Goal: Task Accomplishment & Management: Manage account settings

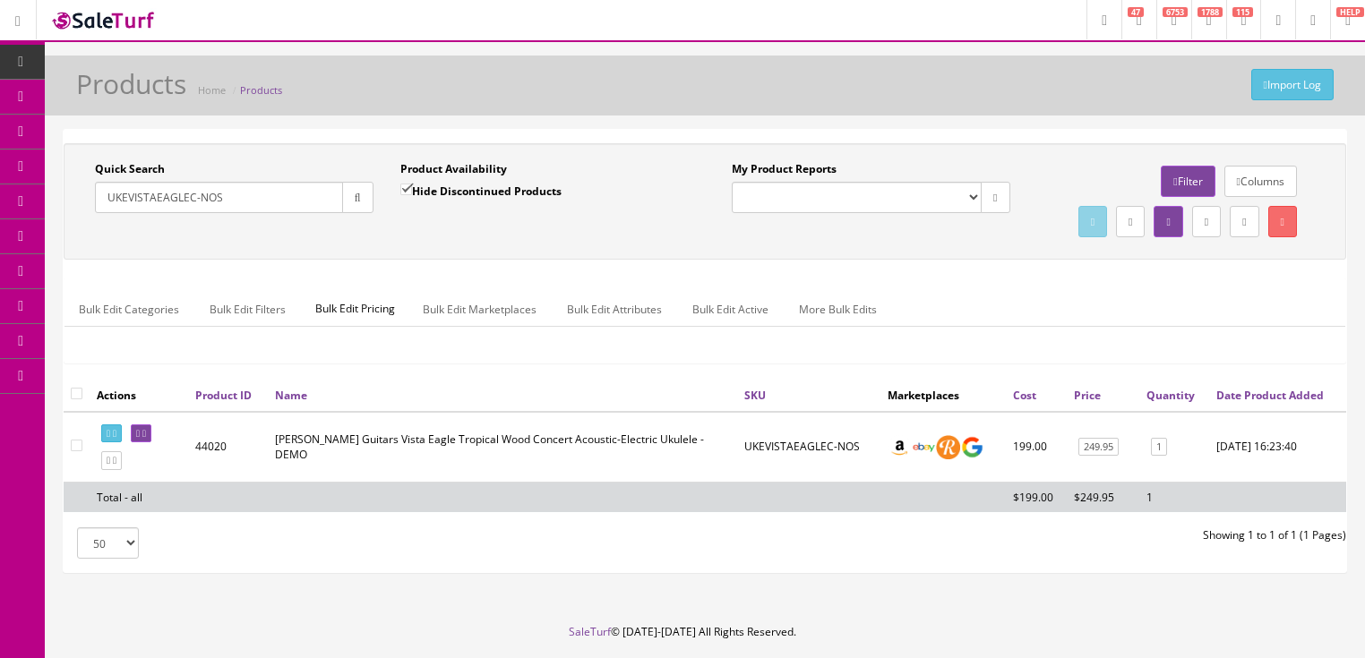
drag, startPoint x: 204, startPoint y: 212, endPoint x: 53, endPoint y: 279, distance: 165.2
click at [54, 278] on div "Quick Search UKEVISTAEAGLEC-NOS Date From Product Availability Hide Discontinue…" at bounding box center [705, 358] width 1320 height 459
click at [355, 197] on icon "button" at bounding box center [358, 198] width 6 height 11
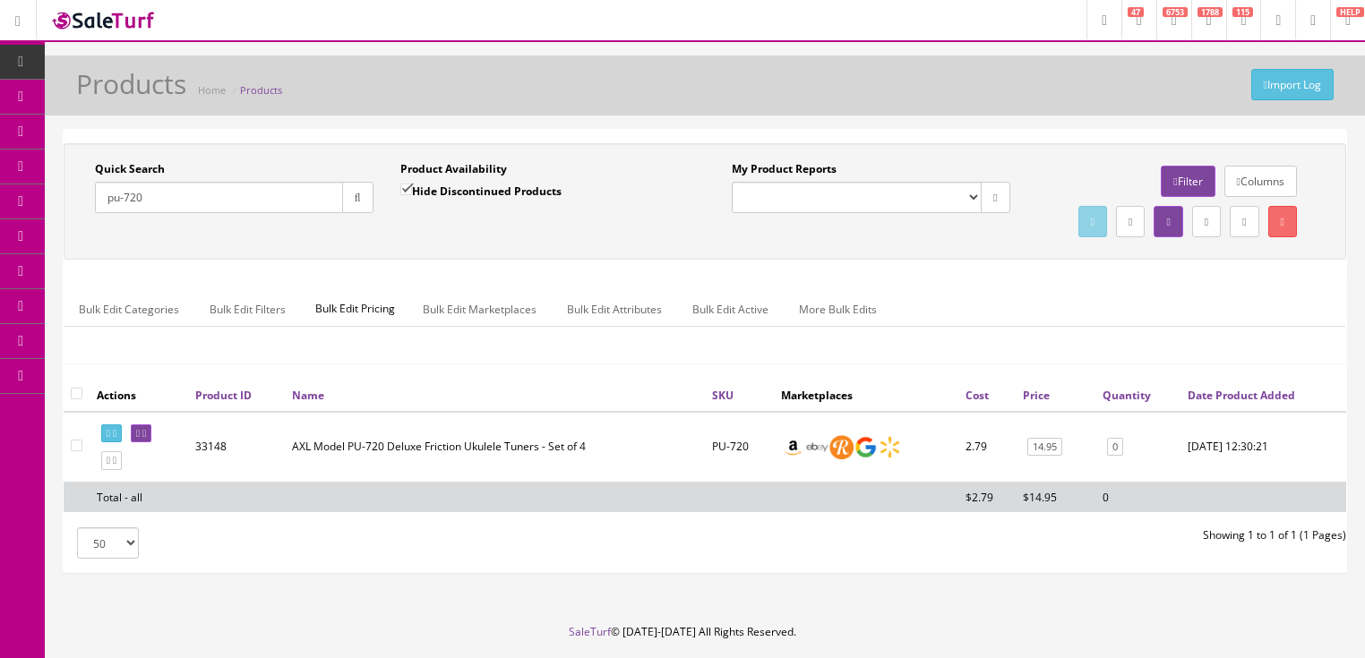
drag, startPoint x: 202, startPoint y: 204, endPoint x: 263, endPoint y: 211, distance: 62.2
click at [26, 210] on div "Research Trends Trending on Ebay Google Trends Amazon Insights (Login Before Cl…" at bounding box center [682, 357] width 1365 height 714
paste input "011512230"
type input "0115122300"
click at [407, 193] on input "Hide Discontinued Products" at bounding box center [406, 190] width 12 height 12
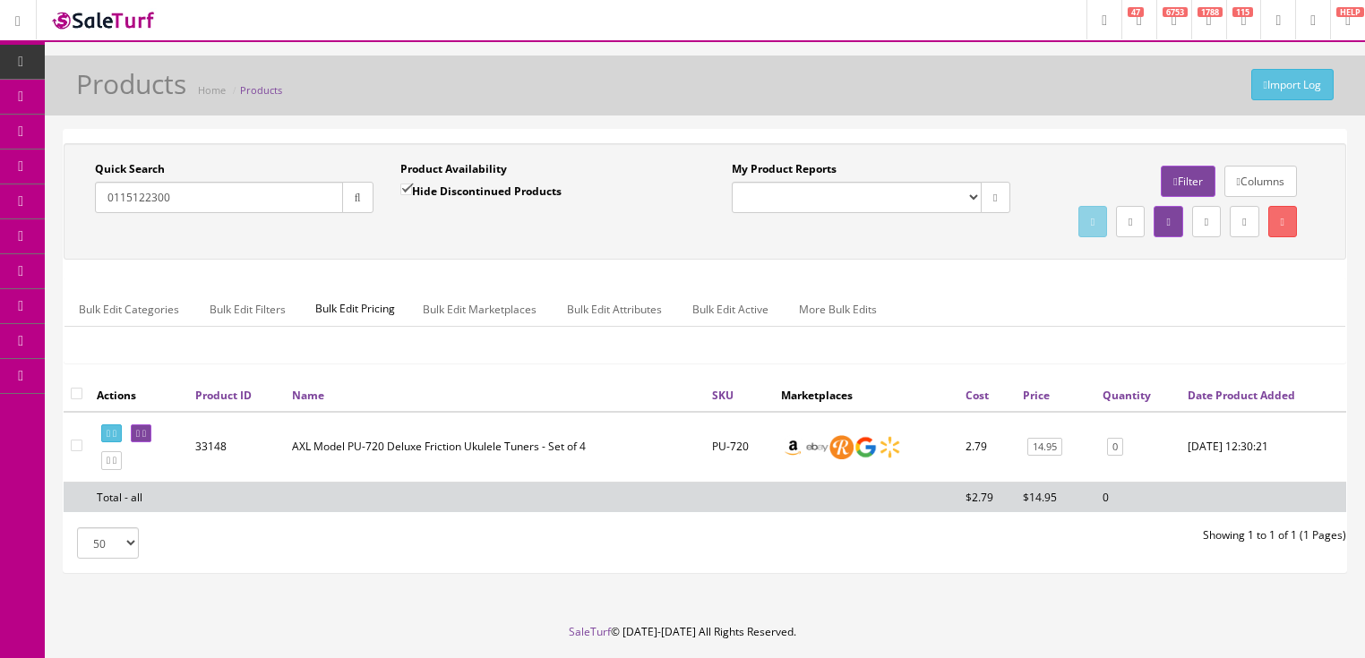
checkbox input "false"
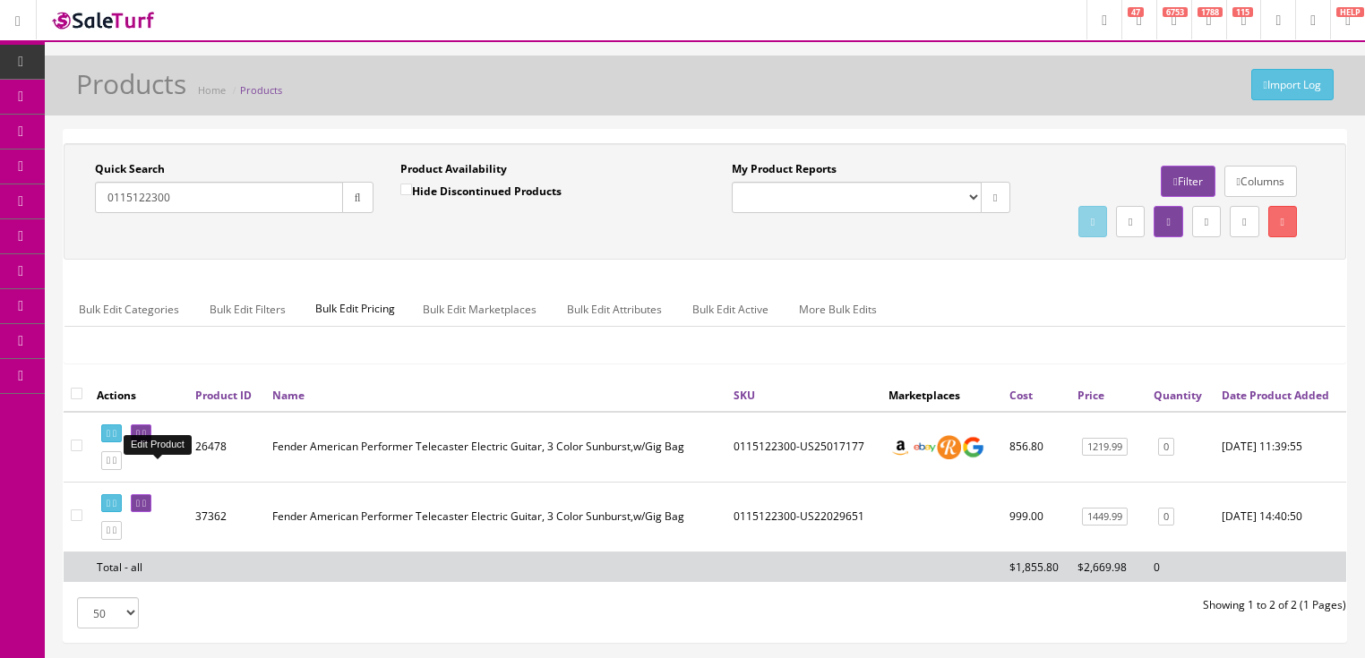
click at [151, 443] on link at bounding box center [141, 434] width 21 height 19
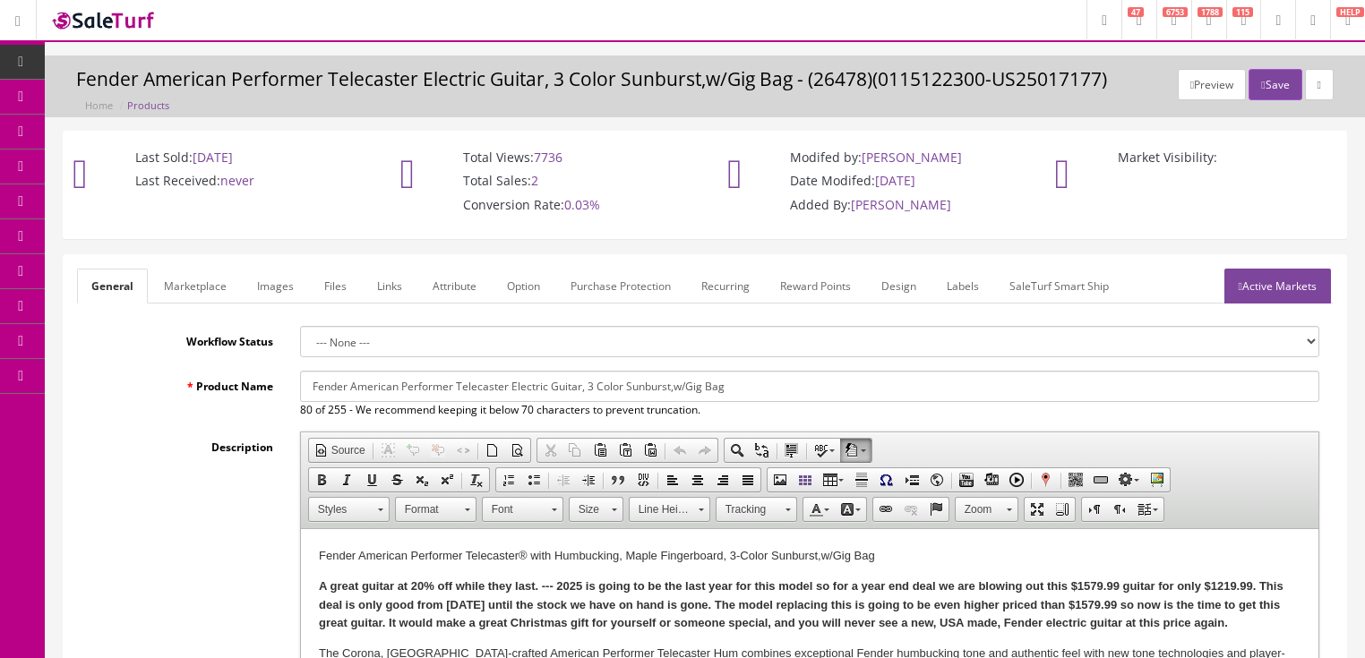
click at [271, 277] on link "Images" at bounding box center [275, 286] width 65 height 35
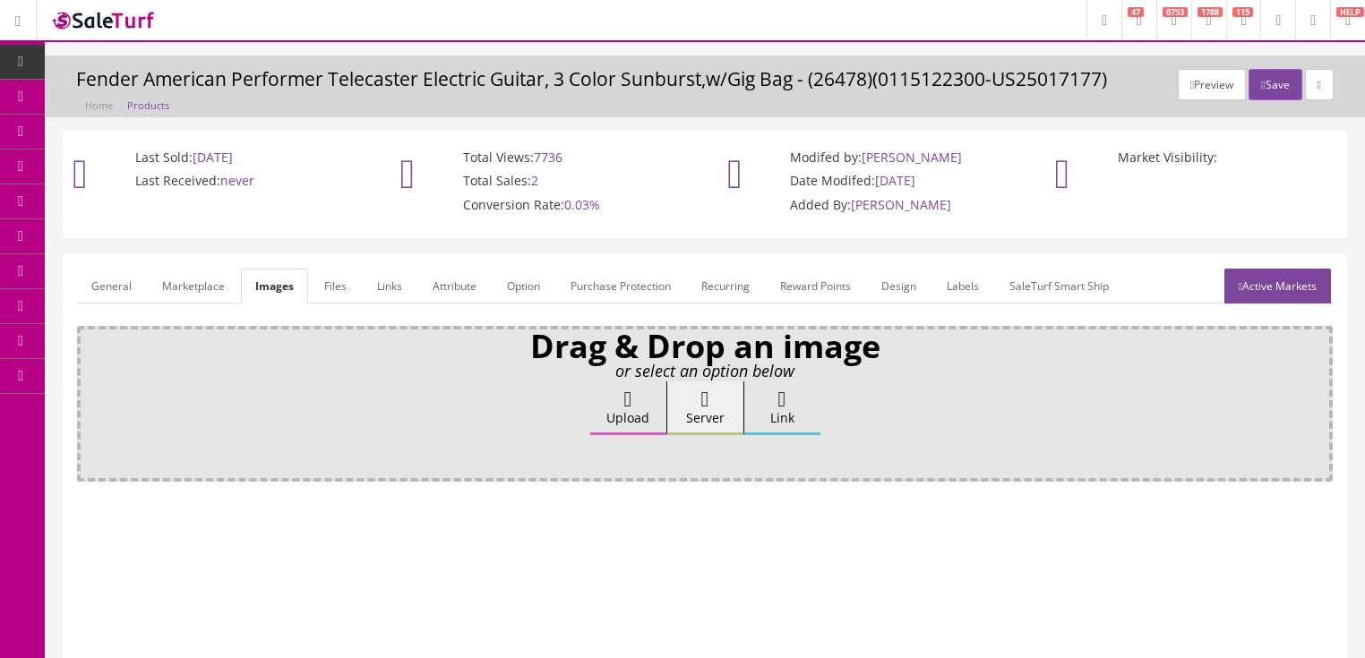
click at [629, 407] on icon at bounding box center [628, 399] width 8 height 21
click at [90, 399] on input "Upload" at bounding box center [90, 391] width 0 height 18
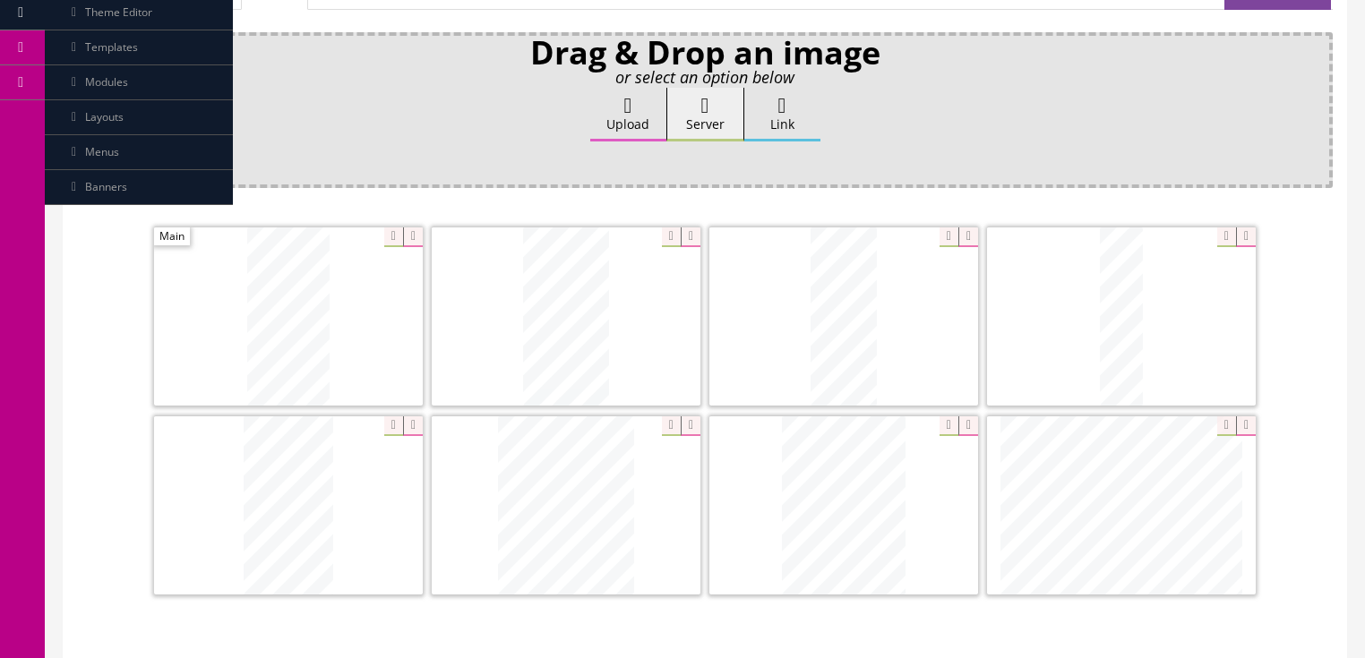
scroll to position [287, 0]
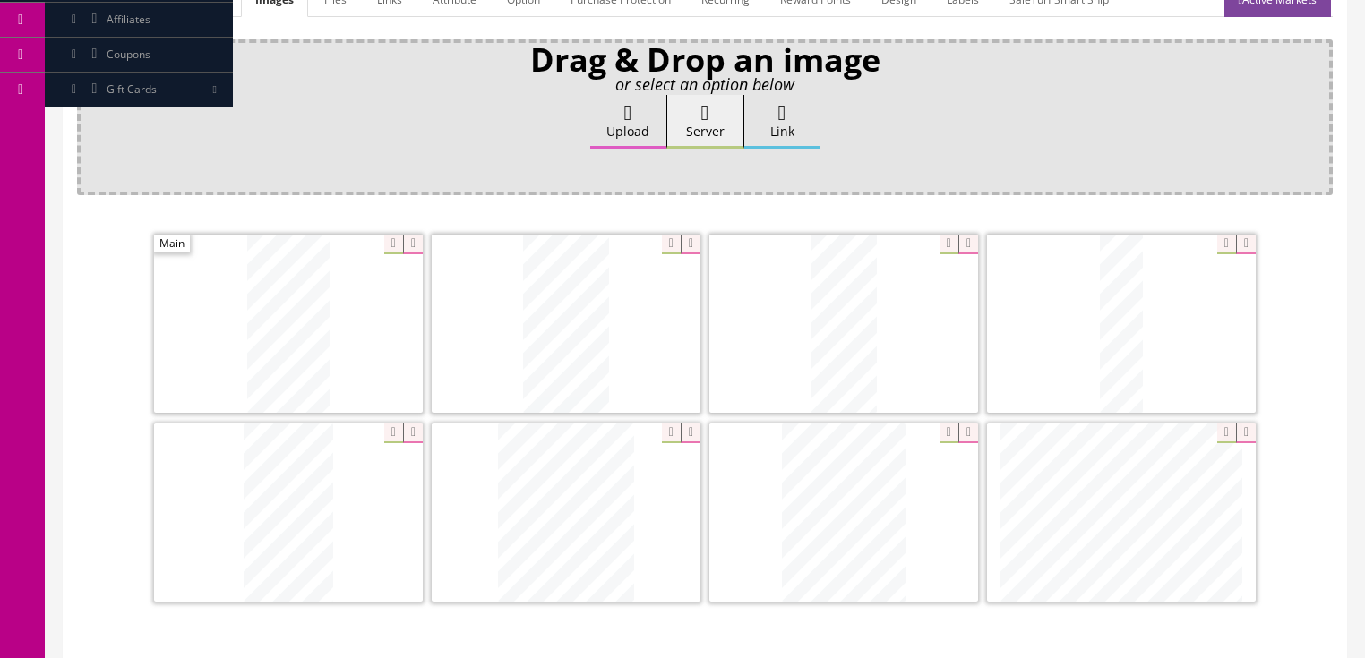
click at [632, 115] on icon at bounding box center [628, 112] width 8 height 21
click at [90, 113] on input "Upload" at bounding box center [90, 104] width 0 height 18
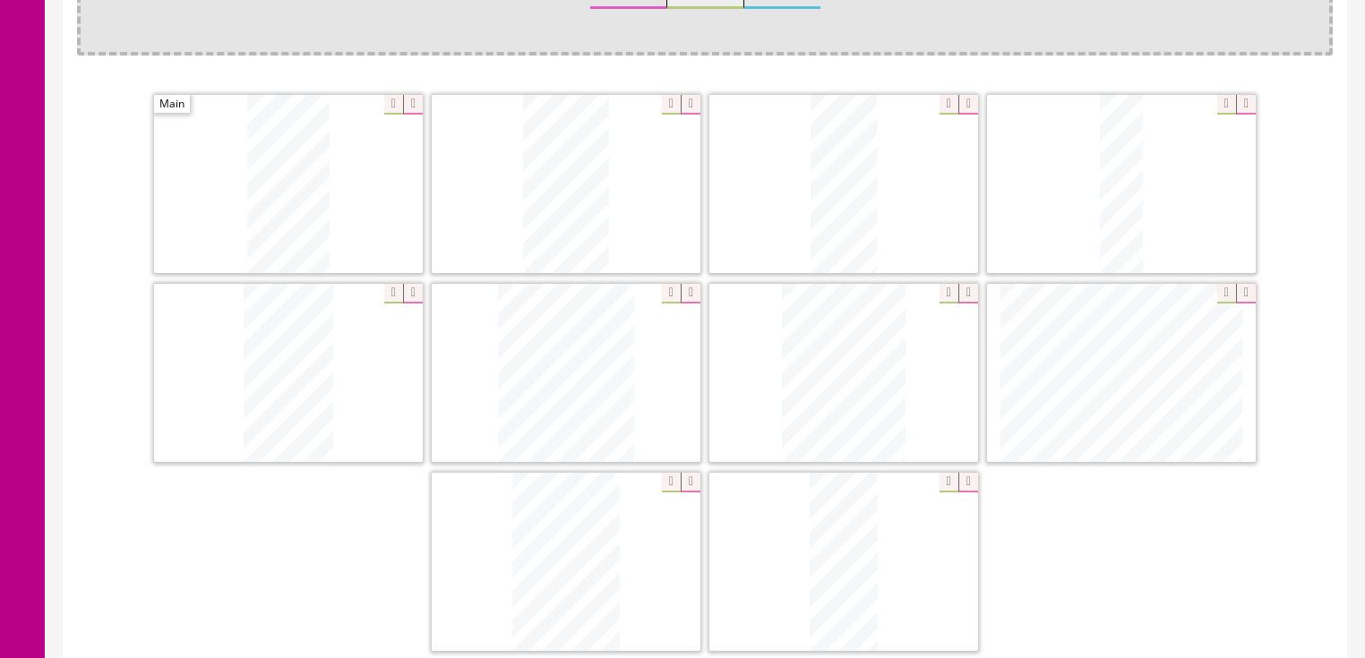
scroll to position [430, 0]
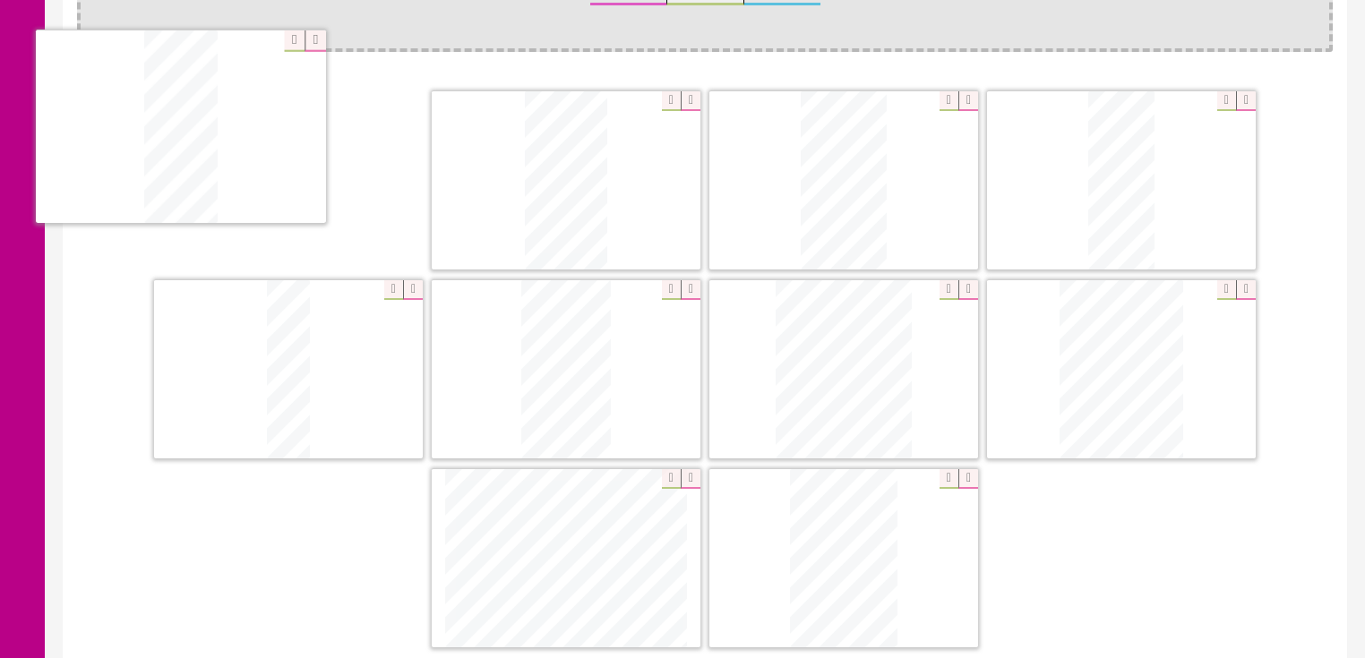
drag, startPoint x: 852, startPoint y: 530, endPoint x: 195, endPoint y: 112, distance: 778.4
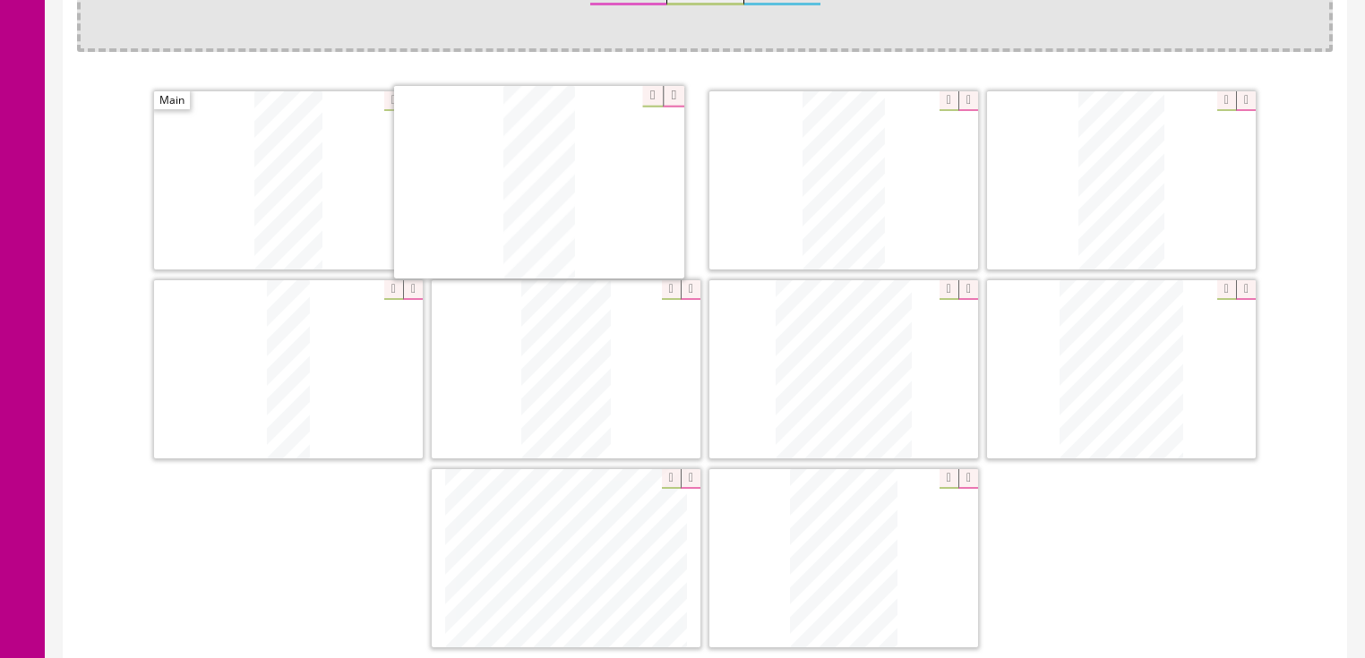
drag, startPoint x: 1061, startPoint y: 168, endPoint x: 482, endPoint y: 185, distance: 579.7
drag, startPoint x: 813, startPoint y: 417, endPoint x: 835, endPoint y: 254, distance: 164.4
drag, startPoint x: 1130, startPoint y: 394, endPoint x: 1100, endPoint y: 191, distance: 205.6
drag, startPoint x: 571, startPoint y: 386, endPoint x: 645, endPoint y: 569, distance: 197.2
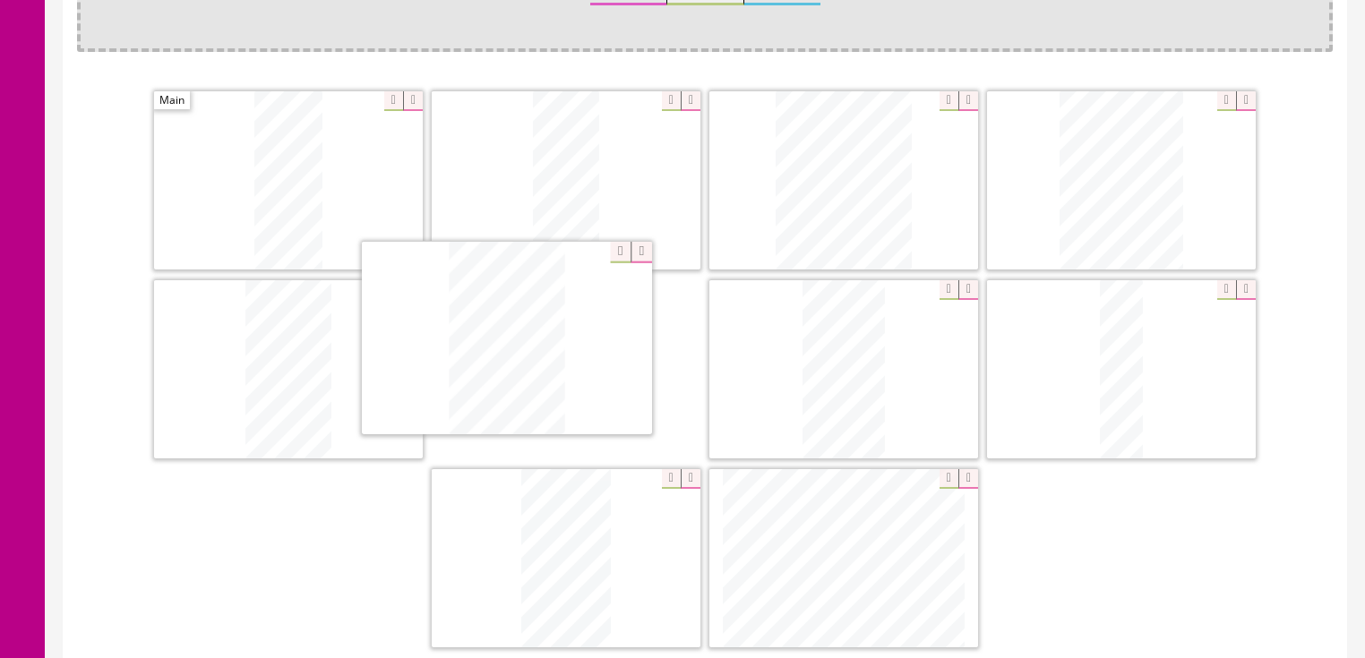
drag, startPoint x: 877, startPoint y: 596, endPoint x: 542, endPoint y: 382, distance: 398.0
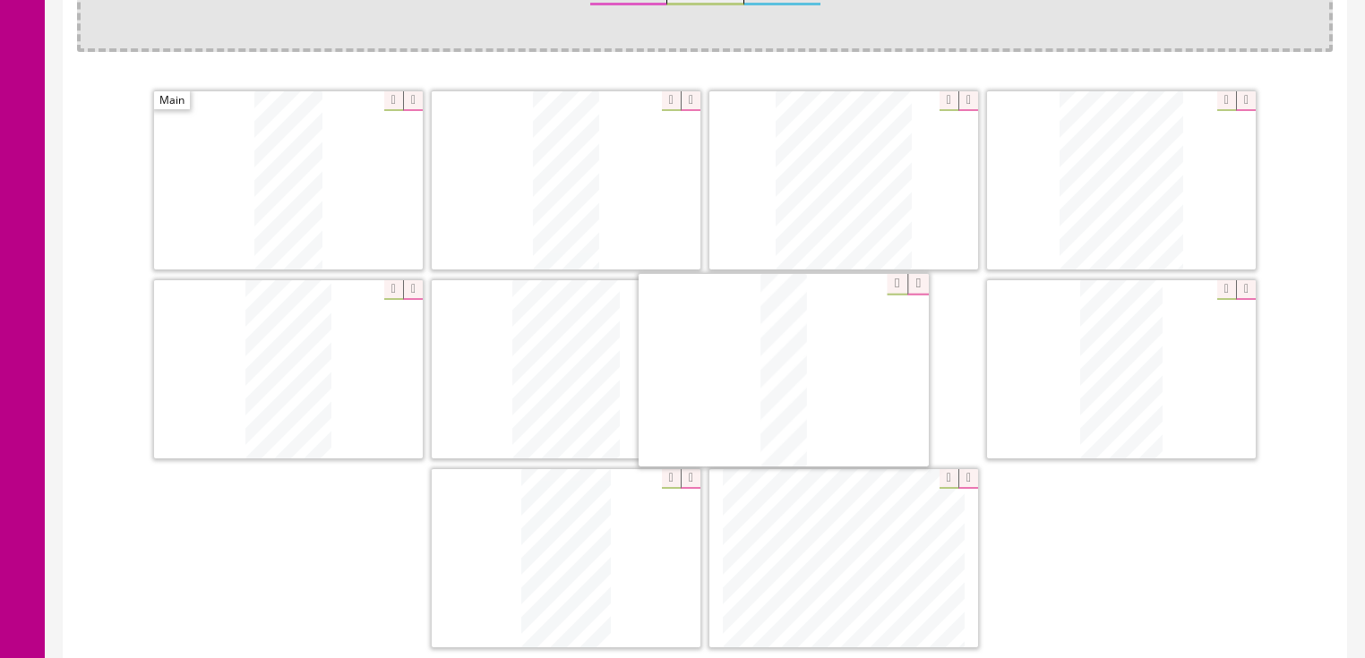
drag, startPoint x: 1152, startPoint y: 379, endPoint x: 810, endPoint y: 382, distance: 342.1
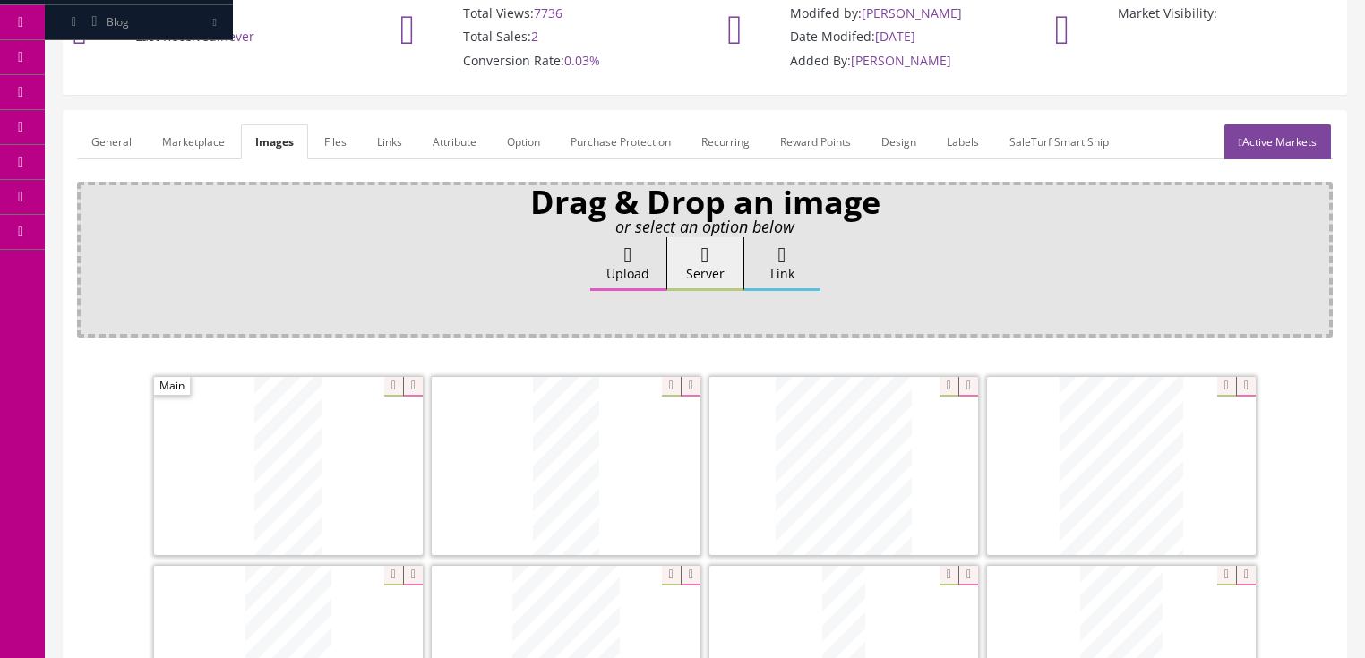
scroll to position [72, 0]
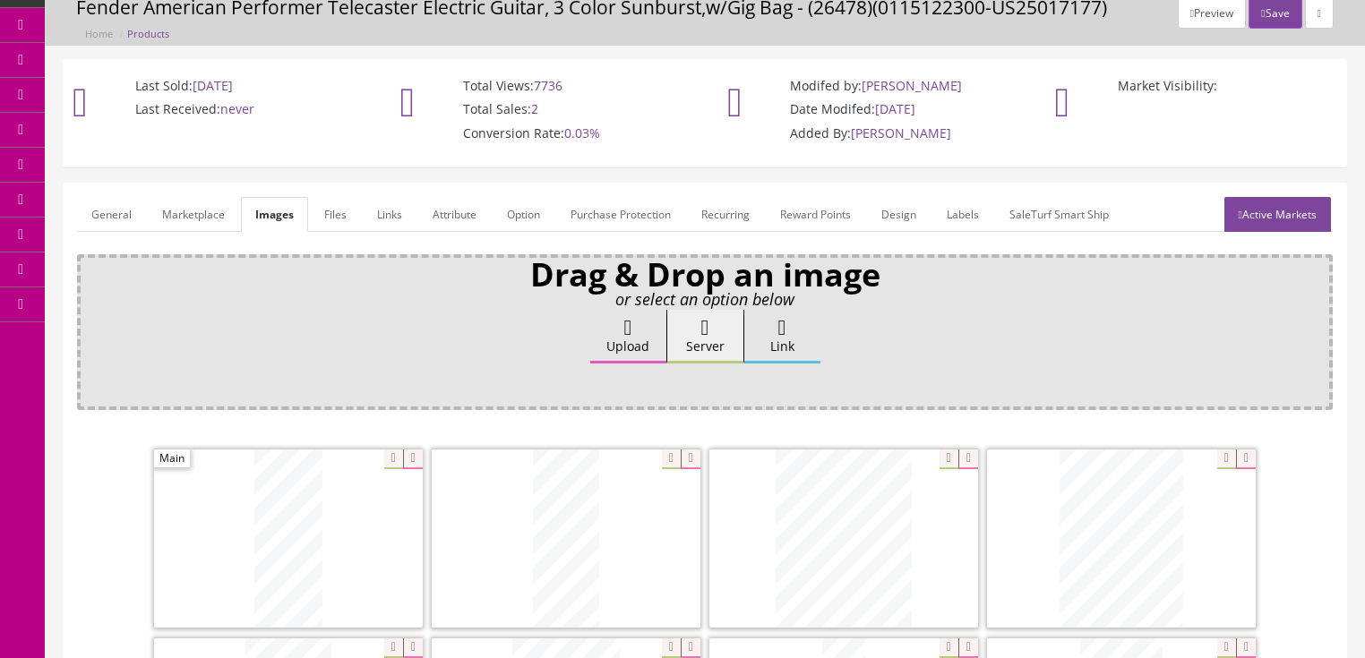
click at [111, 212] on link "General" at bounding box center [111, 214] width 69 height 35
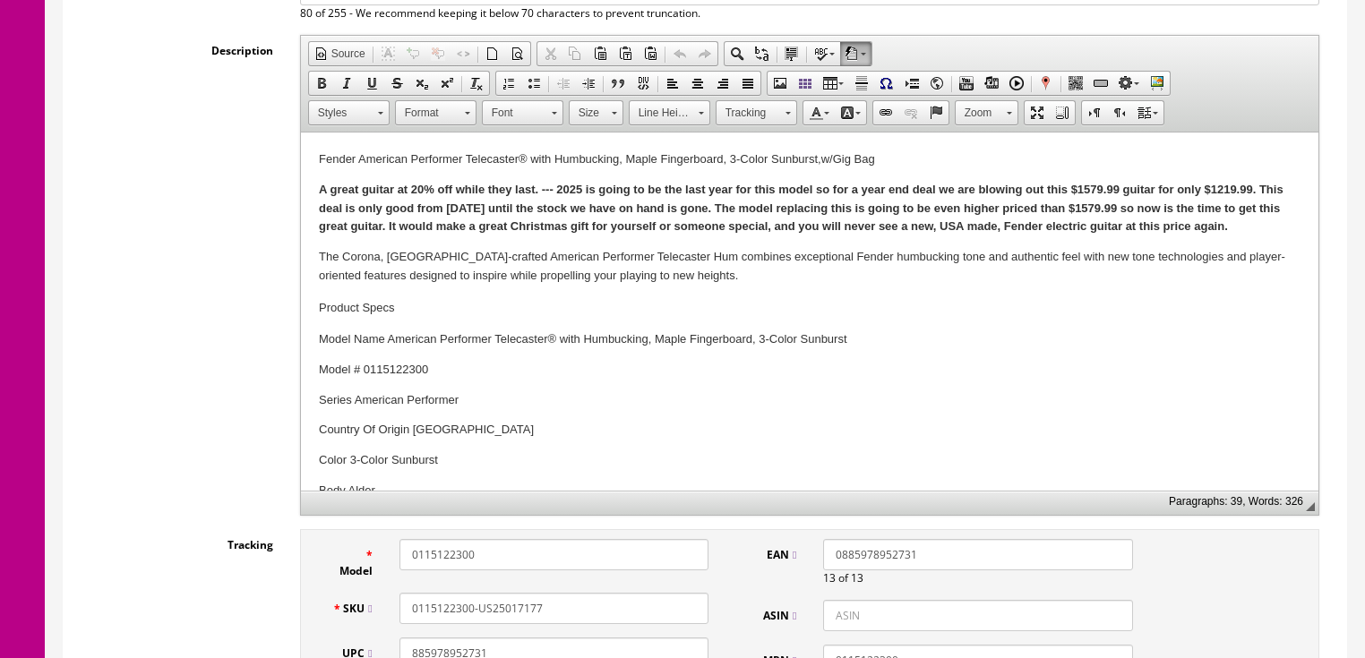
scroll to position [430, 0]
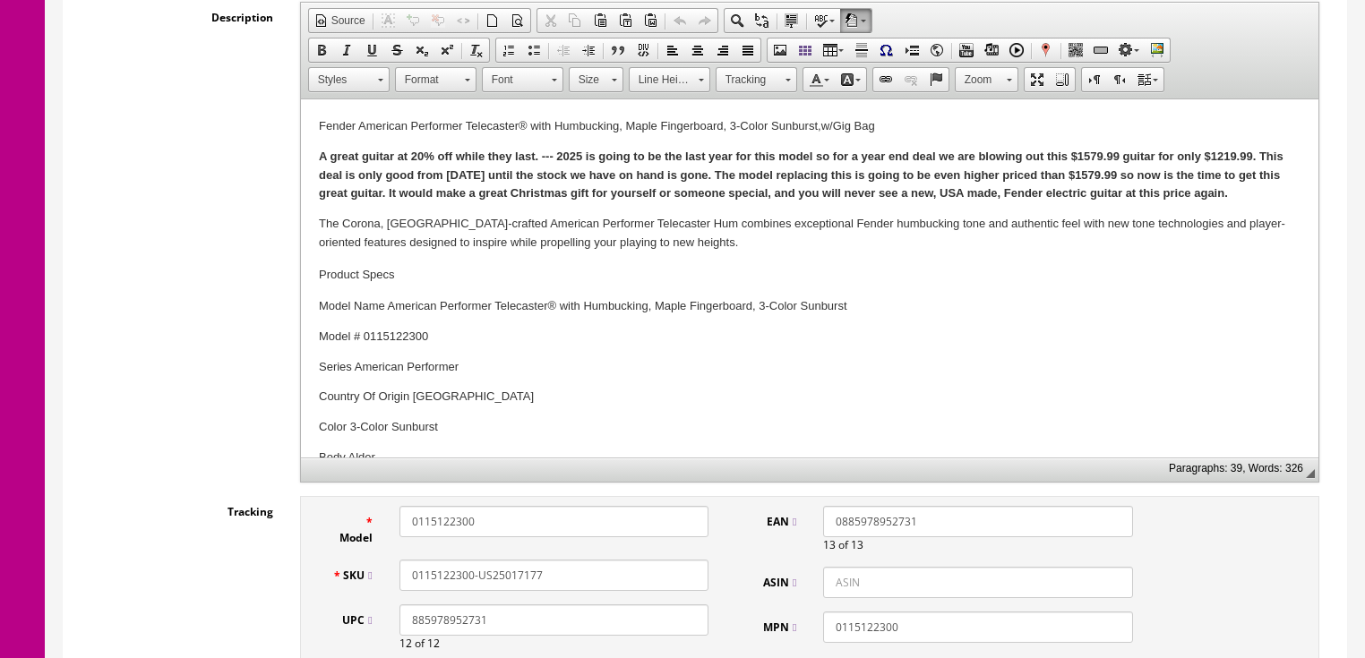
click at [1266, 192] on p "A great guitar at 20% off while they last. --- 2025 is going to be the last yea…" at bounding box center [809, 176] width 982 height 56
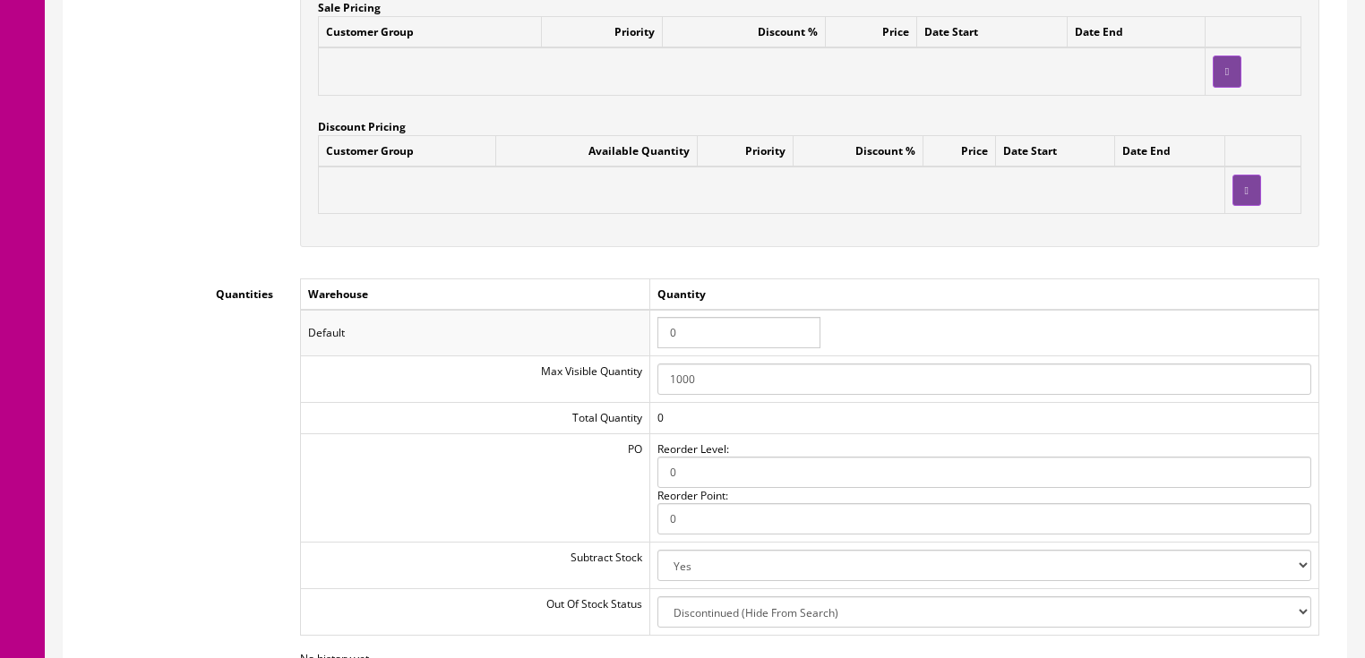
scroll to position [1791, 0]
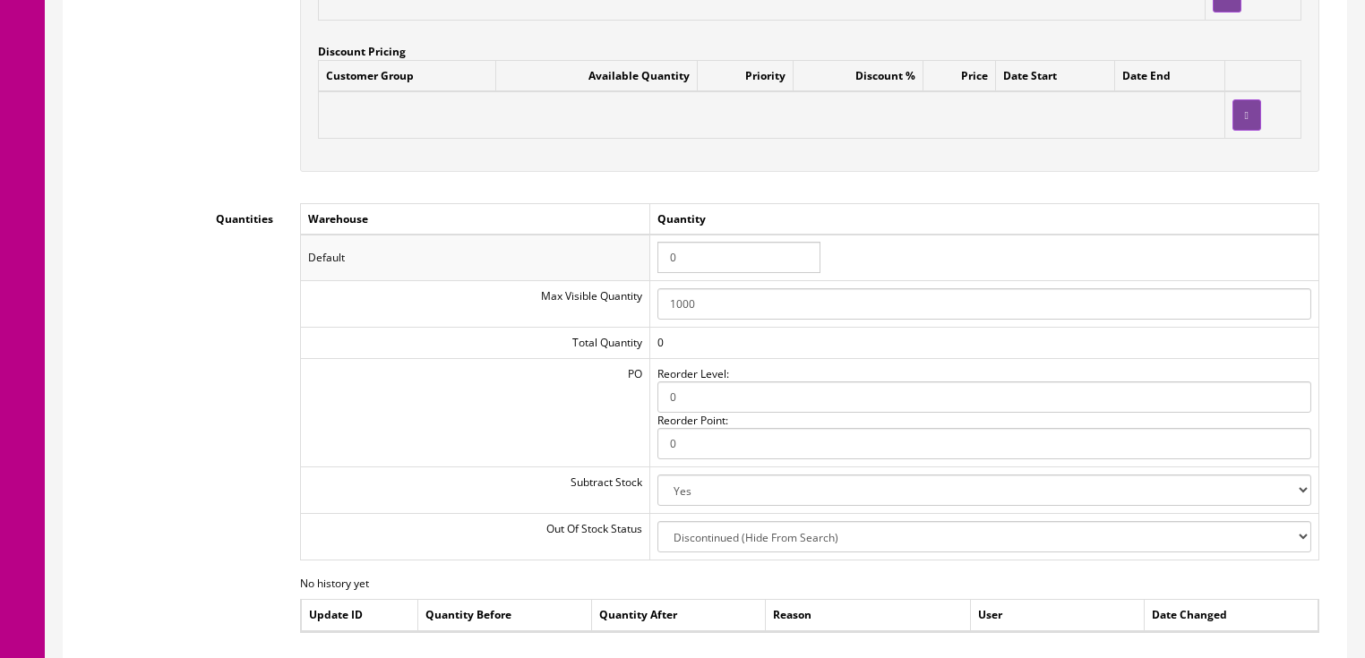
drag, startPoint x: 682, startPoint y: 258, endPoint x: 620, endPoint y: 245, distance: 63.1
click at [620, 245] on tr "Default 0" at bounding box center [809, 258] width 1018 height 47
type input "1"
drag, startPoint x: 858, startPoint y: 254, endPoint x: 1030, endPoint y: 255, distance: 172.0
click at [888, 255] on td "1" at bounding box center [983, 258] width 669 height 47
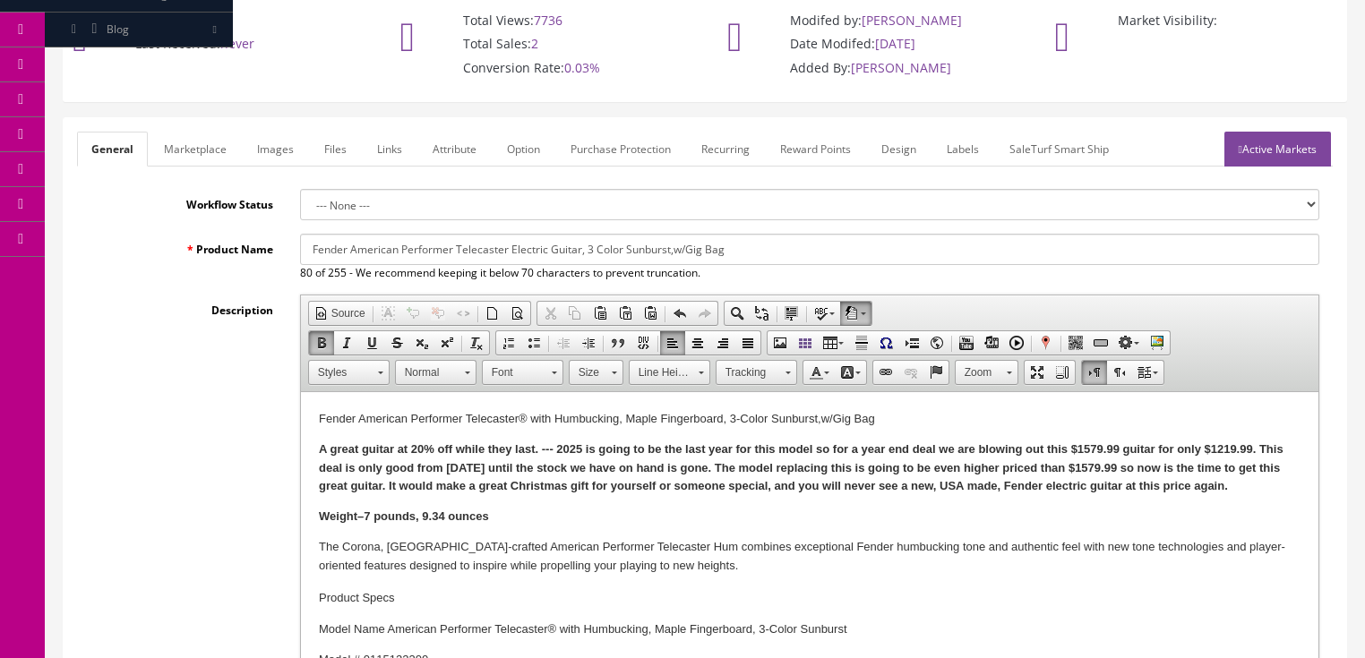
scroll to position [72, 0]
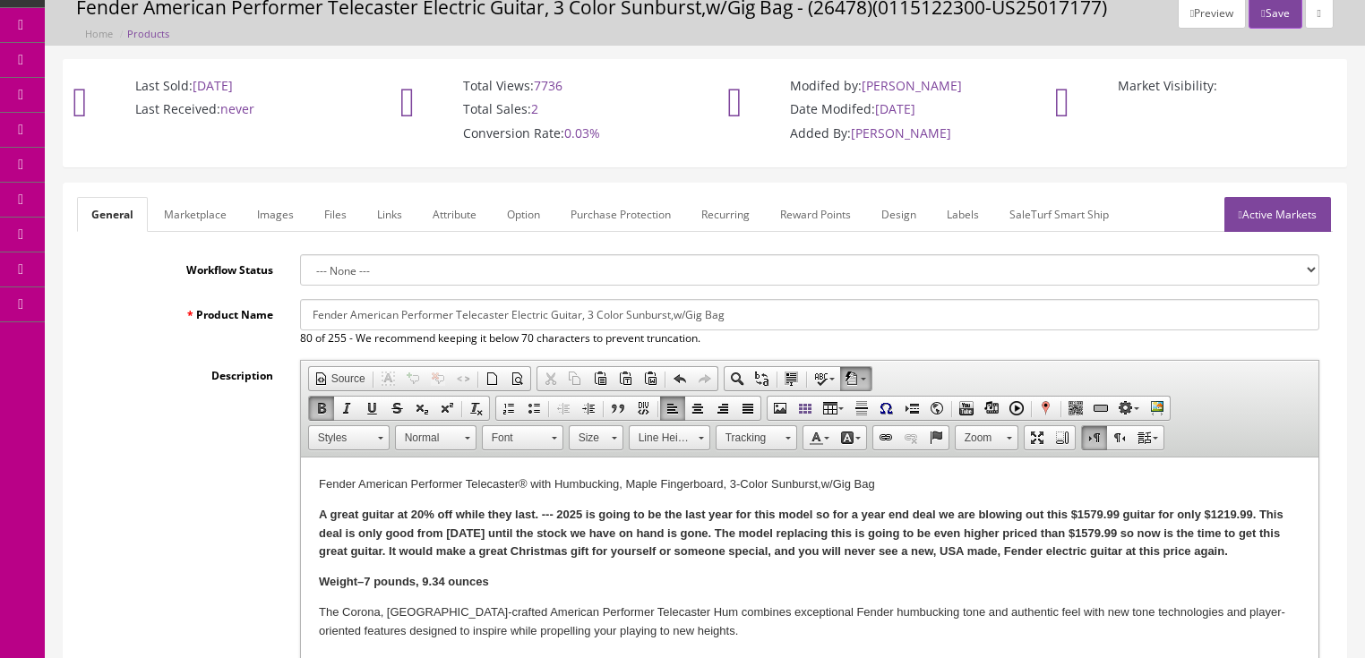
click at [1301, 215] on link "Active Markets" at bounding box center [1277, 214] width 107 height 35
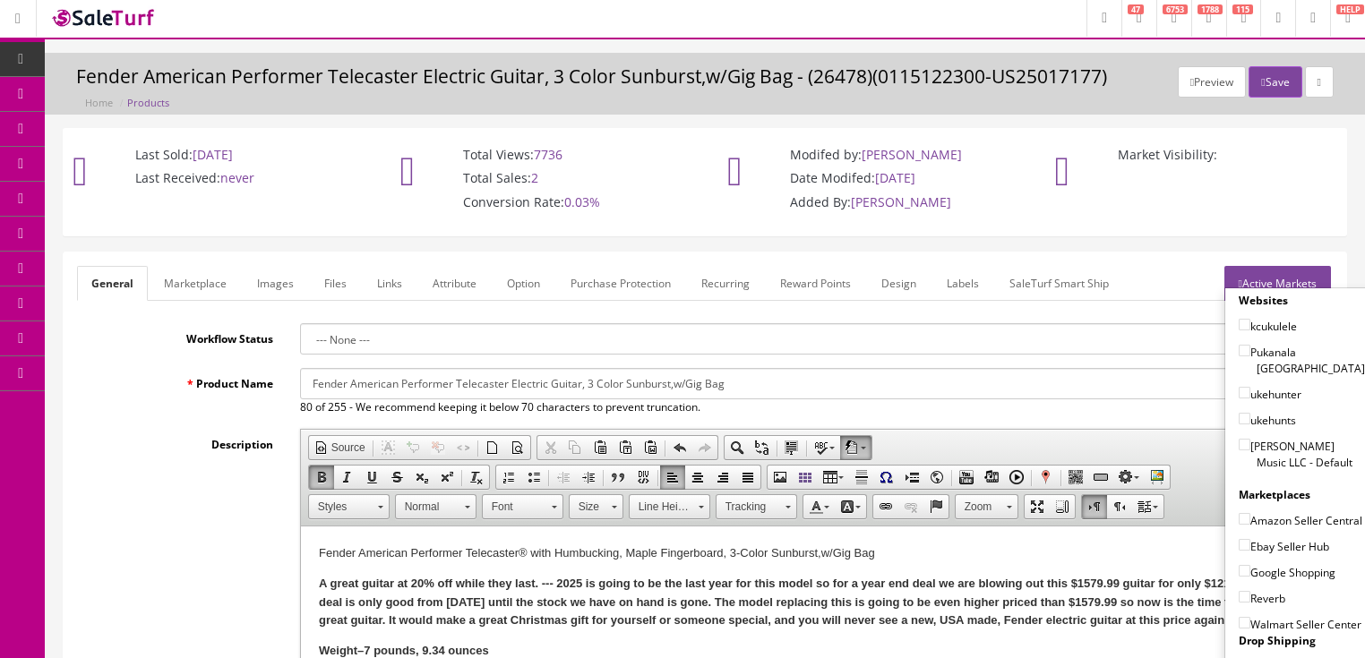
scroll to position [0, 0]
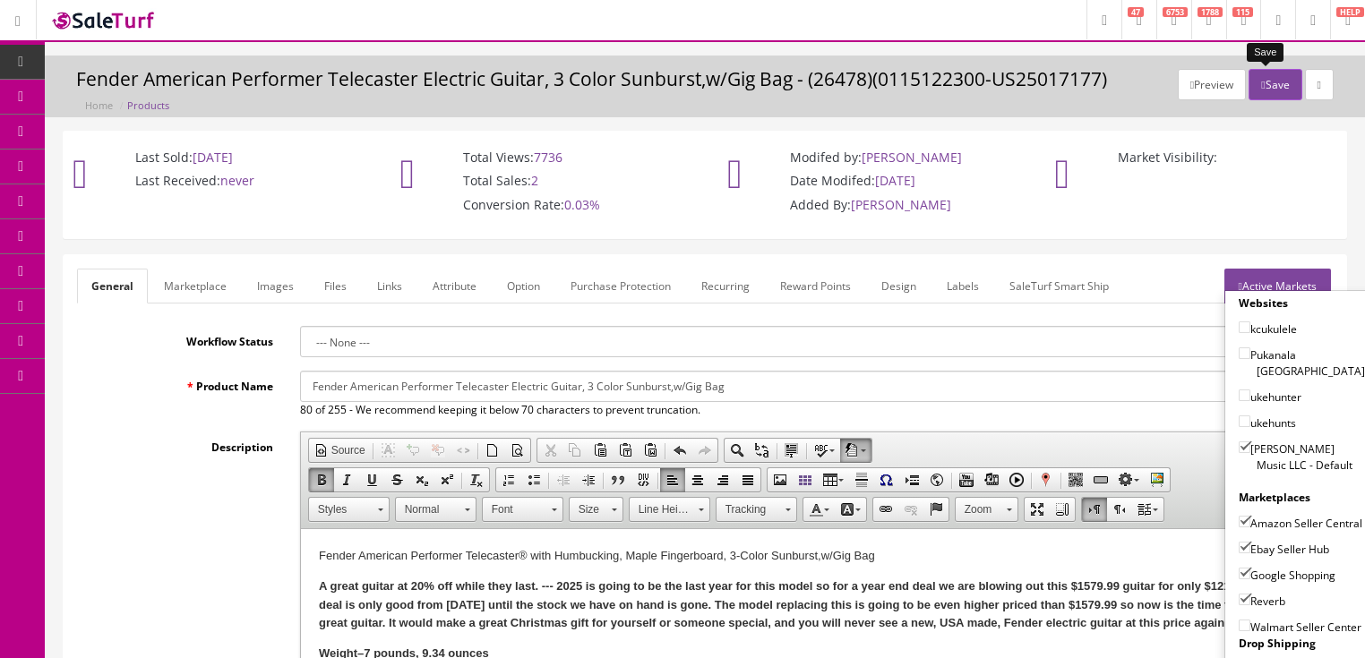
click at [1266, 82] on button "Save" at bounding box center [1274, 84] width 53 height 31
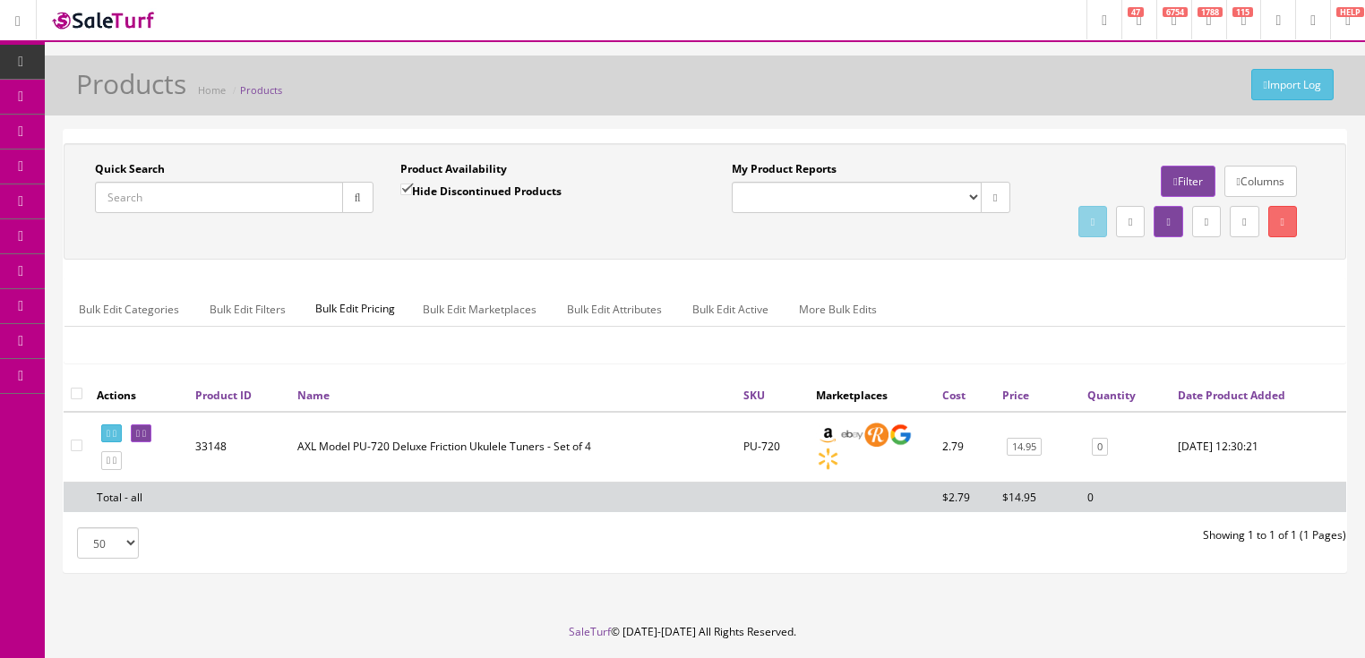
click at [103, 204] on input "Quick Search" at bounding box center [219, 197] width 248 height 31
paste input "0113910342"
type input "0113910342"
click at [406, 190] on input "Hide Discontinued Products" at bounding box center [406, 190] width 12 height 12
checkbox input "false"
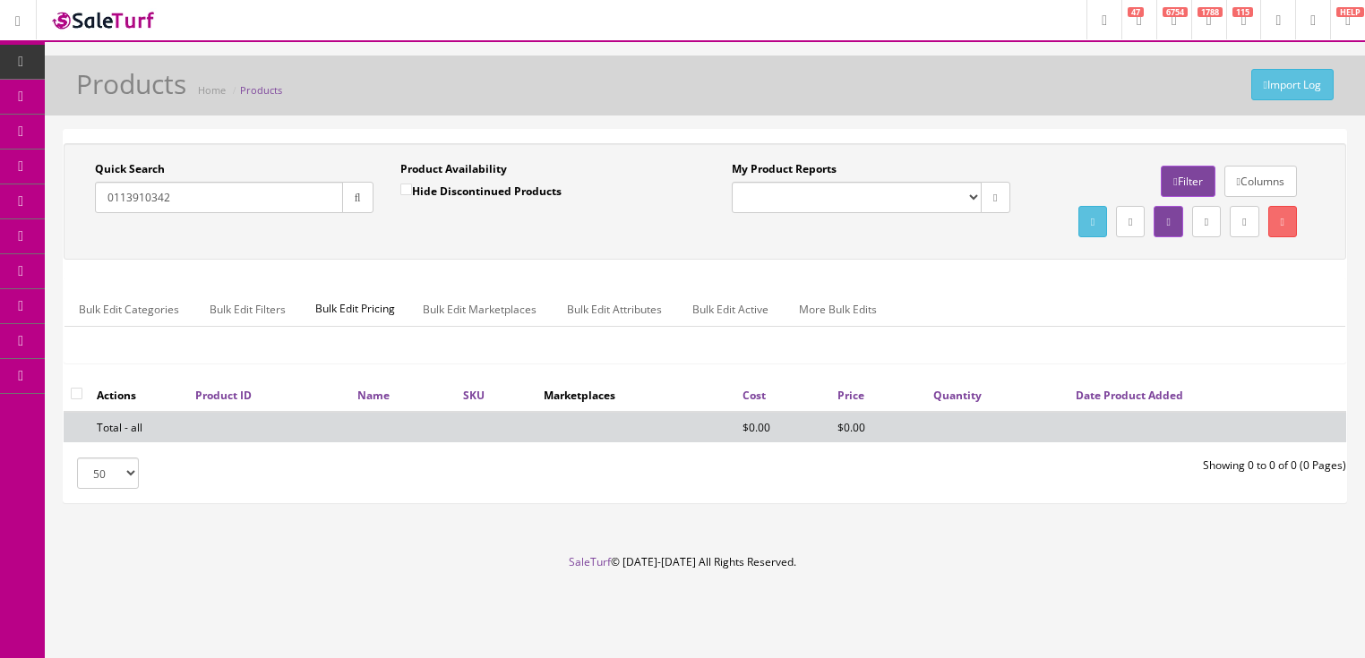
drag, startPoint x: 102, startPoint y: 202, endPoint x: 93, endPoint y: 230, distance: 29.2
click at [98, 215] on div "Quick Search 0113910342 Date From" at bounding box center [234, 193] width 305 height 65
click at [124, 196] on input "0113910342" at bounding box center [219, 197] width 248 height 31
type input "0114910342"
click at [358, 193] on icon "button" at bounding box center [358, 198] width 6 height 11
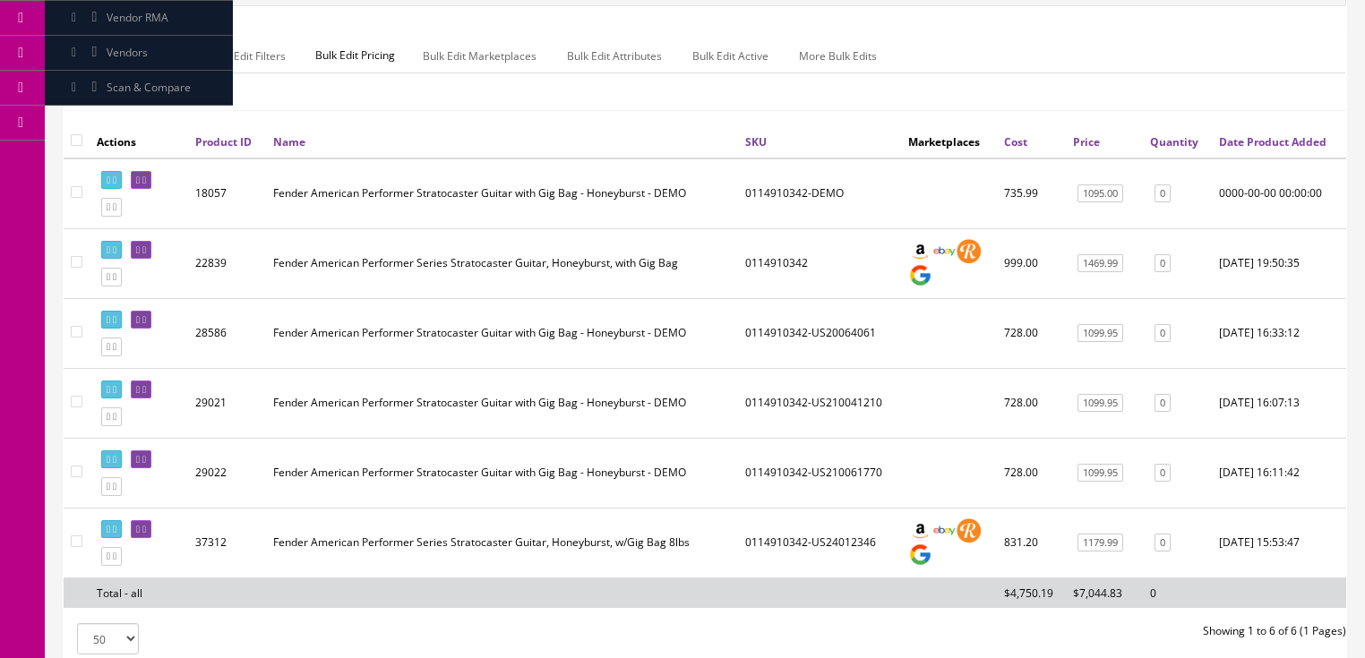
scroll to position [365, 0]
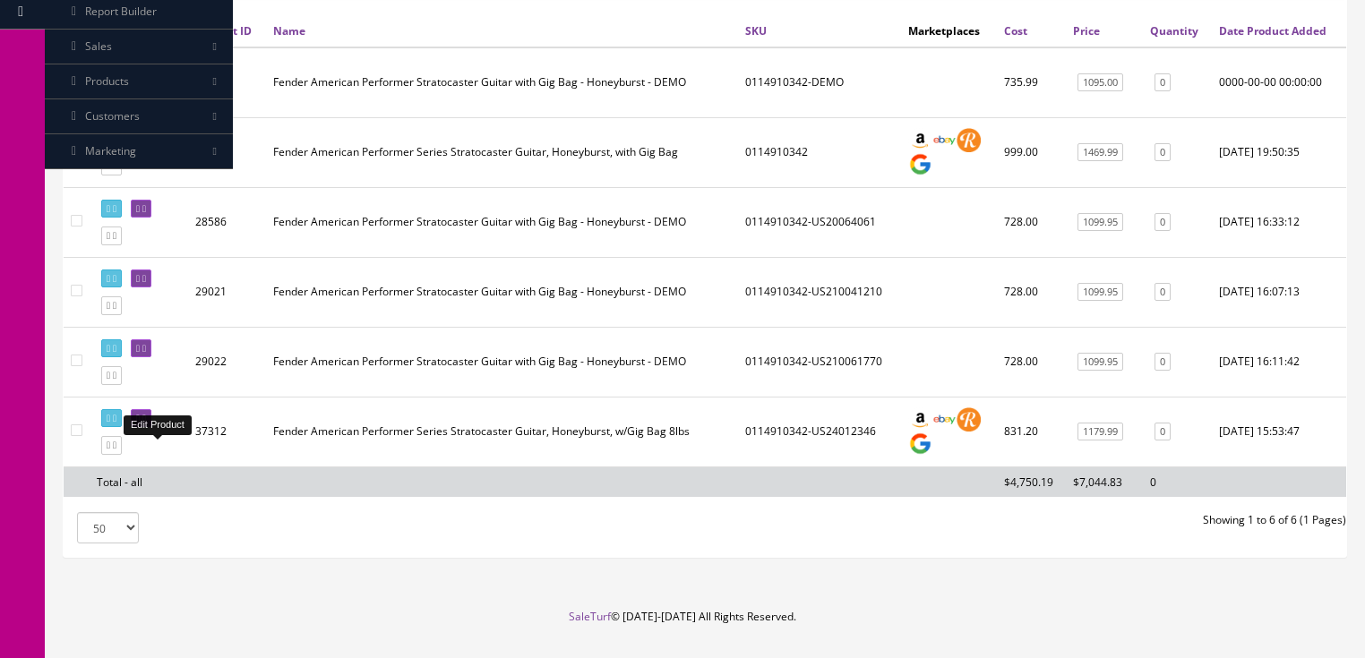
click at [151, 428] on link at bounding box center [141, 418] width 21 height 19
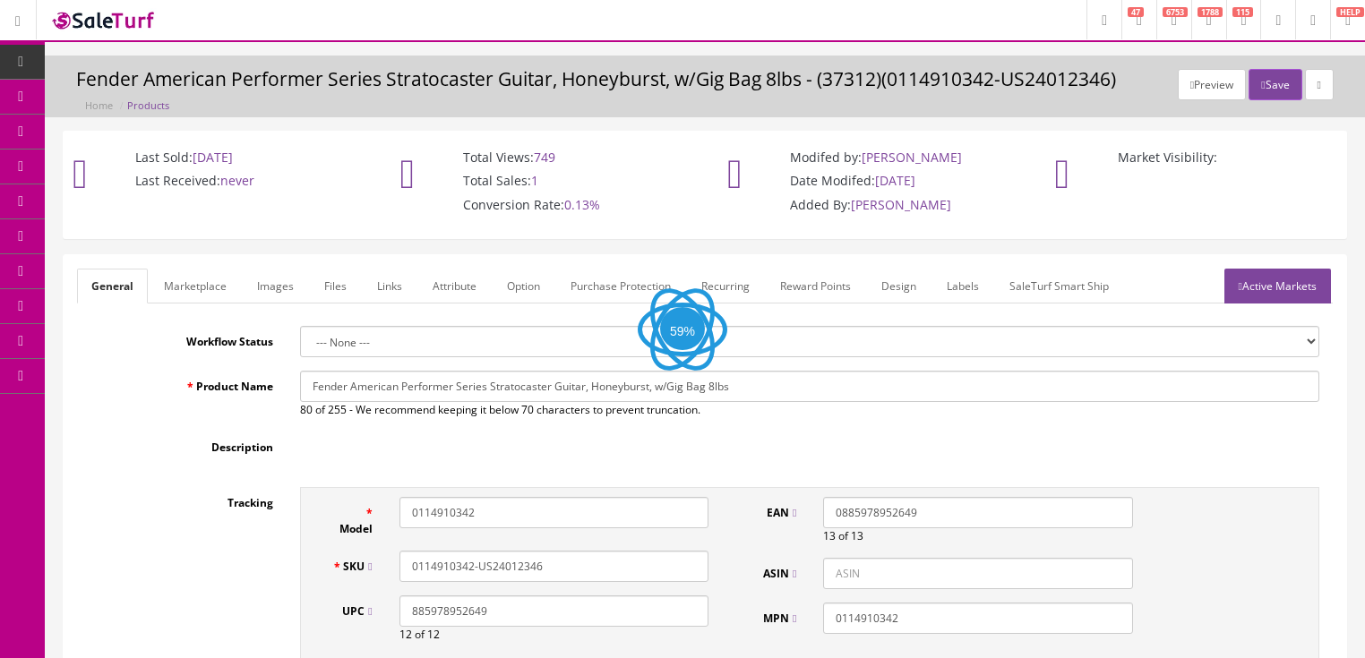
click at [275, 294] on link "Images" at bounding box center [275, 286] width 65 height 35
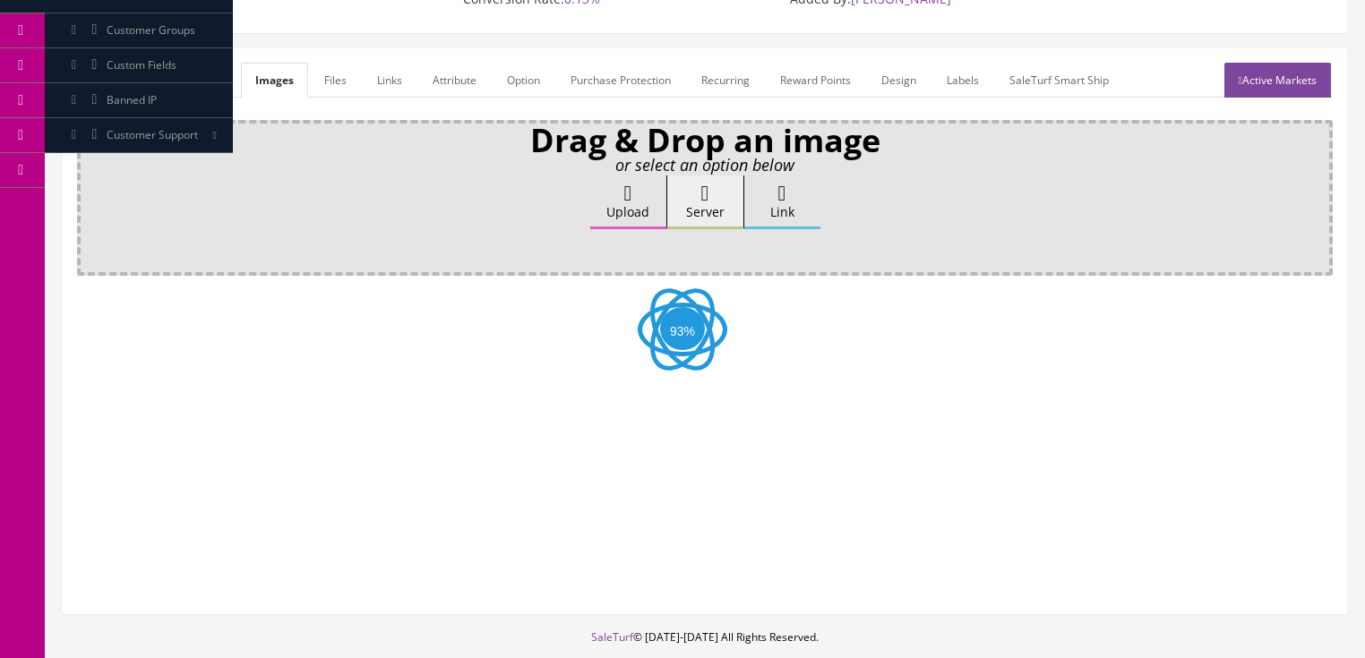
scroll to position [215, 0]
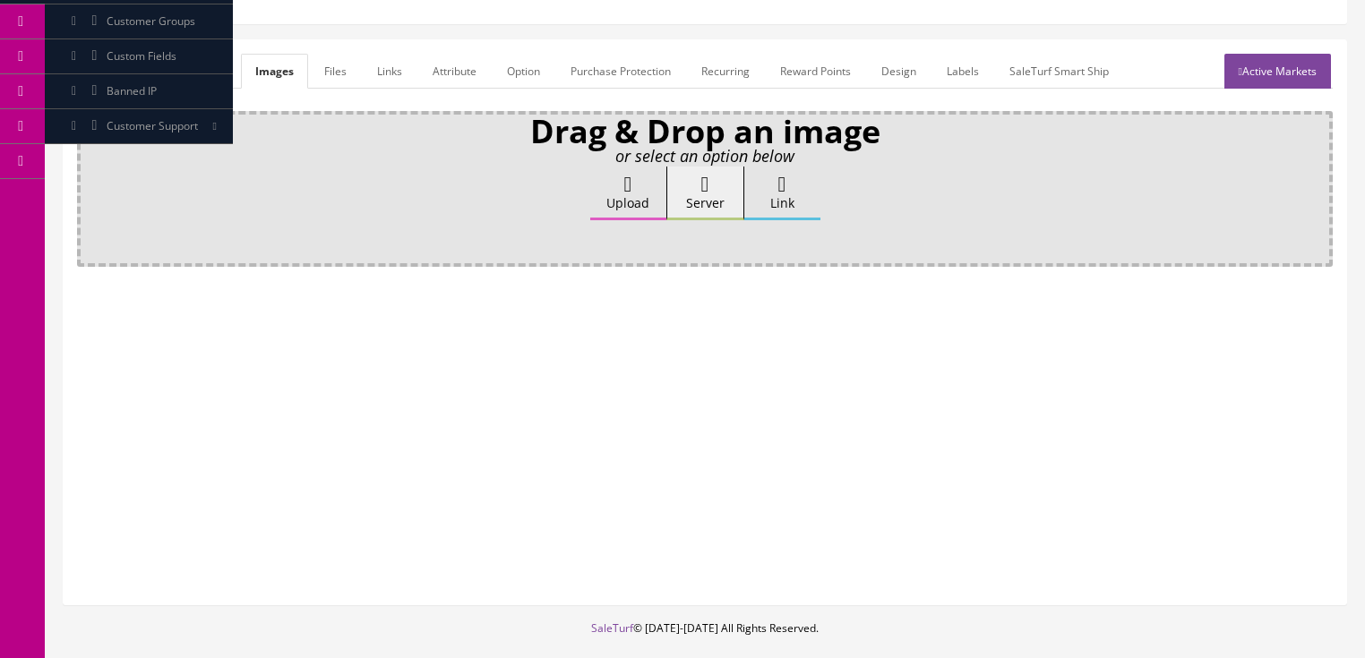
click at [605, 195] on label "Upload" at bounding box center [628, 194] width 76 height 54
click at [90, 184] on input "Upload" at bounding box center [90, 176] width 0 height 18
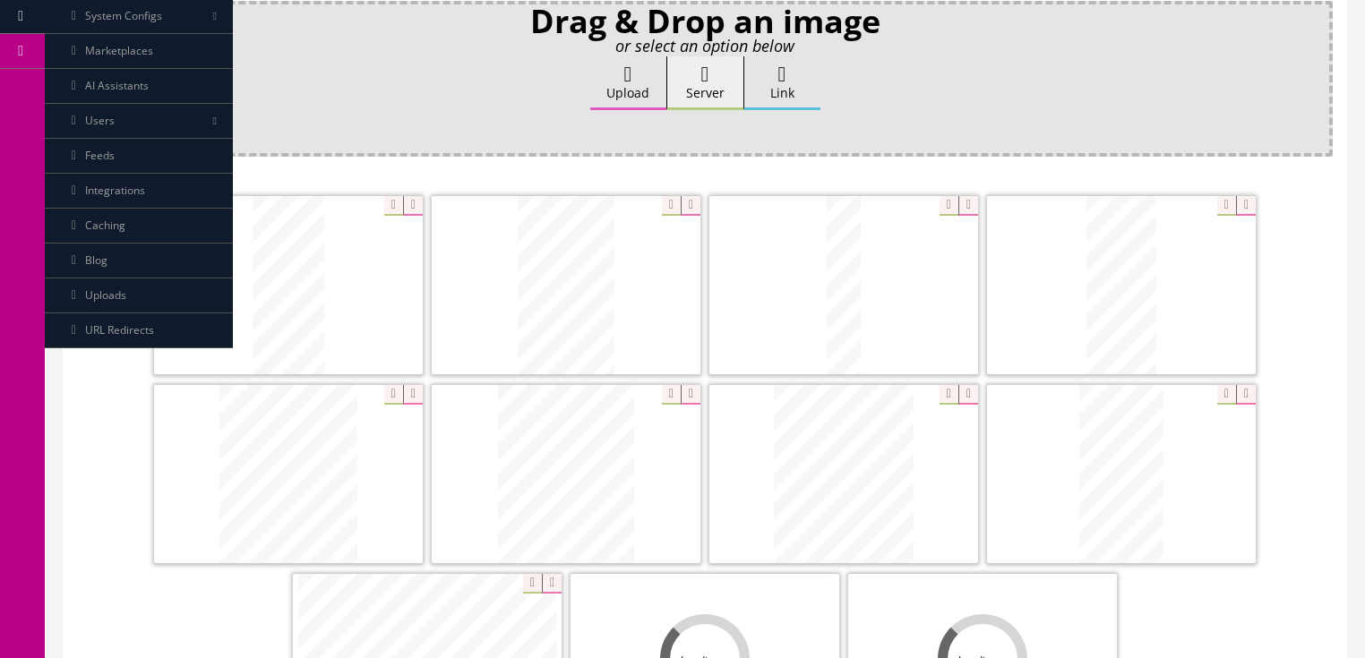
scroll to position [430, 0]
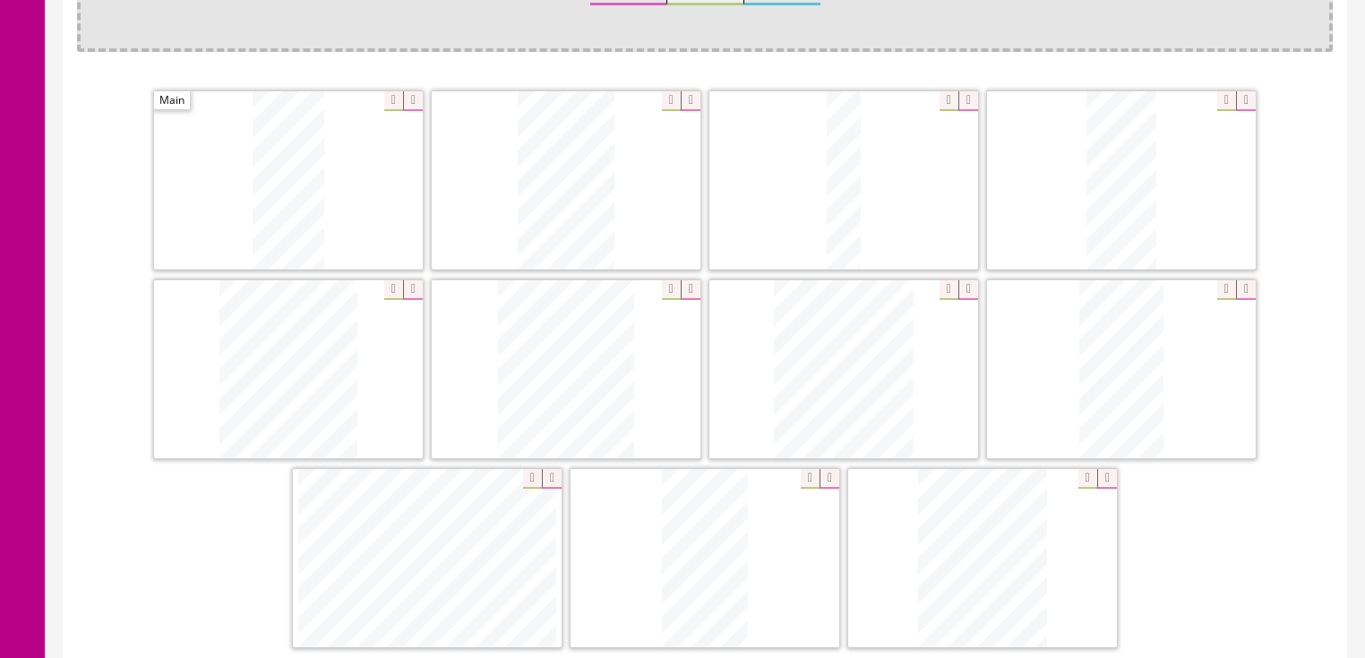
click at [964, 286] on icon at bounding box center [968, 290] width 20 height 20
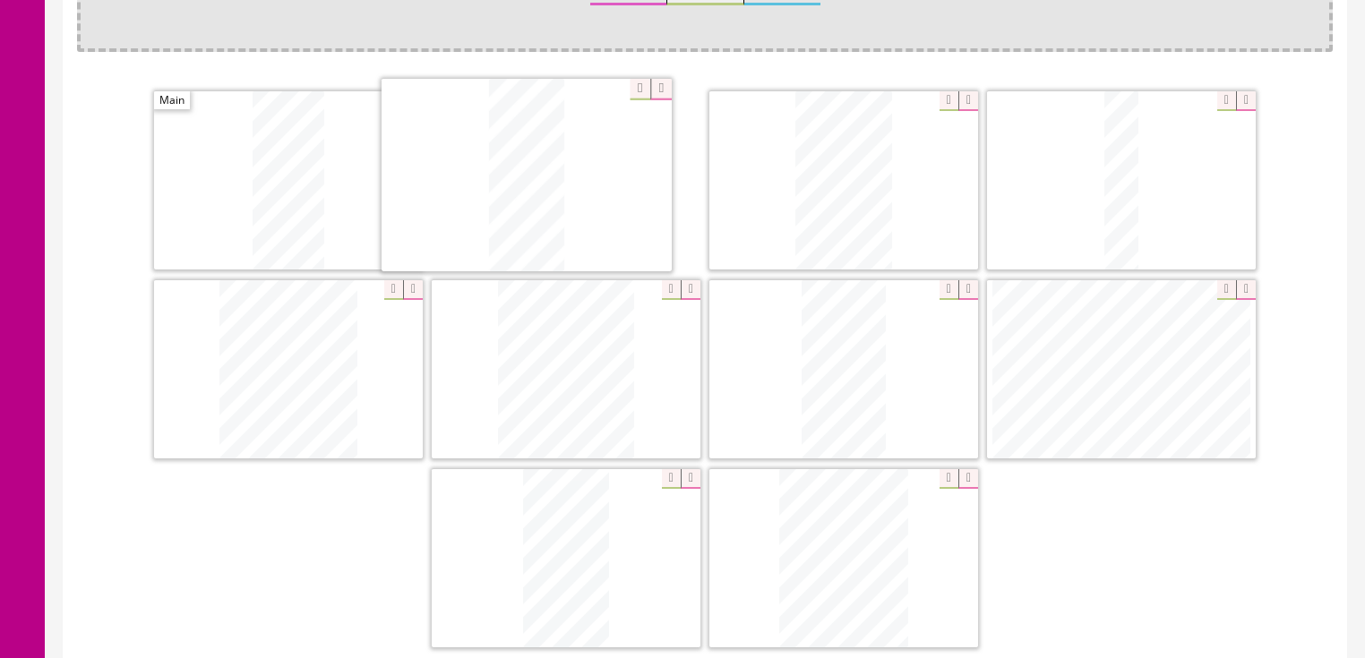
drag, startPoint x: 1037, startPoint y: 182, endPoint x: 503, endPoint y: 176, distance: 533.8
drag, startPoint x: 394, startPoint y: 305, endPoint x: 905, endPoint y: 131, distance: 540.4
drag, startPoint x: 561, startPoint y: 335, endPoint x: 1120, endPoint y: 143, distance: 591.7
drag, startPoint x: 847, startPoint y: 536, endPoint x: 540, endPoint y: 332, distance: 368.4
drag, startPoint x: 545, startPoint y: 536, endPoint x: 378, endPoint y: 573, distance: 170.8
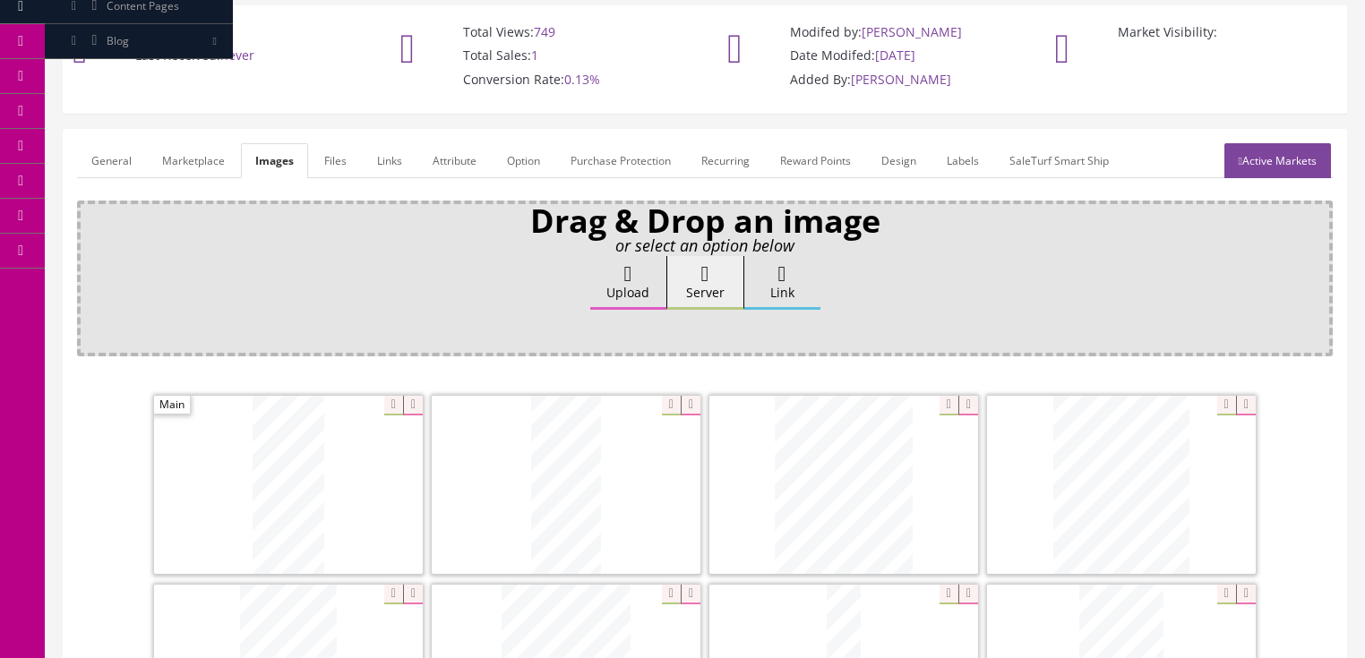
scroll to position [0, 0]
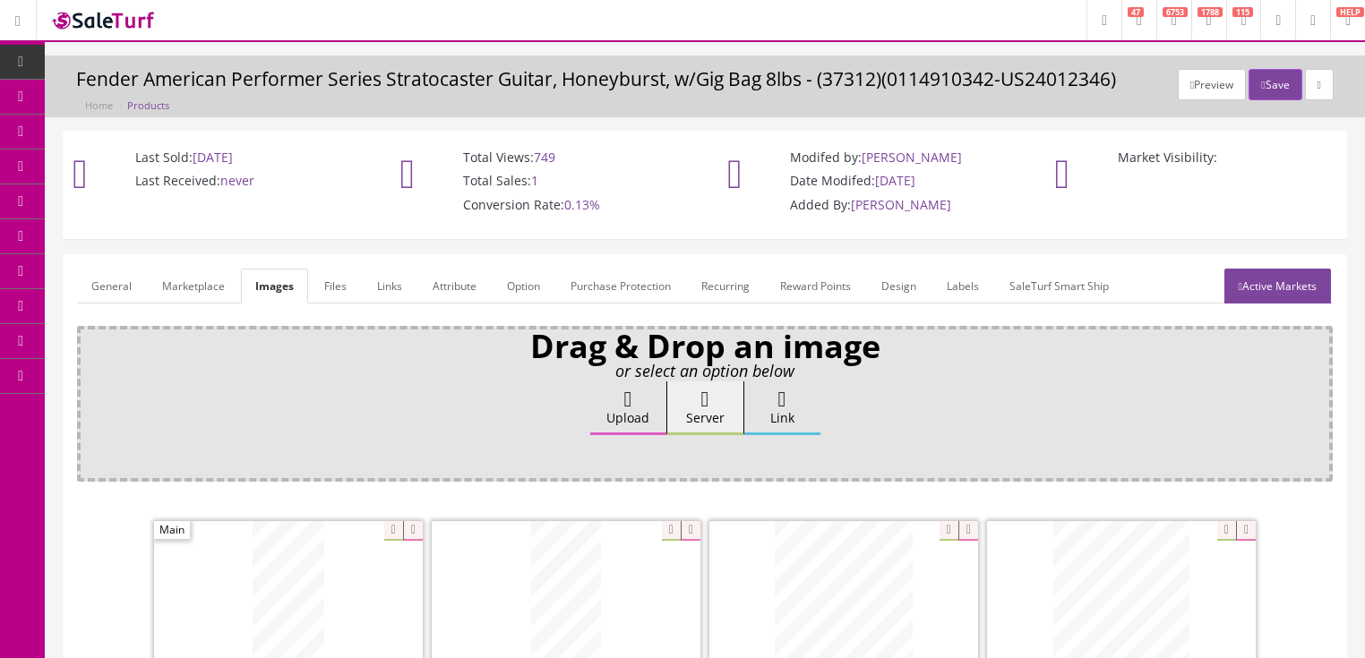
click at [113, 296] on link "General" at bounding box center [111, 286] width 69 height 35
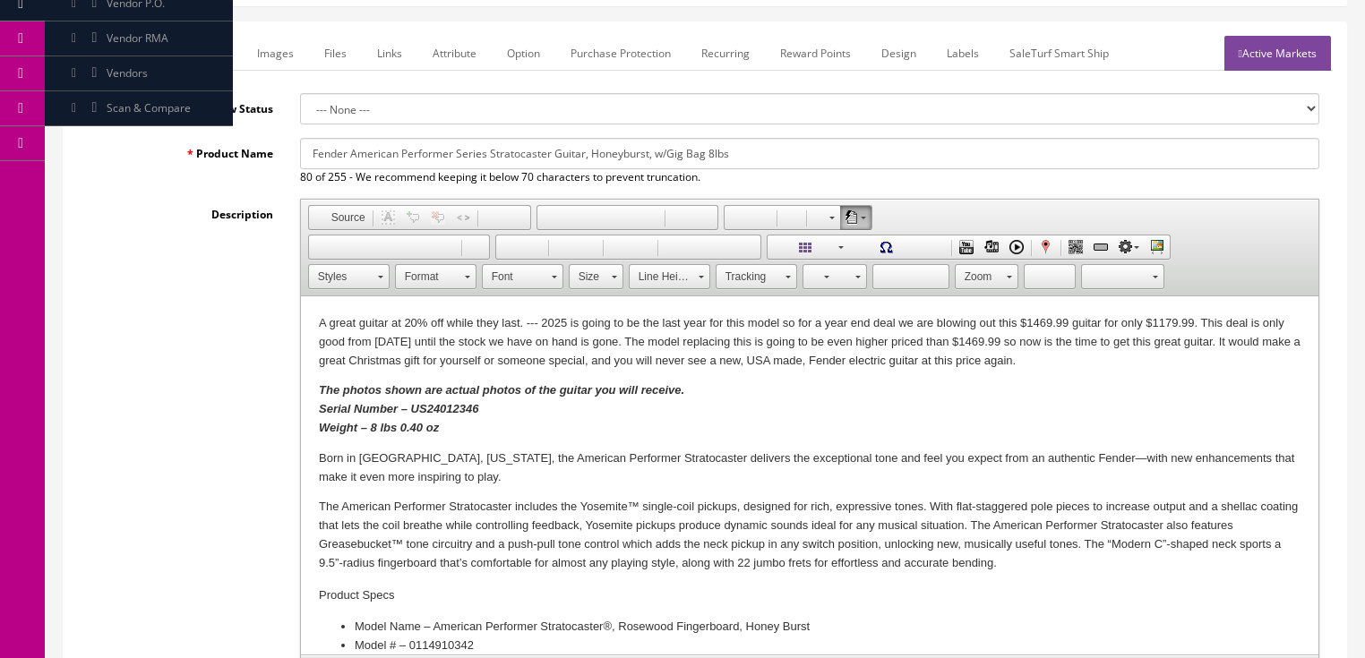
scroll to position [287, 0]
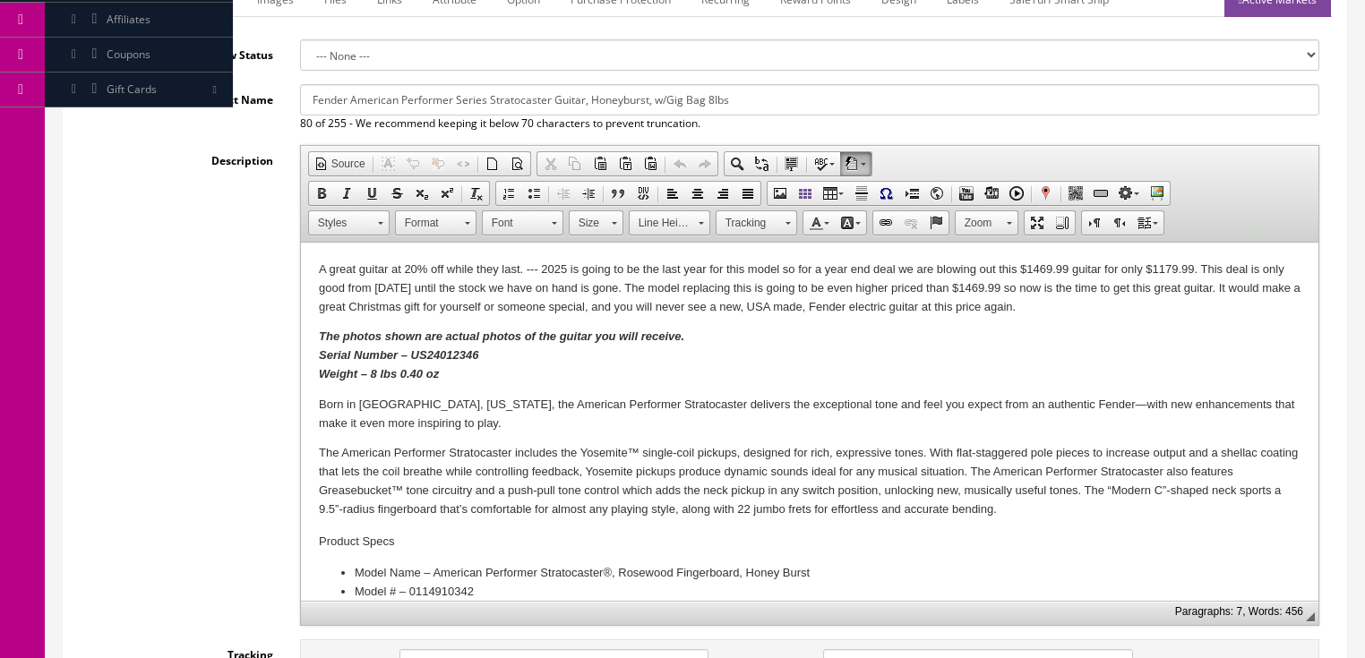
click at [370, 380] on strong "The photos shown are actual photos of the guitar you will receive. Serial Numbe…" at bounding box center [500, 355] width 365 height 51
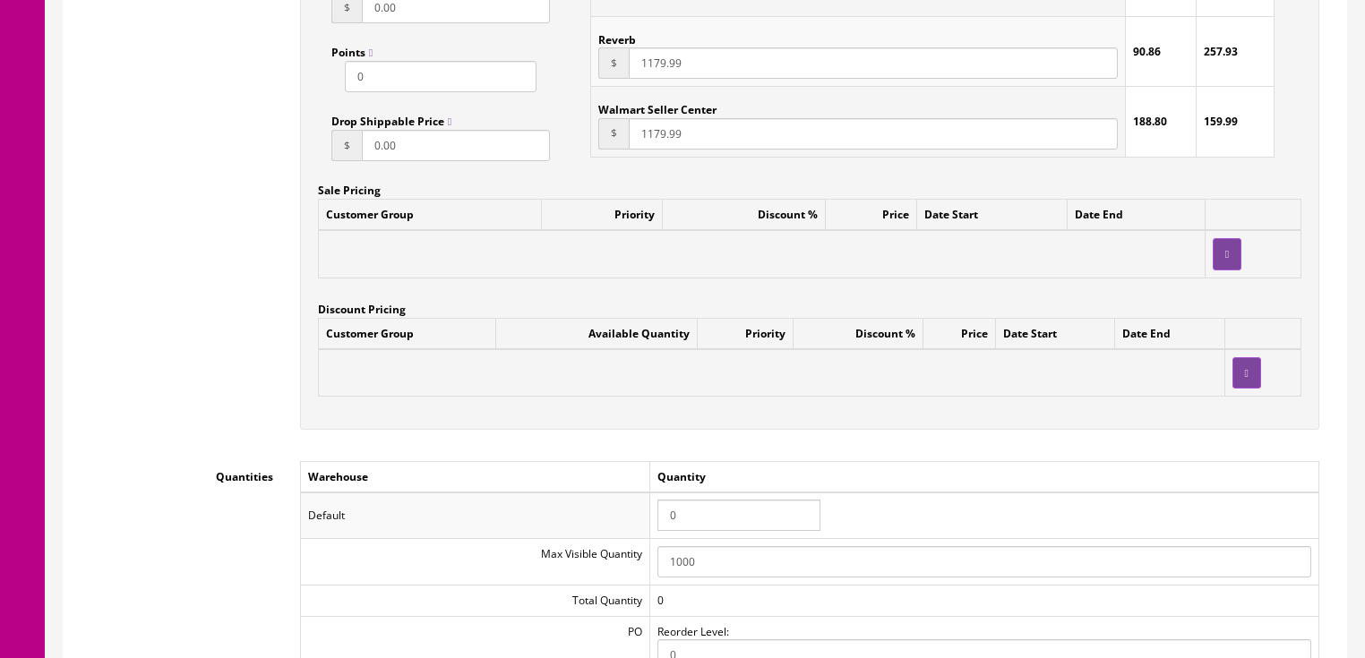
scroll to position [1576, 0]
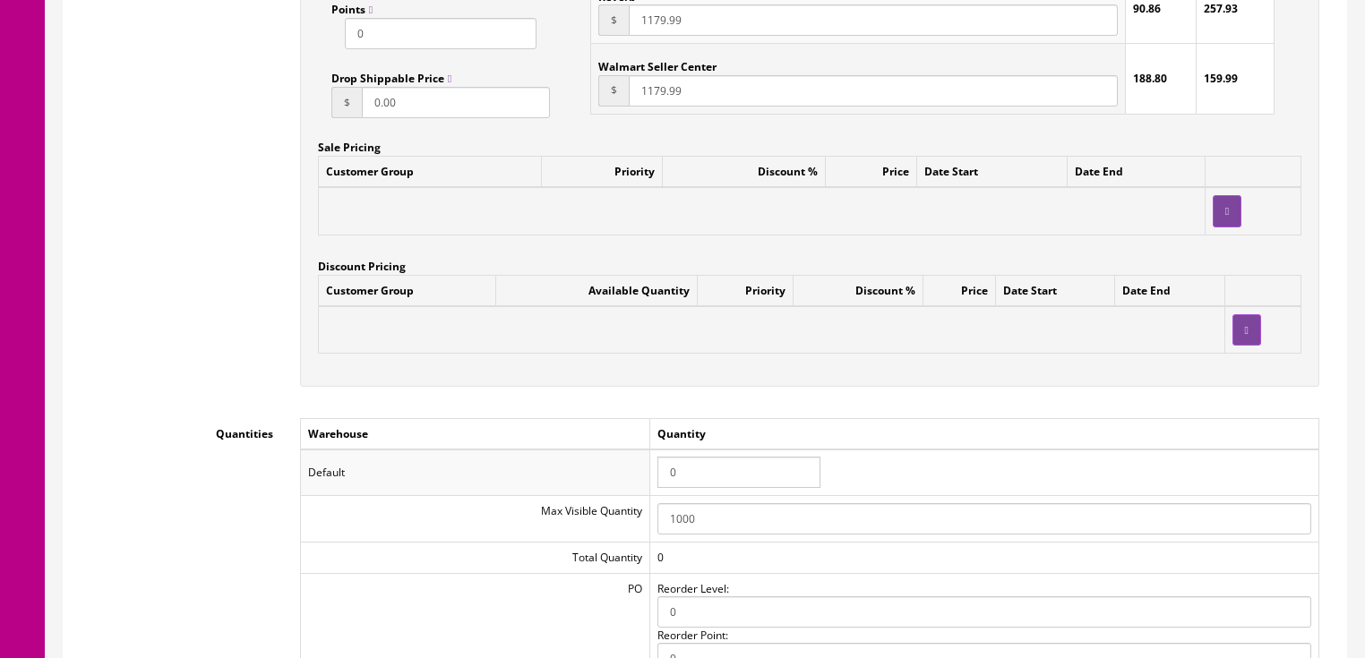
drag, startPoint x: 708, startPoint y: 469, endPoint x: 634, endPoint y: 481, distance: 74.4
click at [634, 481] on tr "Default 0" at bounding box center [809, 473] width 1018 height 47
type input "1"
drag, startPoint x: 828, startPoint y: 459, endPoint x: 845, endPoint y: 459, distance: 17.9
click at [830, 459] on td "1" at bounding box center [983, 473] width 669 height 47
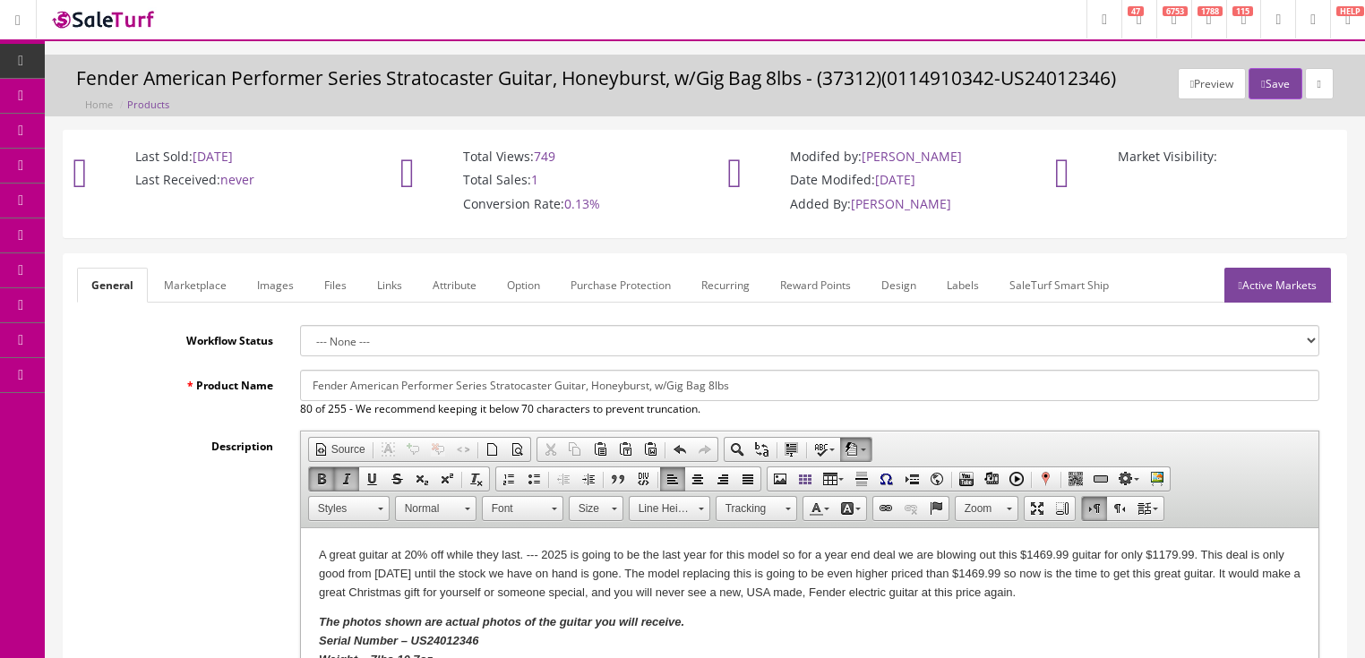
scroll to position [0, 0]
click at [1236, 294] on link "Active Markets" at bounding box center [1277, 286] width 107 height 35
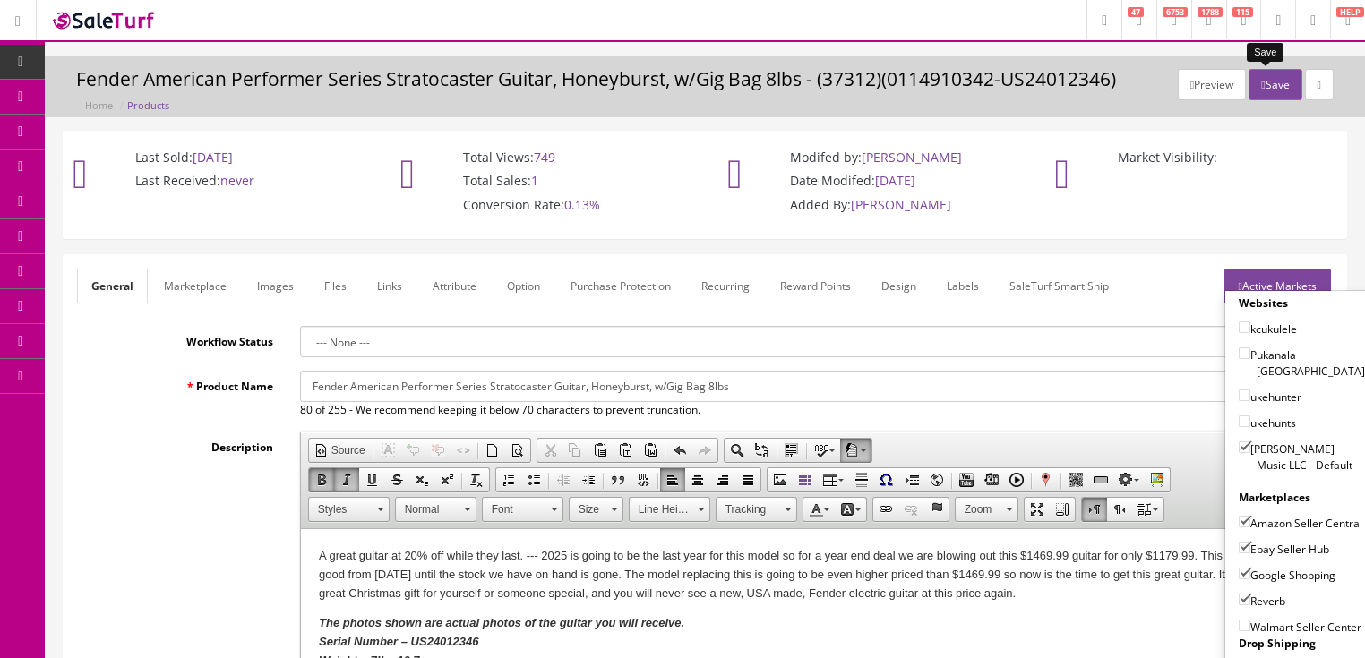
click at [1265, 77] on button "Save" at bounding box center [1274, 84] width 53 height 31
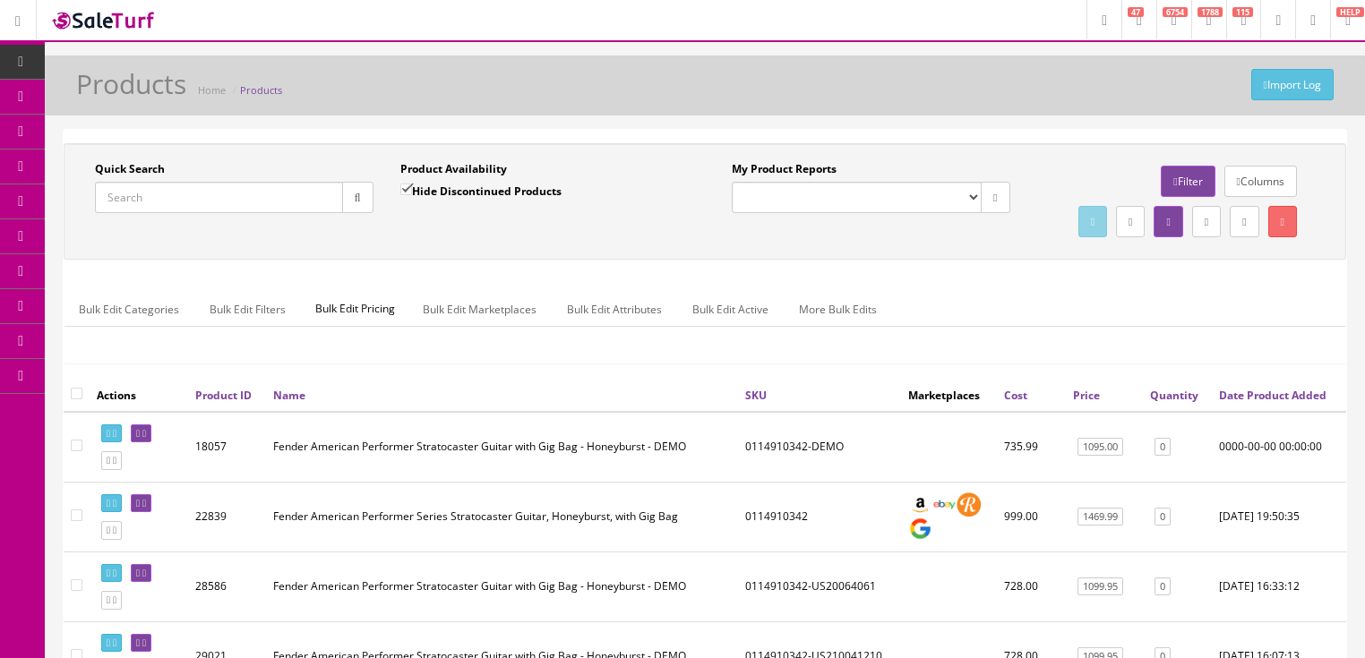
click at [264, 196] on input "Quick Search" at bounding box center [219, 197] width 248 height 31
paste input "0114922306"
type input "0114922306"
click at [400, 190] on input "Hide Discontinued Products" at bounding box center [406, 190] width 12 height 12
checkbox input "false"
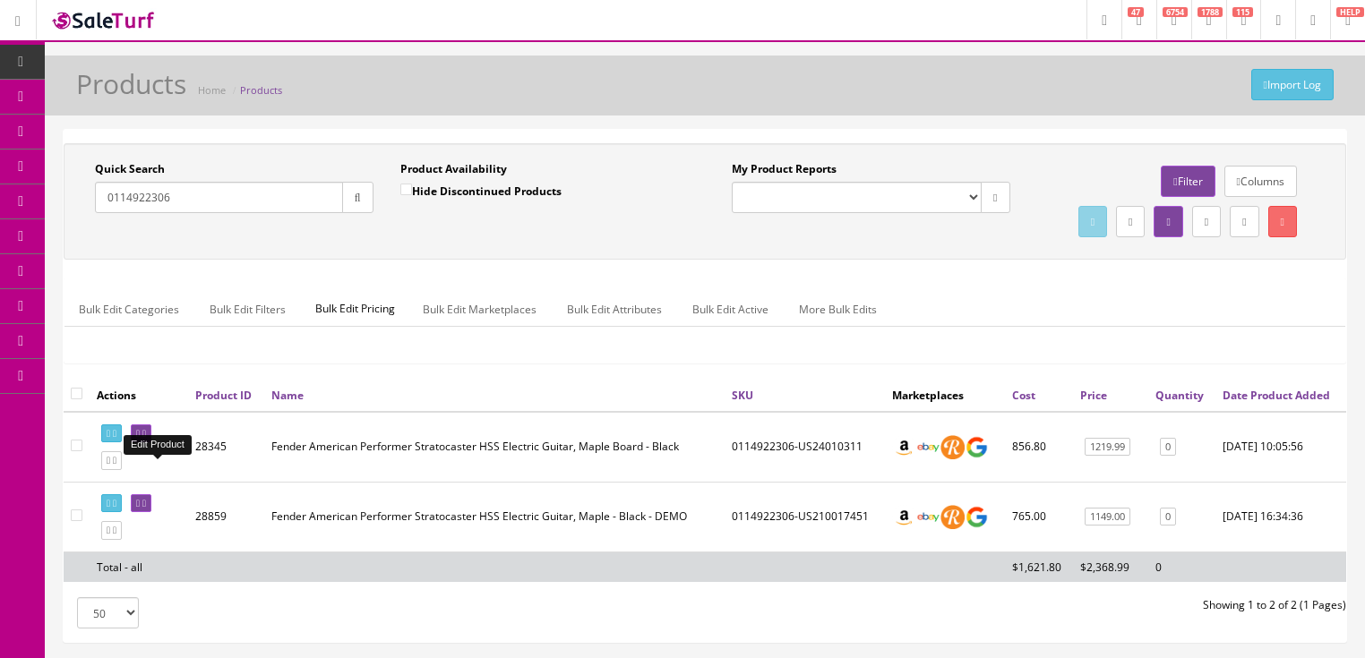
click at [140, 439] on icon at bounding box center [138, 434] width 4 height 10
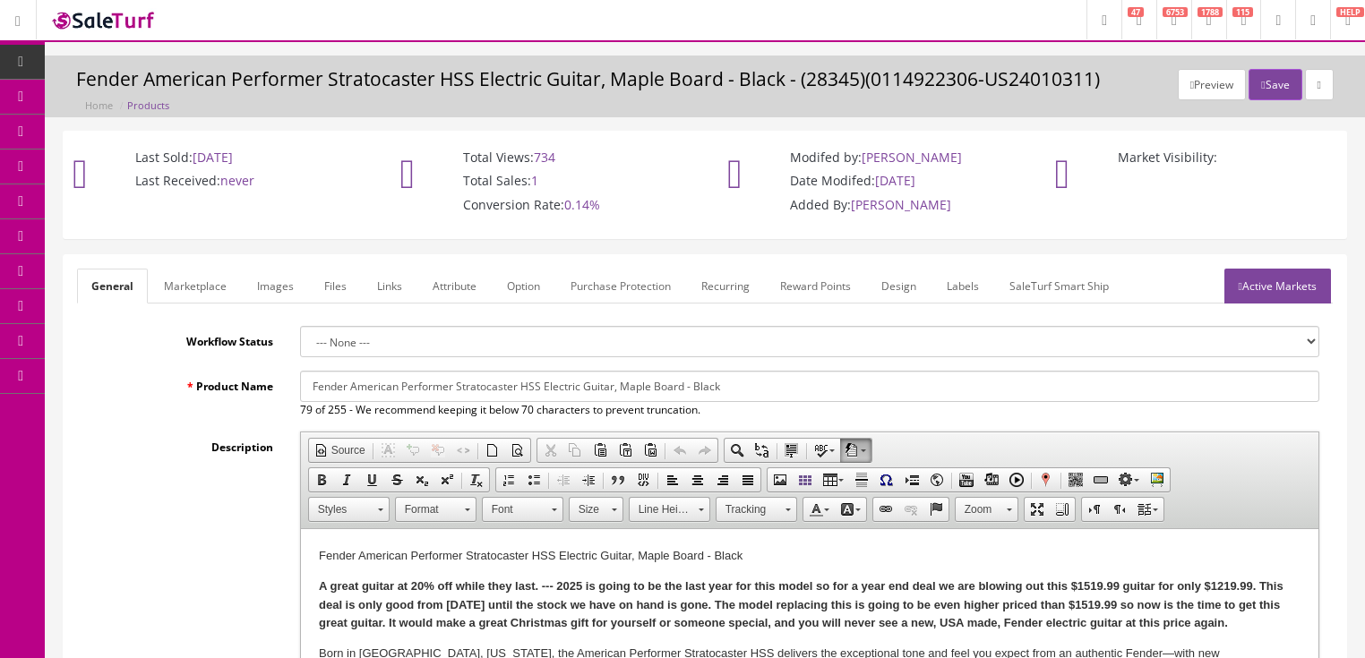
click at [256, 290] on link "Images" at bounding box center [275, 286] width 65 height 35
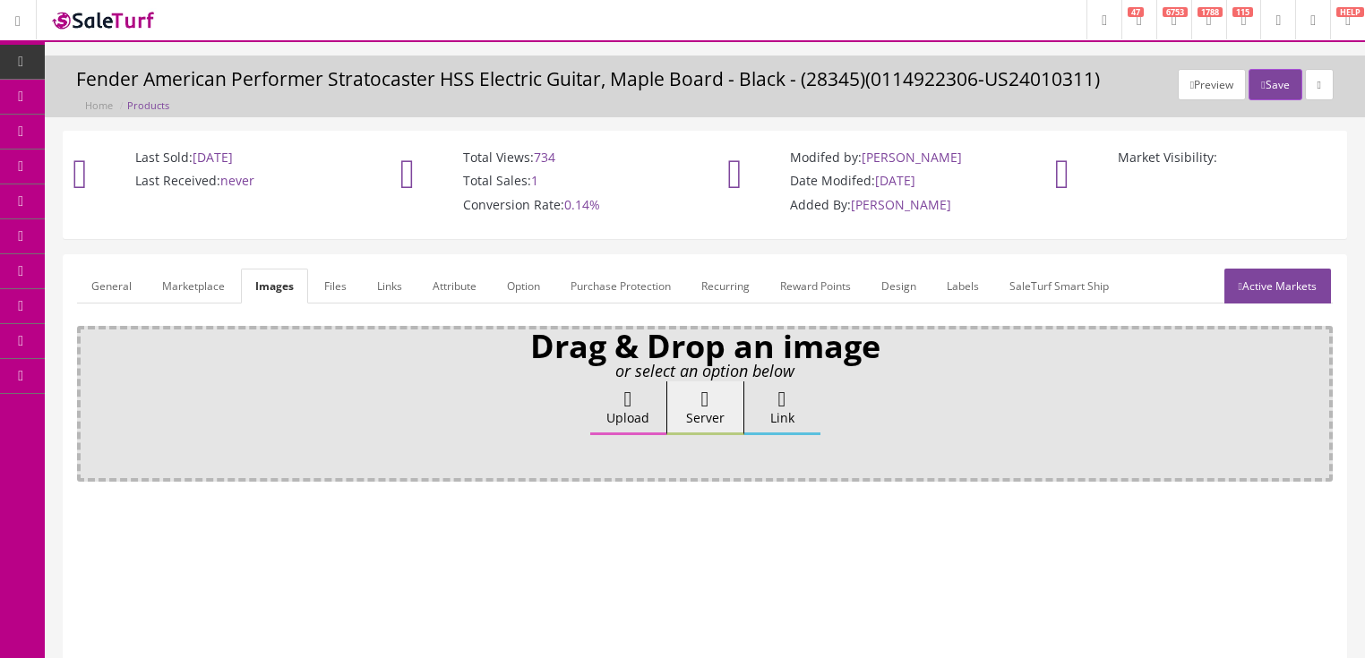
click at [632, 399] on icon at bounding box center [628, 399] width 8 height 21
click at [90, 399] on input "Upload" at bounding box center [90, 391] width 0 height 18
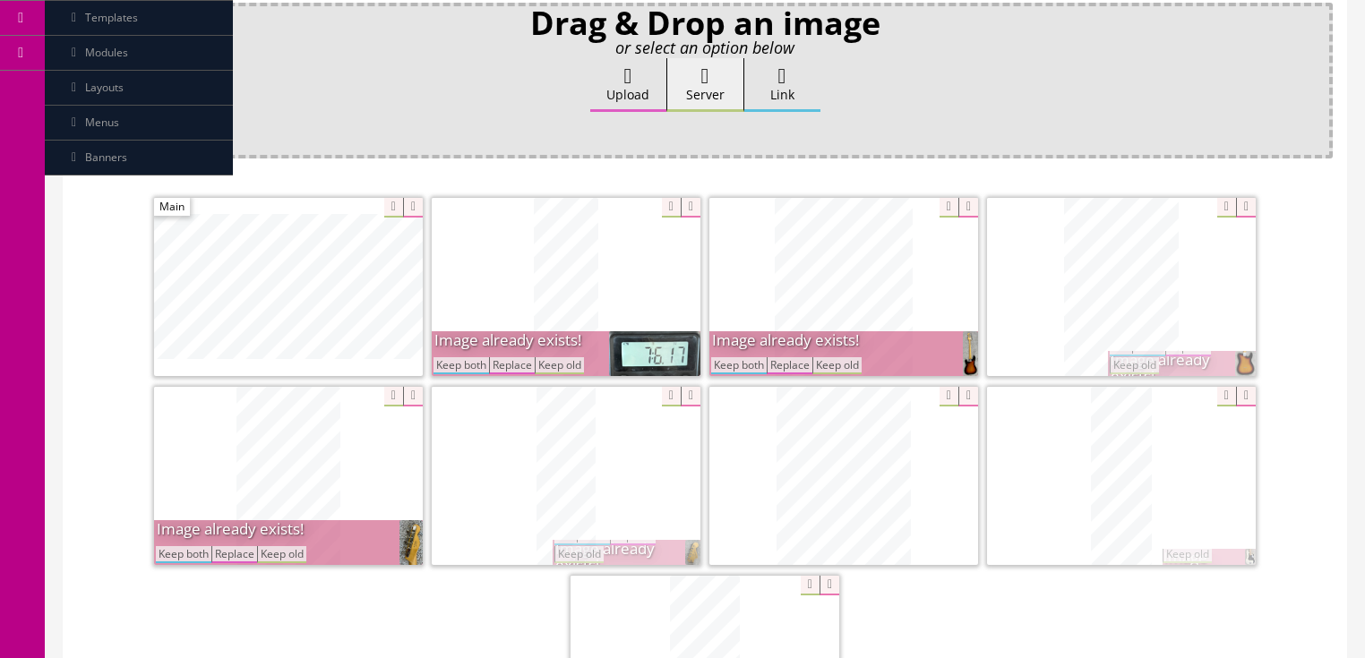
scroll to position [358, 0]
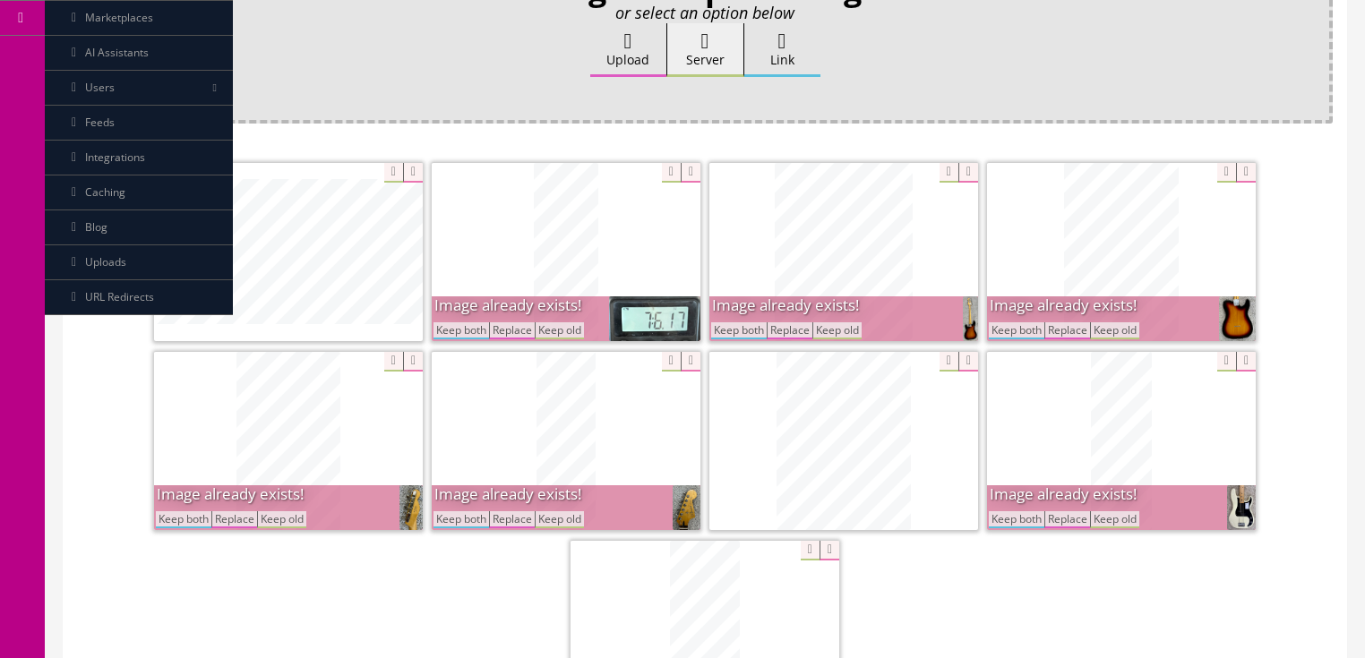
click at [450, 326] on button "Keep both" at bounding box center [461, 330] width 56 height 17
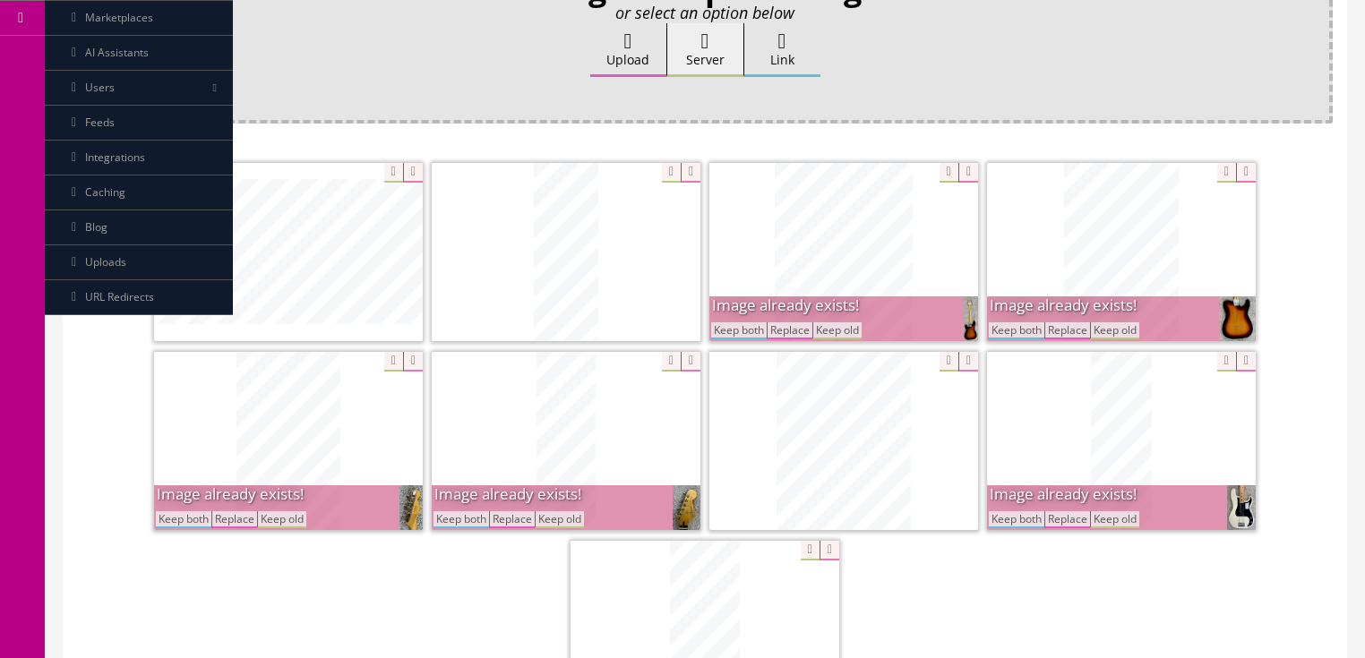
drag, startPoint x: 741, startPoint y: 326, endPoint x: 830, endPoint y: 330, distance: 89.7
click at [744, 326] on button "Keep both" at bounding box center [739, 330] width 56 height 17
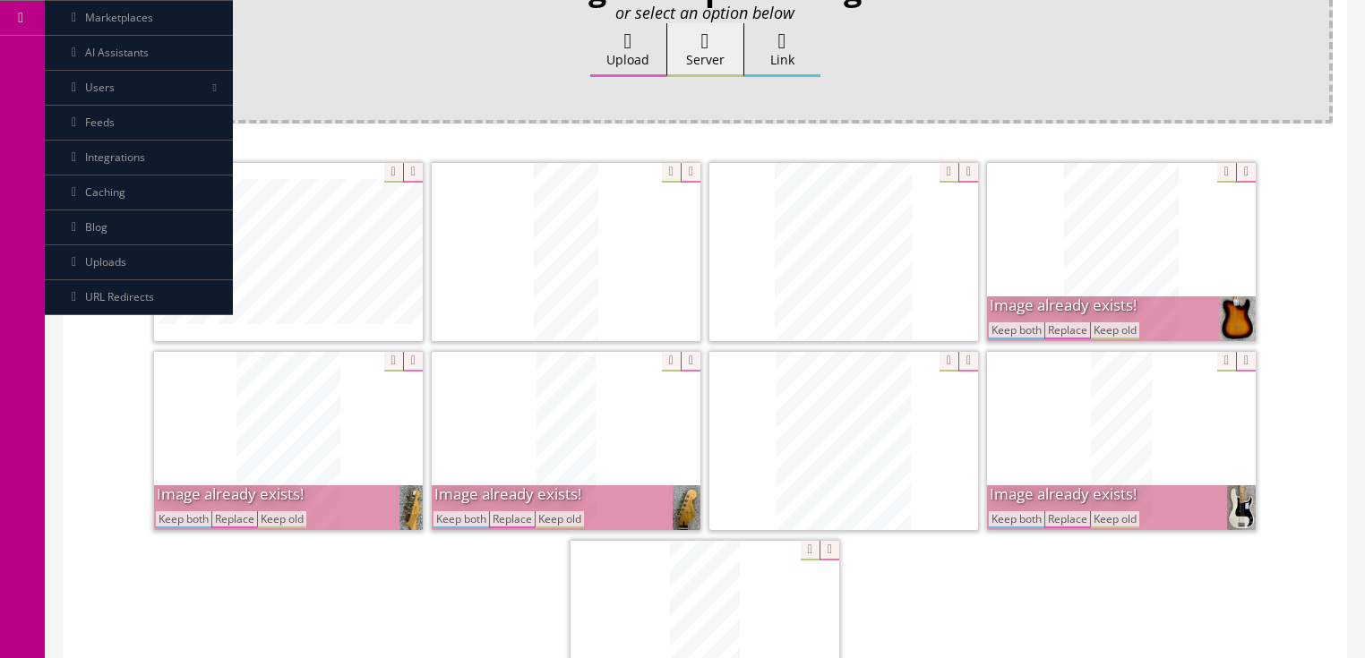
click at [1009, 333] on button "Keep both" at bounding box center [1017, 330] width 56 height 17
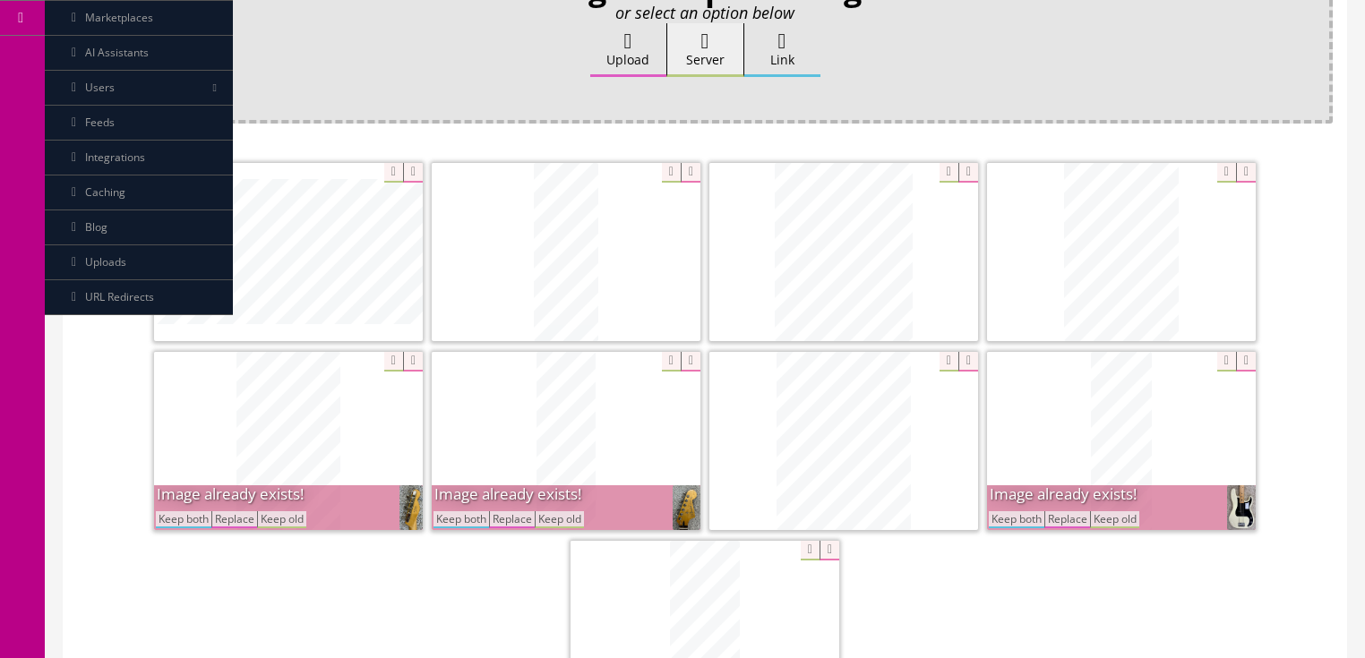
click at [1008, 513] on button "Keep both" at bounding box center [1017, 519] width 56 height 17
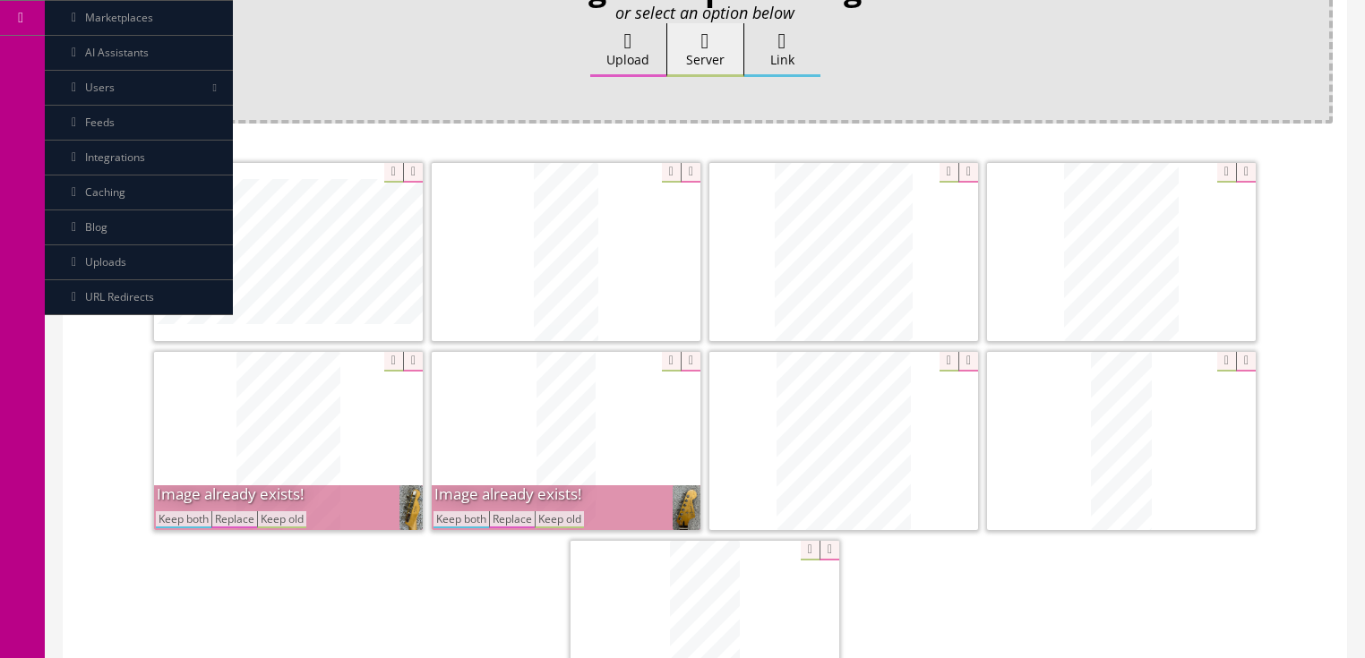
drag, startPoint x: 469, startPoint y: 519, endPoint x: 211, endPoint y: 573, distance: 263.5
click at [462, 519] on button "Keep both" at bounding box center [461, 519] width 56 height 17
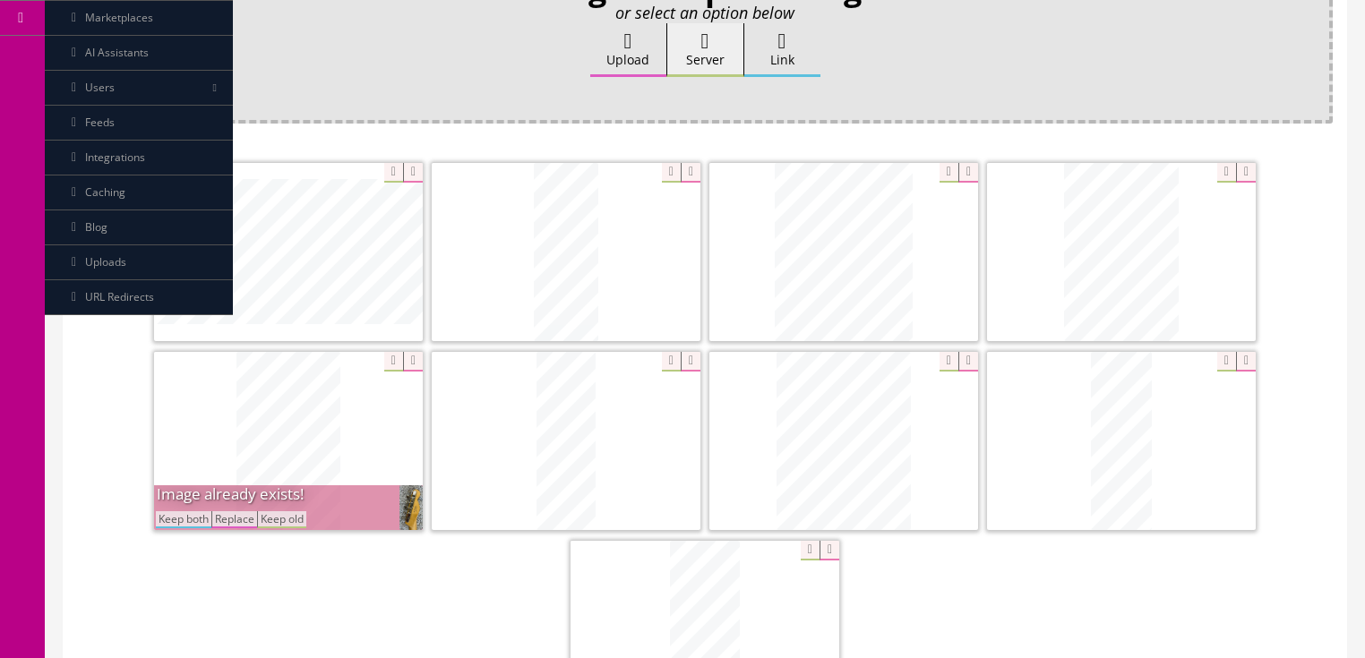
drag, startPoint x: 183, startPoint y: 519, endPoint x: 215, endPoint y: 519, distance: 32.2
click at [190, 519] on button "Keep both" at bounding box center [184, 519] width 56 height 17
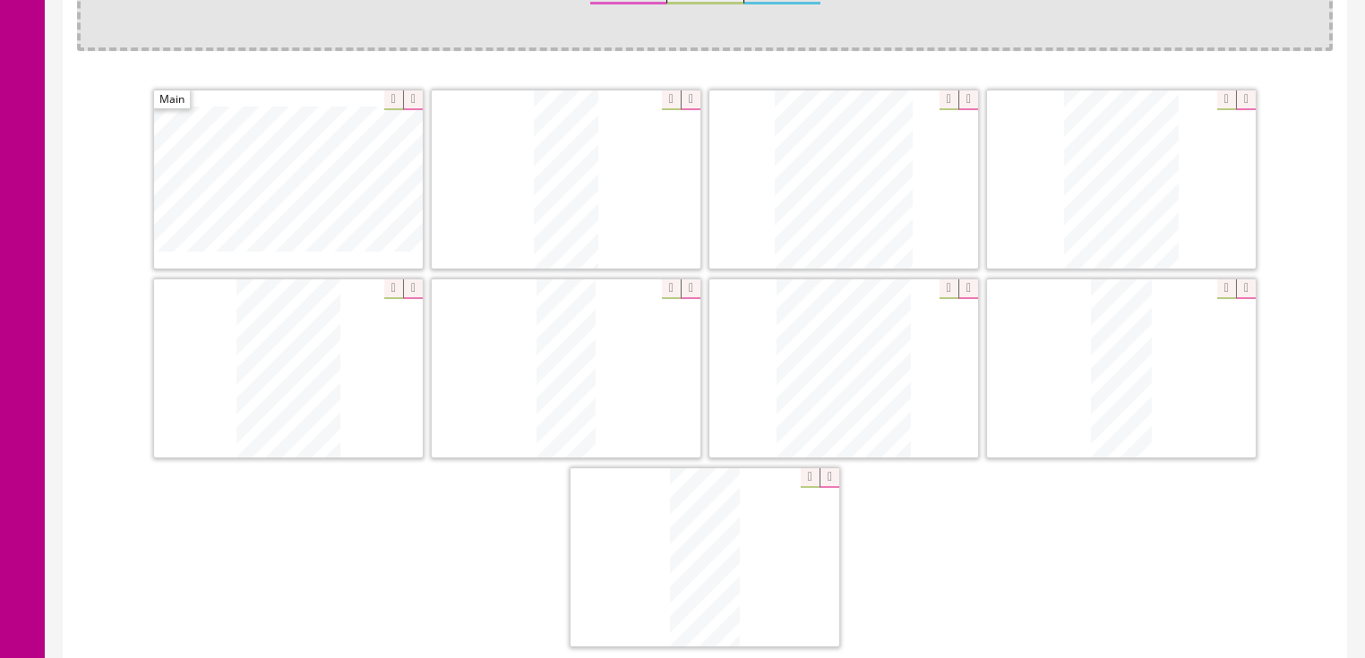
scroll to position [426, 0]
drag, startPoint x: 1058, startPoint y: 412, endPoint x: 140, endPoint y: 205, distance: 941.0
drag, startPoint x: 806, startPoint y: 190, endPoint x: 481, endPoint y: 187, distance: 325.1
drag, startPoint x: 1131, startPoint y: 350, endPoint x: 824, endPoint y: 146, distance: 368.9
drag, startPoint x: 459, startPoint y: 303, endPoint x: 1039, endPoint y: 215, distance: 587.0
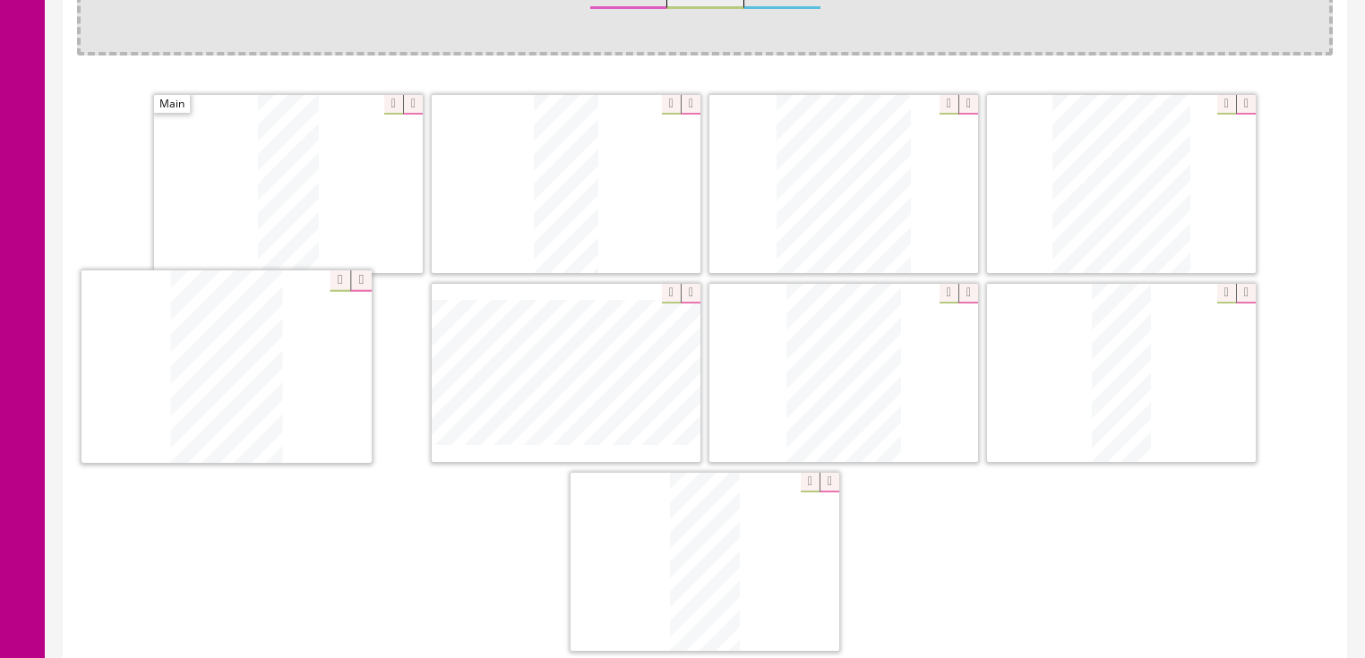
drag, startPoint x: 792, startPoint y: 380, endPoint x: 167, endPoint y: 376, distance: 624.3
drag, startPoint x: 774, startPoint y: 380, endPoint x: 723, endPoint y: 405, distance: 56.9
drag, startPoint x: 1101, startPoint y: 416, endPoint x: 813, endPoint y: 415, distance: 287.5
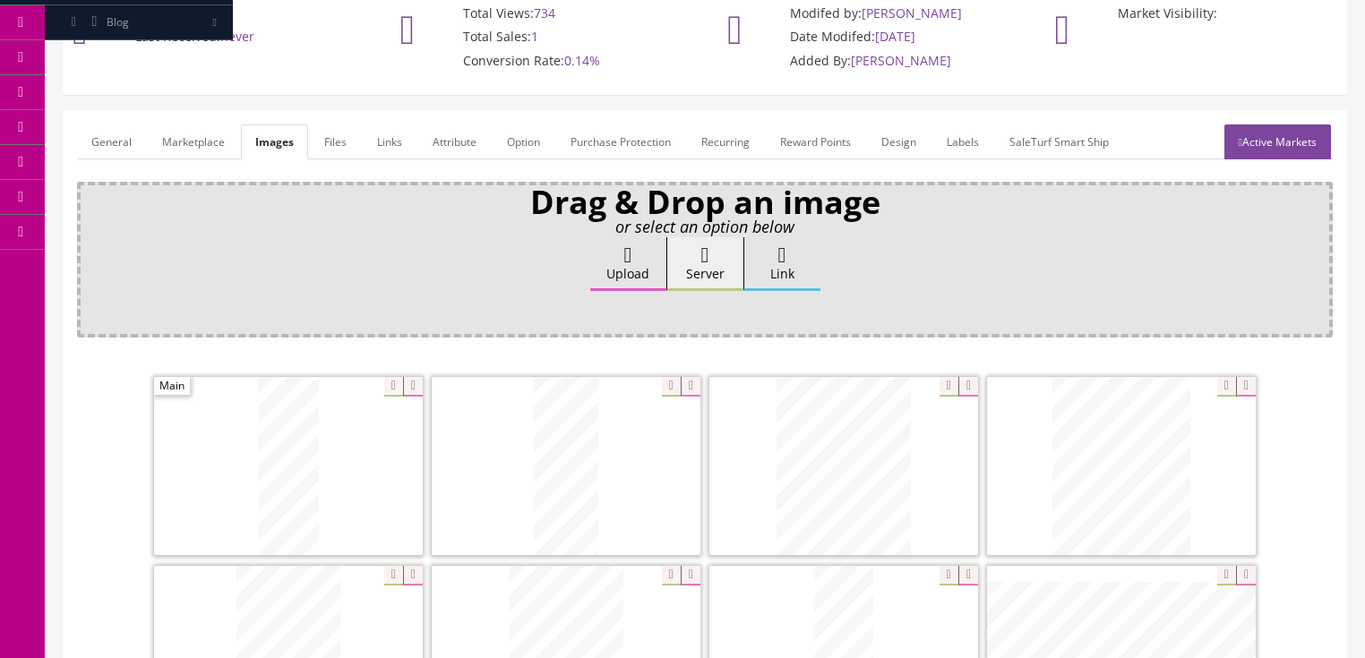
scroll to position [140, 0]
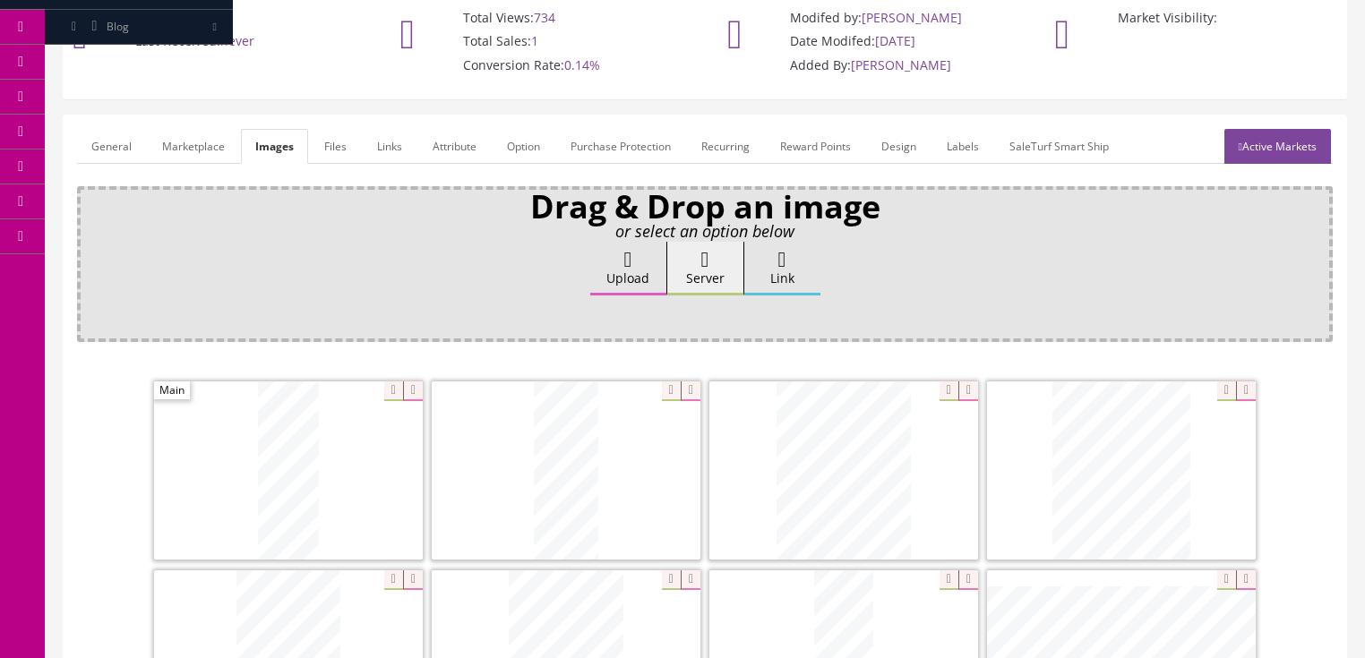
click at [114, 150] on link "General" at bounding box center [111, 146] width 69 height 35
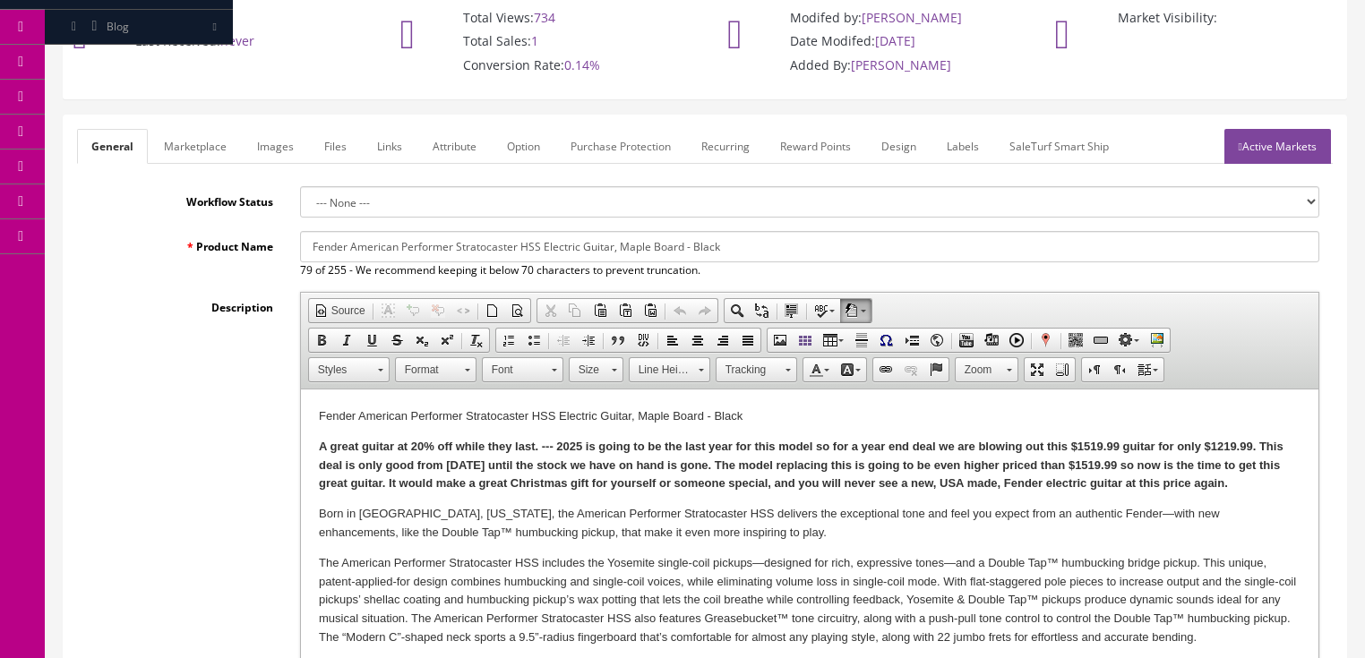
click at [1253, 491] on p "A great guitar at 20% off while they last. --- 2025 is going to be the last yea…" at bounding box center [809, 466] width 982 height 56
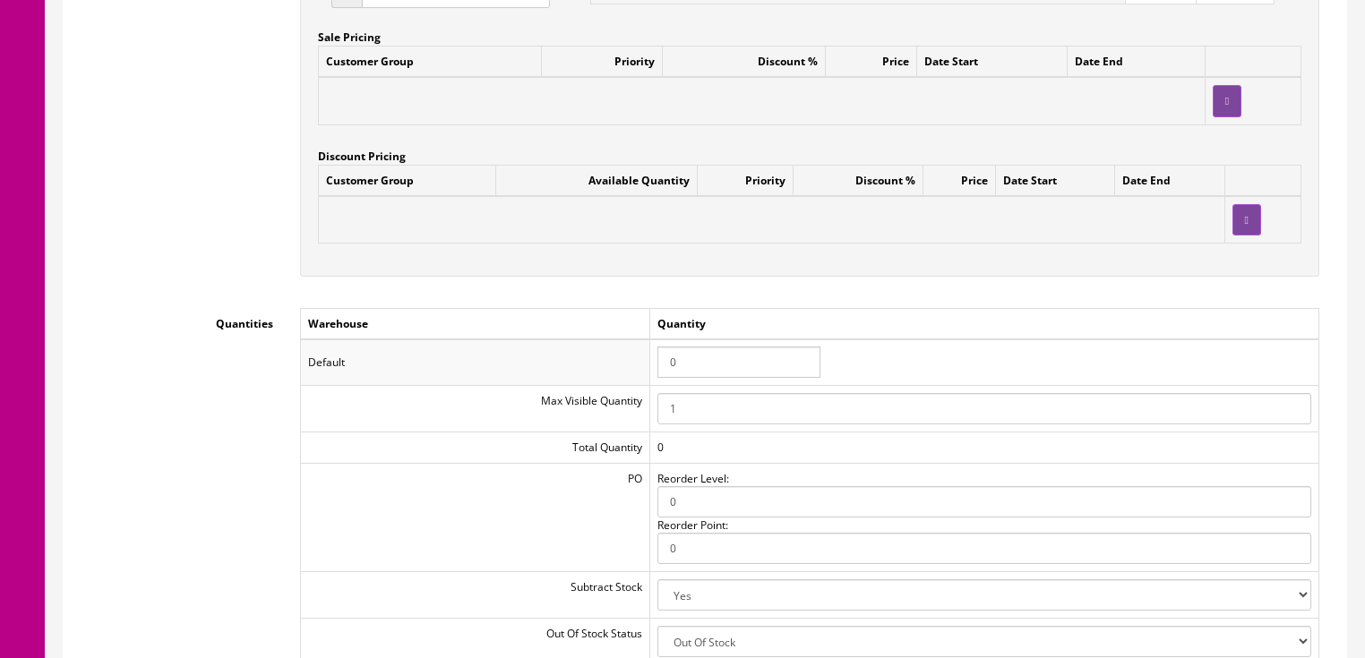
scroll to position [1788, 0]
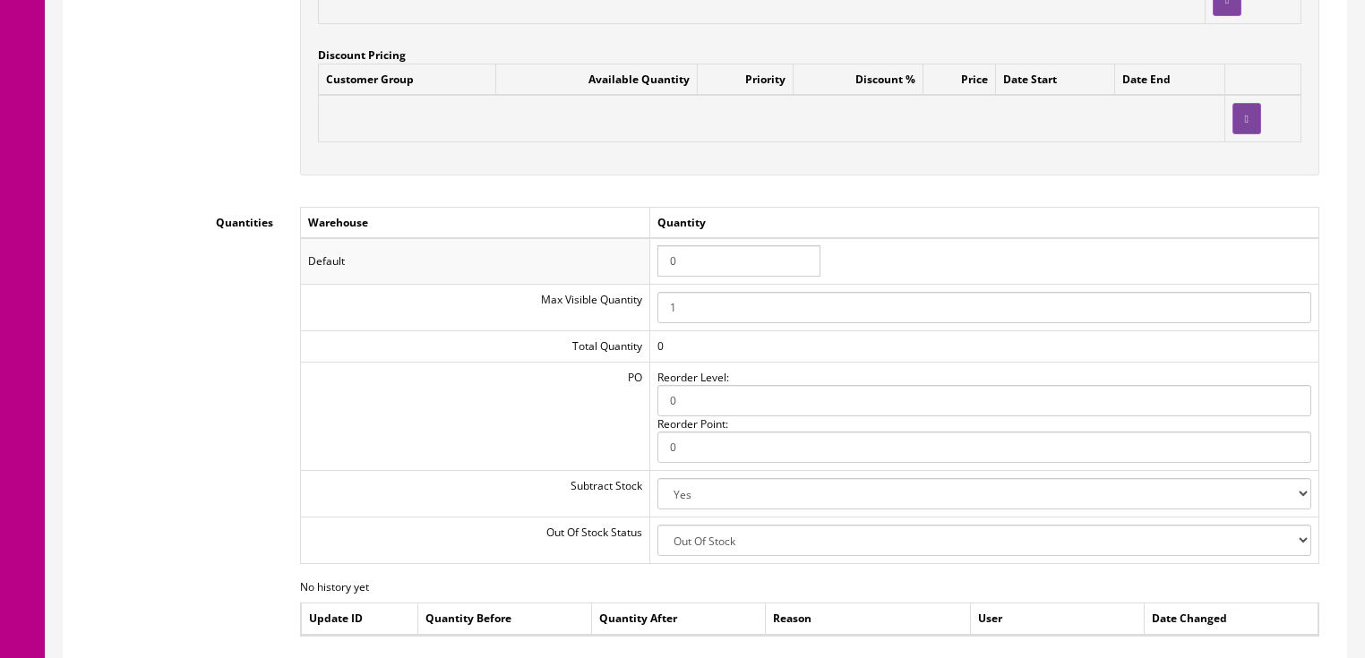
drag, startPoint x: 695, startPoint y: 267, endPoint x: 622, endPoint y: 267, distance: 72.5
click at [622, 267] on tr "Default 0" at bounding box center [809, 261] width 1018 height 47
type input "1"
click at [1010, 256] on td "1" at bounding box center [983, 261] width 669 height 47
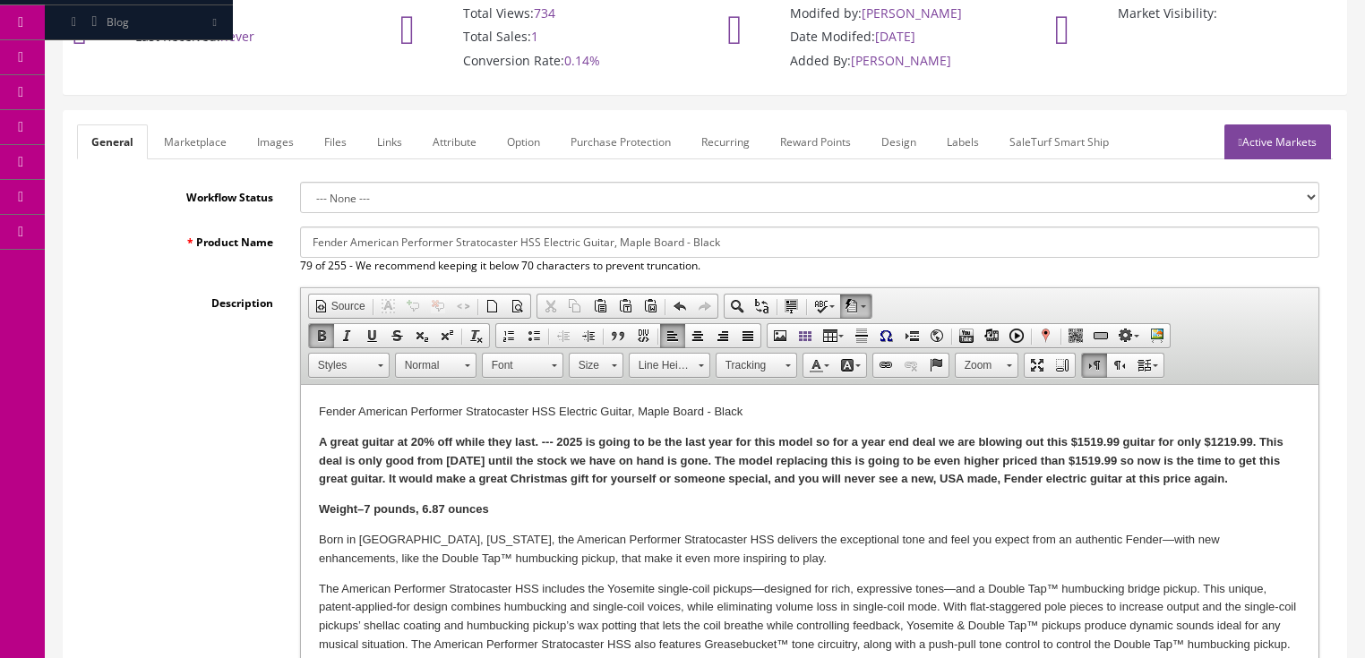
scroll to position [68, 0]
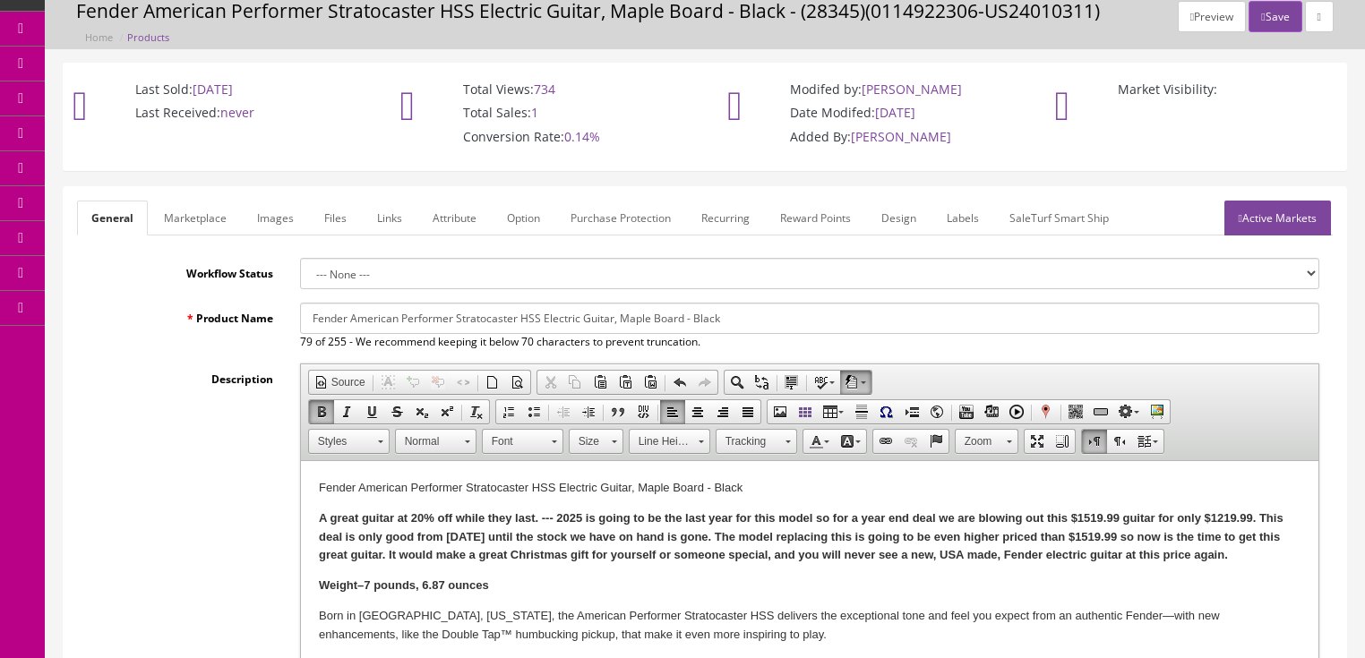
drag, startPoint x: 1266, startPoint y: 215, endPoint x: 1257, endPoint y: 193, distance: 23.8
click at [1266, 214] on link "Active Markets" at bounding box center [1277, 218] width 107 height 35
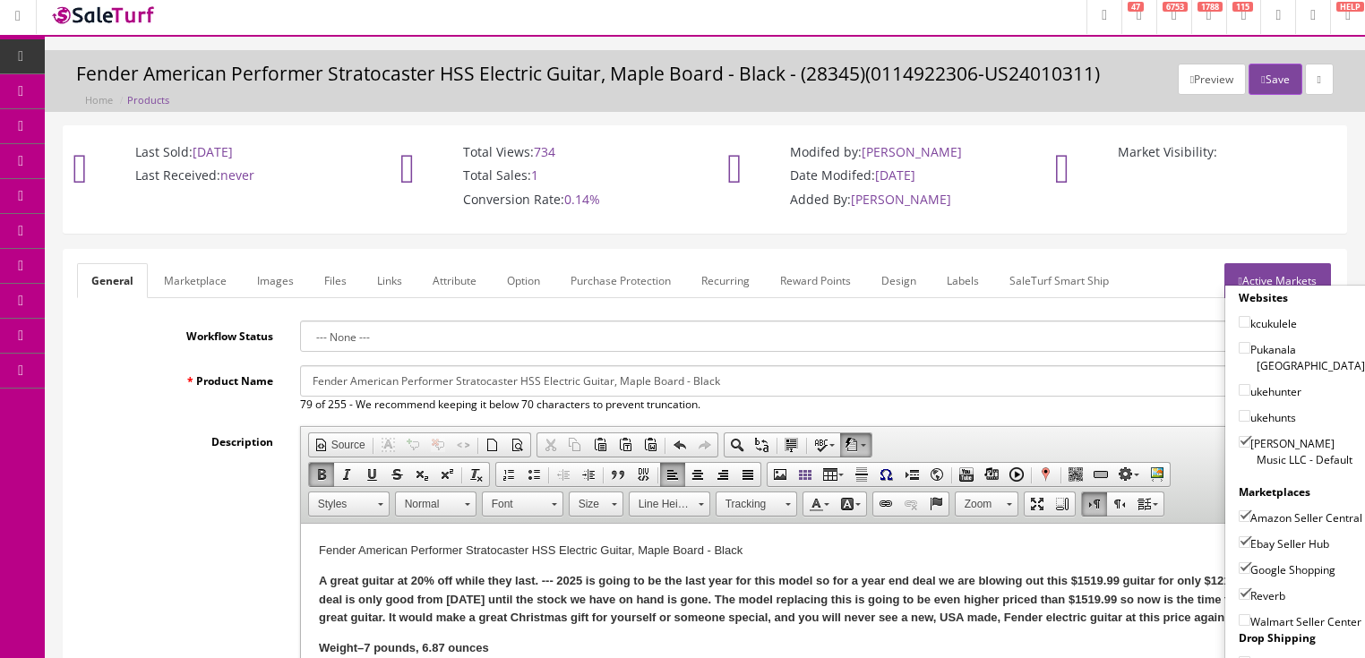
scroll to position [0, 0]
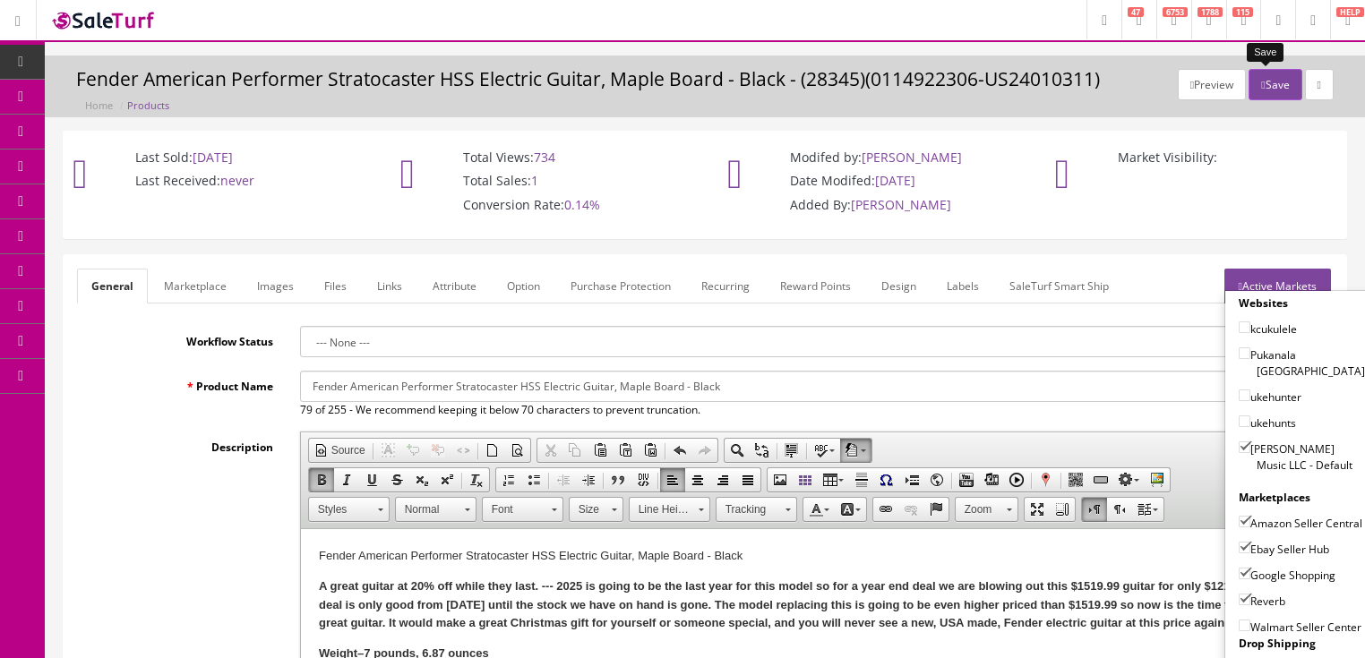
click at [1263, 93] on button "Save" at bounding box center [1274, 84] width 53 height 31
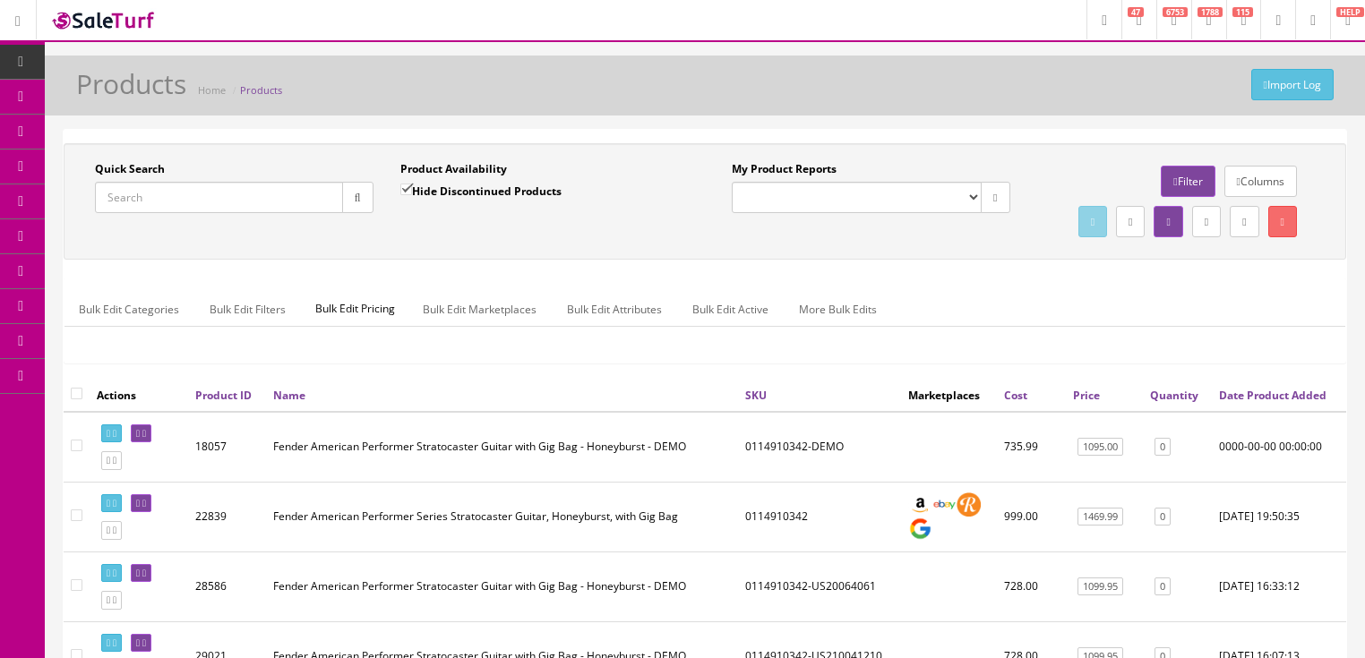
click at [259, 198] on input "Quick Search" at bounding box center [219, 197] width 248 height 31
paste input "0115510372"
type input "0115510372"
click at [401, 186] on input "Hide Discontinued Products" at bounding box center [406, 190] width 12 height 12
checkbox input "false"
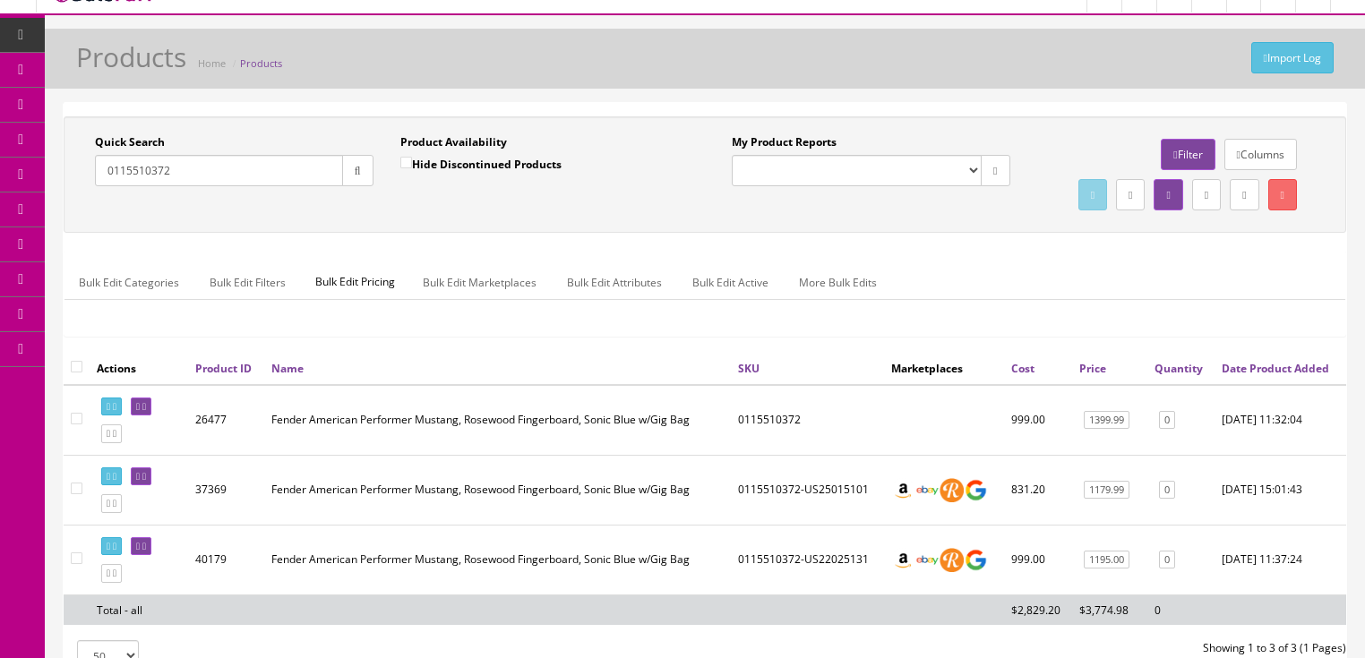
scroll to position [72, 0]
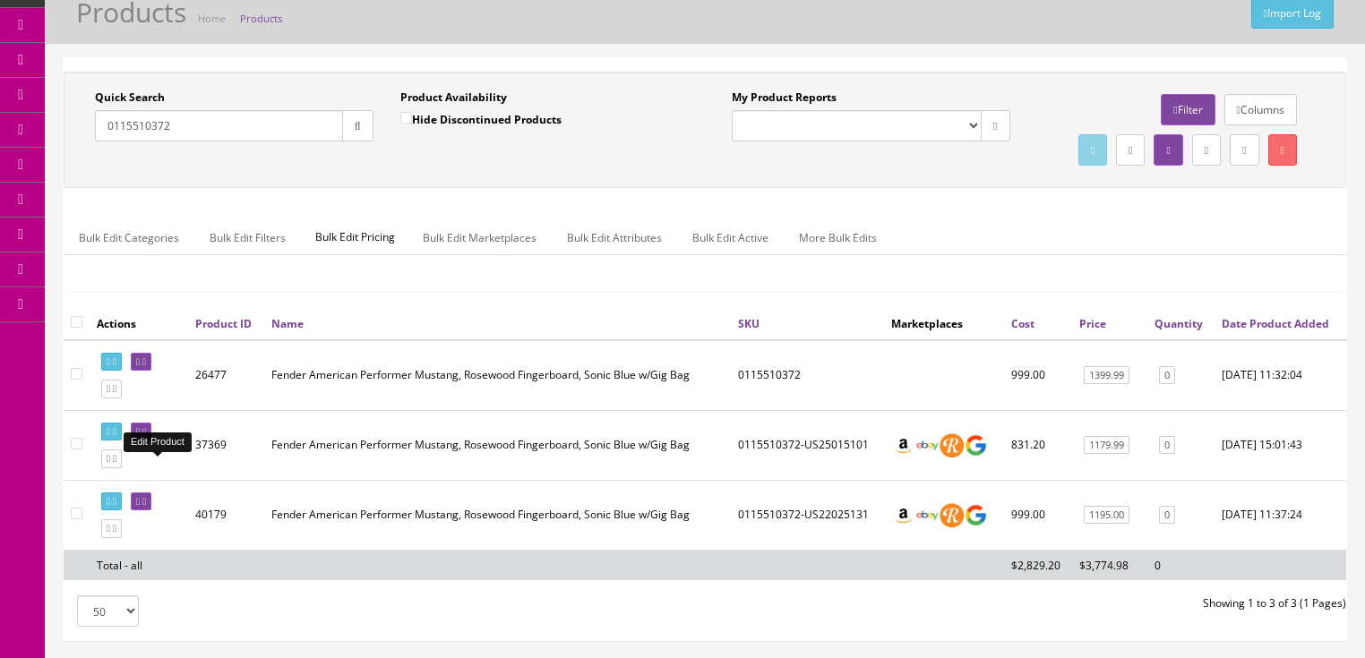
click at [140, 437] on icon at bounding box center [138, 432] width 4 height 10
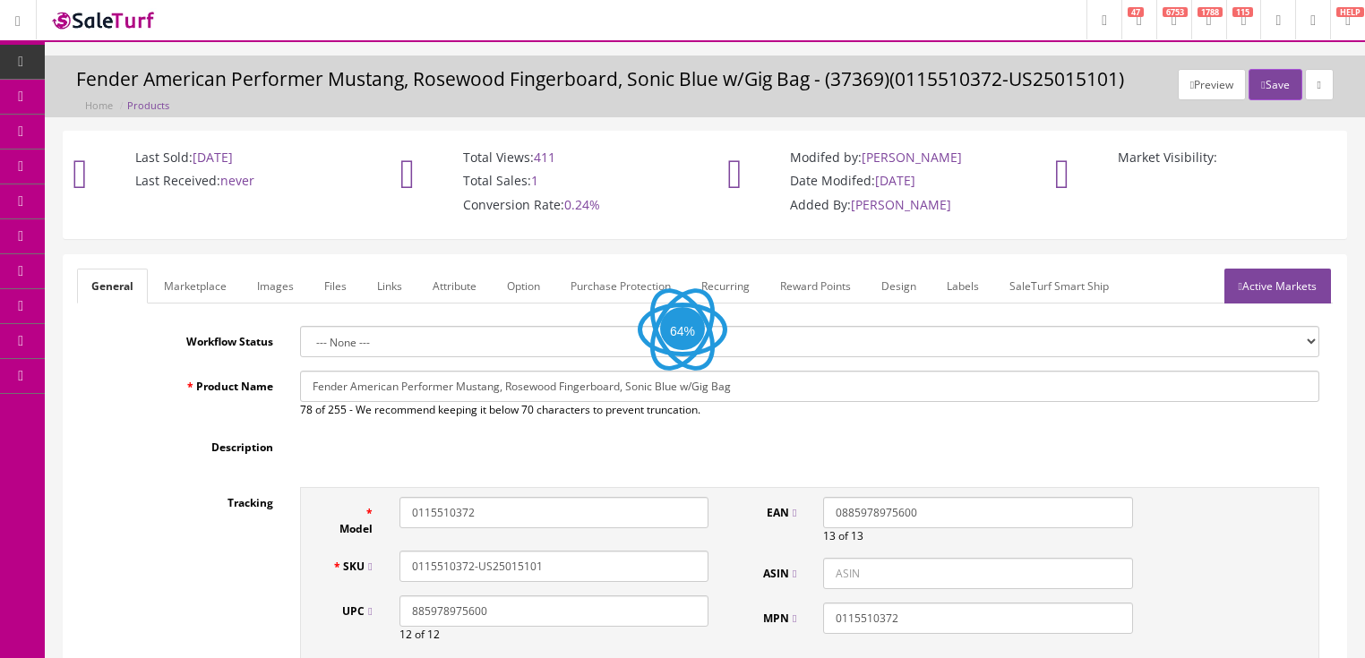
click at [285, 296] on link "Images" at bounding box center [275, 286] width 65 height 35
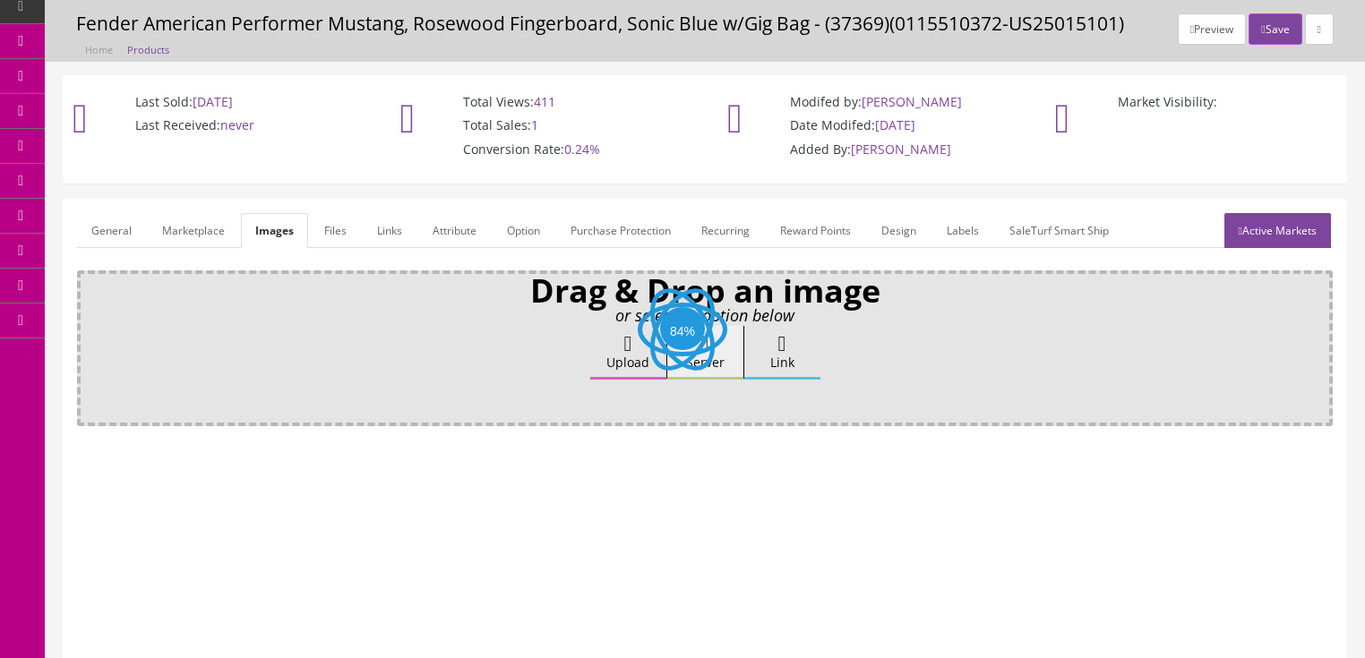
scroll to position [72, 0]
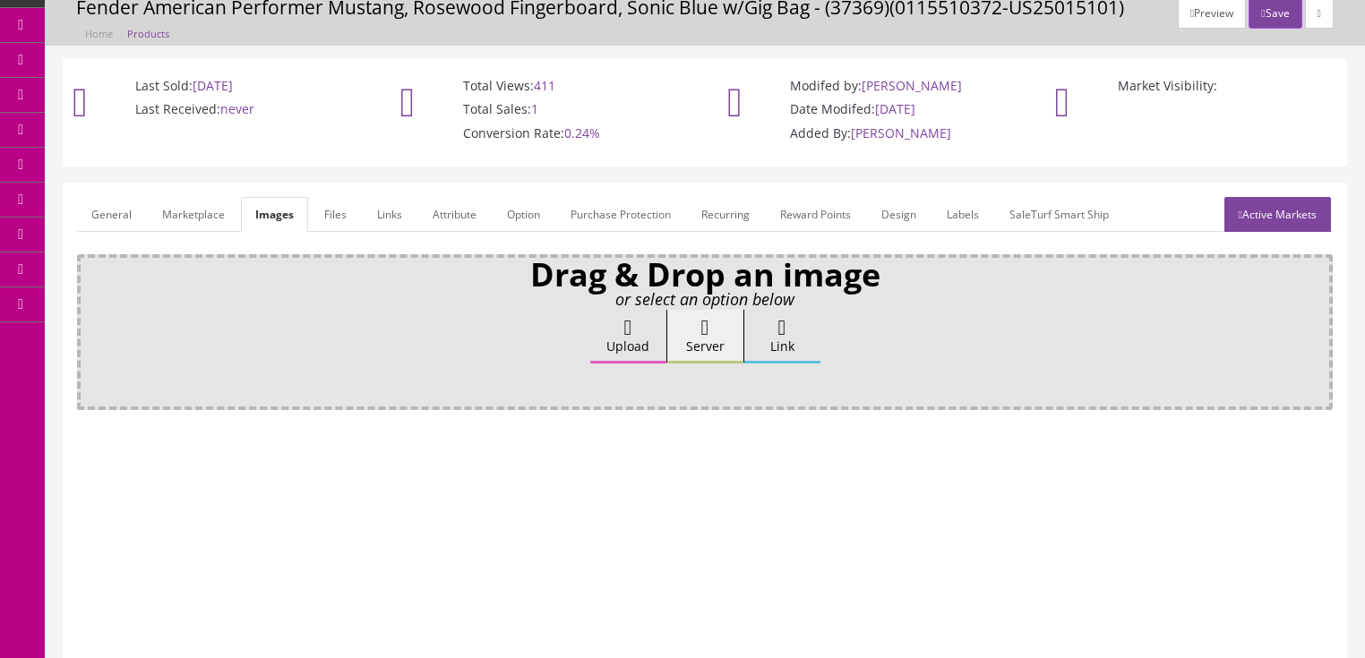
click at [631, 337] on label "Upload" at bounding box center [628, 337] width 76 height 54
click at [90, 328] on input "Upload" at bounding box center [90, 319] width 0 height 18
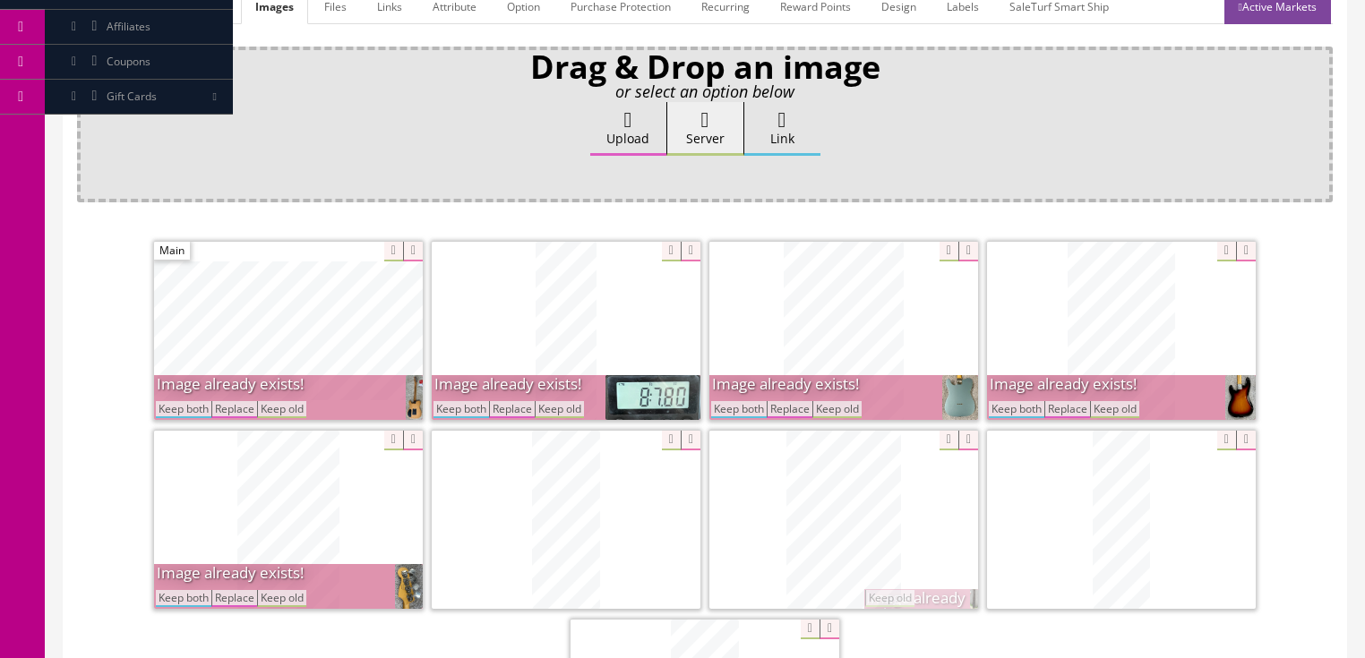
scroll to position [358, 0]
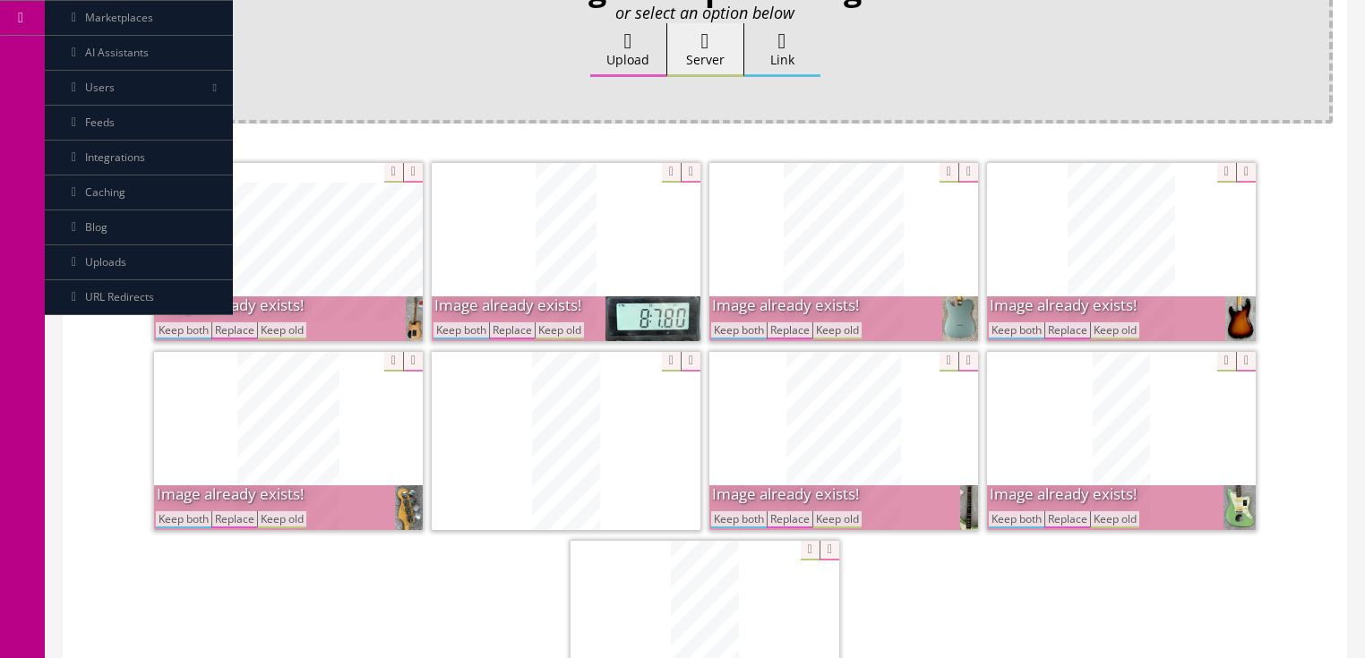
drag, startPoint x: 450, startPoint y: 332, endPoint x: 326, endPoint y: 337, distance: 124.6
click at [450, 332] on button "Keep both" at bounding box center [461, 330] width 56 height 17
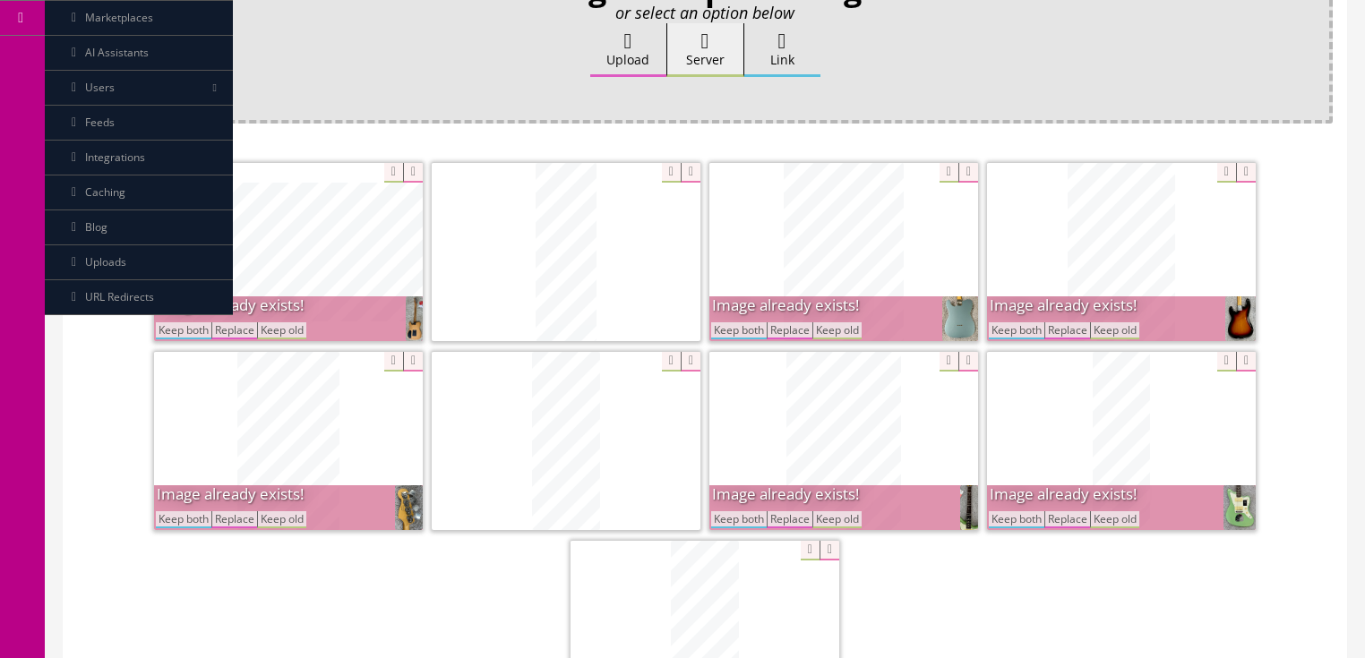
drag, startPoint x: 175, startPoint y: 333, endPoint x: 224, endPoint y: 335, distance: 49.3
click at [176, 333] on button "Keep both" at bounding box center [184, 330] width 56 height 17
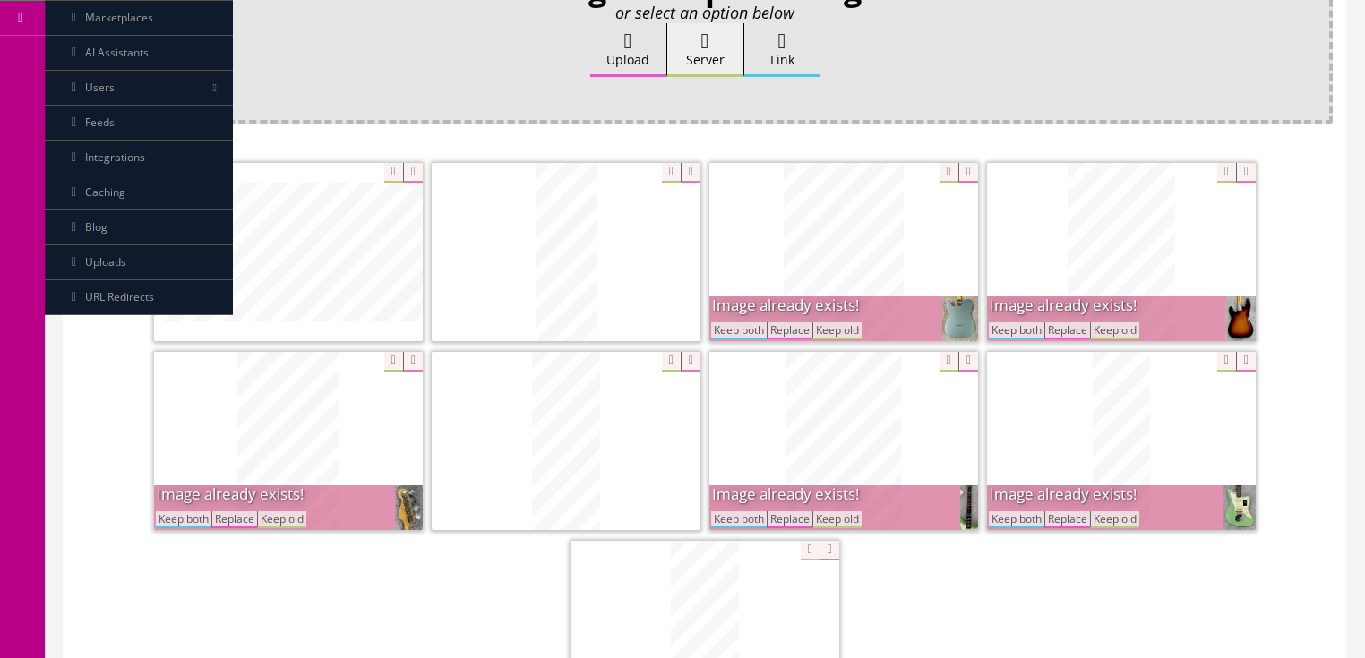
click at [717, 333] on button "Keep both" at bounding box center [739, 330] width 56 height 17
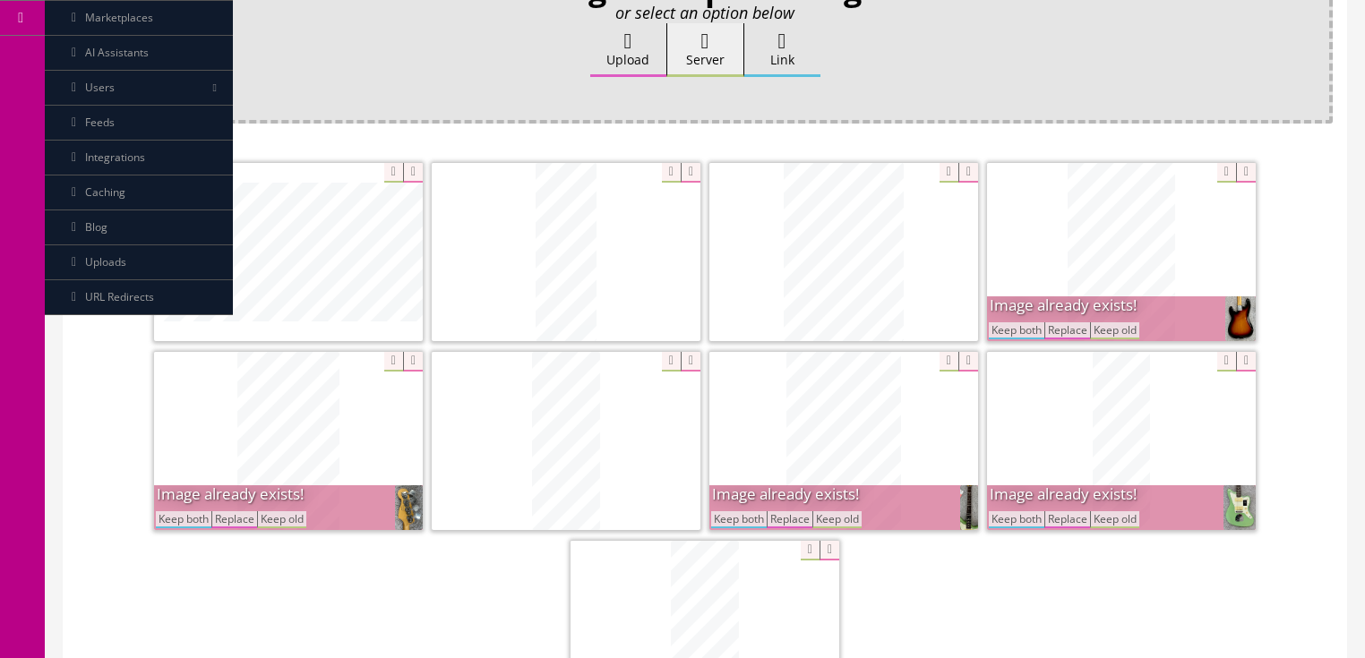
click at [1017, 324] on button "Keep both" at bounding box center [1017, 330] width 56 height 17
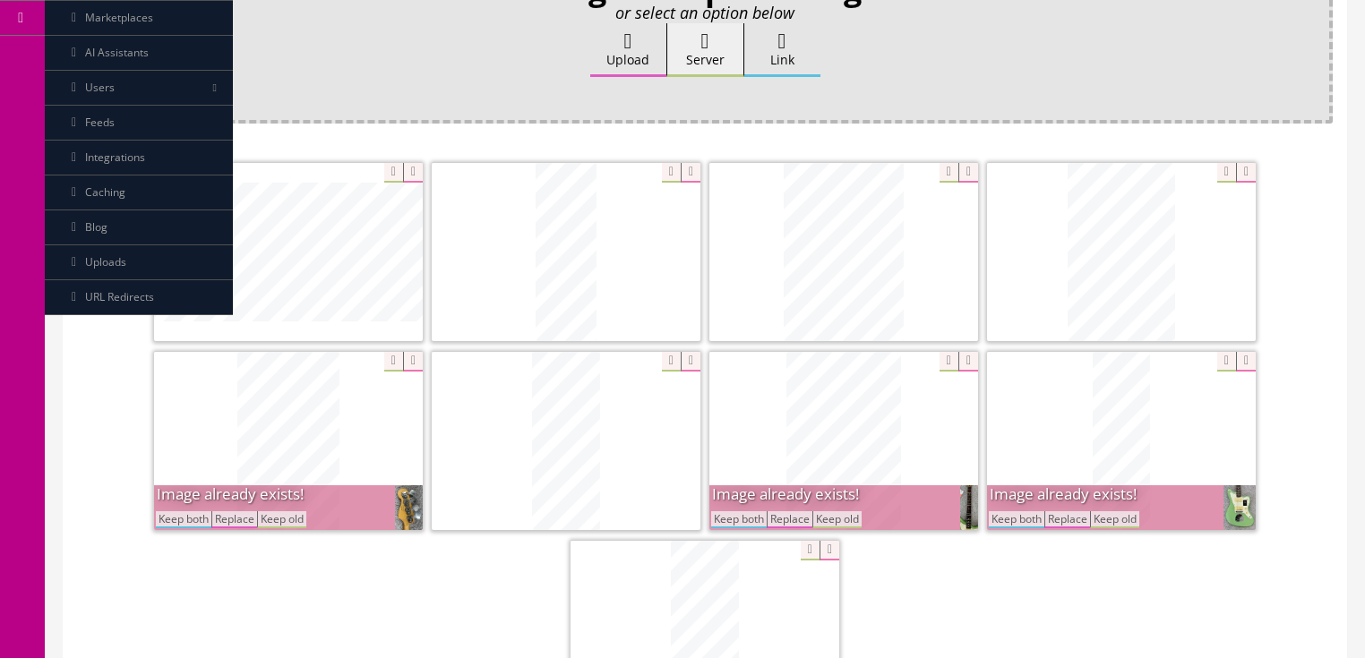
click at [1000, 516] on button "Keep both" at bounding box center [1017, 519] width 56 height 17
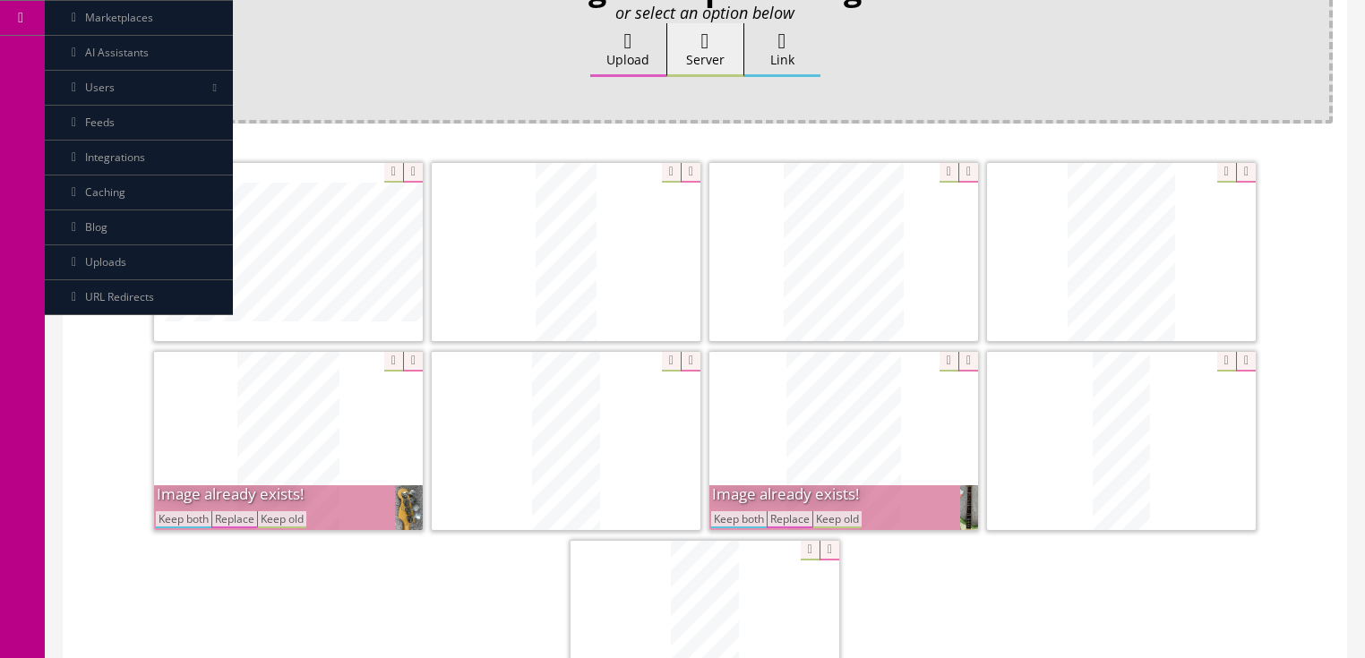
drag, startPoint x: 755, startPoint y: 516, endPoint x: 326, endPoint y: 514, distance: 429.0
click at [749, 516] on button "Keep both" at bounding box center [739, 519] width 56 height 17
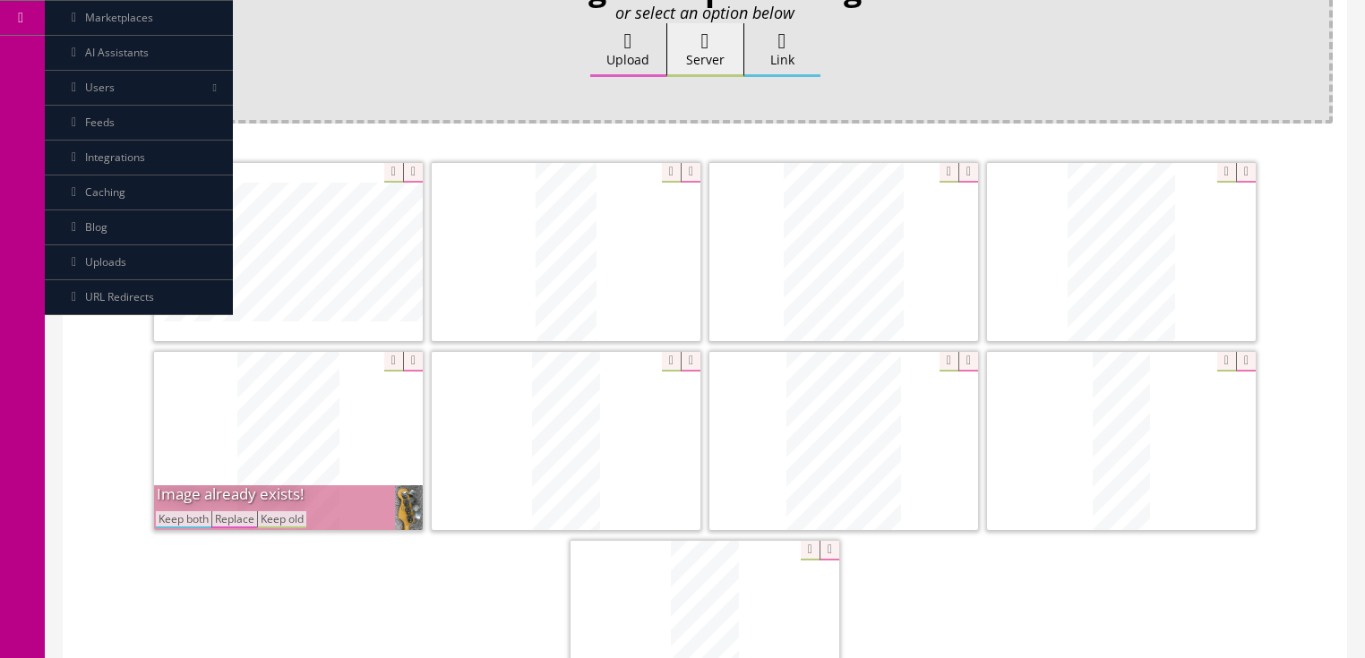
click at [193, 514] on button "Keep both" at bounding box center [184, 519] width 56 height 17
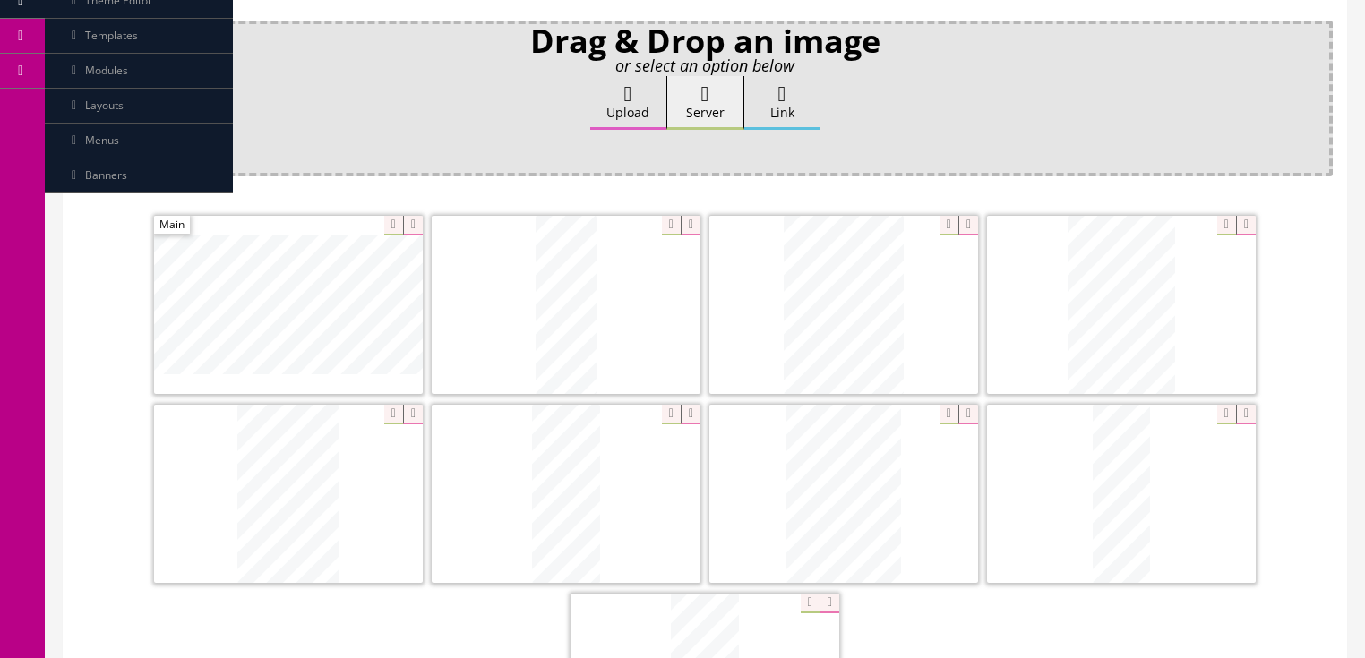
scroll to position [283, 0]
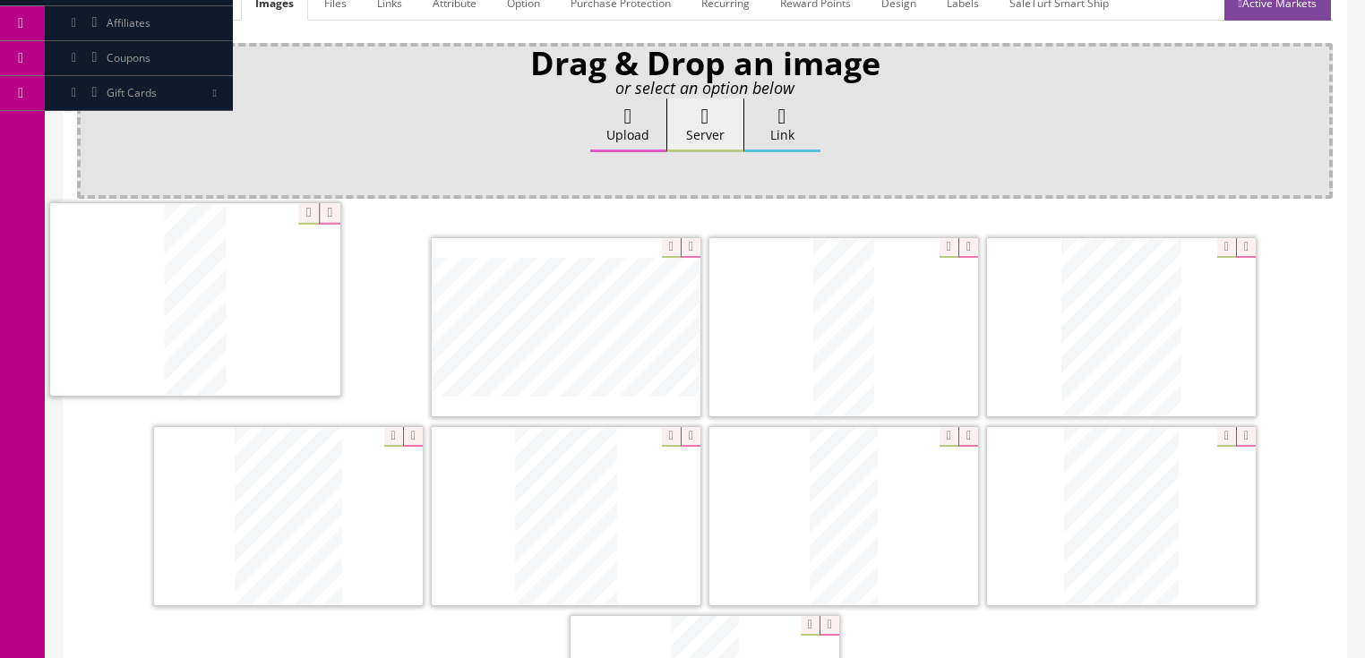
drag, startPoint x: 1075, startPoint y: 550, endPoint x: 538, endPoint y: 391, distance: 559.4
drag, startPoint x: 822, startPoint y: 372, endPoint x: 819, endPoint y: 462, distance: 90.5
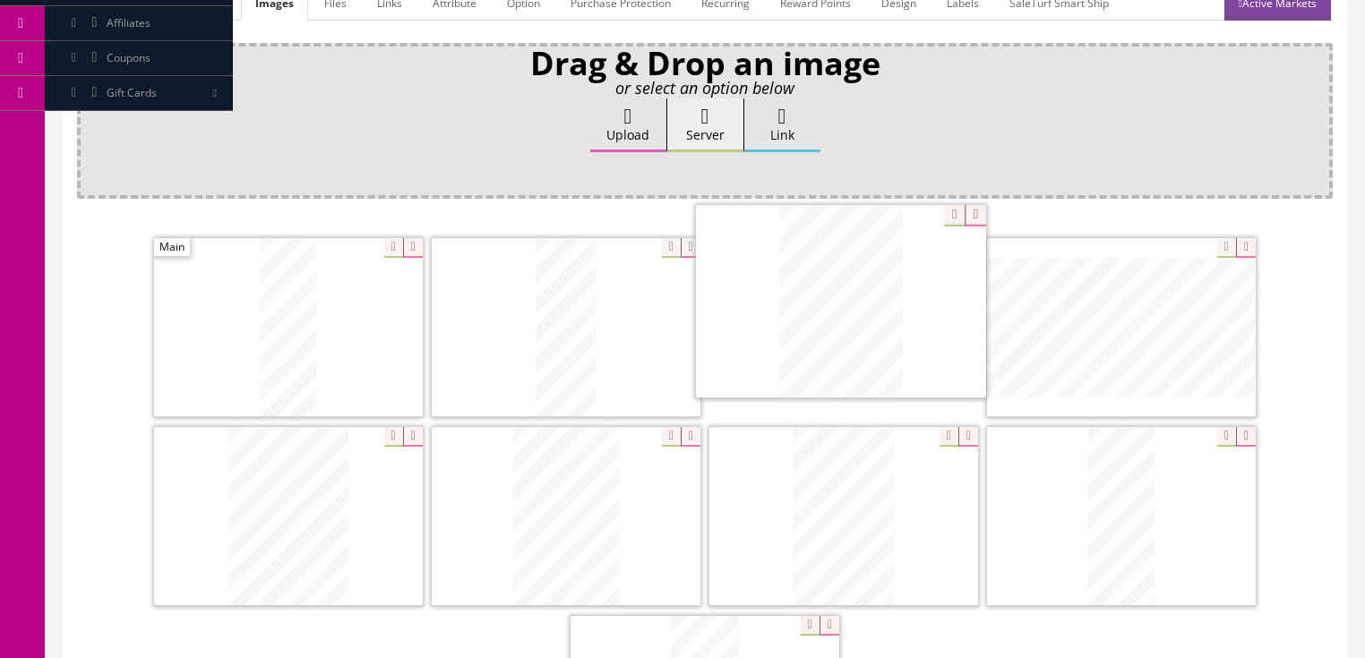
drag, startPoint x: 1093, startPoint y: 523, endPoint x: 665, endPoint y: 364, distance: 456.0
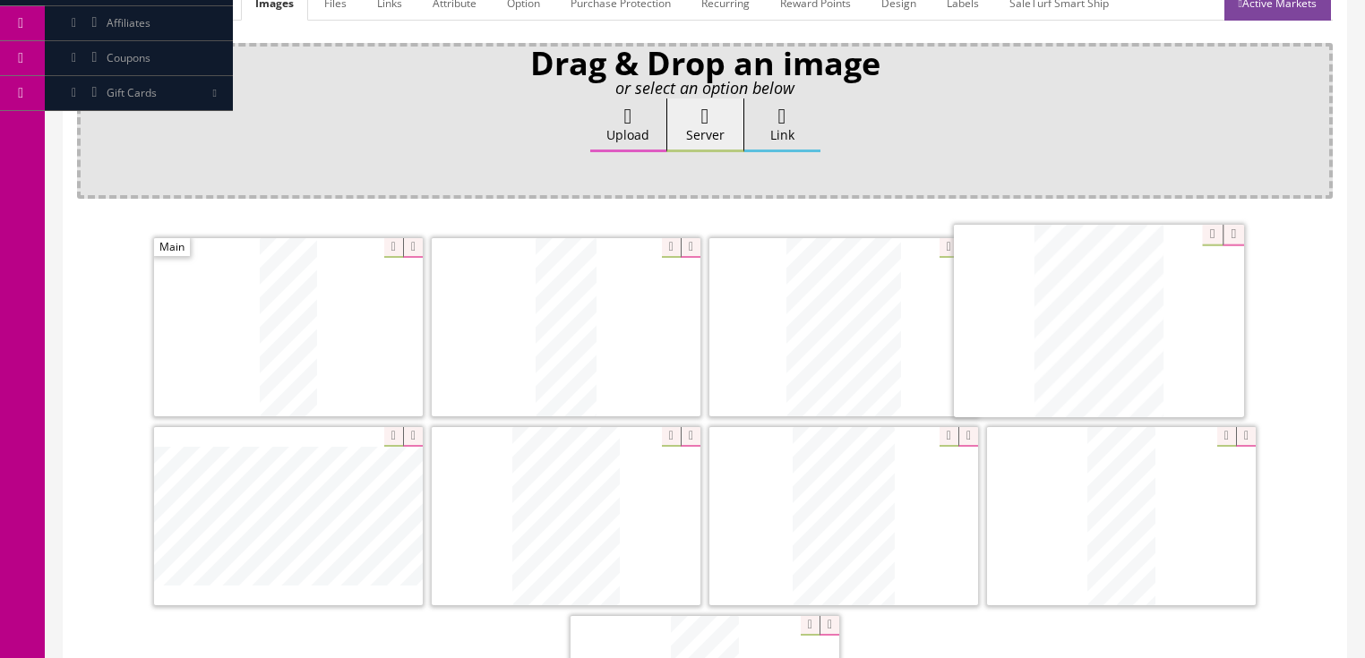
drag, startPoint x: 313, startPoint y: 518, endPoint x: 1163, endPoint y: 314, distance: 873.9
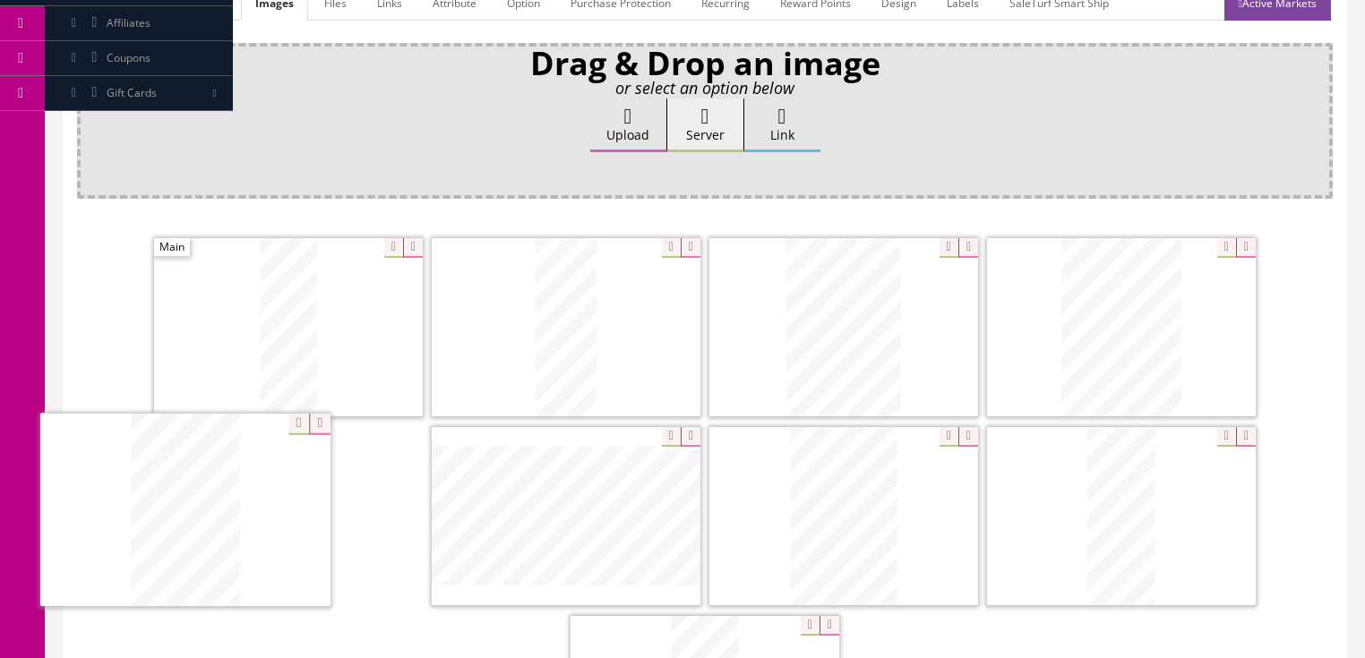
drag, startPoint x: 831, startPoint y: 545, endPoint x: 724, endPoint y: 540, distance: 107.6
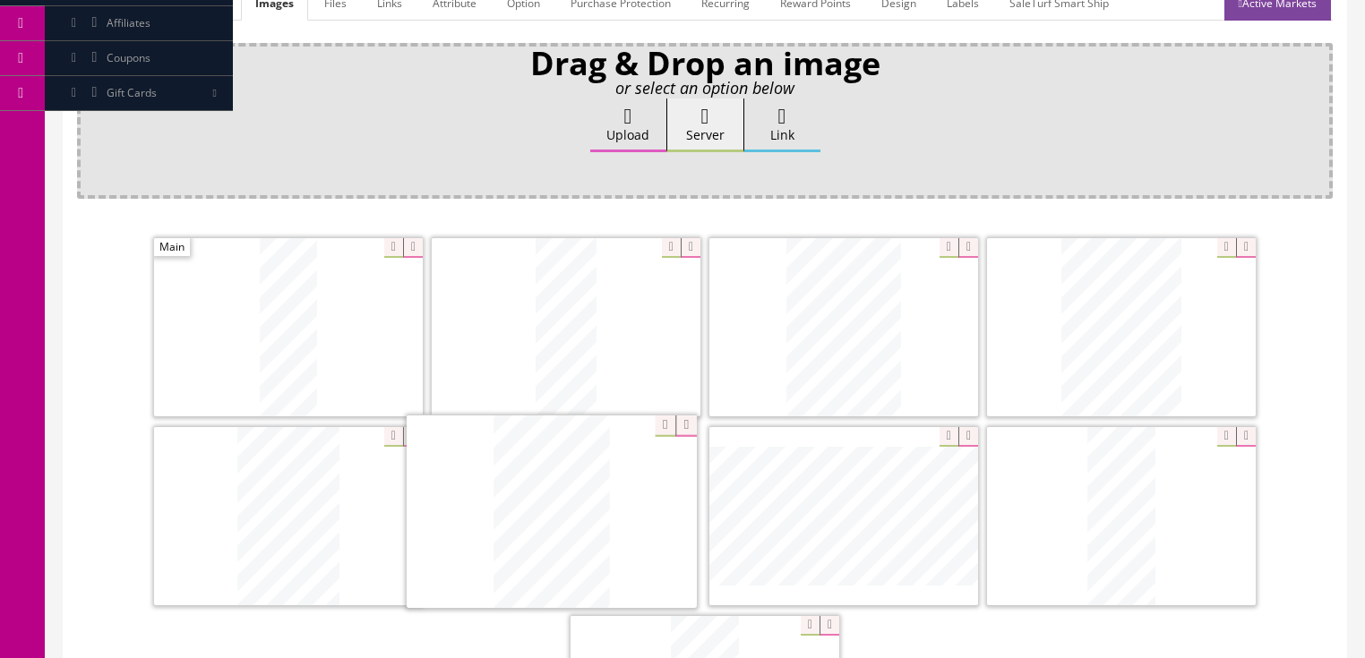
drag, startPoint x: 828, startPoint y: 533, endPoint x: 536, endPoint y: 531, distance: 292.0
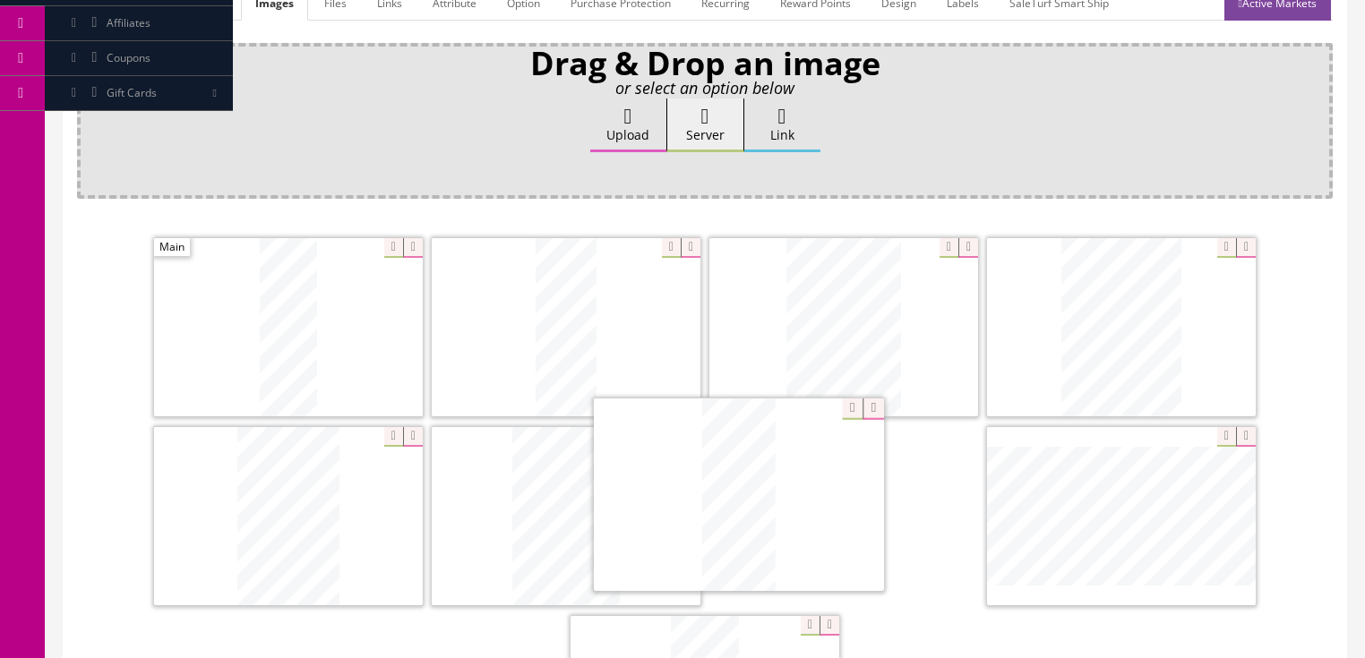
drag, startPoint x: 1108, startPoint y: 544, endPoint x: 725, endPoint y: 525, distance: 382.9
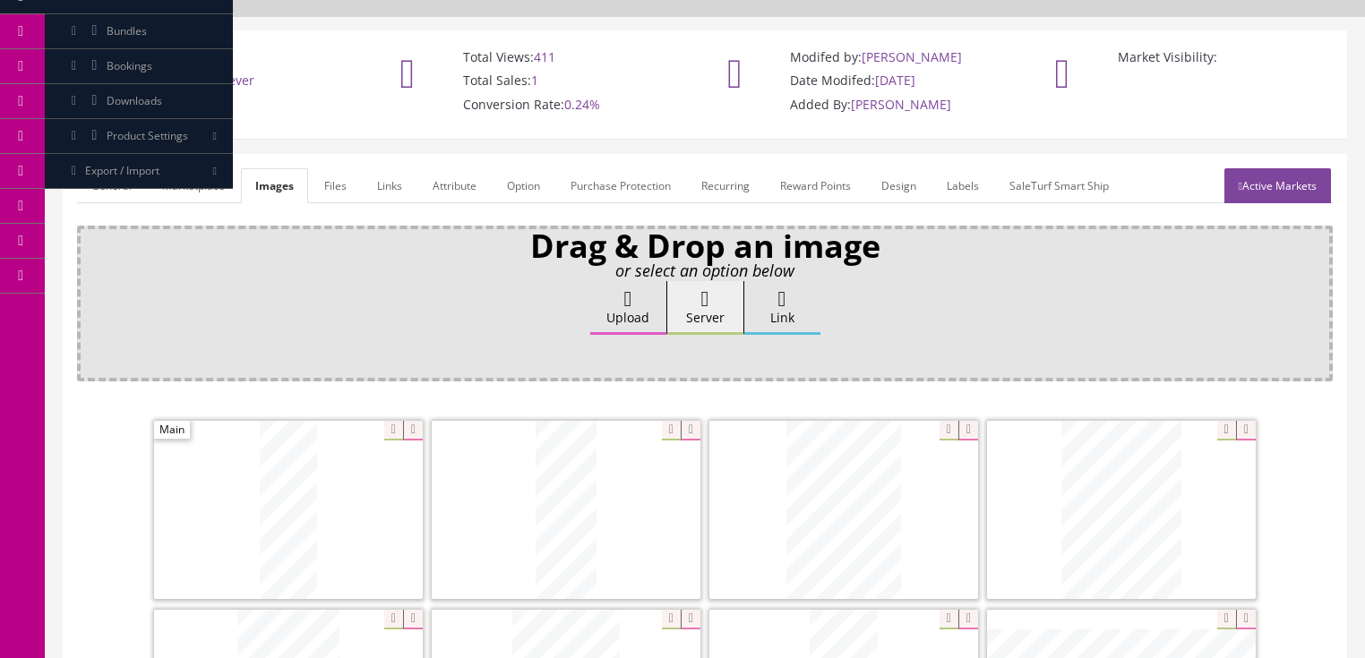
scroll to position [68, 0]
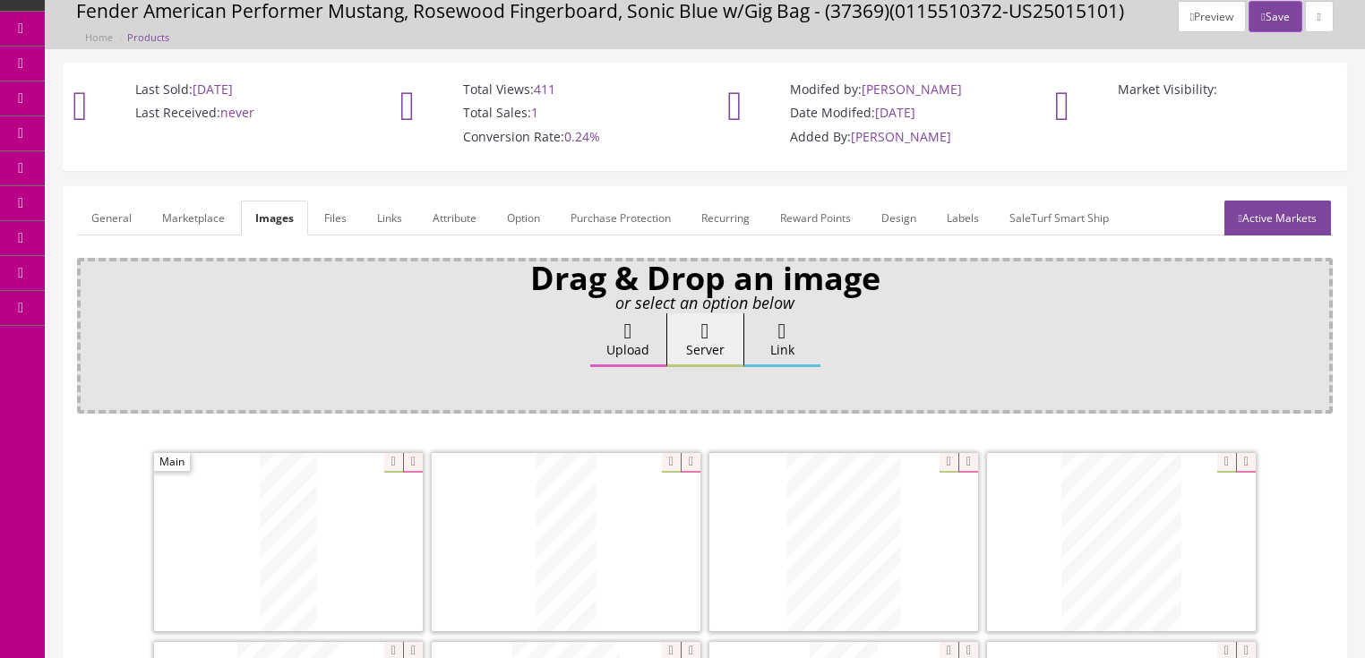
click at [110, 221] on link "General" at bounding box center [111, 218] width 69 height 35
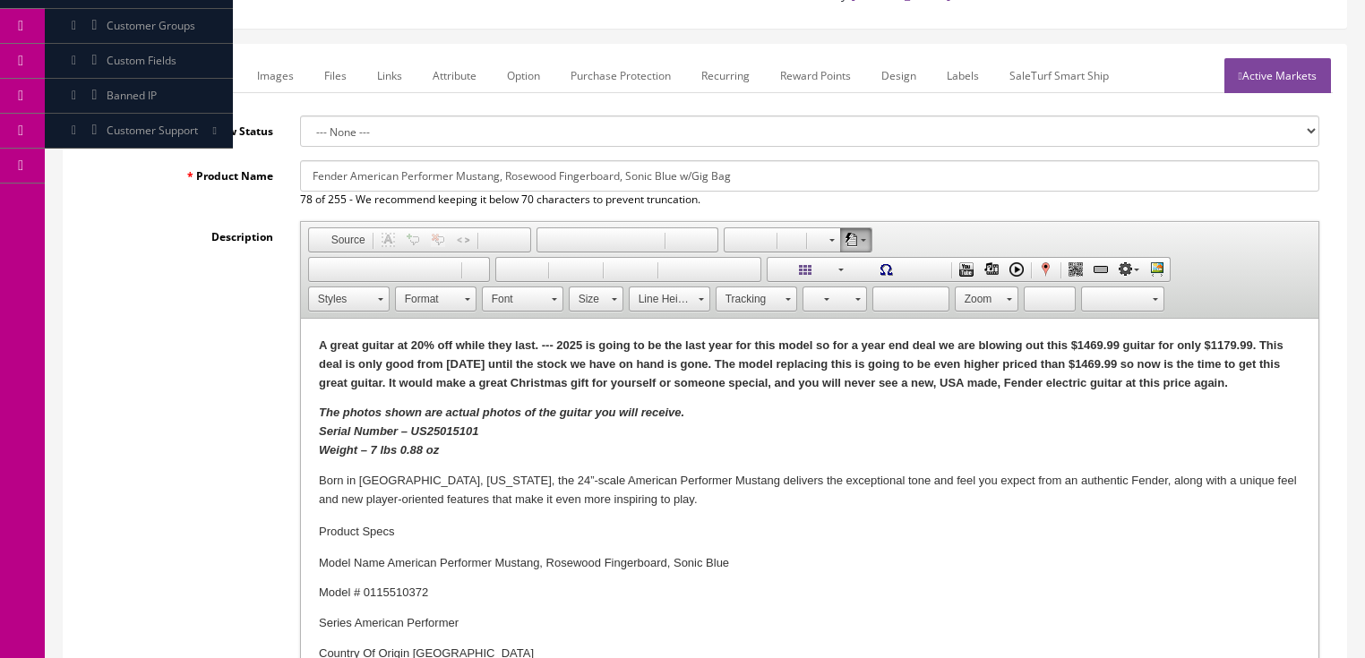
scroll to position [211, 0]
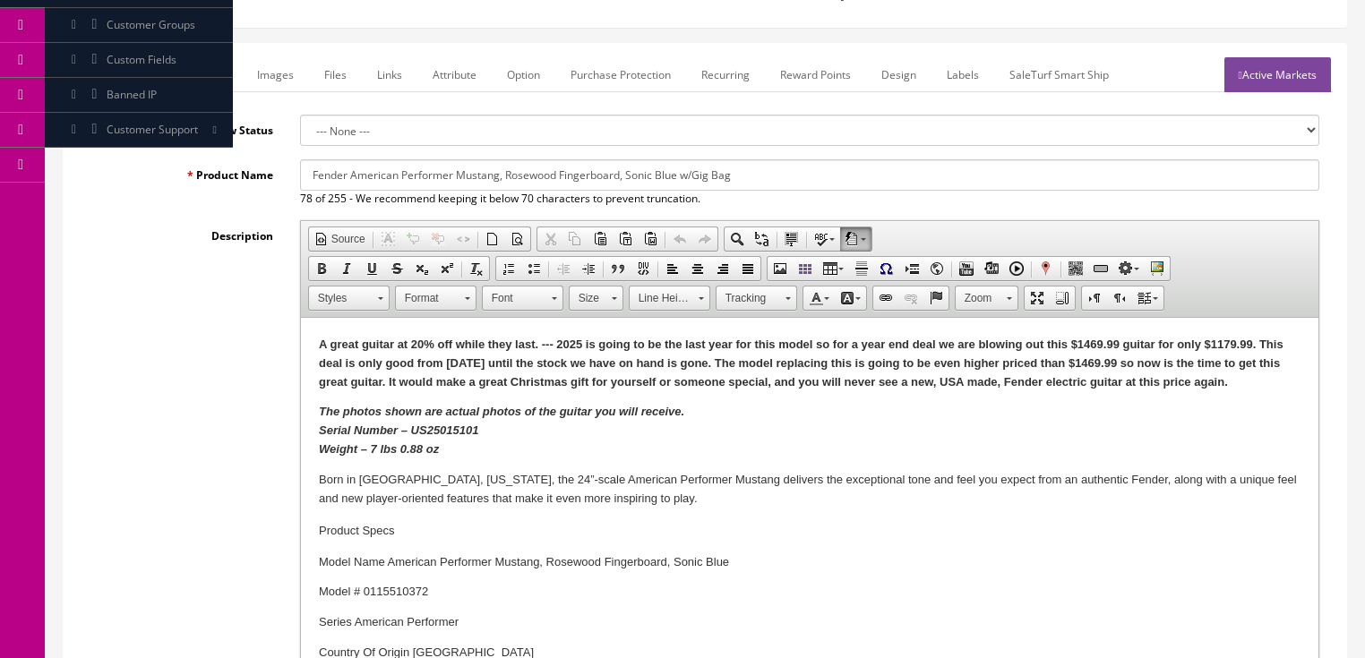
click at [400, 448] on strong "The photos shown are actual photos of the guitar you will receive. Serial Numbe…" at bounding box center [500, 430] width 365 height 51
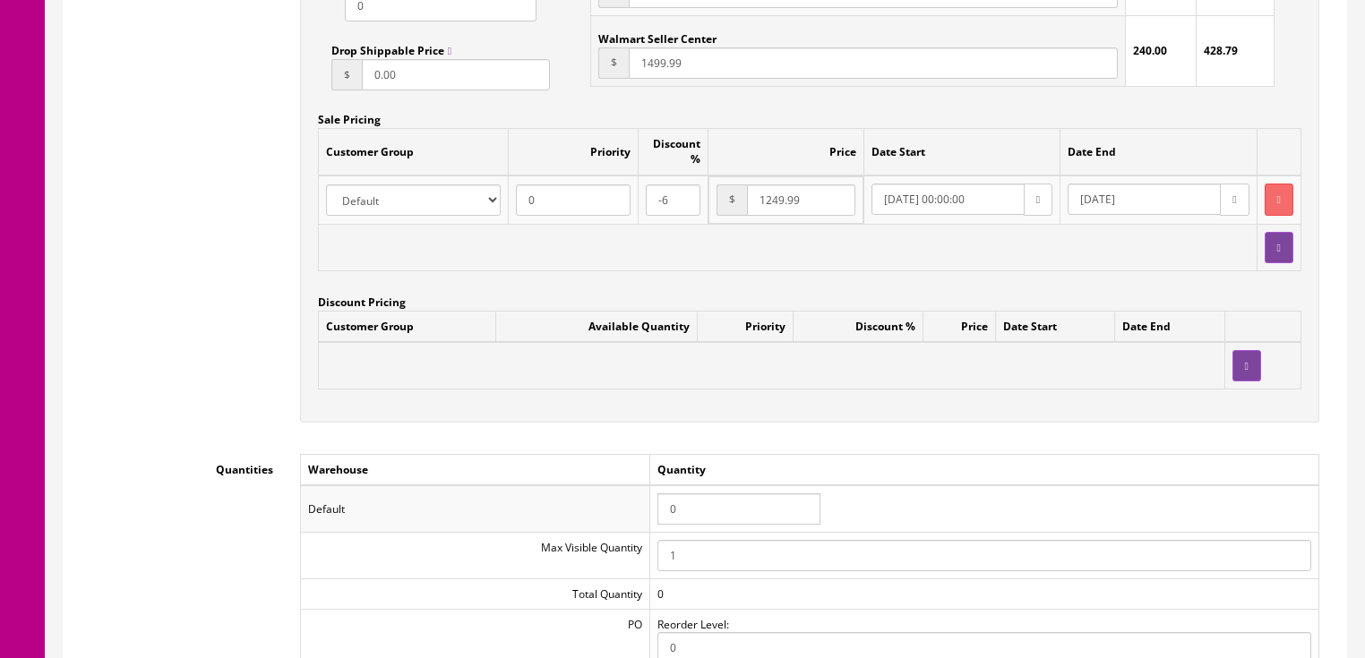
scroll to position [1644, 0]
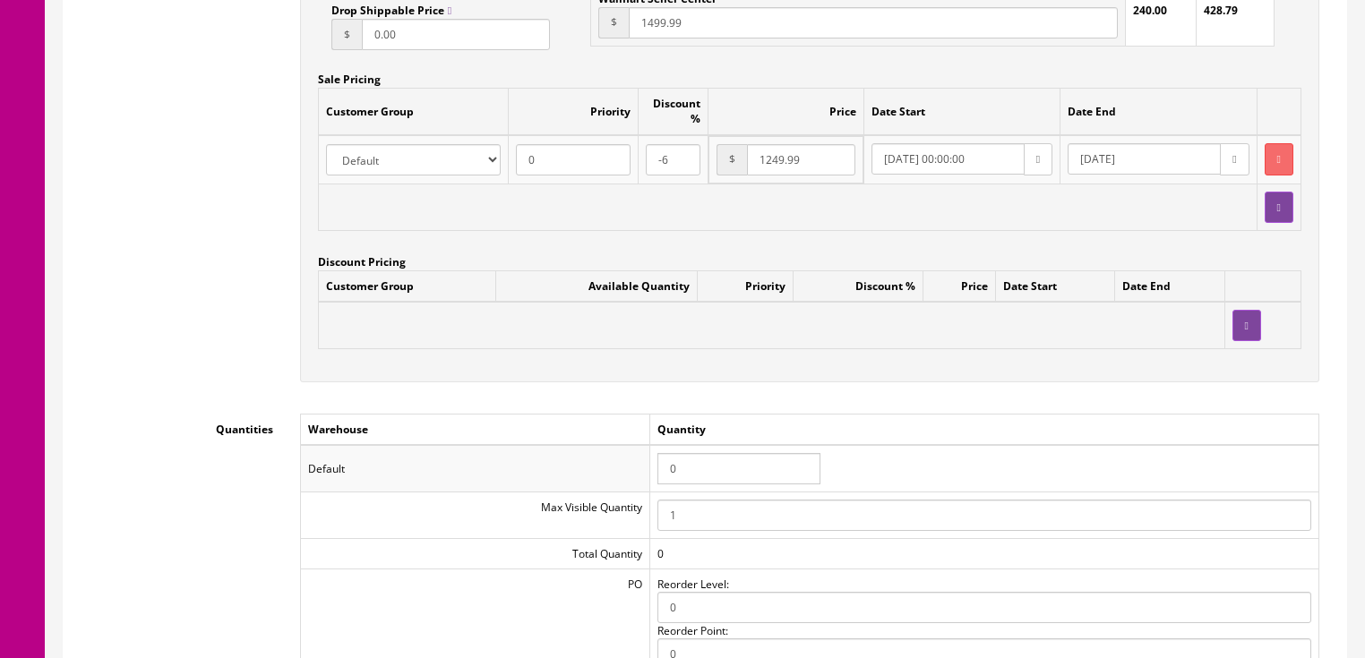
drag, startPoint x: 682, startPoint y: 480, endPoint x: 605, endPoint y: 474, distance: 78.2
click at [605, 474] on tr "Default 0" at bounding box center [809, 468] width 1018 height 47
type input "1"
drag, startPoint x: 1100, startPoint y: 459, endPoint x: 1112, endPoint y: 455, distance: 13.3
click at [1109, 459] on td "1" at bounding box center [983, 468] width 669 height 47
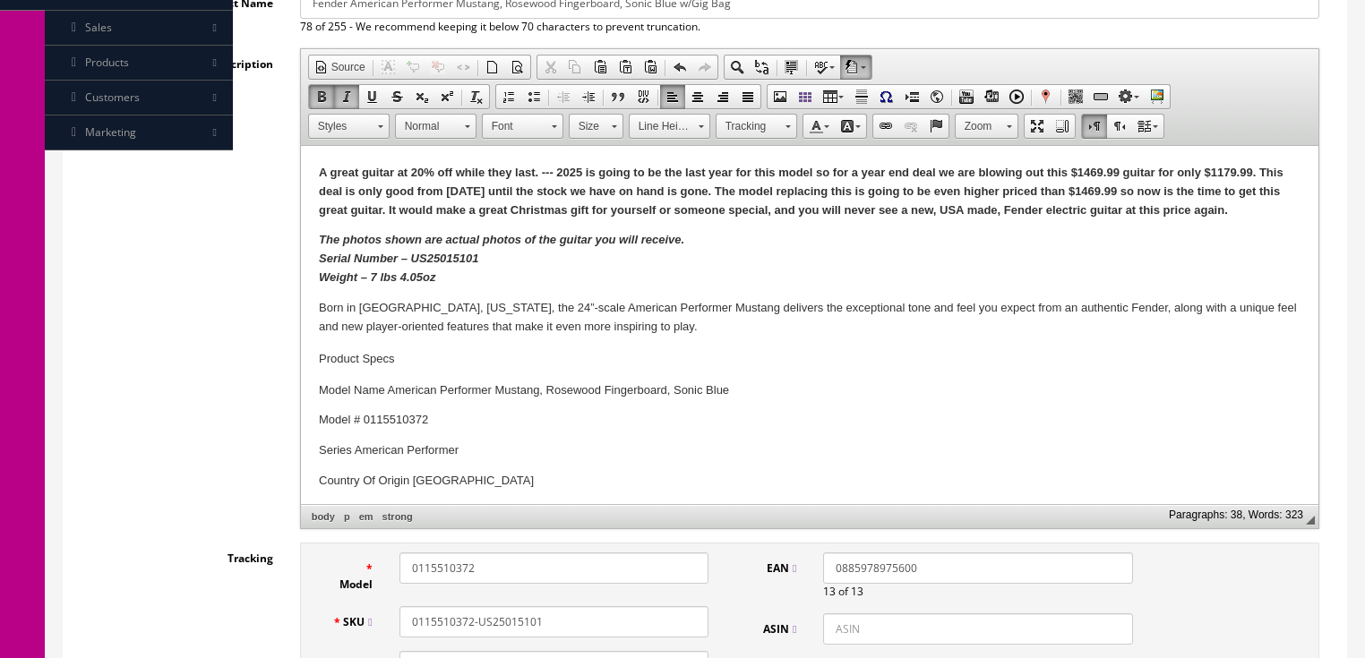
scroll to position [0, 0]
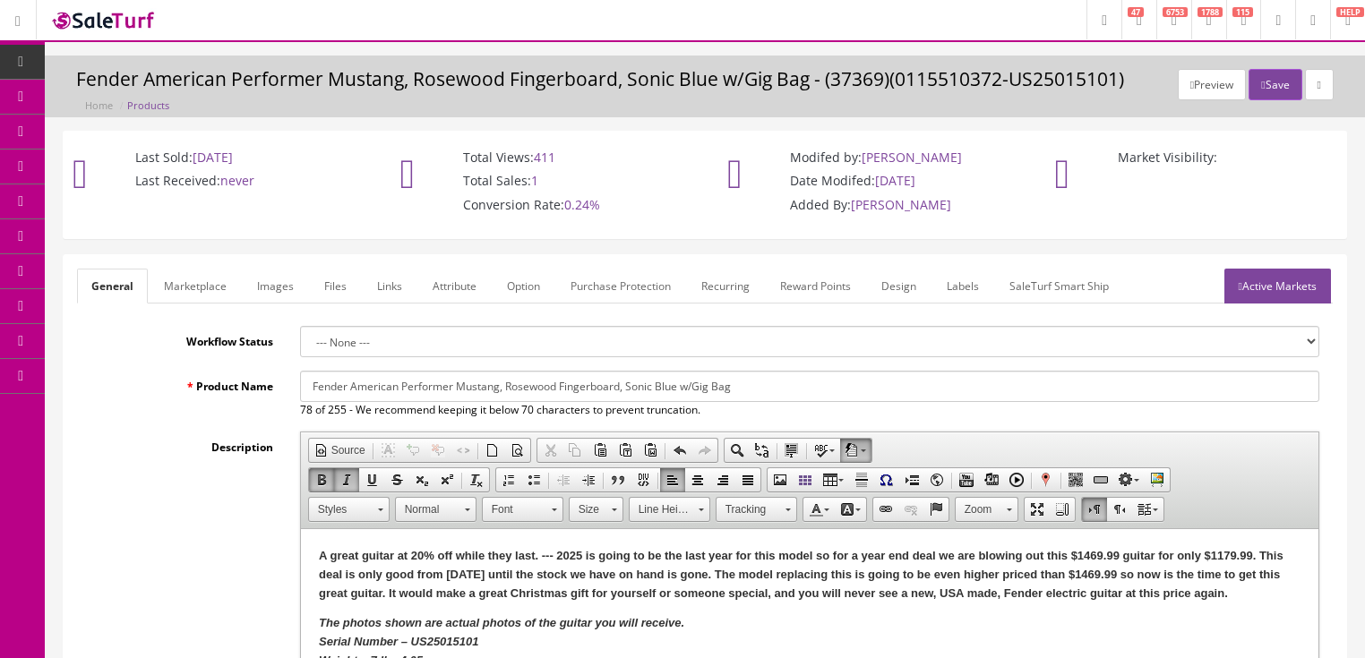
click at [1266, 290] on link "Active Markets" at bounding box center [1277, 286] width 107 height 35
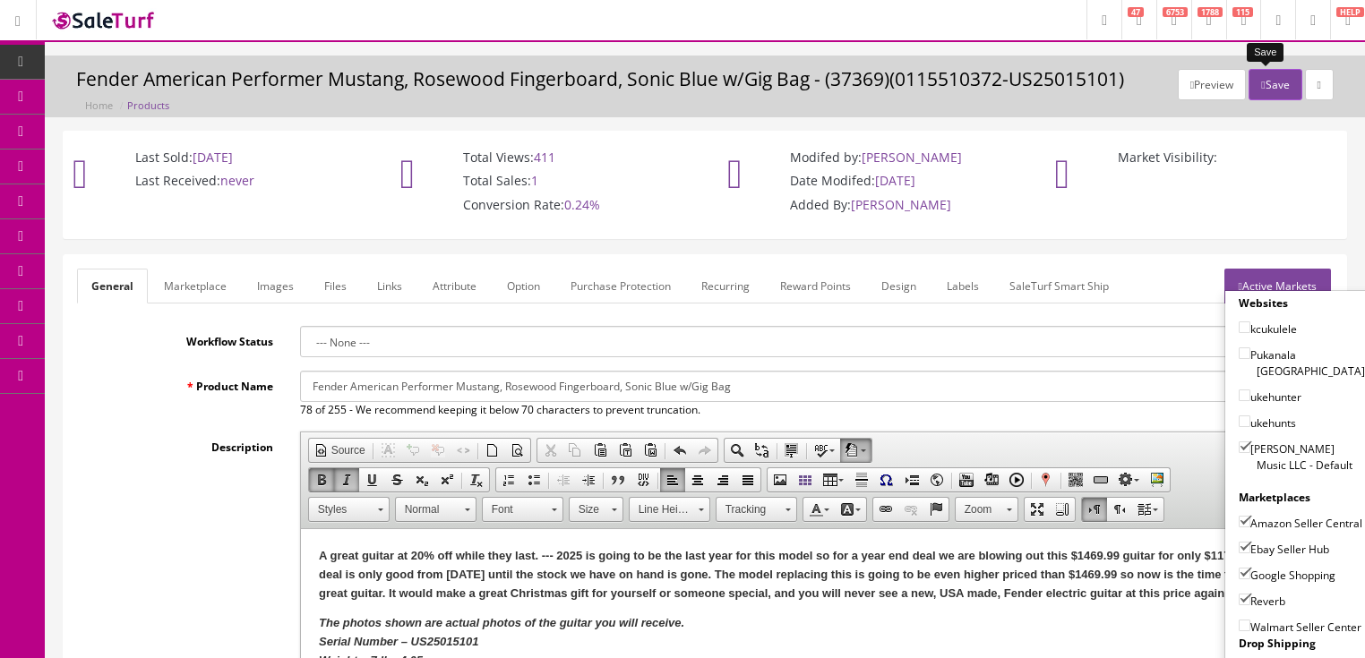
click at [1257, 88] on button "Save" at bounding box center [1274, 84] width 53 height 31
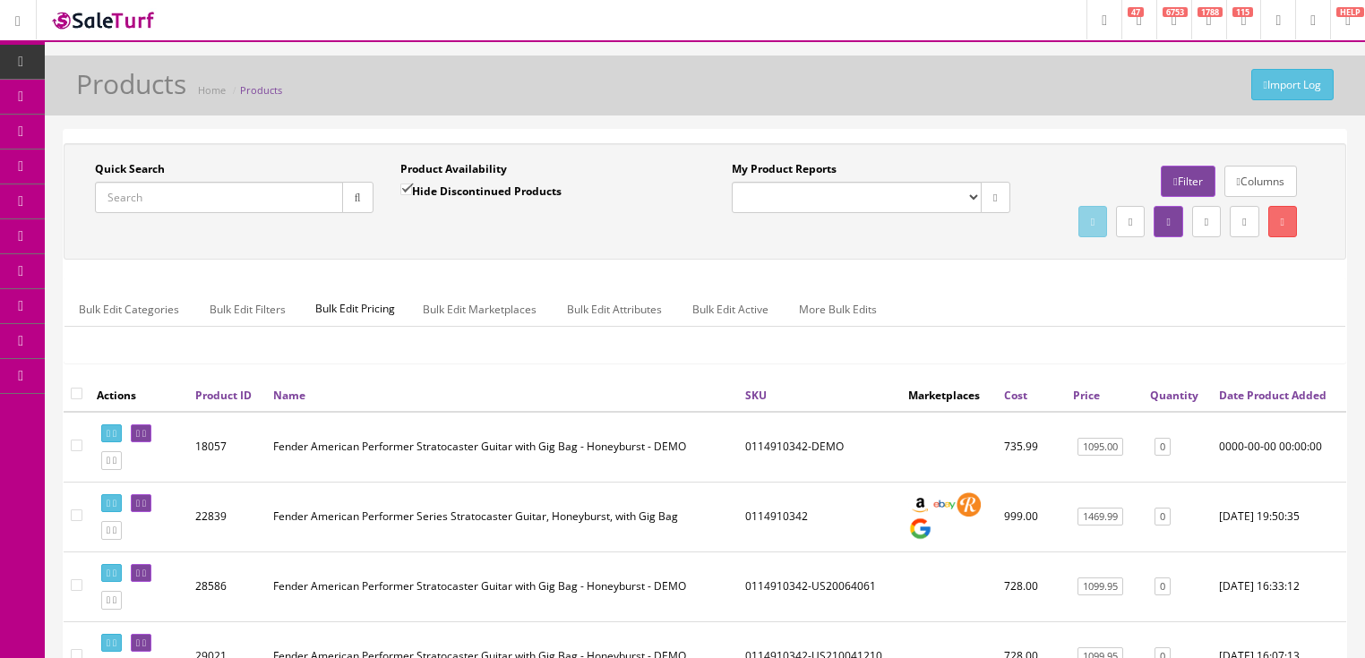
click at [202, 190] on input "Quick Search" at bounding box center [219, 197] width 248 height 31
paste input "0114910380"
type input "0114910380"
click at [405, 190] on input "Hide Discontinued Products" at bounding box center [406, 190] width 12 height 12
checkbox input "false"
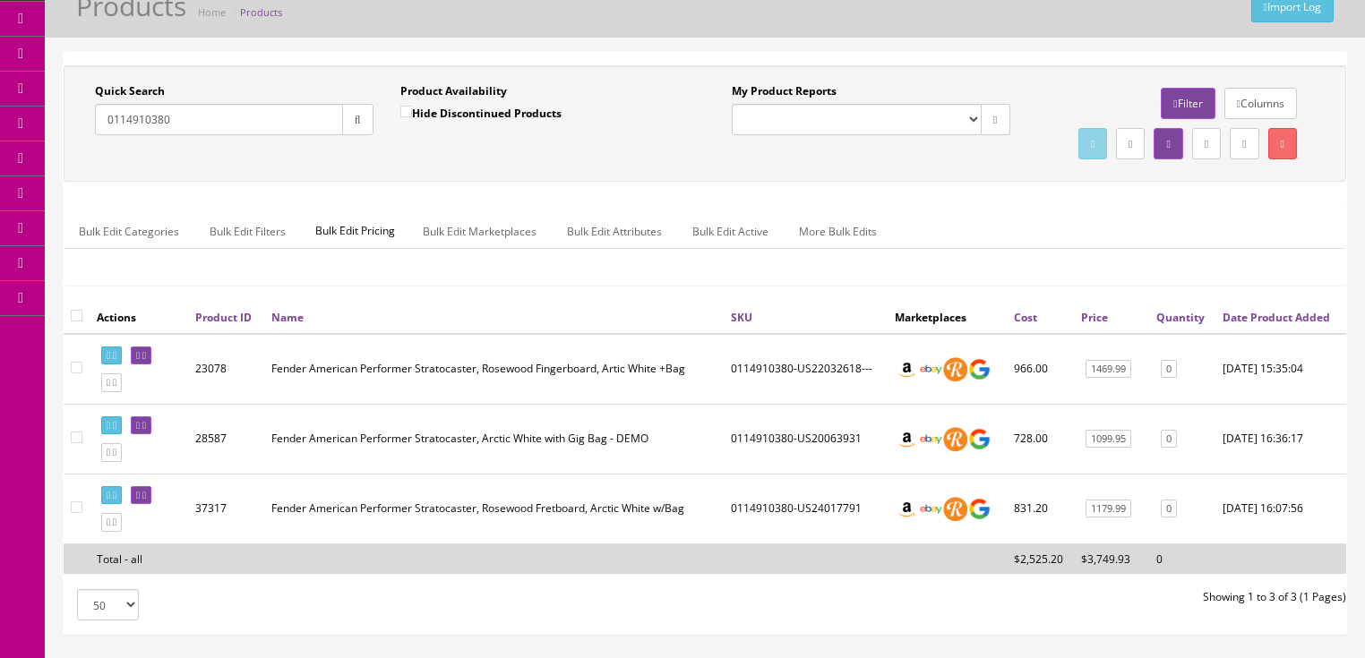
scroll to position [215, 0]
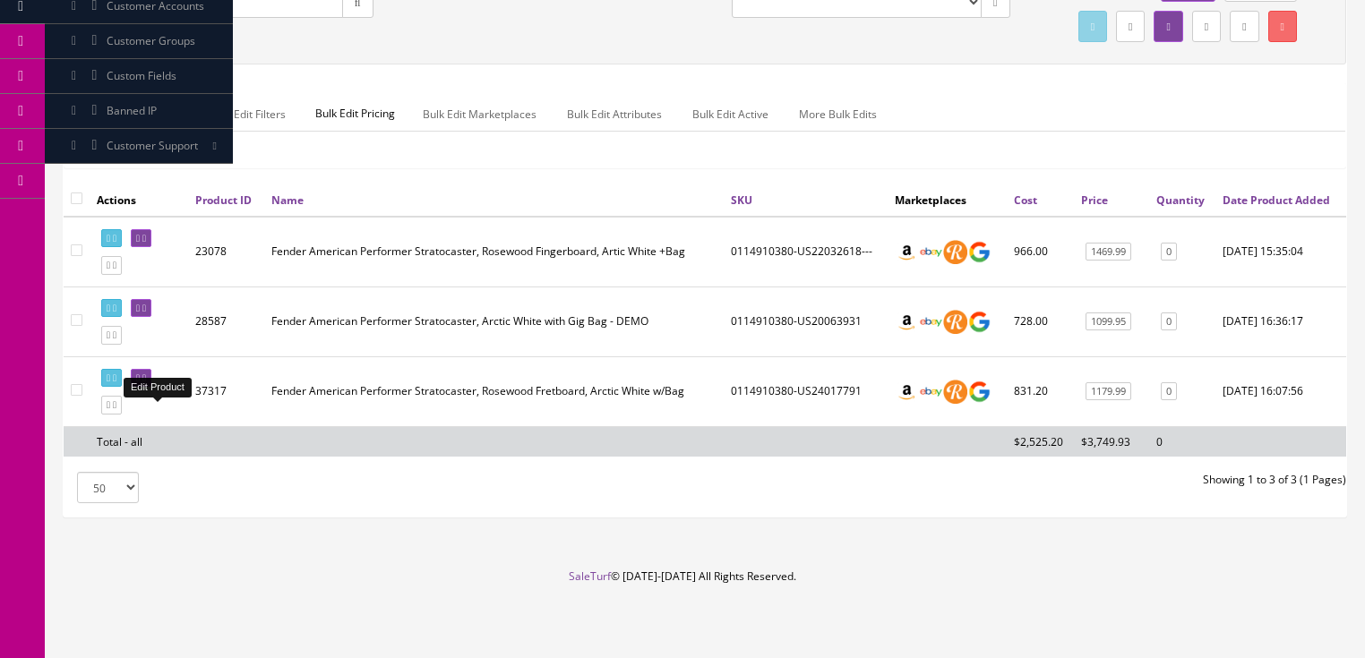
click at [146, 383] on icon at bounding box center [144, 378] width 4 height 10
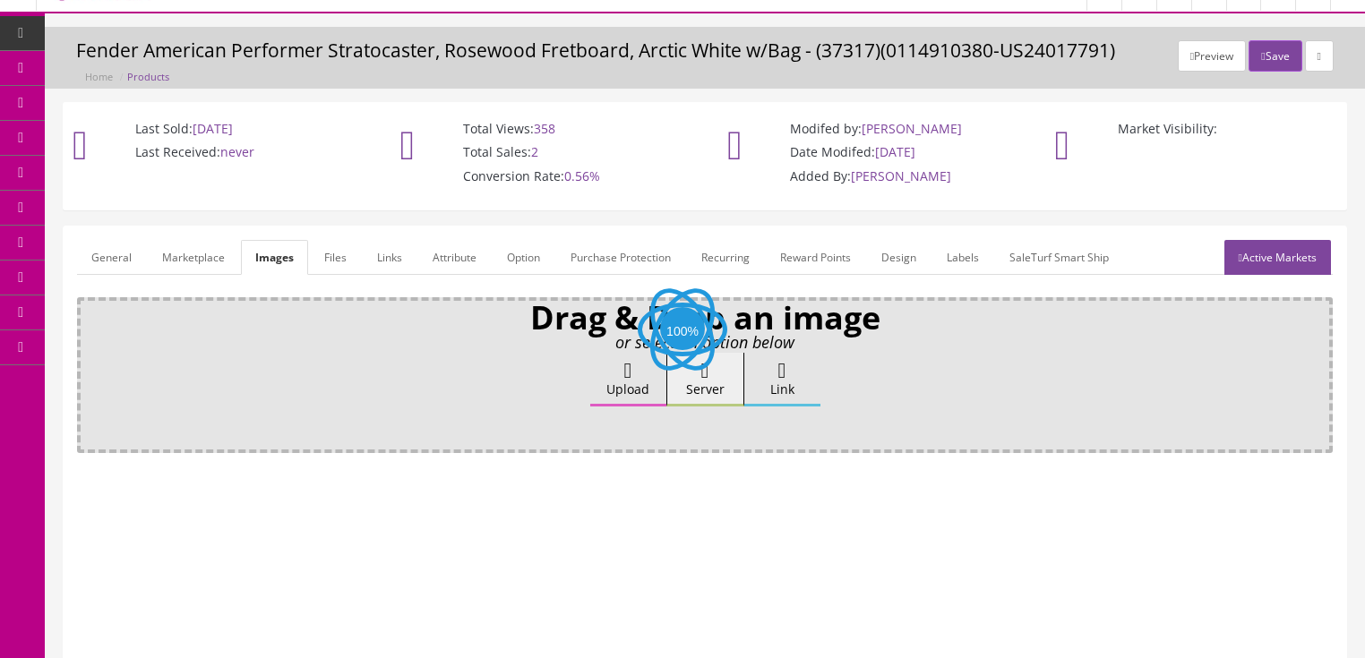
scroll to position [72, 0]
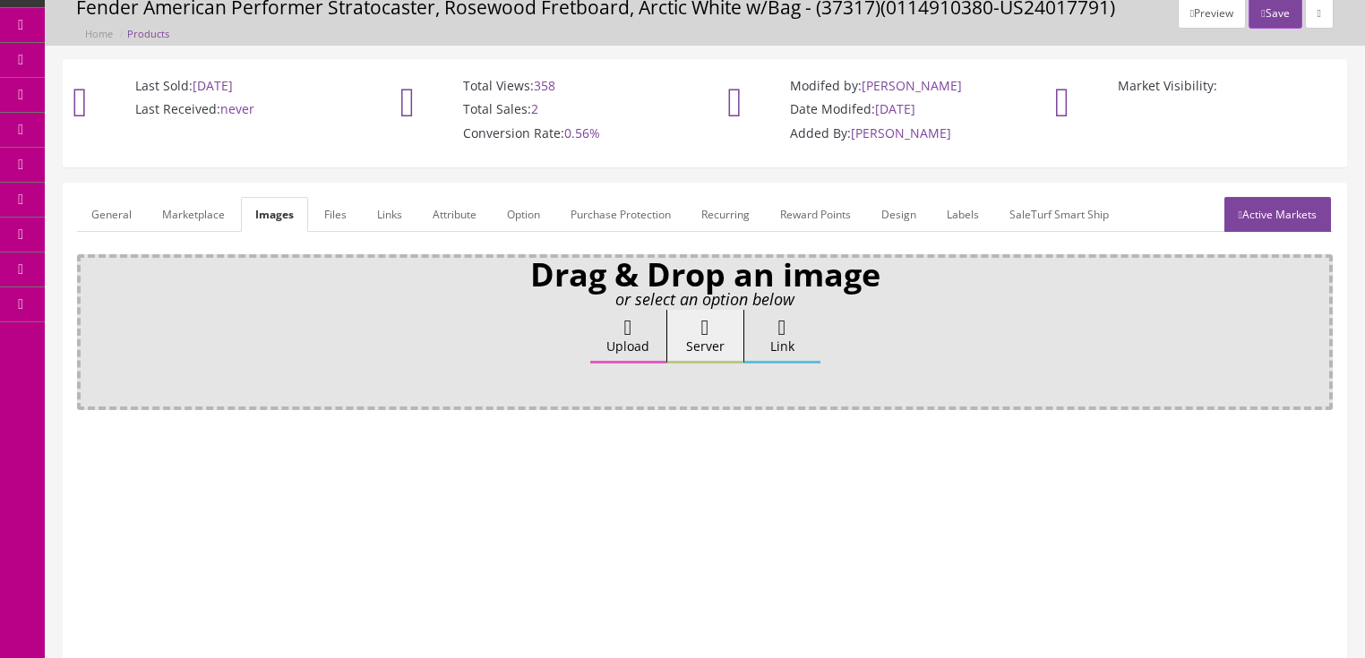
click at [652, 323] on label "Upload" at bounding box center [628, 337] width 76 height 54
click at [90, 323] on input "Upload" at bounding box center [90, 319] width 0 height 18
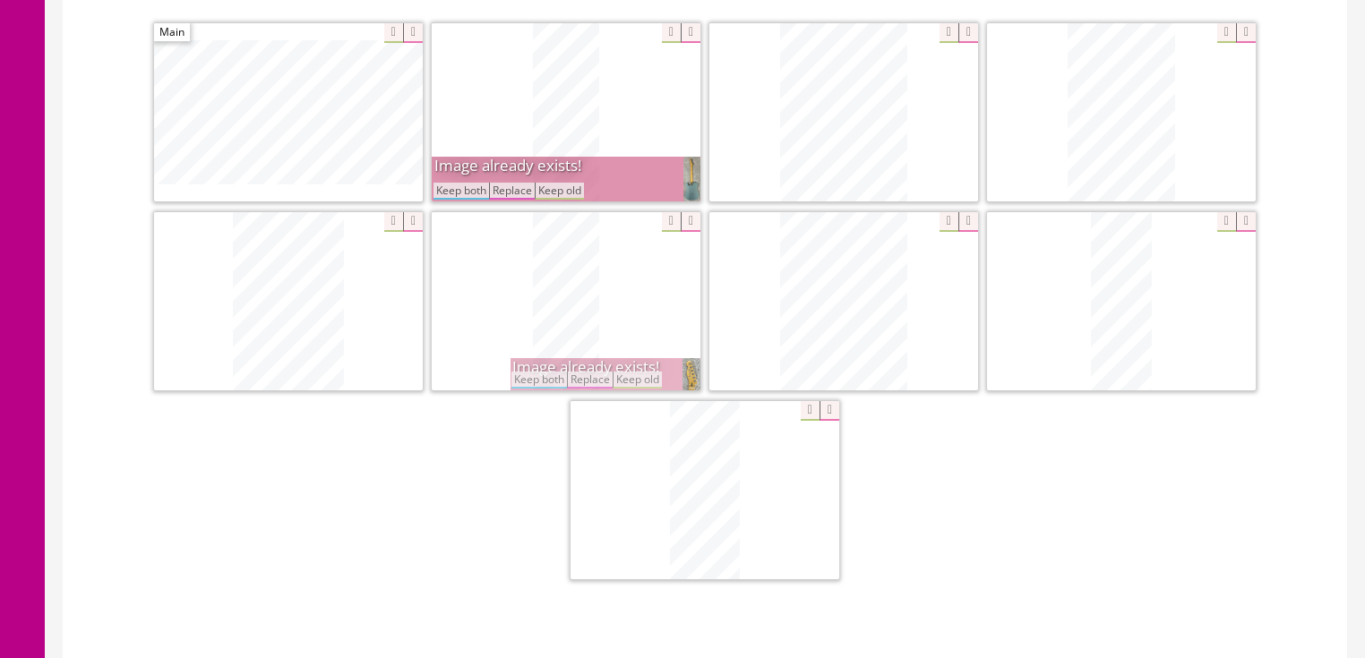
scroll to position [573, 0]
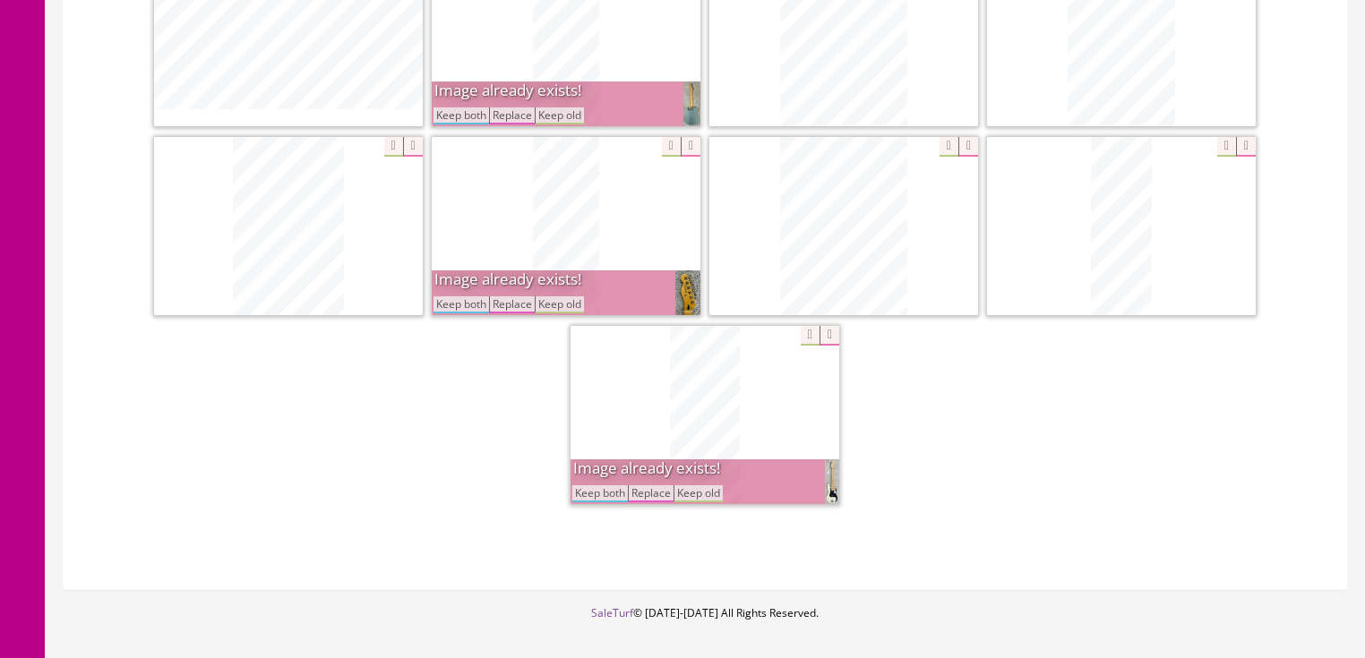
drag, startPoint x: 462, startPoint y: 308, endPoint x: 465, endPoint y: 288, distance: 19.9
click at [463, 305] on button "Keep both" at bounding box center [461, 304] width 56 height 17
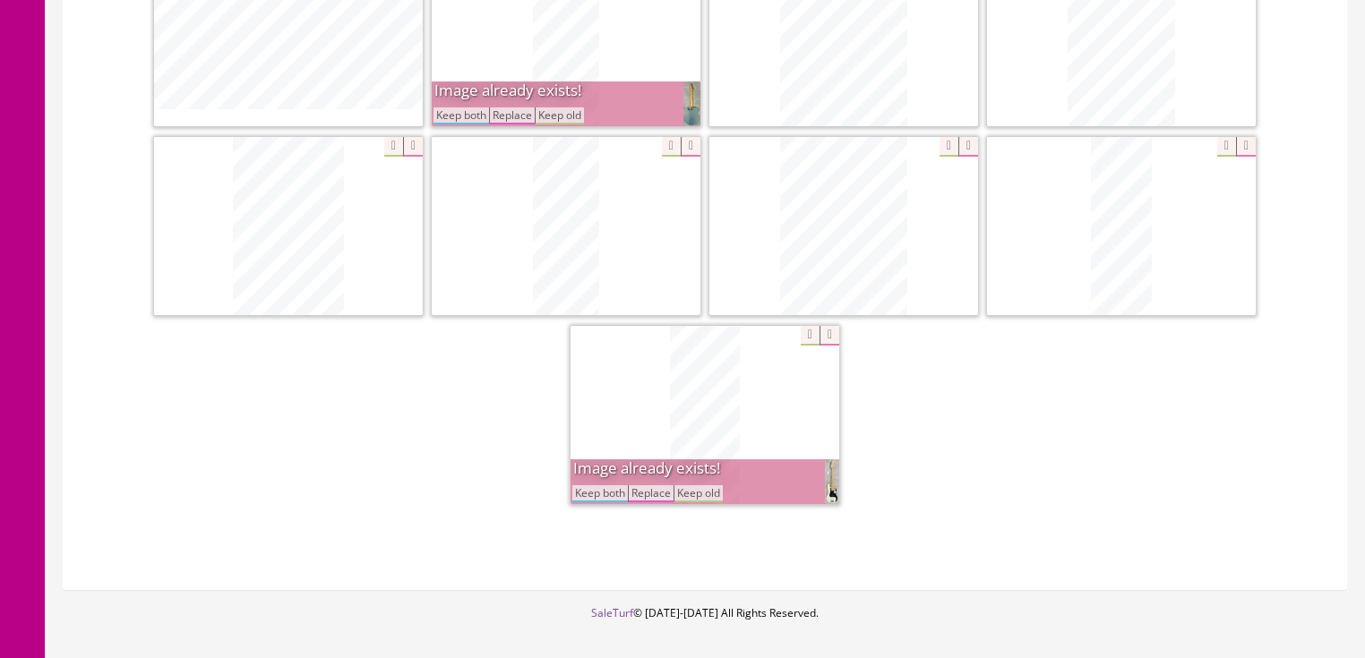
drag, startPoint x: 447, startPoint y: 112, endPoint x: 460, endPoint y: 184, distance: 72.9
click at [448, 116] on button "Keep both" at bounding box center [461, 115] width 56 height 17
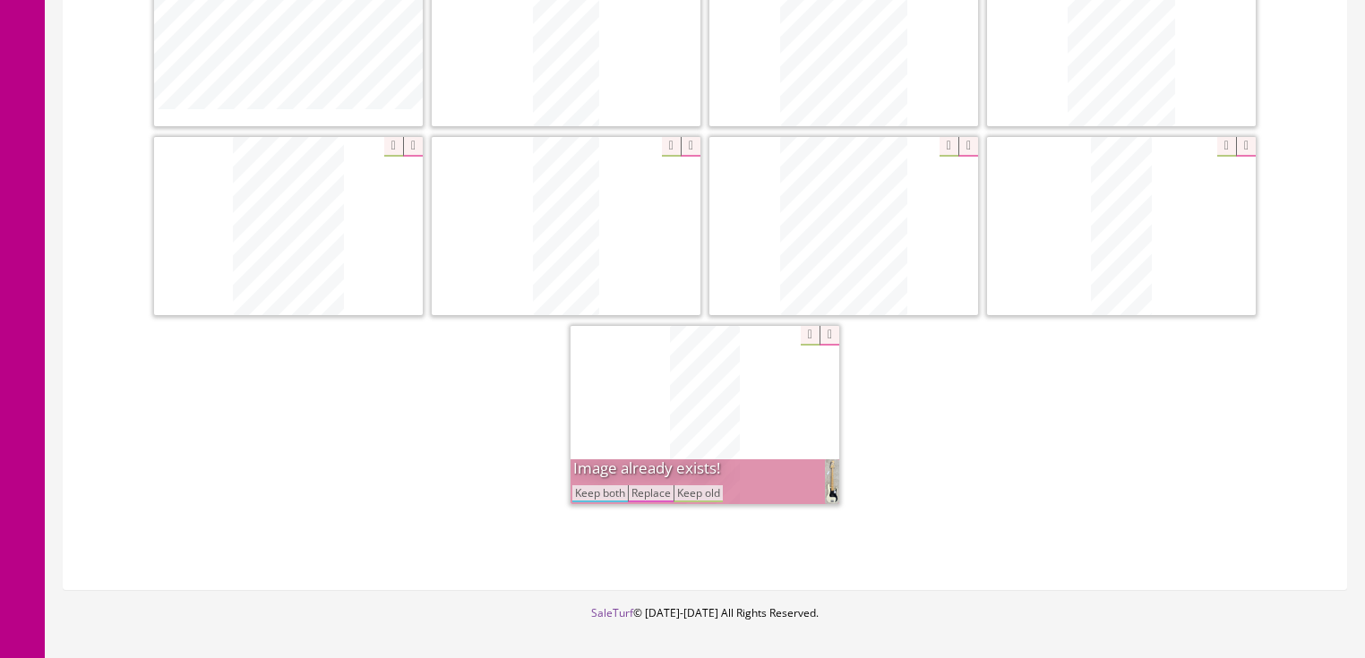
click at [607, 497] on button "Keep both" at bounding box center [600, 493] width 56 height 17
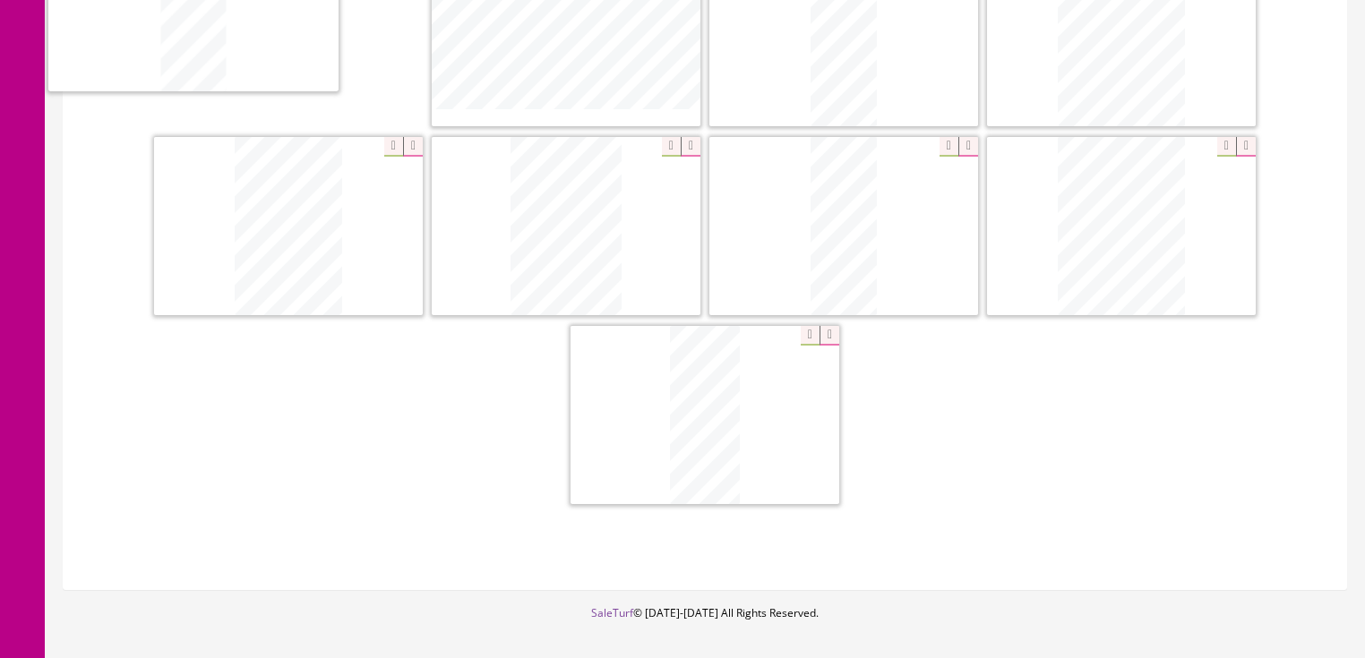
drag, startPoint x: 1090, startPoint y: 275, endPoint x: 201, endPoint y: 66, distance: 913.5
drag, startPoint x: 833, startPoint y: 90, endPoint x: 636, endPoint y: 130, distance: 201.1
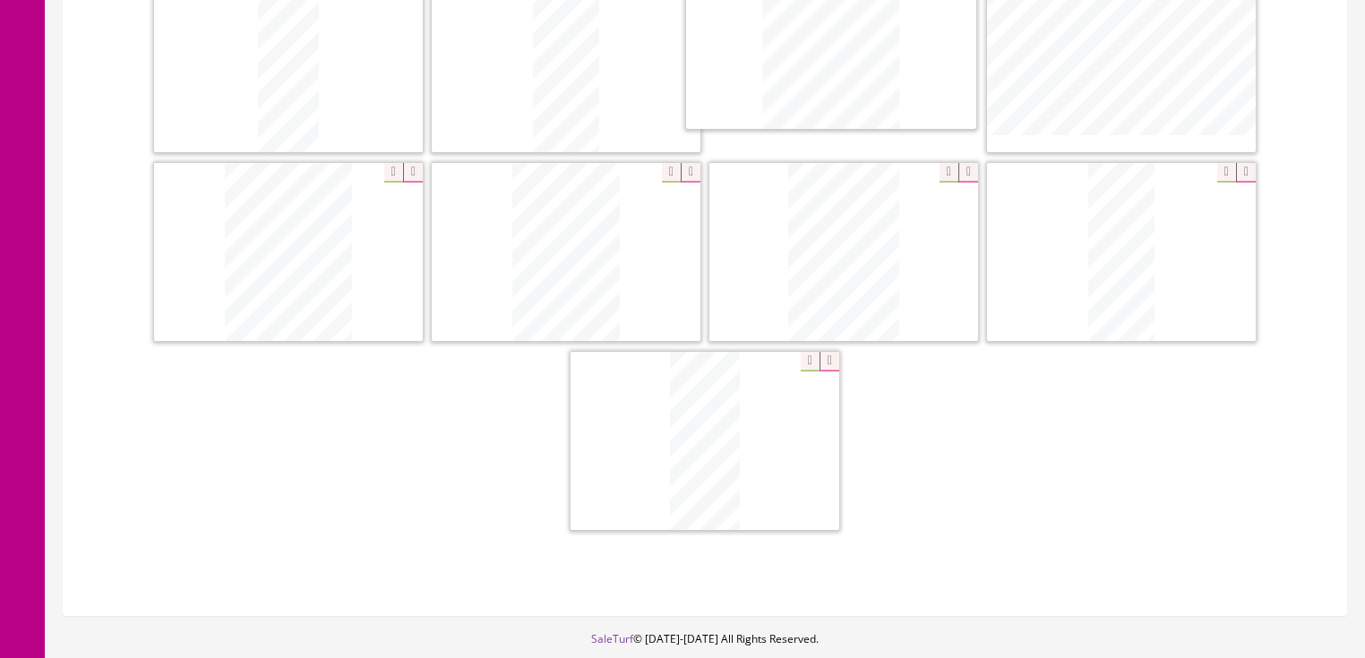
scroll to position [495, 0]
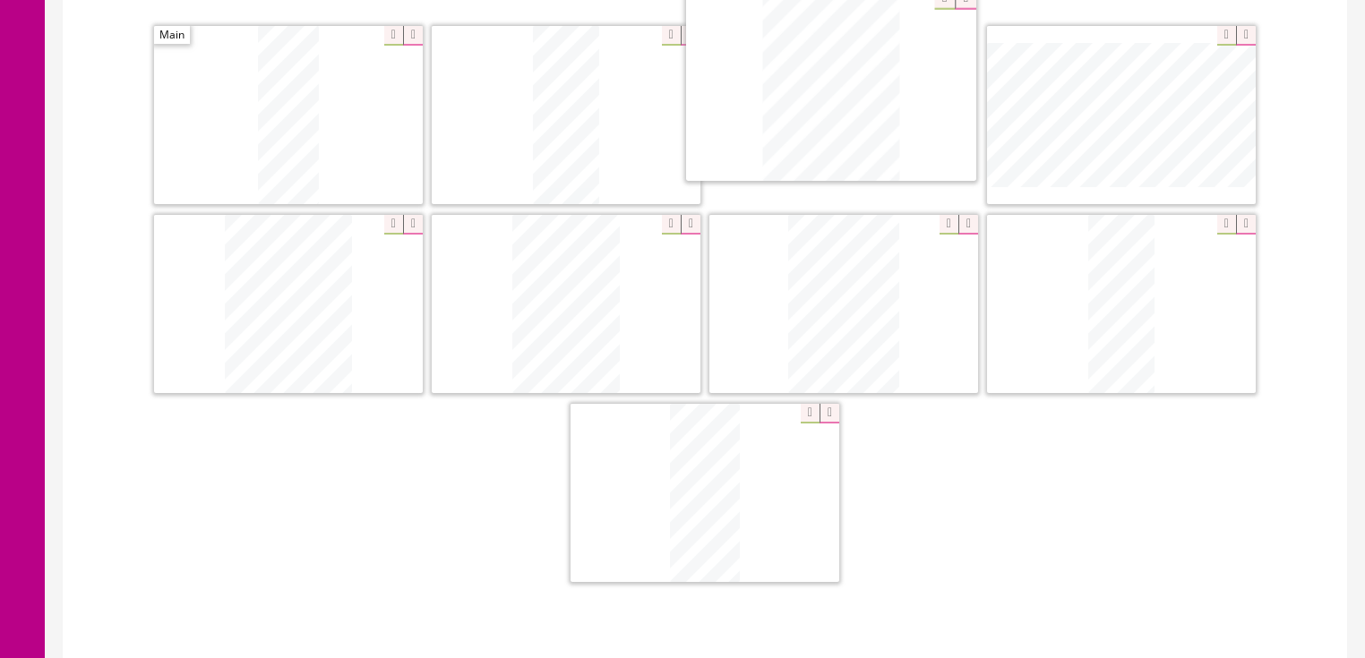
drag, startPoint x: 1041, startPoint y: 218, endPoint x: 751, endPoint y: 22, distance: 349.7
drag, startPoint x: 537, startPoint y: 252, endPoint x: 1157, endPoint y: 103, distance: 637.3
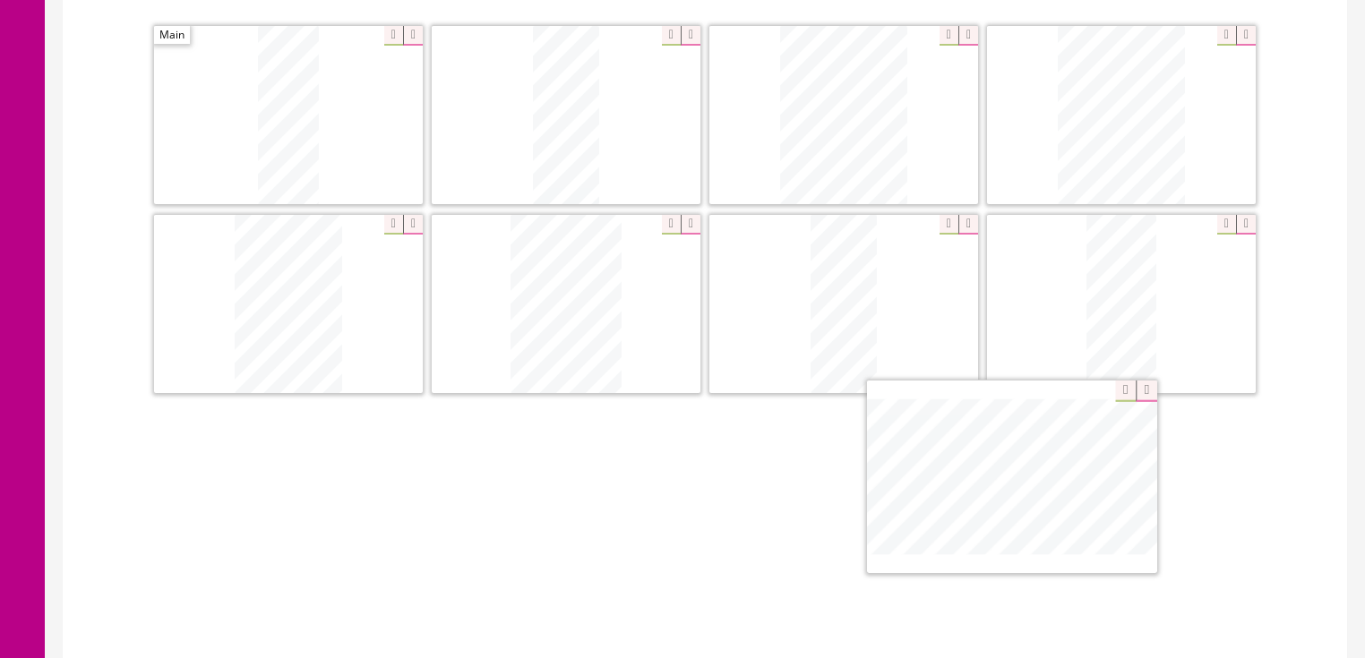
drag, startPoint x: 817, startPoint y: 411, endPoint x: 915, endPoint y: 490, distance: 126.2
drag, startPoint x: 546, startPoint y: 341, endPoint x: 237, endPoint y: 346, distance: 309.0
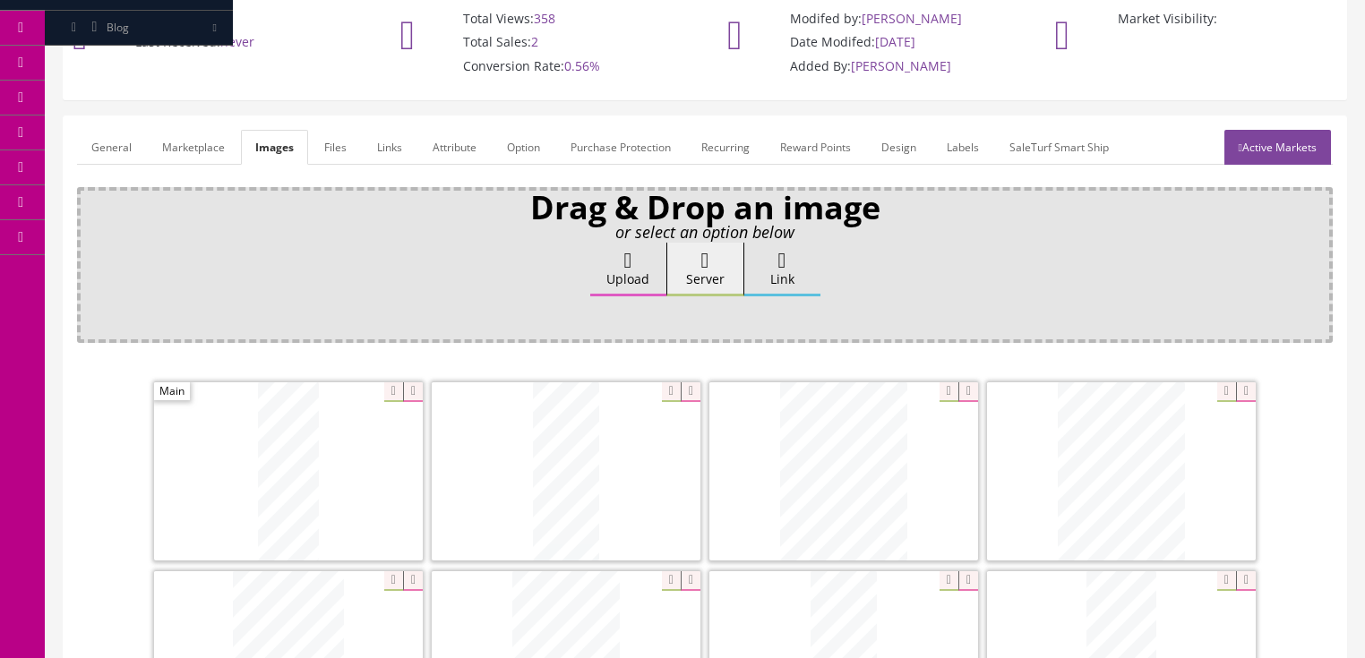
scroll to position [137, 0]
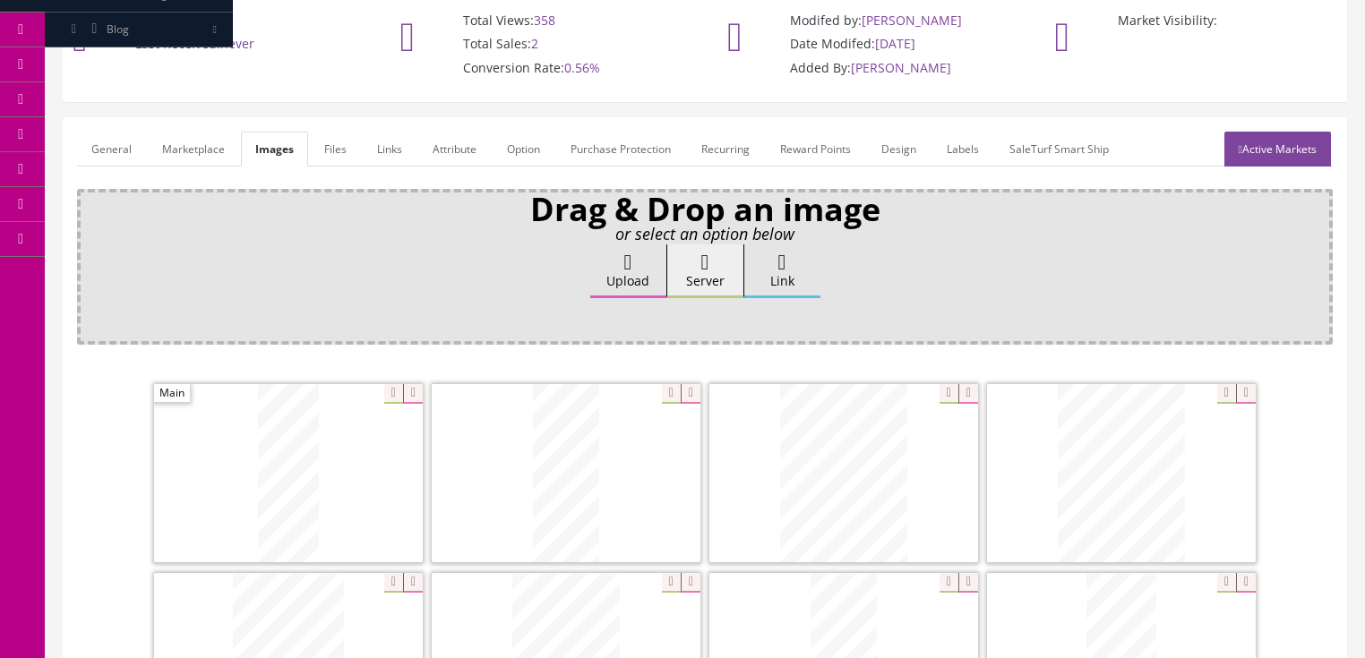
click at [1285, 158] on link "Active Markets" at bounding box center [1277, 149] width 107 height 35
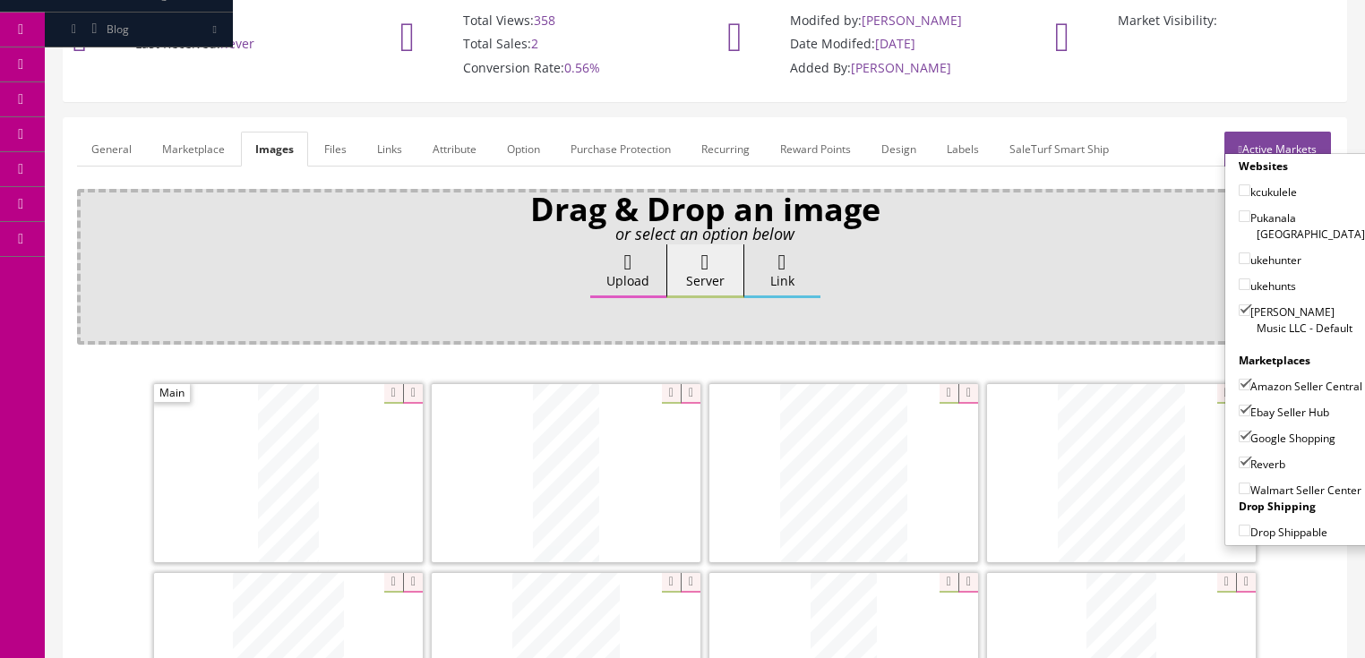
click at [1276, 149] on link "Active Markets" at bounding box center [1277, 149] width 107 height 35
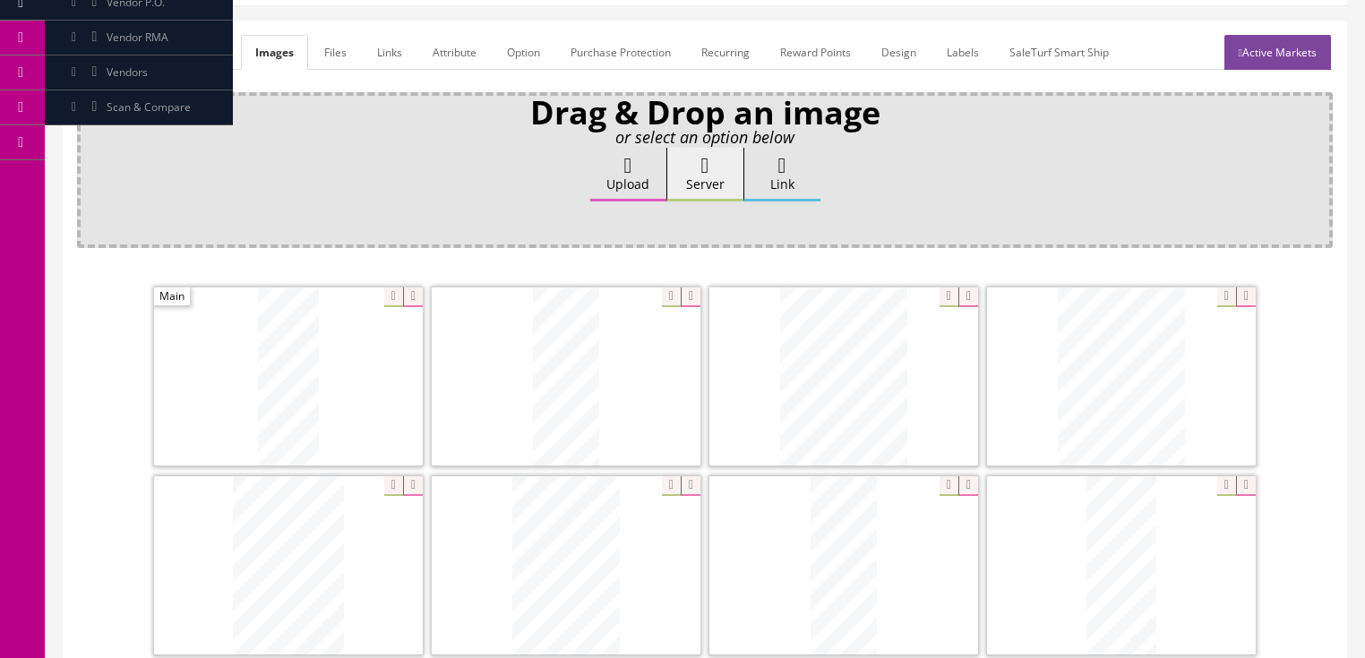
scroll to position [209, 0]
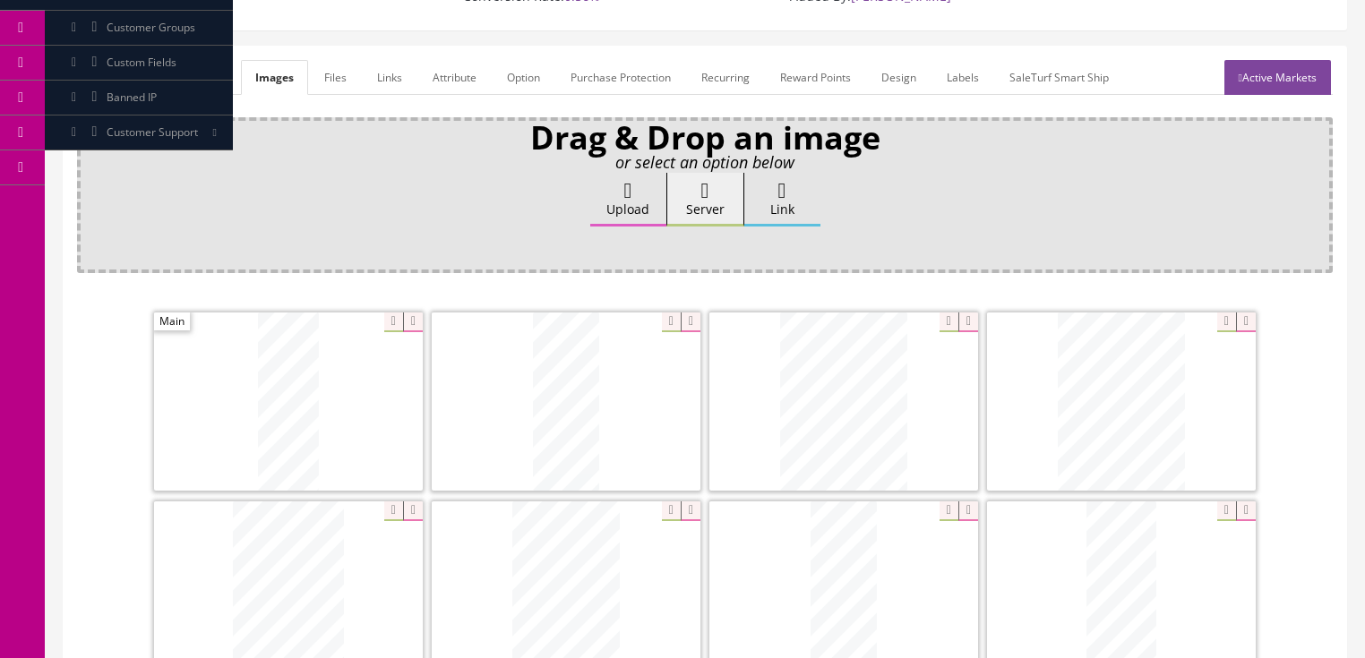
click at [99, 71] on link "General" at bounding box center [111, 77] width 69 height 35
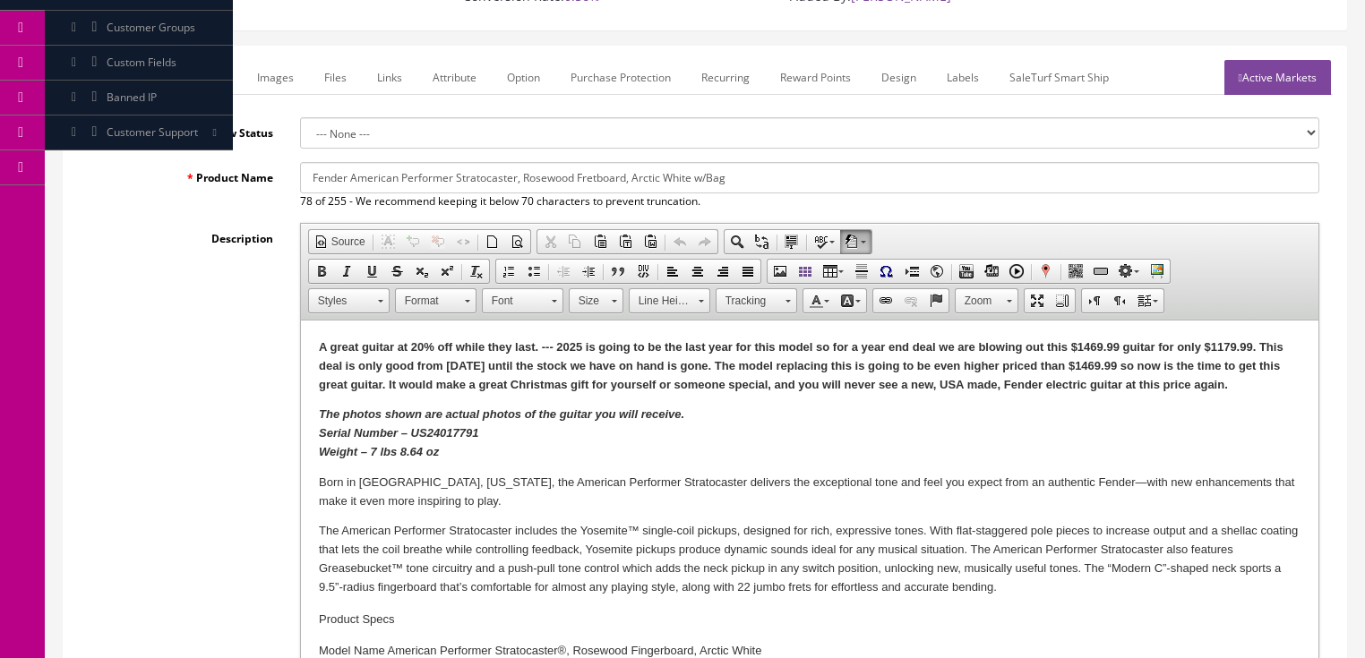
click strong "The photos shown are actual photos of the guitar you will receive. Serial Numbe…"
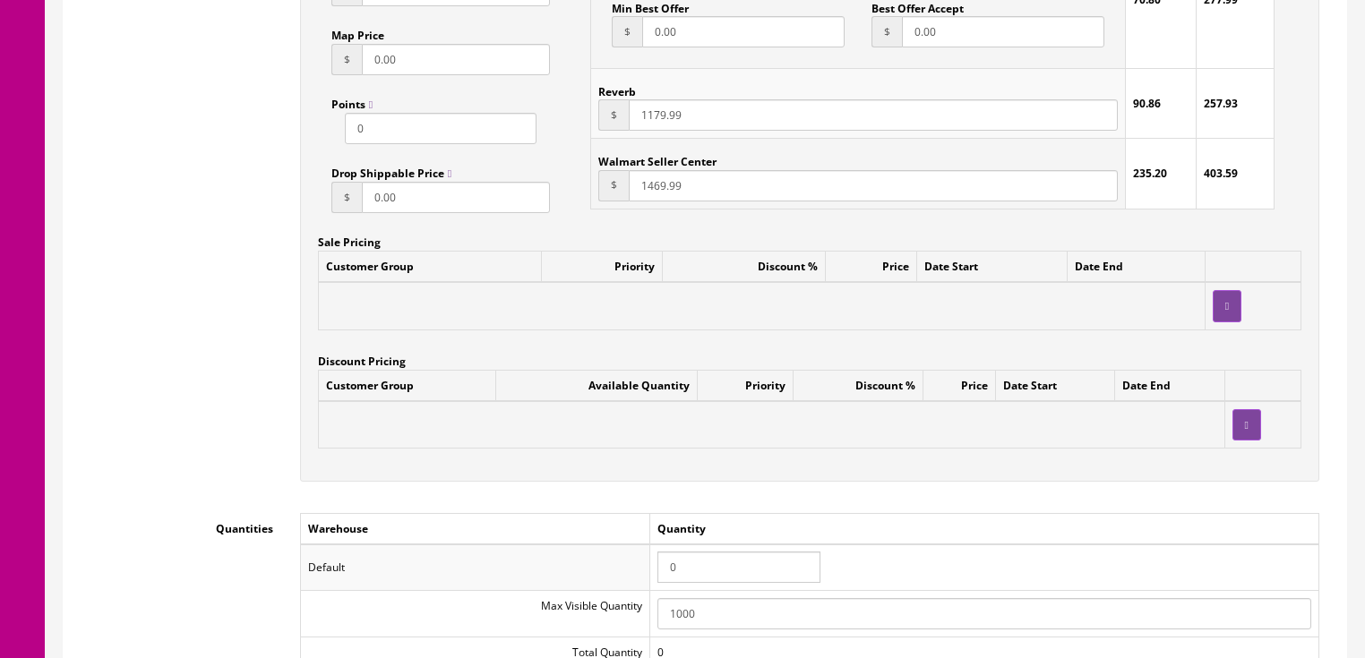
scroll to position [1498, 0]
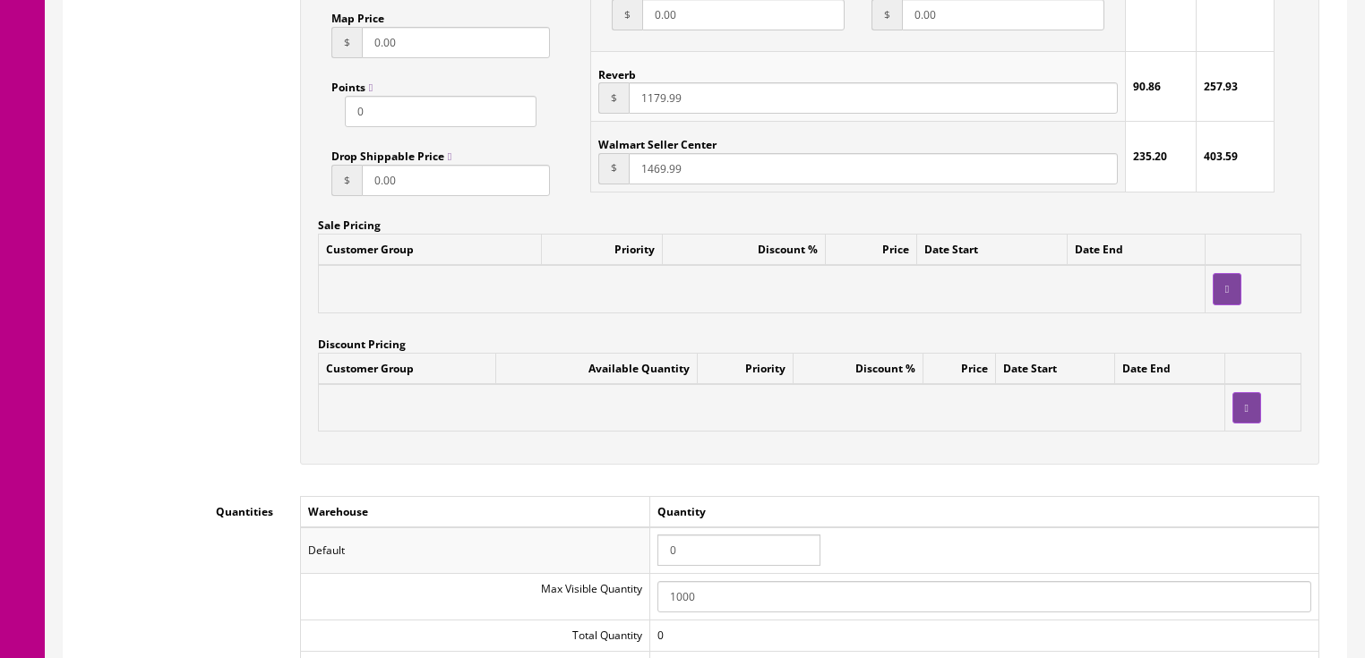
drag, startPoint x: 684, startPoint y: 552, endPoint x: 647, endPoint y: 550, distance: 37.7
click tr "Default 0"
type input "1"
click div "Accept Offers Yes No Request A Quote Yes No Login for Price Yes No Price In Car…"
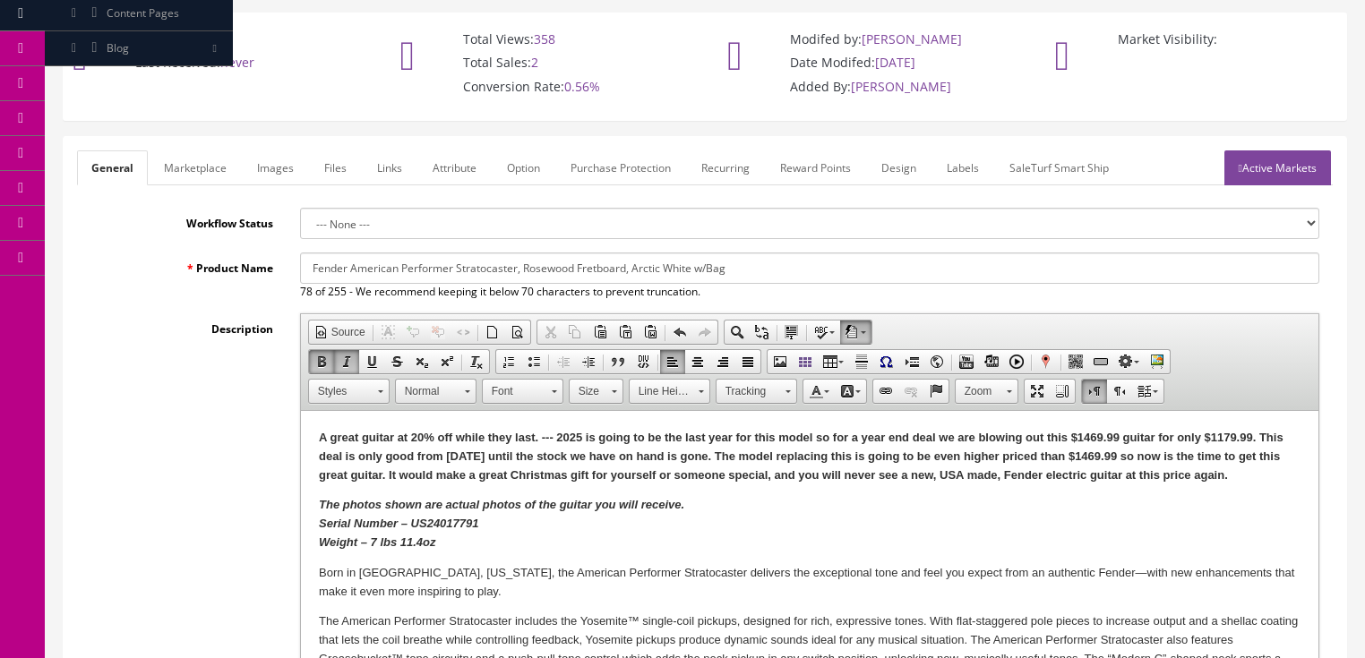
scroll to position [0, 0]
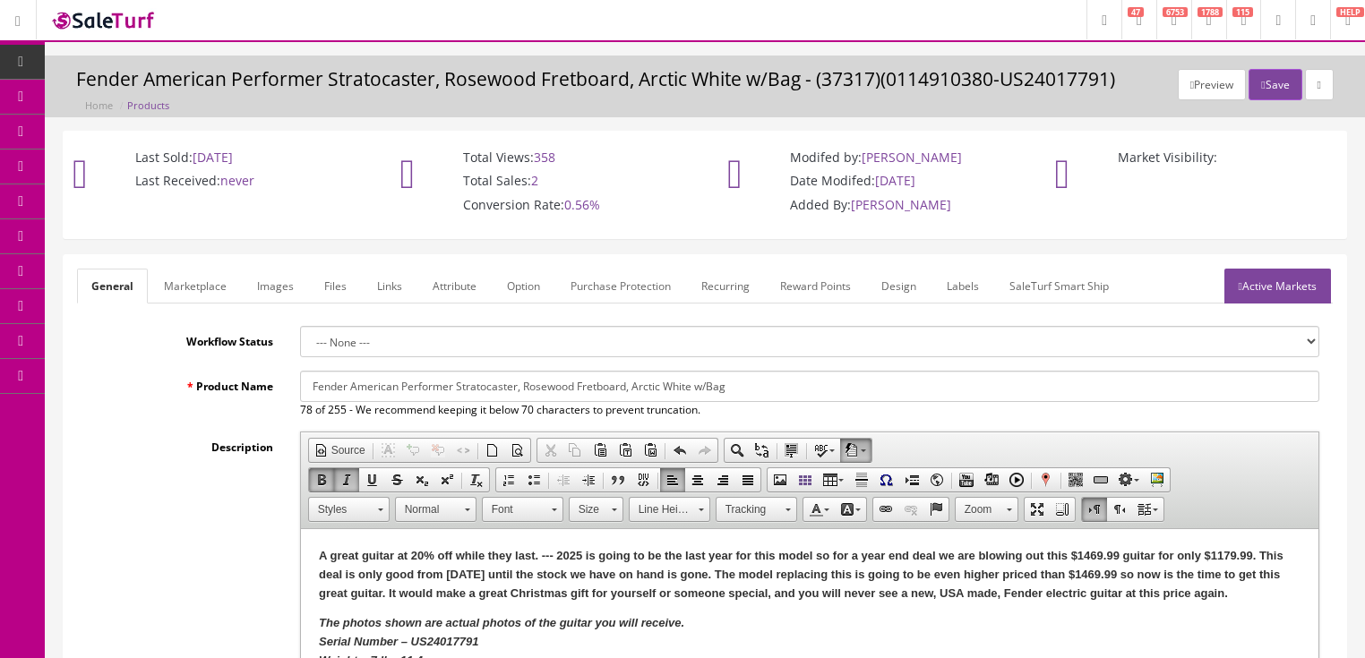
click link "Active Markets"
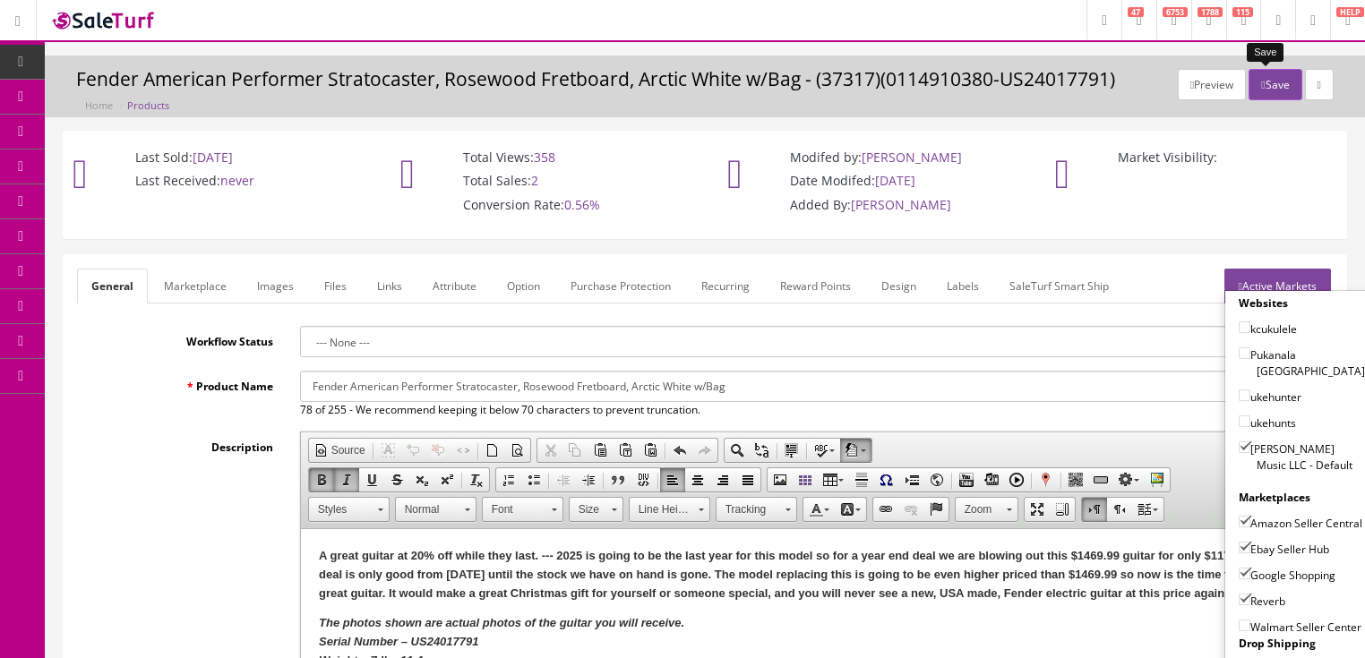
click icon "button"
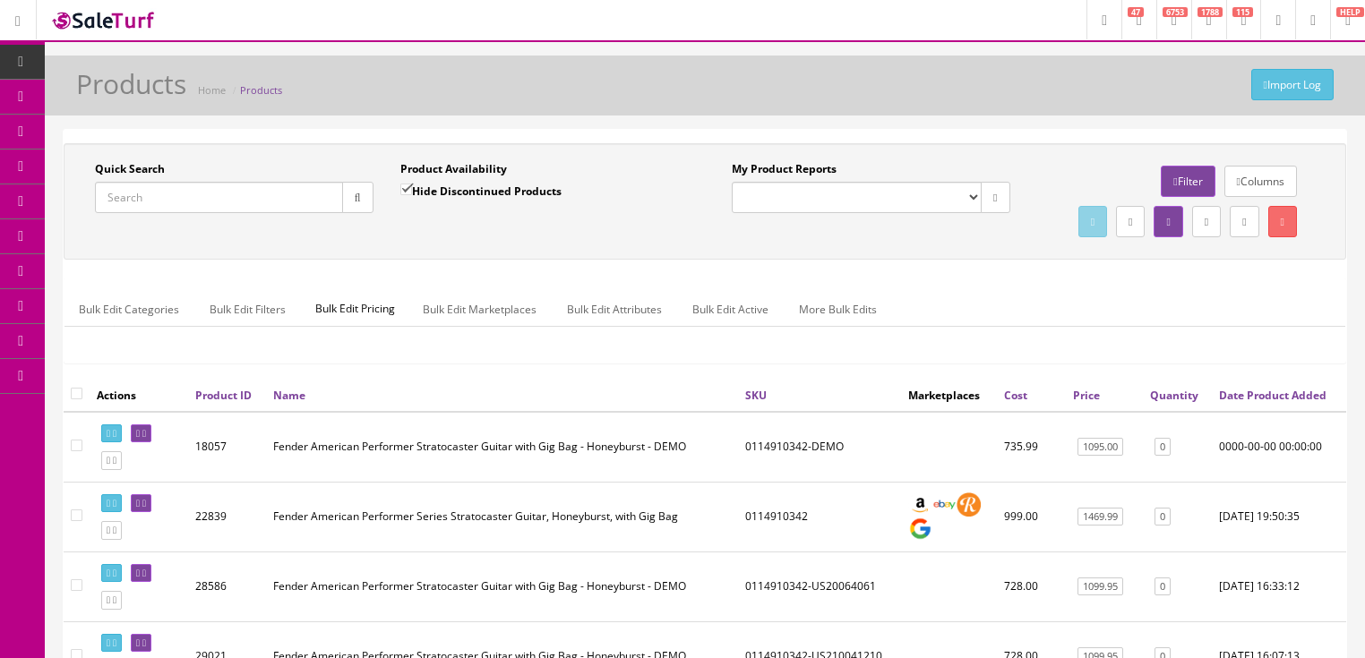
click at [247, 199] on input "Quick Search" at bounding box center [219, 197] width 248 height 31
paste input "0115210302"
type input "0115210302"
click at [402, 191] on input "Hide Discontinued Products" at bounding box center [406, 190] width 12 height 12
checkbox input "false"
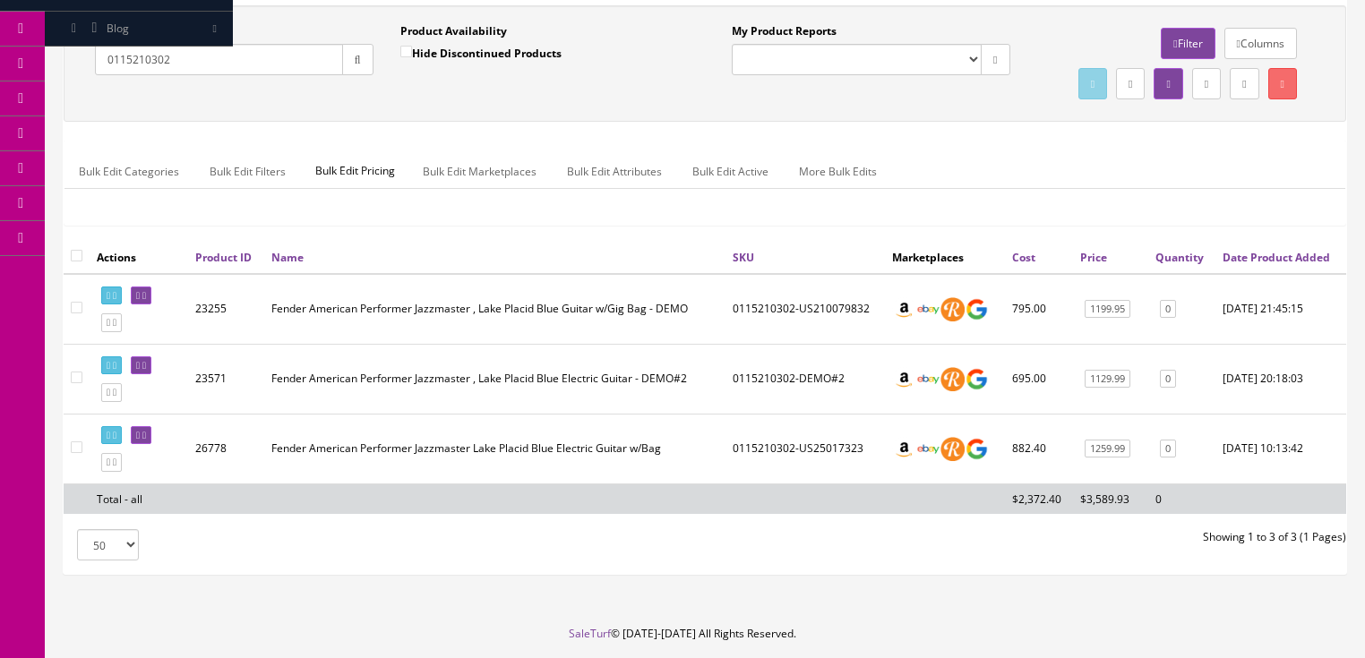
scroll to position [143, 0]
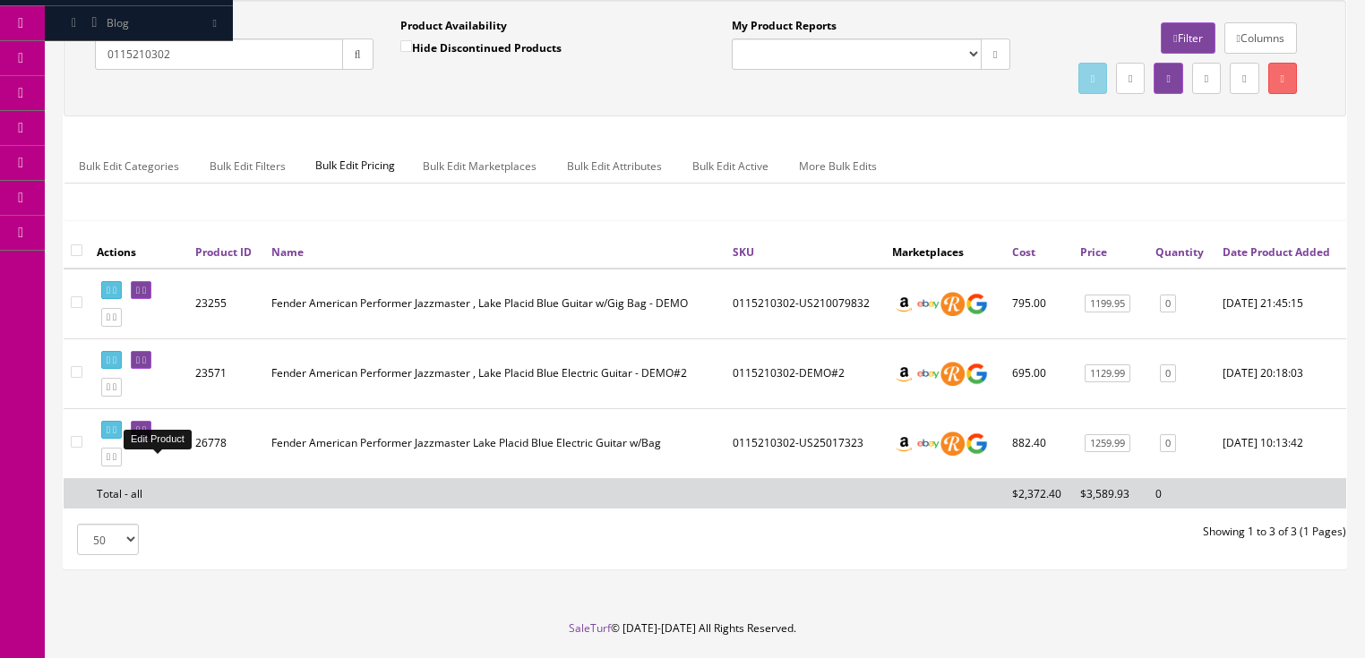
click at [151, 440] on link at bounding box center [141, 430] width 21 height 19
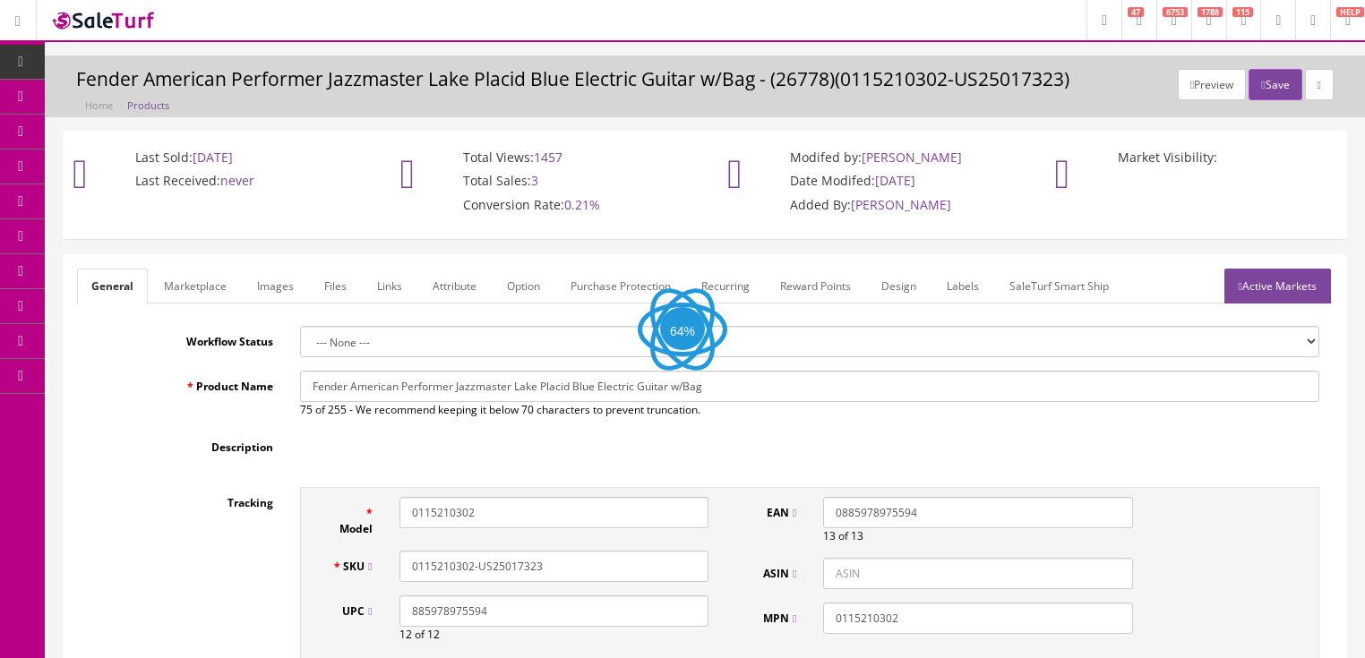
click at [262, 291] on link "Images" at bounding box center [275, 286] width 65 height 35
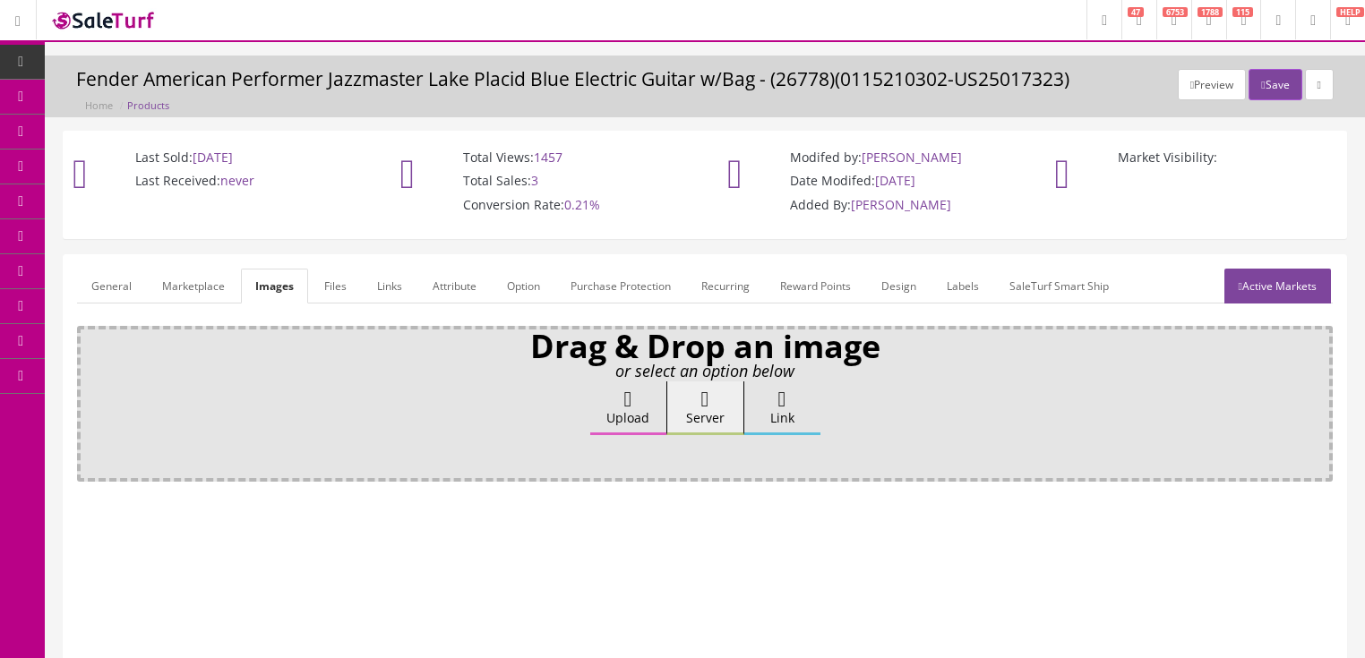
click at [649, 401] on label "Upload" at bounding box center [628, 409] width 76 height 54
click at [90, 399] on input "Upload" at bounding box center [90, 391] width 0 height 18
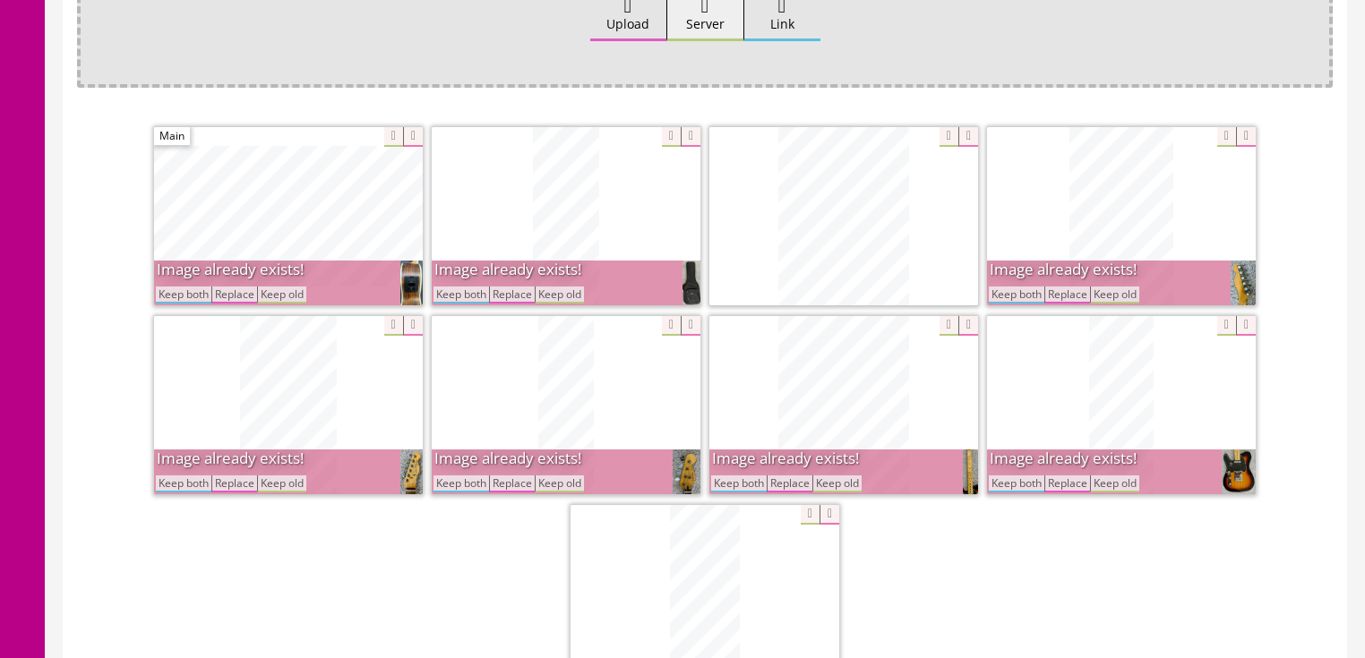
scroll to position [430, 0]
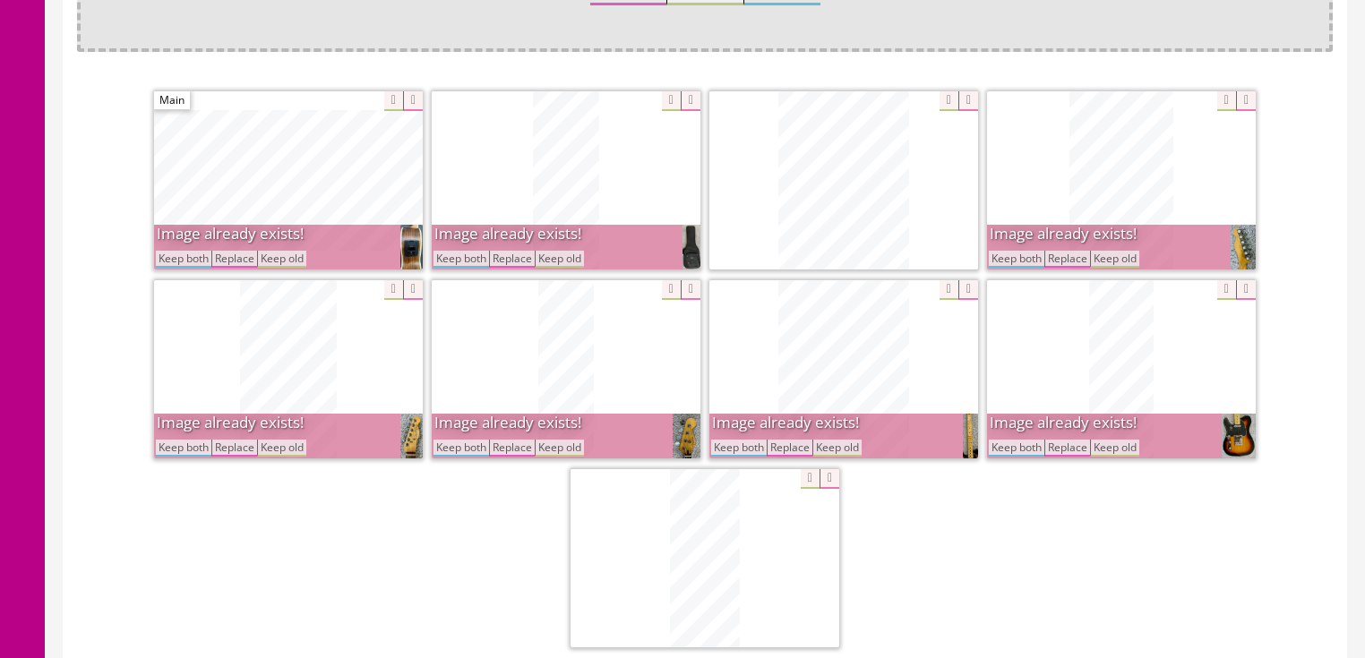
click at [463, 254] on button "Keep both" at bounding box center [461, 259] width 56 height 17
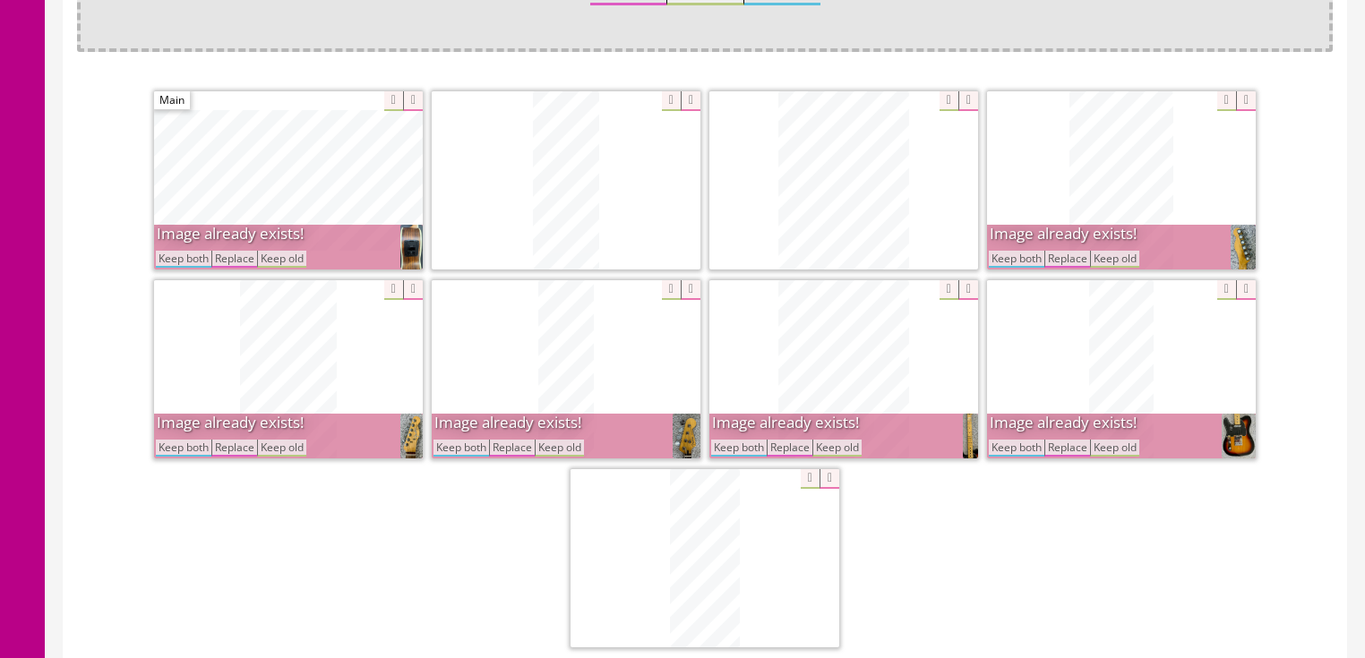
click at [200, 262] on button "Keep both" at bounding box center [184, 259] width 56 height 17
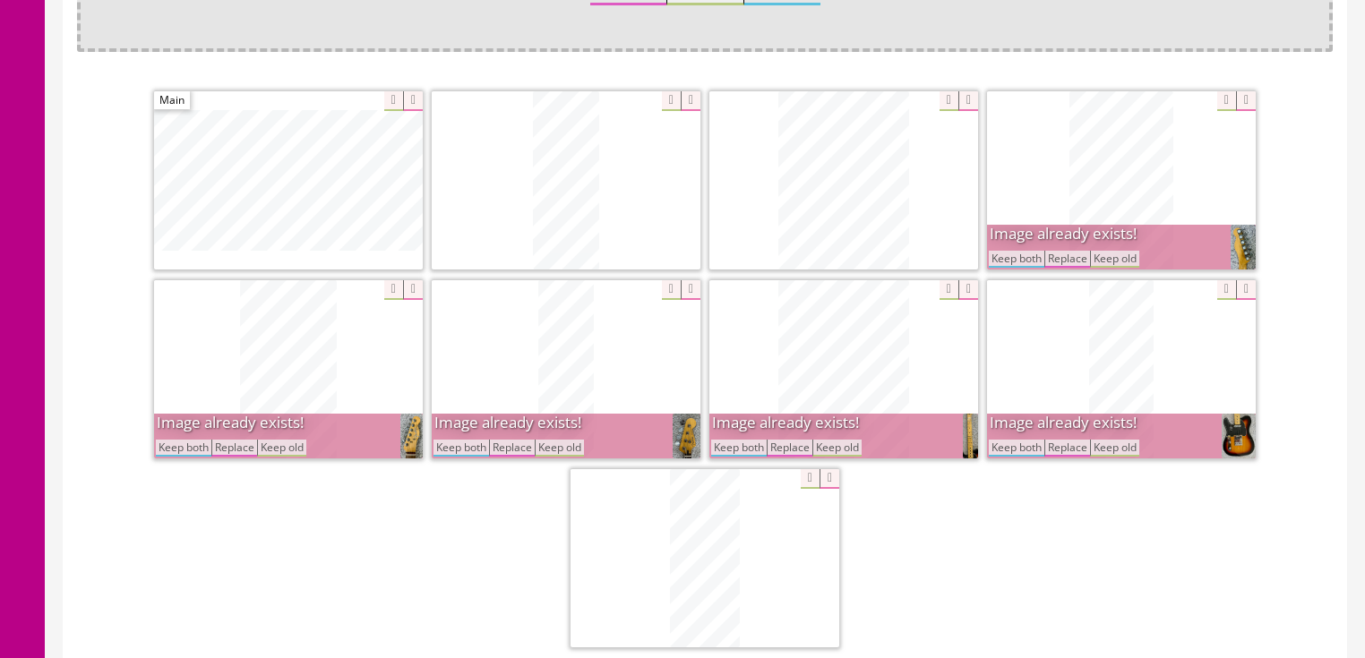
click at [179, 441] on button "Keep both" at bounding box center [184, 448] width 56 height 17
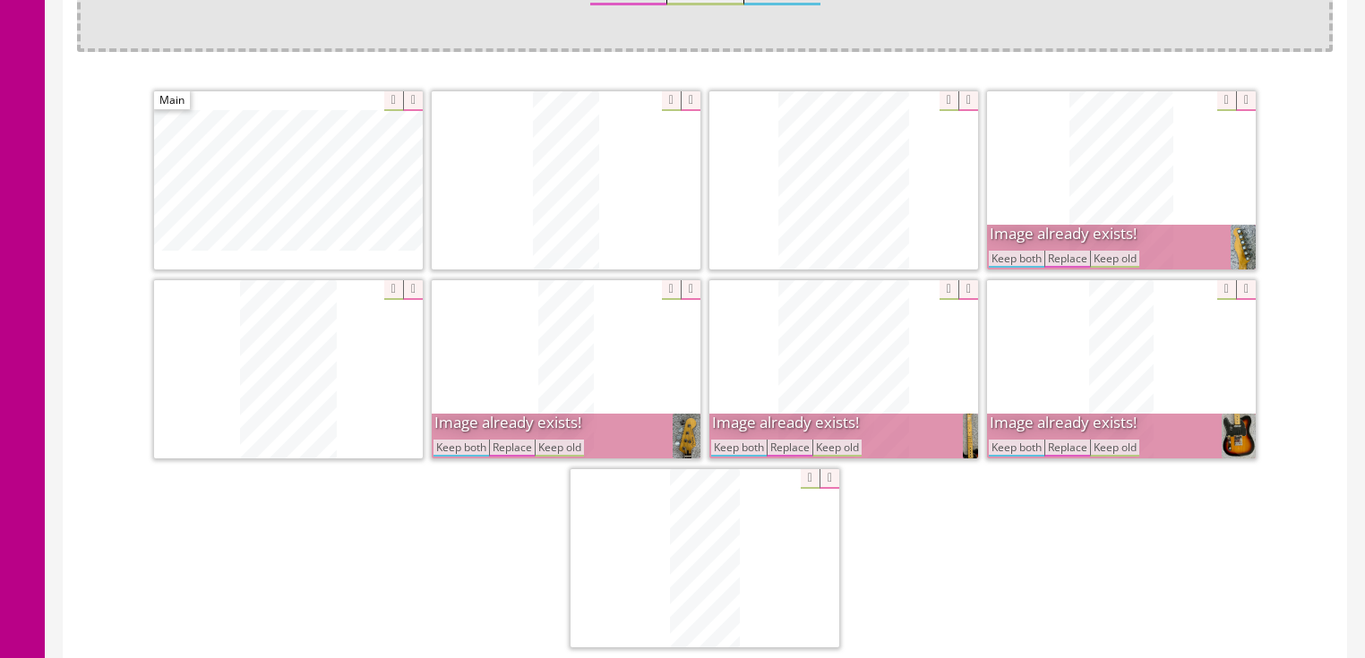
drag, startPoint x: 457, startPoint y: 441, endPoint x: 528, endPoint y: 454, distance: 72.0
click at [458, 441] on button "Keep both" at bounding box center [461, 448] width 56 height 17
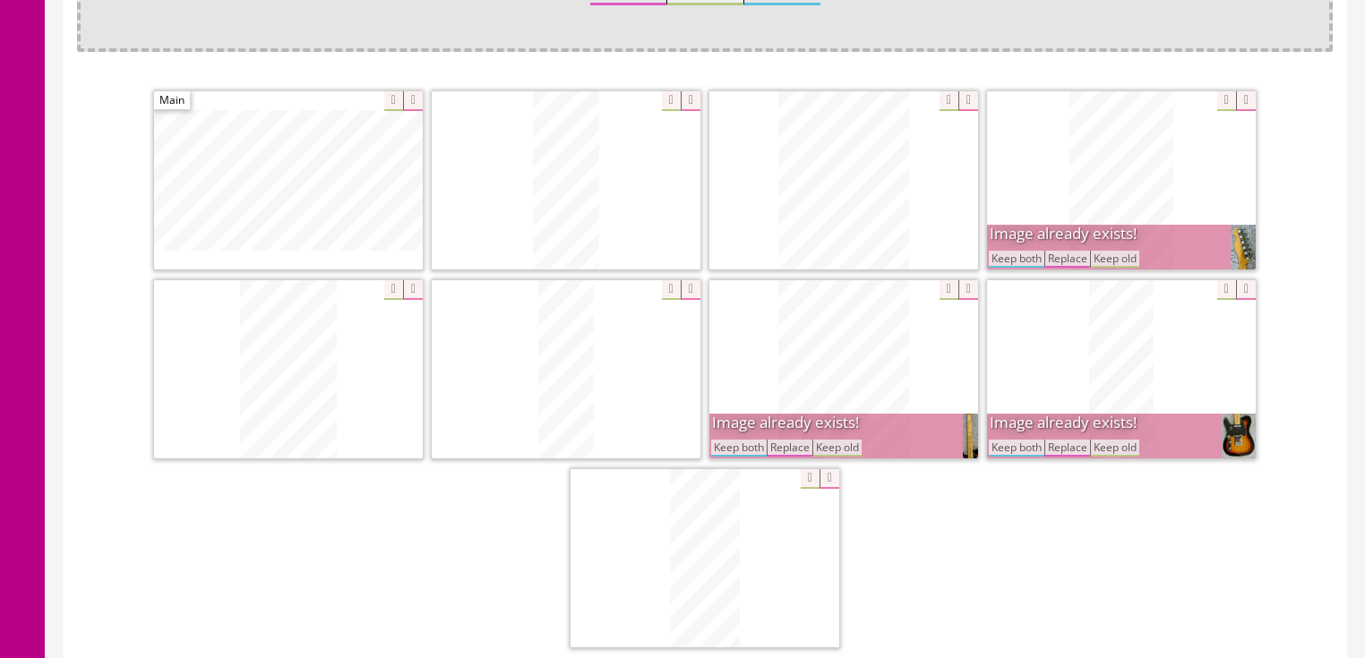
drag, startPoint x: 726, startPoint y: 441, endPoint x: 890, endPoint y: 448, distance: 164.1
click at [727, 441] on button "Keep both" at bounding box center [739, 448] width 56 height 17
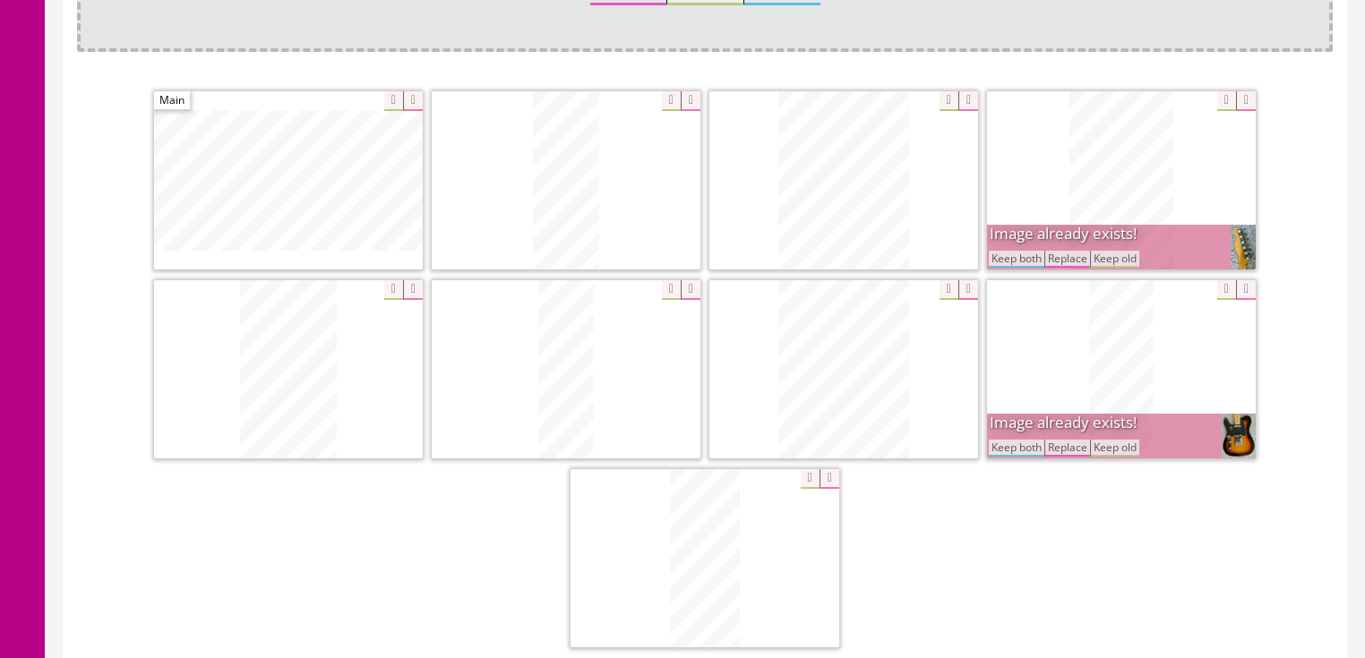
click at [992, 444] on button "Keep both" at bounding box center [1017, 448] width 56 height 17
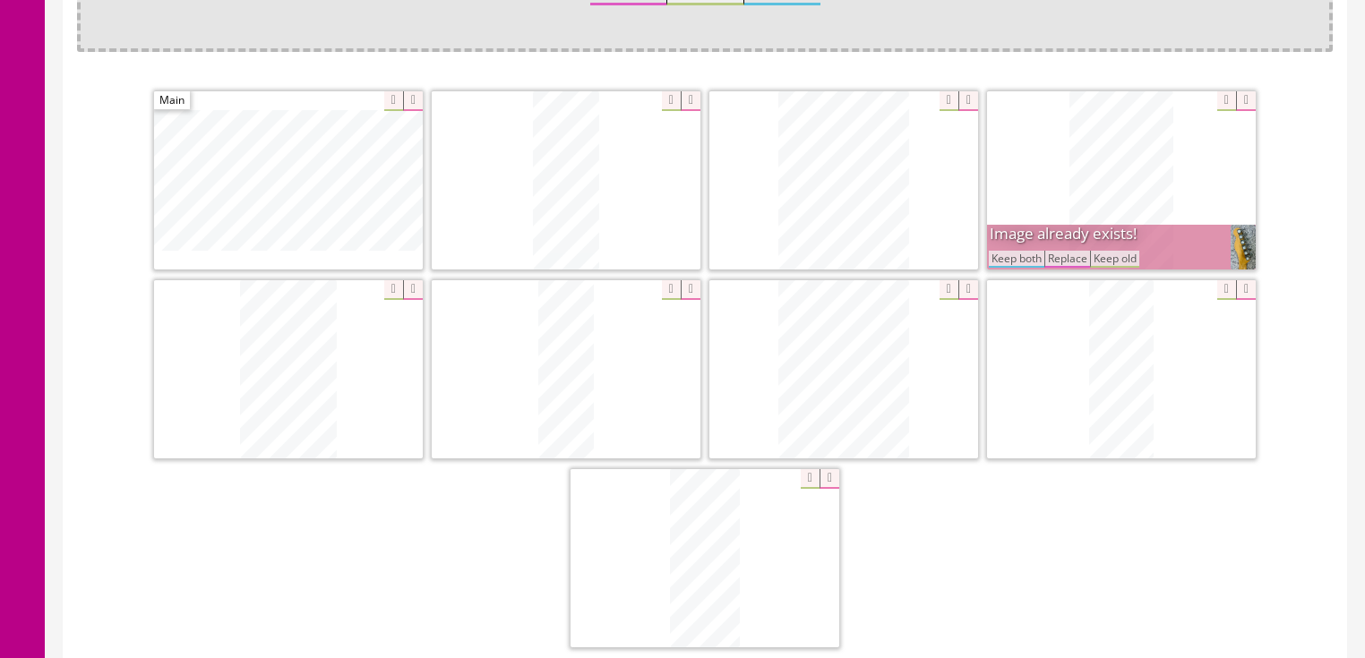
click at [1025, 255] on button "Keep both" at bounding box center [1017, 259] width 56 height 17
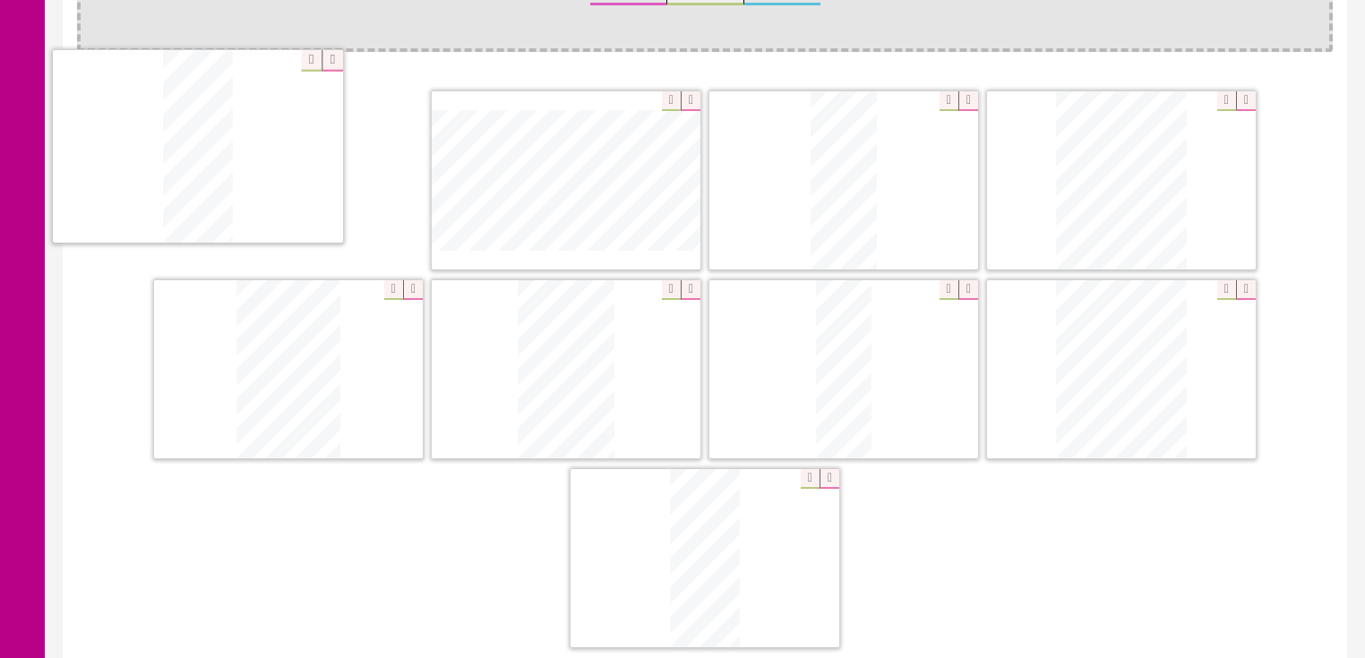
drag, startPoint x: 1109, startPoint y: 398, endPoint x: 323, endPoint y: 187, distance: 813.2
drag, startPoint x: 802, startPoint y: 206, endPoint x: 571, endPoint y: 236, distance: 234.0
drag, startPoint x: 1081, startPoint y: 416, endPoint x: 776, endPoint y: 222, distance: 361.2
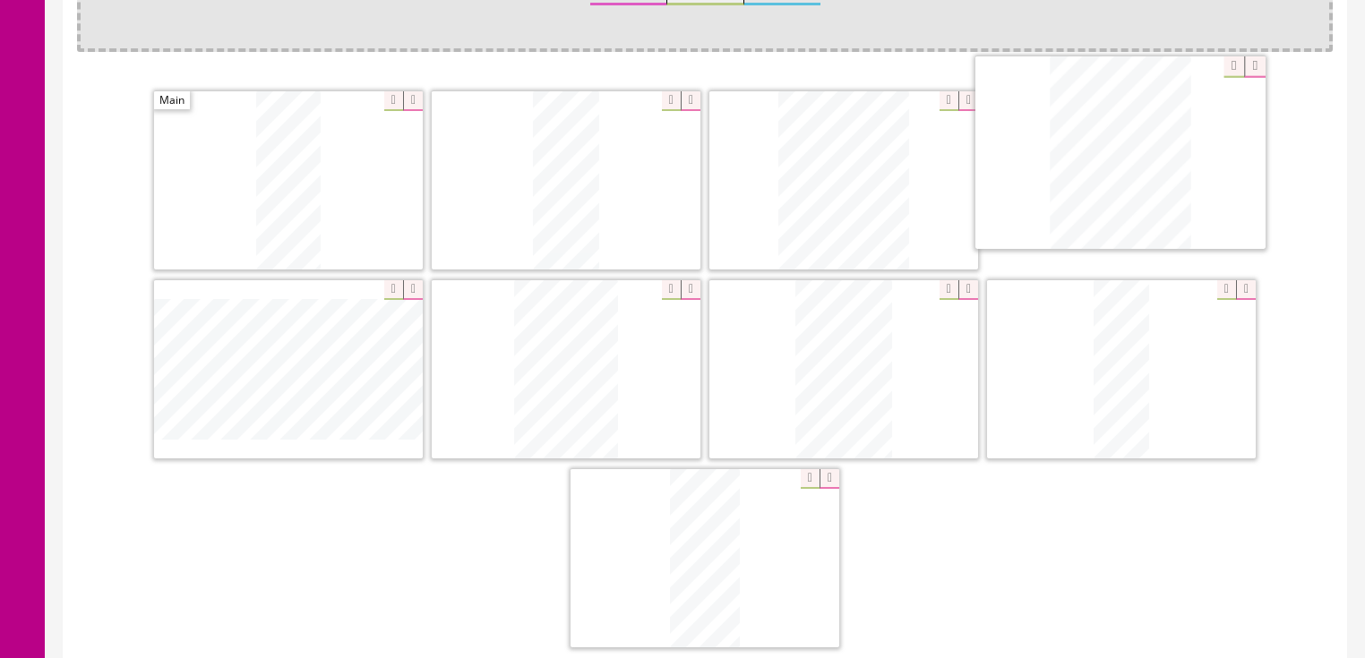
drag, startPoint x: 290, startPoint y: 401, endPoint x: 911, endPoint y: 308, distance: 627.6
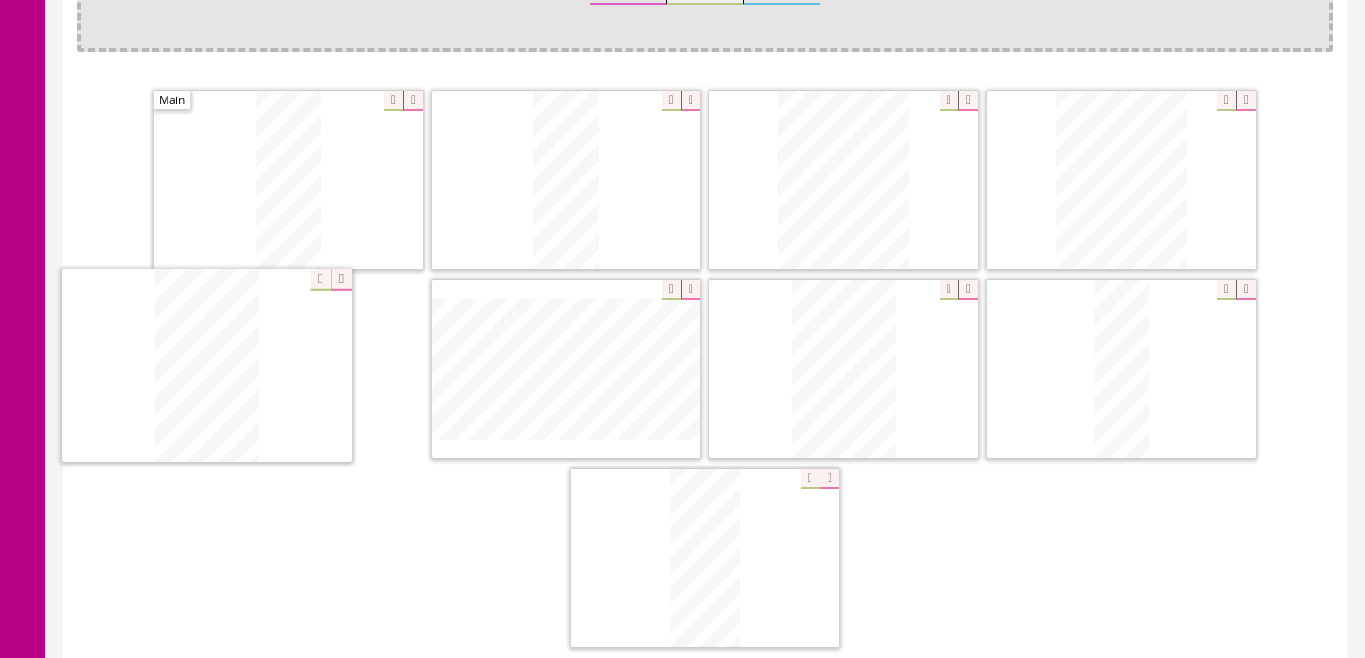
drag, startPoint x: 856, startPoint y: 373, endPoint x: 219, endPoint y: 372, distance: 636.8
drag, startPoint x: 841, startPoint y: 364, endPoint x: 609, endPoint y: 371, distance: 232.1
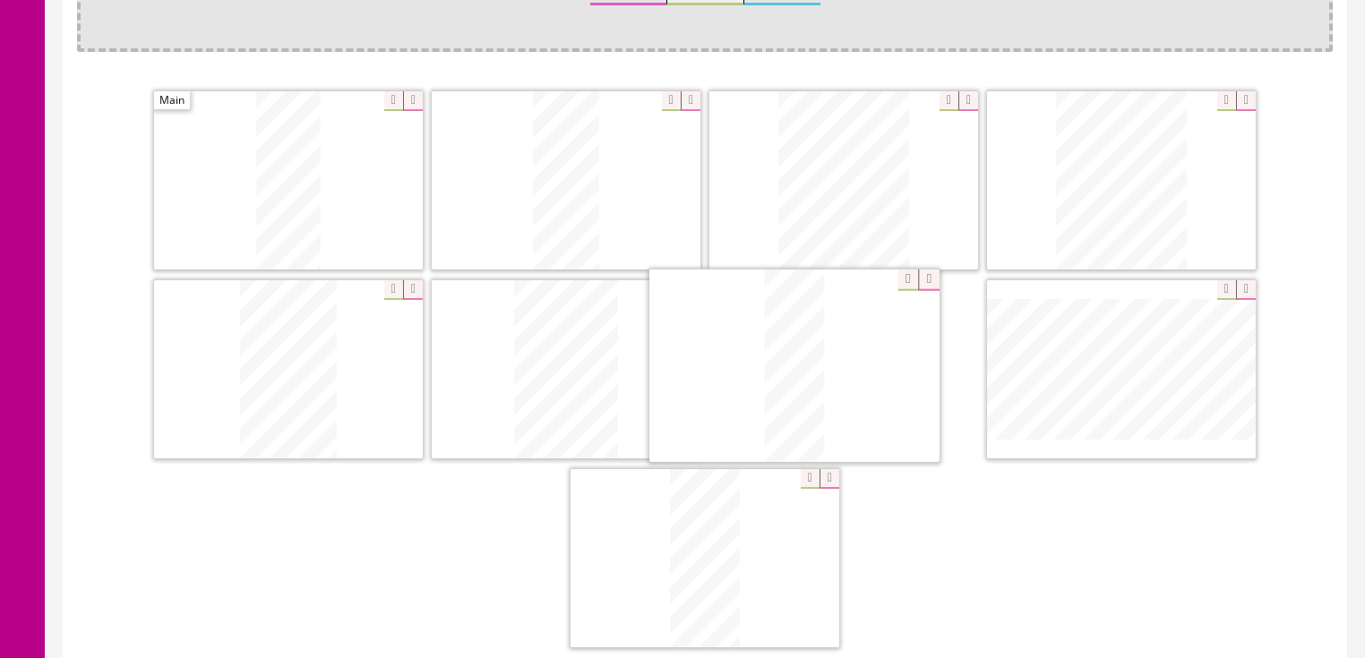
drag, startPoint x: 1133, startPoint y: 372, endPoint x: 806, endPoint y: 371, distance: 326.9
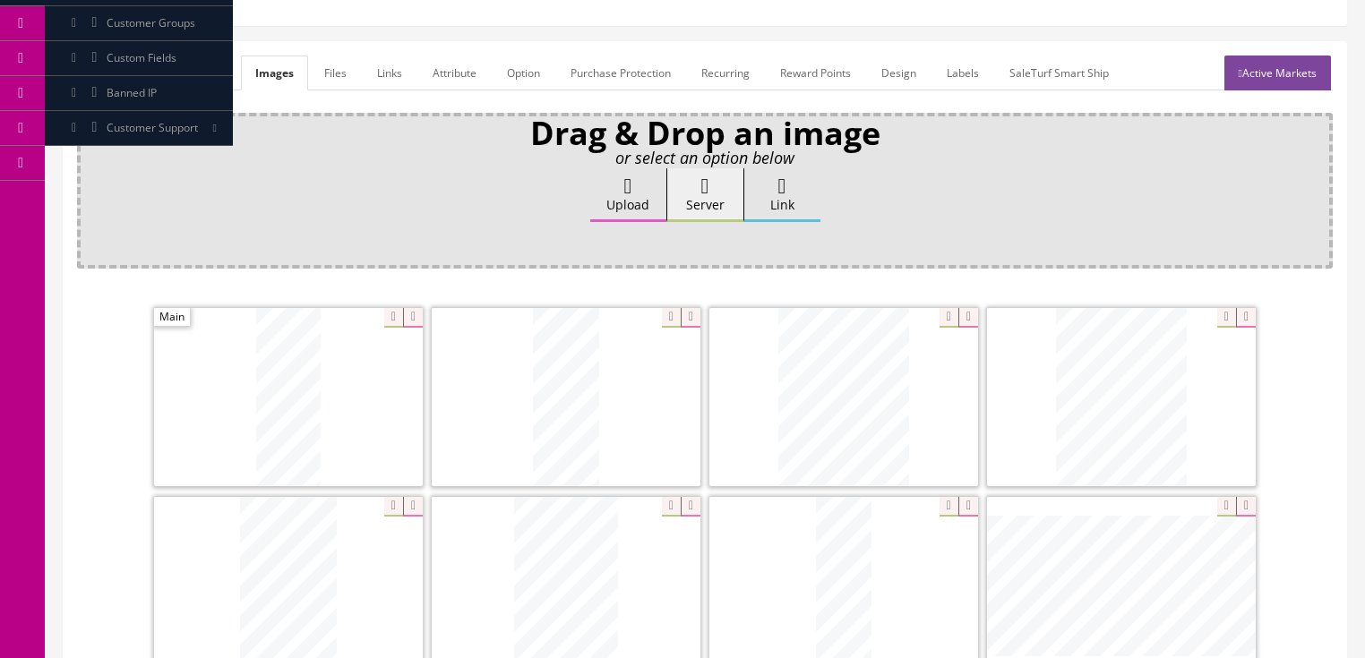
scroll to position [143, 0]
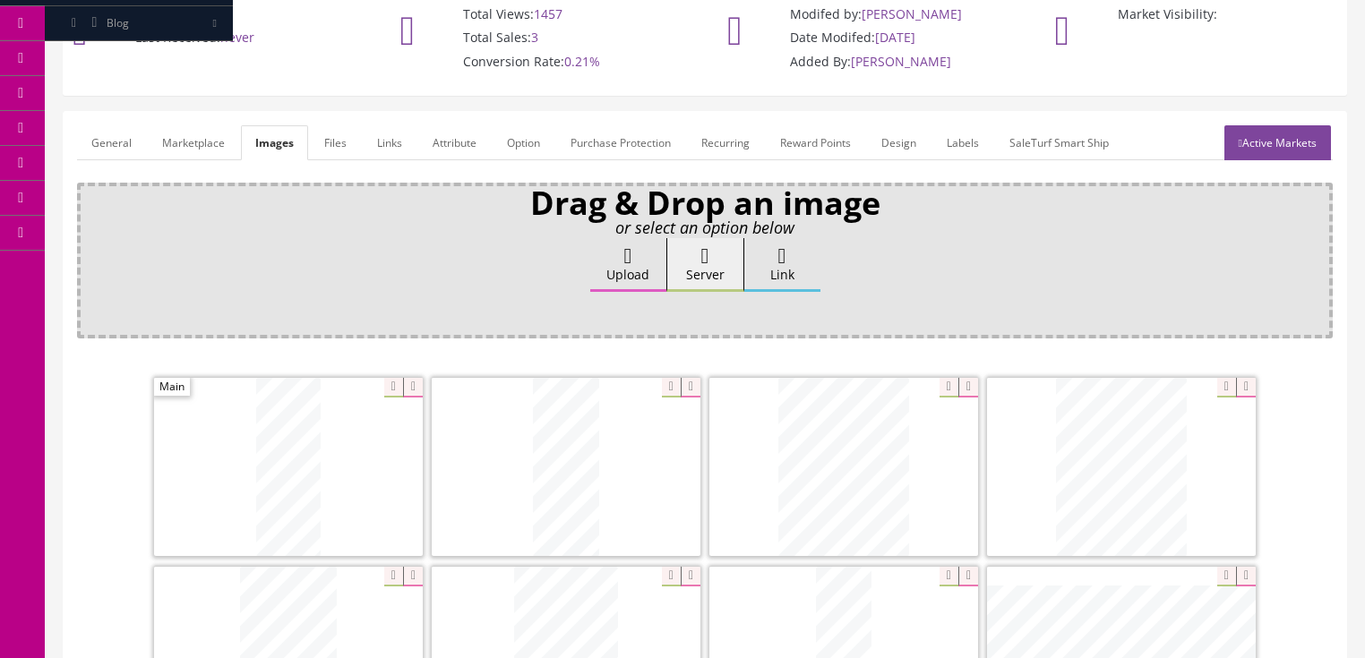
click at [116, 144] on link "General" at bounding box center [111, 142] width 69 height 35
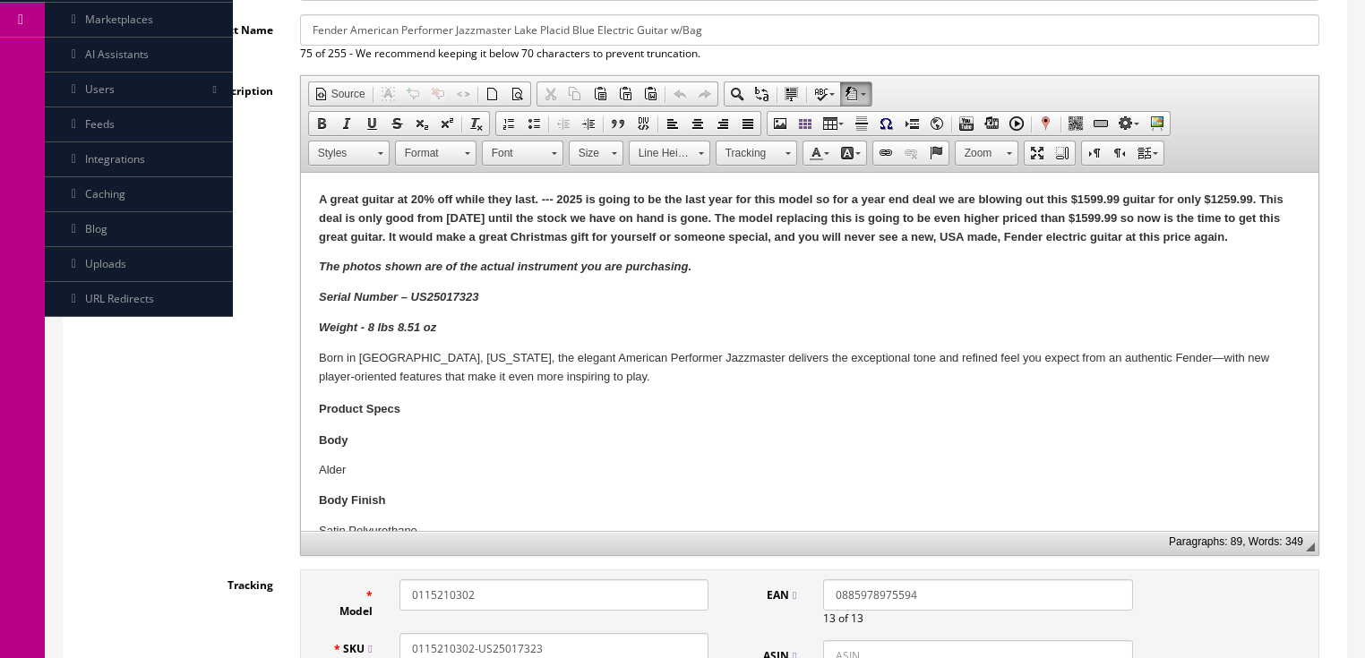
scroll to position [358, 0]
click at [368, 327] on strong "Weight - 8 lbs 8.51 oz" at bounding box center [376, 325] width 117 height 13
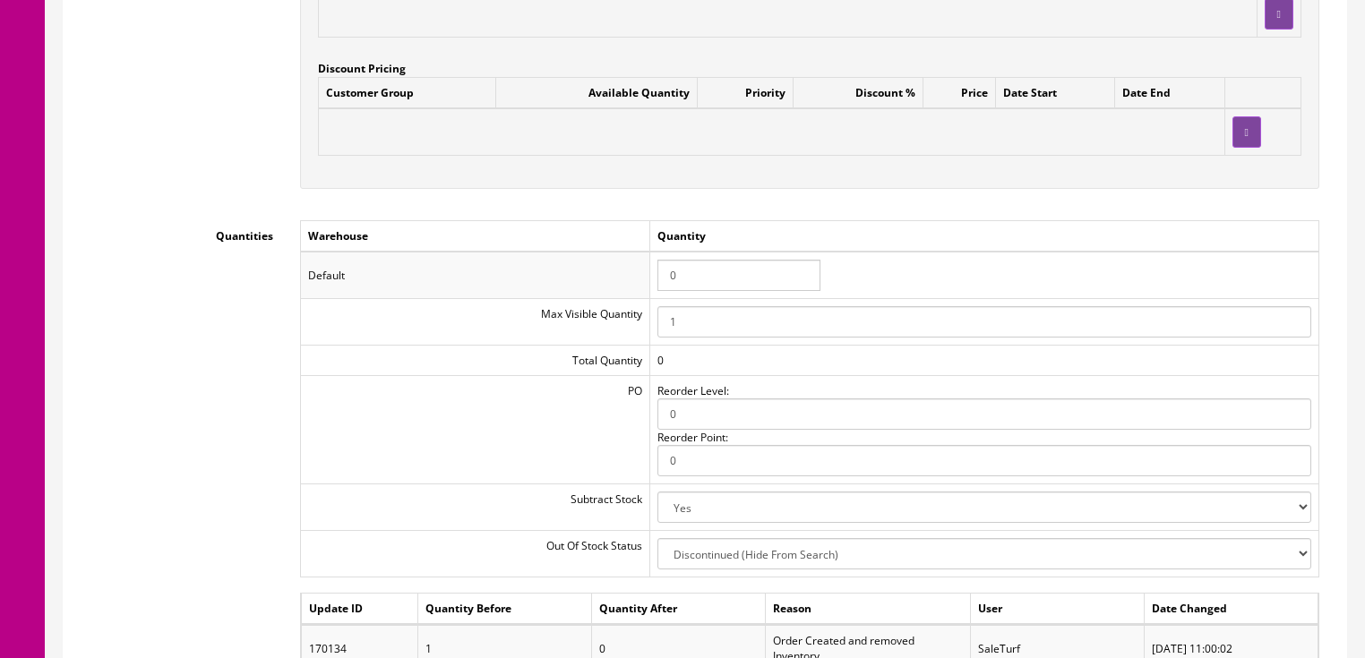
scroll to position [1935, 0]
drag, startPoint x: 716, startPoint y: 269, endPoint x: 631, endPoint y: 269, distance: 85.1
click at [631, 269] on tr "Default 0" at bounding box center [809, 273] width 1018 height 47
type input "1"
click at [899, 226] on td "Quantity" at bounding box center [983, 234] width 669 height 31
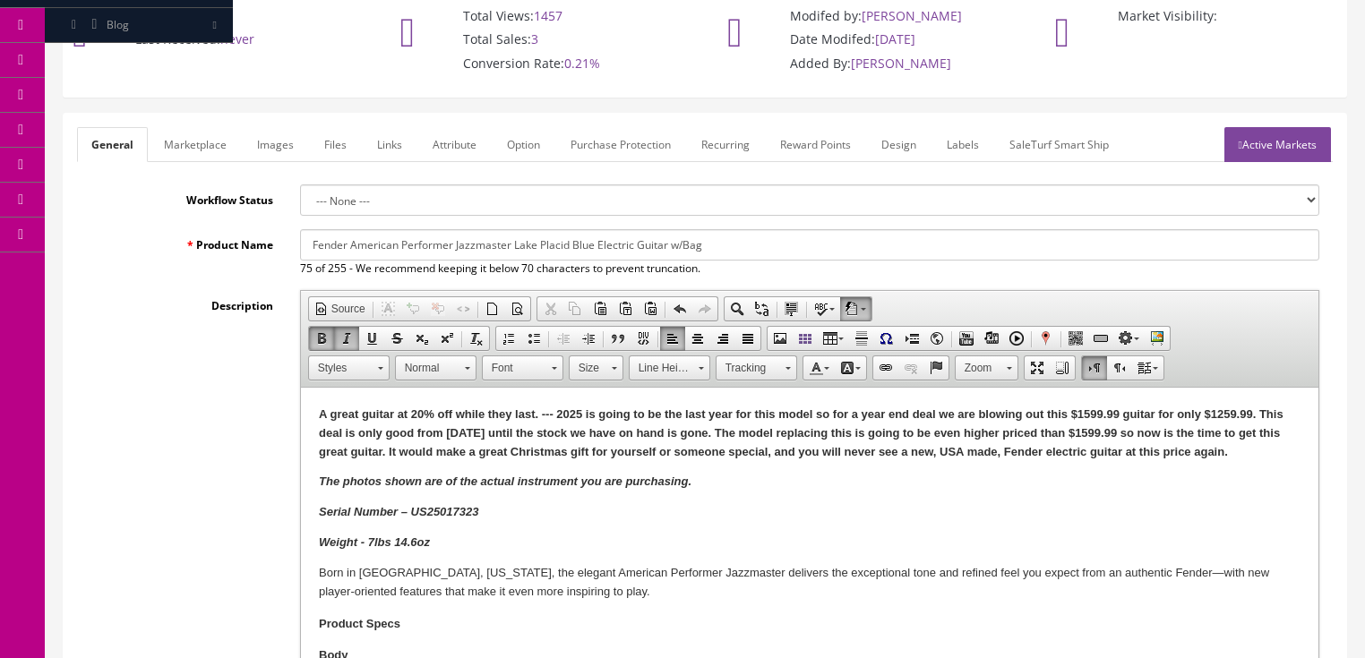
scroll to position [72, 0]
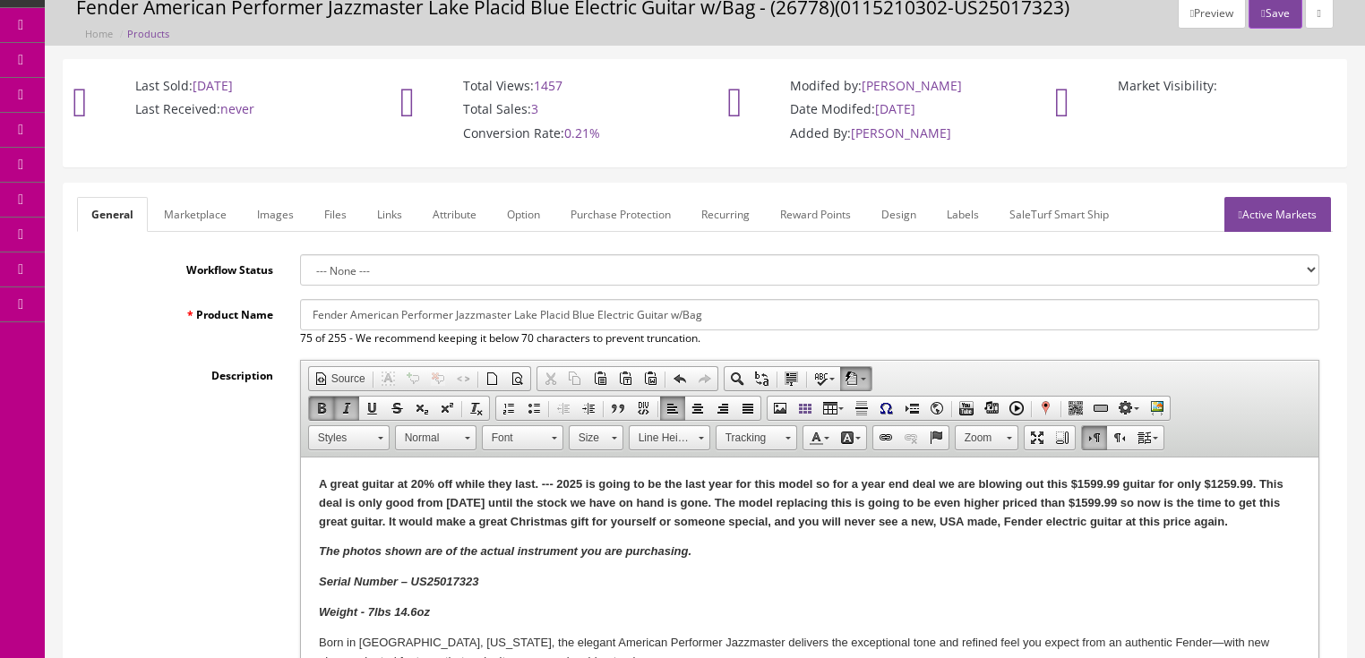
click at [1266, 215] on link "Active Markets" at bounding box center [1277, 214] width 107 height 35
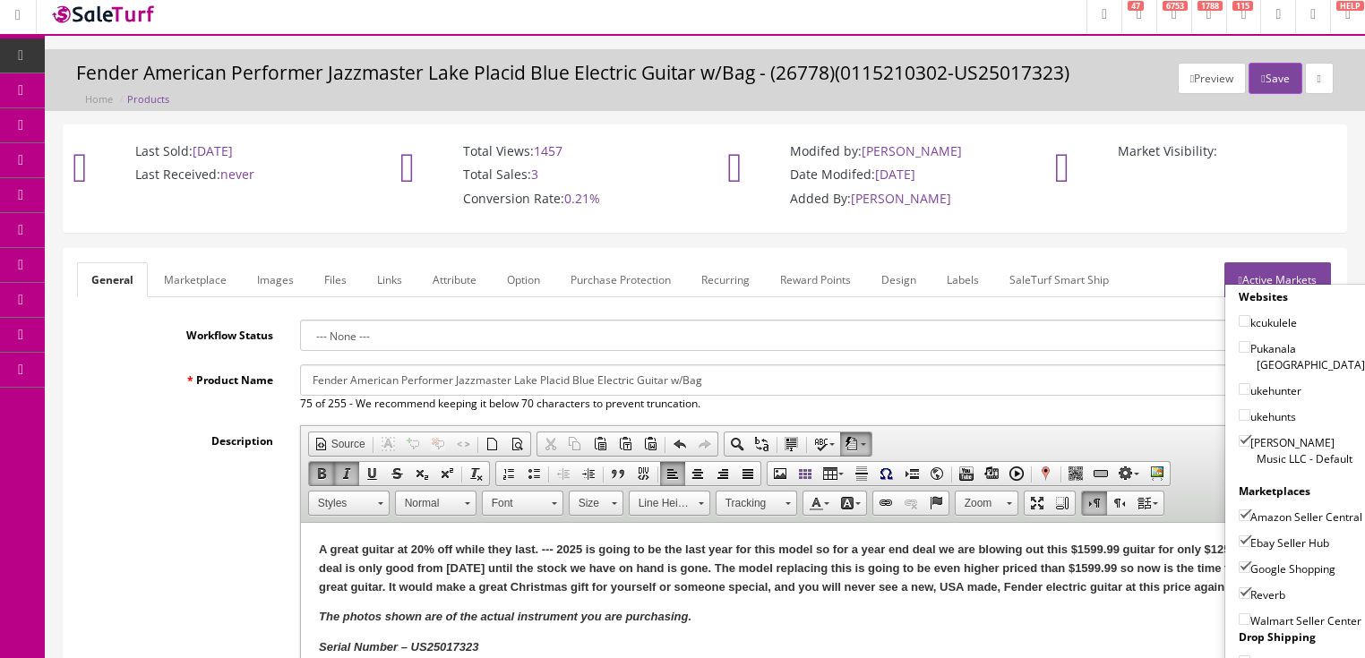
scroll to position [0, 0]
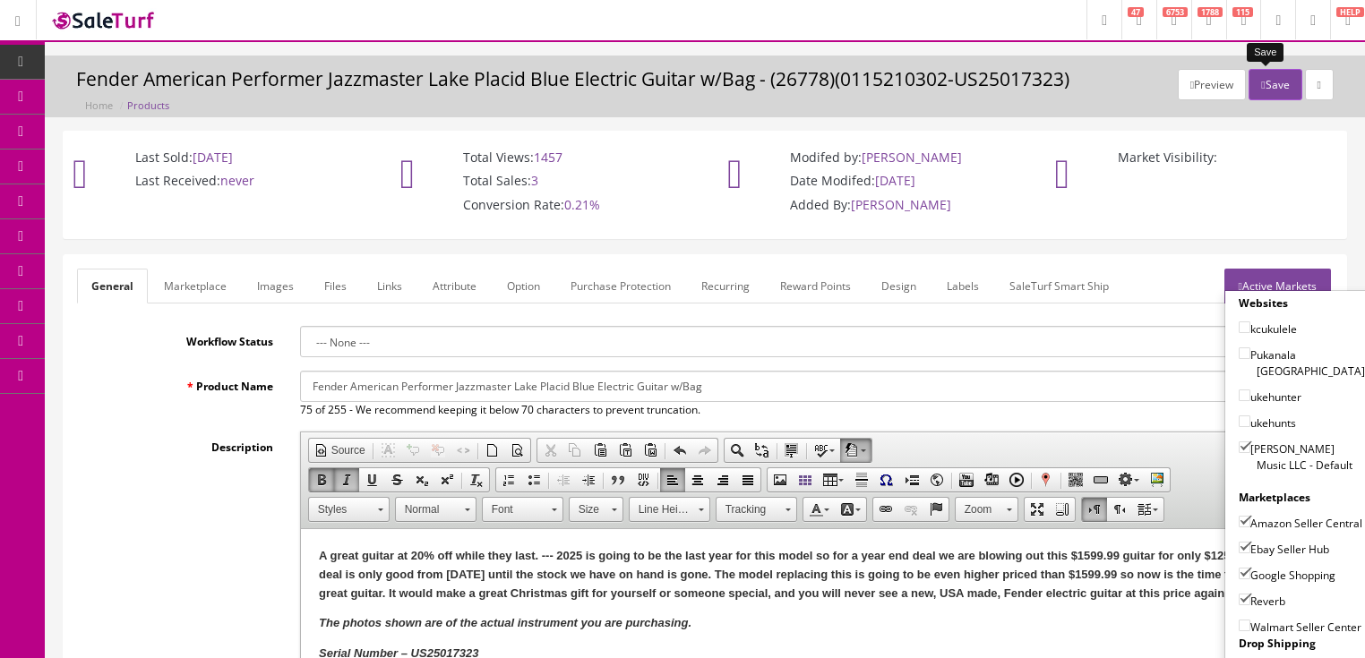
click at [1265, 89] on button "Save" at bounding box center [1274, 84] width 53 height 31
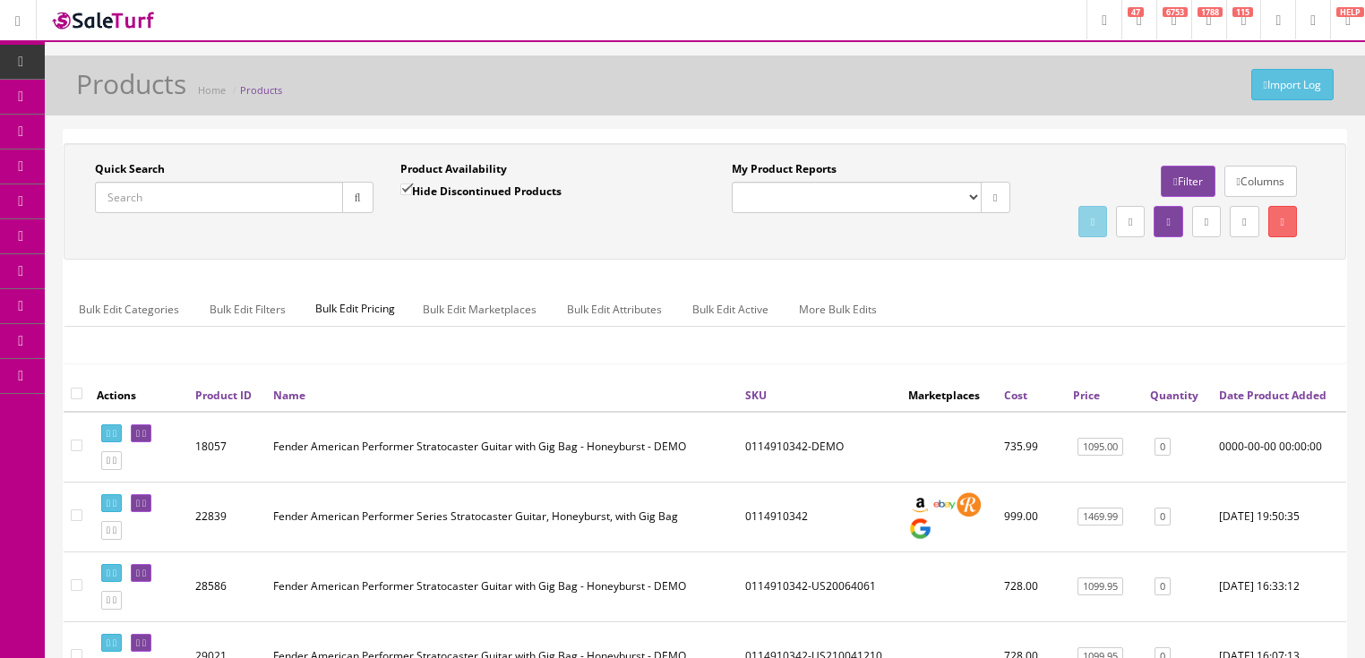
click at [278, 202] on input "Quick Search" at bounding box center [219, 197] width 248 height 31
paste input "0115210302"
type input "0115210302"
click at [415, 185] on label "Hide Discontinued Products" at bounding box center [480, 191] width 161 height 18
click at [412, 185] on input "Hide Discontinued Products" at bounding box center [406, 190] width 12 height 12
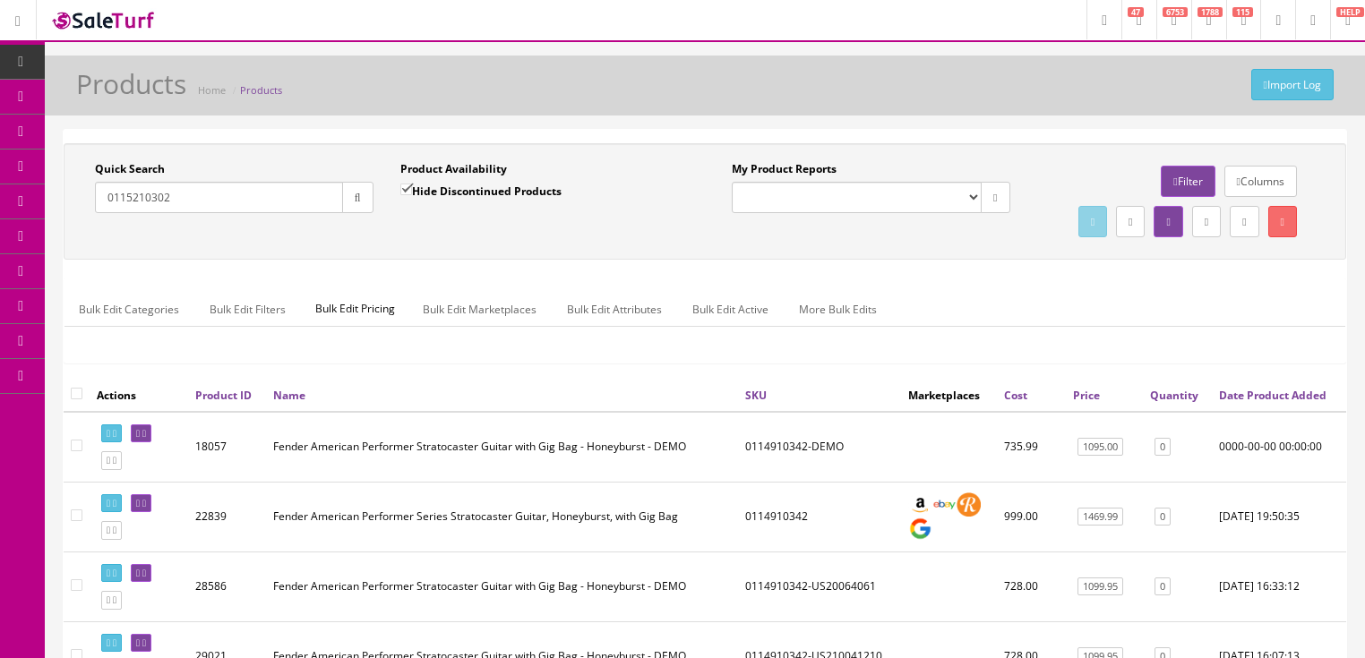
checkbox input "false"
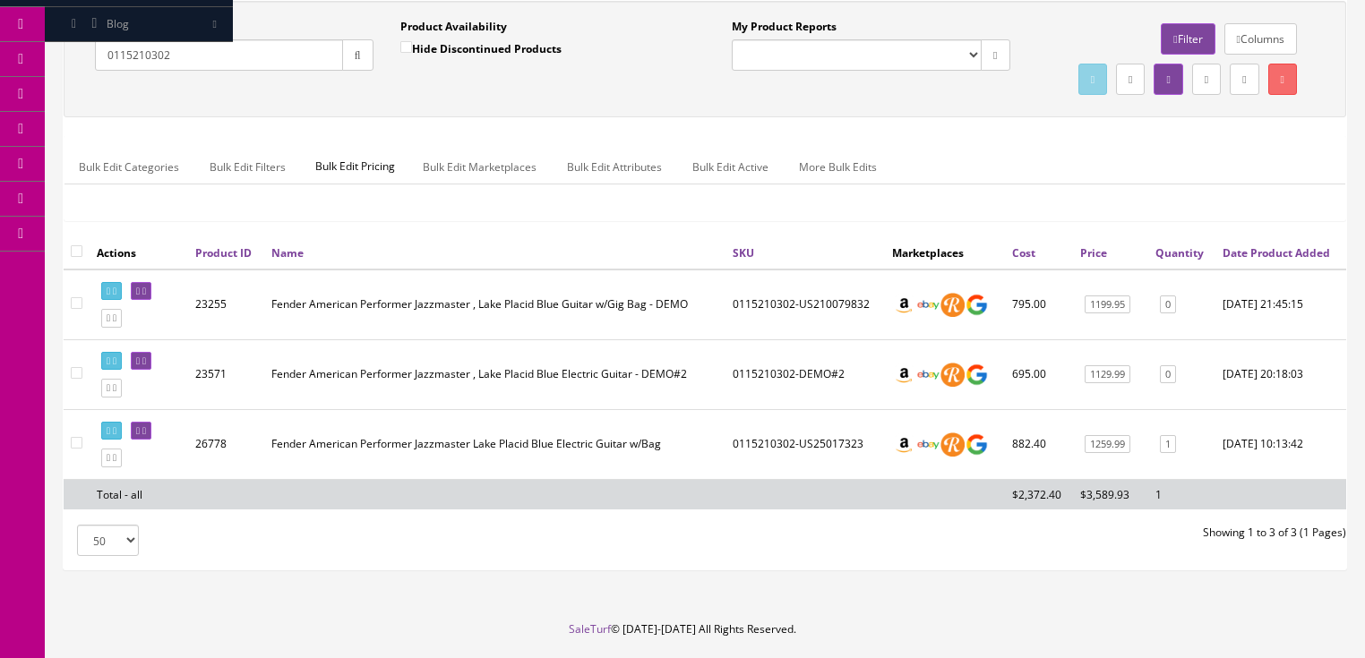
scroll to position [143, 0]
drag, startPoint x: 208, startPoint y: 53, endPoint x: 85, endPoint y: 61, distance: 123.0
click at [84, 61] on div "Quick Search 0115210302 Date From" at bounding box center [234, 50] width 305 height 65
paste input "98620300"
type input "0198620300"
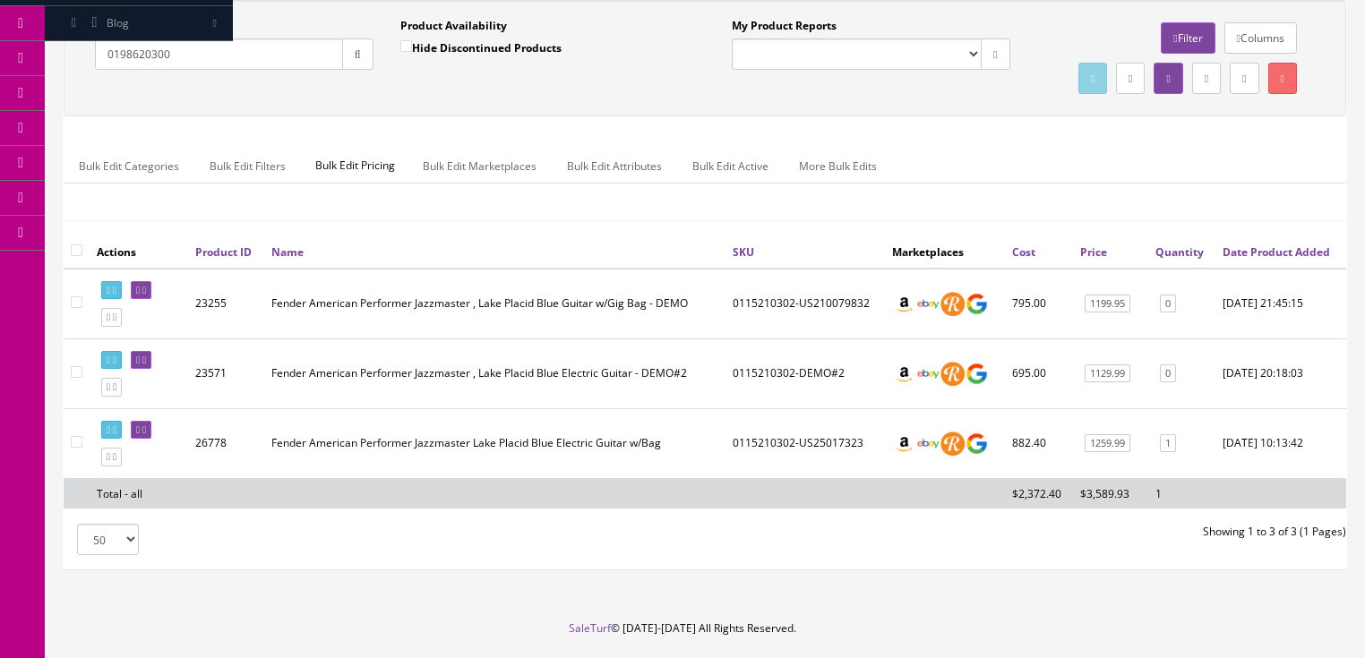
click at [347, 64] on button "button" at bounding box center [357, 54] width 31 height 31
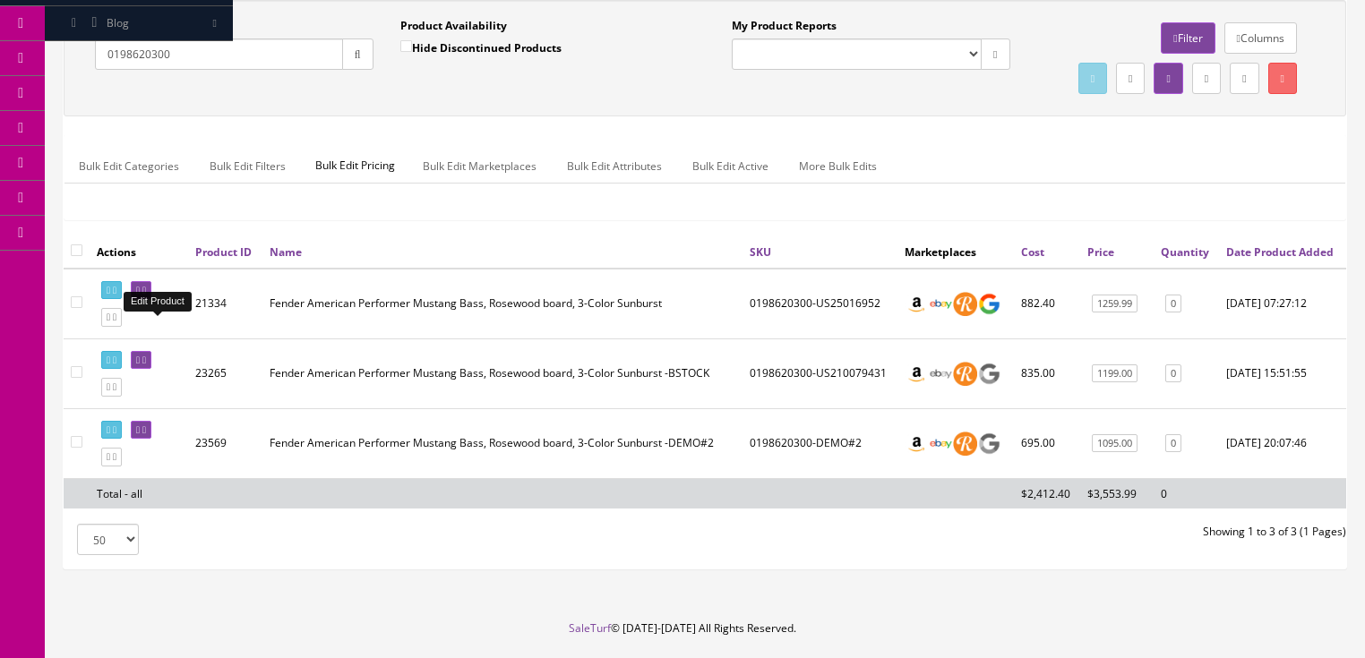
click at [146, 296] on icon at bounding box center [144, 291] width 4 height 10
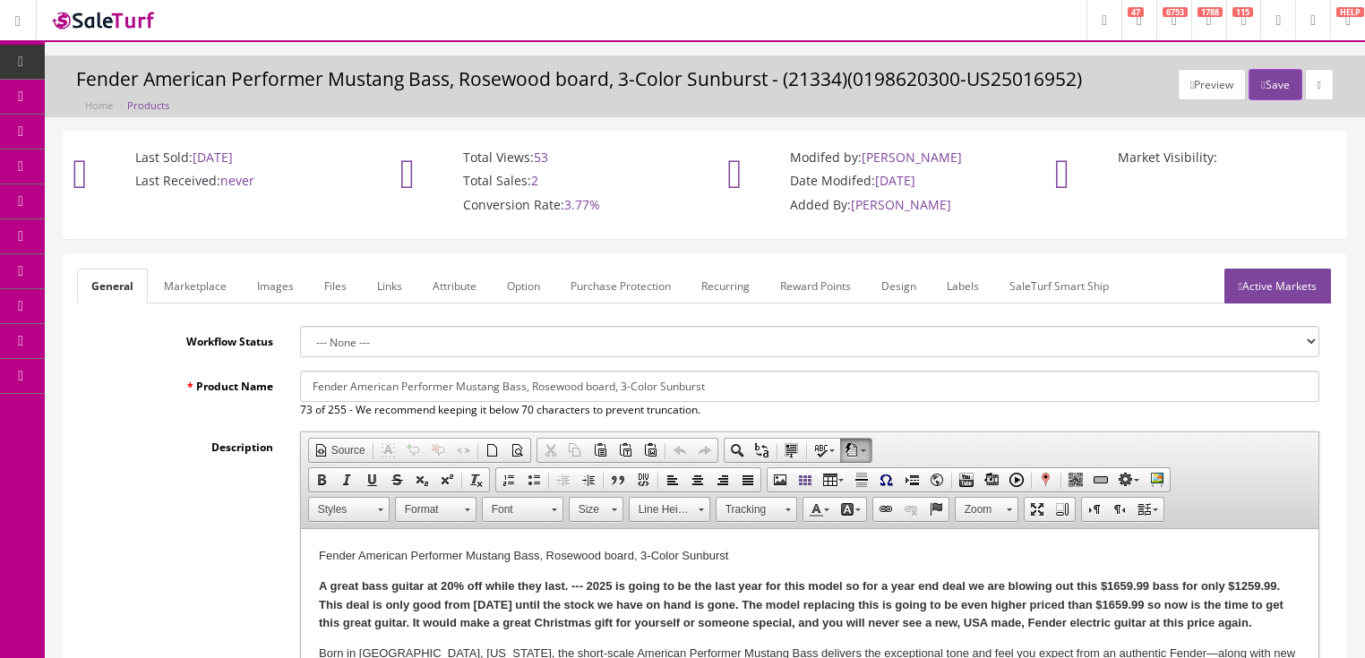
click at [270, 292] on link "Images" at bounding box center [275, 286] width 65 height 35
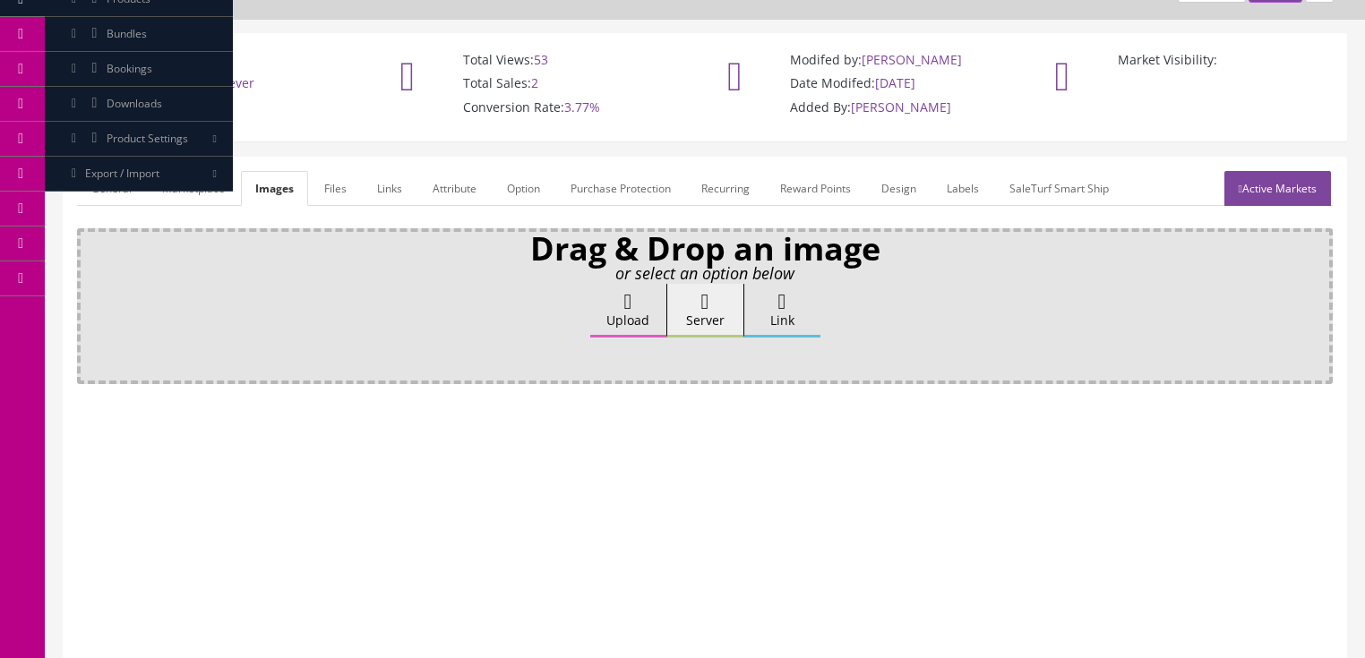
scroll to position [215, 0]
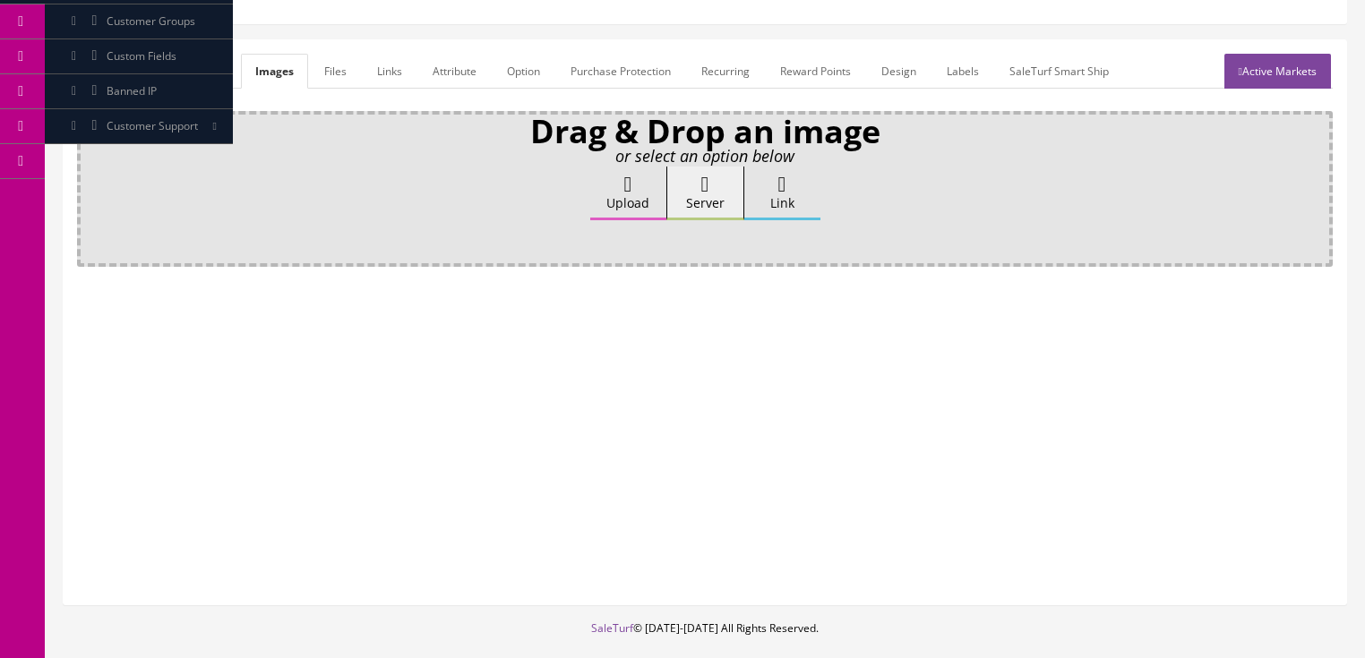
click at [596, 207] on label "Upload" at bounding box center [628, 194] width 76 height 54
click at [90, 184] on input "Upload" at bounding box center [90, 176] width 0 height 18
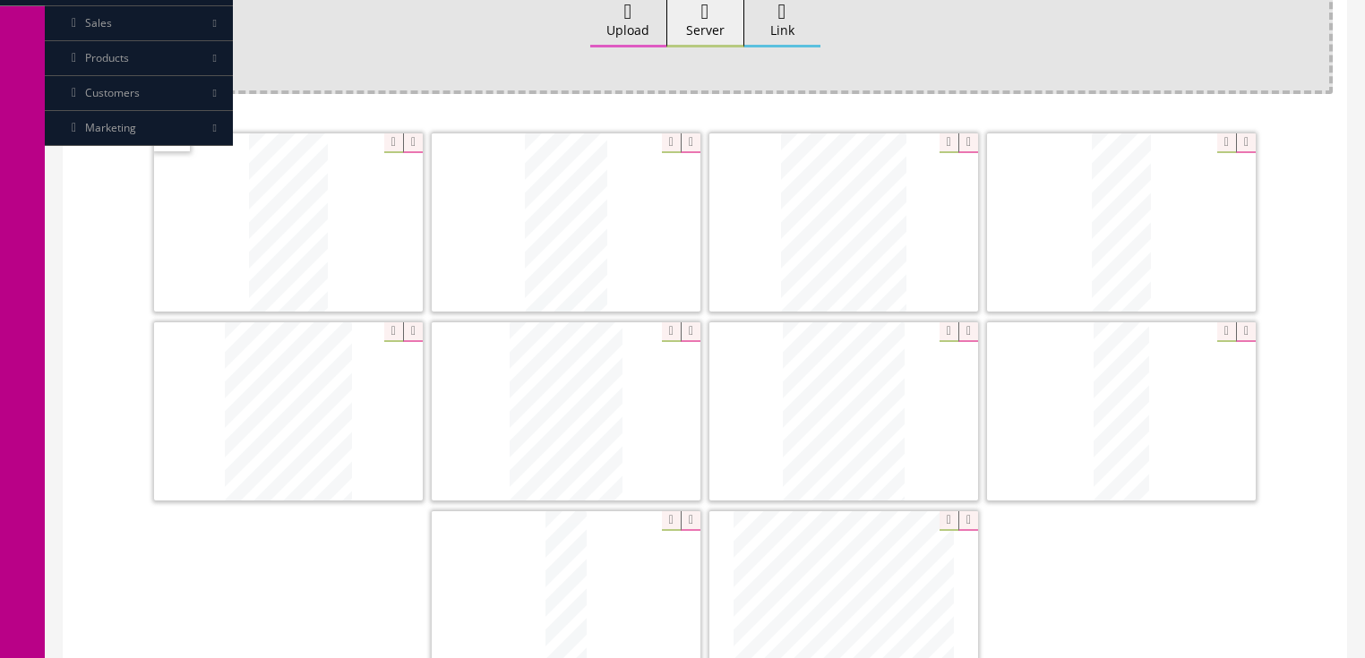
scroll to position [502, 0]
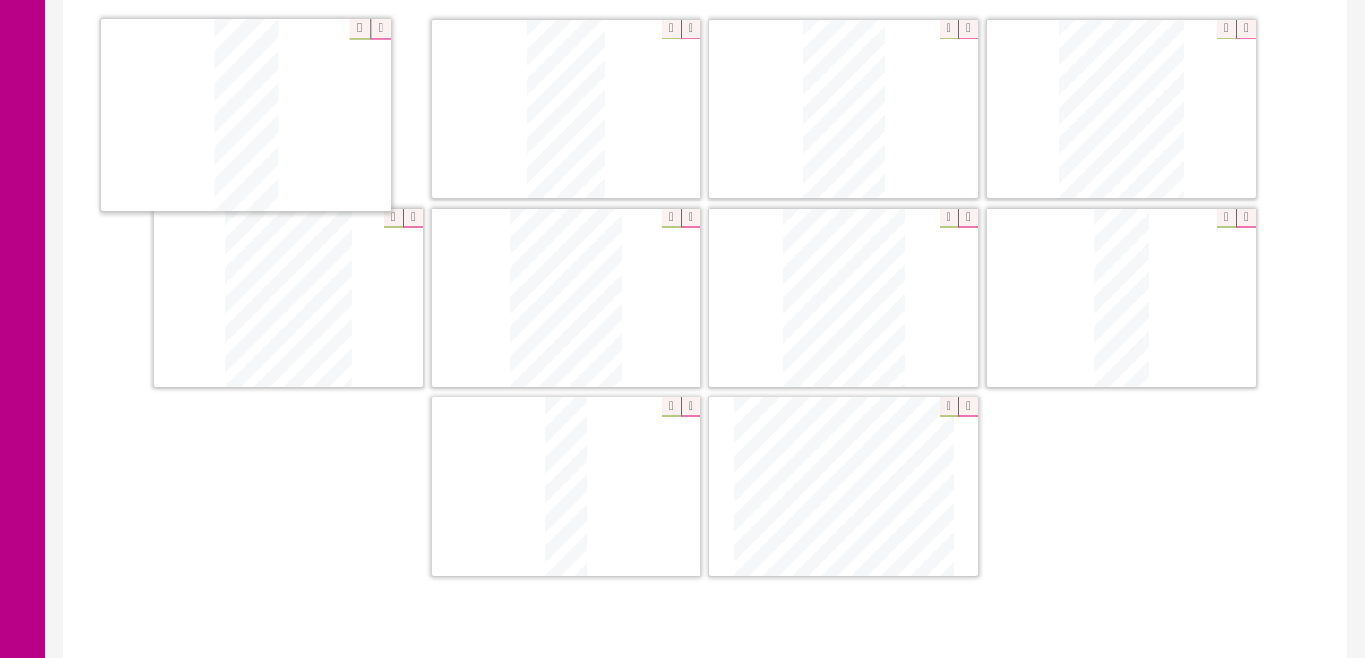
drag, startPoint x: 1134, startPoint y: 168, endPoint x: 258, endPoint y: 175, distance: 875.9
drag, startPoint x: 1057, startPoint y: 303, endPoint x: 471, endPoint y: 111, distance: 616.3
drag, startPoint x: 317, startPoint y: 250, endPoint x: 757, endPoint y: 75, distance: 473.2
drag, startPoint x: 804, startPoint y: 245, endPoint x: 1049, endPoint y: 73, distance: 299.4
drag, startPoint x: 1135, startPoint y: 283, endPoint x: 416, endPoint y: 281, distance: 719.2
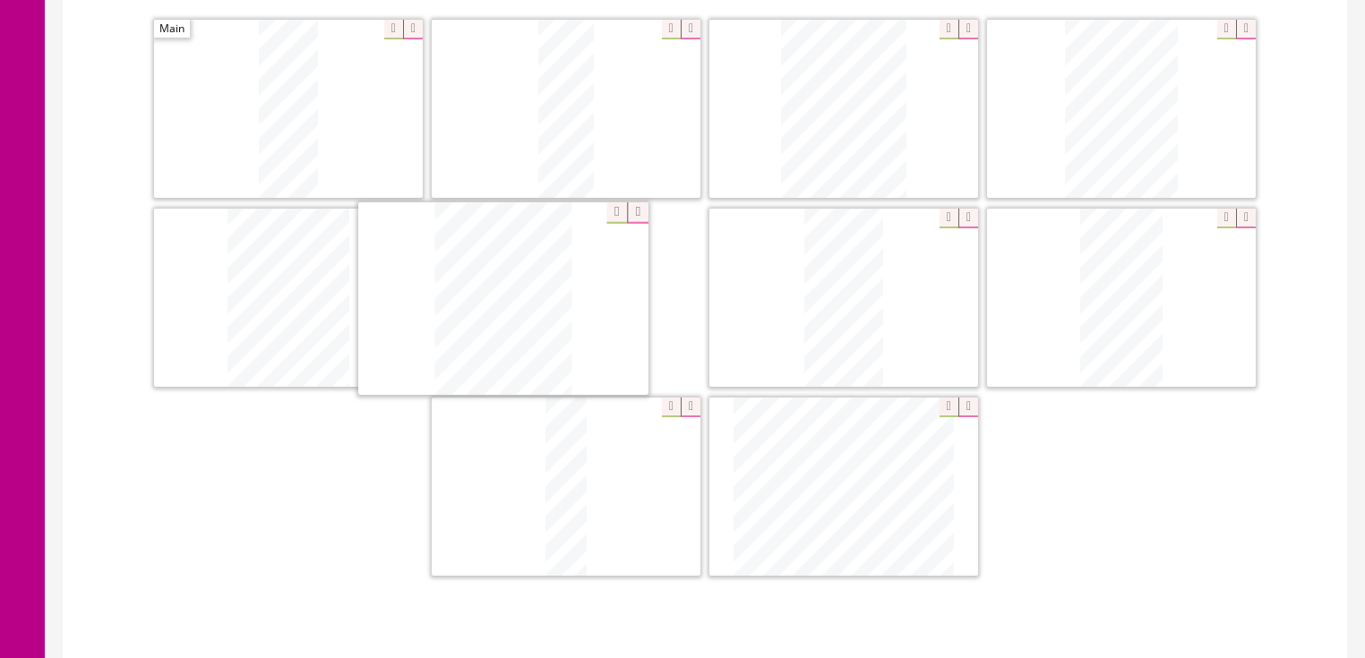
drag, startPoint x: 1117, startPoint y: 283, endPoint x: 499, endPoint y: 287, distance: 618.0
drag, startPoint x: 573, startPoint y: 449, endPoint x: 820, endPoint y: 253, distance: 315.6
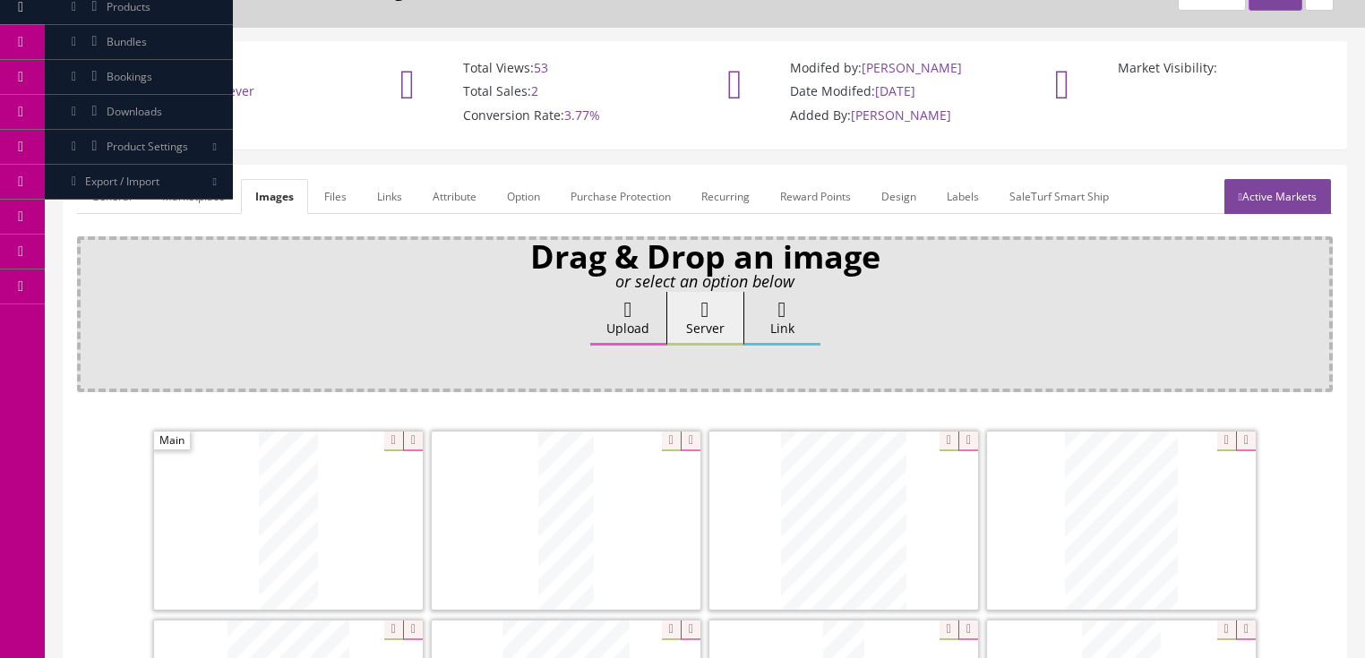
scroll to position [72, 0]
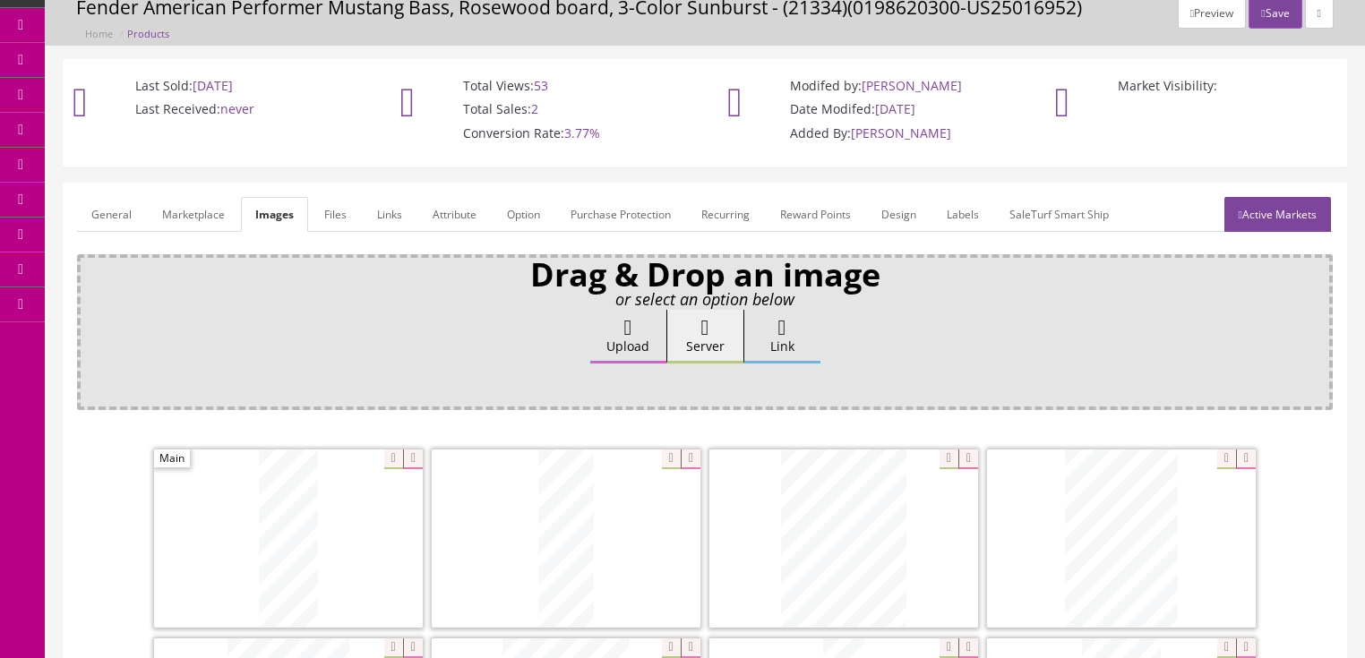
click at [130, 211] on link "General" at bounding box center [111, 214] width 69 height 35
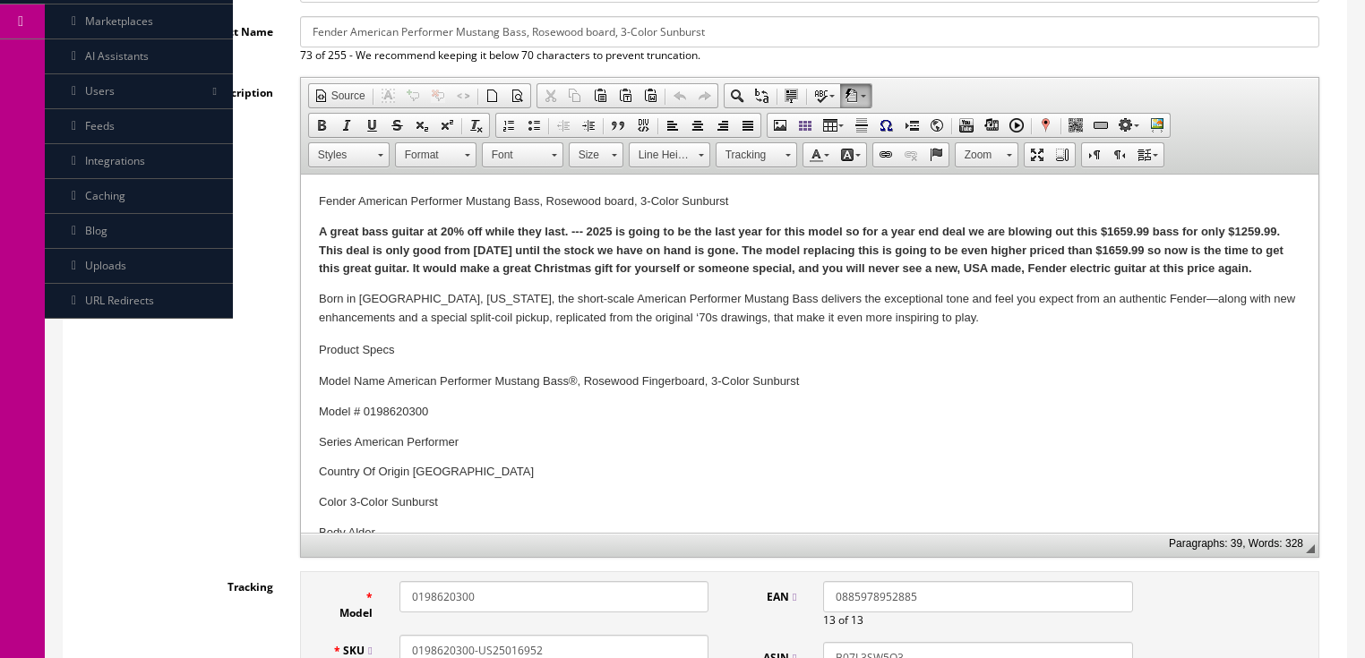
scroll to position [358, 0]
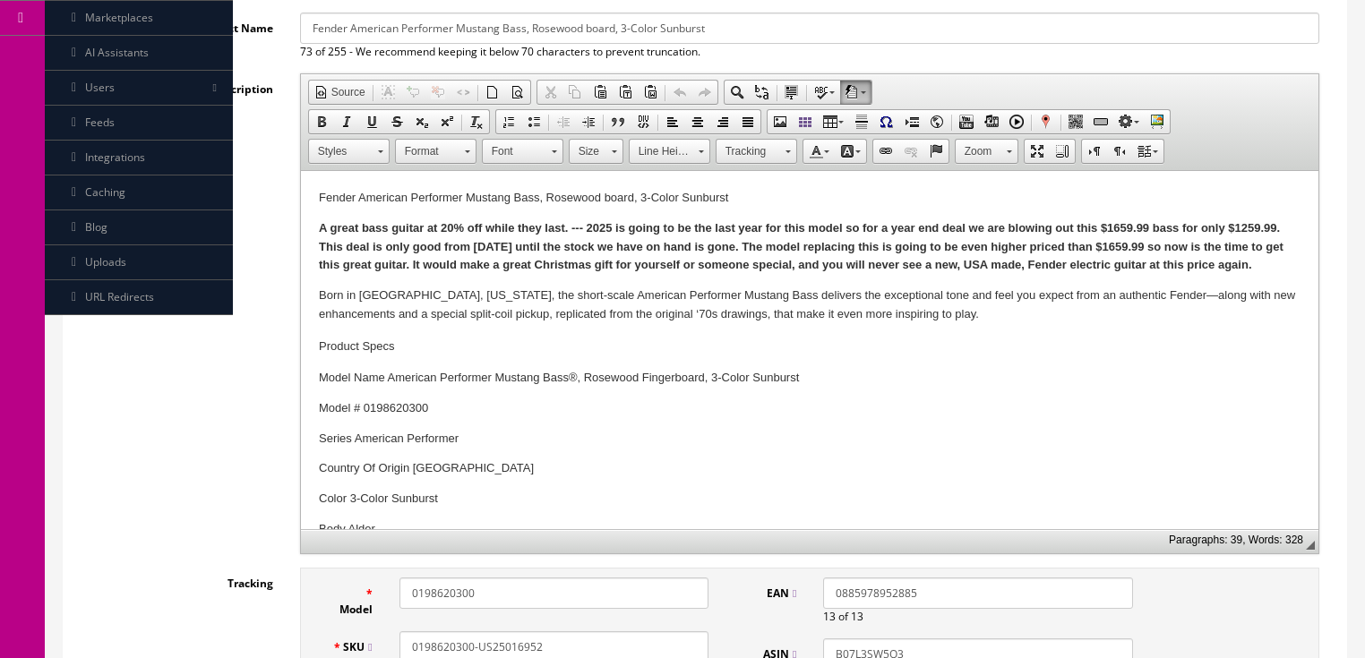
click at [1285, 267] on p "A great bass guitar at 20% off while they last. --- 2025 is going to be the las…" at bounding box center [809, 247] width 982 height 56
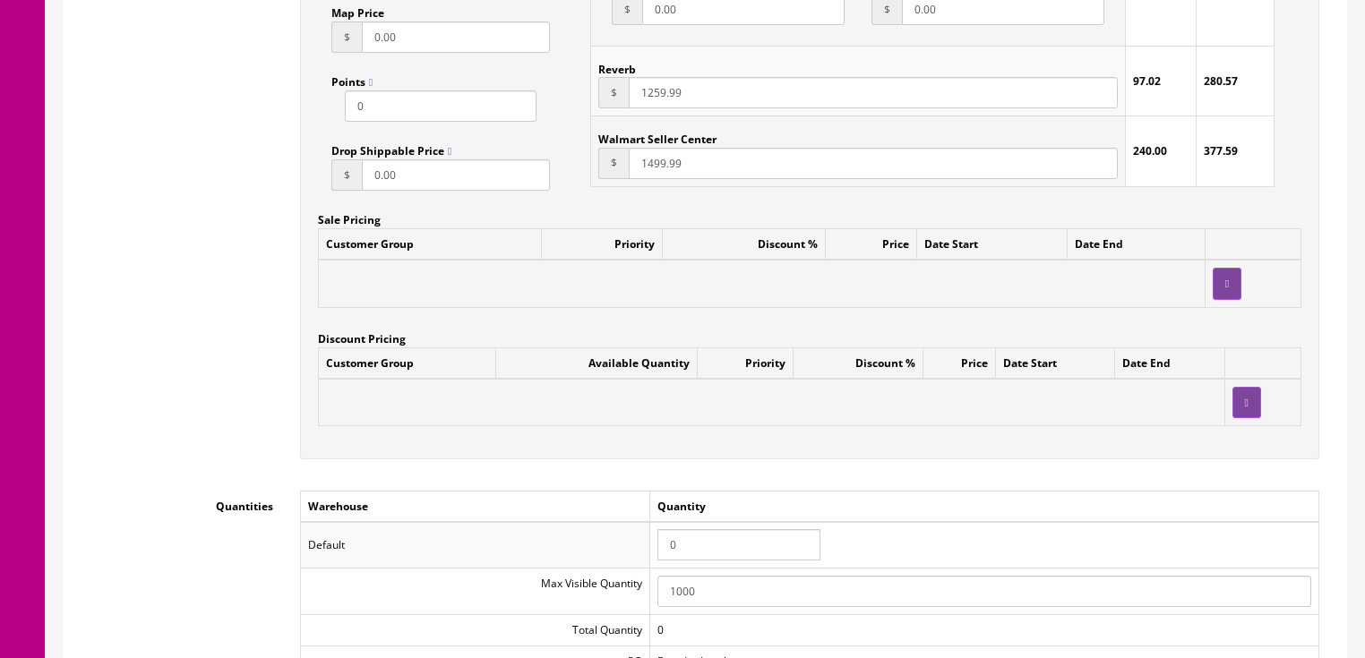
scroll to position [1505, 0]
click at [623, 548] on tr "Default 0" at bounding box center [809, 544] width 1018 height 47
type input "1"
click at [1038, 423] on td at bounding box center [771, 401] width 906 height 47
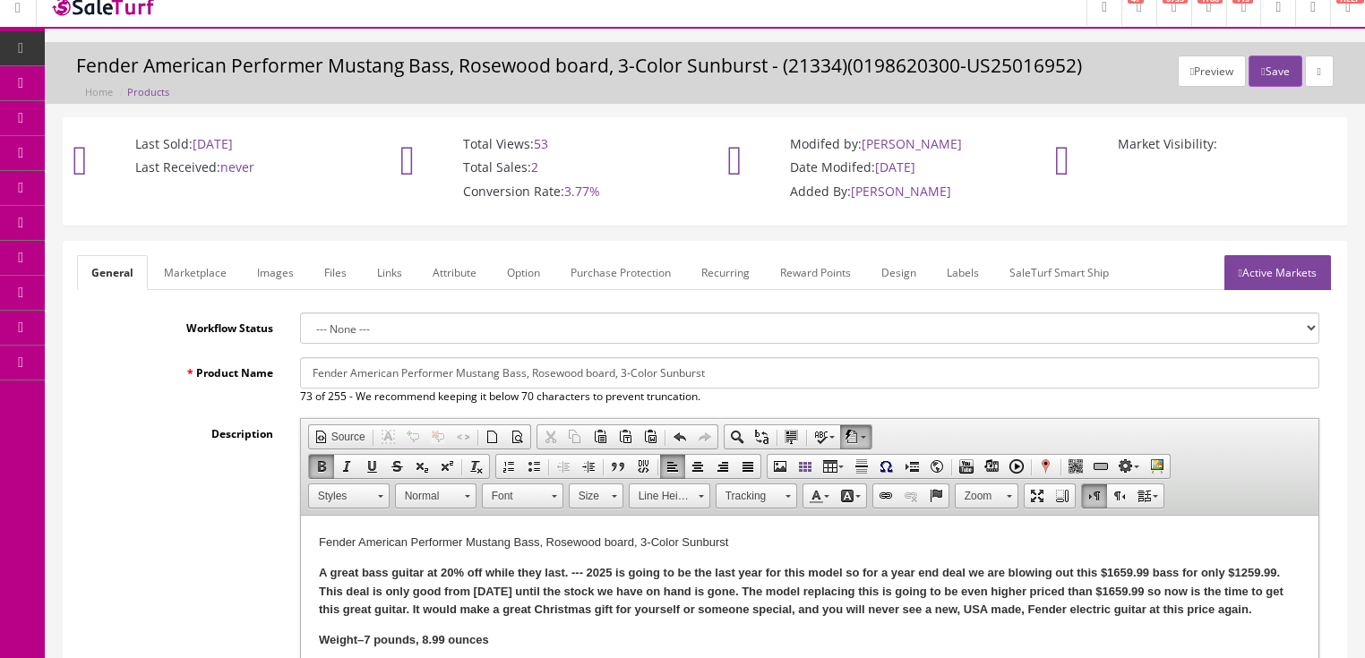
scroll to position [0, 0]
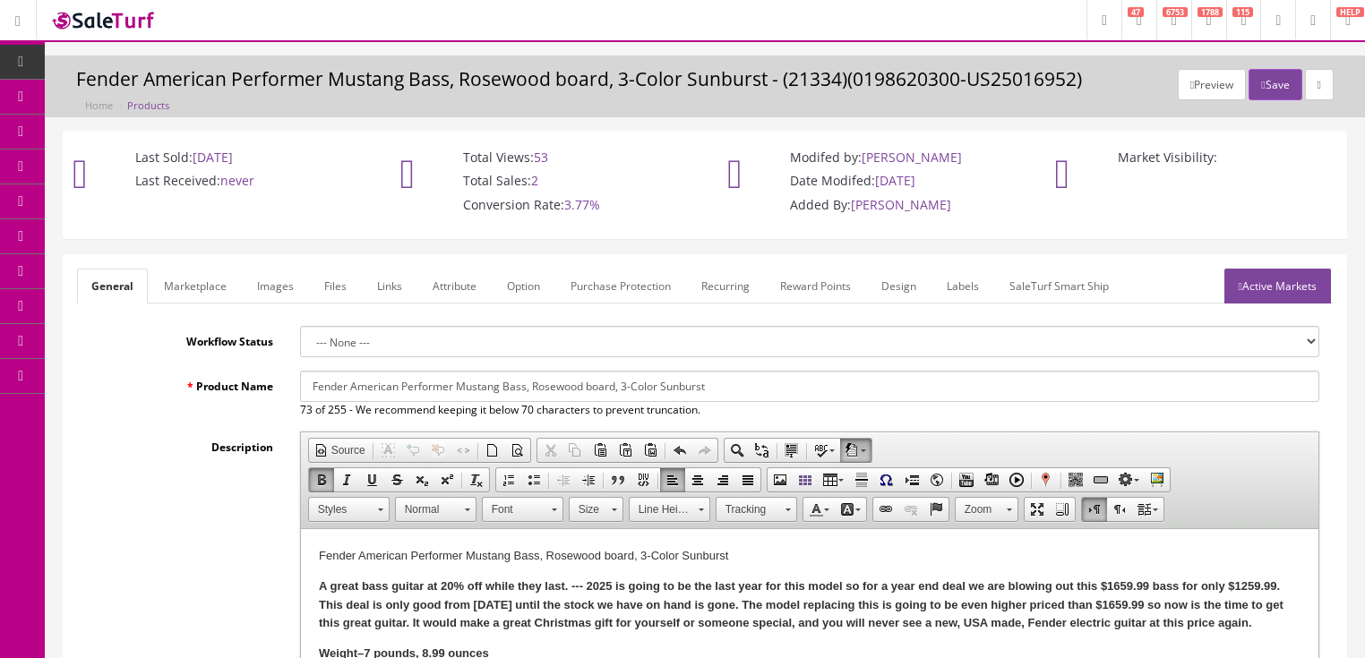
click at [1275, 295] on link "Active Markets" at bounding box center [1277, 286] width 107 height 35
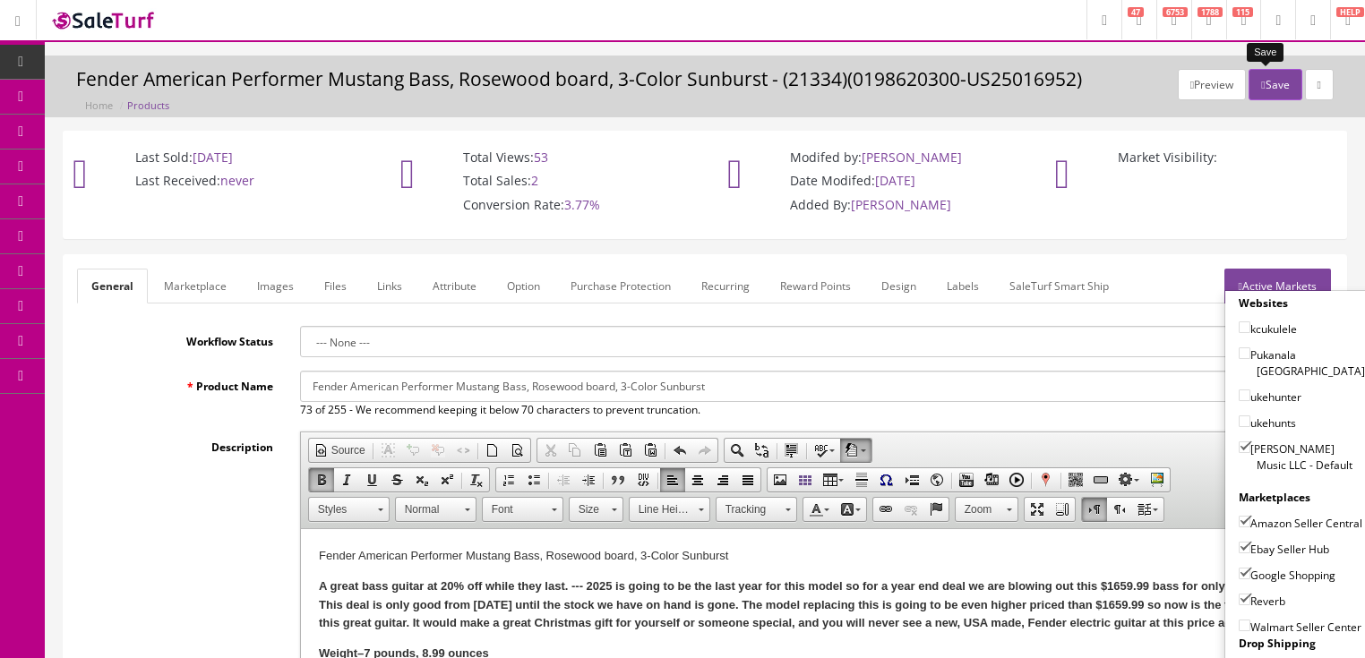
click at [1276, 78] on button "Save" at bounding box center [1274, 84] width 53 height 31
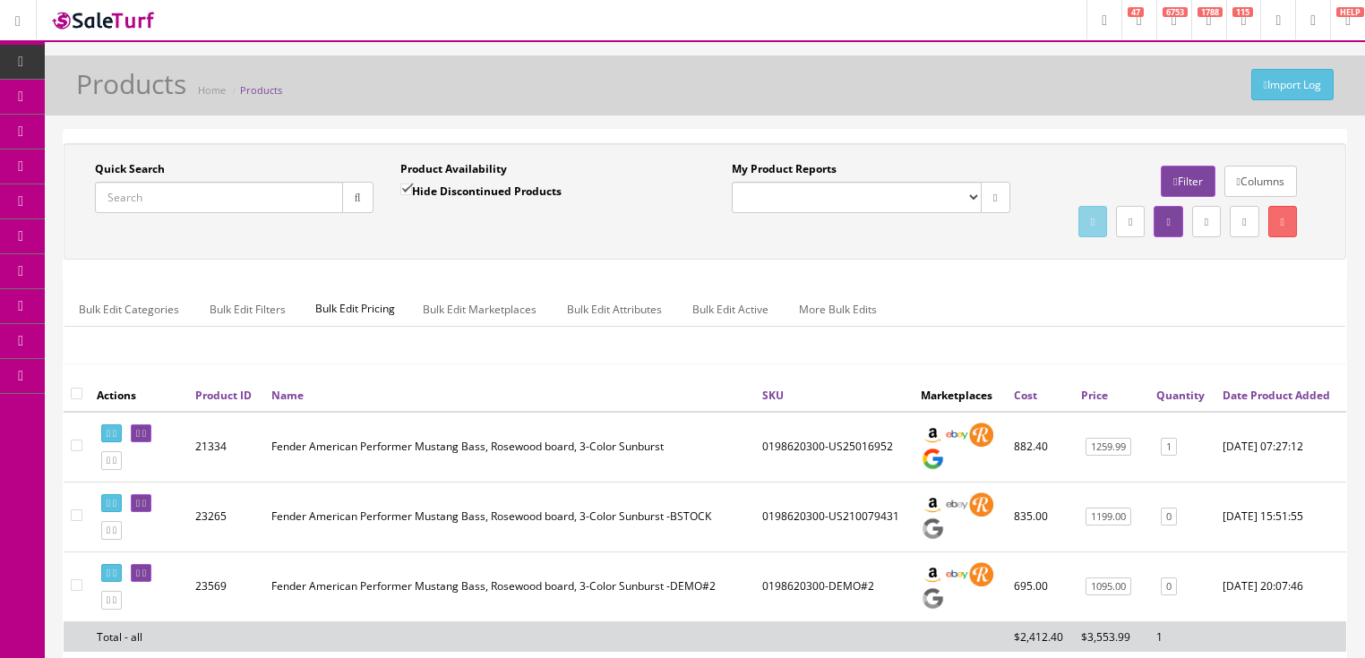
click at [272, 208] on input "Quick Search" at bounding box center [219, 197] width 248 height 31
paste input "0198620380"
type input "0198620380"
click at [408, 192] on input "Hide Discontinued Products" at bounding box center [406, 190] width 12 height 12
checkbox input "false"
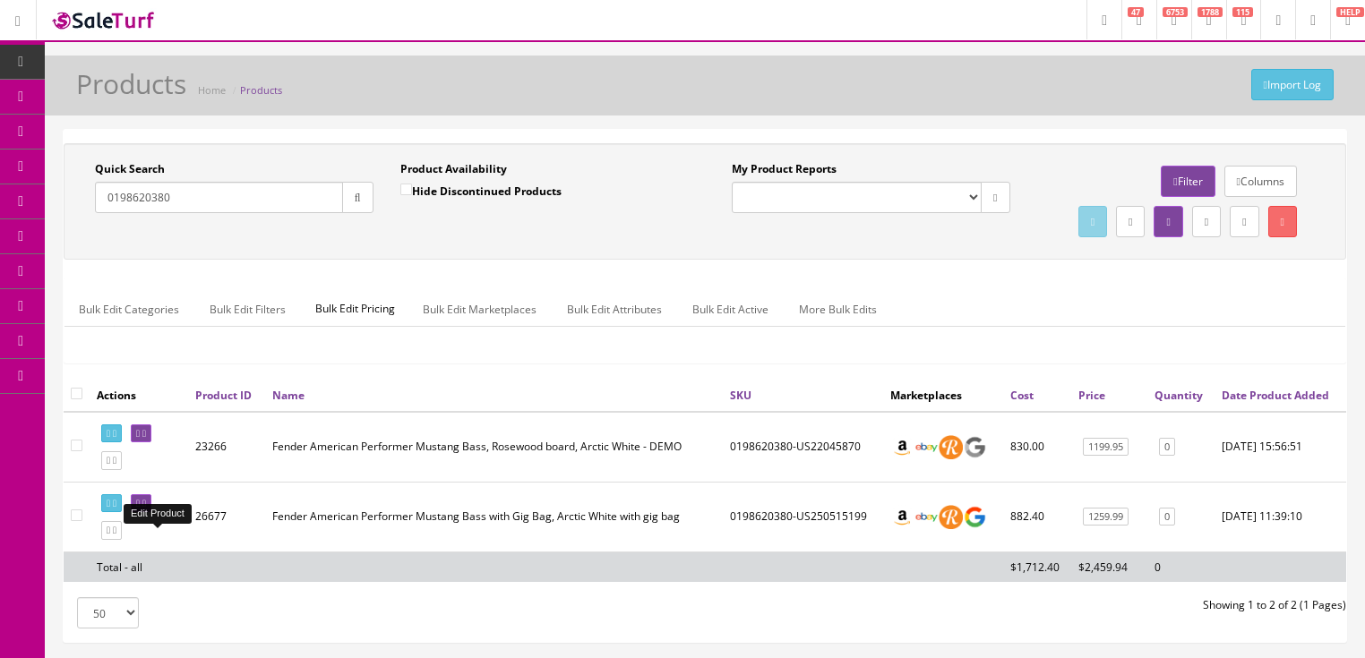
click at [146, 509] on icon at bounding box center [144, 504] width 4 height 10
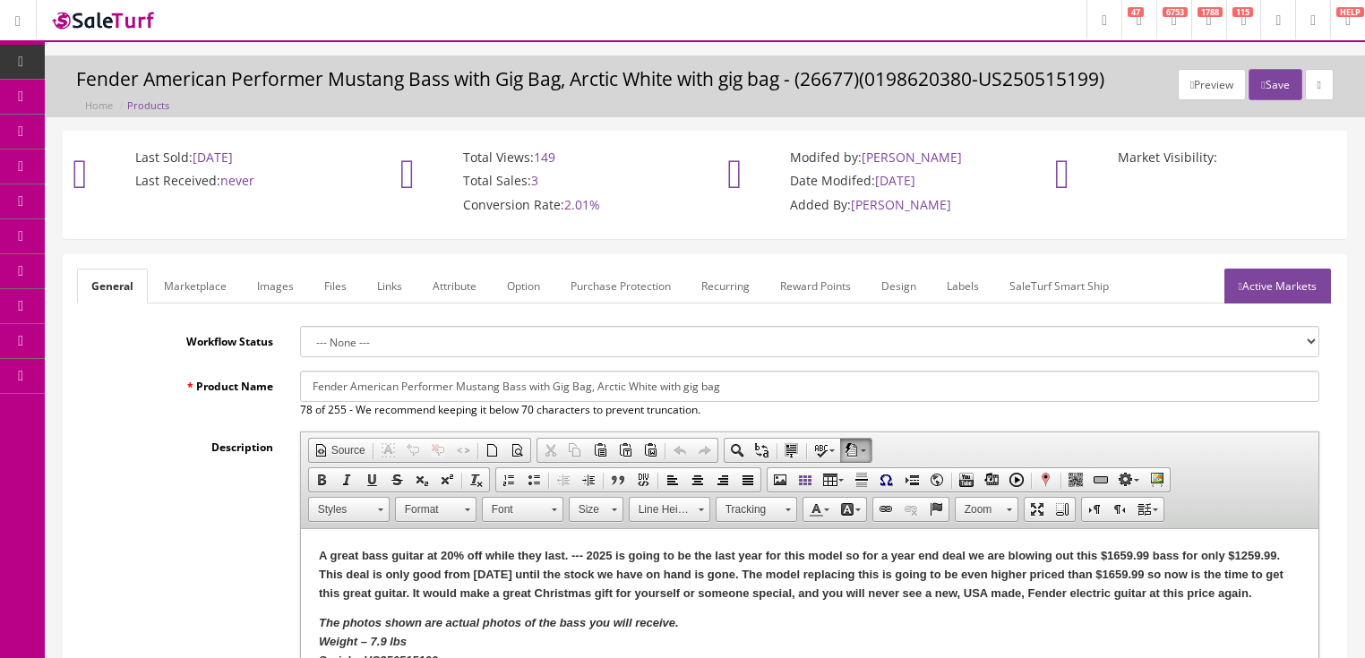
click at [291, 291] on link "Images" at bounding box center [275, 286] width 65 height 35
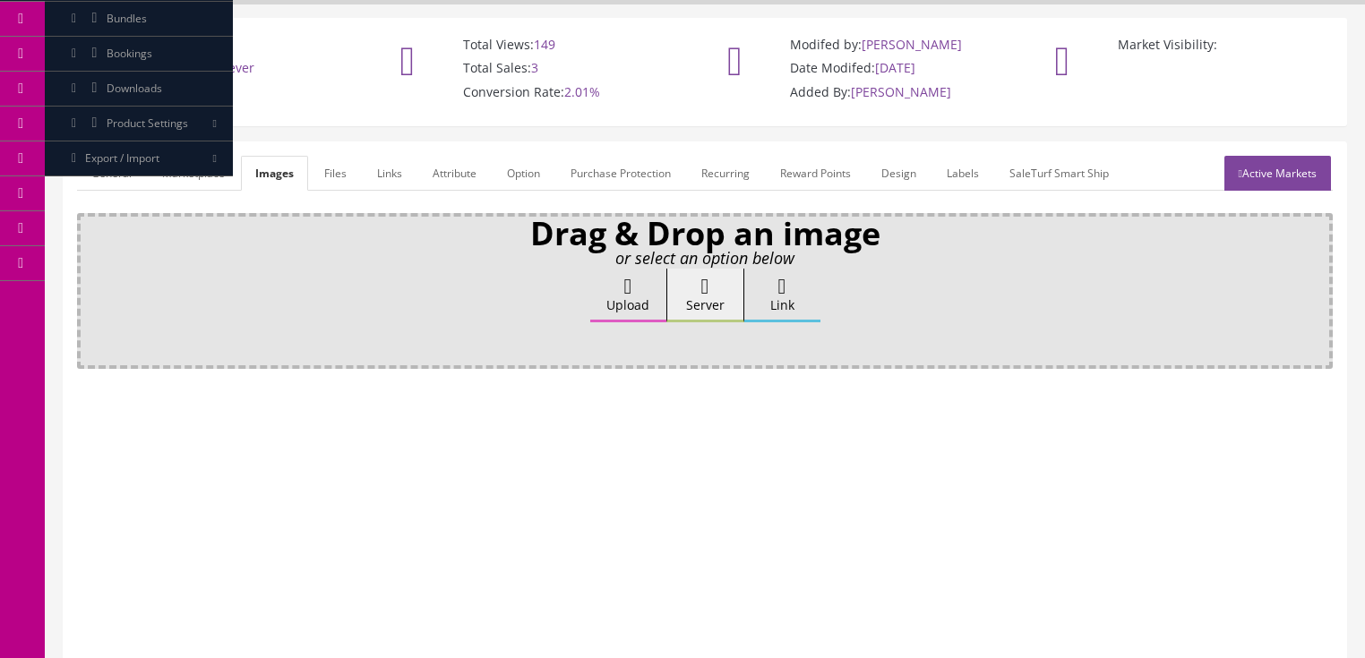
scroll to position [143, 0]
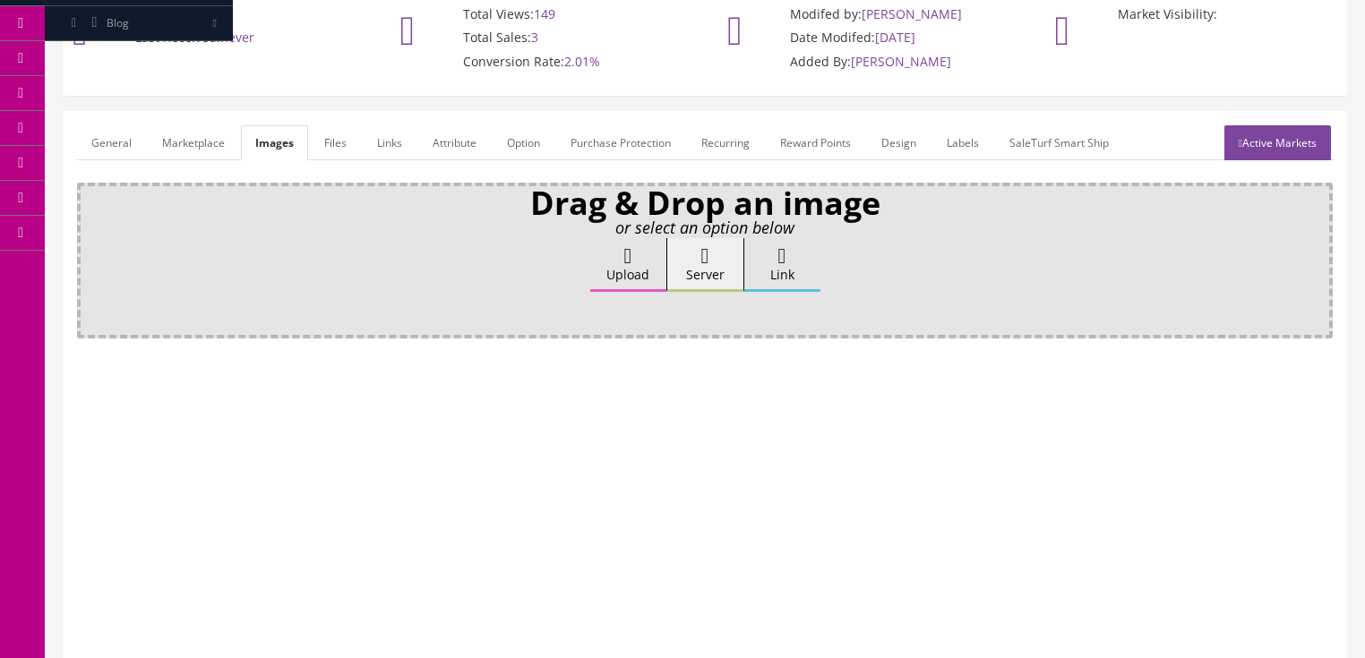
click at [624, 263] on icon at bounding box center [628, 255] width 8 height 21
click at [90, 256] on input "Upload" at bounding box center [90, 247] width 0 height 18
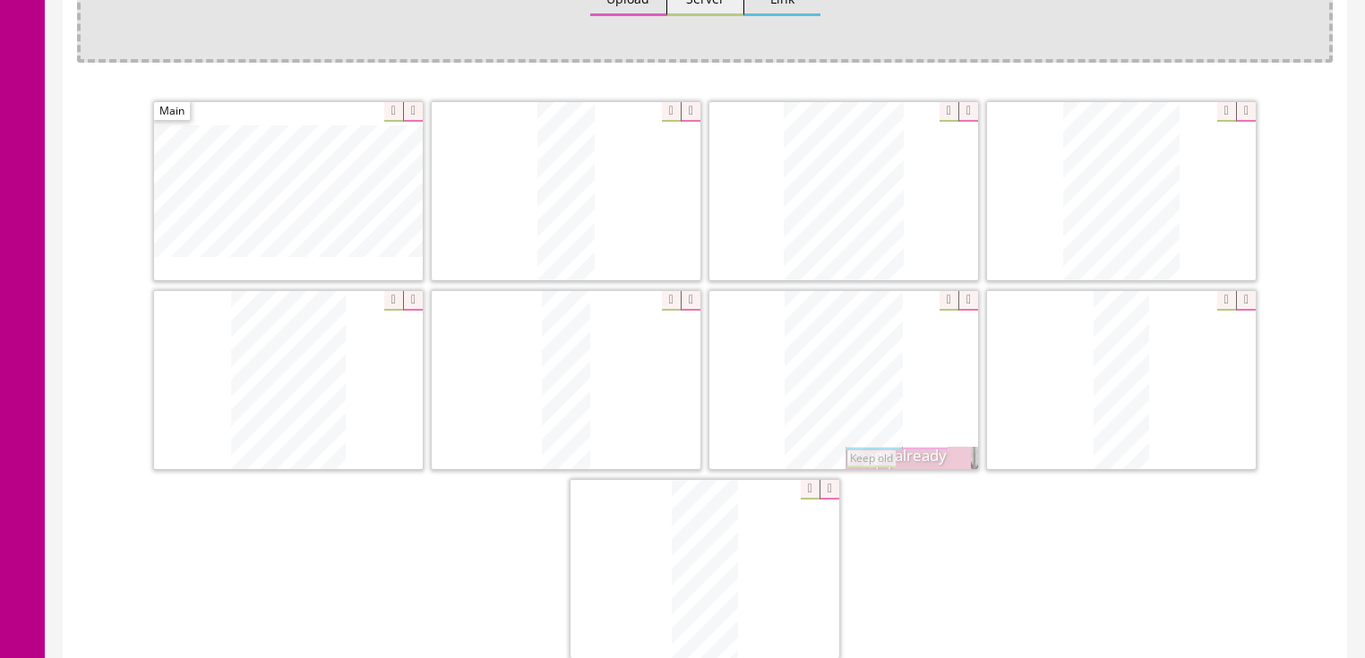
scroll to position [430, 0]
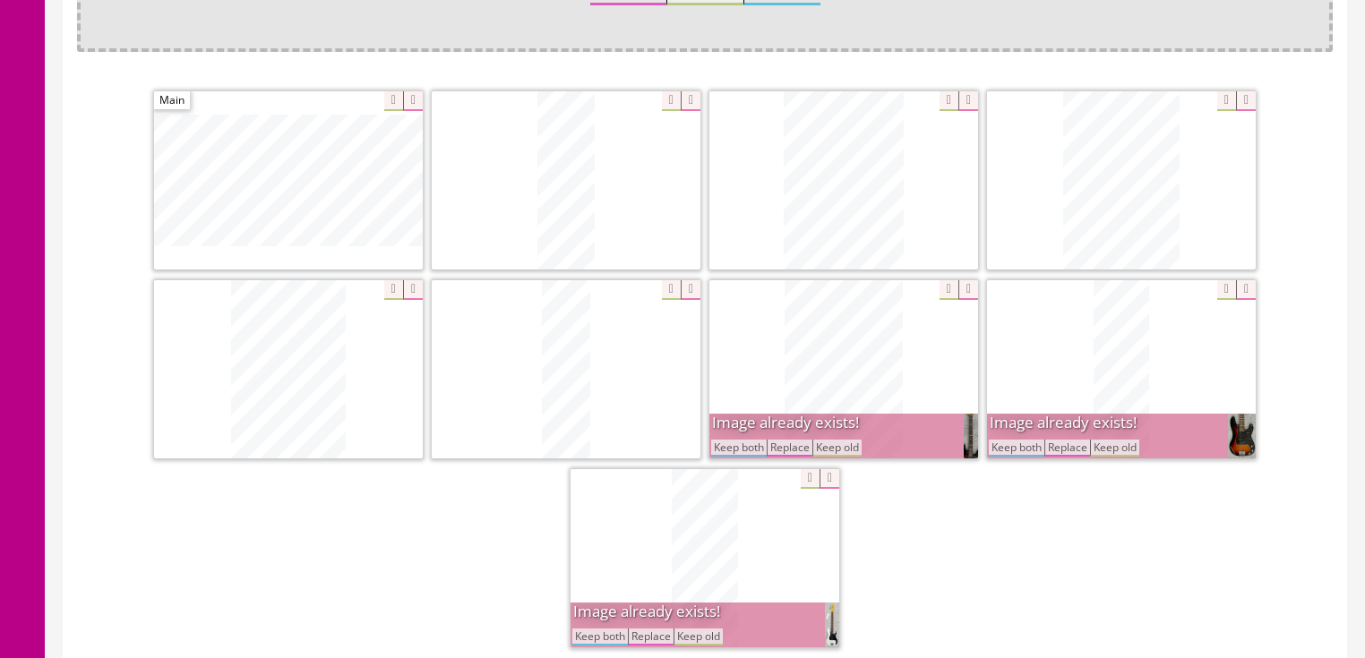
click at [727, 453] on button "Keep both" at bounding box center [739, 448] width 56 height 17
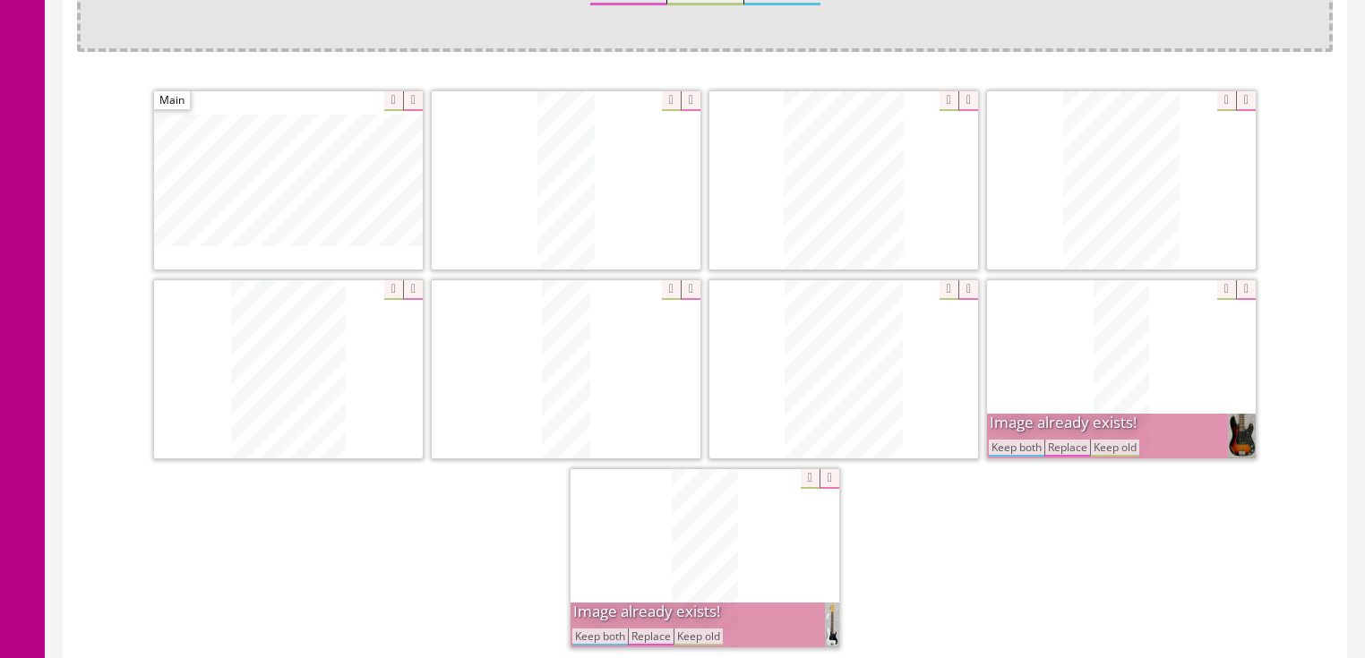
click at [1025, 444] on button "Keep both" at bounding box center [1017, 448] width 56 height 17
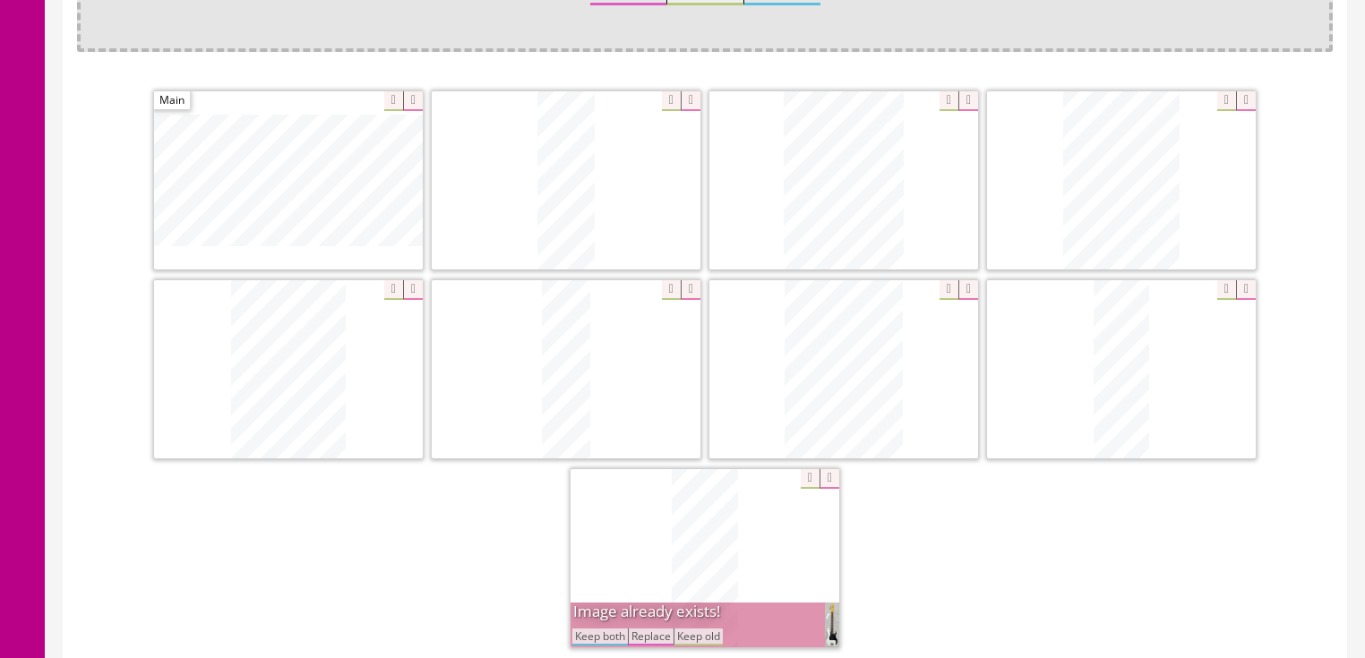
click at [611, 634] on button "Keep both" at bounding box center [600, 637] width 56 height 17
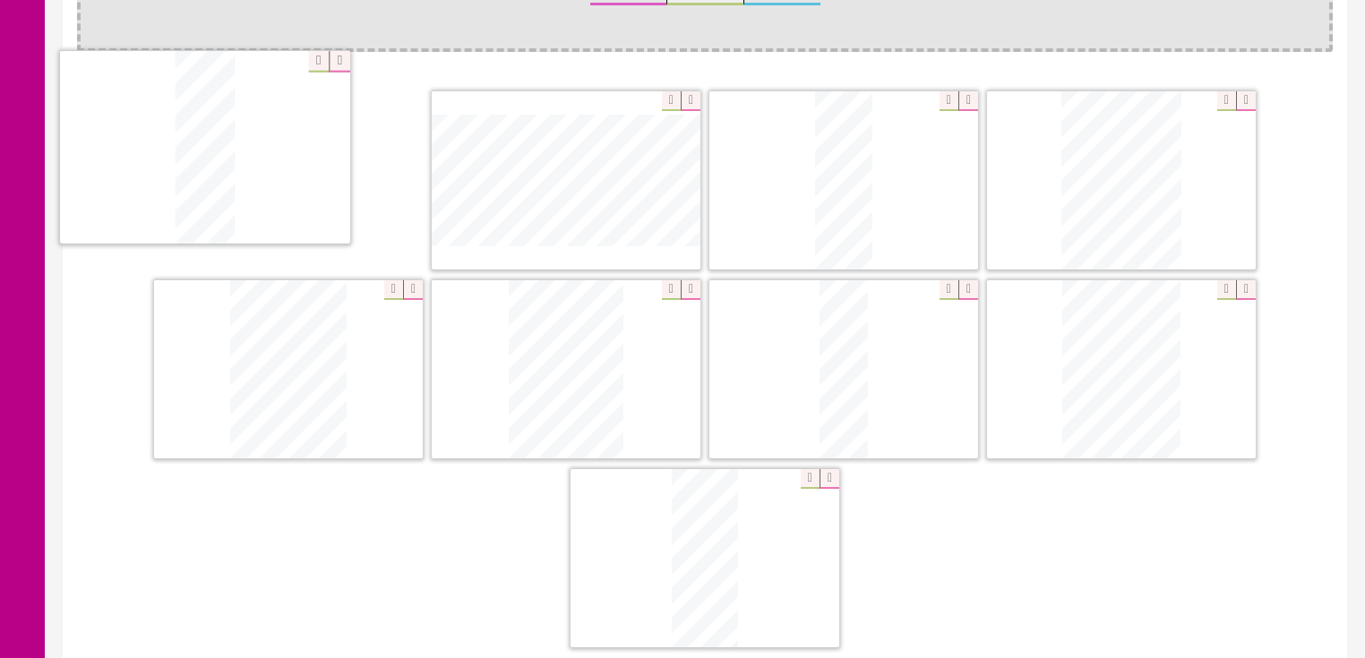
drag, startPoint x: 1071, startPoint y: 394, endPoint x: 155, endPoint y: 175, distance: 942.1
drag, startPoint x: 857, startPoint y: 150, endPoint x: 545, endPoint y: 136, distance: 312.9
drag, startPoint x: 1096, startPoint y: 363, endPoint x: 823, endPoint y: 141, distance: 352.1
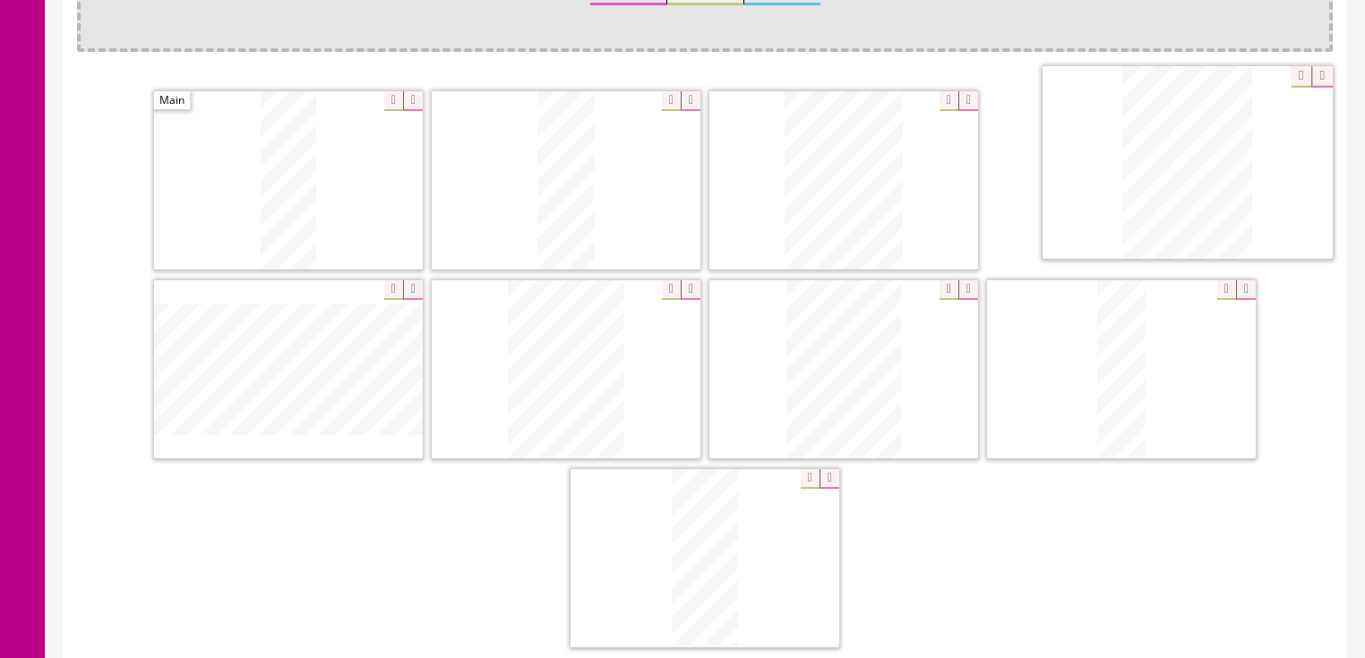
drag, startPoint x: 538, startPoint y: 312, endPoint x: 1142, endPoint y: 150, distance: 625.0
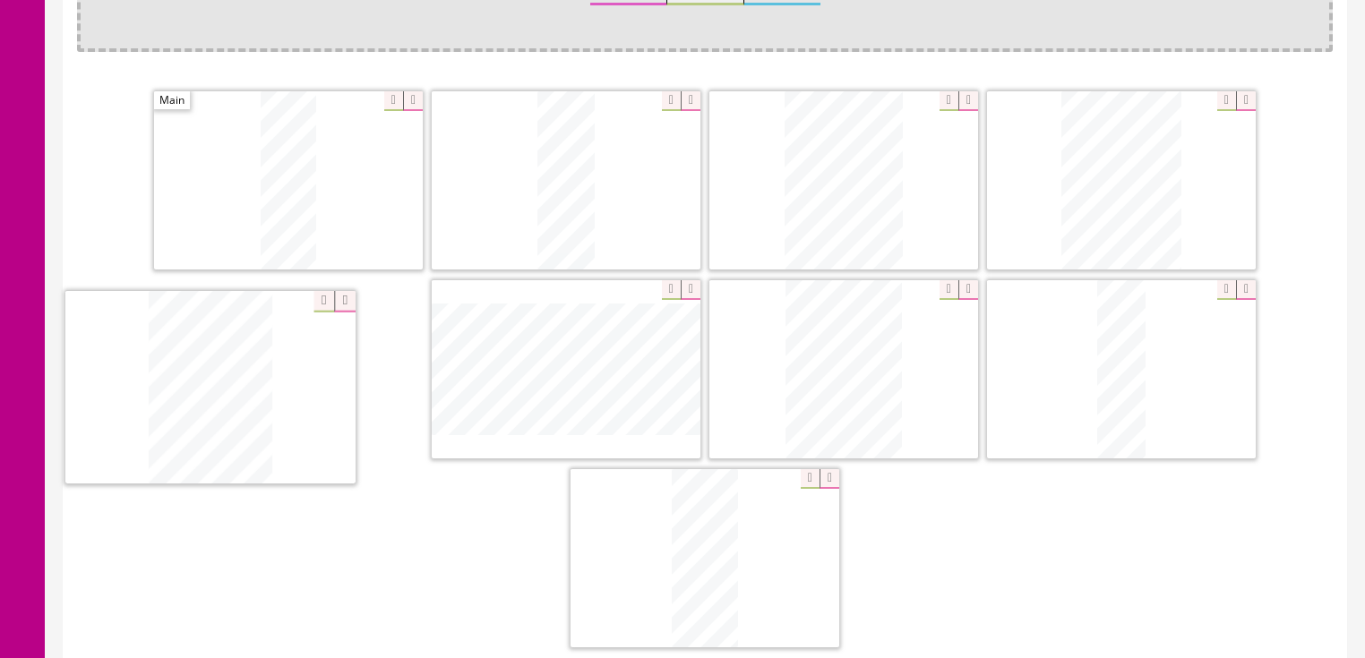
drag, startPoint x: 831, startPoint y: 390, endPoint x: 187, endPoint y: 408, distance: 644.2
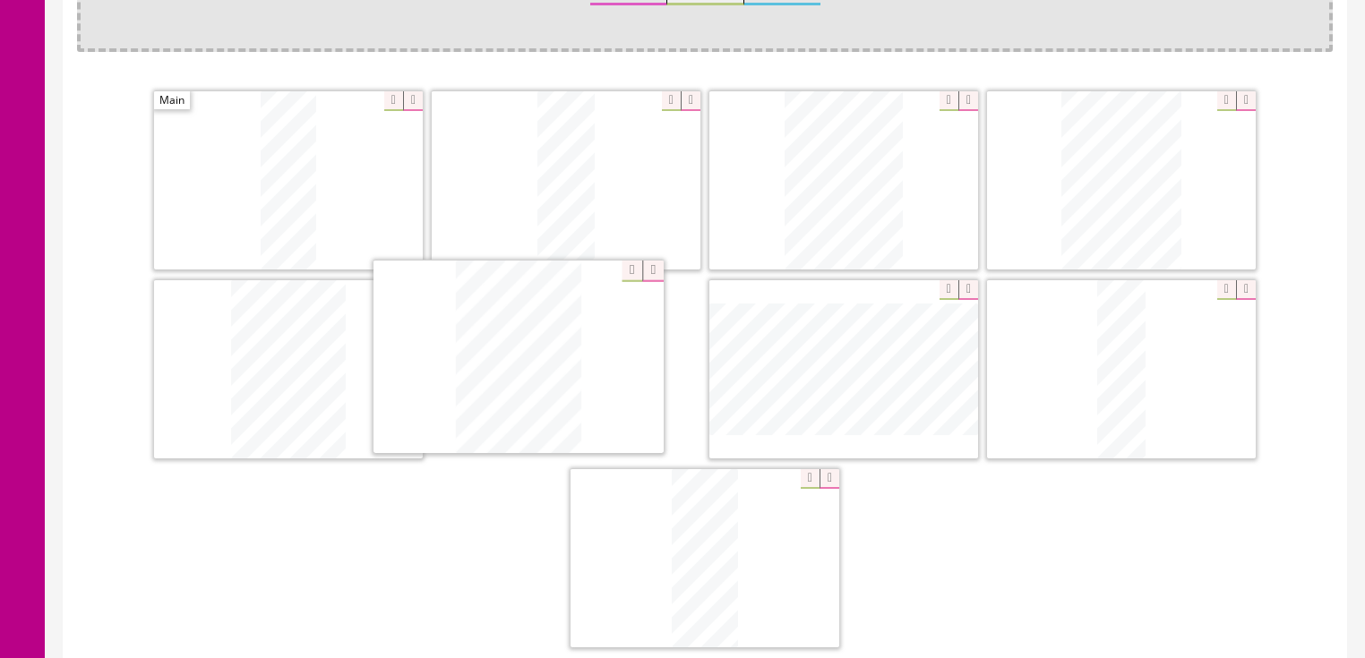
drag, startPoint x: 857, startPoint y: 379, endPoint x: 562, endPoint y: 369, distance: 294.8
drag, startPoint x: 1113, startPoint y: 380, endPoint x: 764, endPoint y: 367, distance: 349.5
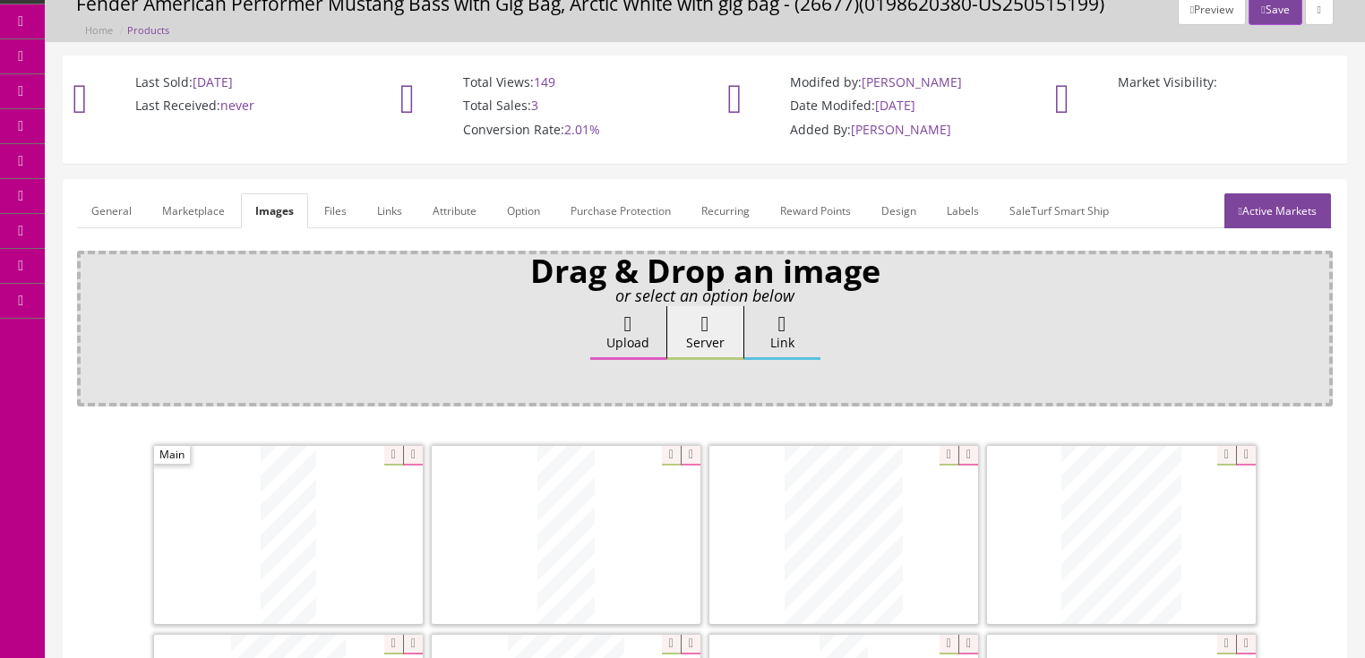
scroll to position [72, 0]
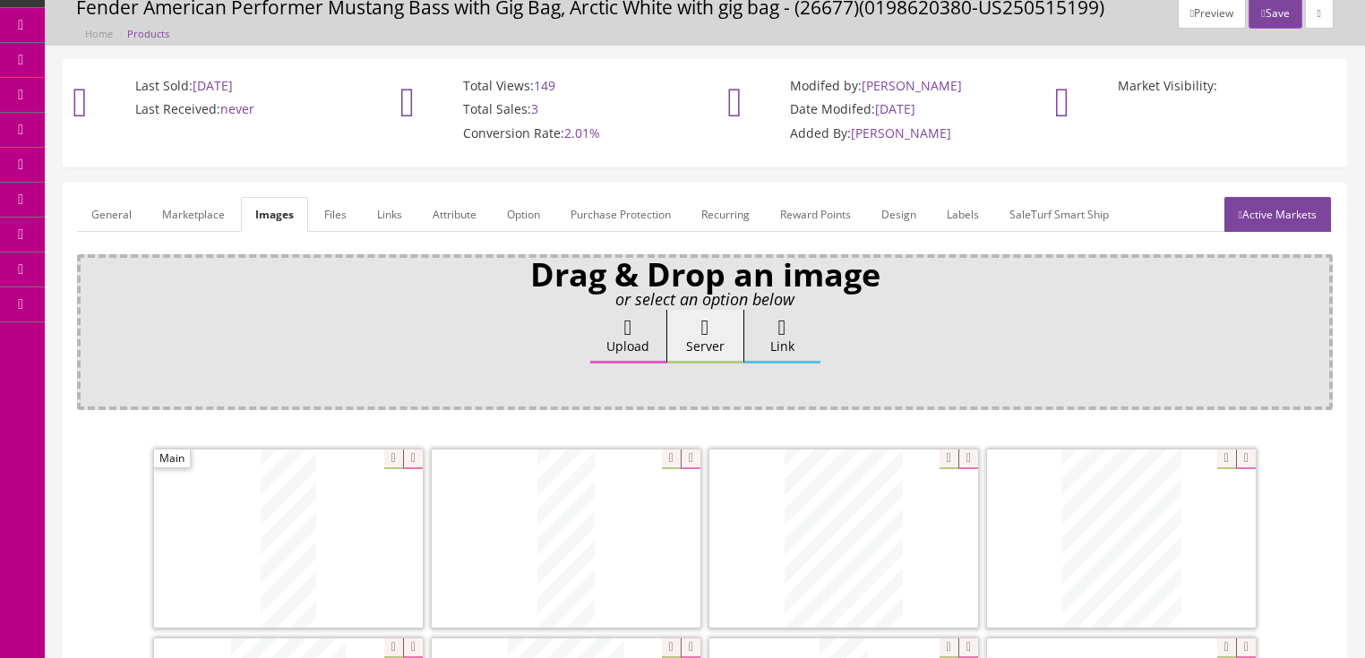
click at [111, 206] on link "General" at bounding box center [111, 214] width 69 height 35
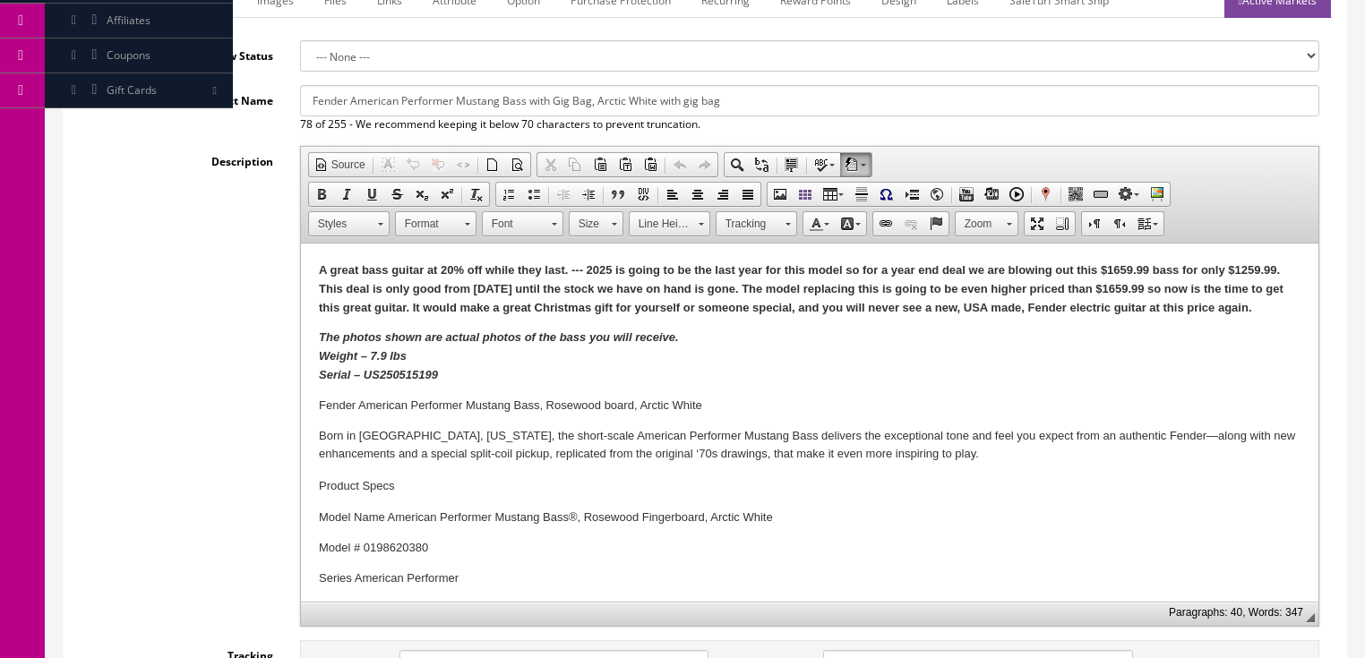
scroll to position [287, 0]
click at [370, 356] on strong "The photos shown are actual photos of the bass you will receive. Weight – 7.9 l…" at bounding box center [498, 355] width 360 height 51
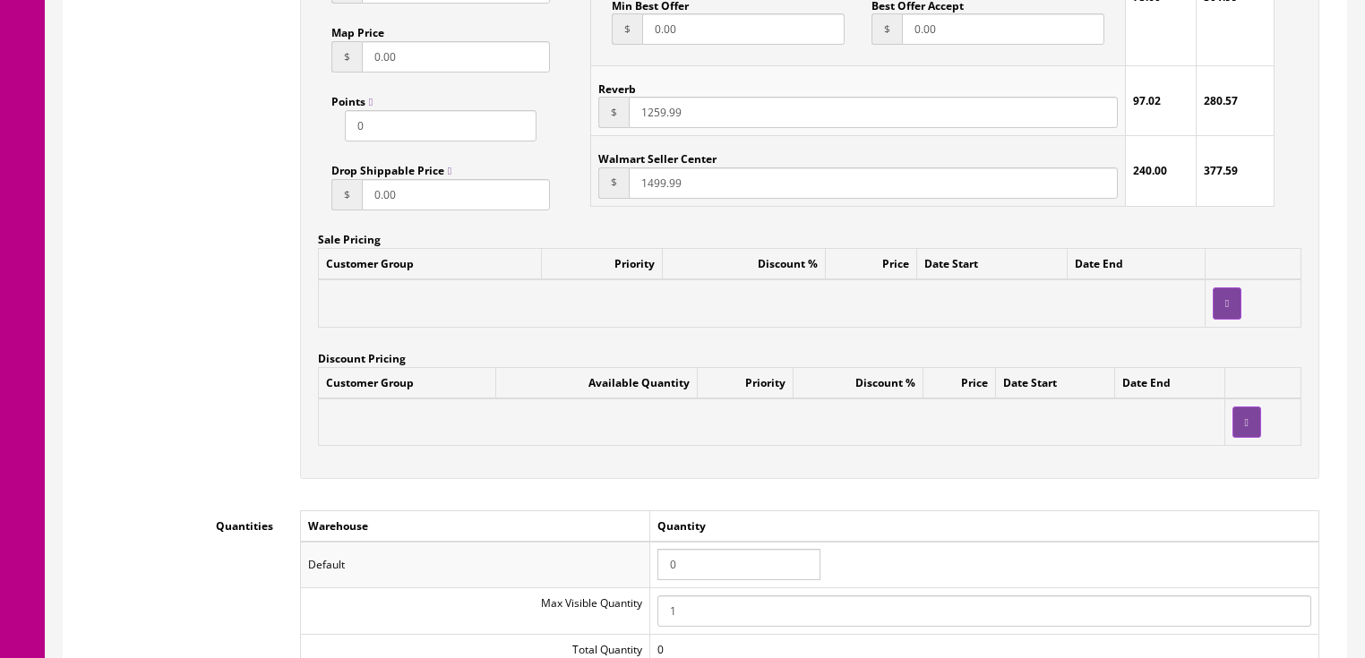
scroll to position [1576, 0]
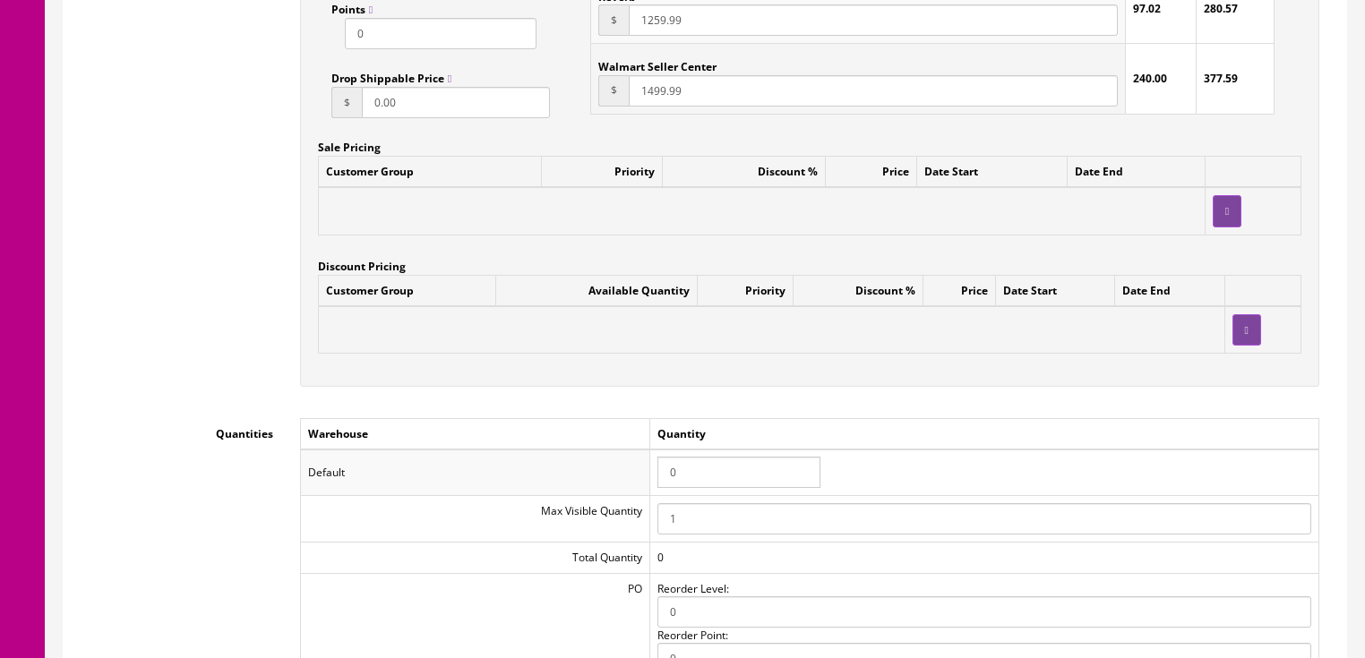
drag, startPoint x: 696, startPoint y: 484, endPoint x: 618, endPoint y: 482, distance: 77.9
click at [618, 482] on tr "Default 0" at bounding box center [809, 473] width 1018 height 47
type input "1"
click at [978, 441] on td "Quantity" at bounding box center [983, 433] width 669 height 31
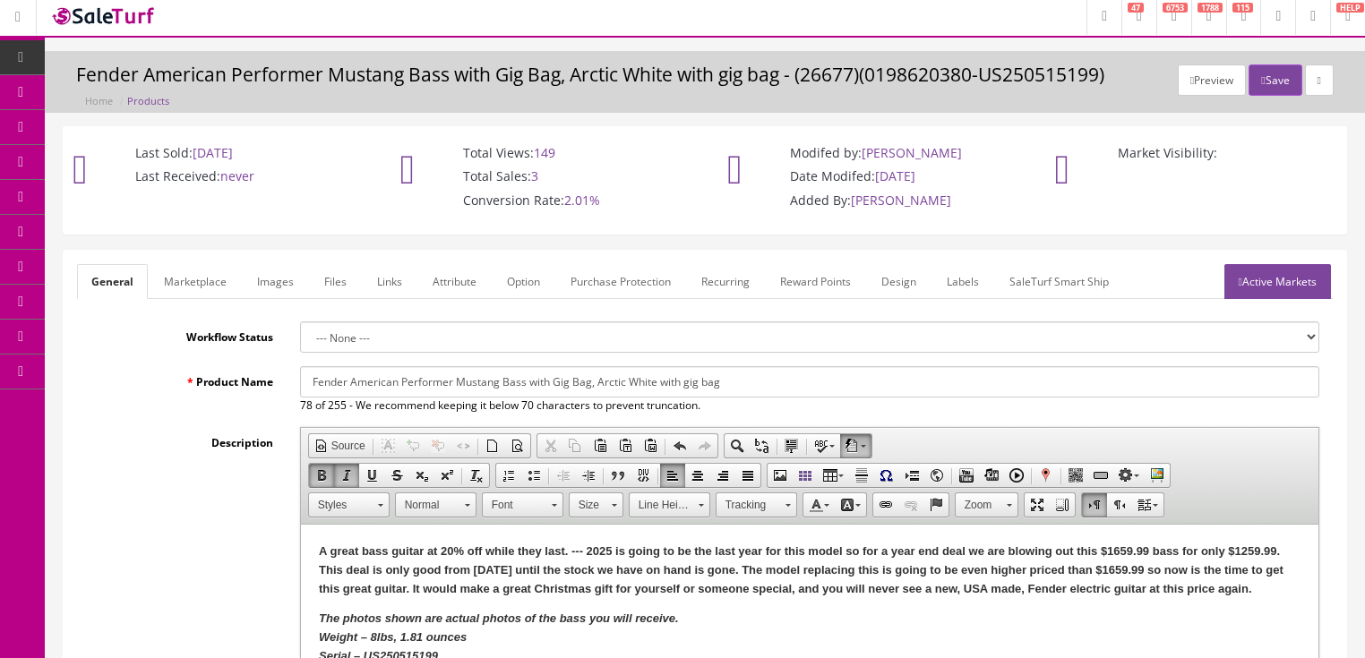
scroll to position [0, 0]
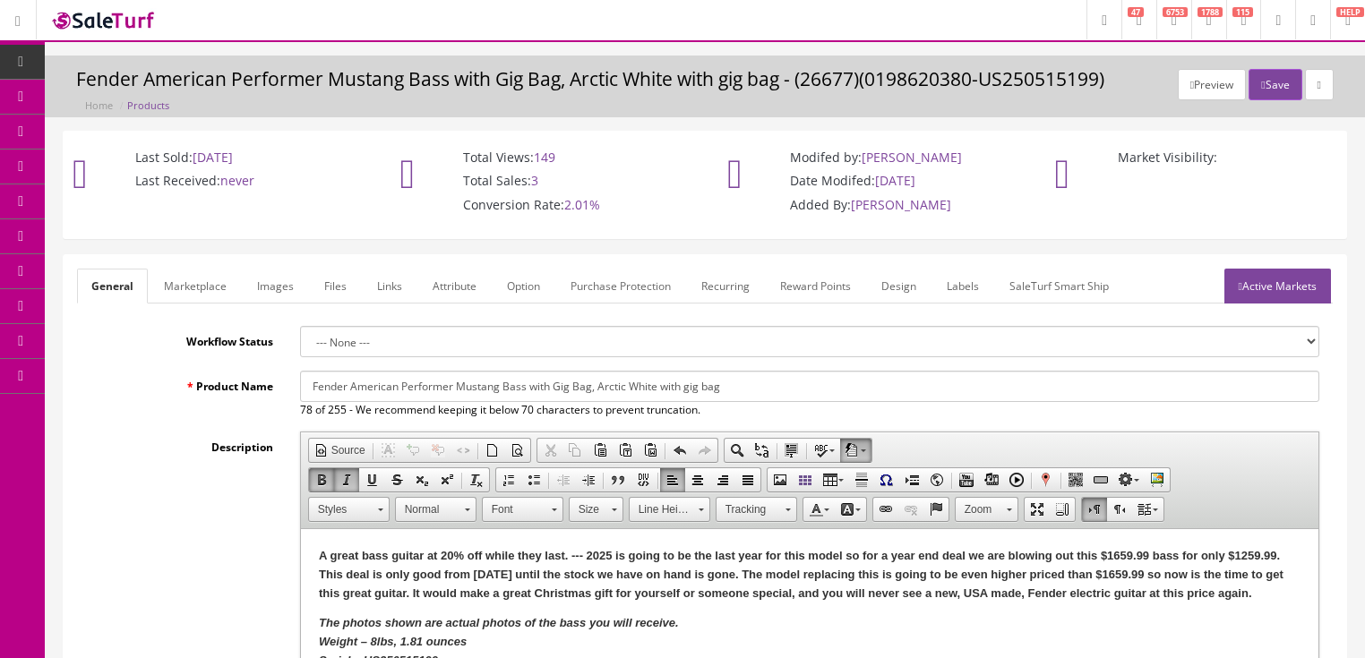
drag, startPoint x: 1248, startPoint y: 294, endPoint x: 1250, endPoint y: 228, distance: 65.4
click at [1249, 293] on link "Active Markets" at bounding box center [1277, 286] width 107 height 35
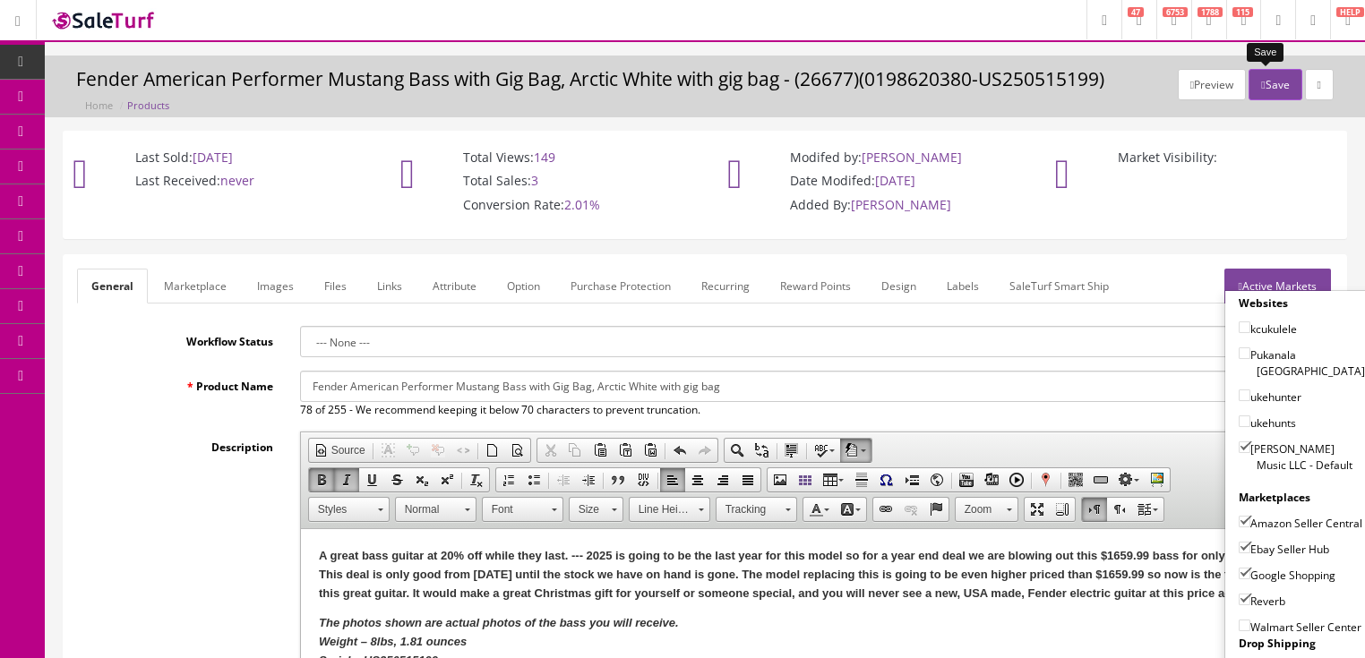
click at [1274, 92] on button "Save" at bounding box center [1274, 84] width 53 height 31
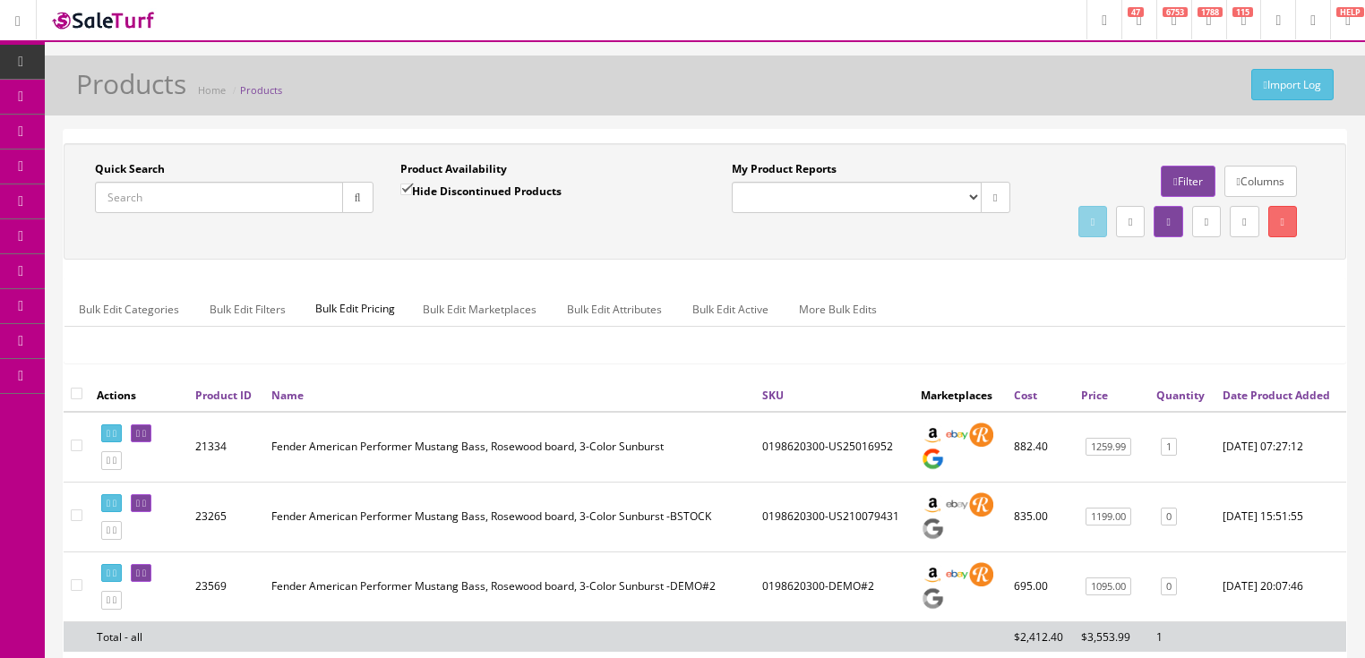
click at [215, 201] on input "Quick Search" at bounding box center [219, 197] width 248 height 31
paste input "0198602302"
type input "0198602302"
click at [406, 191] on input "Hide Discontinued Products" at bounding box center [406, 190] width 12 height 12
checkbox input "false"
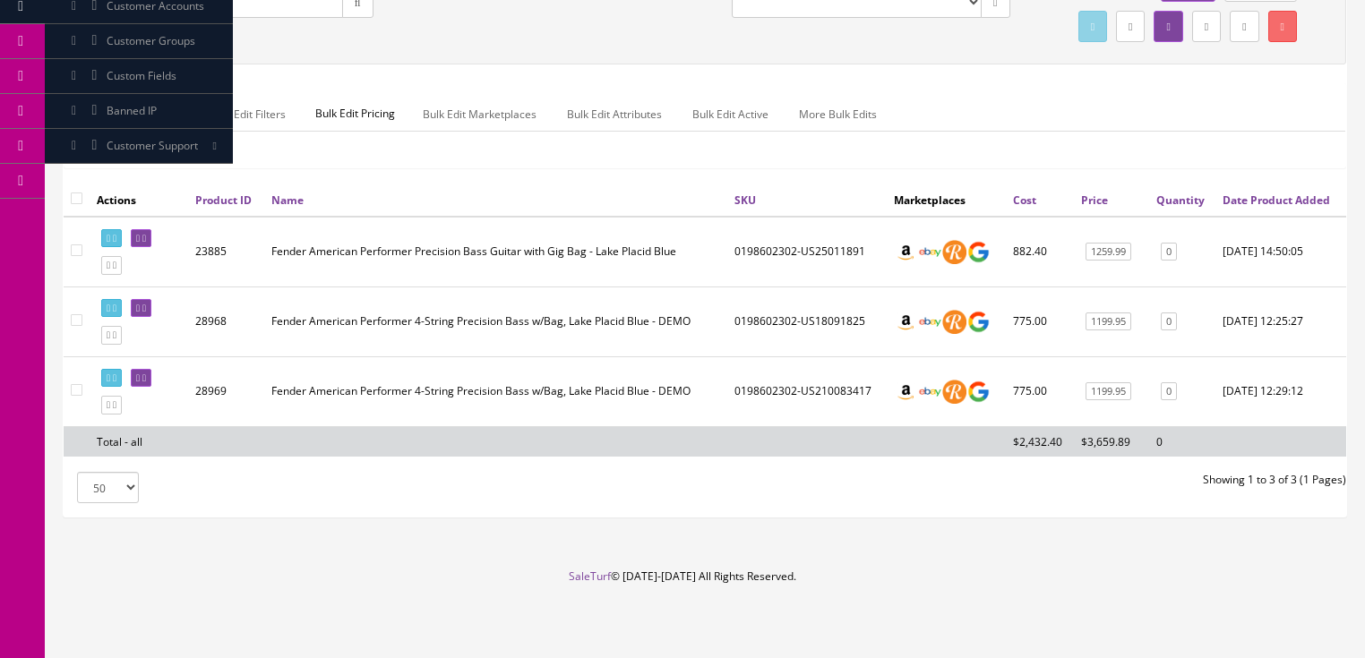
scroll to position [215, 0]
click at [151, 247] on link at bounding box center [141, 238] width 21 height 19
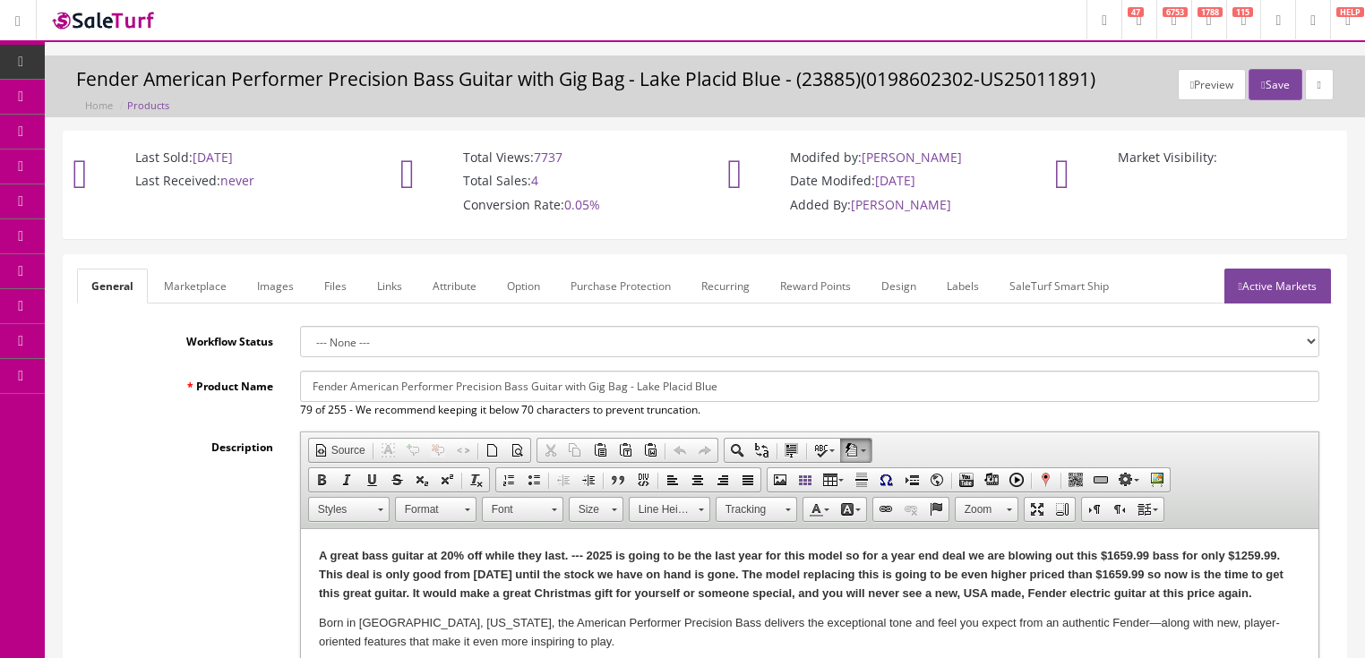
click at [283, 294] on link "Images" at bounding box center [275, 286] width 65 height 35
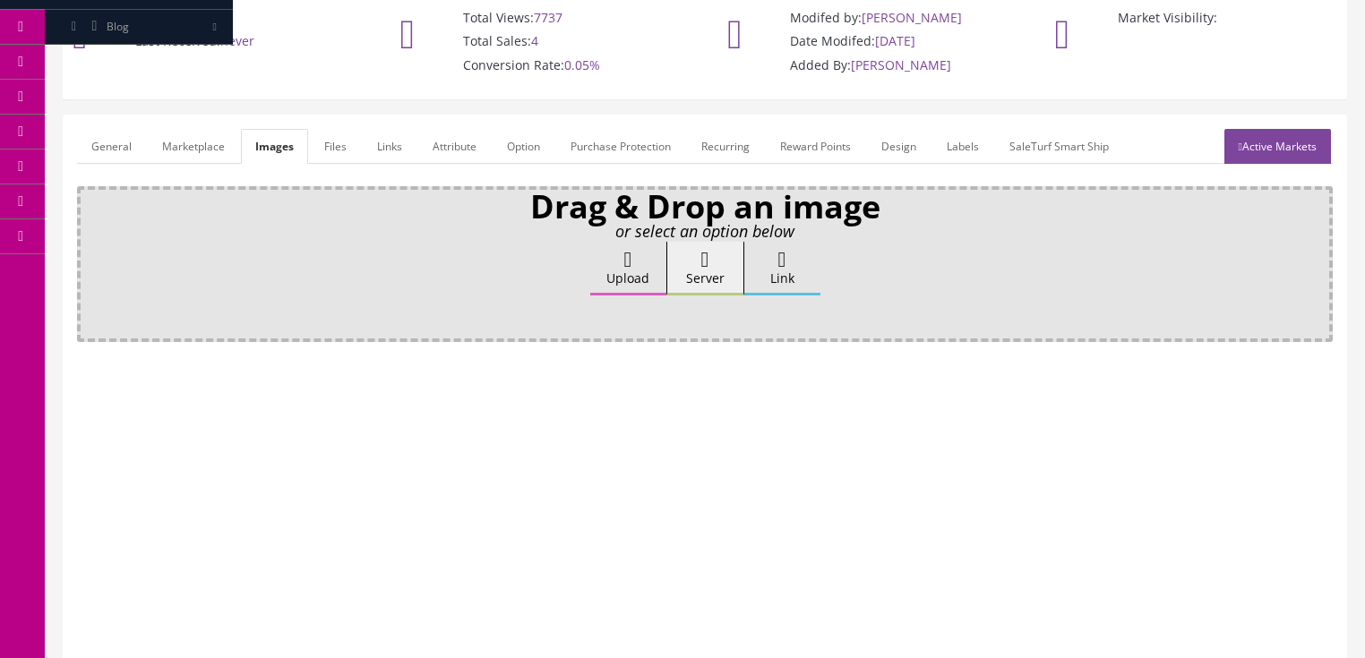
scroll to position [143, 0]
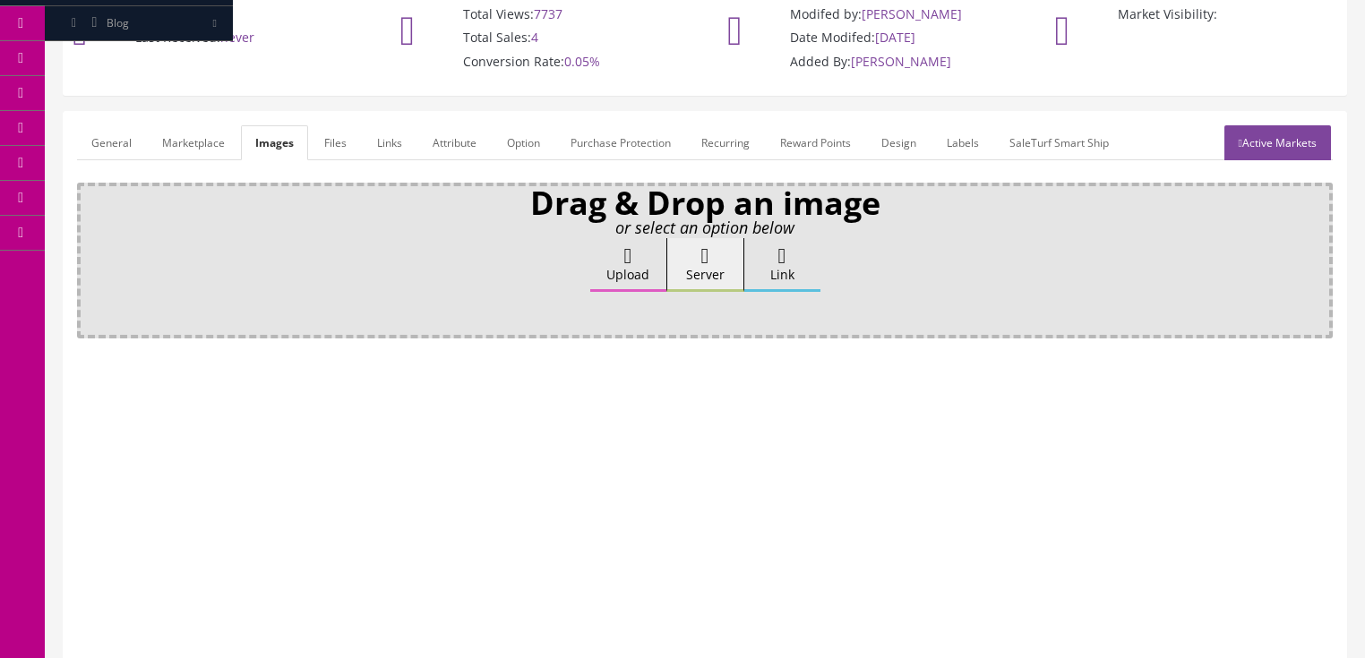
click at [642, 253] on label "Upload" at bounding box center [628, 265] width 76 height 54
click at [90, 253] on input "Upload" at bounding box center [90, 247] width 0 height 18
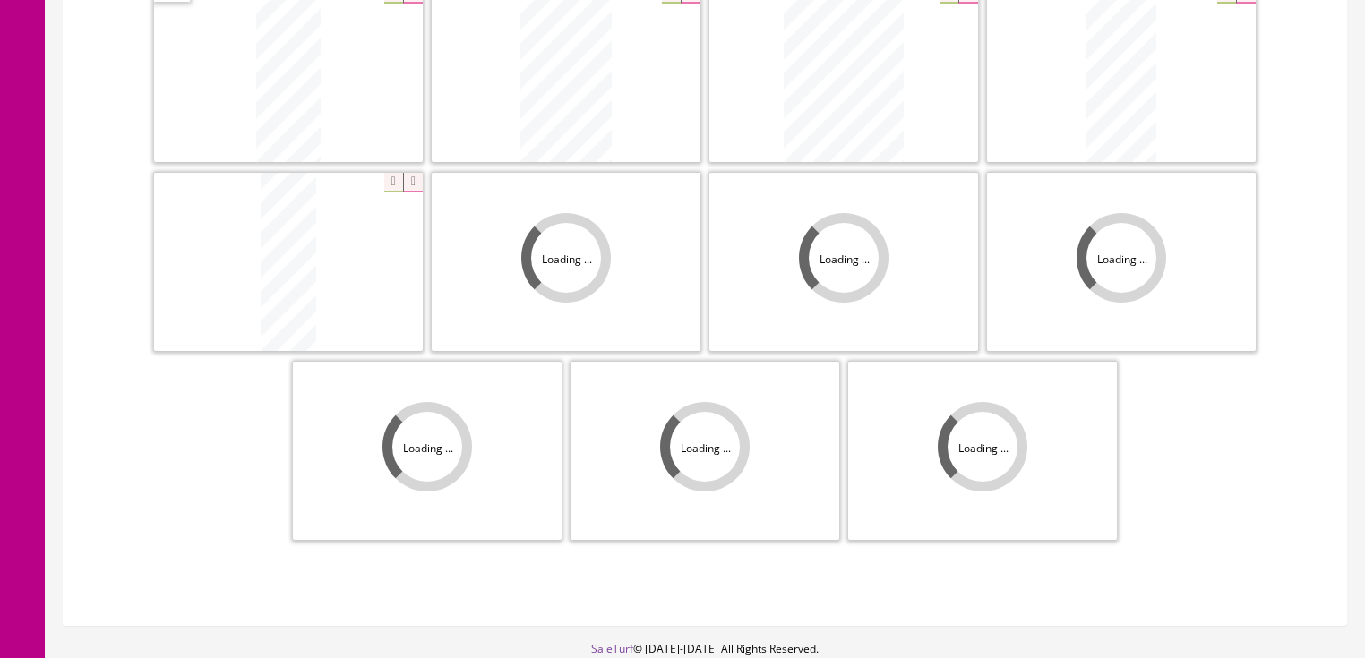
scroll to position [641, 0]
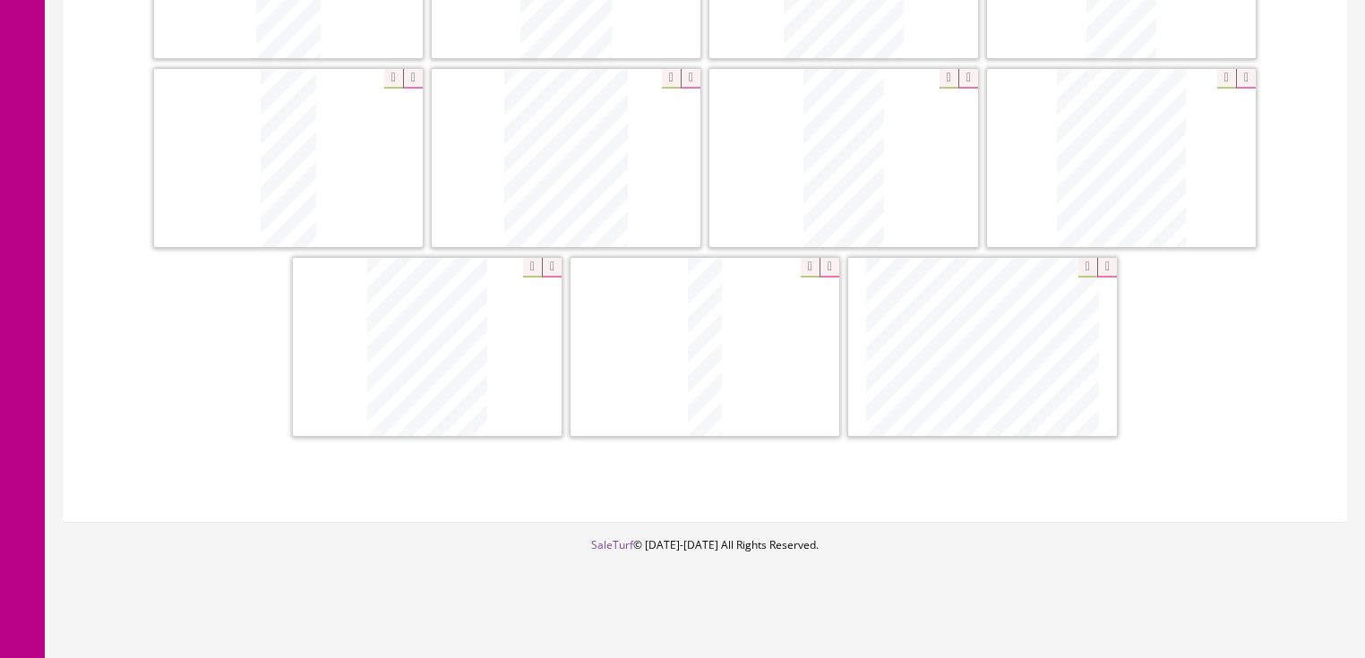
click at [548, 262] on icon at bounding box center [552, 268] width 20 height 20
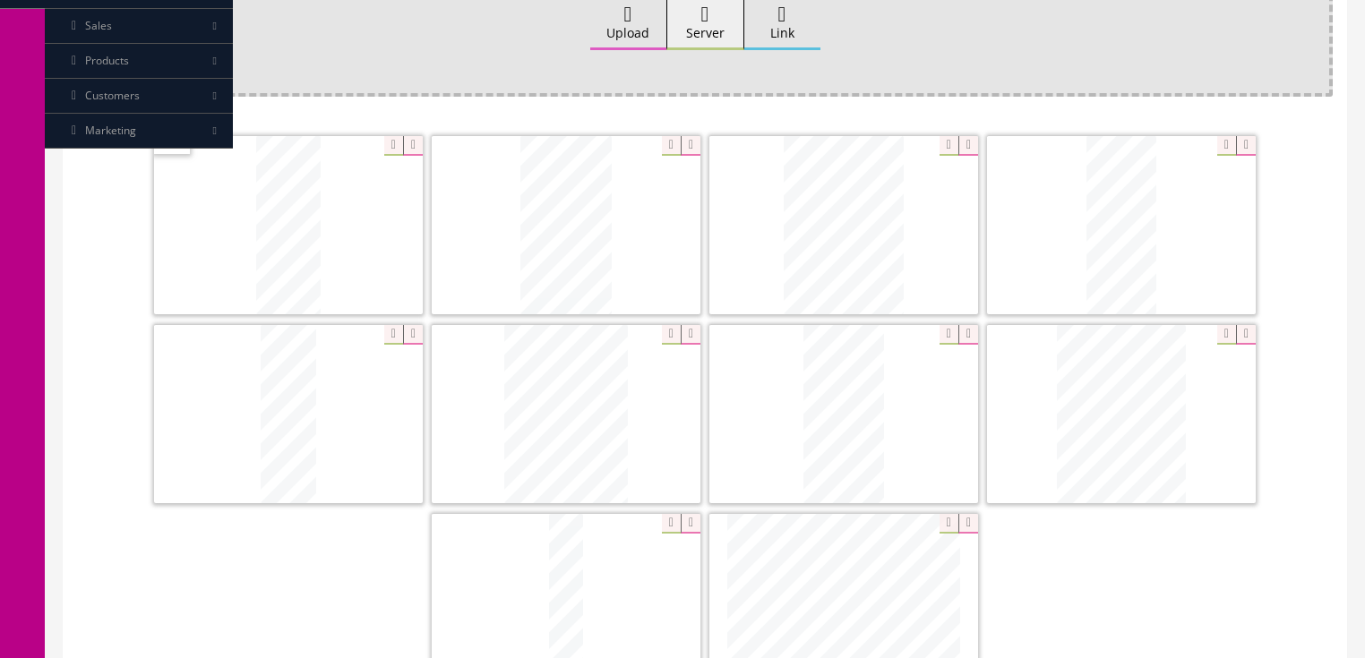
scroll to position [355, 0]
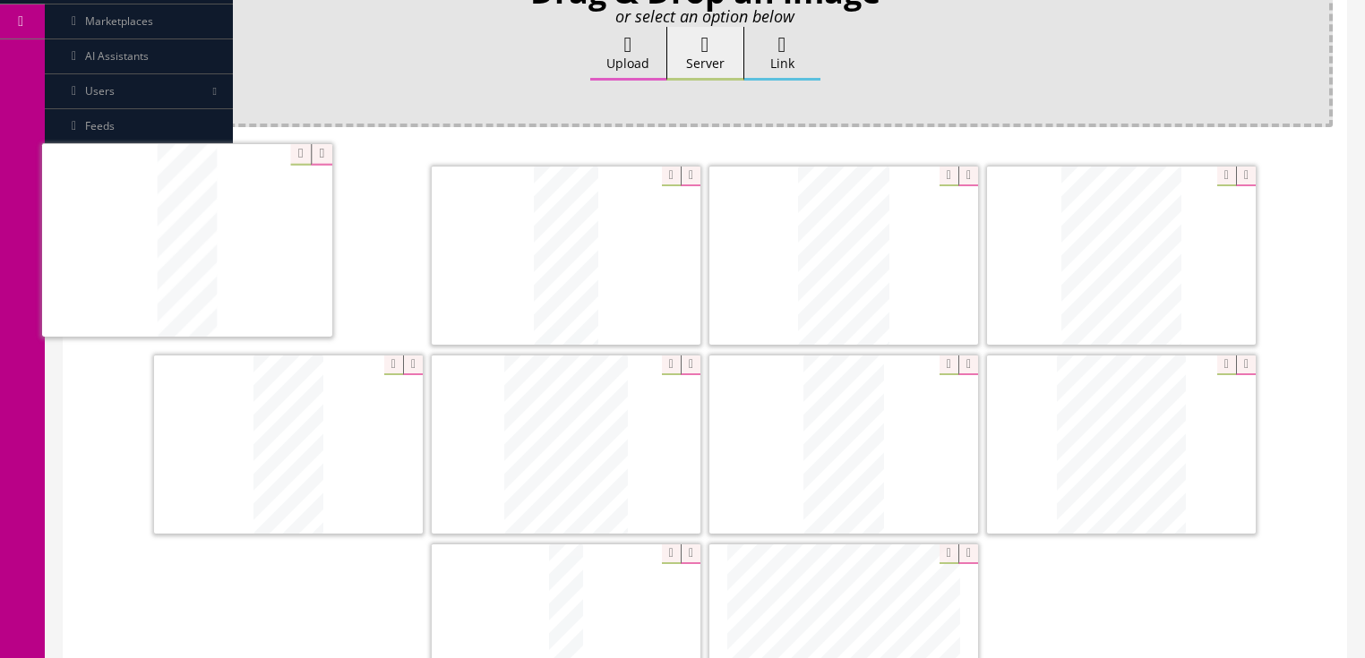
drag, startPoint x: 293, startPoint y: 351, endPoint x: 305, endPoint y: 204, distance: 147.3
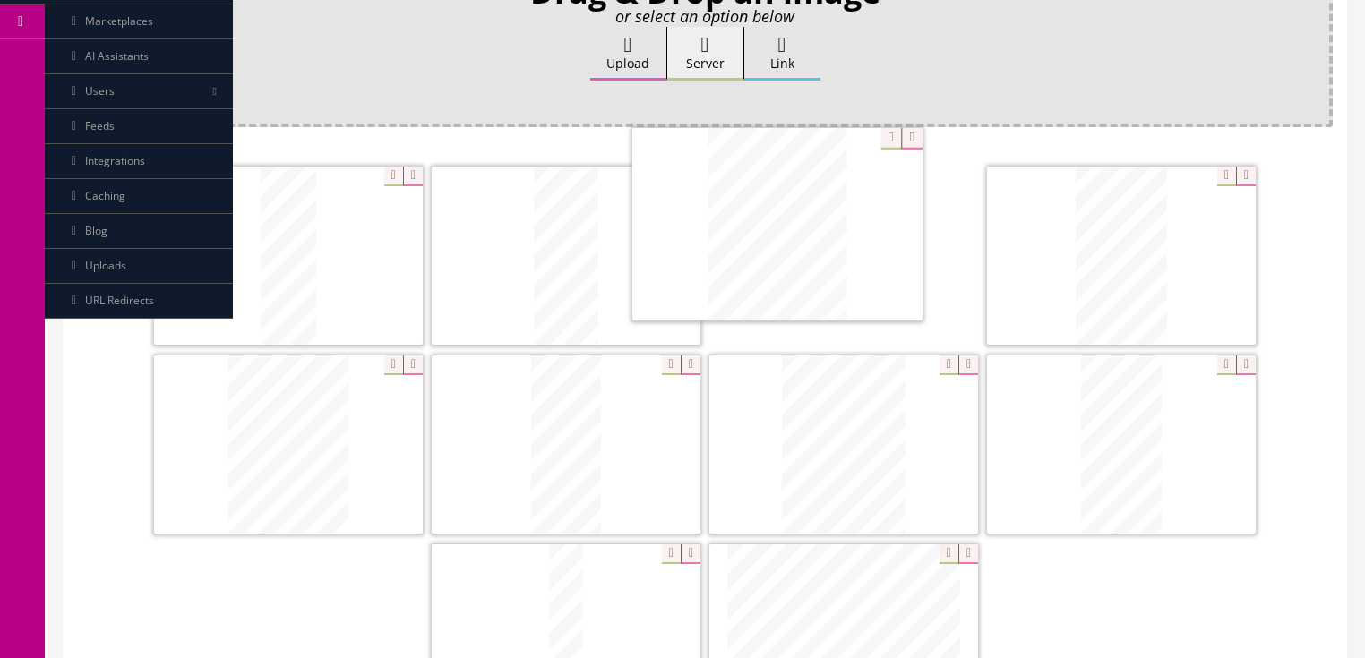
drag, startPoint x: 1056, startPoint y: 424, endPoint x: 631, endPoint y: 228, distance: 467.3
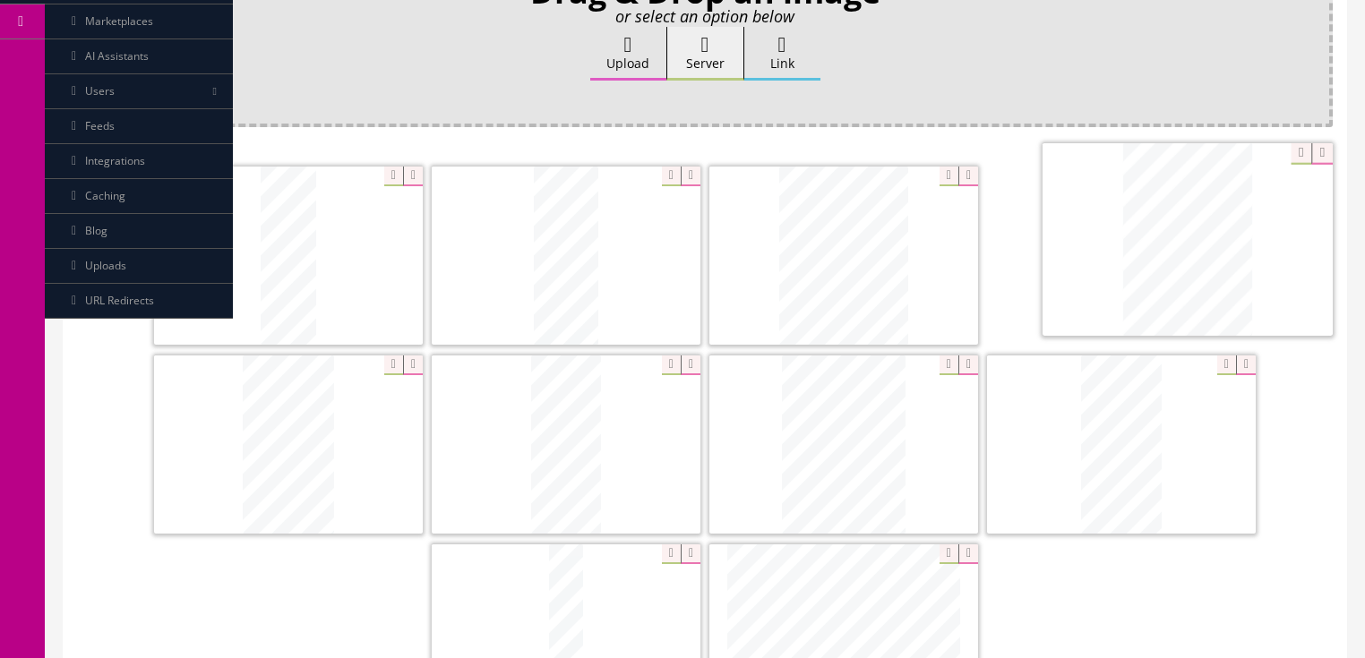
drag, startPoint x: 444, startPoint y: 393, endPoint x: 1184, endPoint y: 240, distance: 755.5
drag, startPoint x: 813, startPoint y: 444, endPoint x: 512, endPoint y: 449, distance: 301.0
drag, startPoint x: 609, startPoint y: 563, endPoint x: 905, endPoint y: 375, distance: 350.3
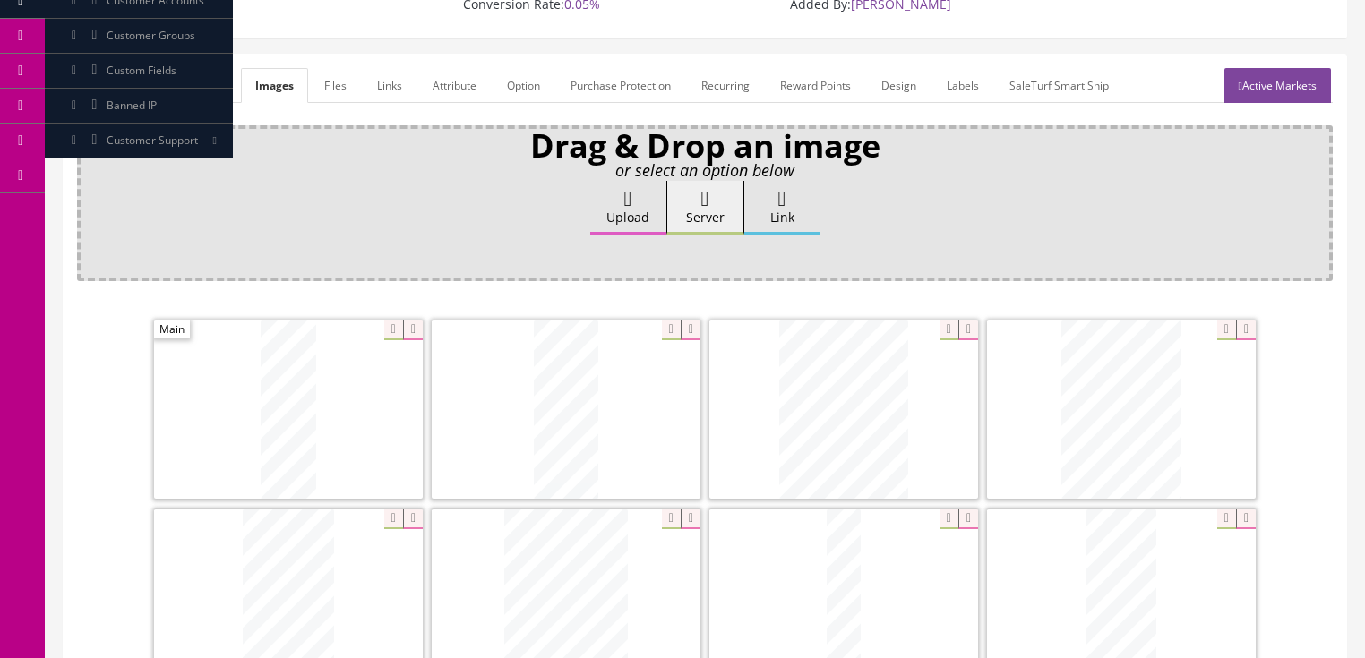
scroll to position [140, 0]
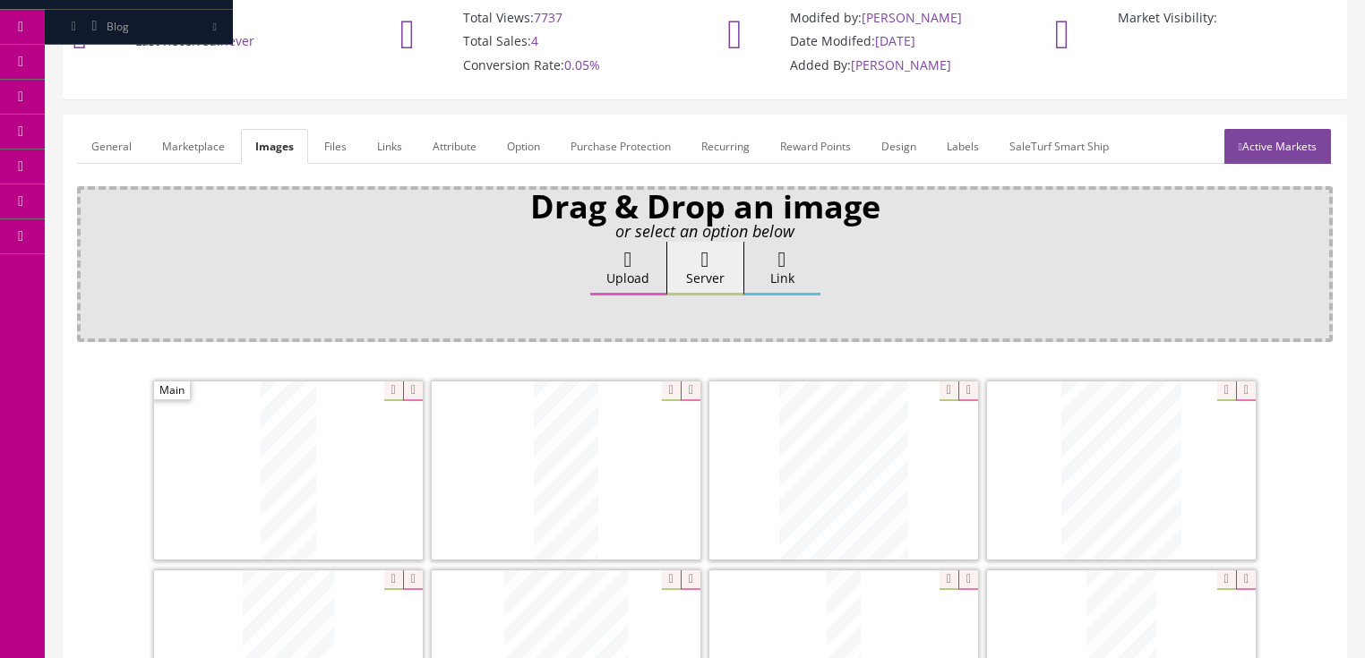
click at [119, 143] on link "General" at bounding box center [111, 146] width 69 height 35
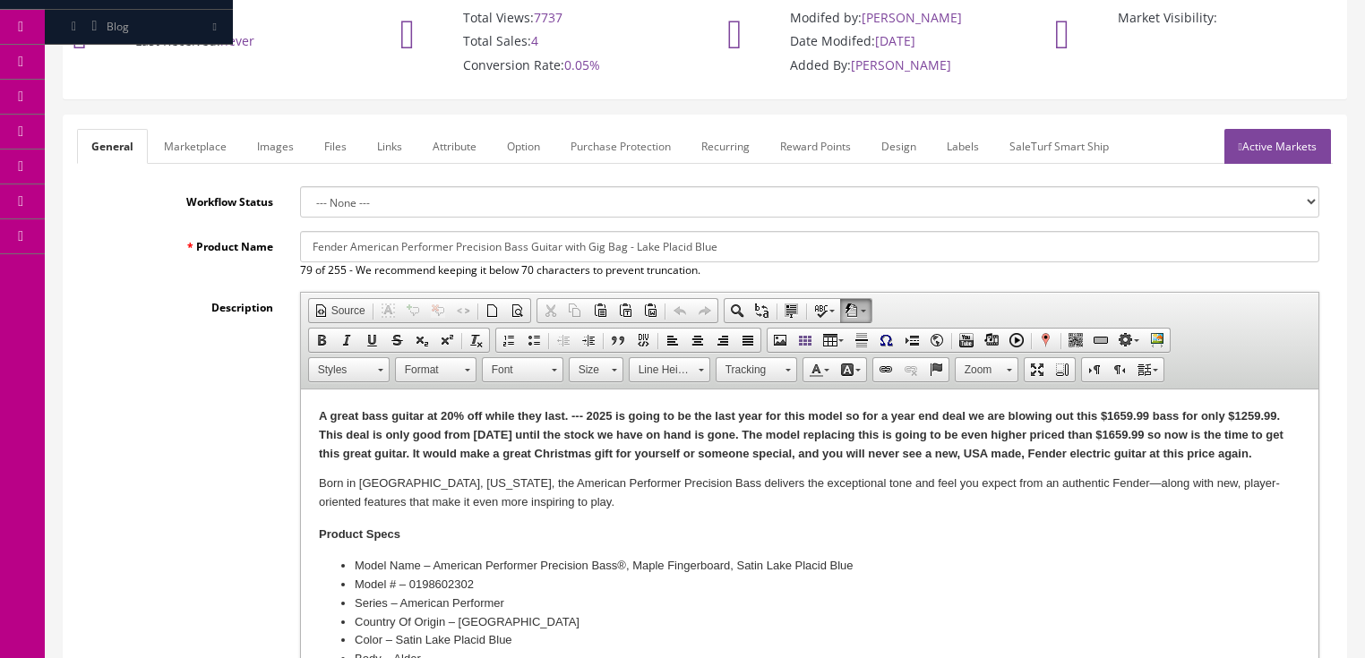
click at [1279, 453] on p "A great bass guitar at 20% off while they last. --- 2025 is going to be the las…" at bounding box center [809, 436] width 982 height 56
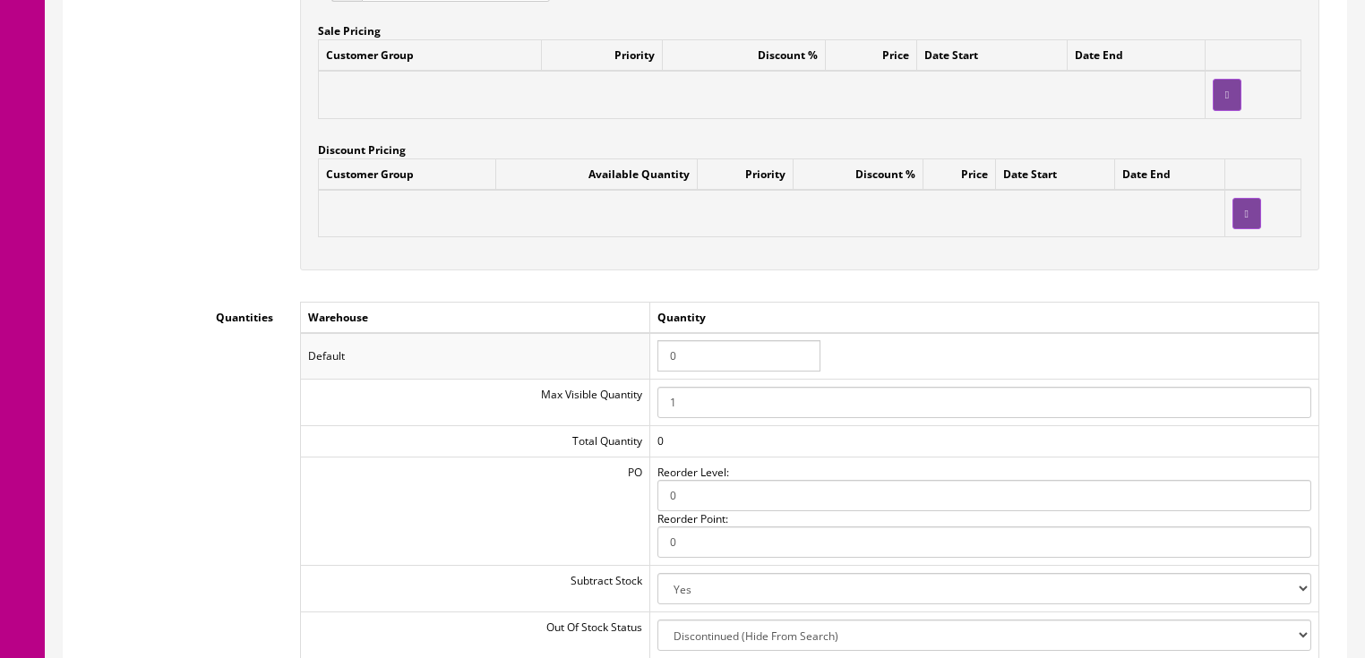
scroll to position [1716, 0]
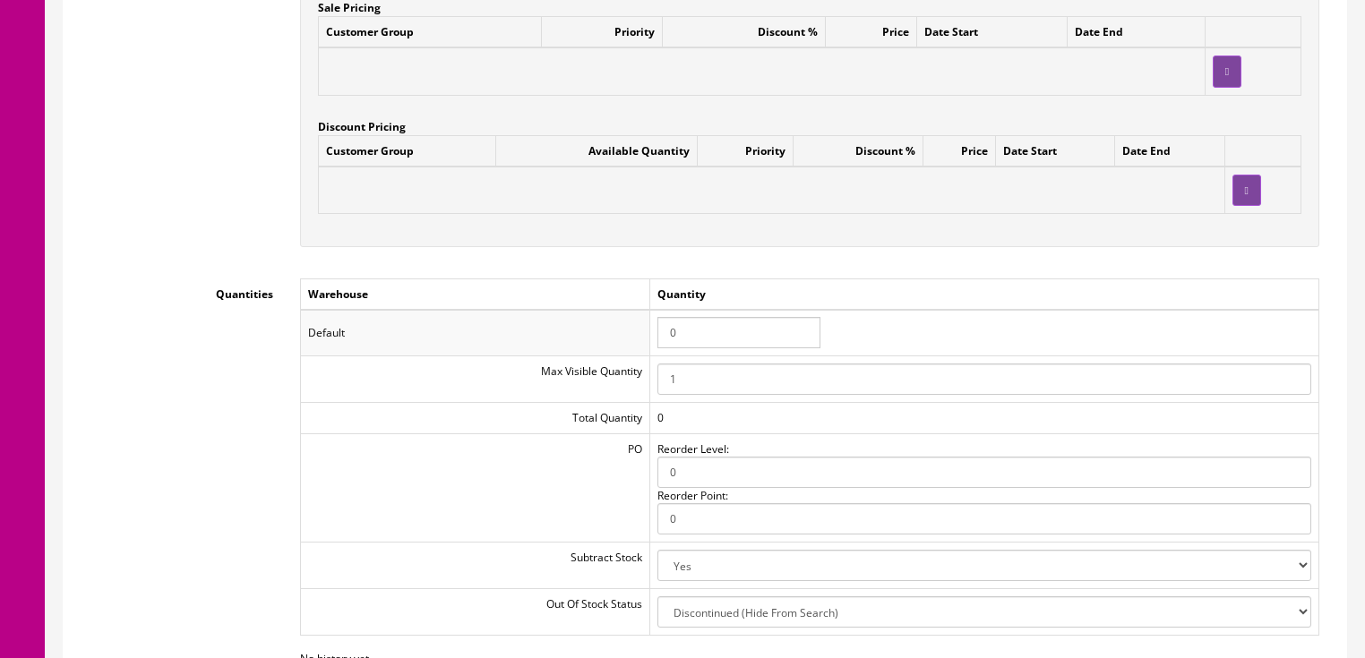
drag, startPoint x: 701, startPoint y: 333, endPoint x: 612, endPoint y: 333, distance: 89.6
click at [613, 337] on tr "Default 0" at bounding box center [809, 333] width 1018 height 47
type input "1"
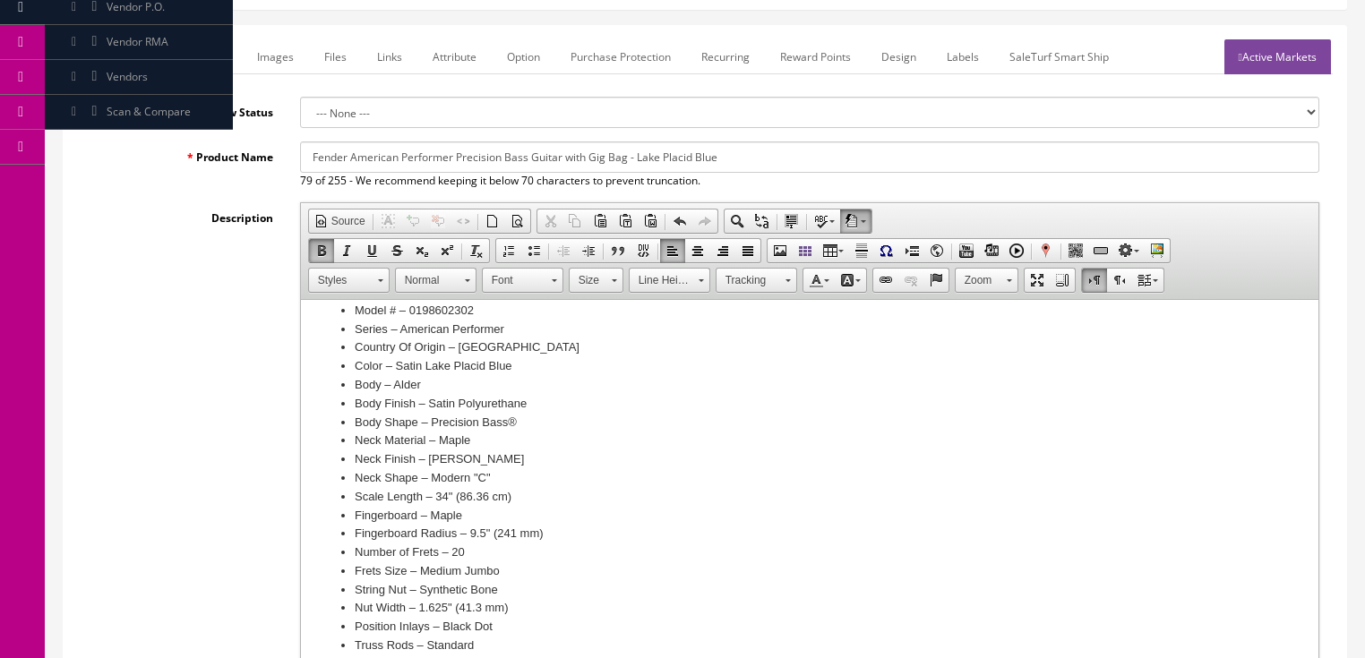
scroll to position [0, 0]
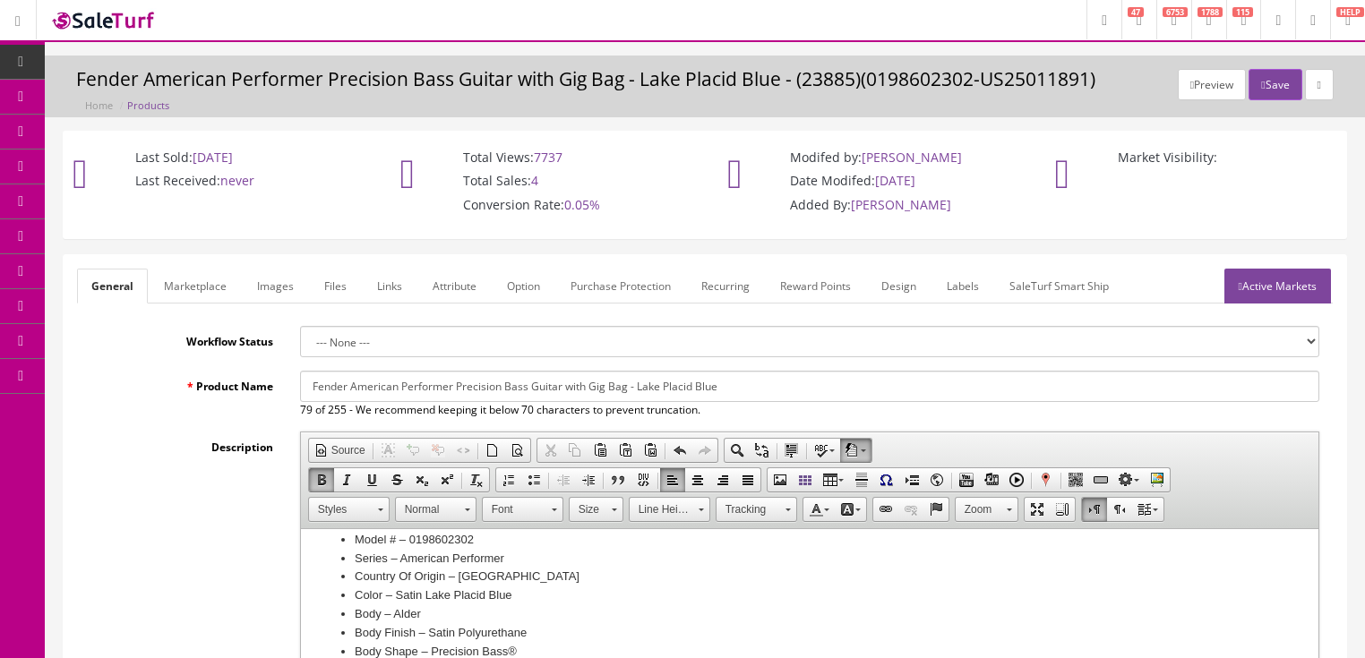
click at [1279, 280] on link "Active Markets" at bounding box center [1277, 286] width 107 height 35
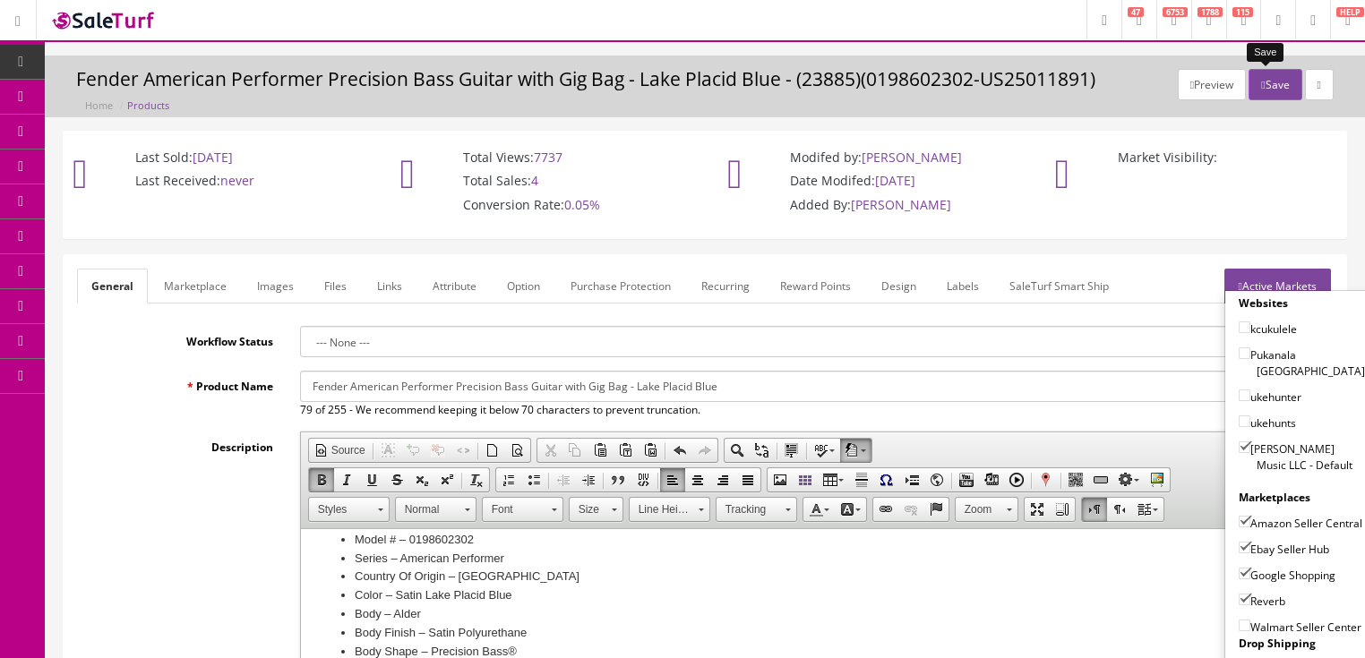
click at [1273, 86] on button "Save" at bounding box center [1274, 84] width 53 height 31
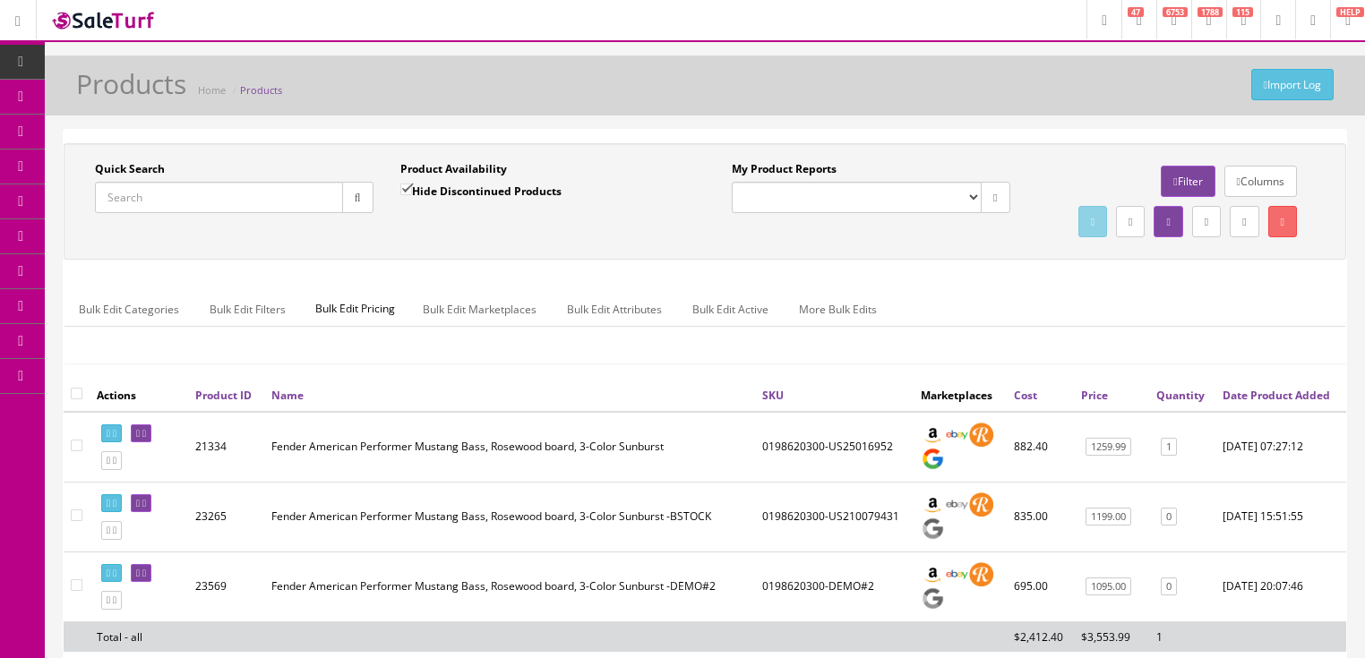
click at [269, 188] on input "Quick Search" at bounding box center [219, 197] width 248 height 31
paste input "0198620345"
type input "0198620345"
click at [405, 191] on input "Hide Discontinued Products" at bounding box center [406, 190] width 12 height 12
checkbox input "false"
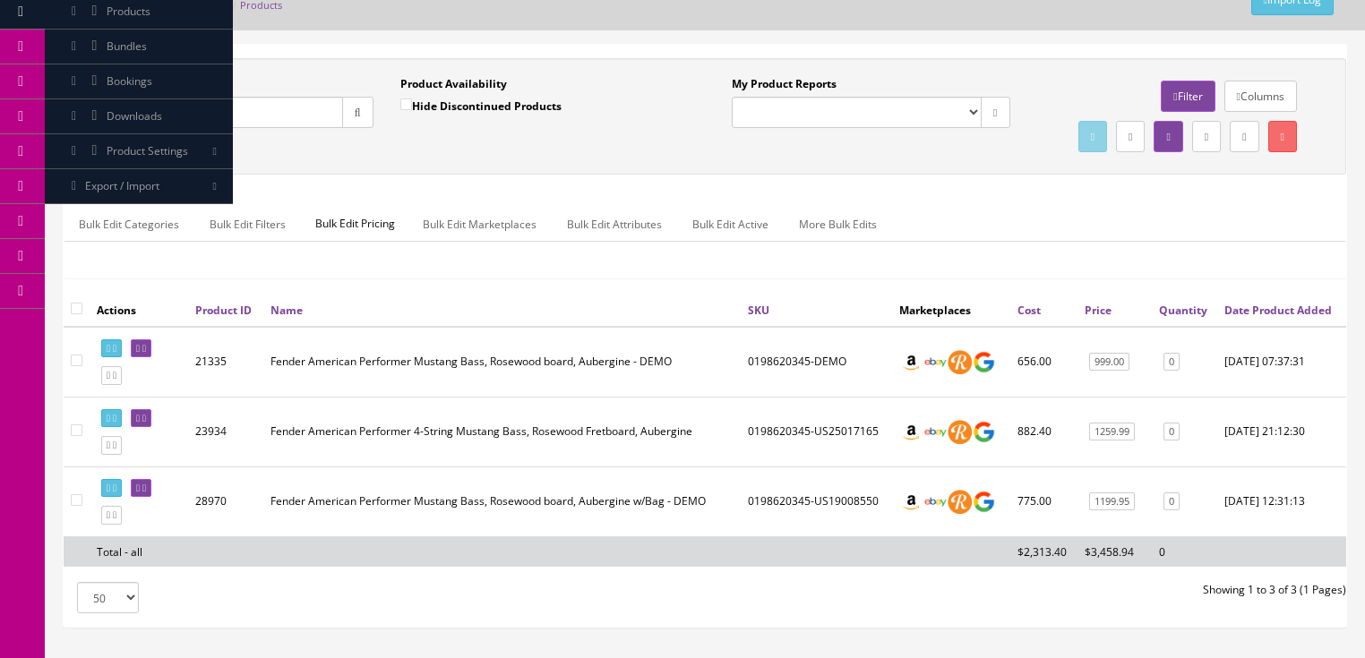
scroll to position [143, 0]
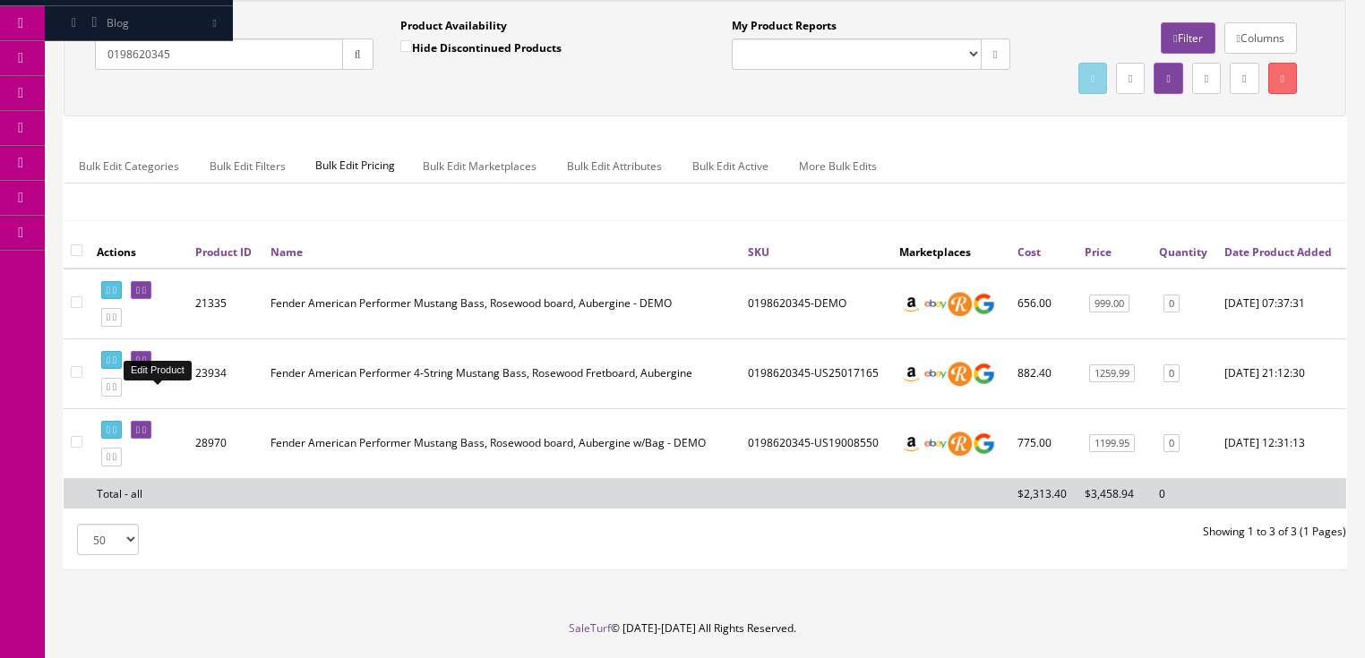
drag, startPoint x: 160, startPoint y: 396, endPoint x: 164, endPoint y: 373, distance: 23.6
click at [146, 365] on icon at bounding box center [144, 361] width 4 height 10
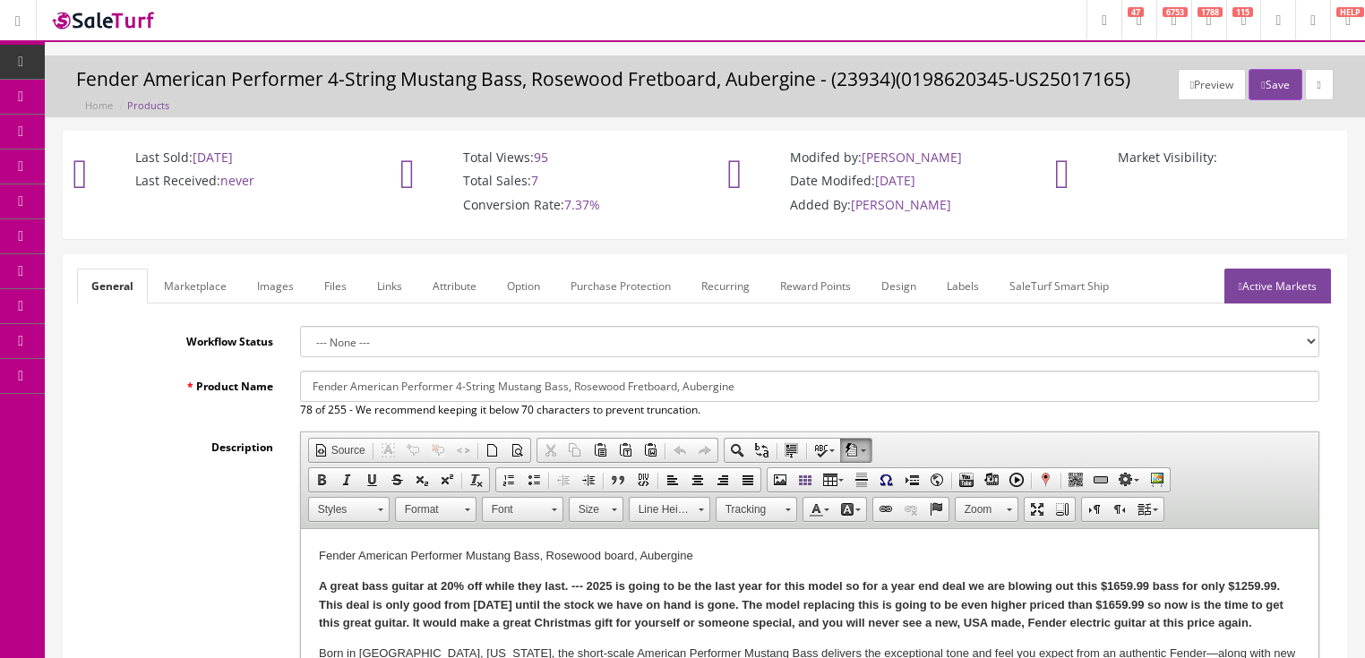
click at [274, 292] on link "Images" at bounding box center [275, 286] width 65 height 35
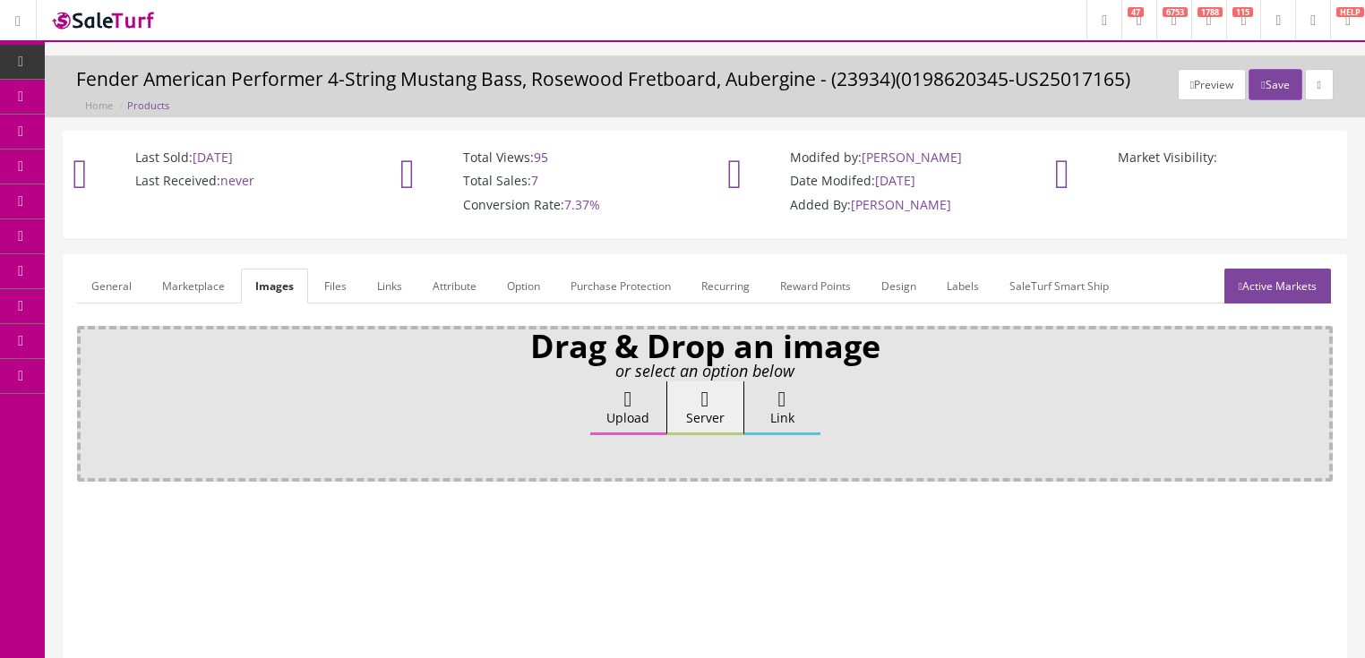
click at [624, 412] on label "Upload" at bounding box center [628, 409] width 76 height 54
click at [90, 399] on input "Upload" at bounding box center [90, 391] width 0 height 18
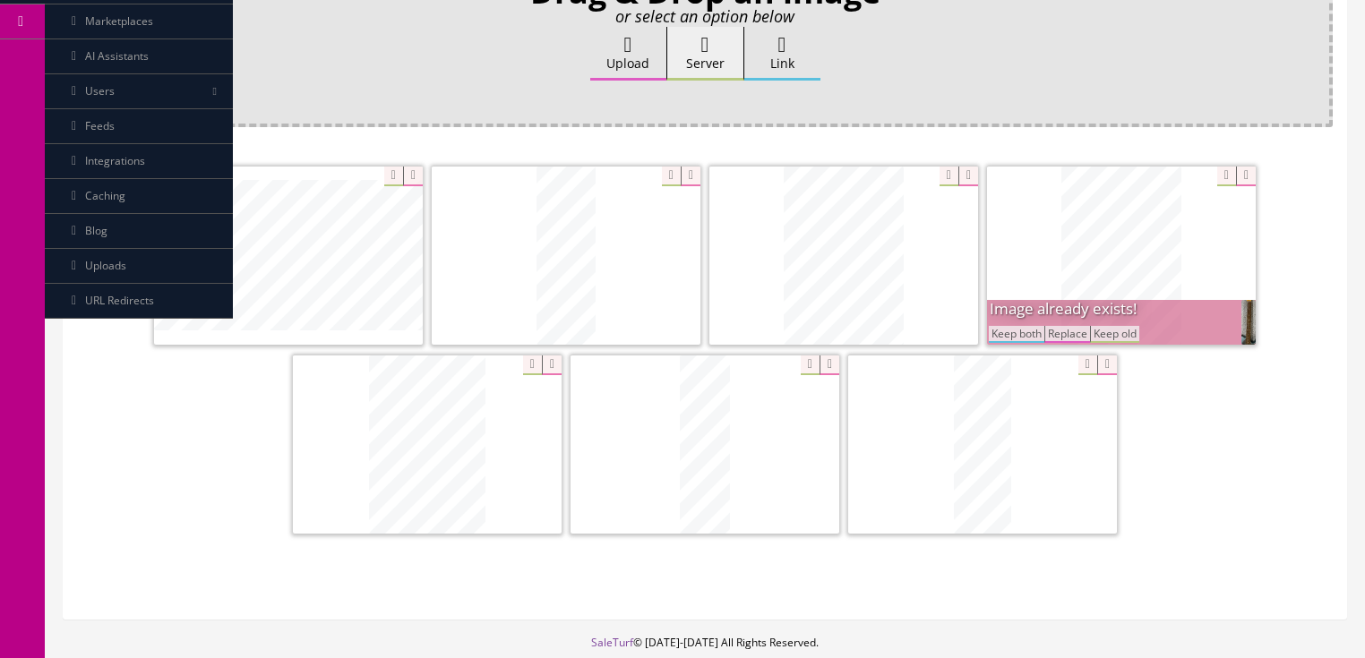
scroll to position [358, 0]
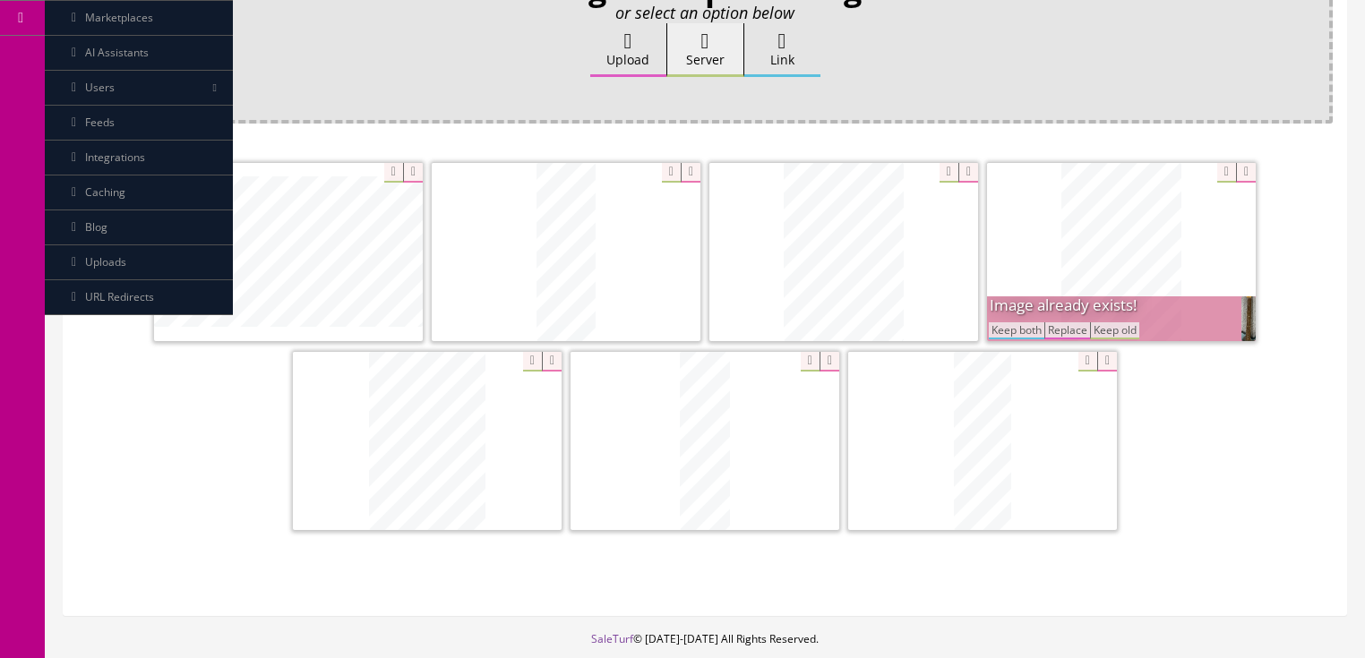
click at [999, 327] on button "Keep both" at bounding box center [1017, 330] width 56 height 17
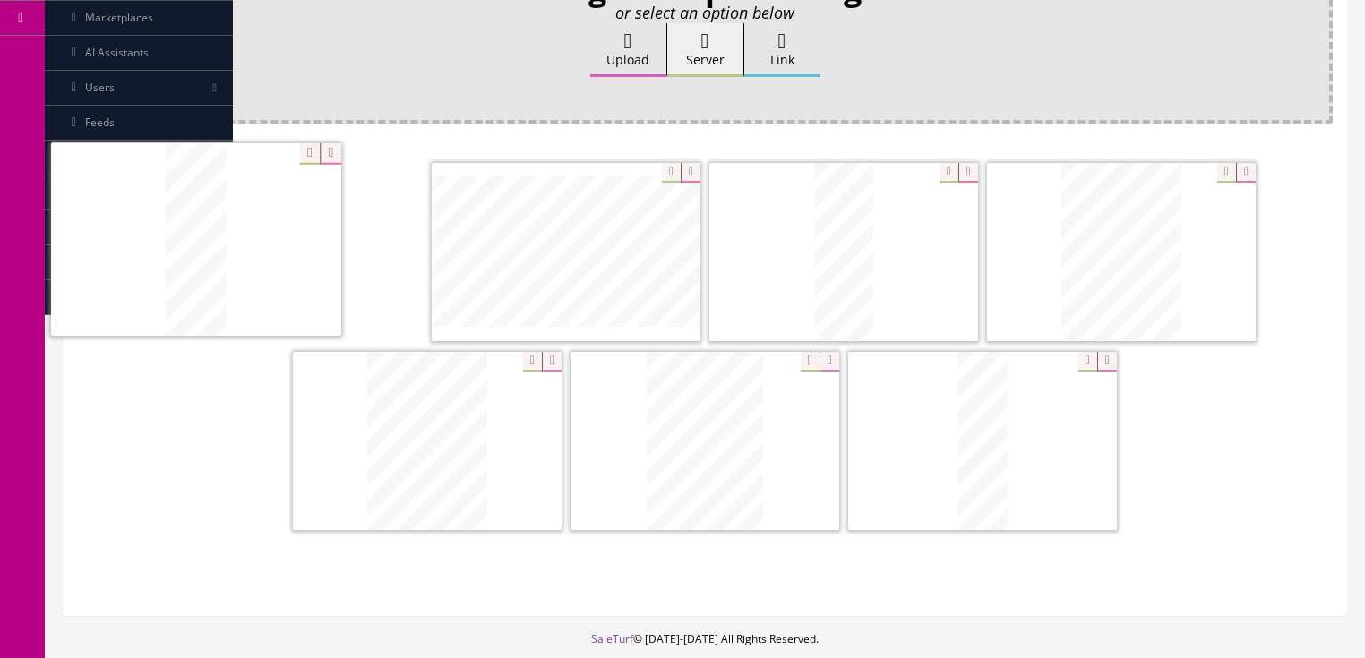
drag, startPoint x: 977, startPoint y: 432, endPoint x: 215, endPoint y: 236, distance: 787.0
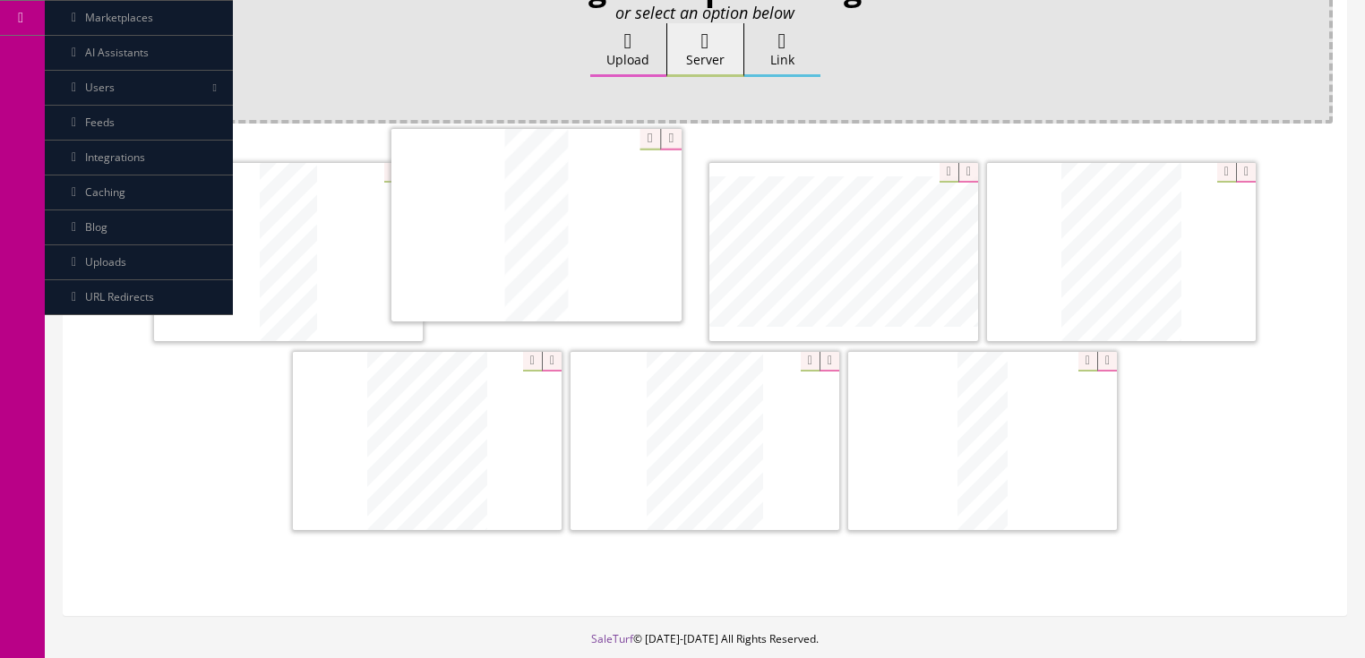
drag, startPoint x: 825, startPoint y: 241, endPoint x: 594, endPoint y: 264, distance: 232.2
drag, startPoint x: 1107, startPoint y: 278, endPoint x: 819, endPoint y: 264, distance: 287.8
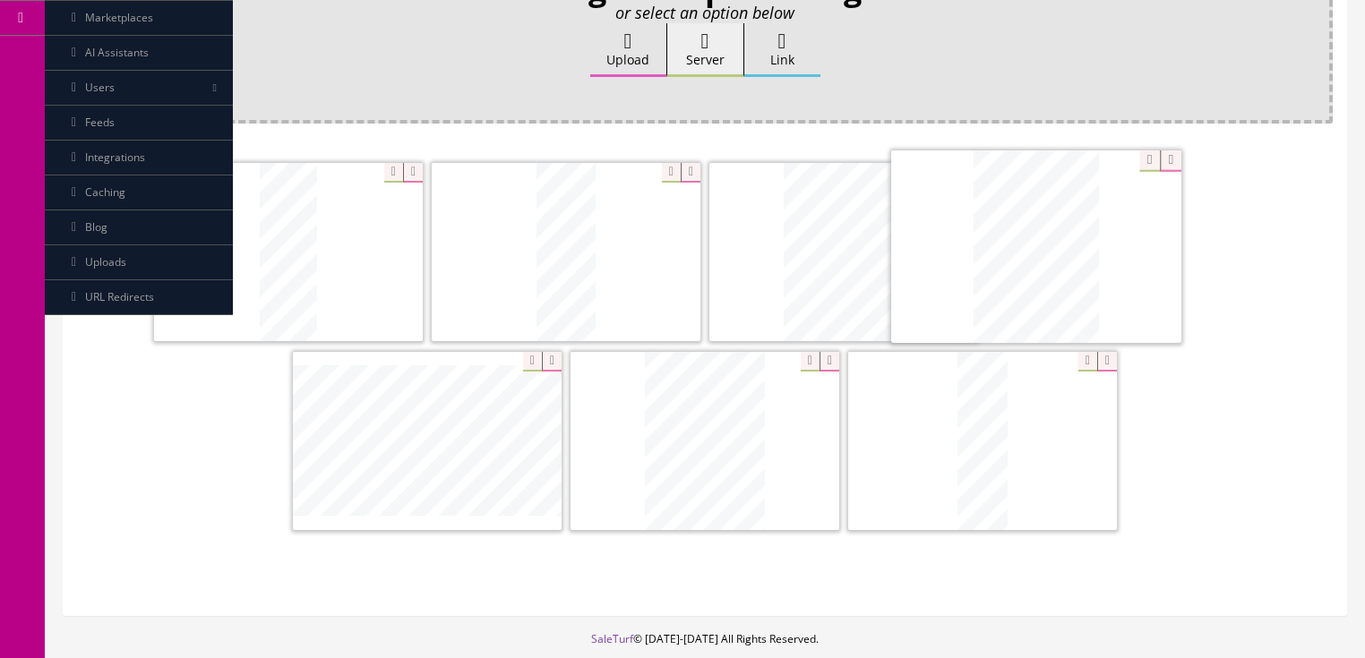
drag, startPoint x: 806, startPoint y: 406, endPoint x: 1121, endPoint y: 227, distance: 362.6
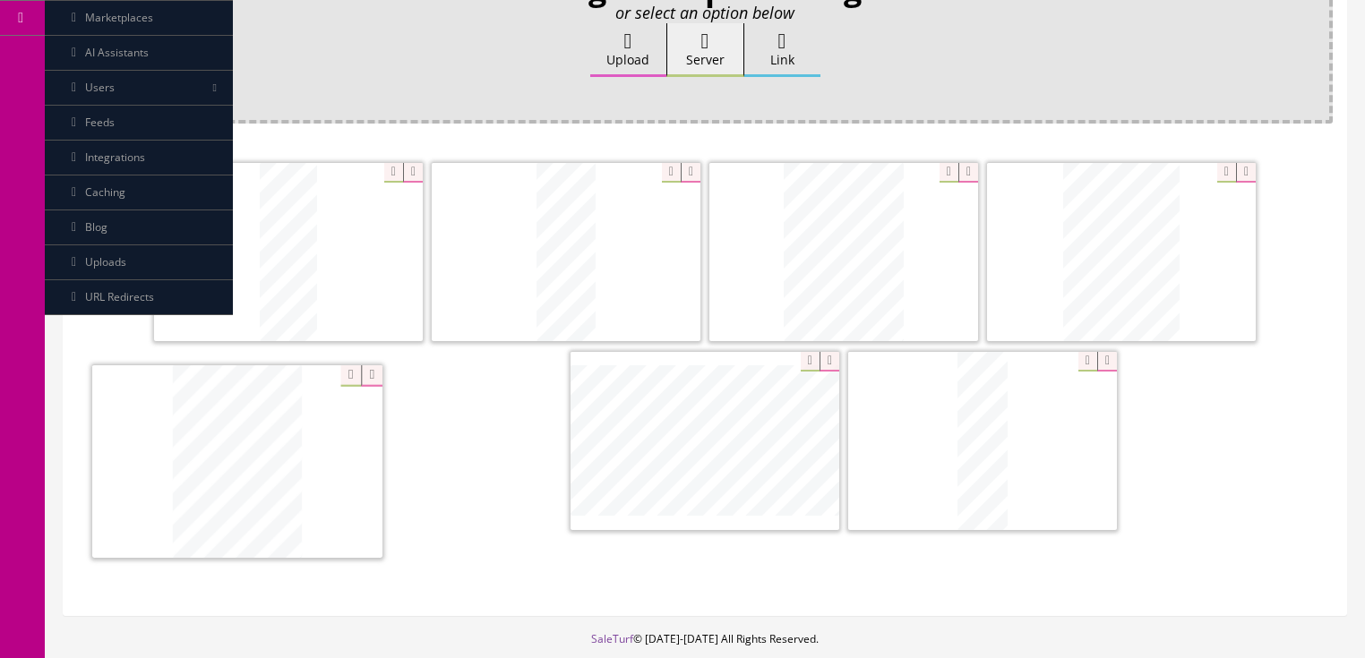
drag, startPoint x: 638, startPoint y: 466, endPoint x: 222, endPoint y: 473, distance: 415.6
drag, startPoint x: 1002, startPoint y: 451, endPoint x: 674, endPoint y: 451, distance: 327.8
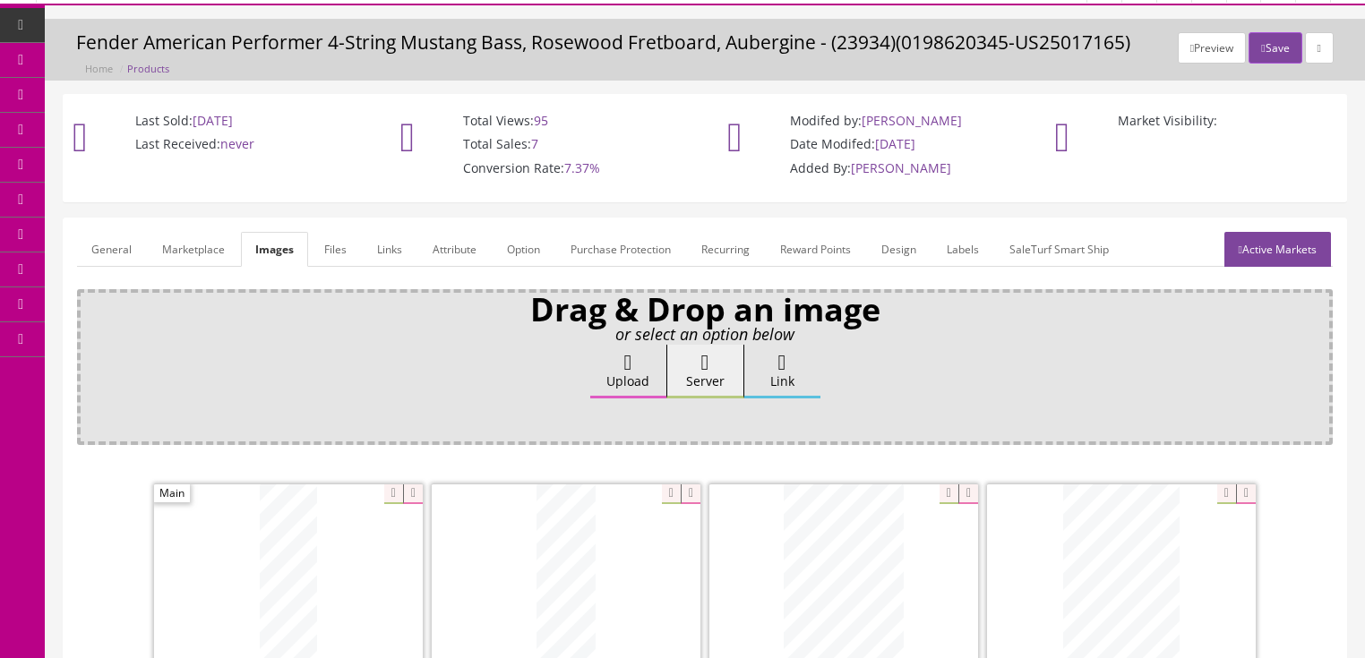
scroll to position [0, 0]
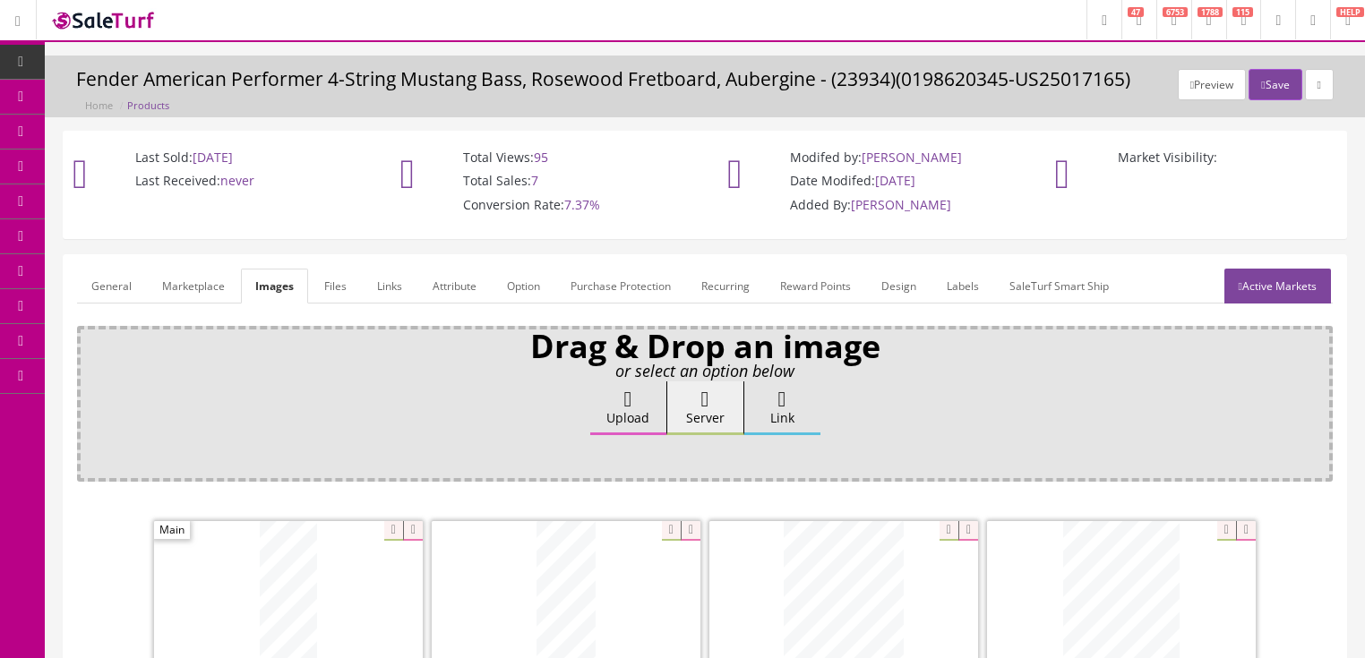
click at [129, 290] on link "General" at bounding box center [111, 286] width 69 height 35
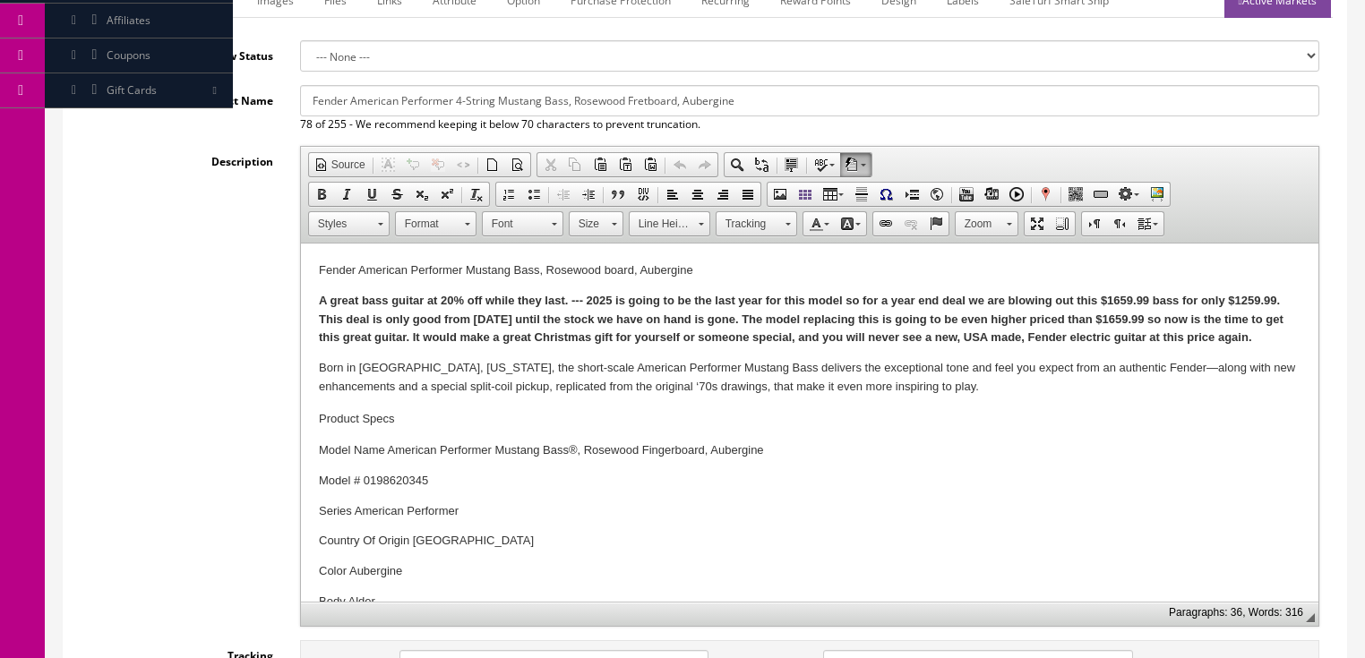
scroll to position [287, 0]
click at [1285, 344] on p "A great bass guitar at 20% off while they last. --- 2025 is going to be the las…" at bounding box center [809, 319] width 982 height 56
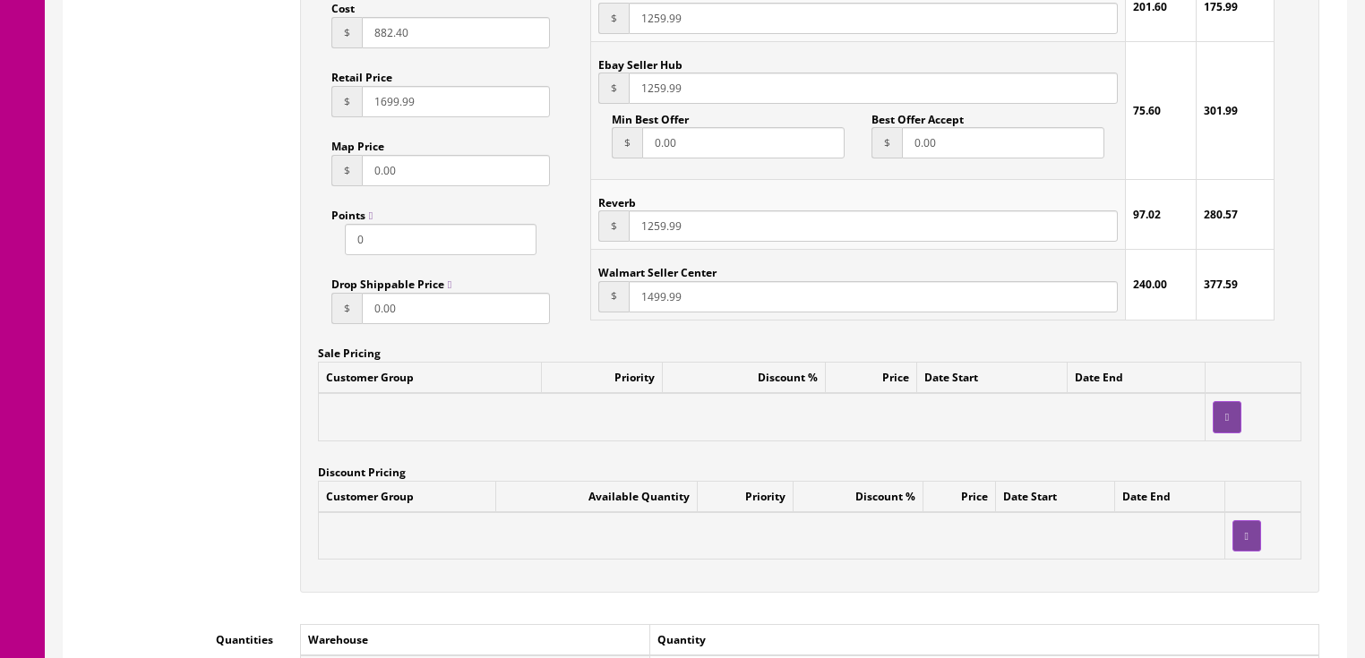
scroll to position [1505, 0]
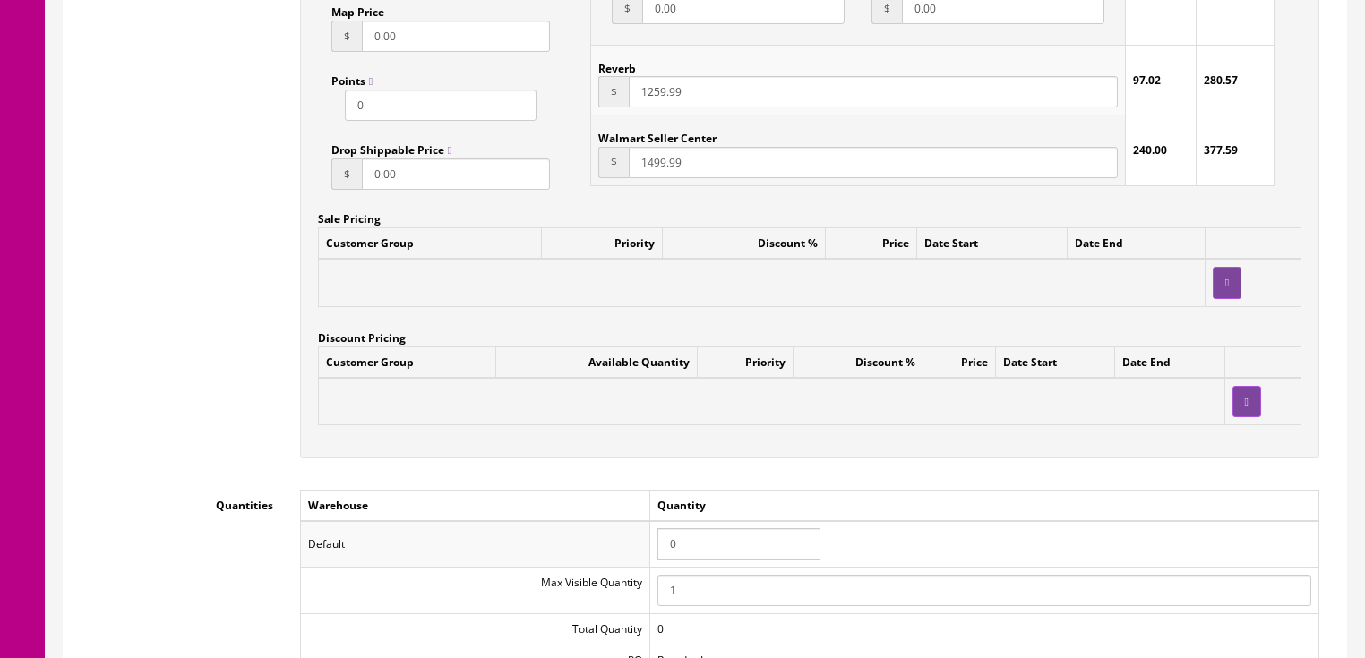
drag, startPoint x: 681, startPoint y: 551, endPoint x: 644, endPoint y: 548, distance: 36.8
click at [644, 548] on tr "Default 0" at bounding box center [809, 544] width 1018 height 47
type input "1"
click at [976, 408] on td at bounding box center [771, 401] width 906 height 47
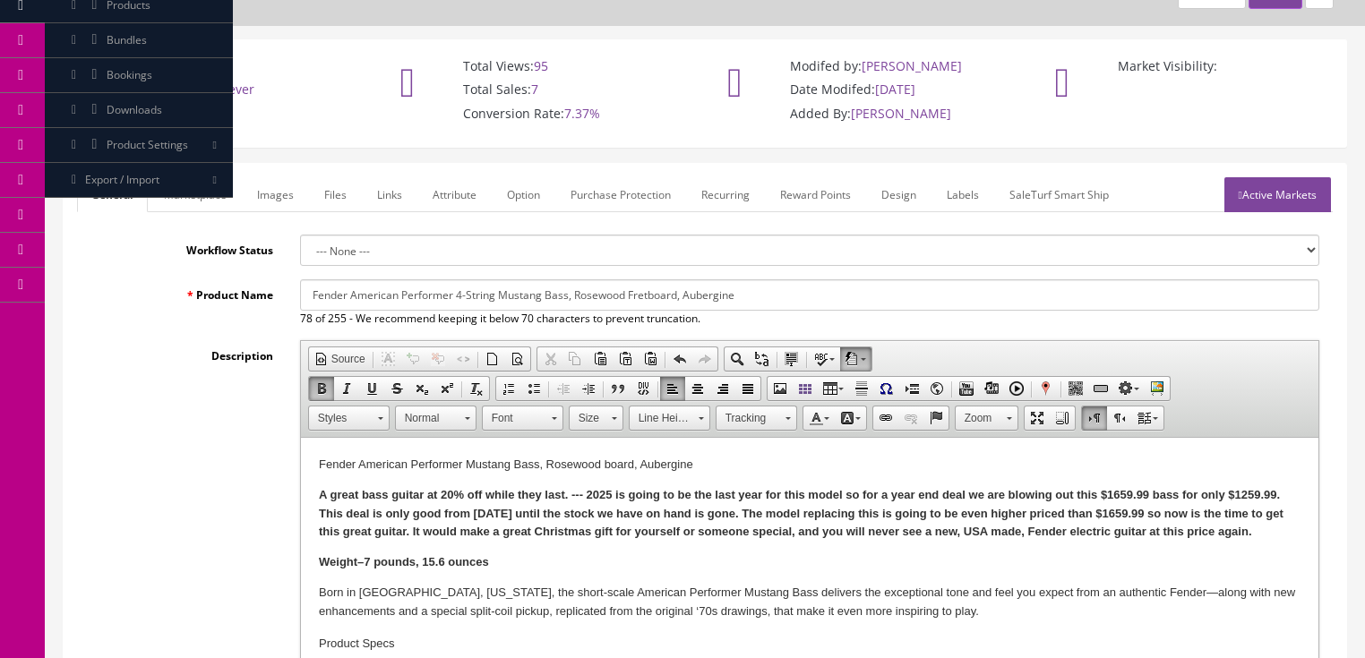
scroll to position [72, 0]
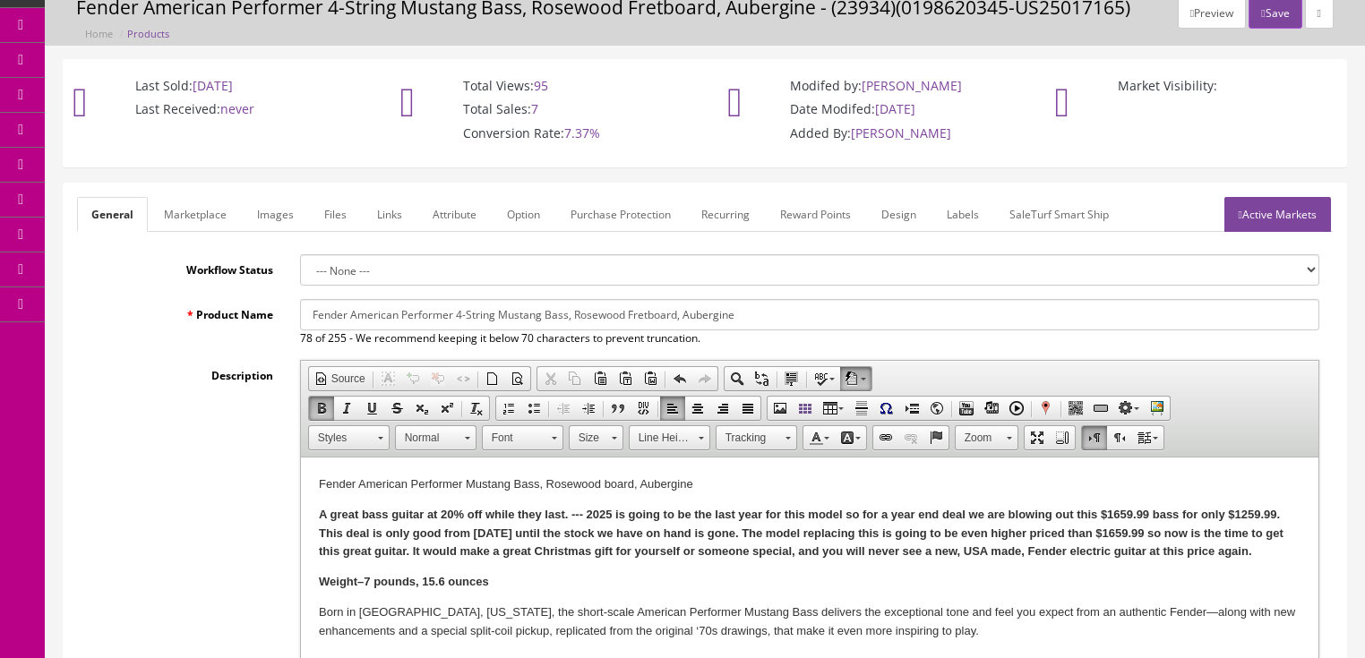
click at [1253, 212] on link "Active Markets" at bounding box center [1277, 214] width 107 height 35
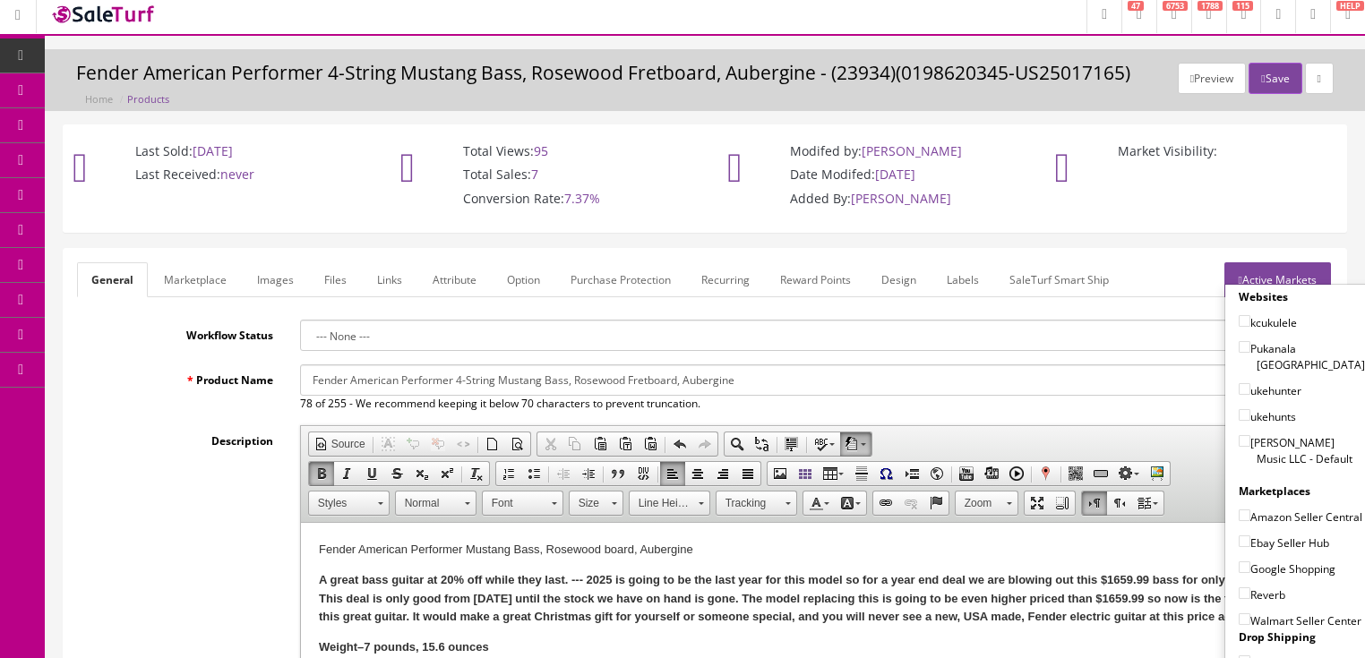
scroll to position [0, 0]
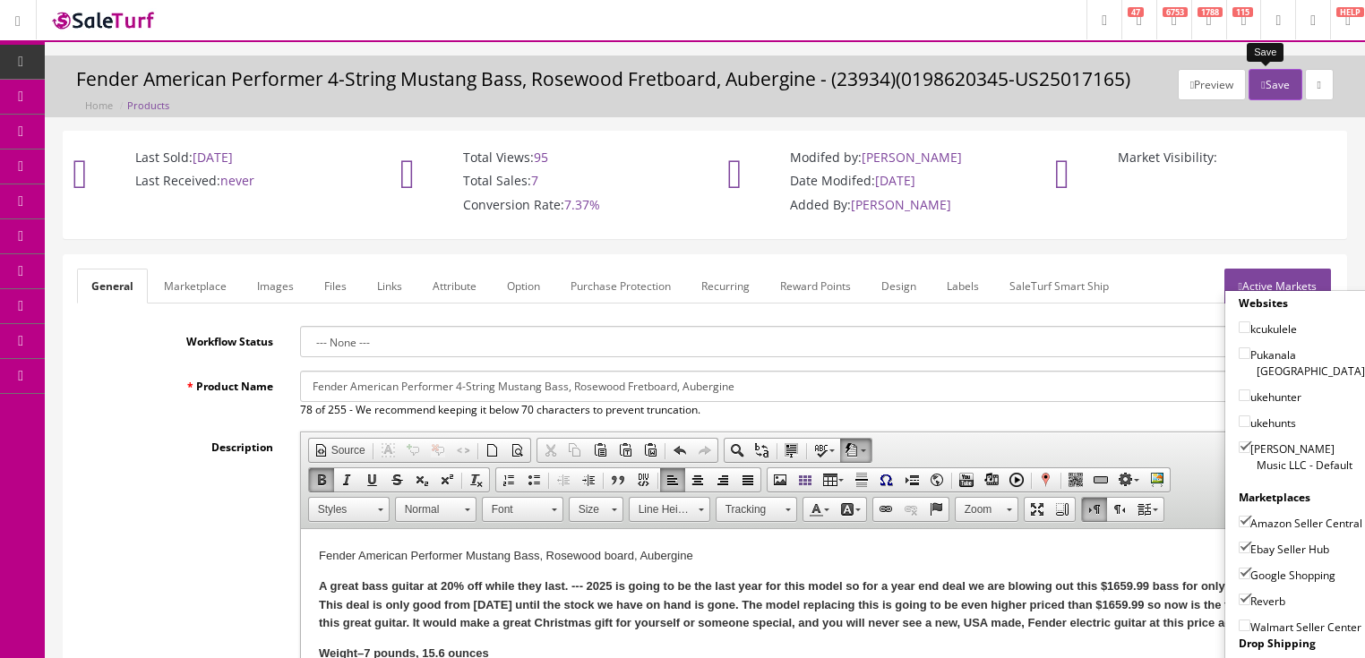
click at [1266, 73] on button "Save" at bounding box center [1274, 84] width 53 height 31
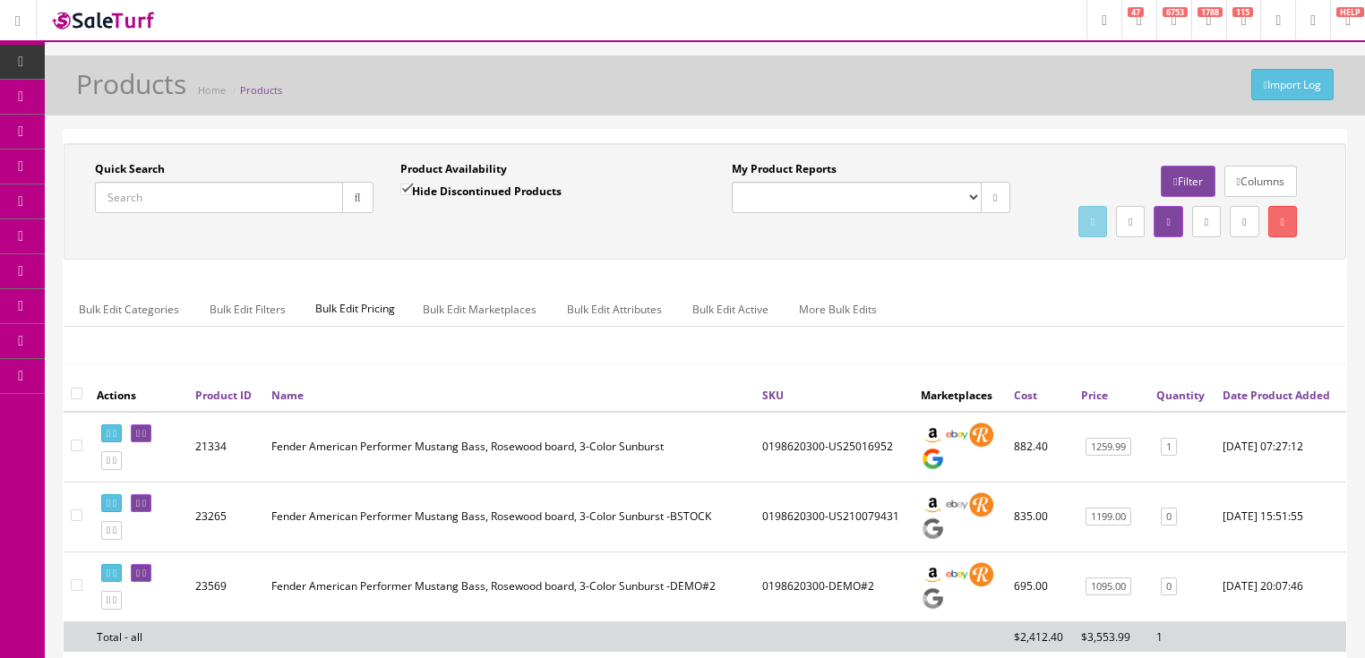
click at [201, 202] on input "Quick Search" at bounding box center [219, 197] width 248 height 31
paste input "0198610300"
type input "0198610300"
click at [403, 193] on input "Hide Discontinued Products" at bounding box center [406, 190] width 12 height 12
checkbox input "false"
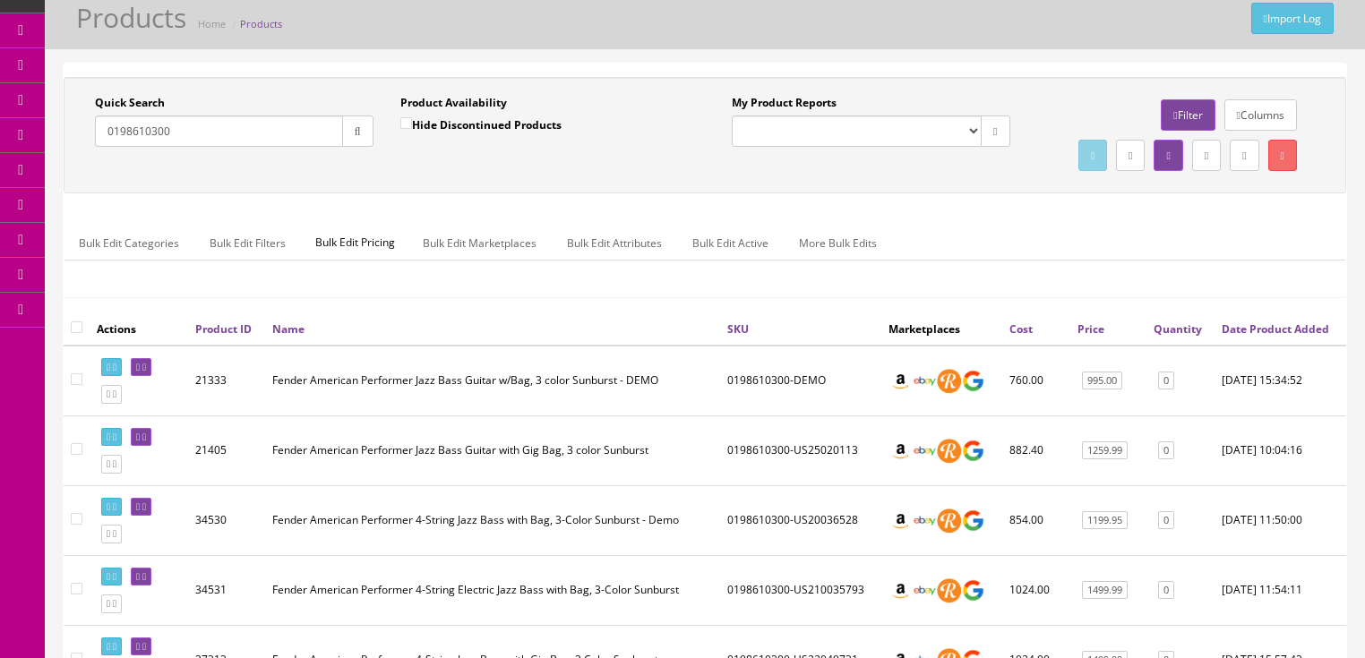
scroll to position [72, 0]
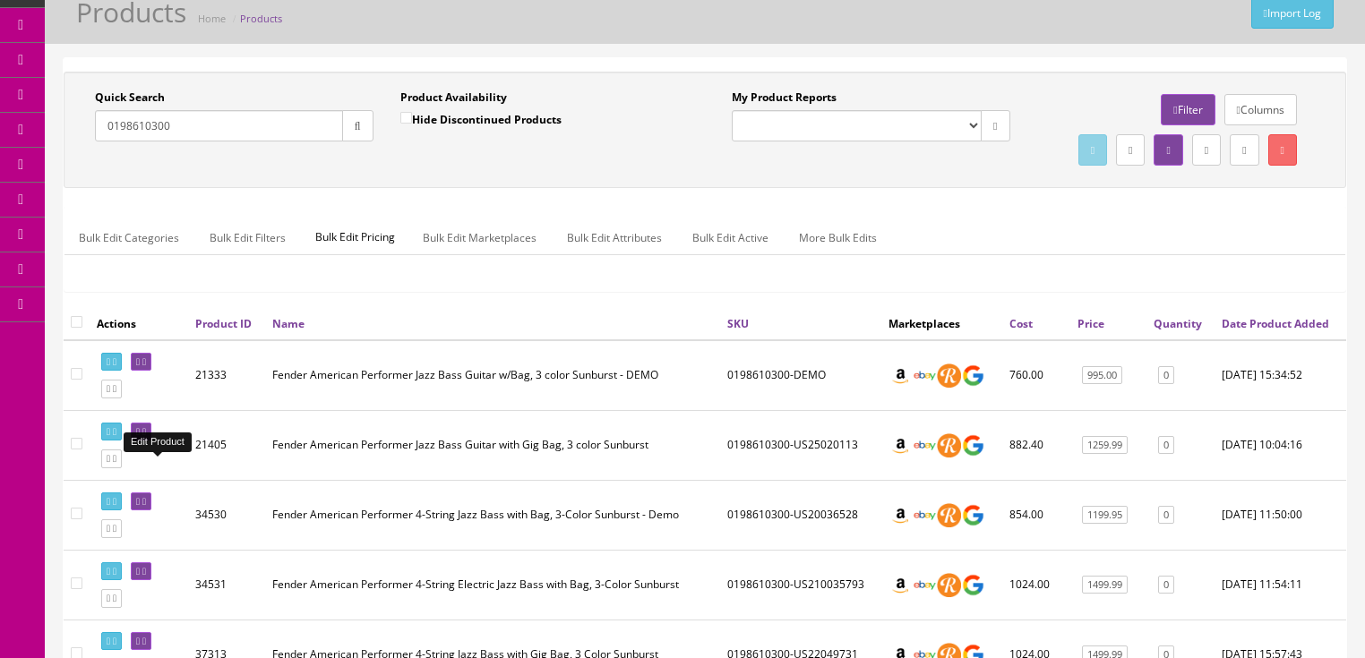
click at [140, 437] on icon at bounding box center [138, 432] width 4 height 10
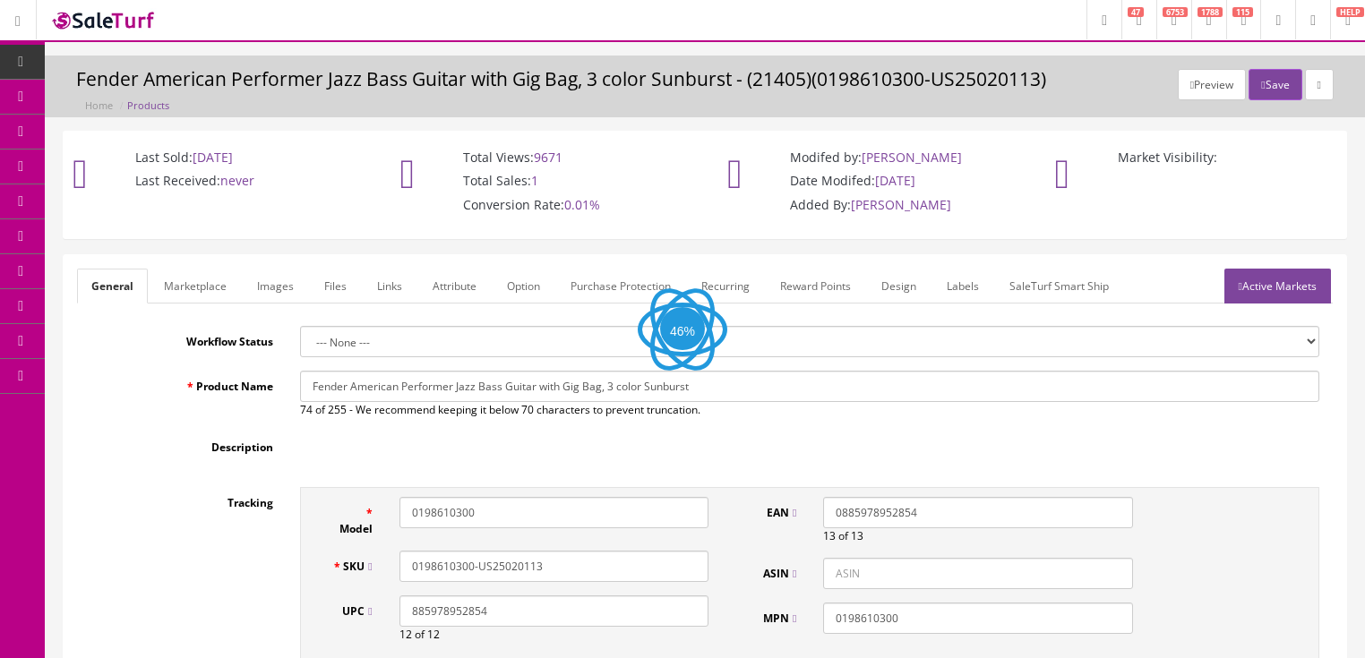
click at [276, 284] on link "Images" at bounding box center [275, 286] width 65 height 35
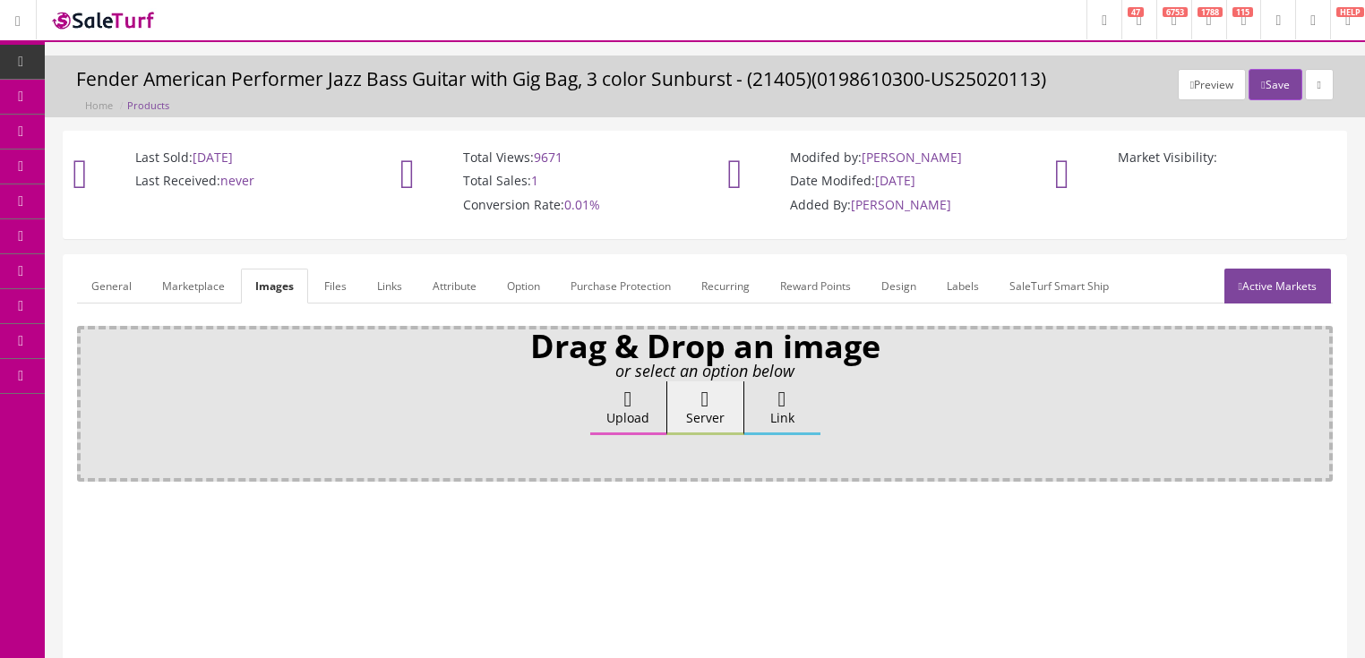
click at [639, 402] on label "Upload" at bounding box center [628, 409] width 76 height 54
click at [90, 399] on input "Upload" at bounding box center [90, 391] width 0 height 18
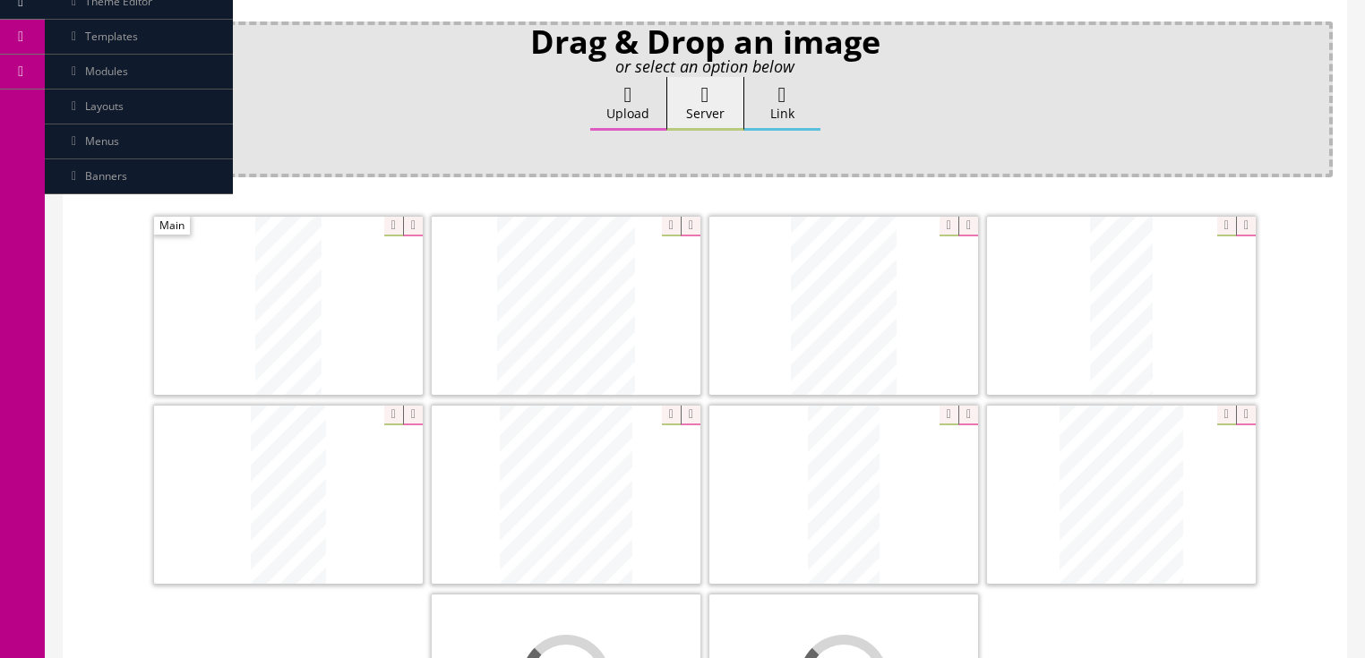
scroll to position [358, 0]
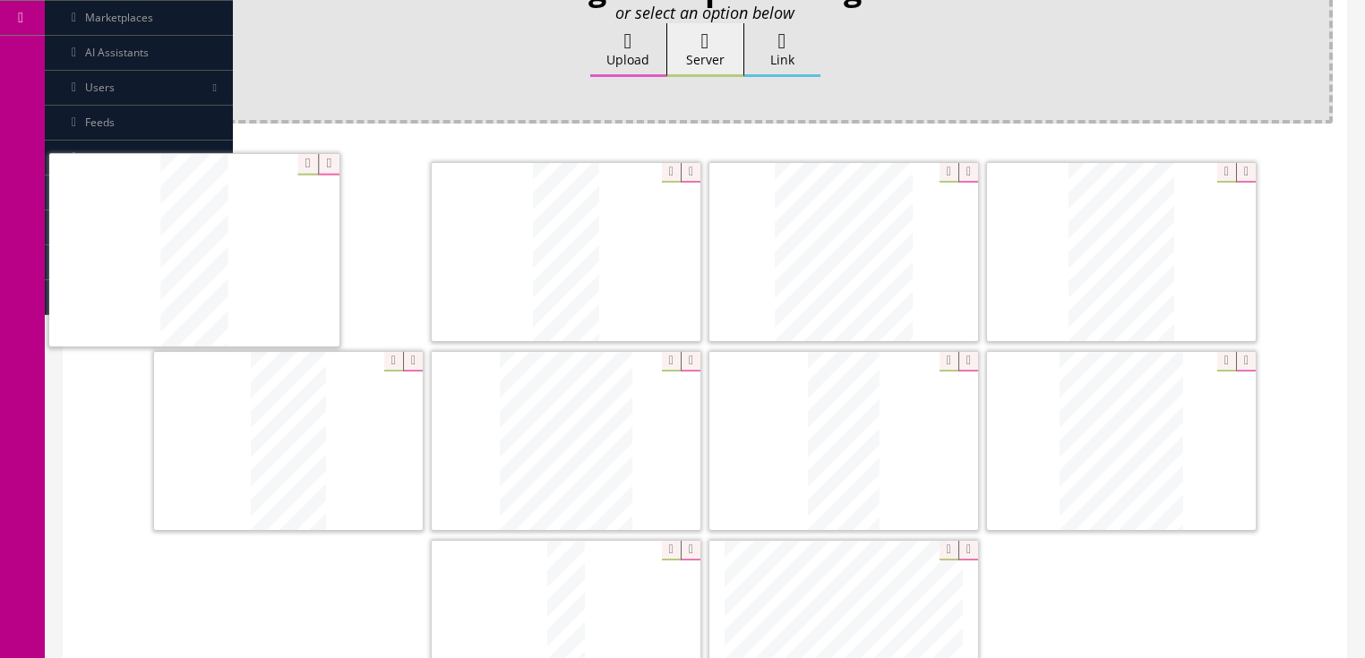
drag, startPoint x: 1135, startPoint y: 244, endPoint x: 267, endPoint y: 245, distance: 867.9
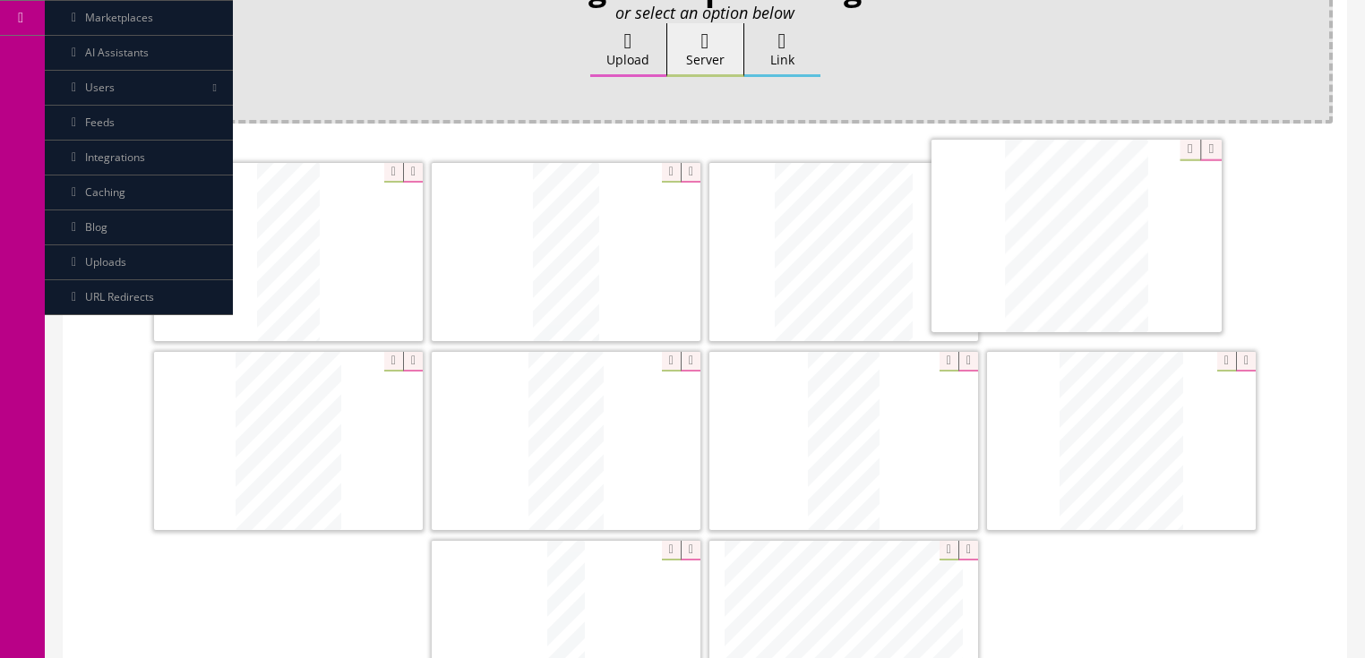
drag, startPoint x: 523, startPoint y: 428, endPoint x: 1014, endPoint y: 282, distance: 512.0
drag, startPoint x: 1085, startPoint y: 431, endPoint x: 480, endPoint y: 437, distance: 605.5
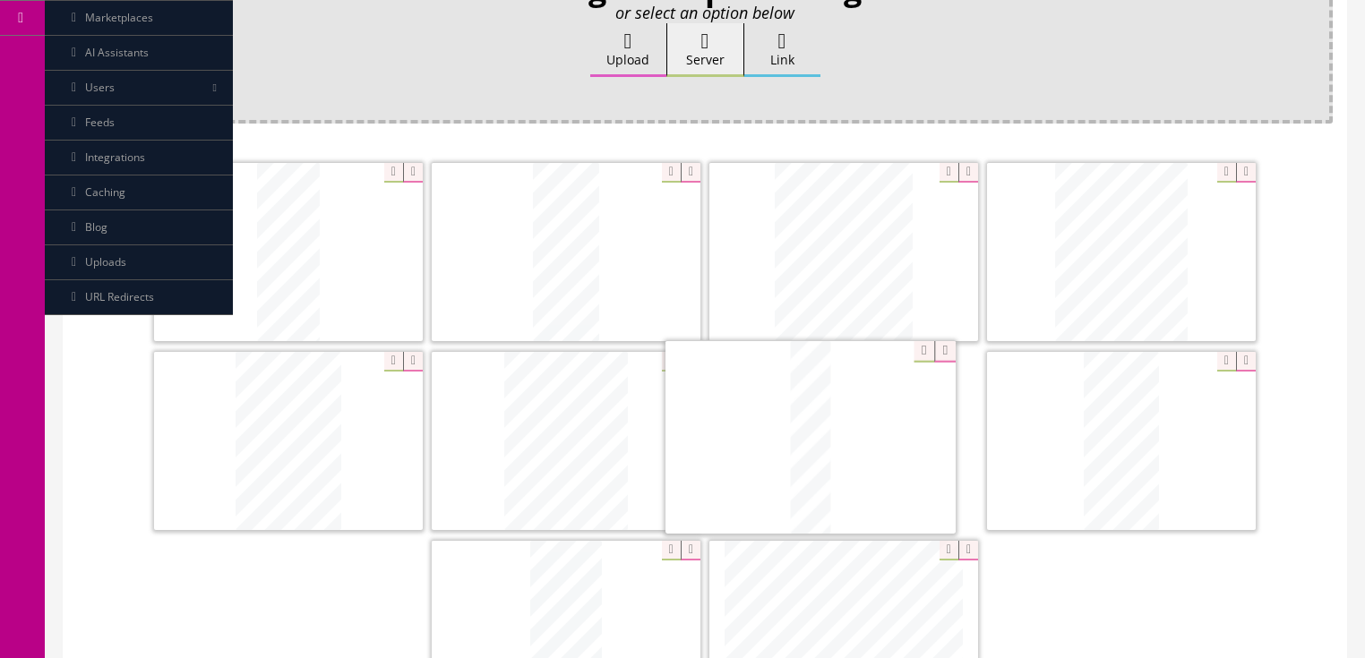
drag, startPoint x: 598, startPoint y: 534, endPoint x: 789, endPoint y: 373, distance: 249.8
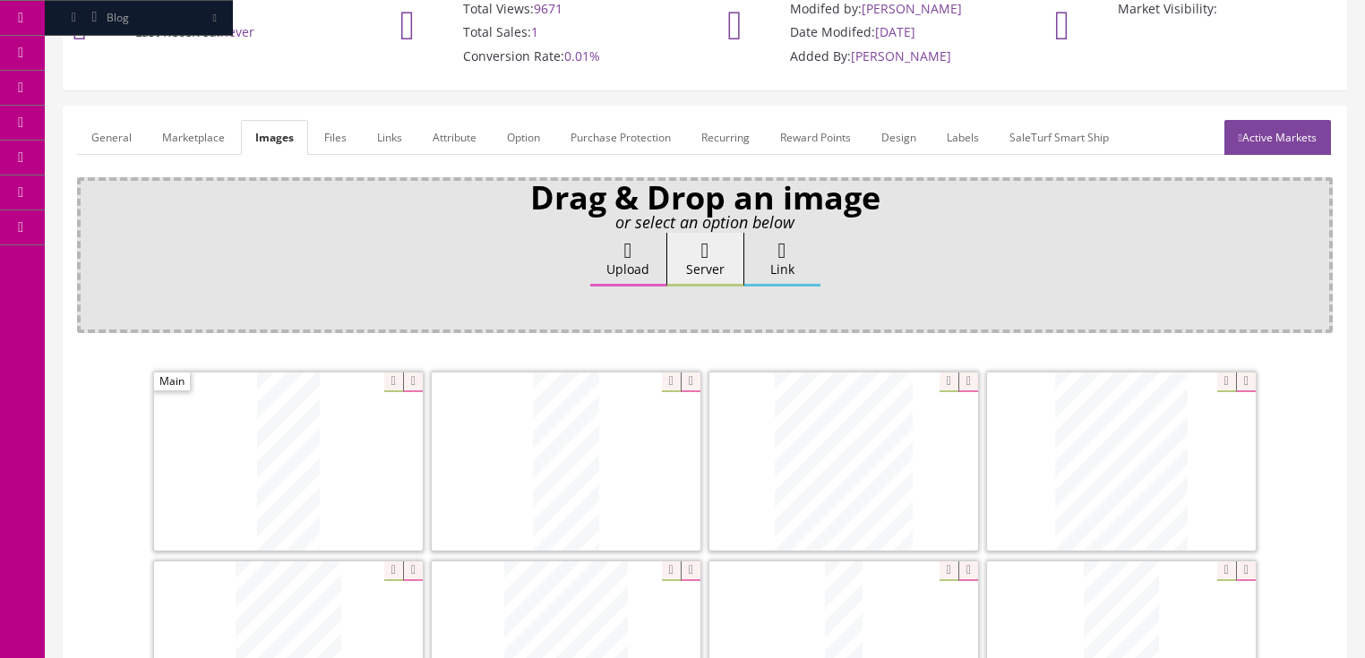
scroll to position [72, 0]
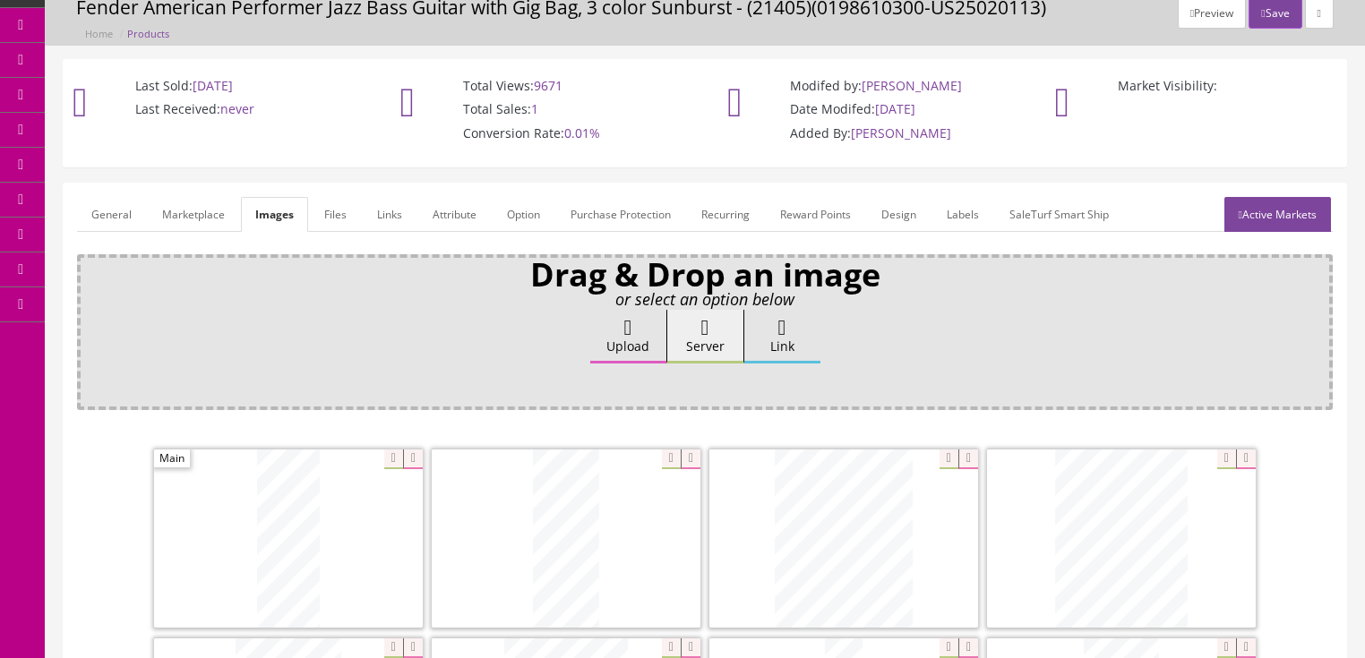
click at [103, 225] on link "General" at bounding box center [111, 214] width 69 height 35
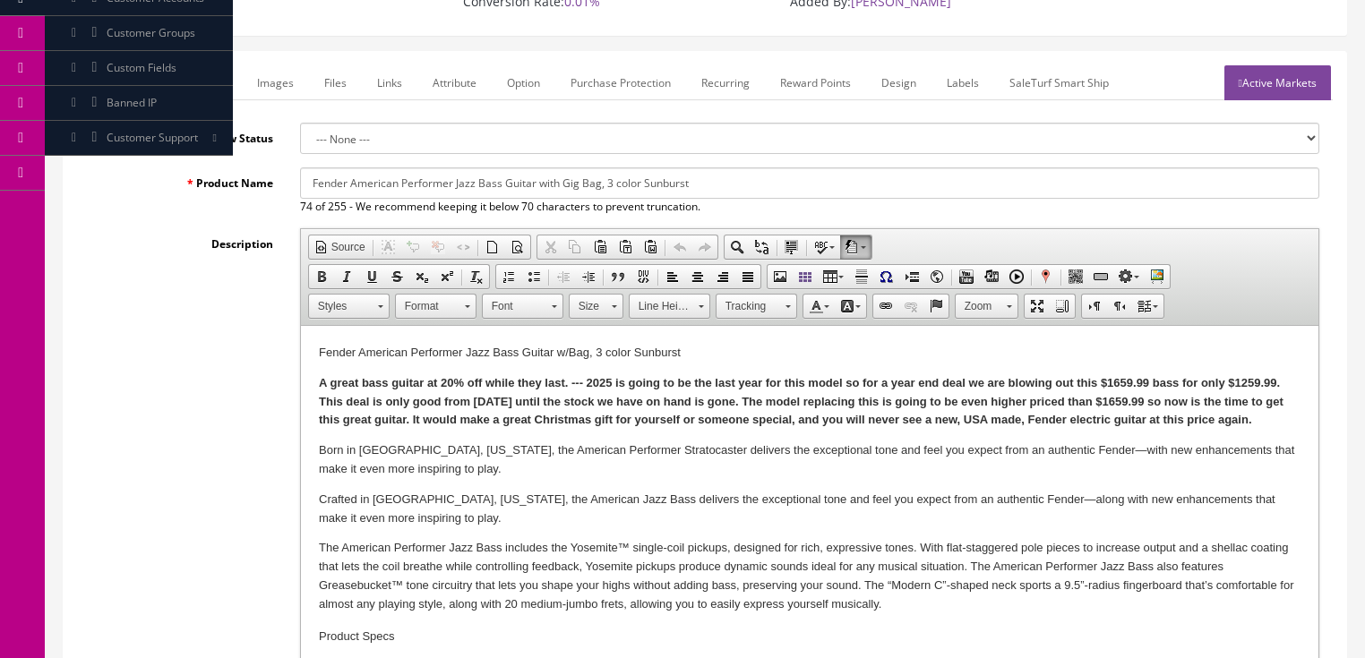
scroll to position [287, 0]
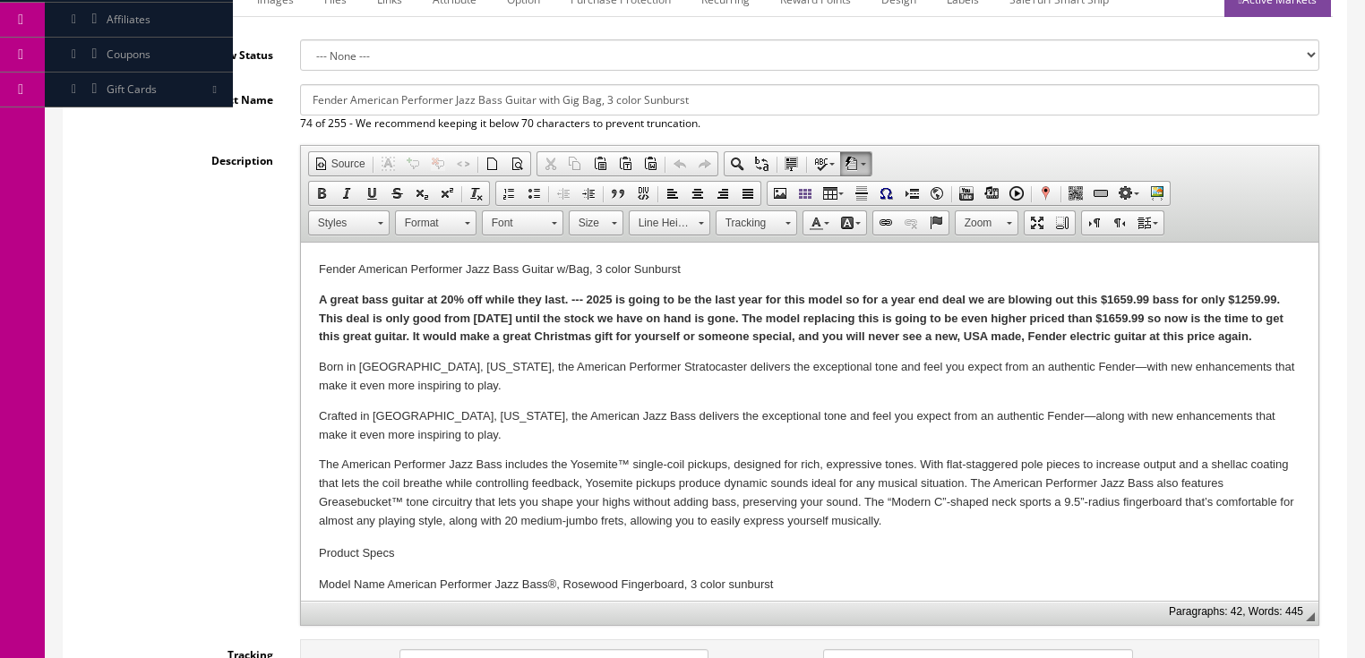
click at [1284, 335] on p "A great bass guitar at 20% off while they last. --- 2025 is going to be the las…" at bounding box center [809, 319] width 982 height 56
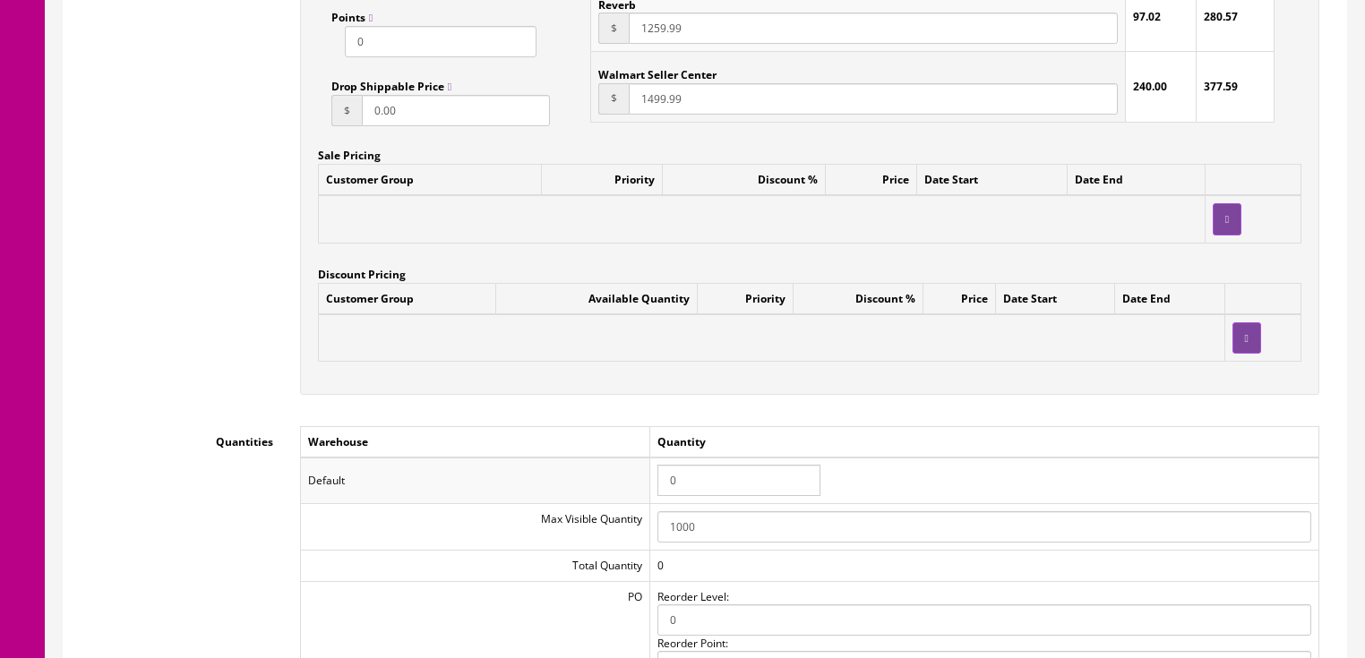
scroll to position [1720, 0]
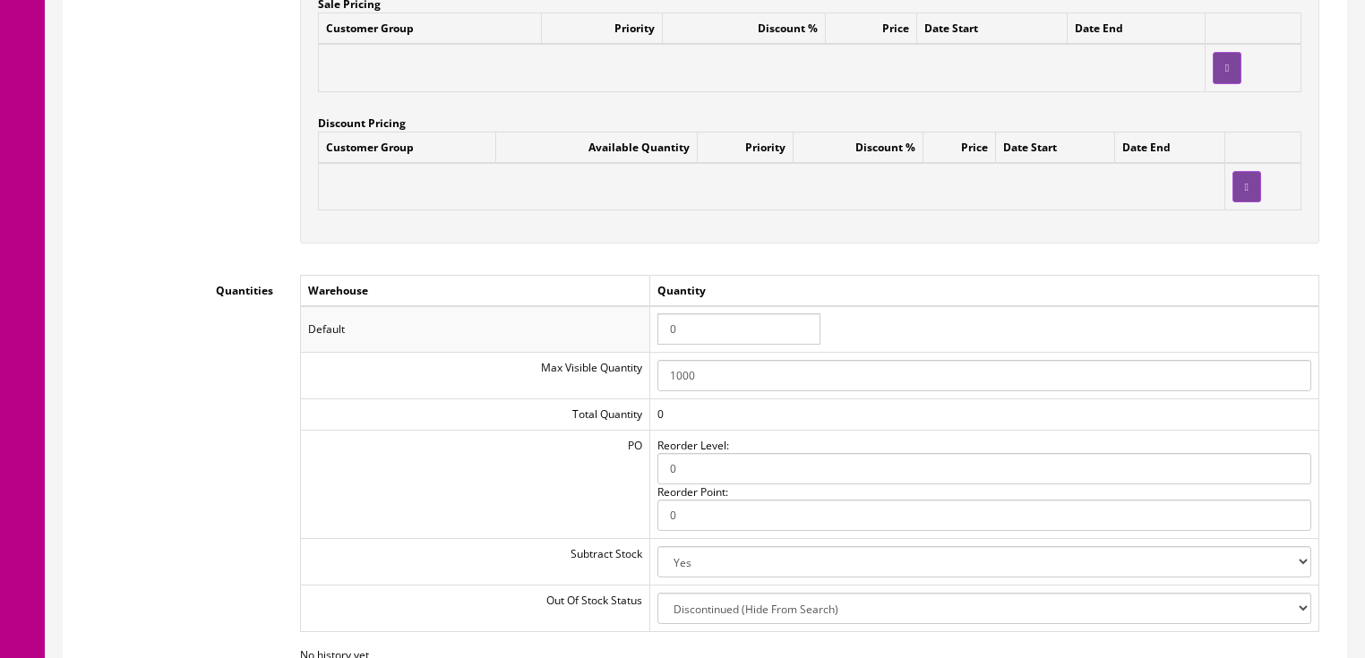
drag, startPoint x: 699, startPoint y: 344, endPoint x: 638, endPoint y: 343, distance: 60.9
click at [638, 343] on tr "Default 0" at bounding box center [809, 329] width 1018 height 47
type input "1"
click at [1085, 306] on td "Quantity" at bounding box center [983, 290] width 669 height 31
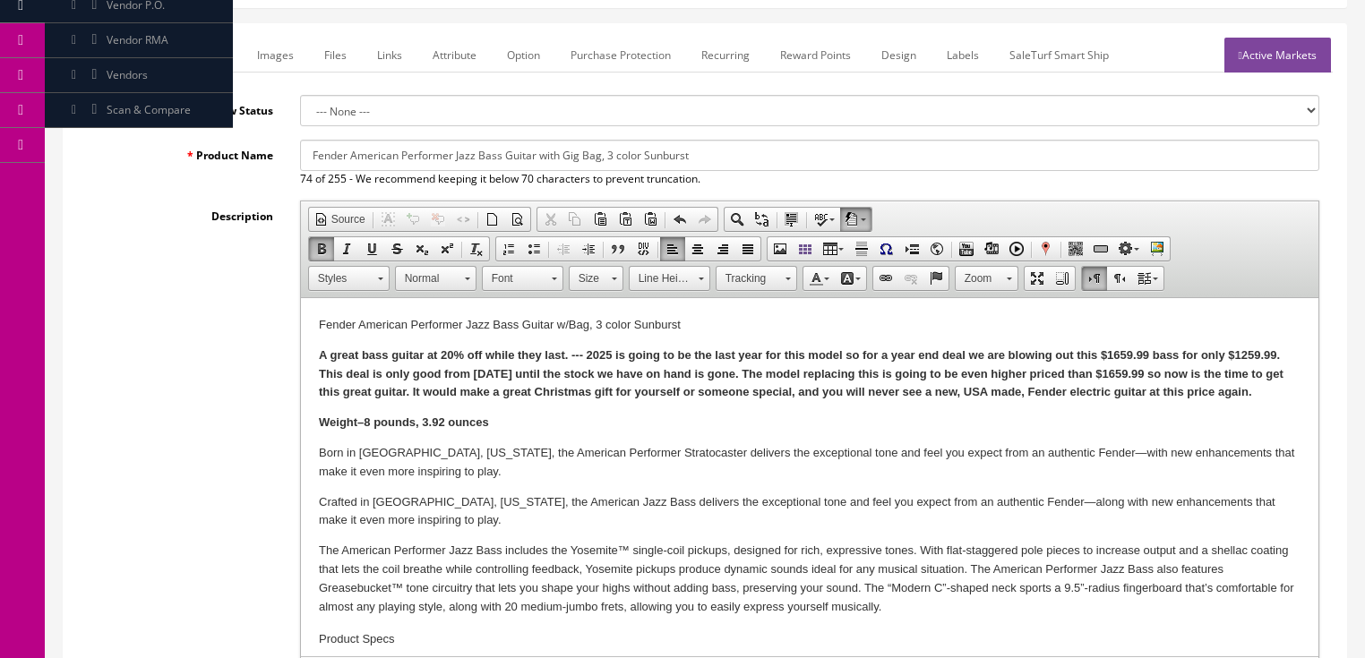
scroll to position [0, 0]
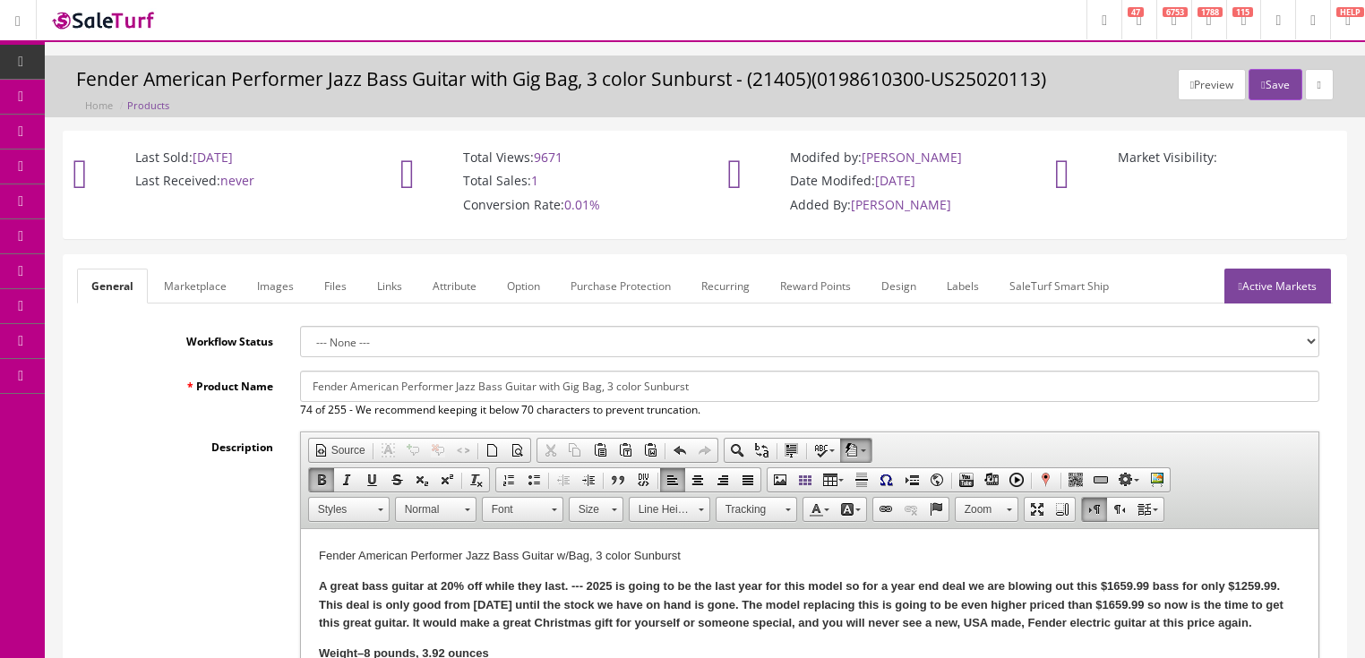
click at [1256, 292] on link "Active Markets" at bounding box center [1277, 286] width 107 height 35
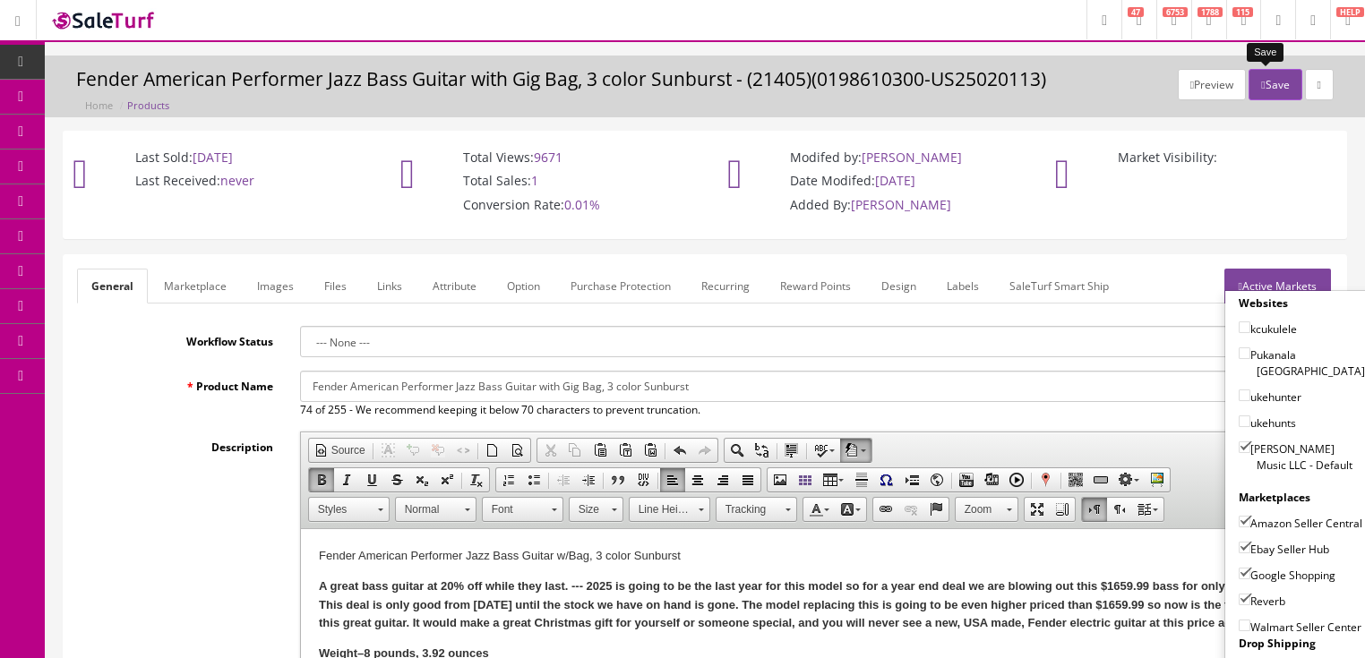
click at [1266, 83] on button "Save" at bounding box center [1274, 84] width 53 height 31
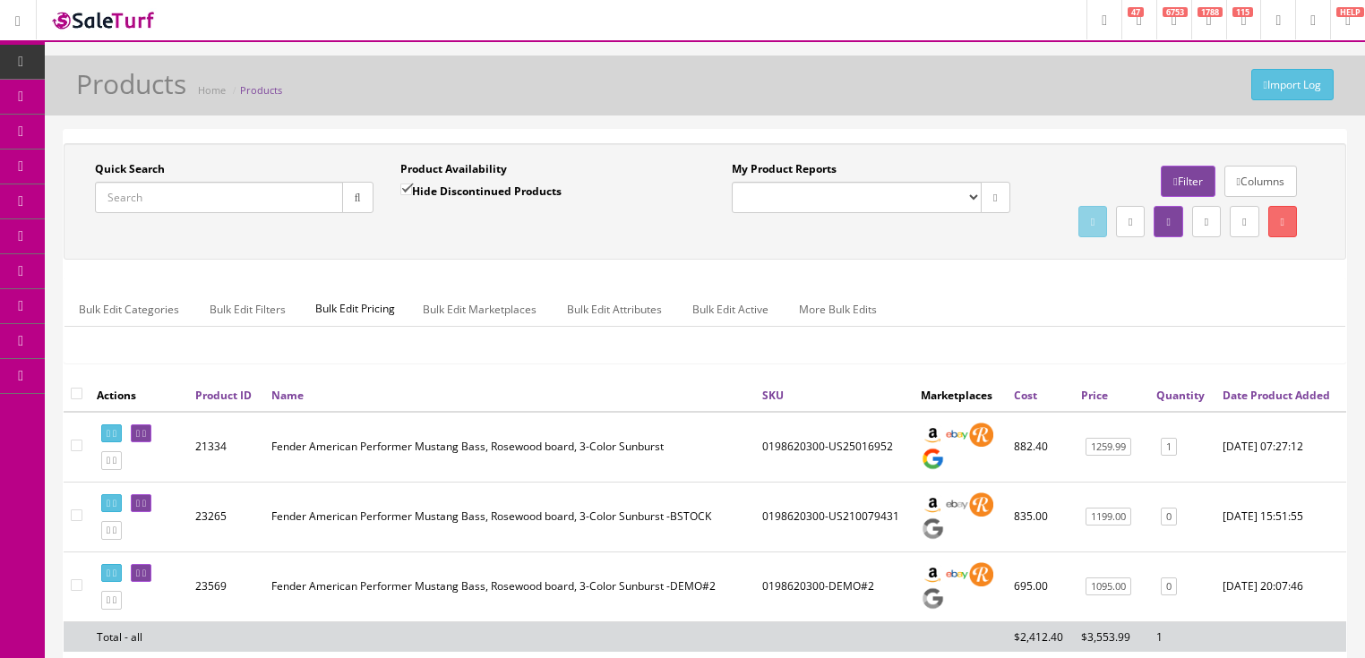
click at [286, 198] on input "Quick Search" at bounding box center [219, 197] width 248 height 31
paste input "0198612357"
type input "0198612357"
click at [407, 190] on input "Hide Discontinued Products" at bounding box center [406, 190] width 12 height 12
checkbox input "false"
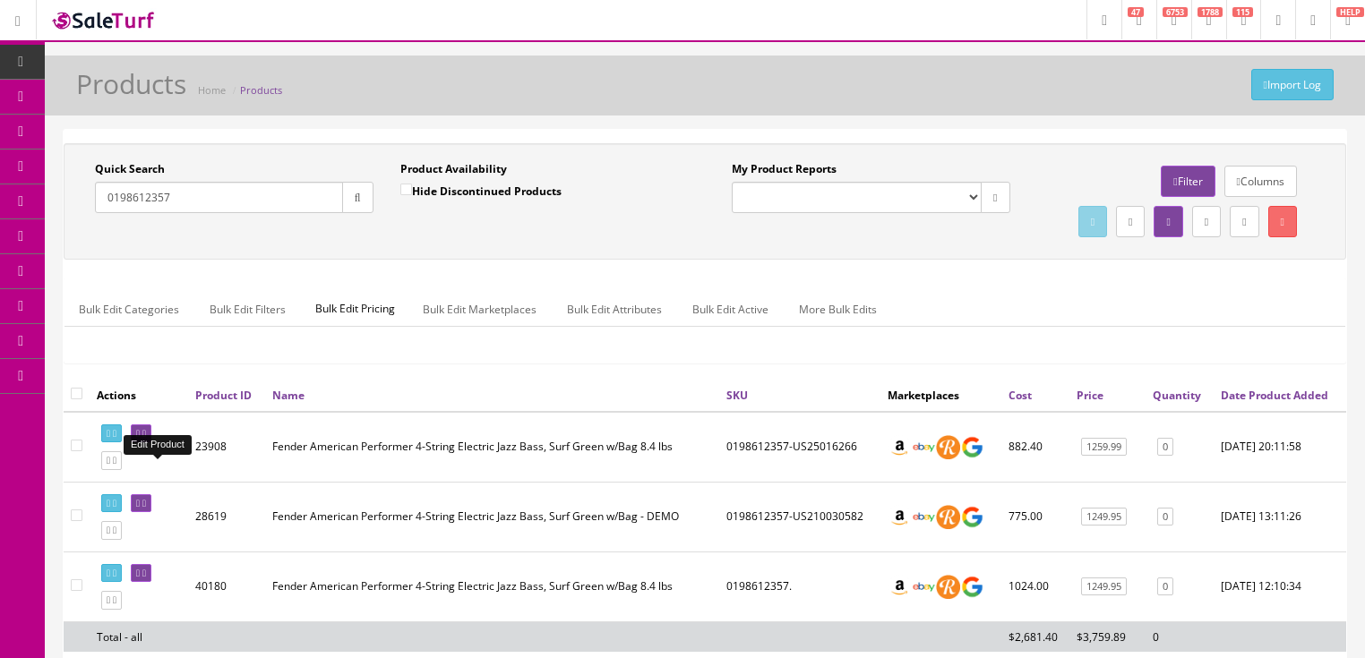
click at [140, 439] on icon at bounding box center [138, 434] width 4 height 10
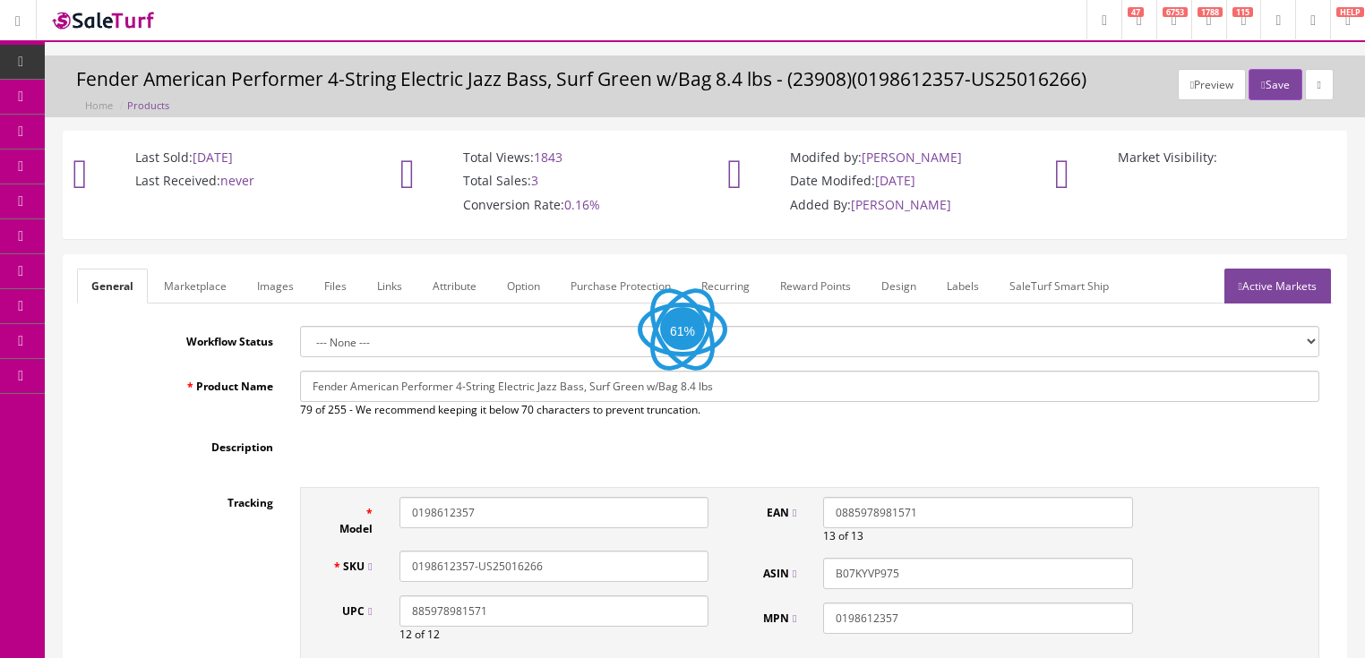
click at [270, 289] on link "Images" at bounding box center [275, 286] width 65 height 35
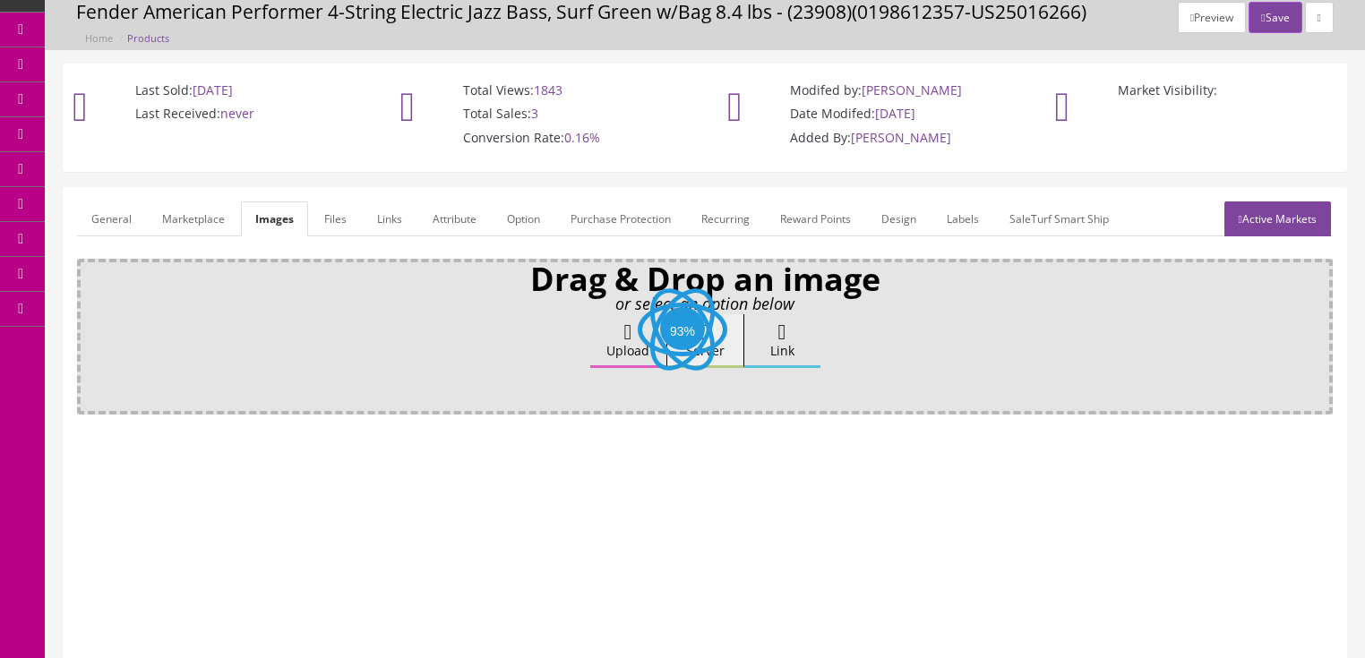
scroll to position [72, 0]
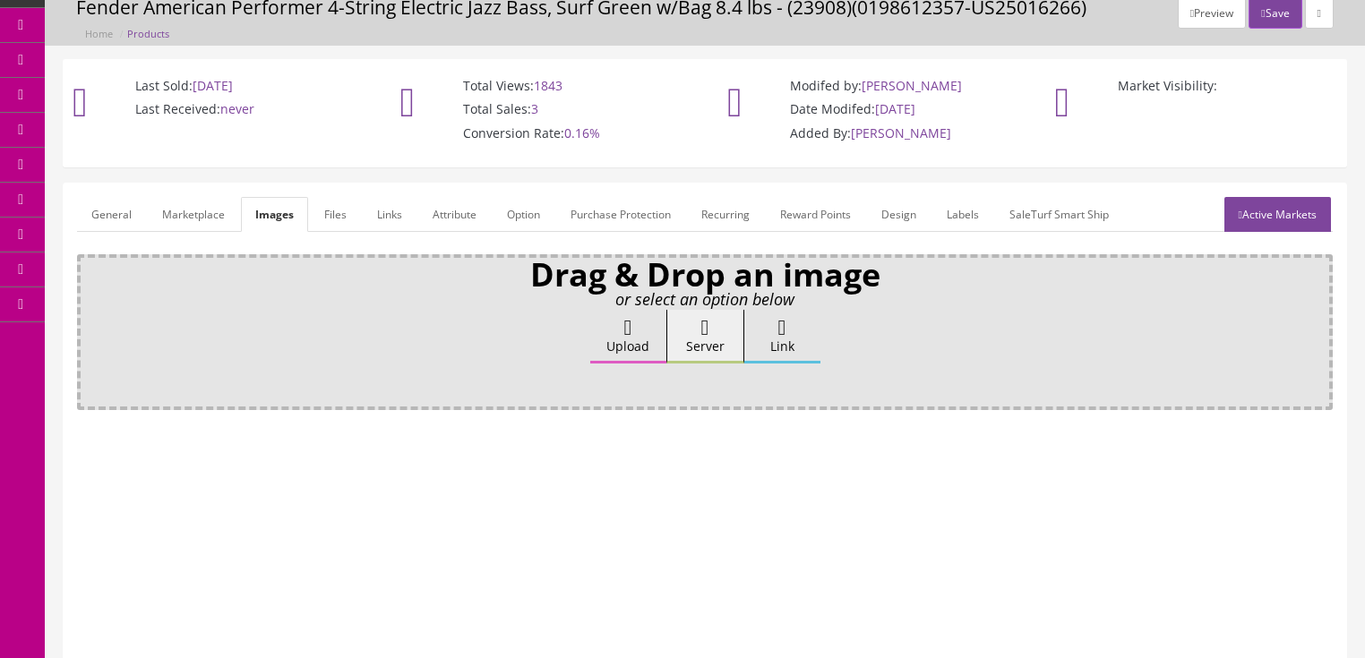
click at [627, 333] on icon at bounding box center [628, 327] width 8 height 21
click at [90, 328] on input "Upload" at bounding box center [90, 319] width 0 height 18
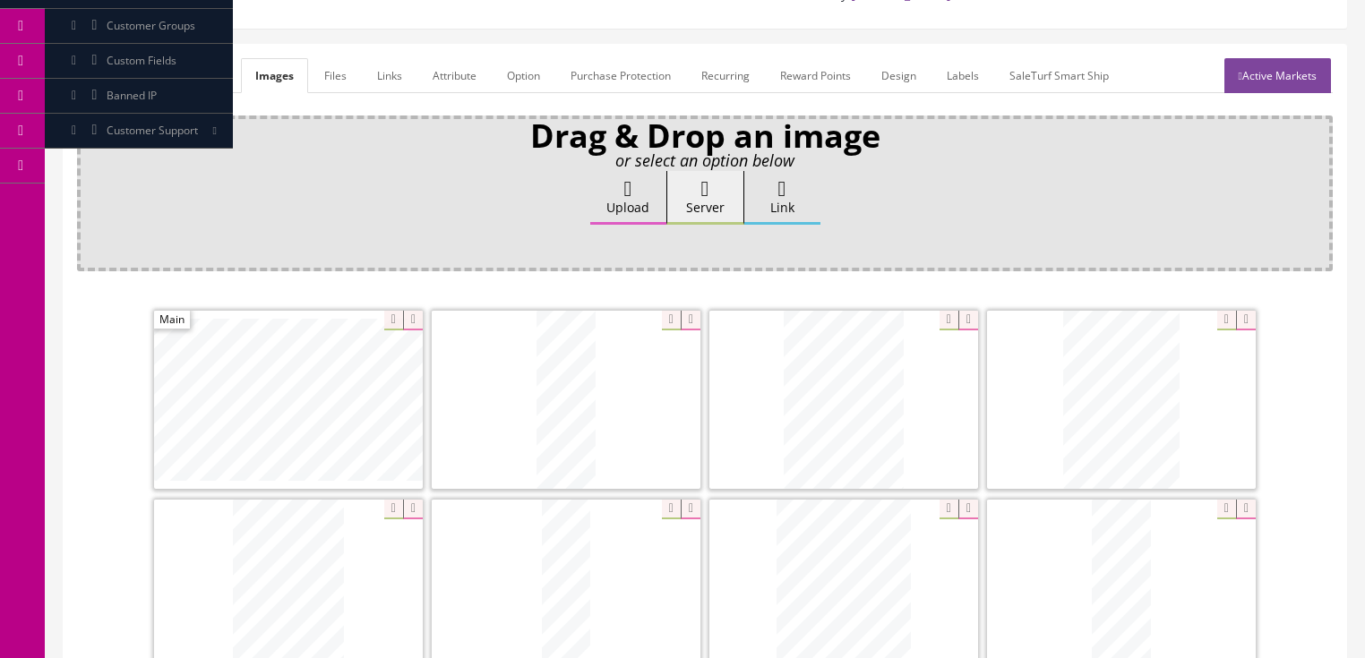
scroll to position [430, 0]
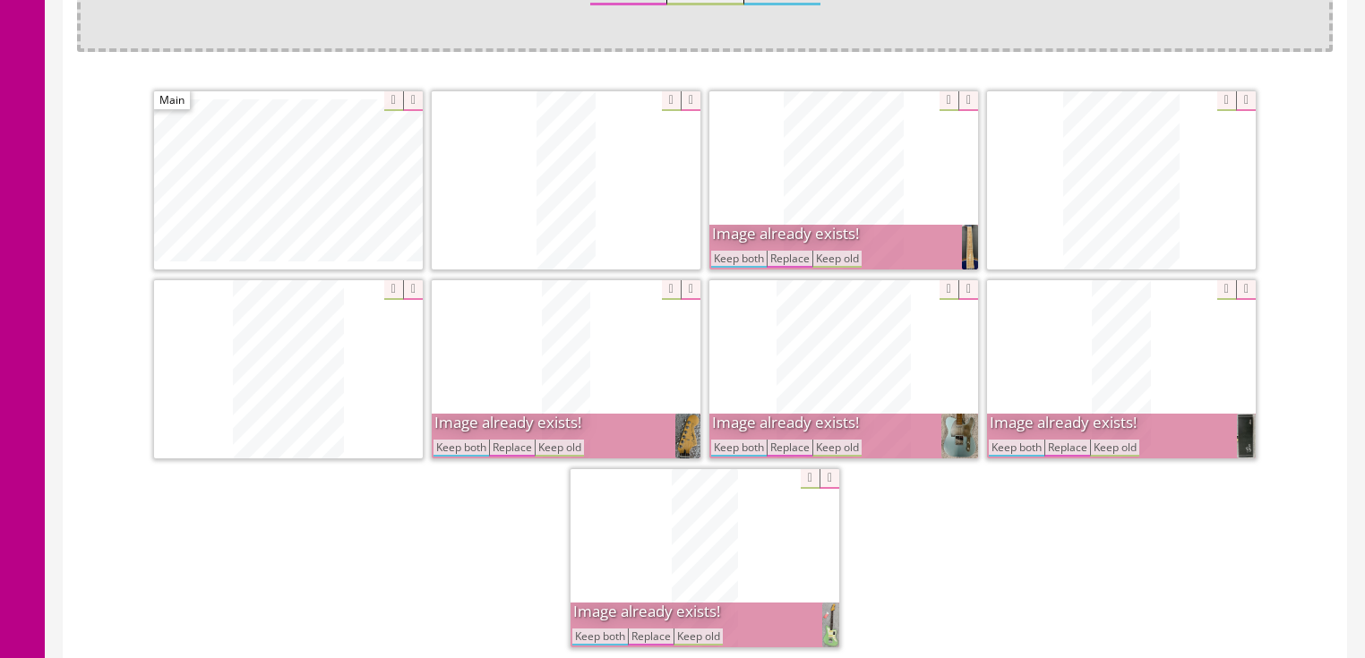
click at [752, 264] on button "Keep both" at bounding box center [739, 259] width 56 height 17
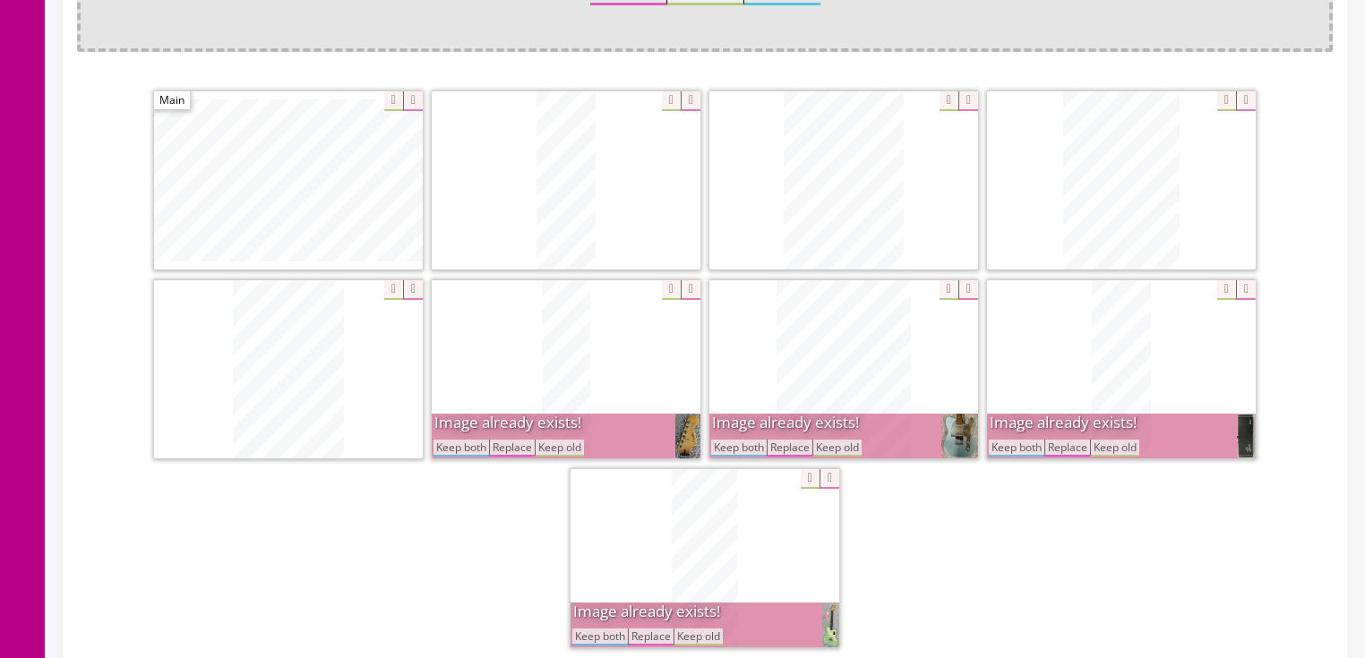
click at [1026, 445] on button "Keep both" at bounding box center [1017, 448] width 56 height 17
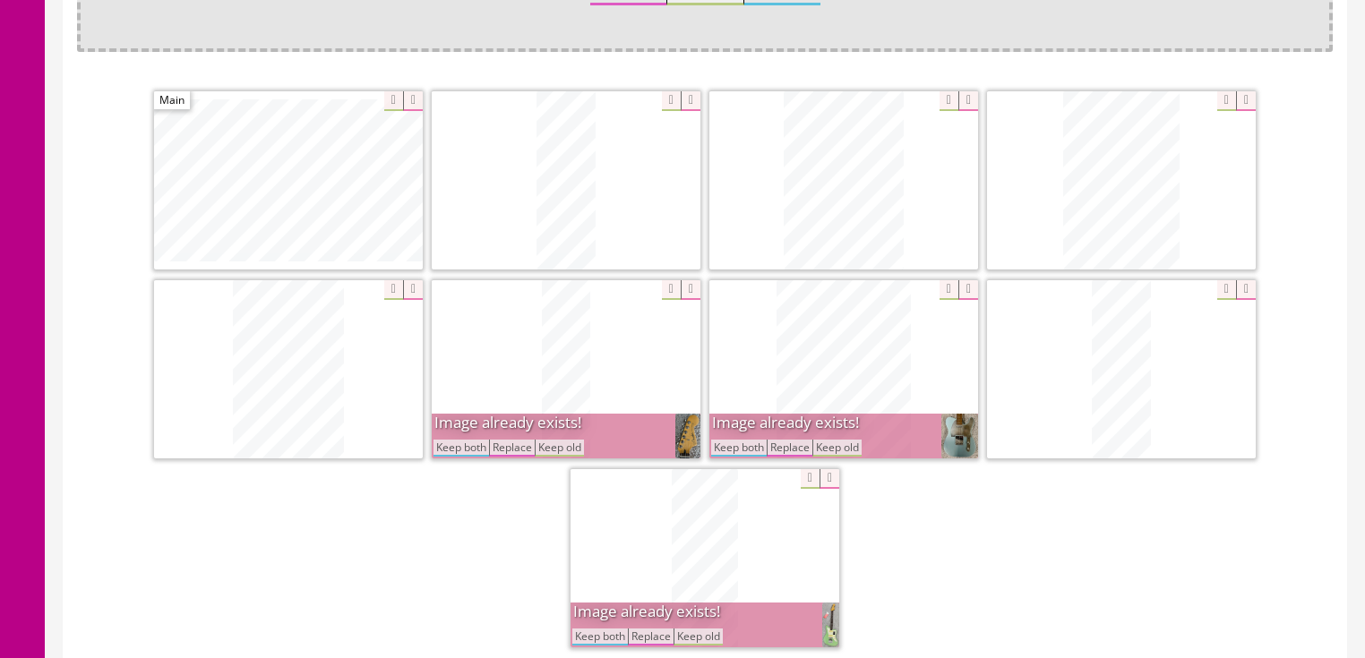
click at [730, 450] on button "Keep both" at bounding box center [739, 448] width 56 height 17
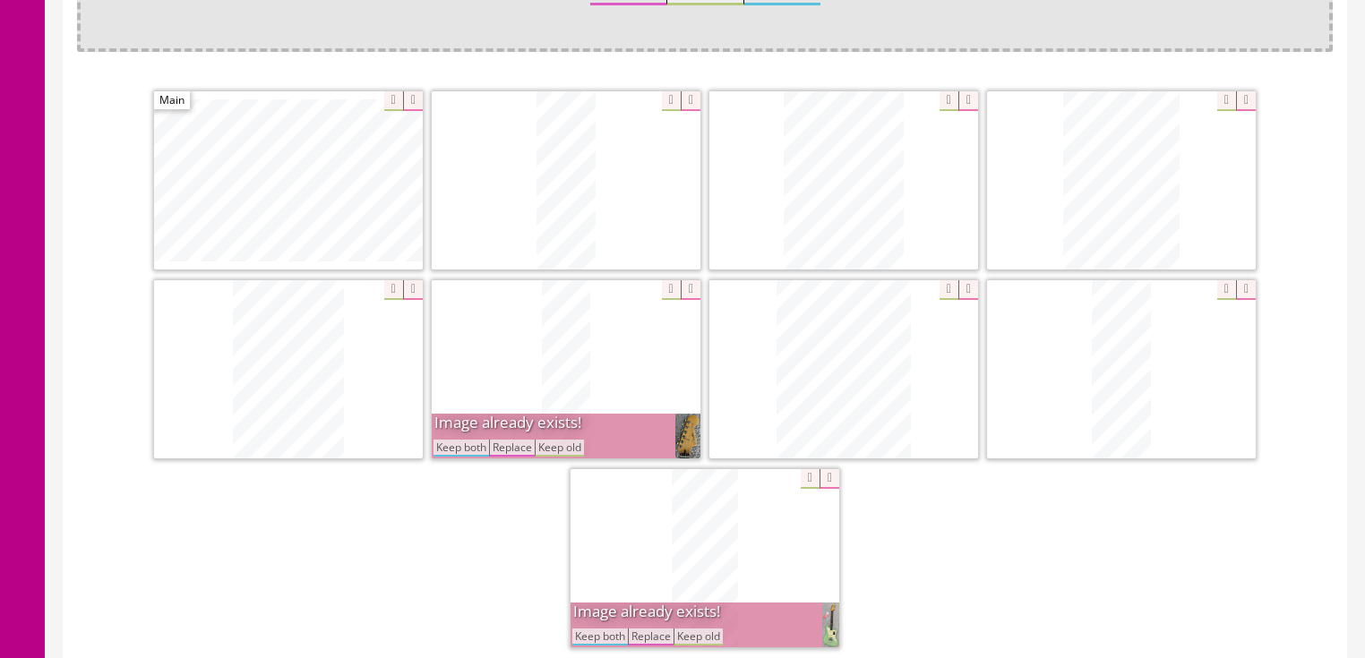
drag, startPoint x: 473, startPoint y: 440, endPoint x: 502, endPoint y: 491, distance: 59.0
click at [476, 440] on button "Keep both" at bounding box center [461, 448] width 56 height 17
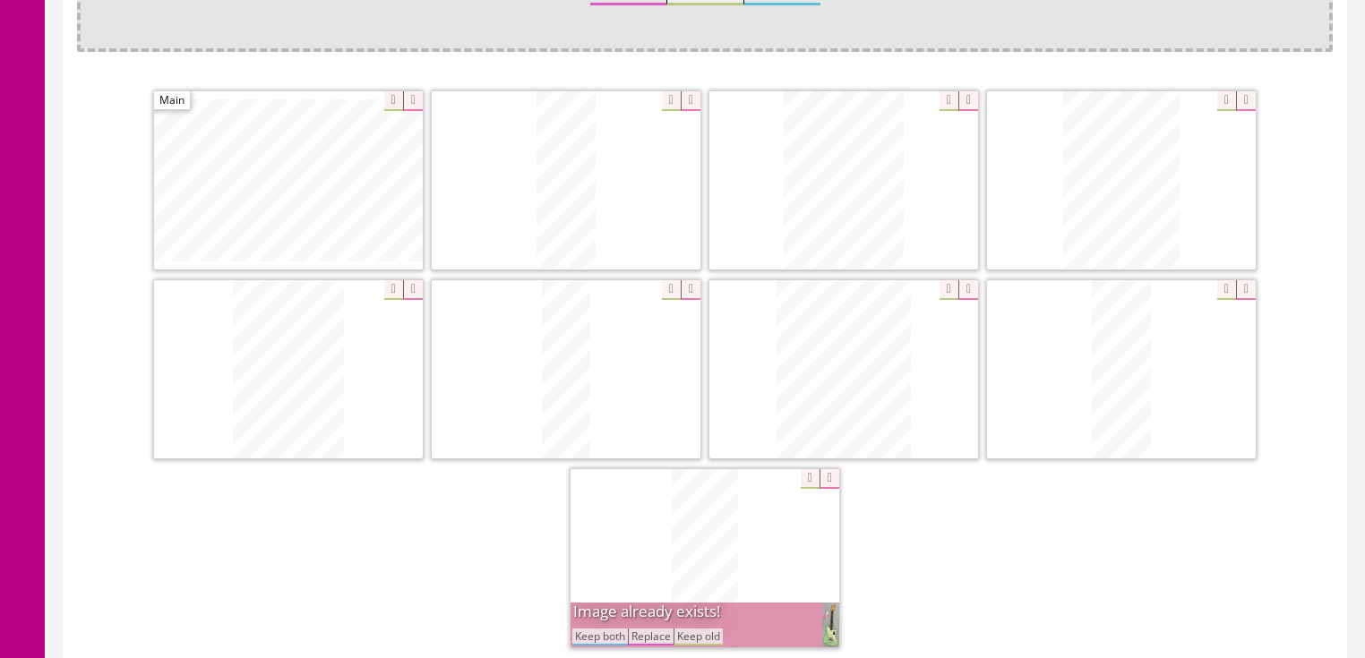
drag, startPoint x: 602, startPoint y: 628, endPoint x: 977, endPoint y: 491, distance: 399.5
click at [604, 629] on button "Keep both" at bounding box center [600, 637] width 56 height 17
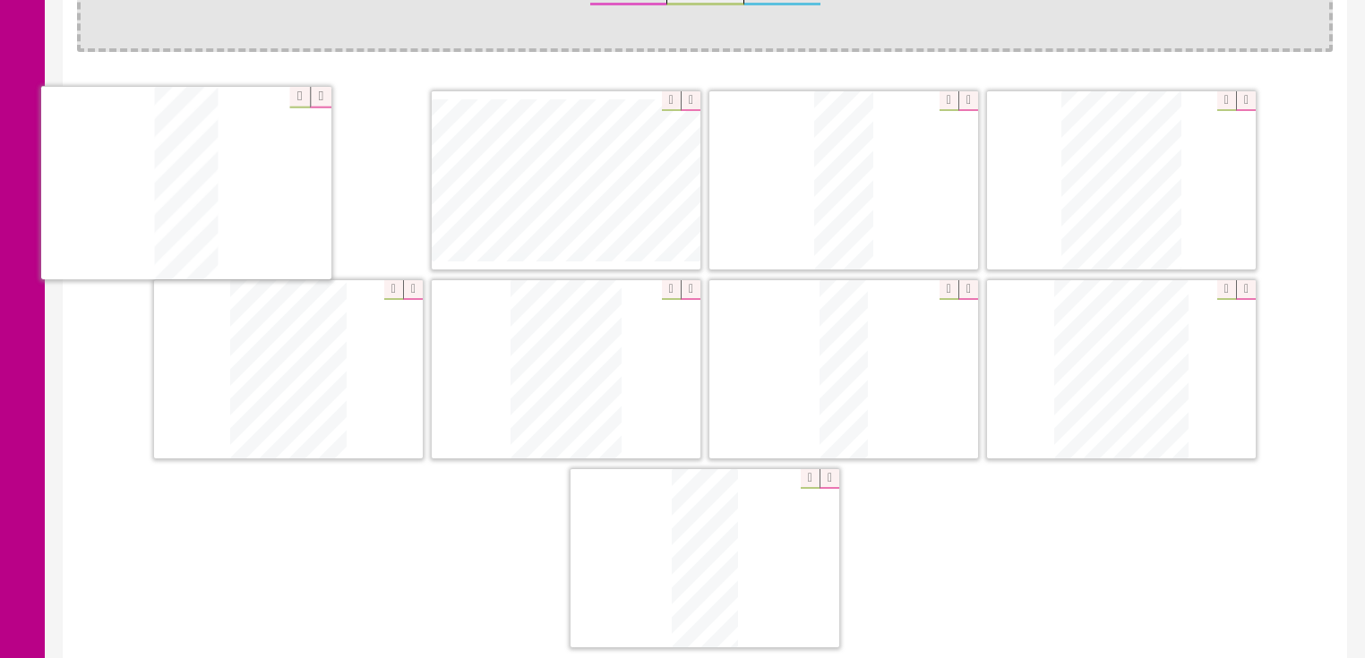
drag, startPoint x: 1130, startPoint y: 390, endPoint x: 587, endPoint y: 179, distance: 583.0
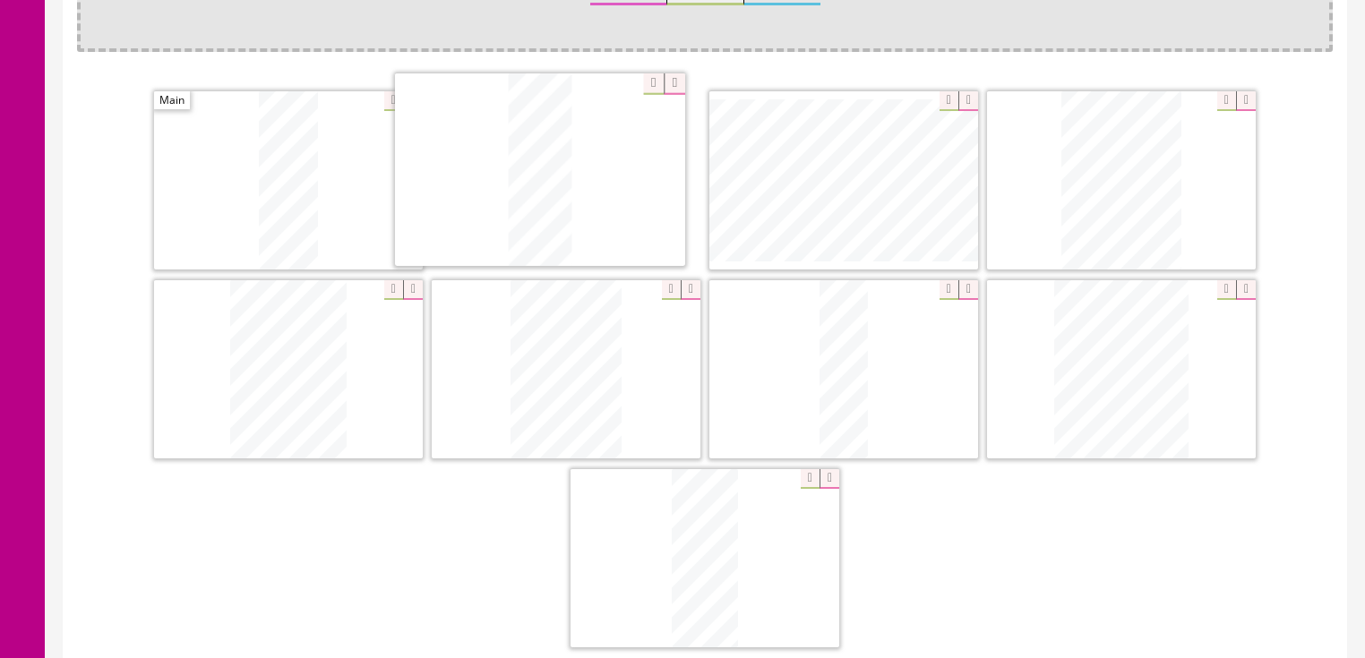
drag, startPoint x: 798, startPoint y: 181, endPoint x: 514, endPoint y: 181, distance: 283.9
drag, startPoint x: 1086, startPoint y: 373, endPoint x: 806, endPoint y: 172, distance: 344.7
drag, startPoint x: 339, startPoint y: 412, endPoint x: 1154, endPoint y: 262, distance: 828.8
drag, startPoint x: 848, startPoint y: 376, endPoint x: 600, endPoint y: 401, distance: 249.3
drag, startPoint x: 823, startPoint y: 365, endPoint x: 553, endPoint y: 365, distance: 270.5
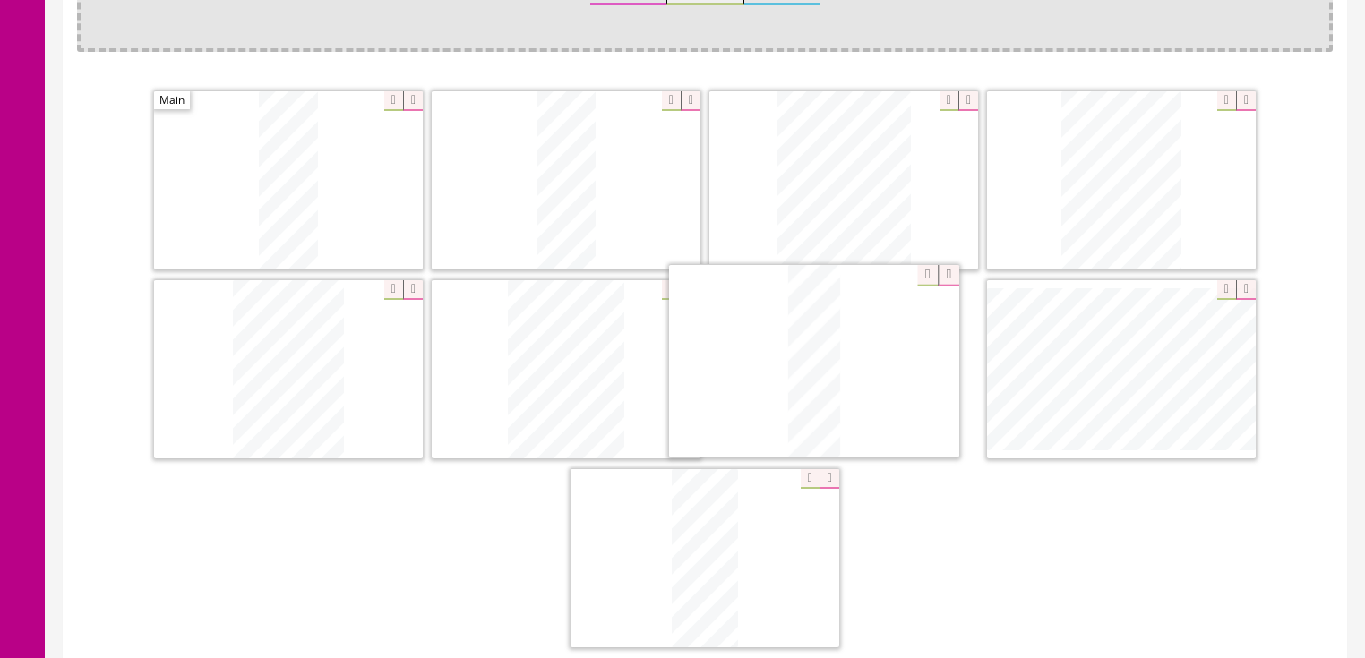
drag, startPoint x: 1114, startPoint y: 385, endPoint x: 807, endPoint y: 380, distance: 307.2
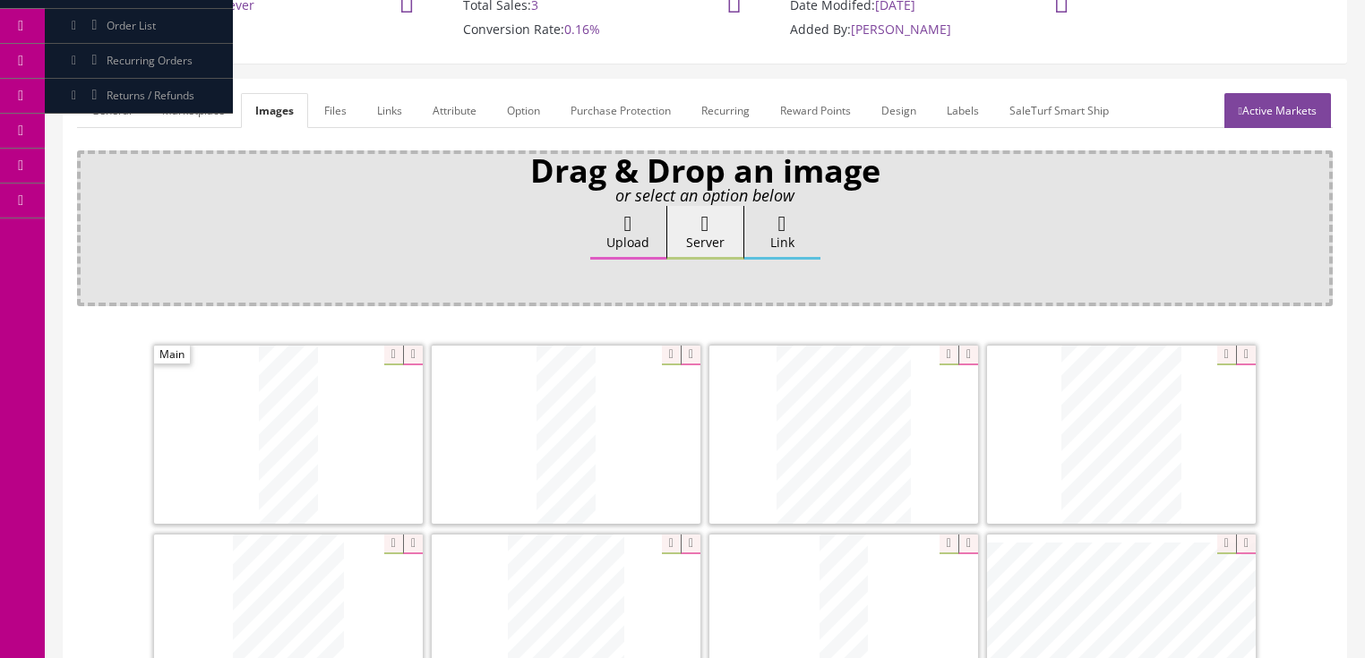
scroll to position [143, 0]
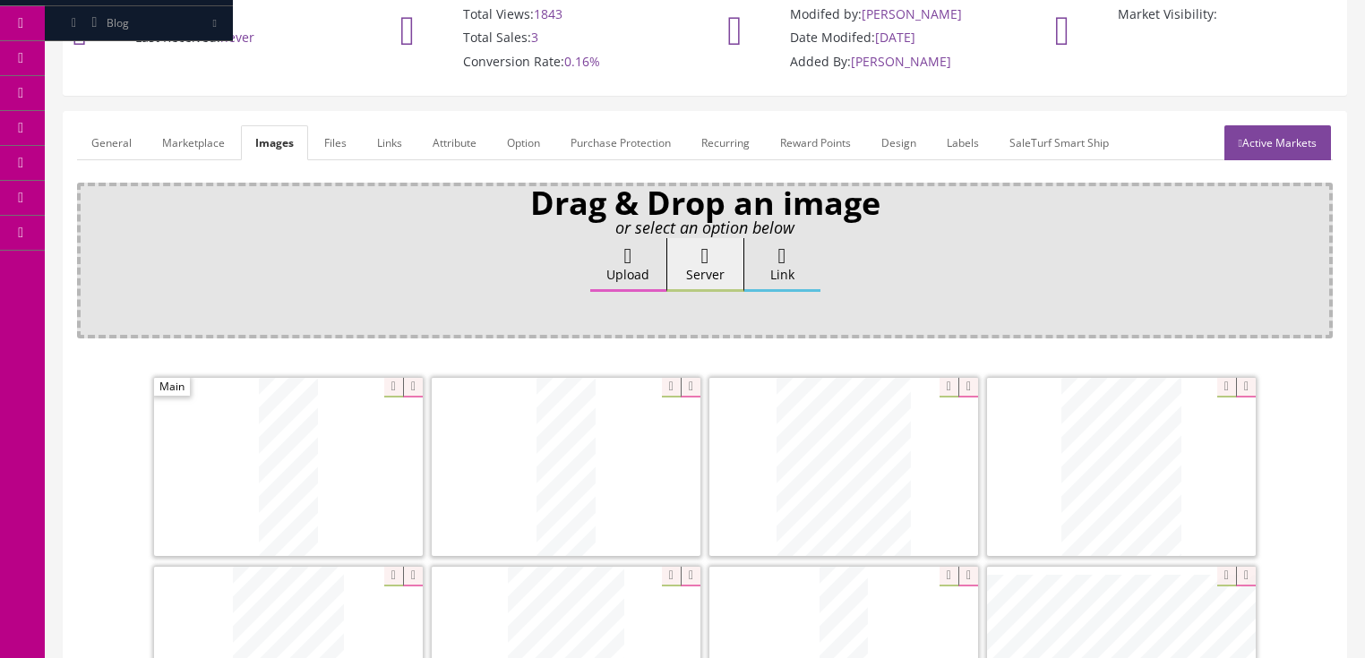
click at [107, 154] on link "General" at bounding box center [111, 142] width 69 height 35
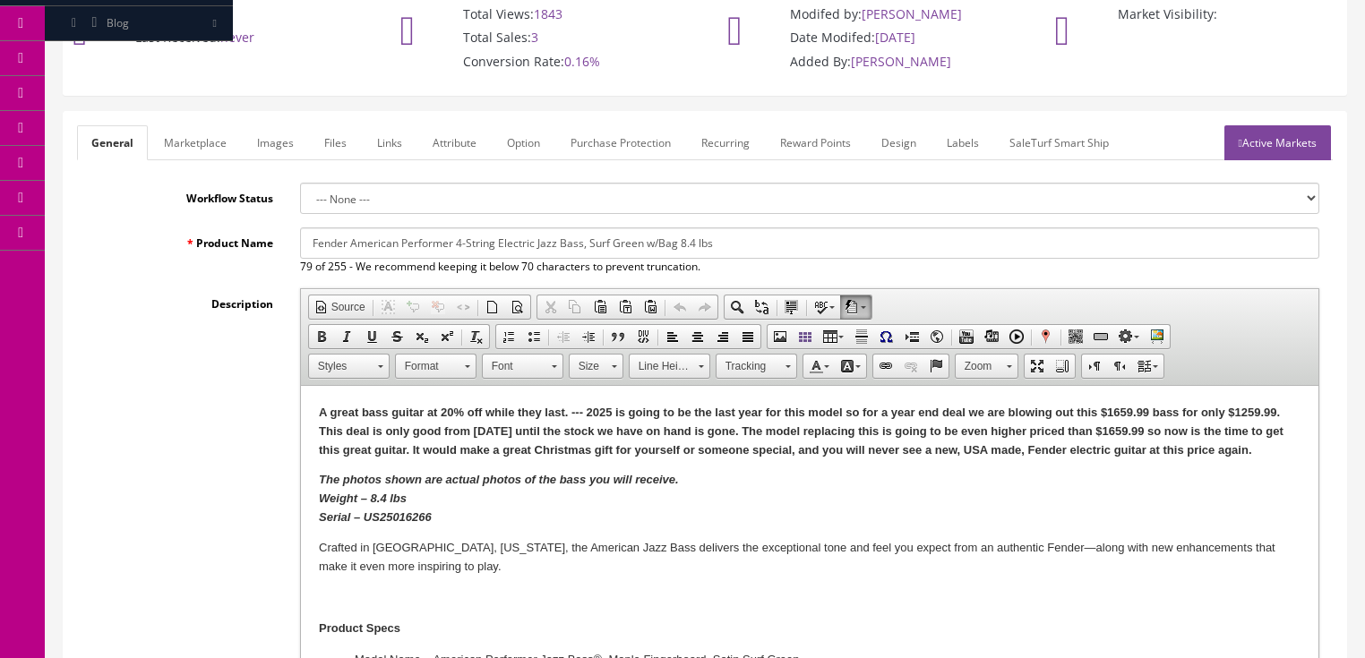
click at [373, 493] on strong "The photos shown are actual photos of the bass you will receive. Weight – 8.4 l…" at bounding box center [498, 498] width 360 height 51
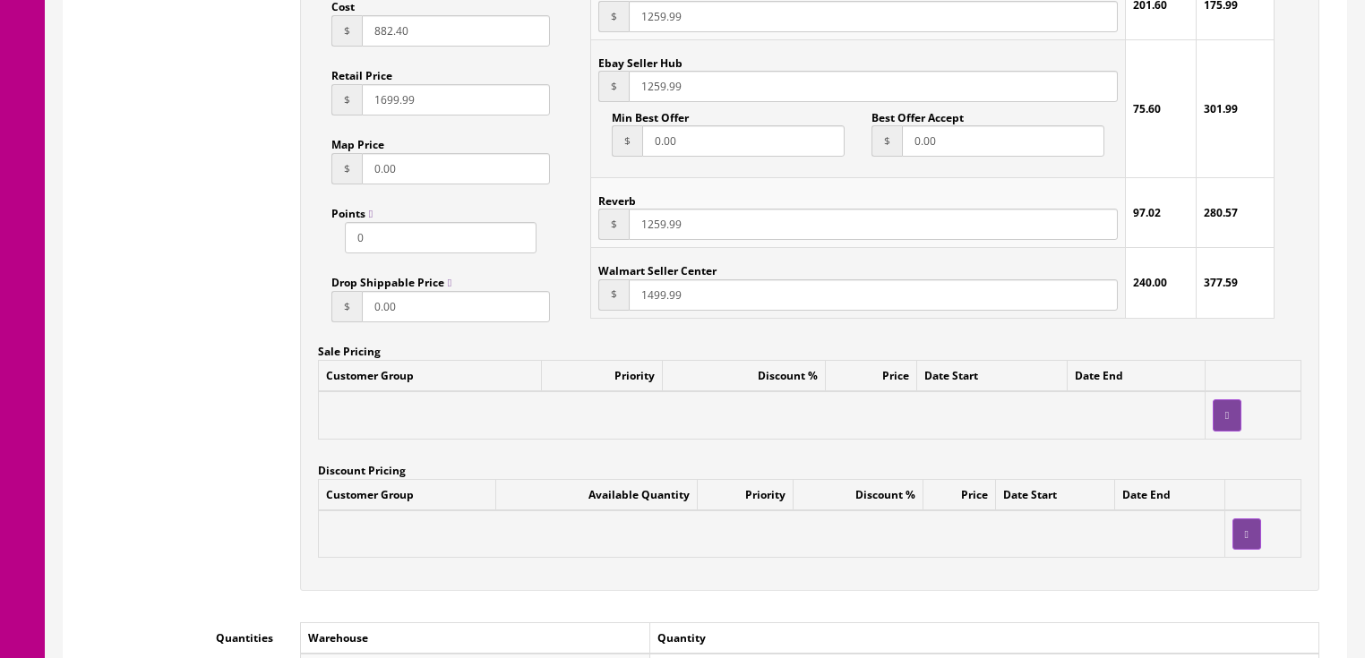
scroll to position [1648, 0]
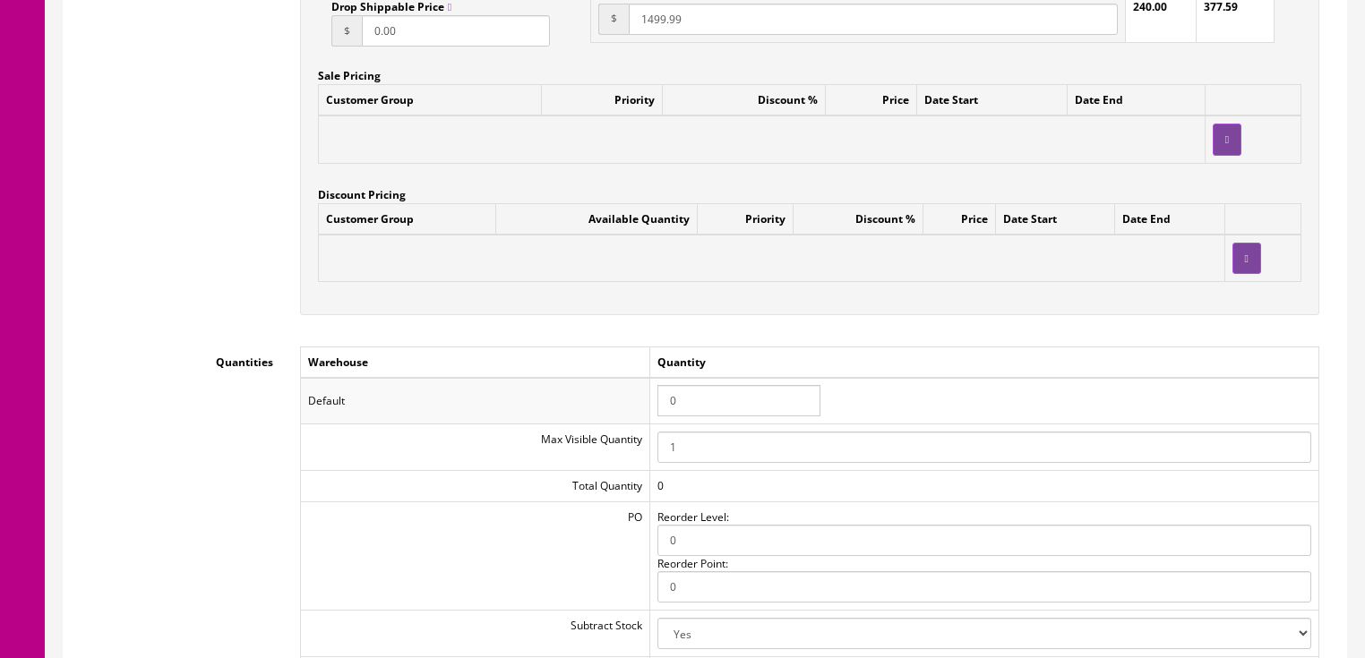
drag, startPoint x: 692, startPoint y: 416, endPoint x: 648, endPoint y: 415, distance: 43.9
click at [648, 415] on tr "Default 0" at bounding box center [809, 401] width 1018 height 47
type input "1"
click at [976, 370] on td "Quantity" at bounding box center [983, 362] width 669 height 31
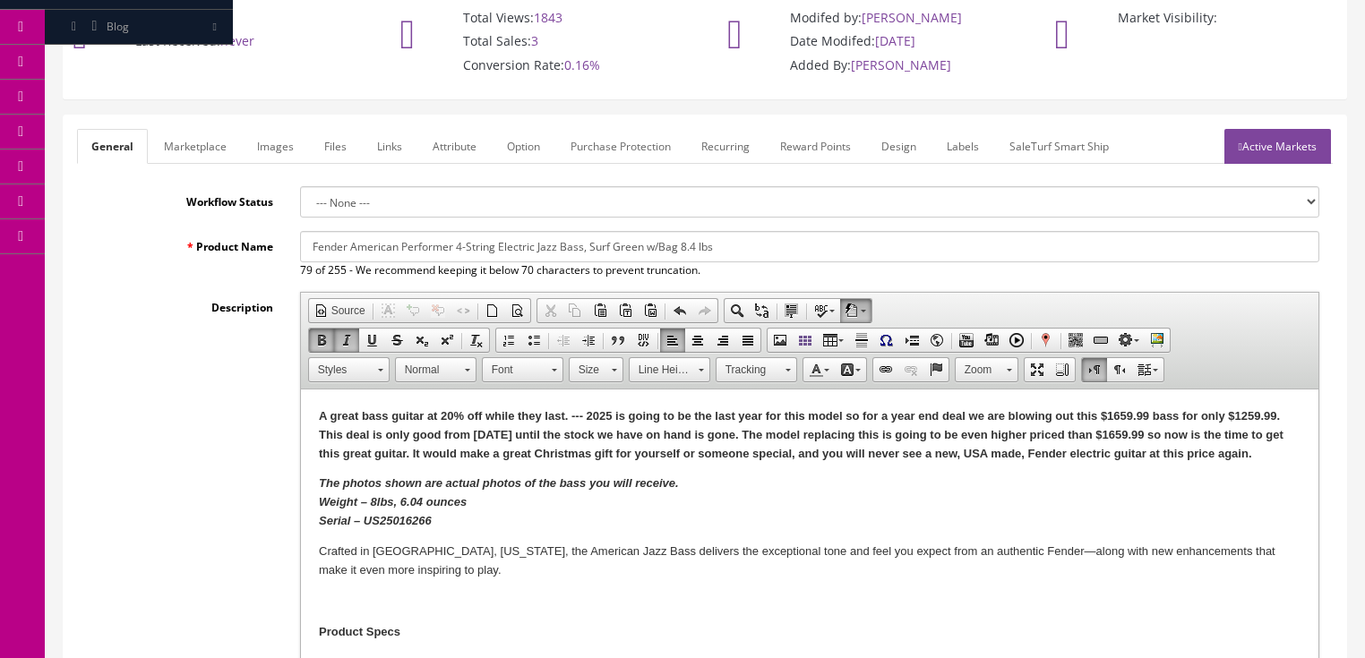
scroll to position [72, 0]
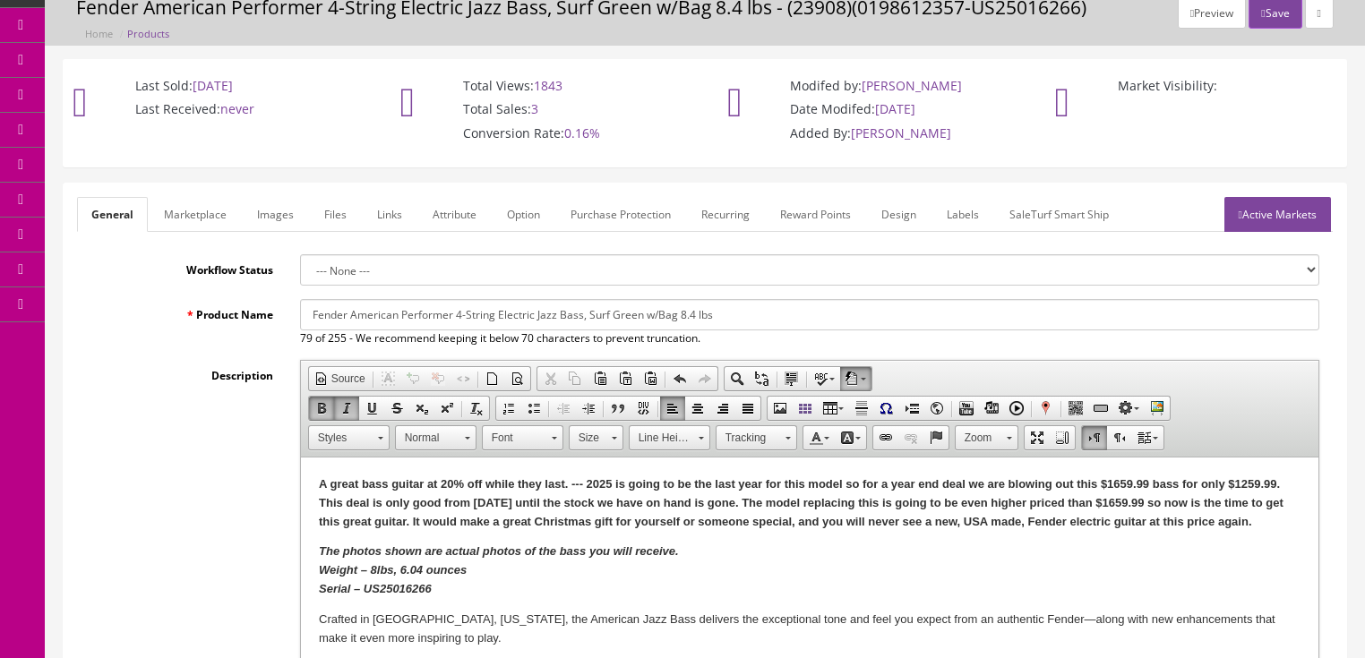
click at [1275, 219] on link "Active Markets" at bounding box center [1277, 214] width 107 height 35
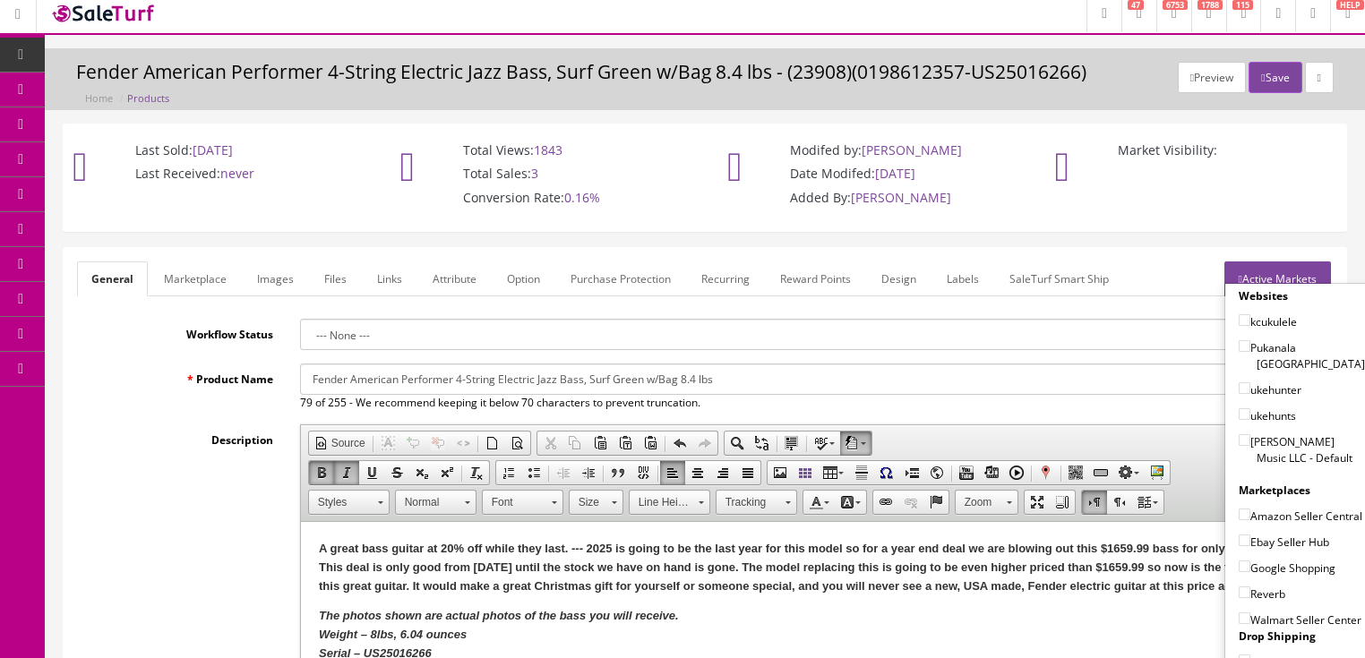
scroll to position [0, 0]
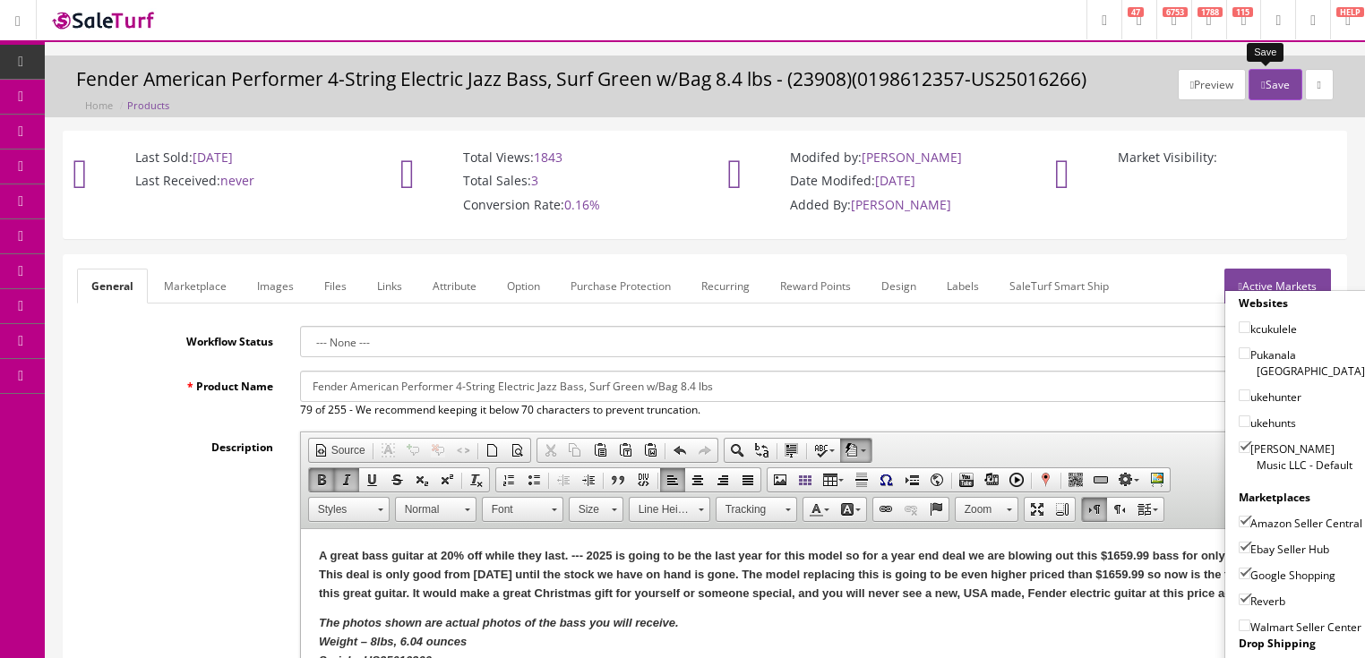
click at [1279, 75] on button "Save" at bounding box center [1274, 84] width 53 height 31
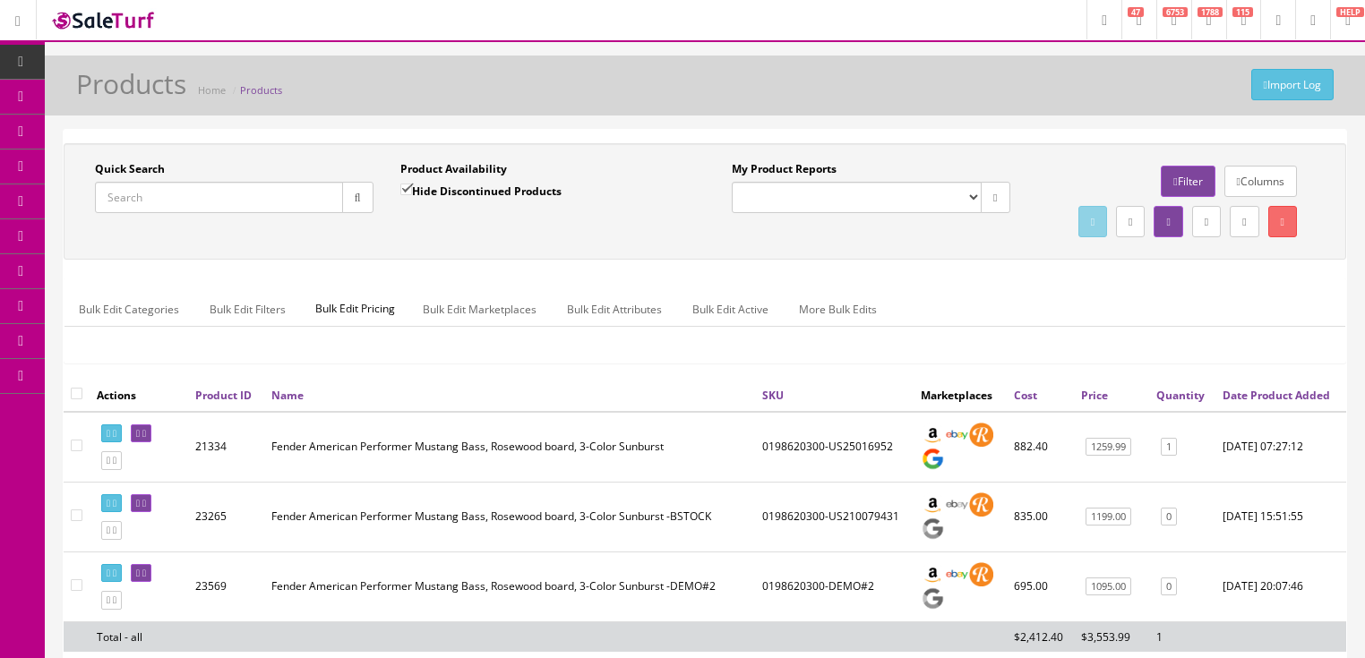
click at [325, 204] on input "Quick Search" at bounding box center [219, 197] width 248 height 31
paste input "0198600300"
type input "0198600300"
click at [403, 193] on input "Hide Discontinued Products" at bounding box center [406, 190] width 12 height 12
checkbox input "false"
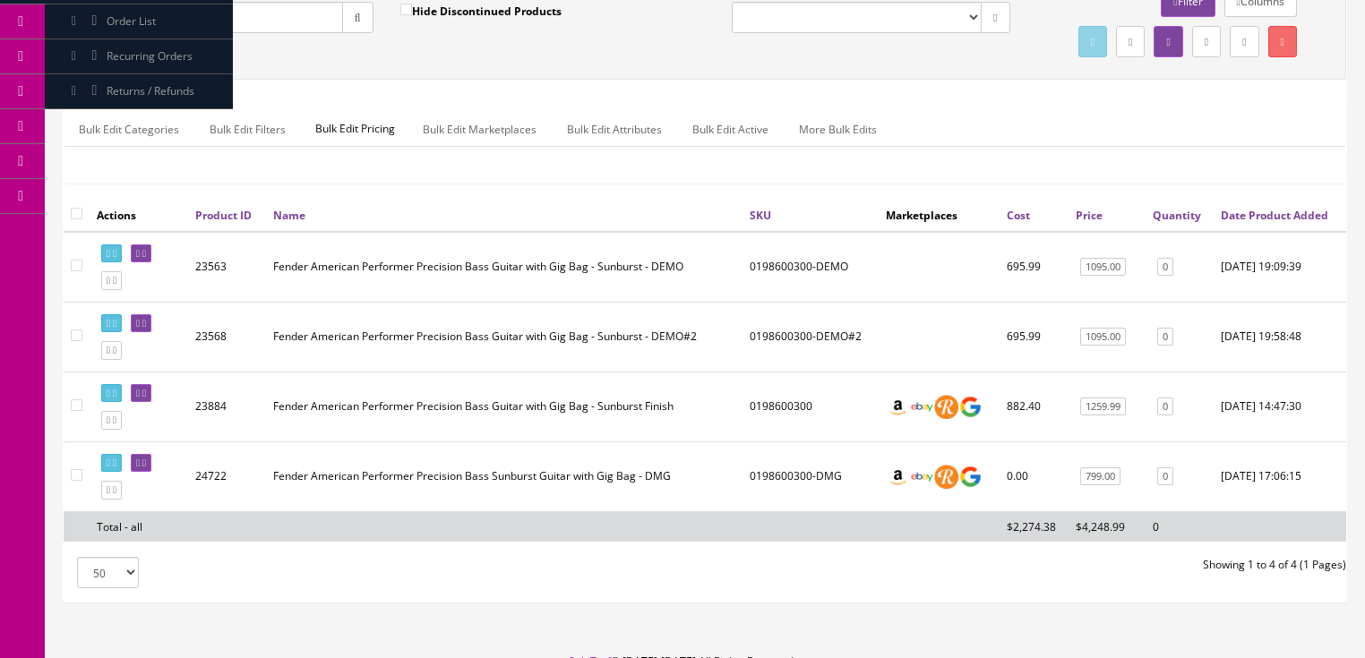
scroll to position [215, 0]
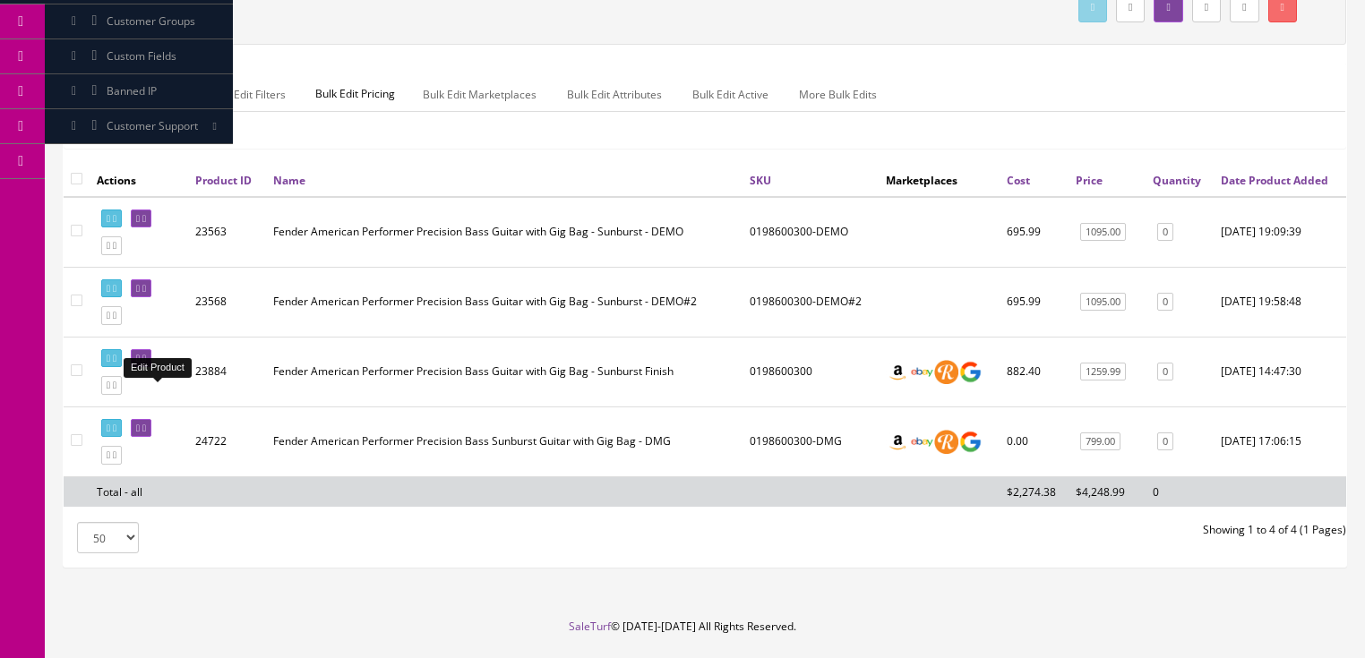
click at [151, 368] on link at bounding box center [141, 358] width 21 height 19
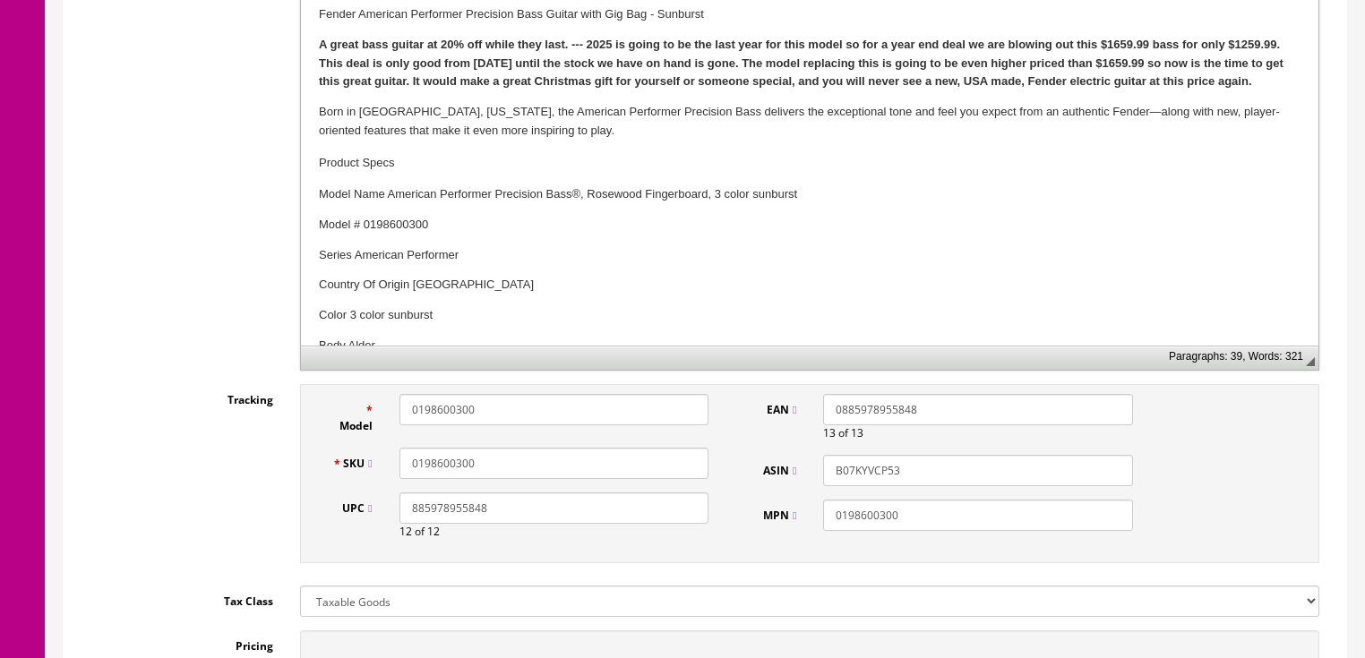
scroll to position [573, 0]
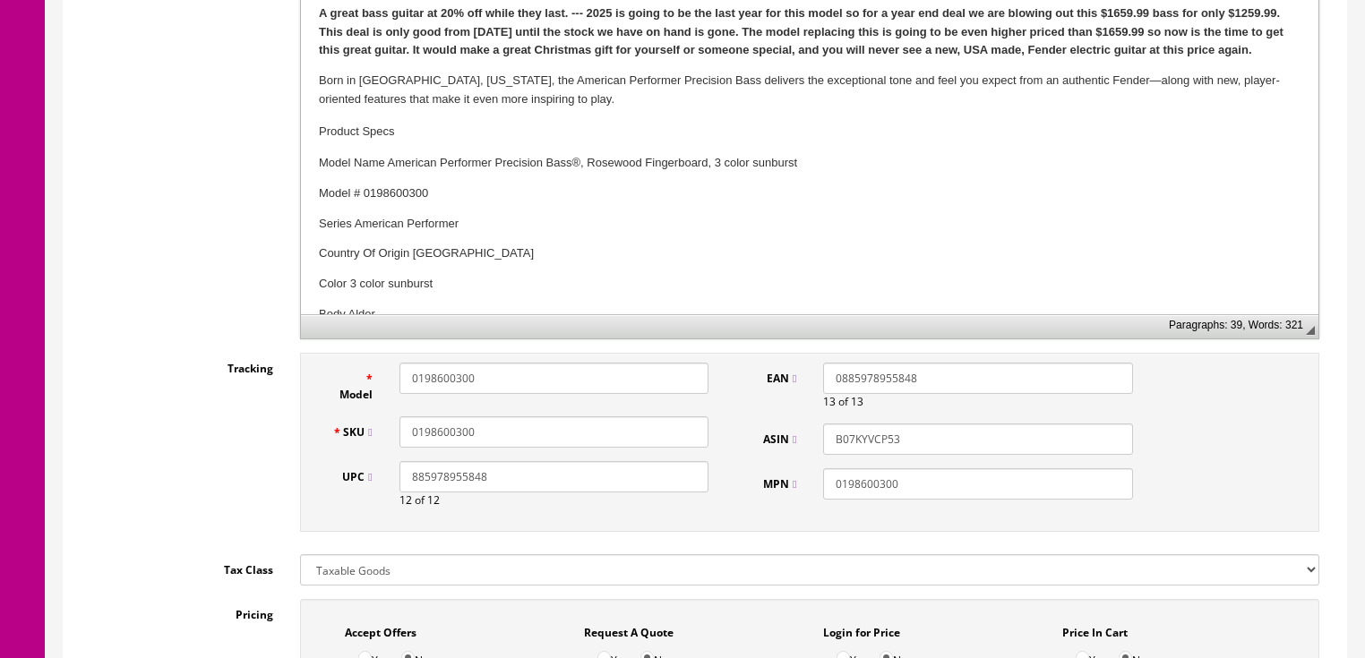
click at [482, 437] on input "0198600300" at bounding box center [553, 431] width 309 height 31
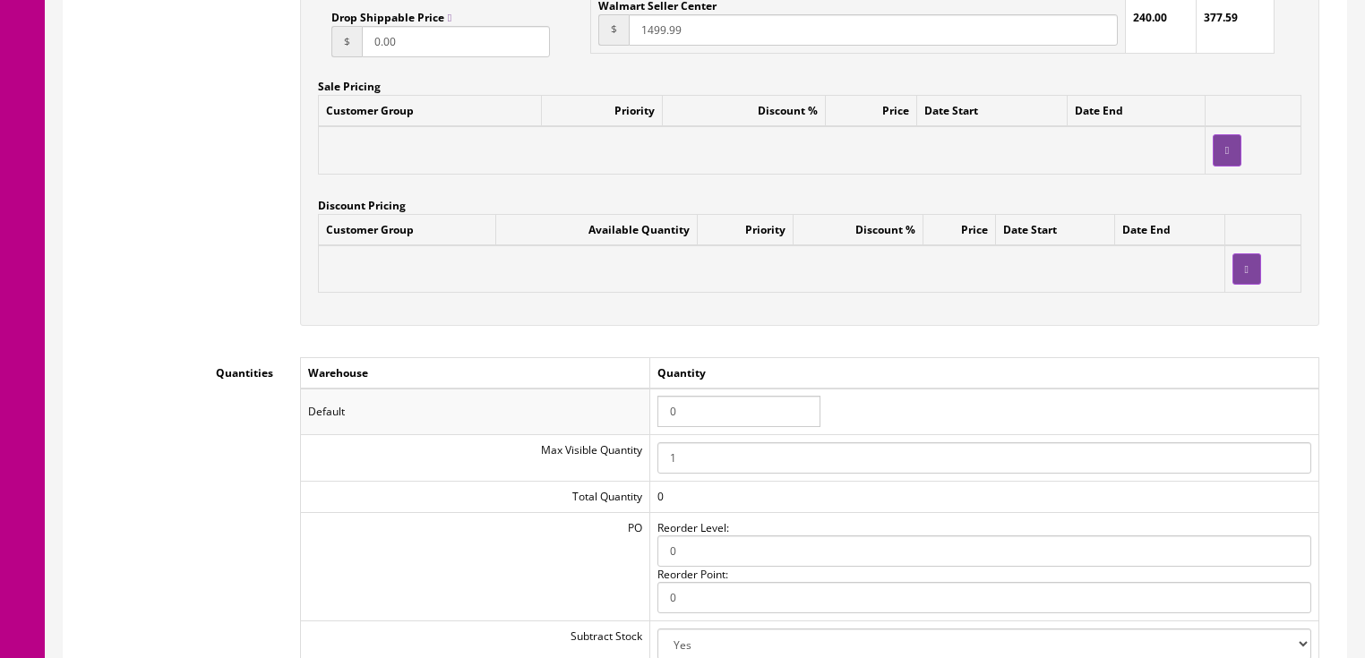
scroll to position [1720, 0]
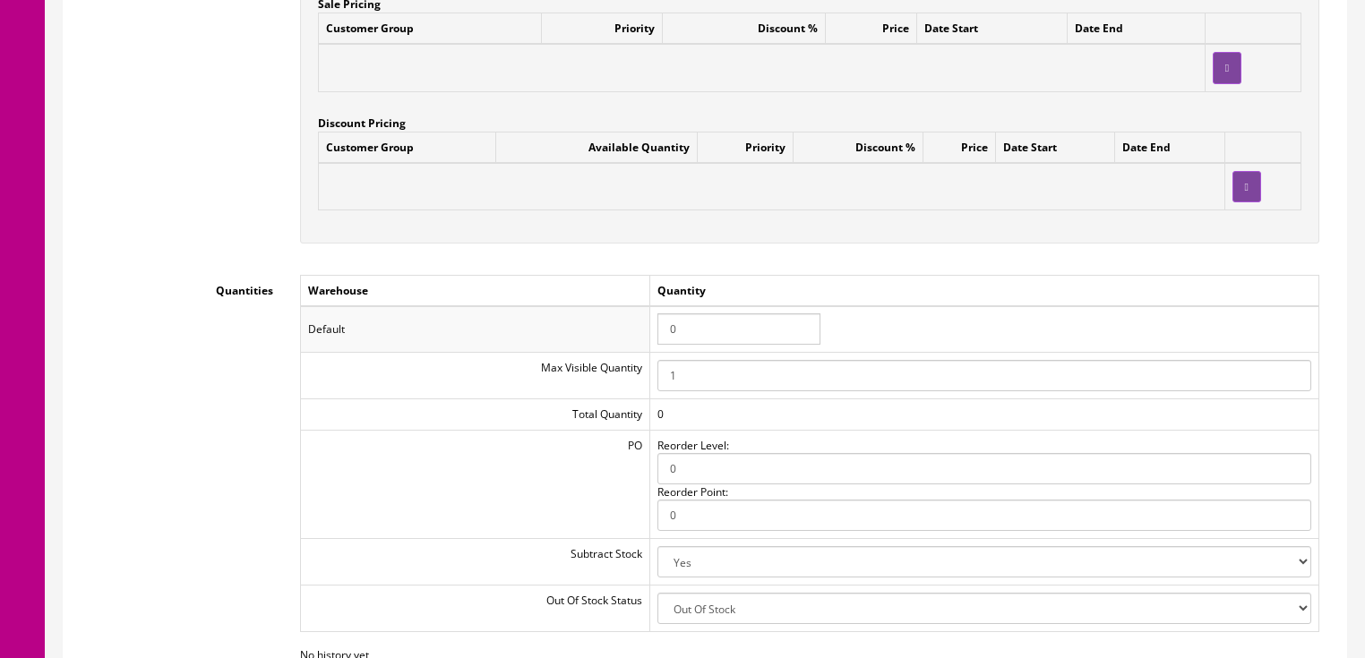
type input "0198600300-US25015342"
drag, startPoint x: 685, startPoint y: 333, endPoint x: 652, endPoint y: 335, distance: 33.2
click at [653, 335] on td "0" at bounding box center [983, 329] width 669 height 47
type input "1"
click at [649, 333] on td "Default" at bounding box center [474, 329] width 349 height 47
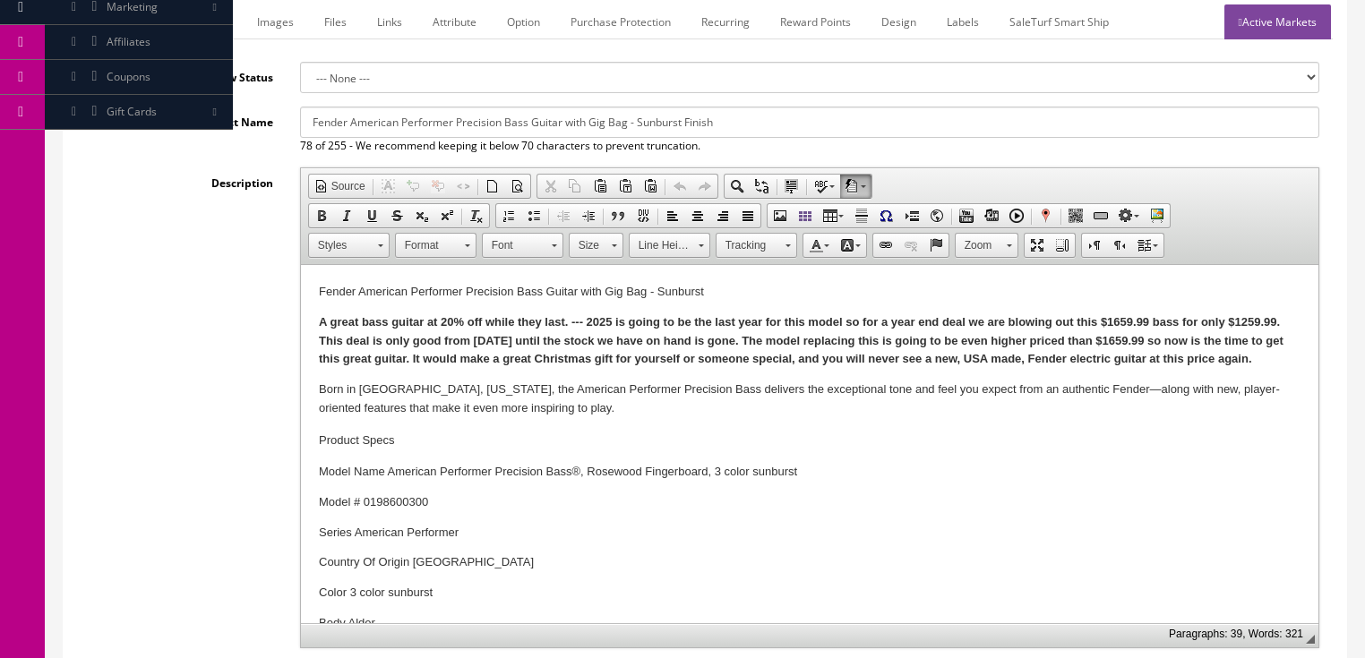
scroll to position [0, 0]
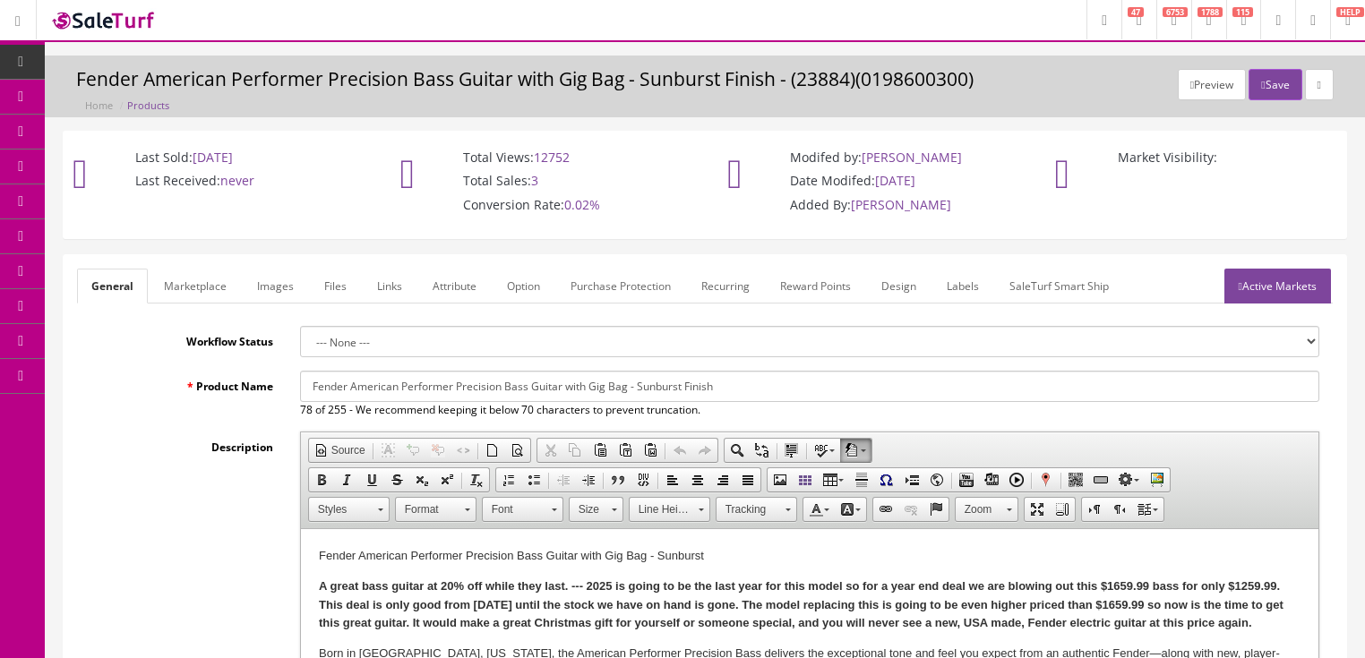
click at [273, 290] on link "Images" at bounding box center [275, 286] width 65 height 35
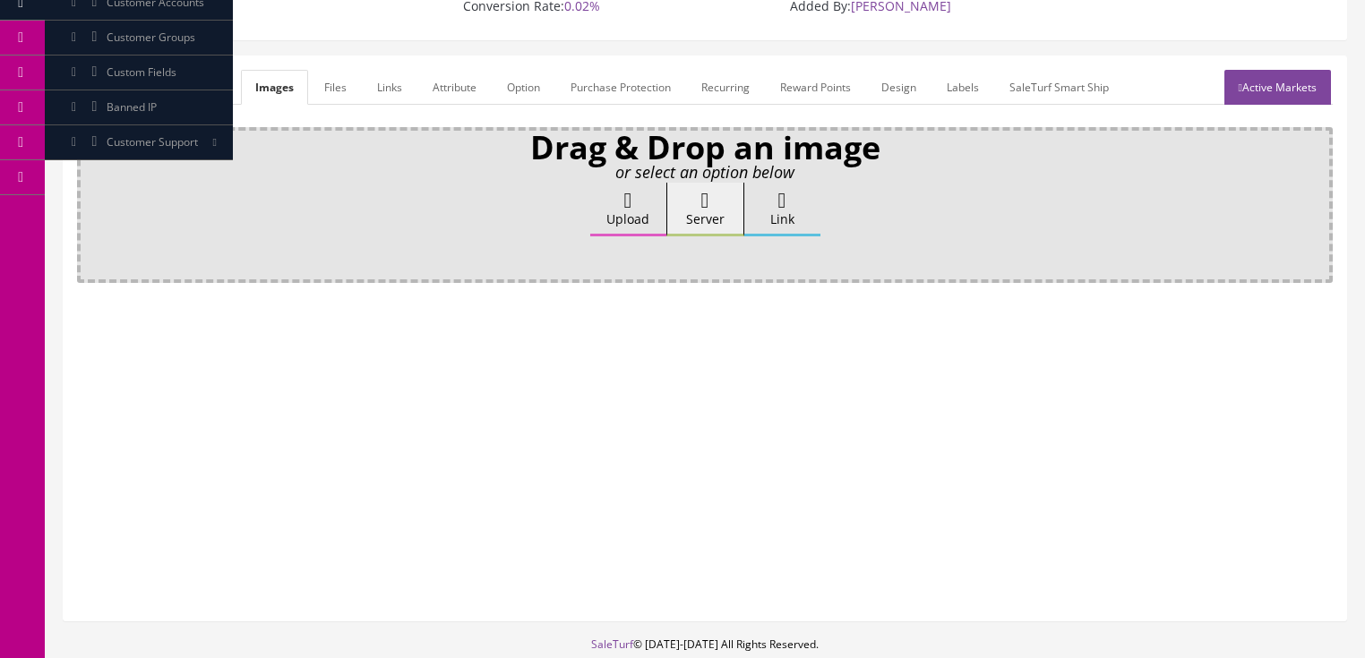
scroll to position [215, 0]
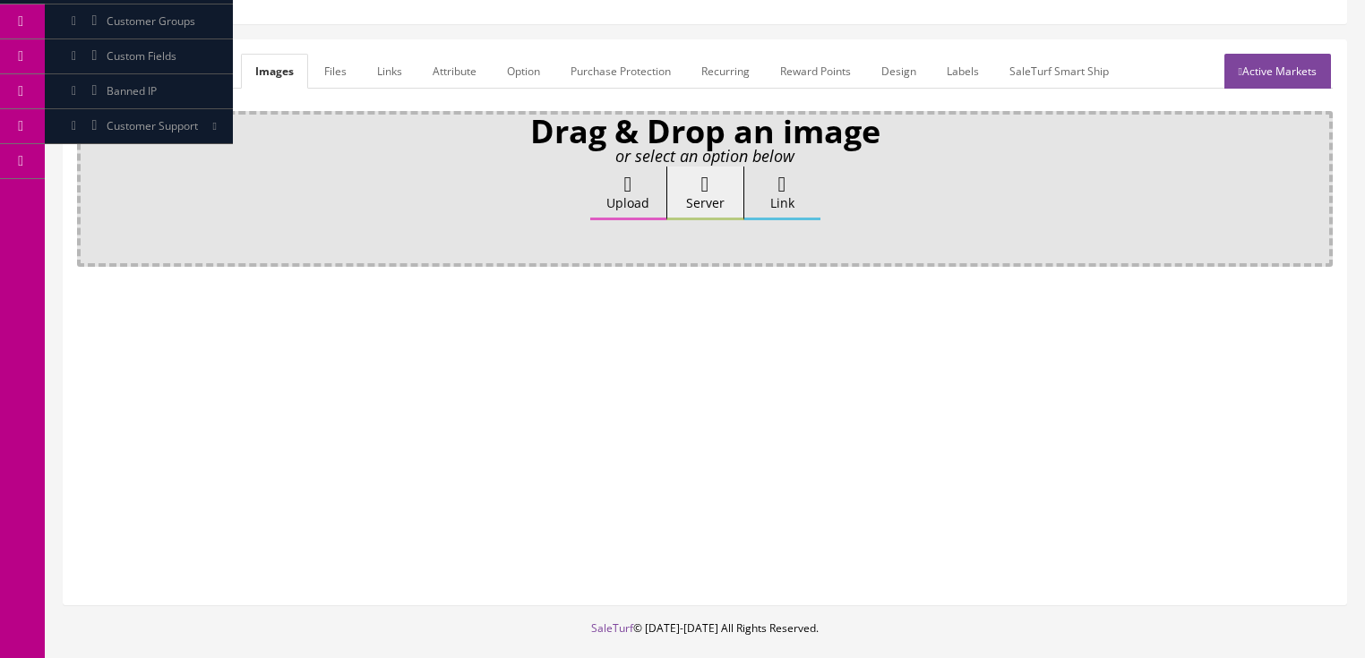
click at [647, 189] on label "Upload" at bounding box center [628, 194] width 76 height 54
click at [90, 184] on input "Upload" at bounding box center [90, 176] width 0 height 18
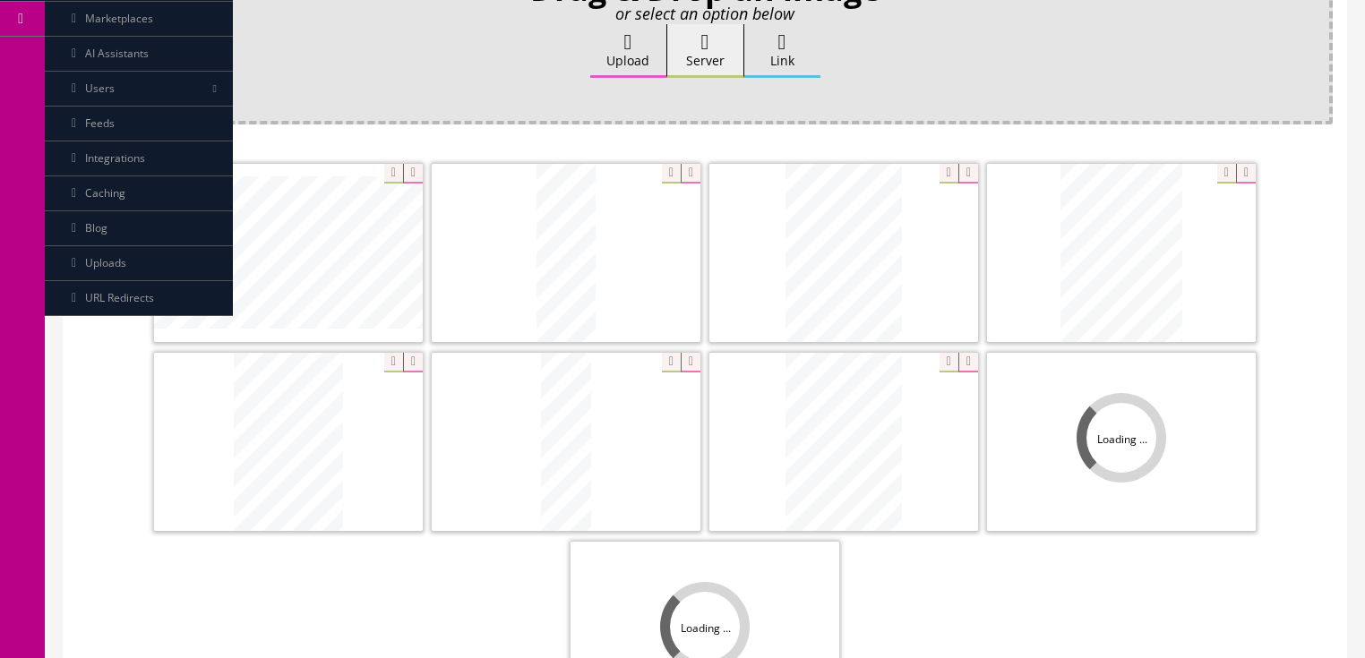
scroll to position [430, 0]
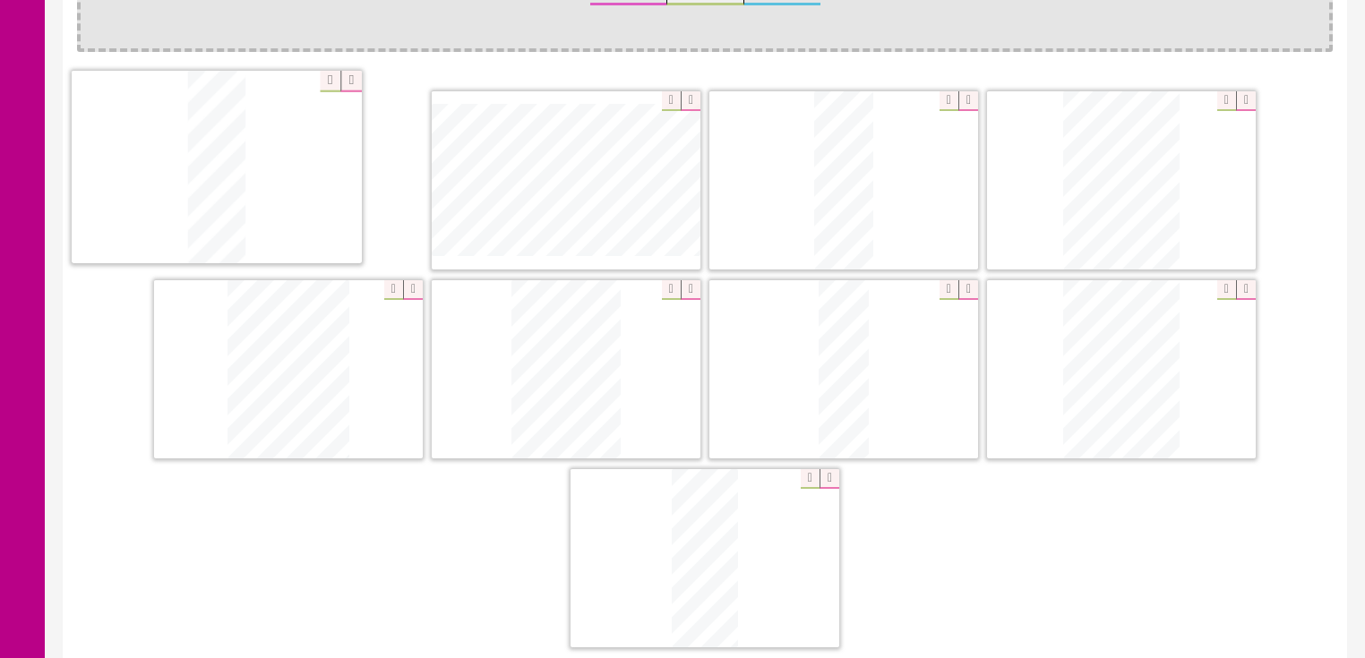
drag, startPoint x: 1111, startPoint y: 386, endPoint x: 634, endPoint y: 219, distance: 505.9
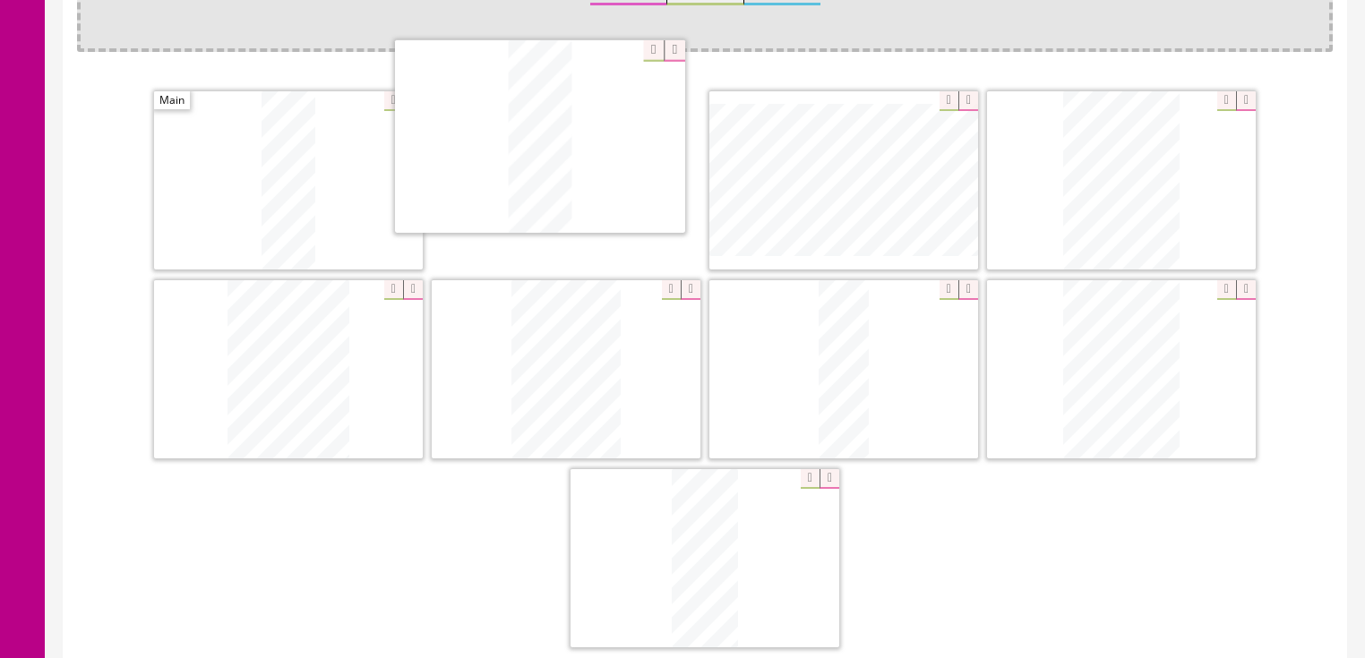
drag, startPoint x: 813, startPoint y: 185, endPoint x: 673, endPoint y: 199, distance: 141.3
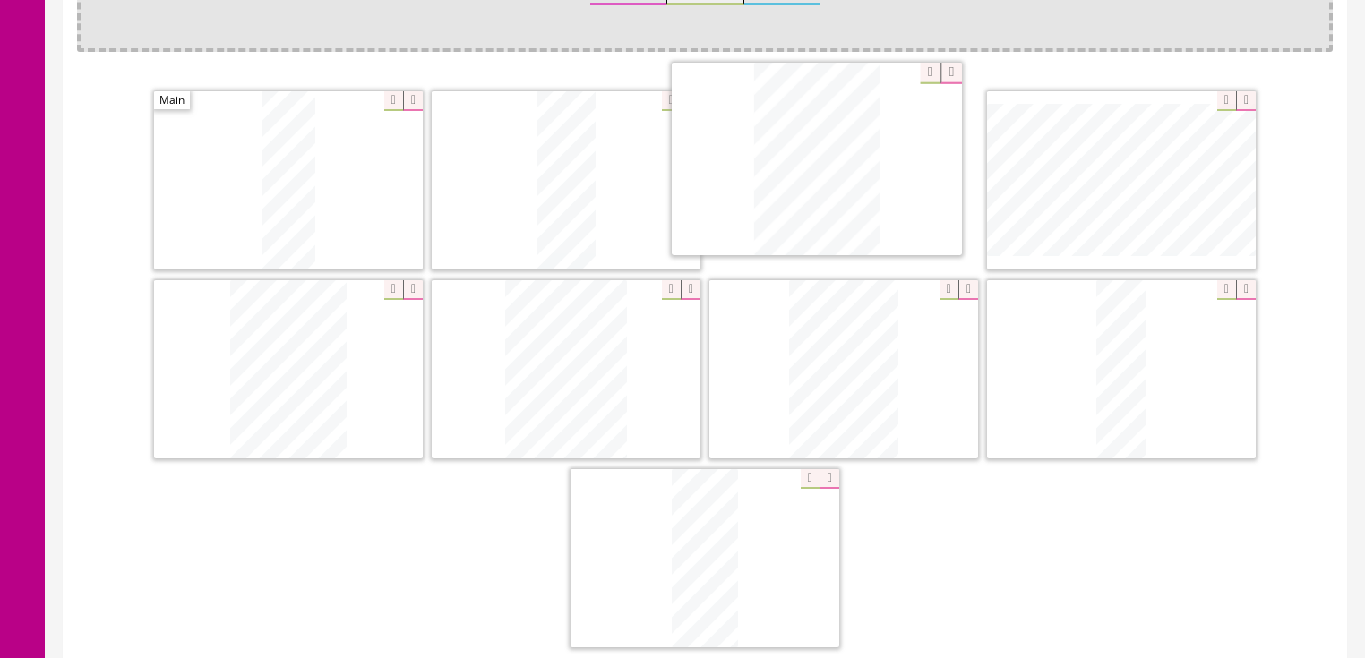
drag, startPoint x: 1119, startPoint y: 355, endPoint x: 814, endPoint y: 147, distance: 368.6
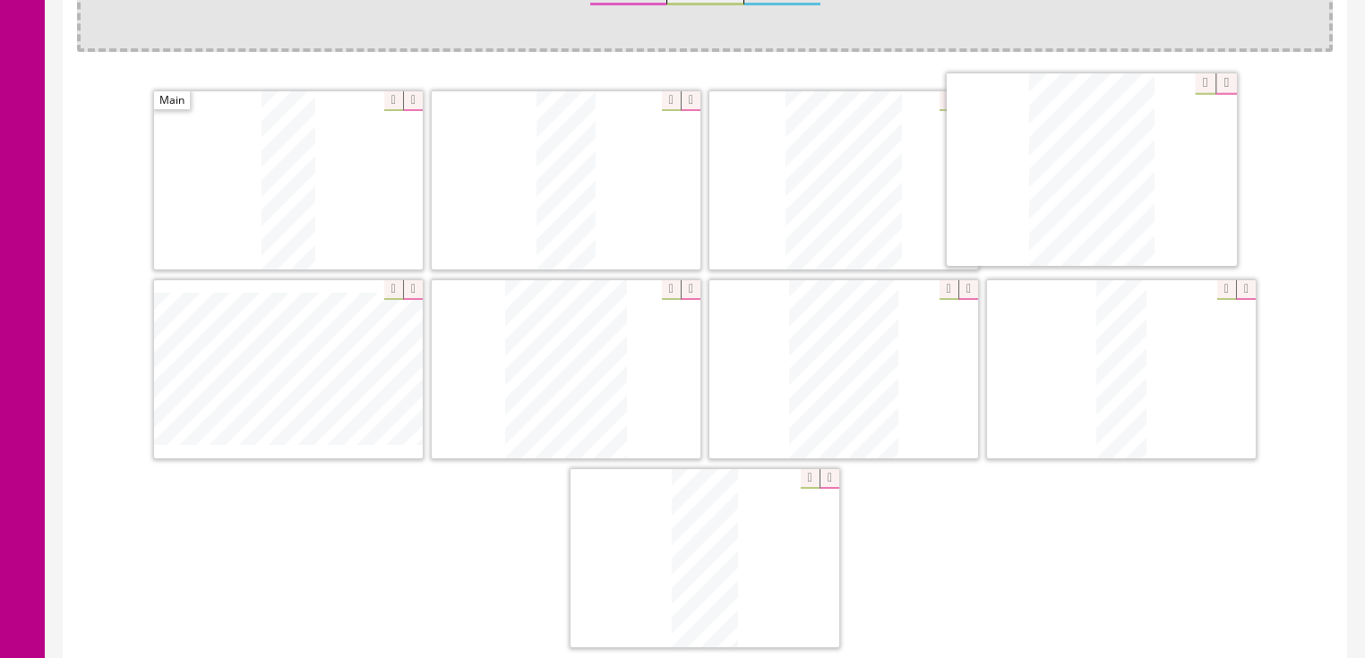
drag, startPoint x: 305, startPoint y: 365, endPoint x: 1109, endPoint y: 168, distance: 828.0
drag, startPoint x: 810, startPoint y: 393, endPoint x: 221, endPoint y: 395, distance: 588.4
drag, startPoint x: 801, startPoint y: 382, endPoint x: 542, endPoint y: 383, distance: 258.8
drag, startPoint x: 1075, startPoint y: 369, endPoint x: 568, endPoint y: 383, distance: 507.1
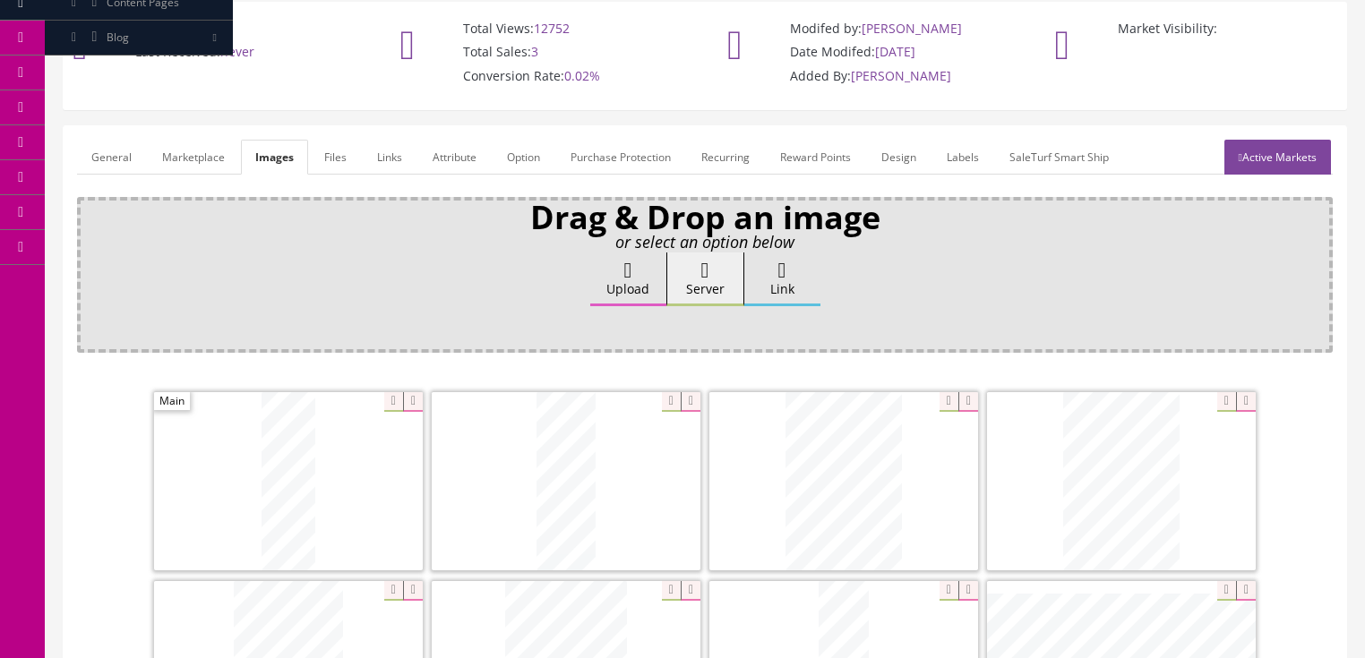
scroll to position [0, 0]
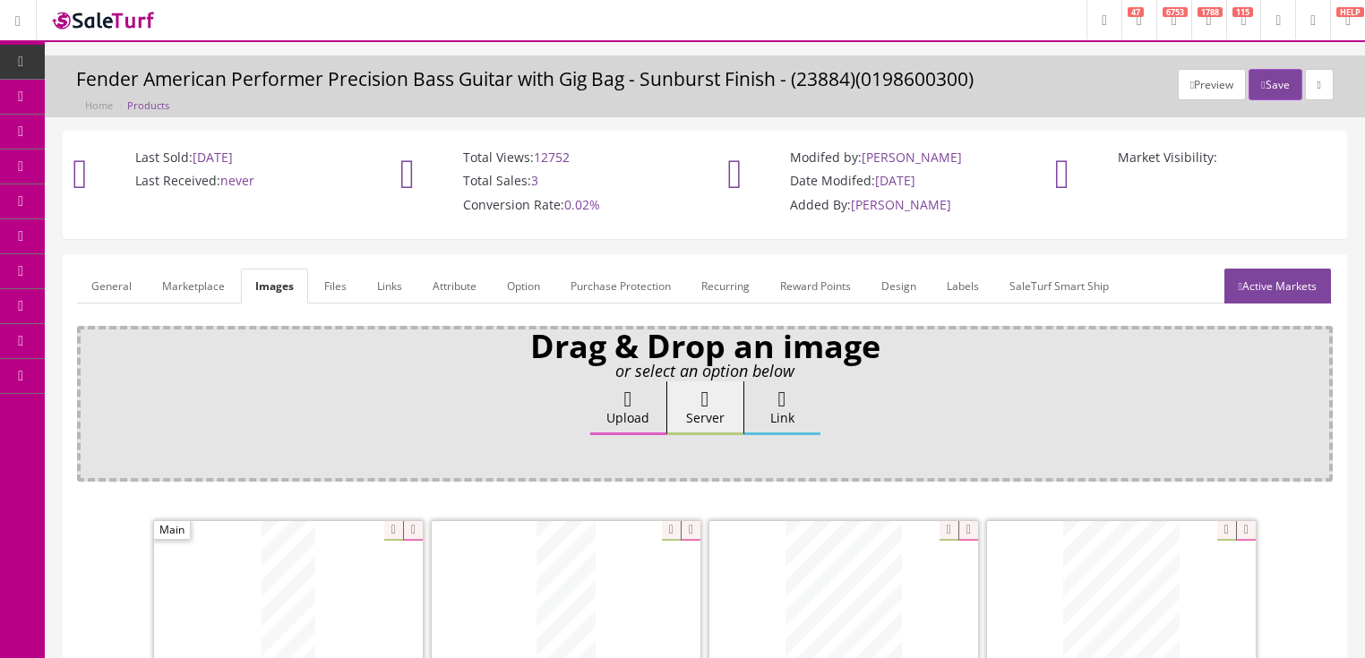
click at [100, 283] on link "General" at bounding box center [111, 286] width 69 height 35
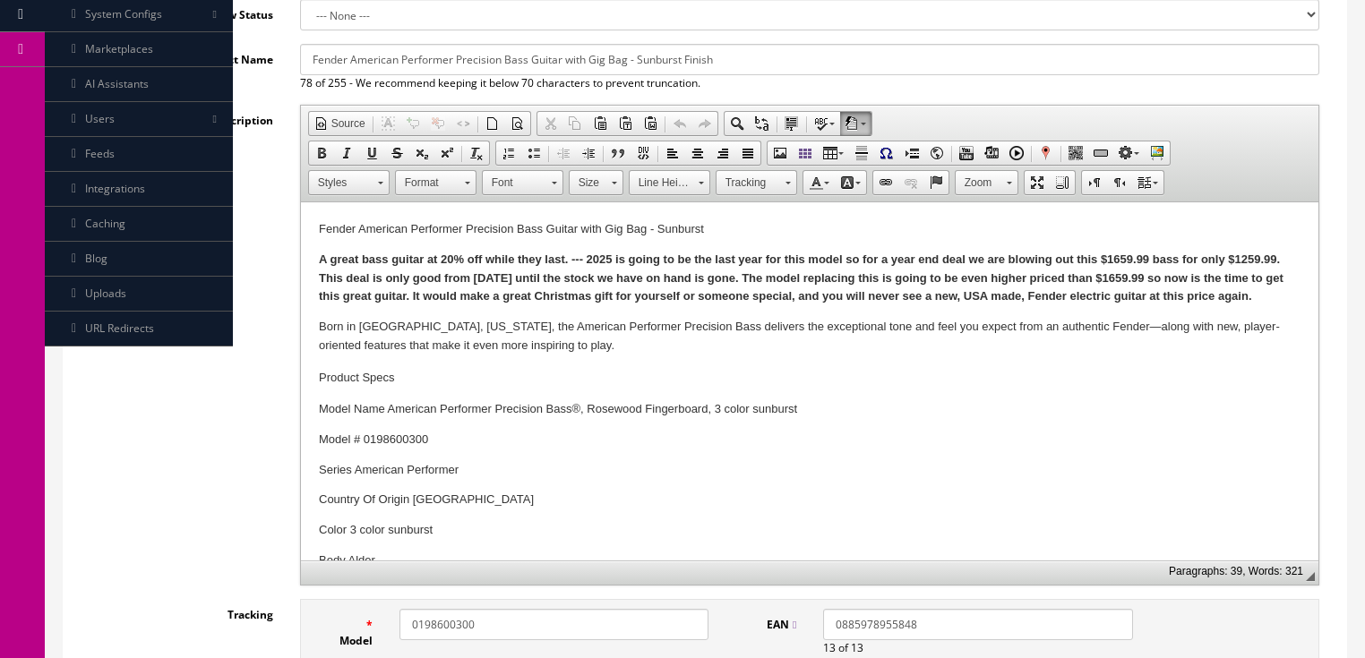
scroll to position [358, 0]
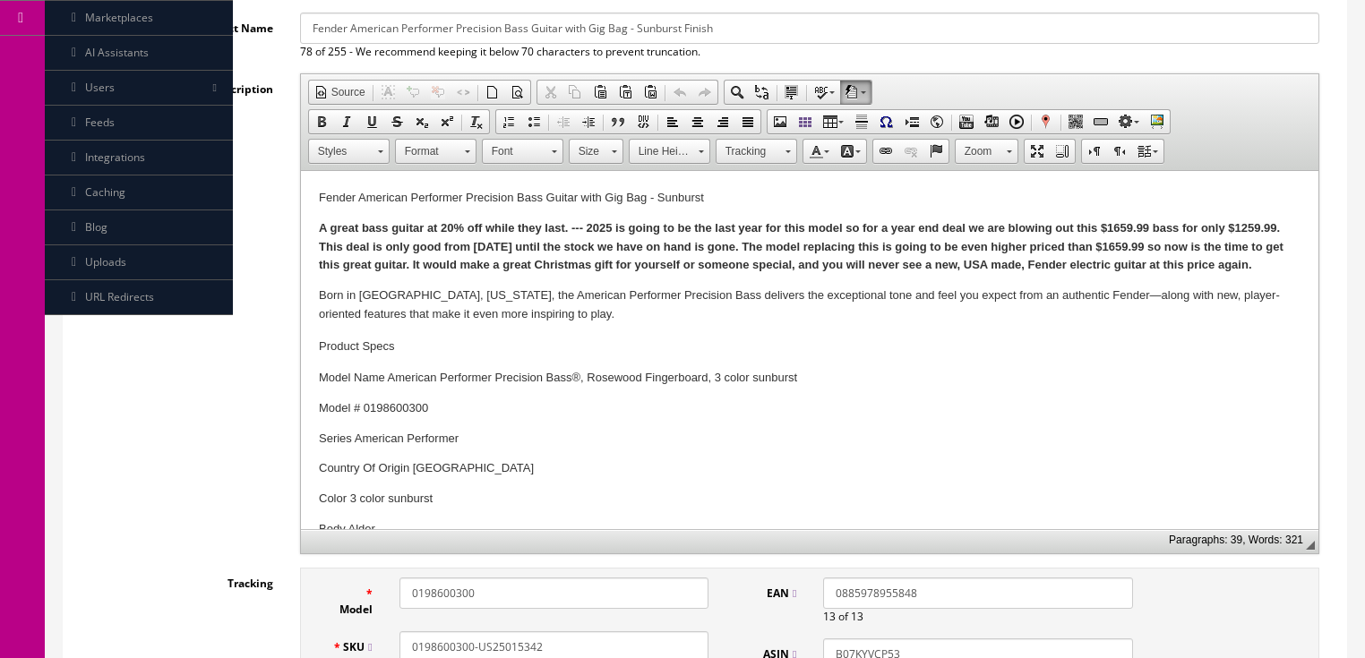
click at [1284, 265] on p "A great bass guitar at 20% off while they last. --- 2025 is going to be the las…" at bounding box center [809, 247] width 982 height 56
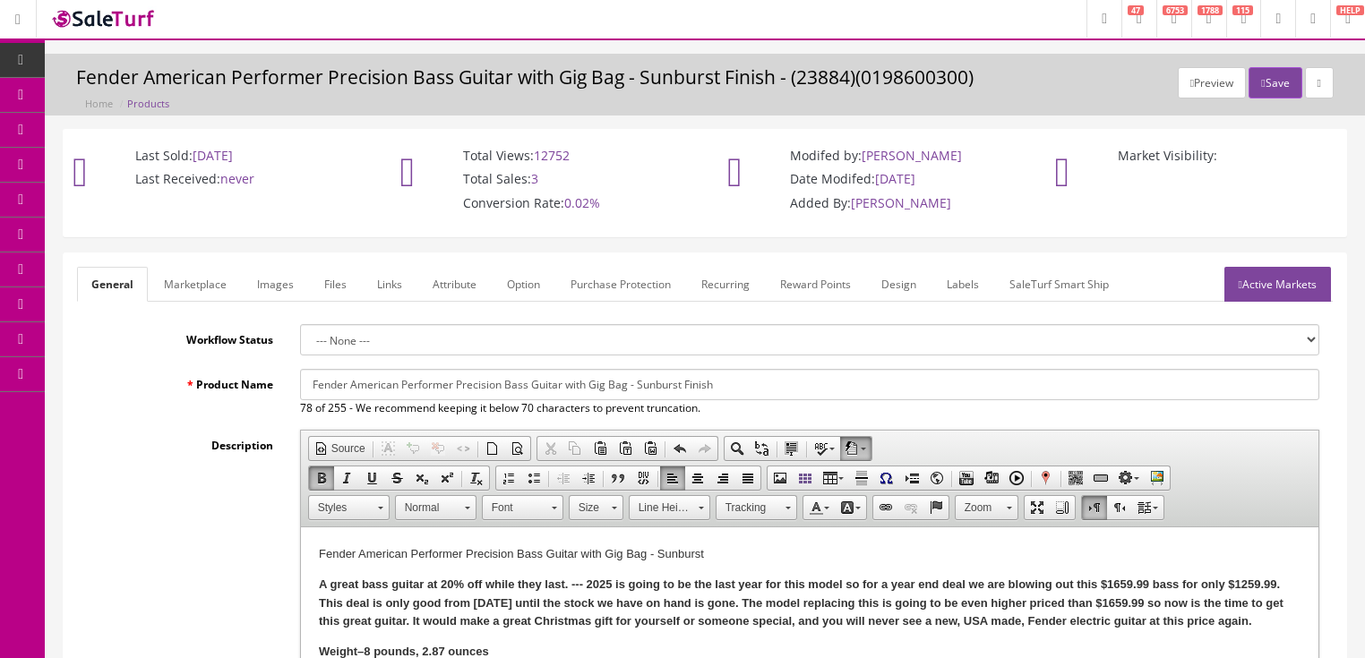
scroll to position [0, 0]
click at [1268, 273] on link "Active Markets" at bounding box center [1277, 286] width 107 height 35
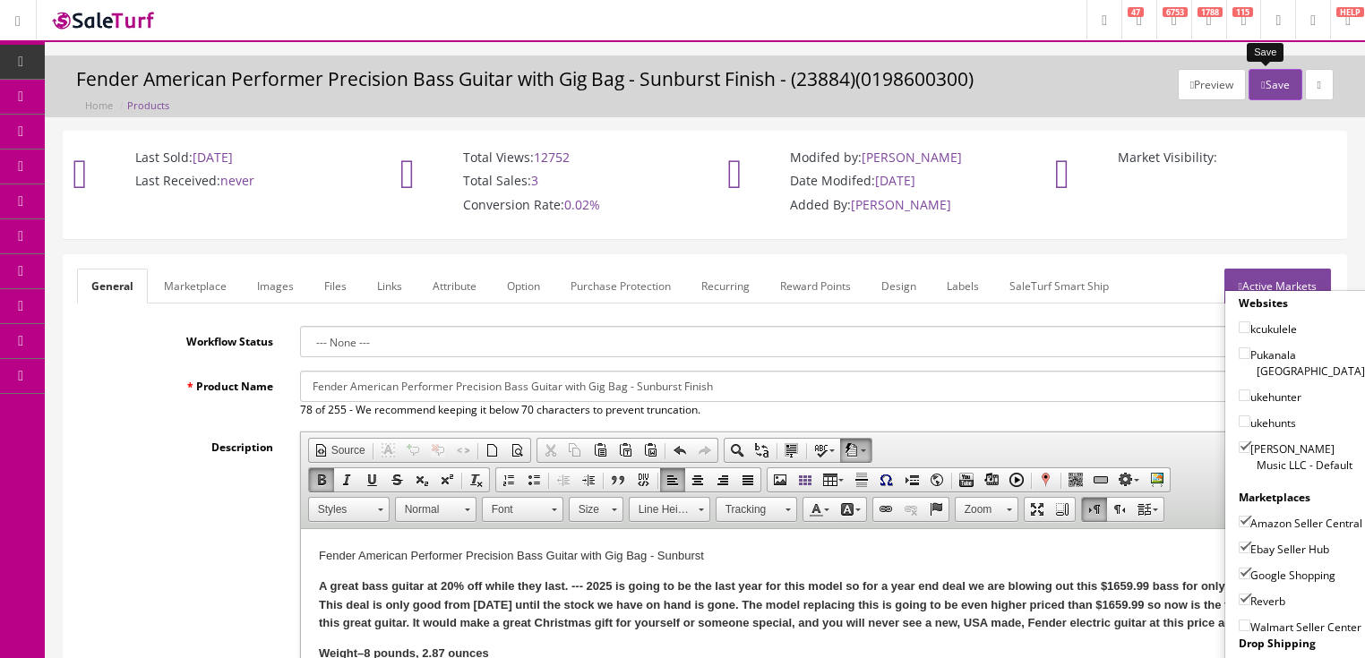
click at [1257, 86] on button "Save" at bounding box center [1274, 84] width 53 height 31
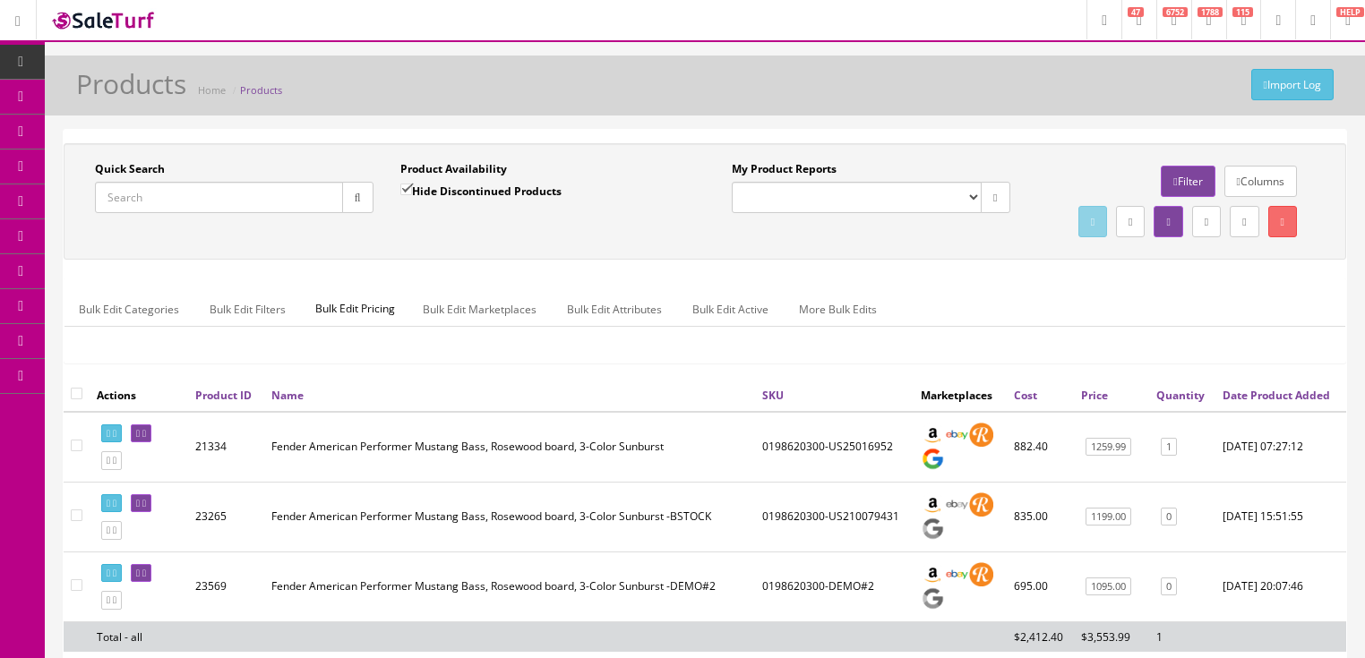
click at [252, 193] on input "Quick Search" at bounding box center [219, 197] width 248 height 31
paste input "0198620357"
type input "0198620357"
click at [401, 187] on input "Hide Discontinued Products" at bounding box center [406, 190] width 12 height 12
checkbox input "false"
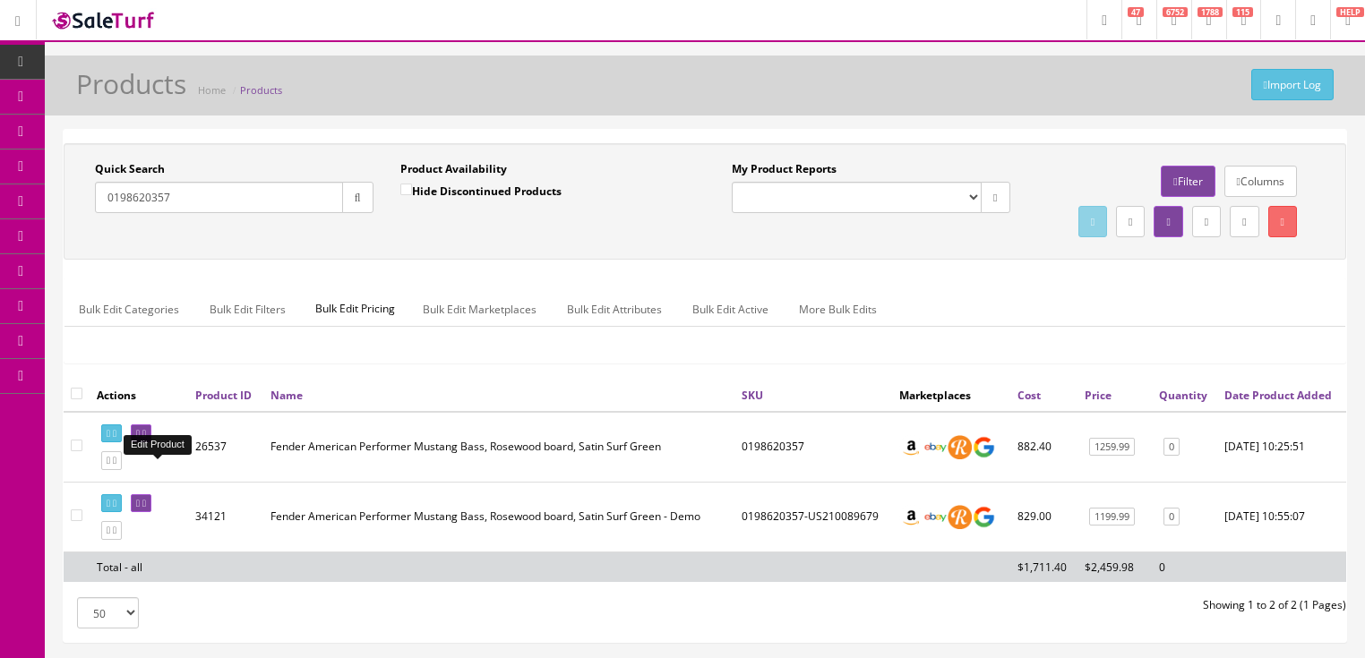
click at [140, 439] on icon at bounding box center [138, 434] width 4 height 10
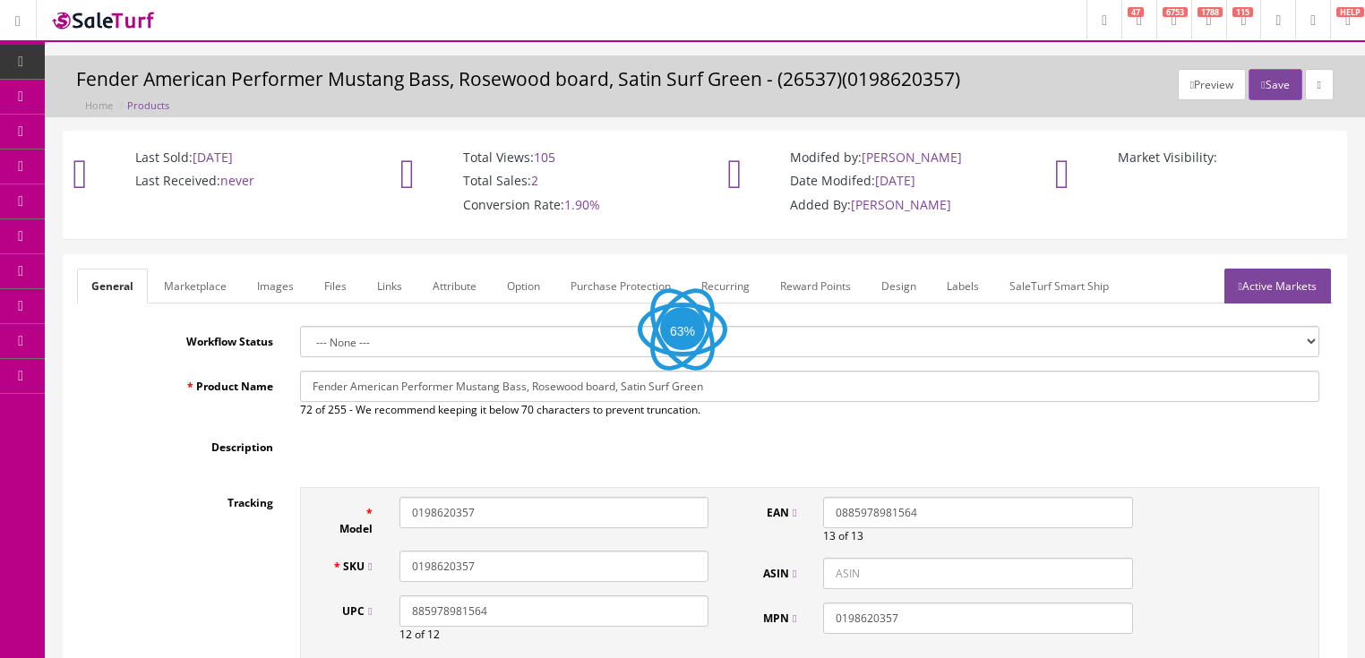
click at [540, 558] on input "0198620357" at bounding box center [553, 566] width 309 height 31
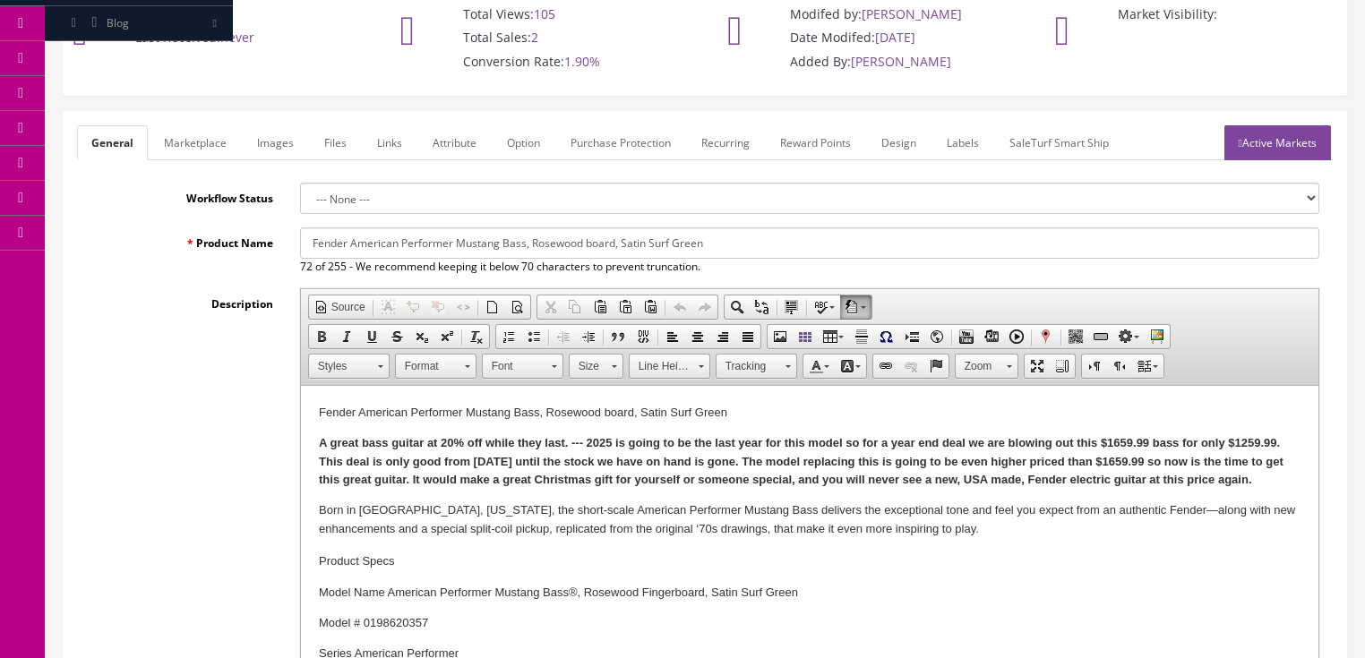
scroll to position [136, 0]
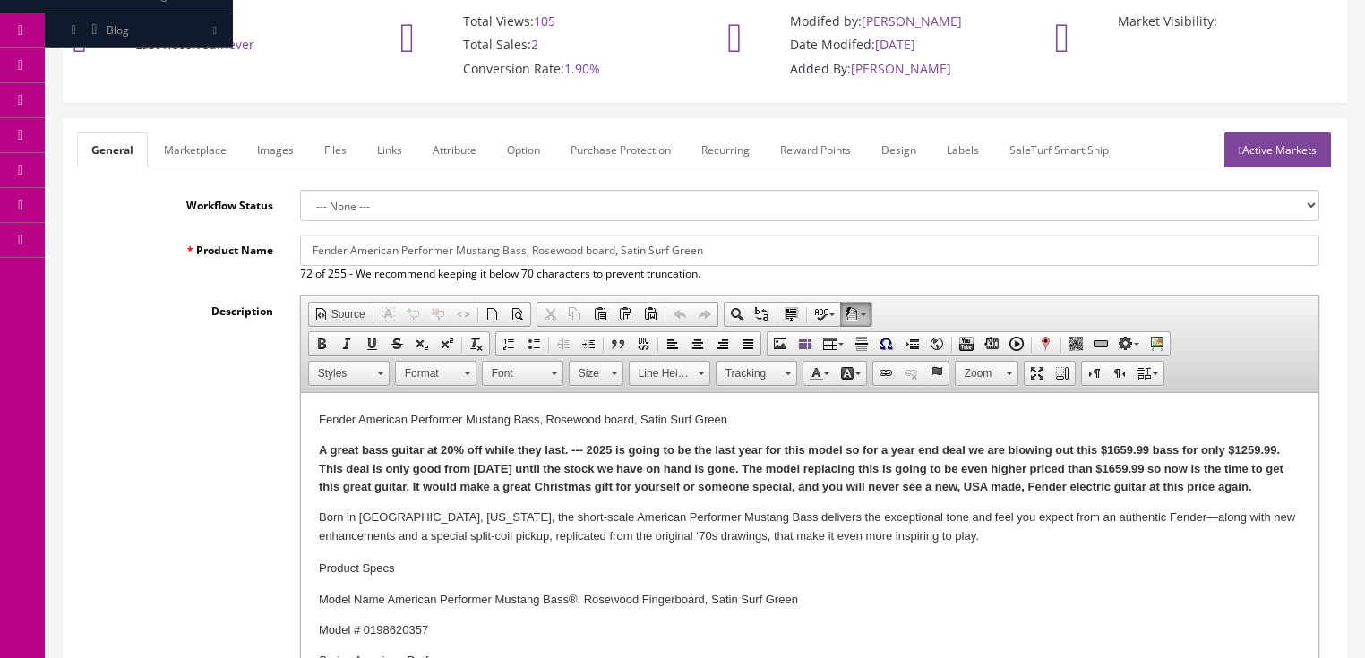
type input "0198620357-US25019095"
click at [248, 159] on link "Images" at bounding box center [275, 150] width 65 height 35
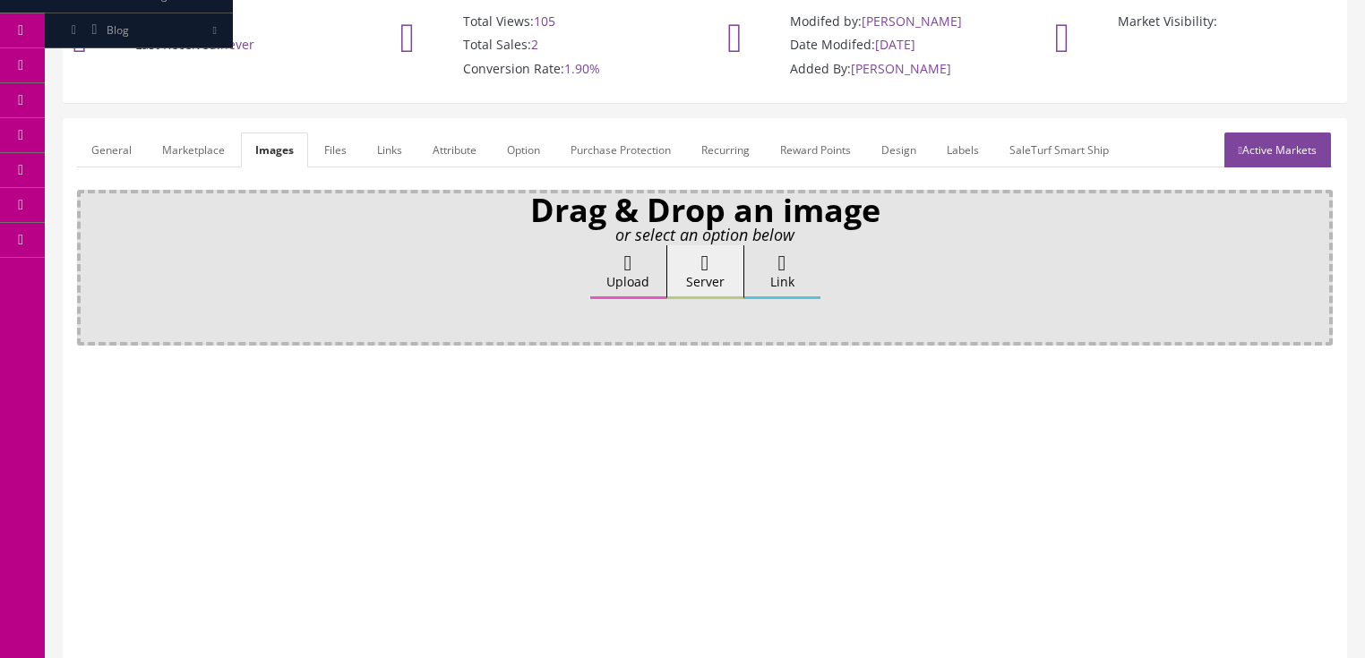
click at [601, 254] on label "Upload" at bounding box center [628, 272] width 76 height 54
click at [90, 254] on input "Upload" at bounding box center [90, 254] width 0 height 18
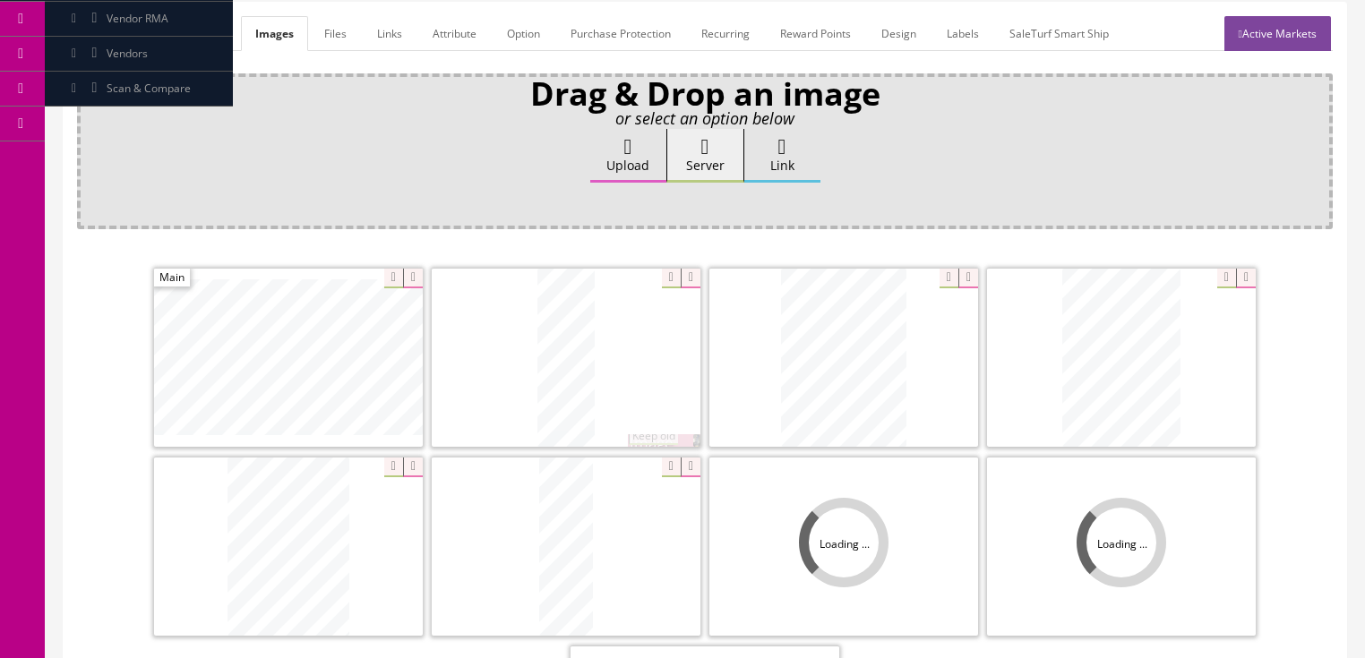
scroll to position [351, 0]
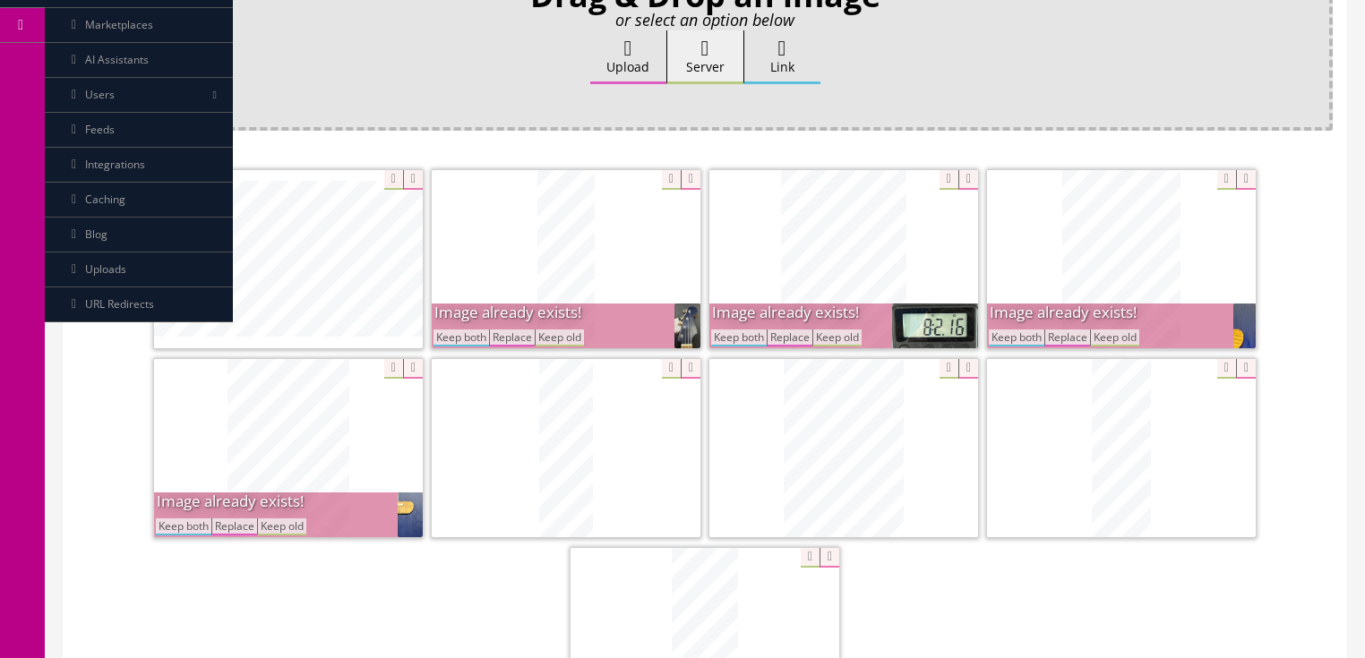
click at [732, 337] on button "Keep both" at bounding box center [739, 338] width 56 height 17
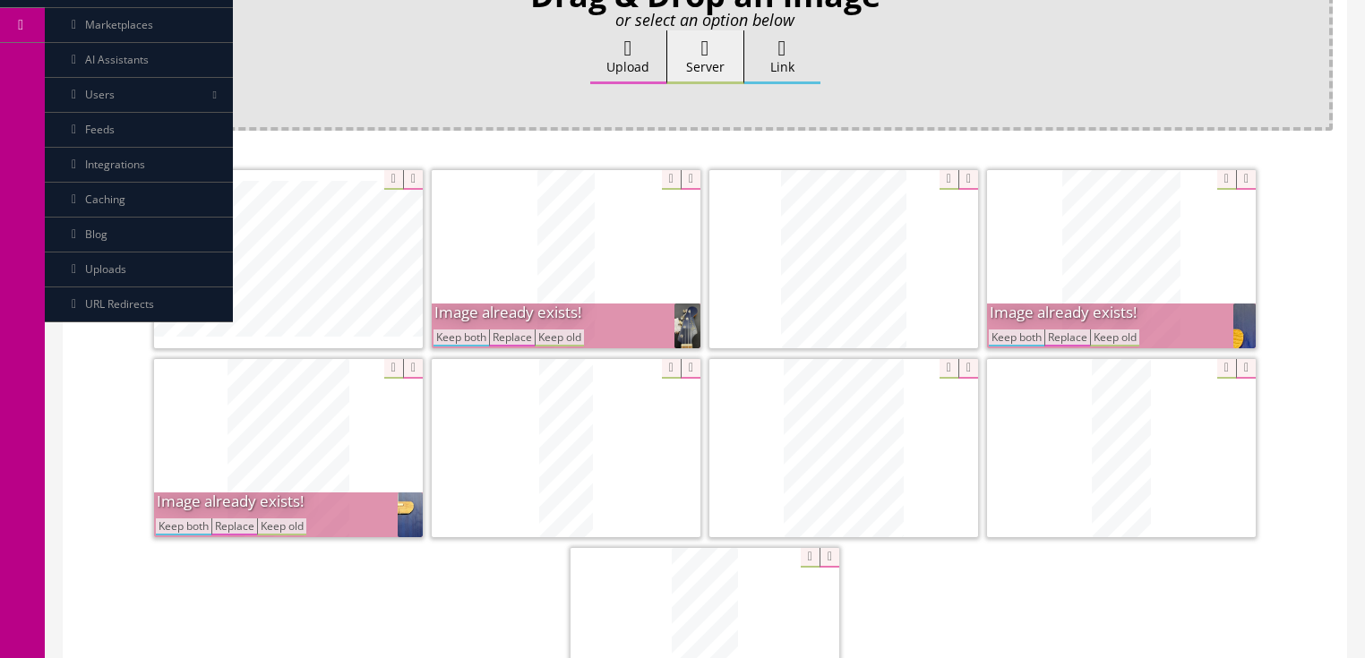
click at [1004, 337] on button "Keep both" at bounding box center [1017, 338] width 56 height 17
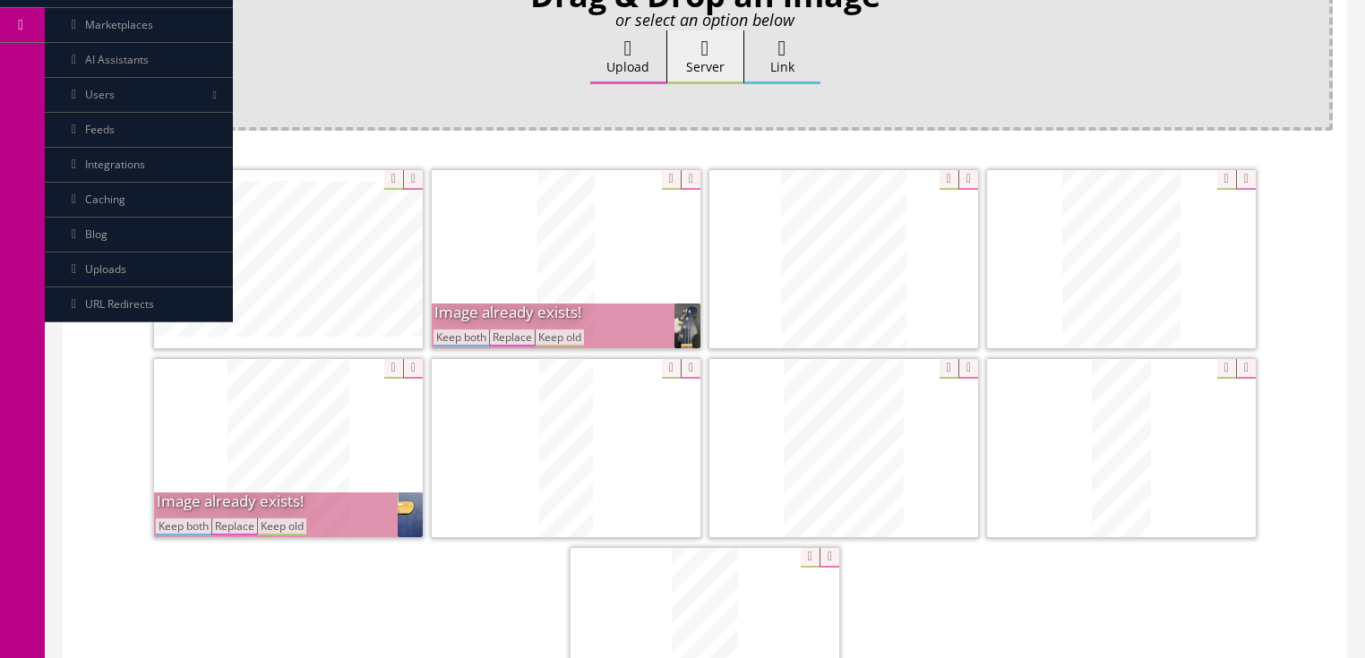
click at [477, 337] on button "Keep both" at bounding box center [461, 338] width 56 height 17
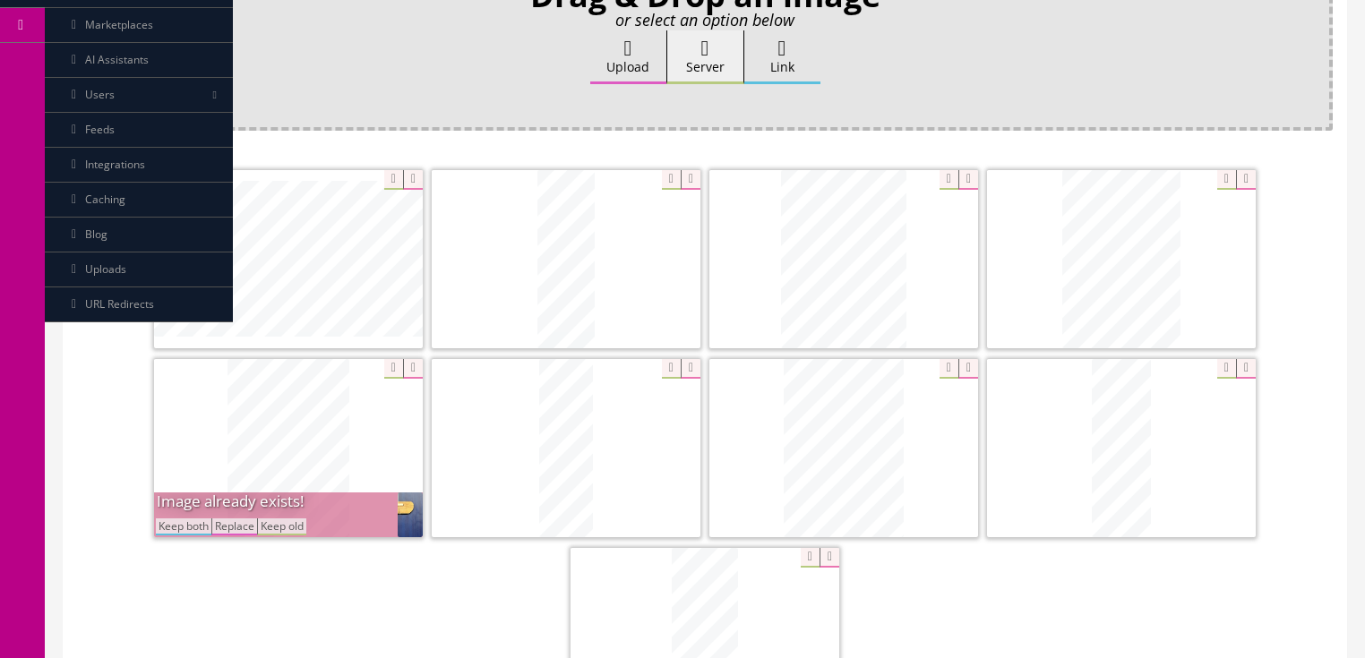
click at [196, 528] on button "Keep both" at bounding box center [184, 527] width 56 height 17
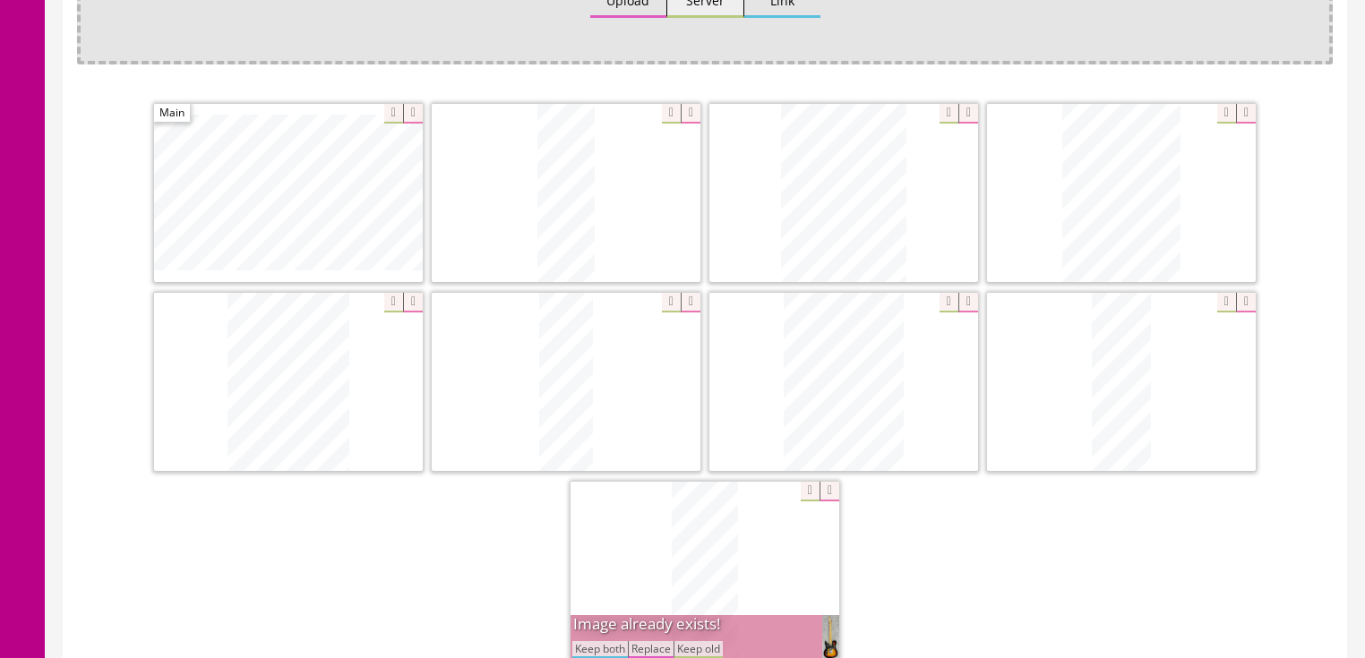
scroll to position [423, 0]
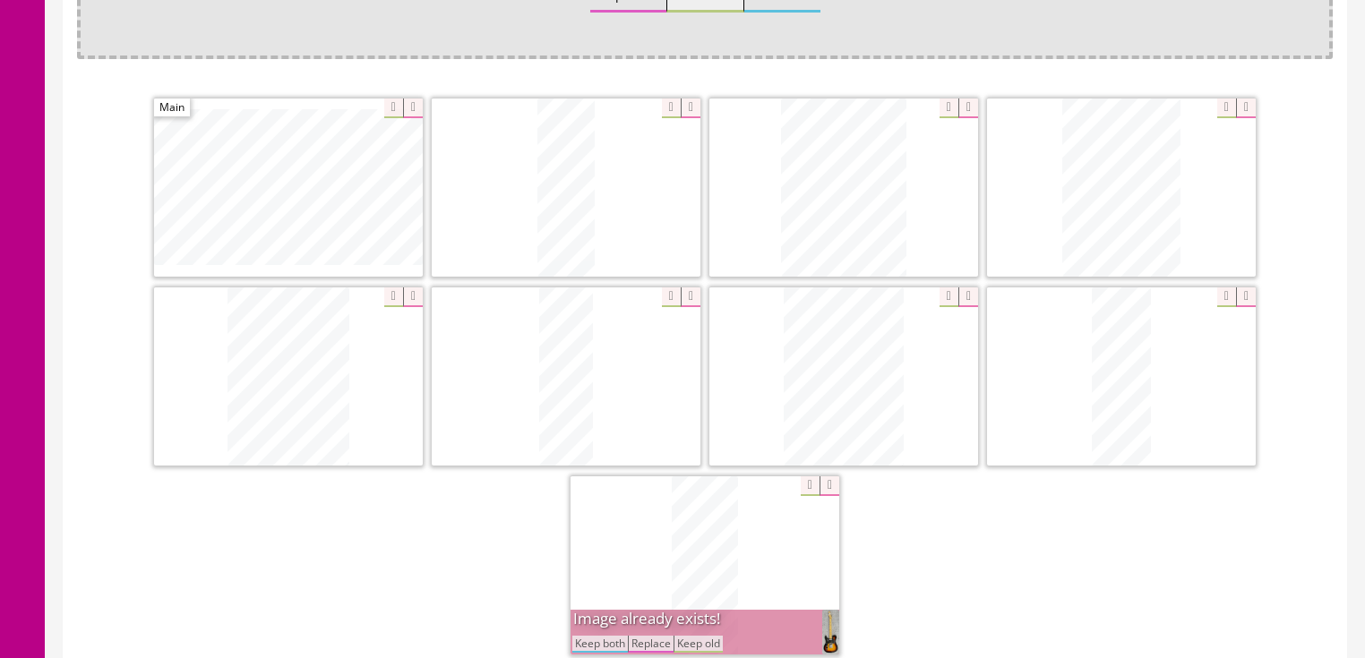
drag, startPoint x: 584, startPoint y: 638, endPoint x: 992, endPoint y: 476, distance: 439.1
click at [591, 637] on button "Keep both" at bounding box center [600, 644] width 56 height 17
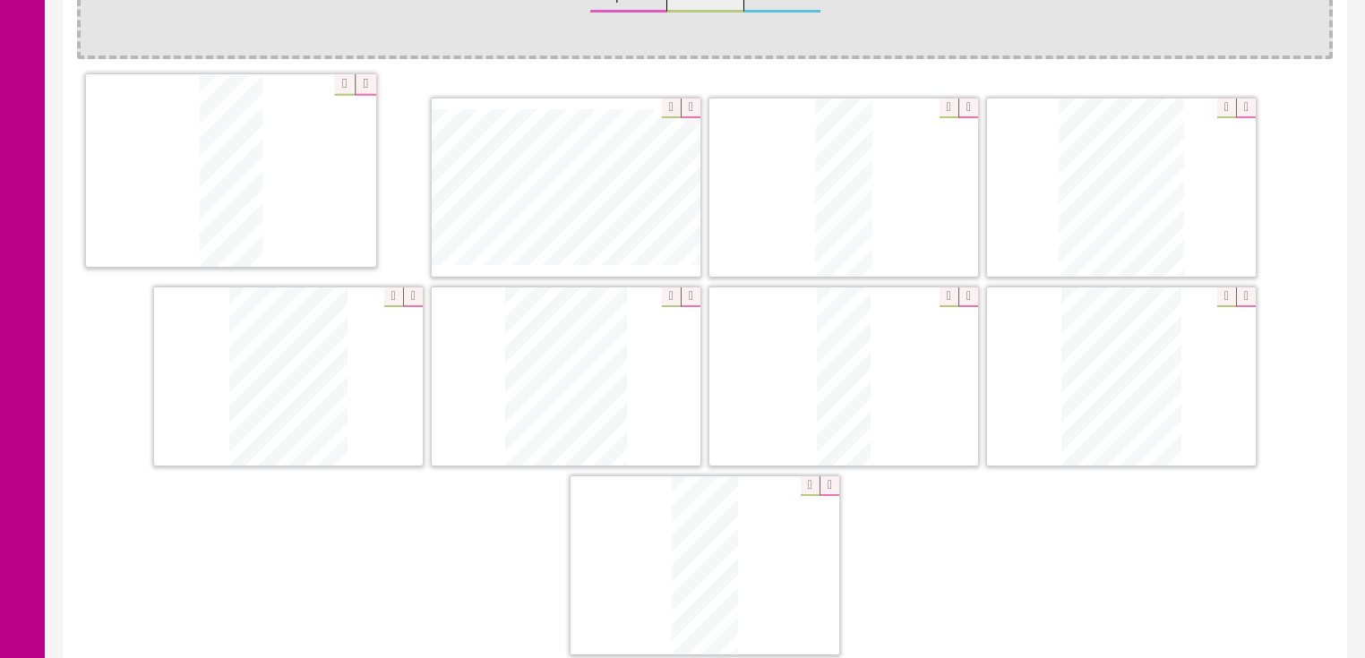
drag, startPoint x: 1150, startPoint y: 382, endPoint x: 247, endPoint y: 181, distance: 924.8
drag, startPoint x: 802, startPoint y: 214, endPoint x: 491, endPoint y: 208, distance: 311.7
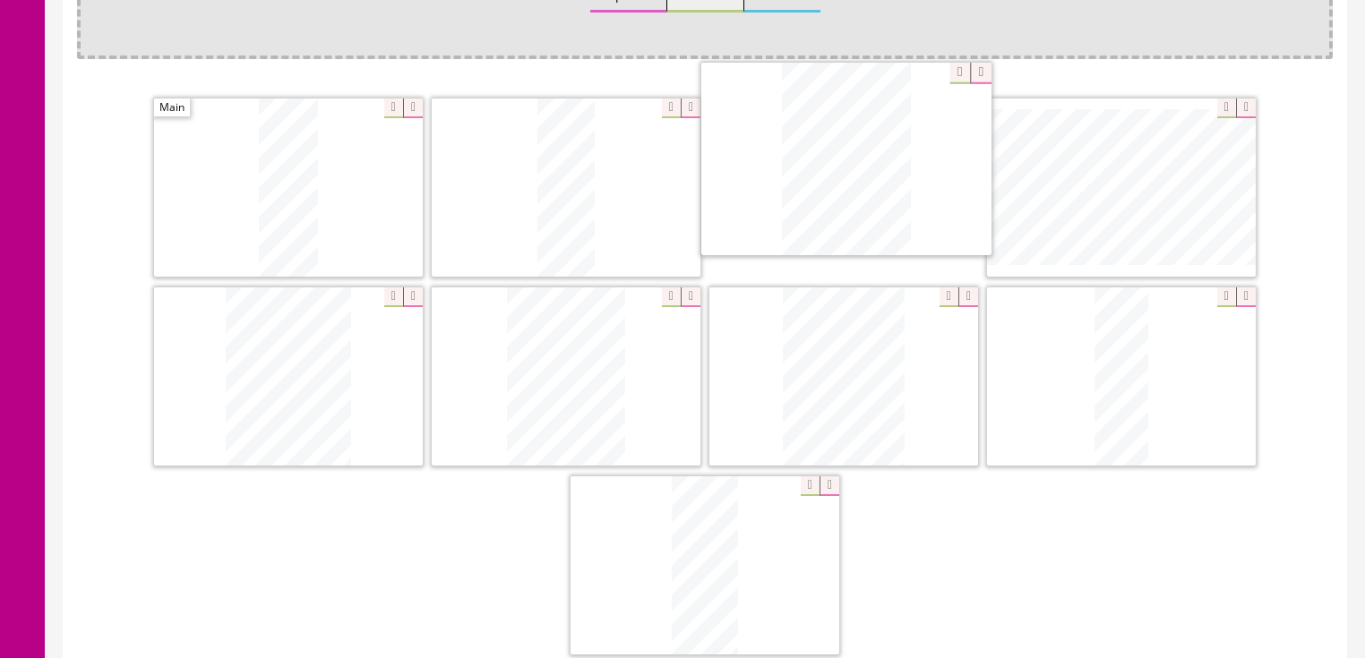
drag, startPoint x: 1131, startPoint y: 383, endPoint x: 825, endPoint y: 193, distance: 360.4
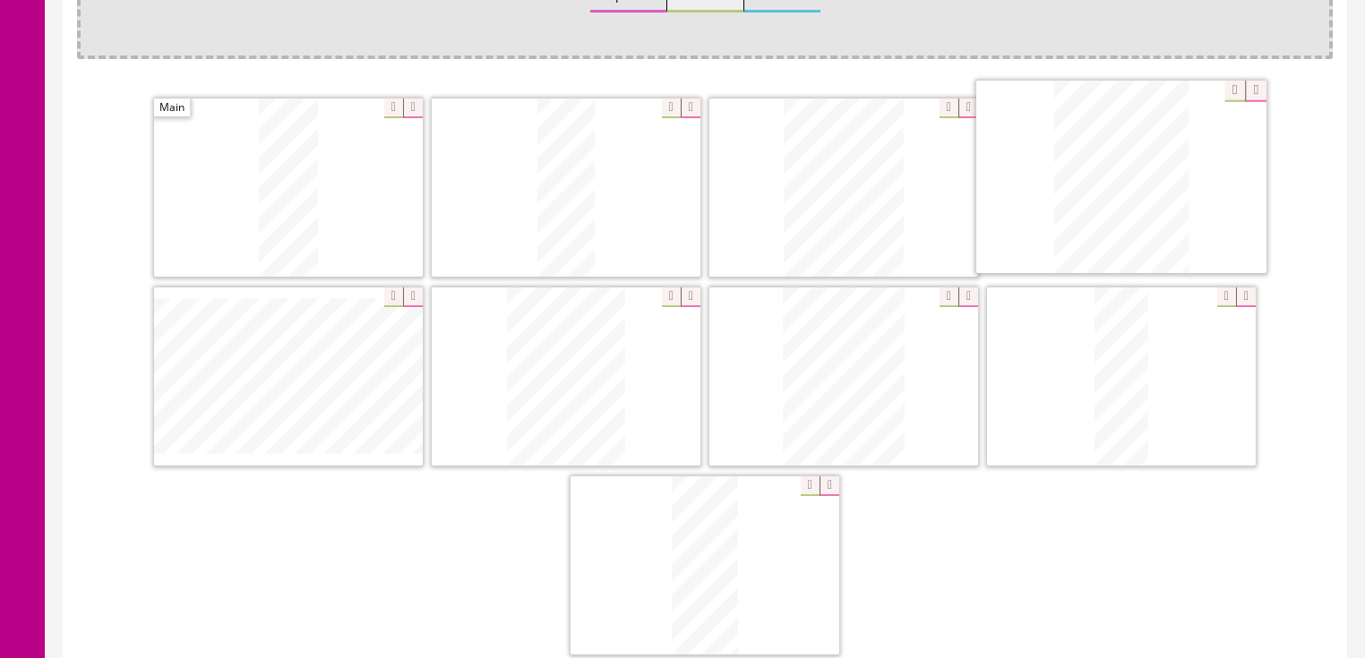
drag, startPoint x: 350, startPoint y: 355, endPoint x: 1052, endPoint y: 261, distance: 708.4
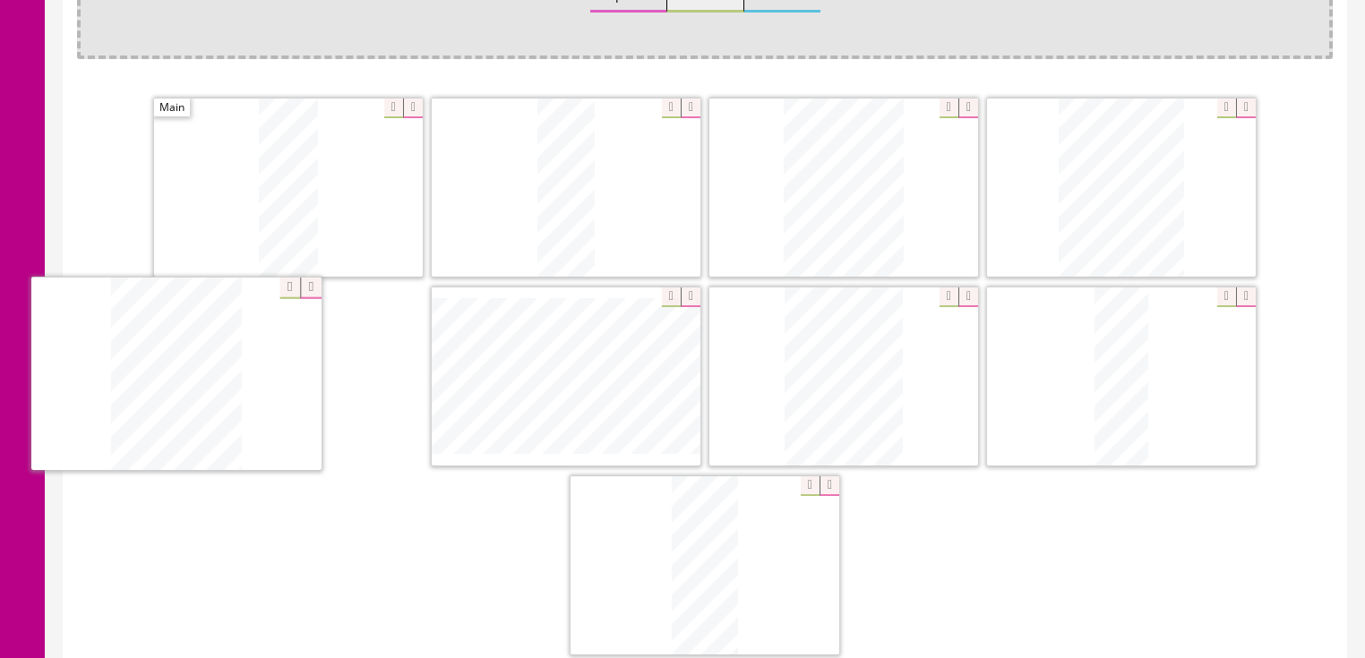
drag, startPoint x: 854, startPoint y: 373, endPoint x: 153, endPoint y: 373, distance: 701.3
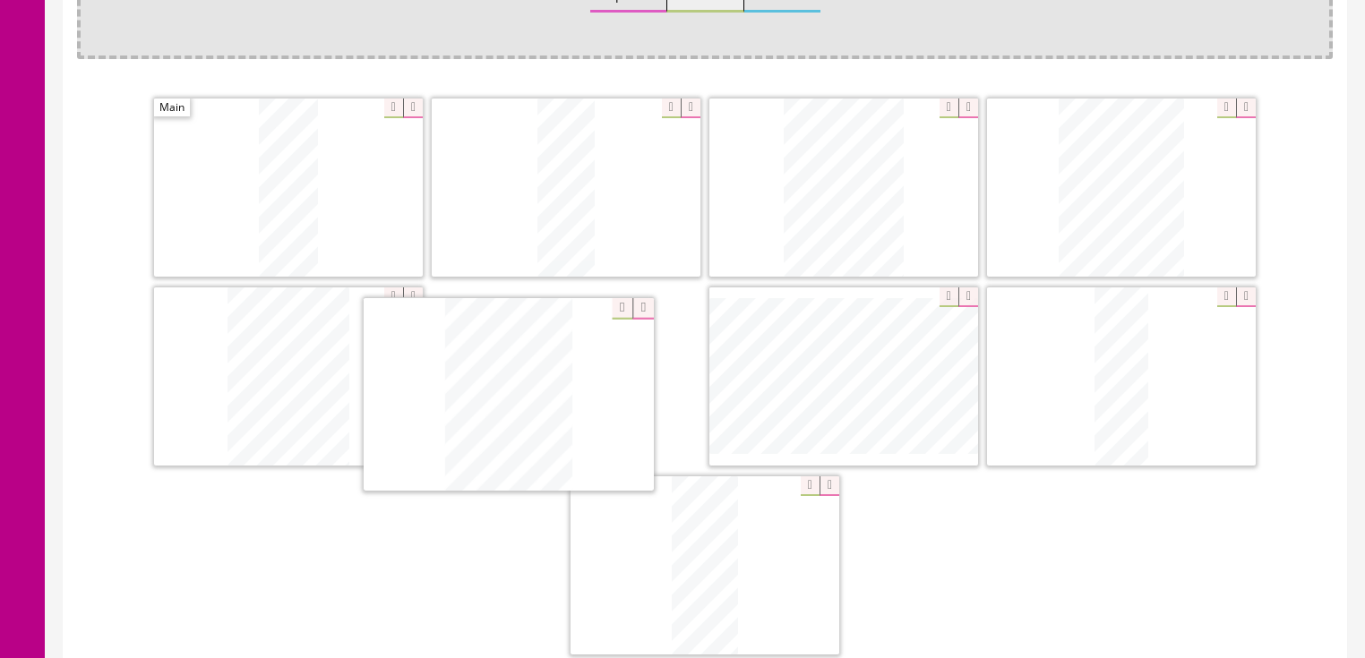
drag, startPoint x: 879, startPoint y: 403, endPoint x: 521, endPoint y: 425, distance: 358.9
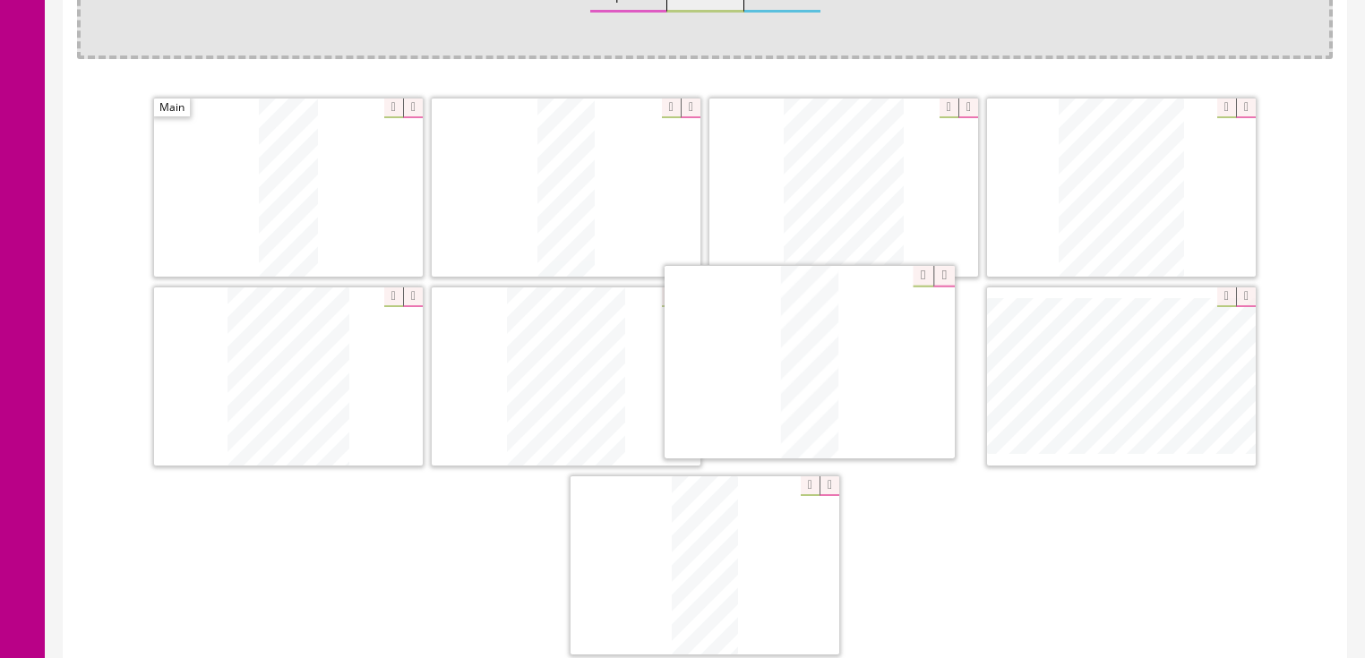
drag, startPoint x: 1015, startPoint y: 408, endPoint x: 640, endPoint y: 397, distance: 374.5
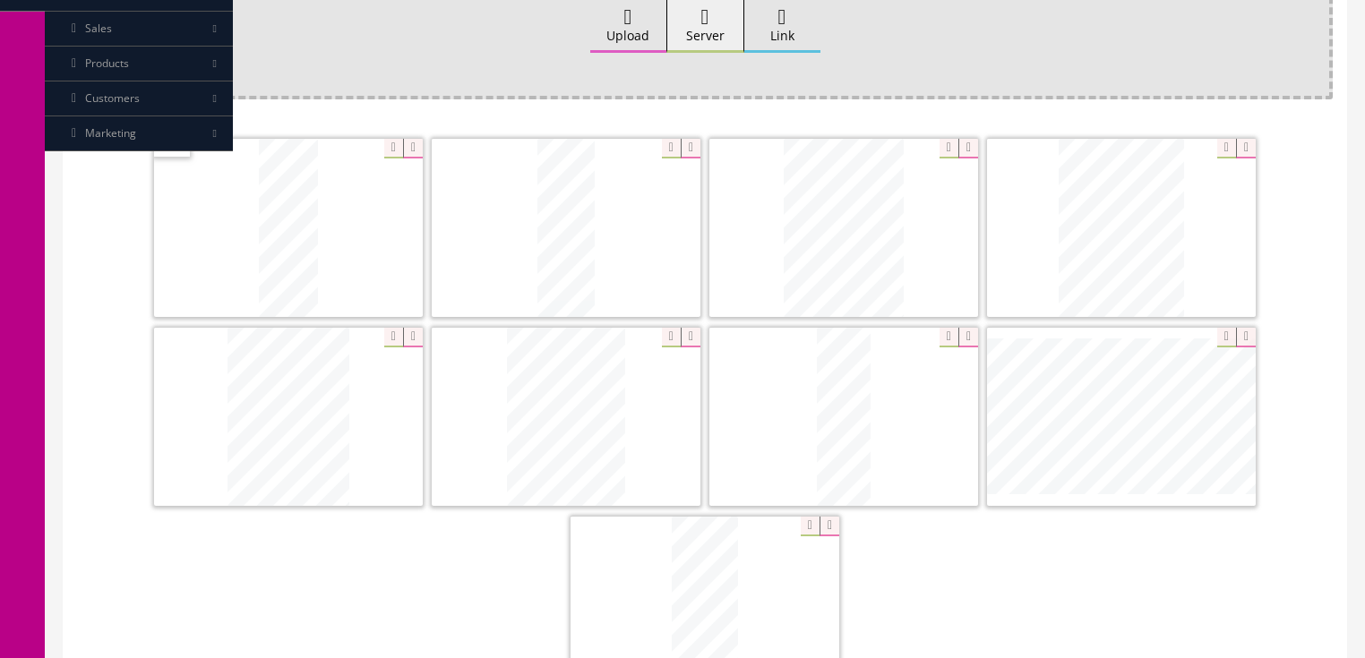
scroll to position [208, 0]
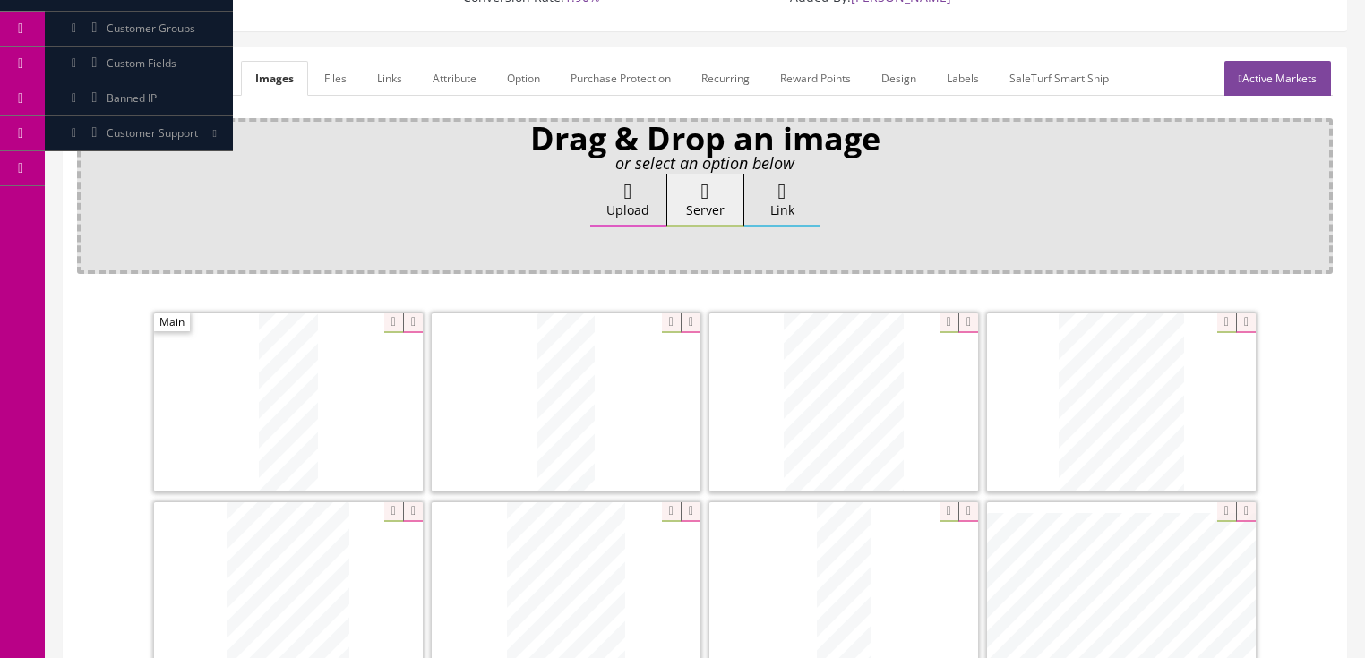
click at [82, 71] on link "General" at bounding box center [111, 78] width 69 height 35
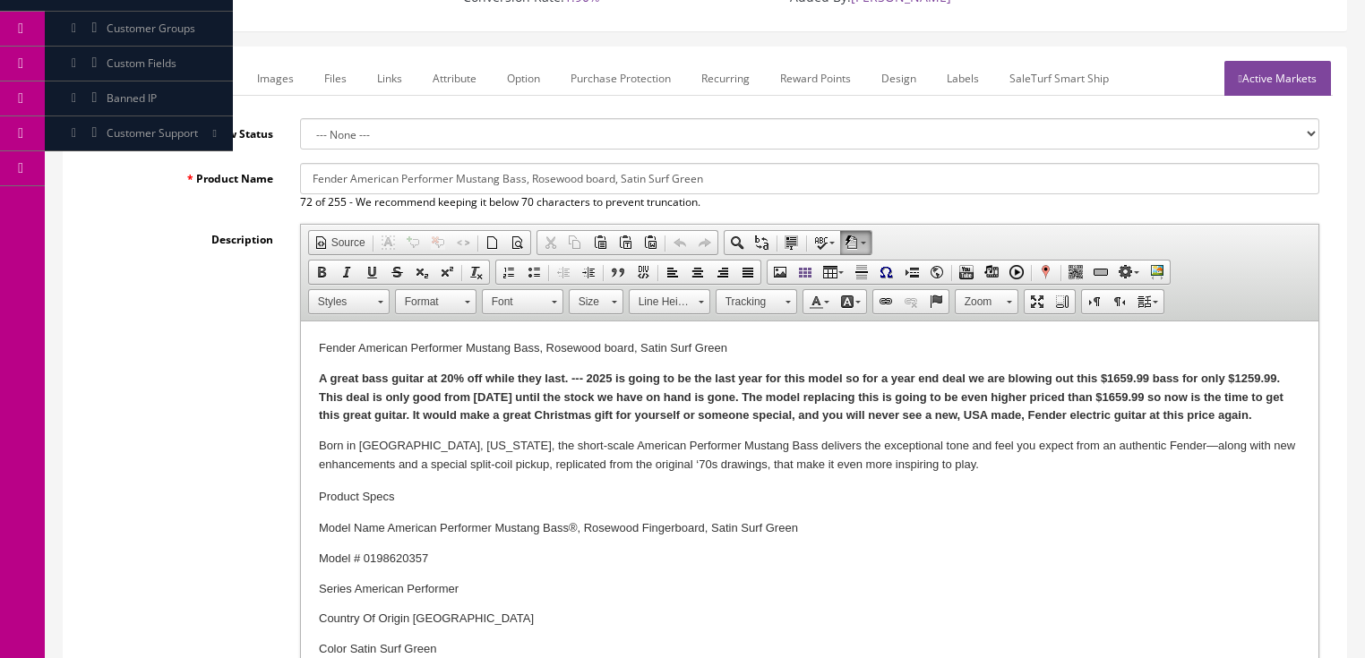
click at [1283, 414] on p "A great bass guitar at 20% off while they last. --- 2025 is going to be the las…" at bounding box center [809, 398] width 982 height 56
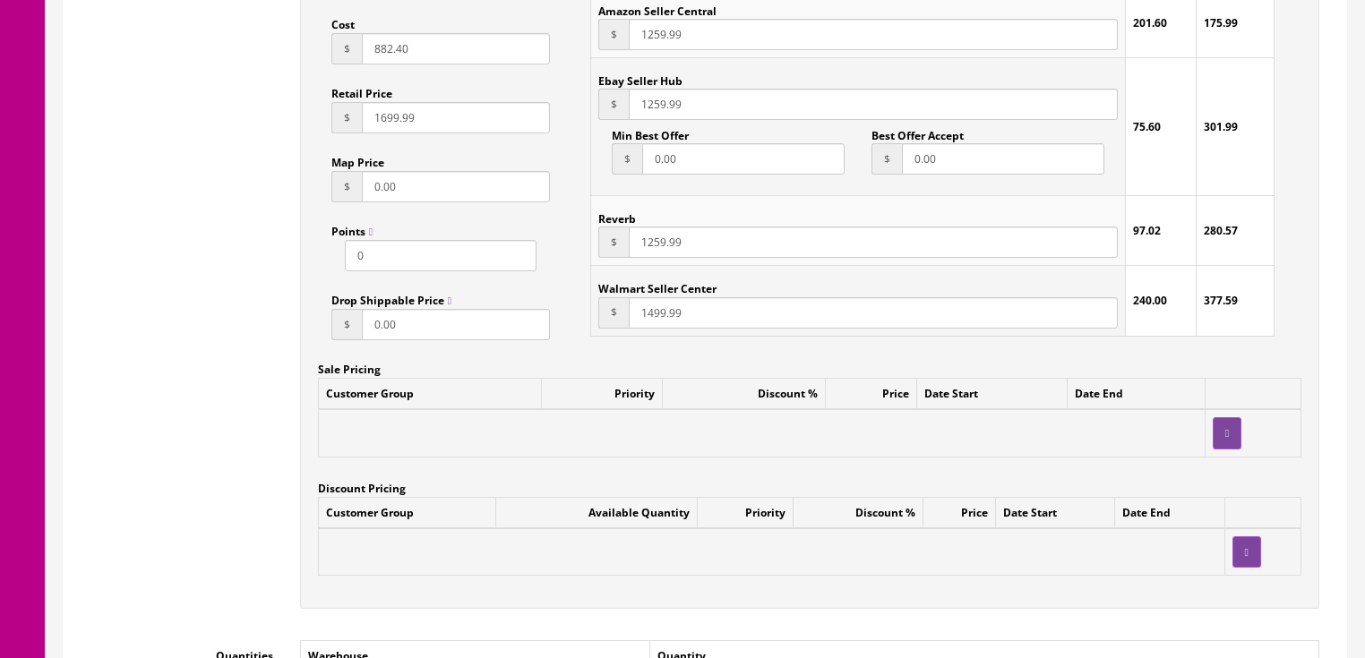
scroll to position [1641, 0]
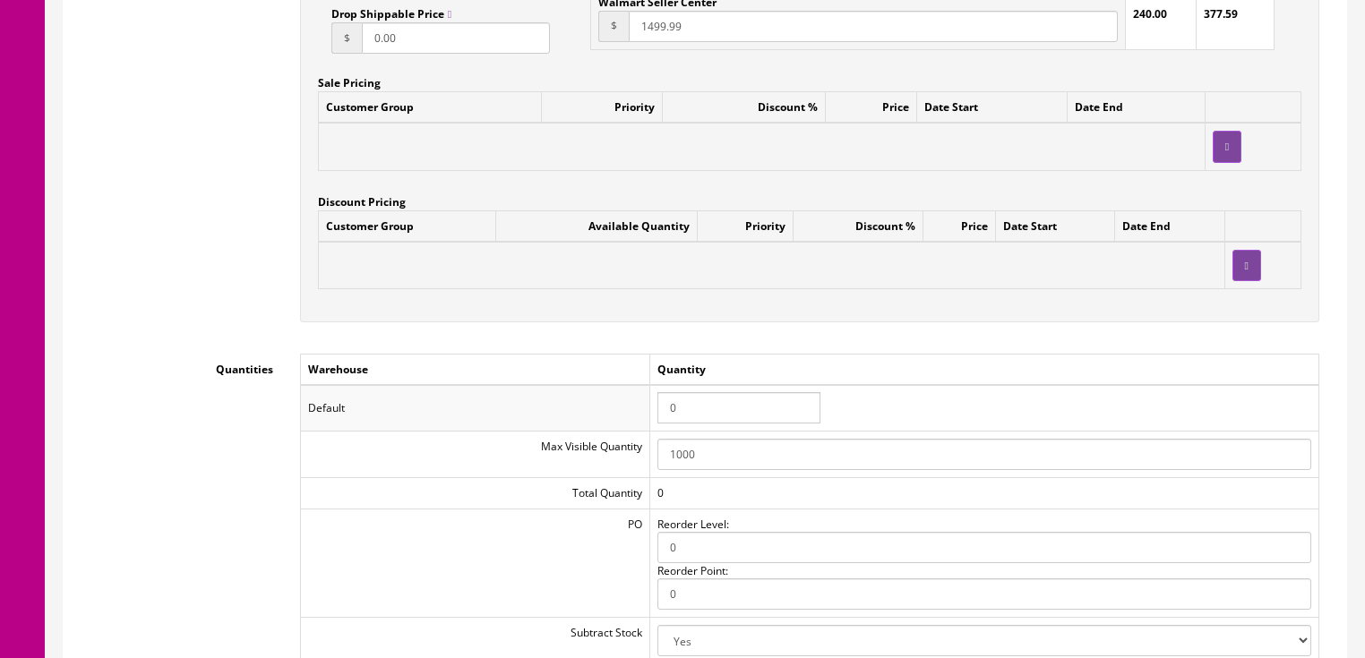
drag, startPoint x: 687, startPoint y: 414, endPoint x: 621, endPoint y: 408, distance: 66.5
click at [621, 408] on tr "Default 0" at bounding box center [809, 408] width 1018 height 47
type input "1"
drag, startPoint x: 803, startPoint y: 374, endPoint x: 870, endPoint y: 379, distance: 66.4
click at [812, 375] on td "Quantity" at bounding box center [983, 369] width 669 height 31
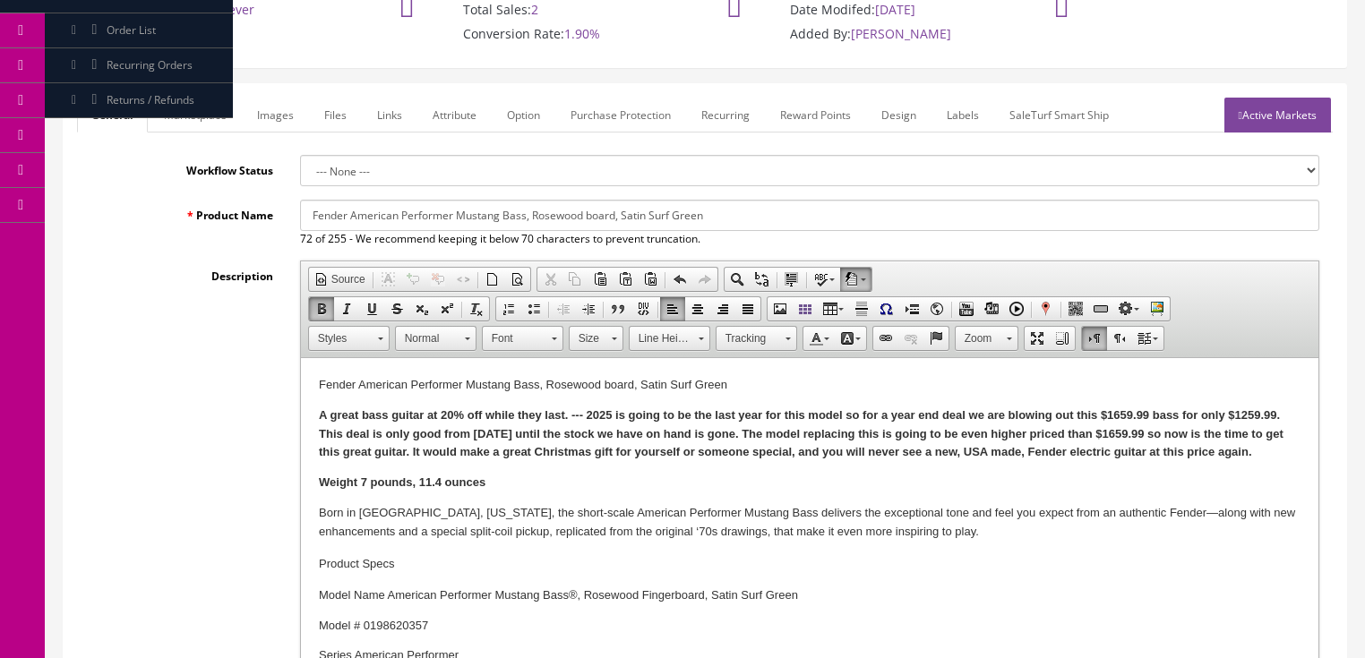
scroll to position [136, 0]
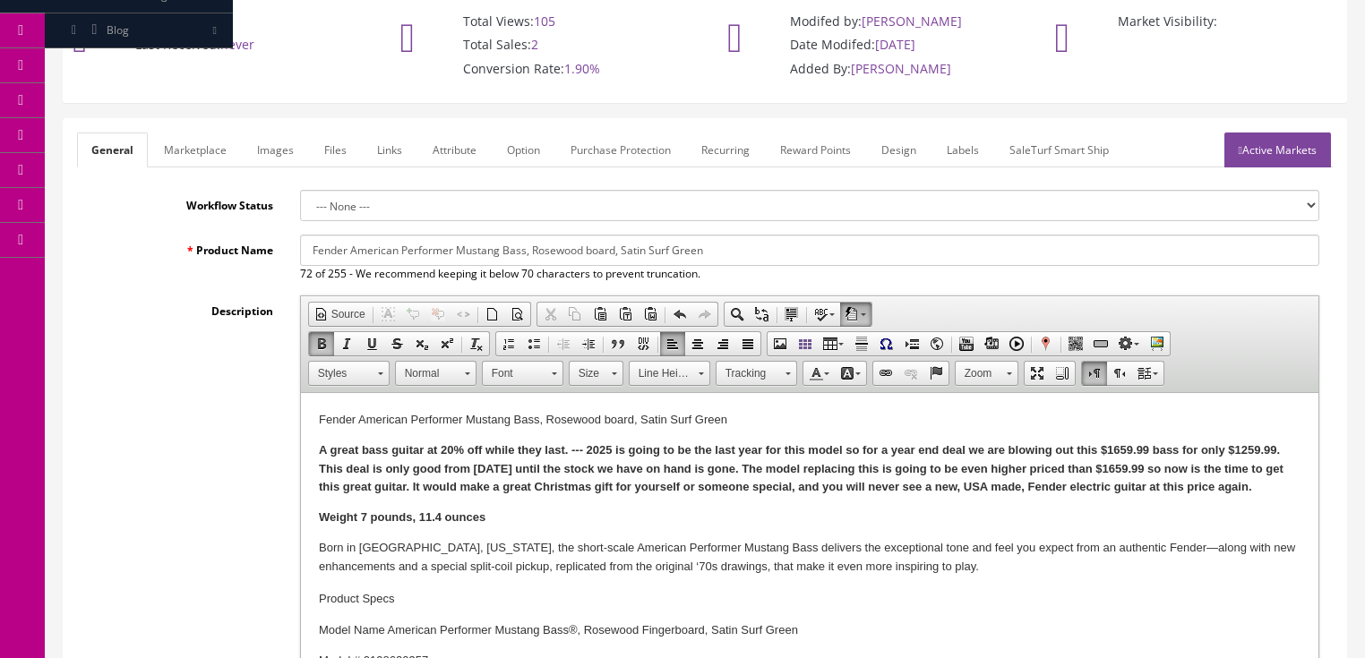
click at [1266, 150] on link "Active Markets" at bounding box center [1277, 150] width 107 height 35
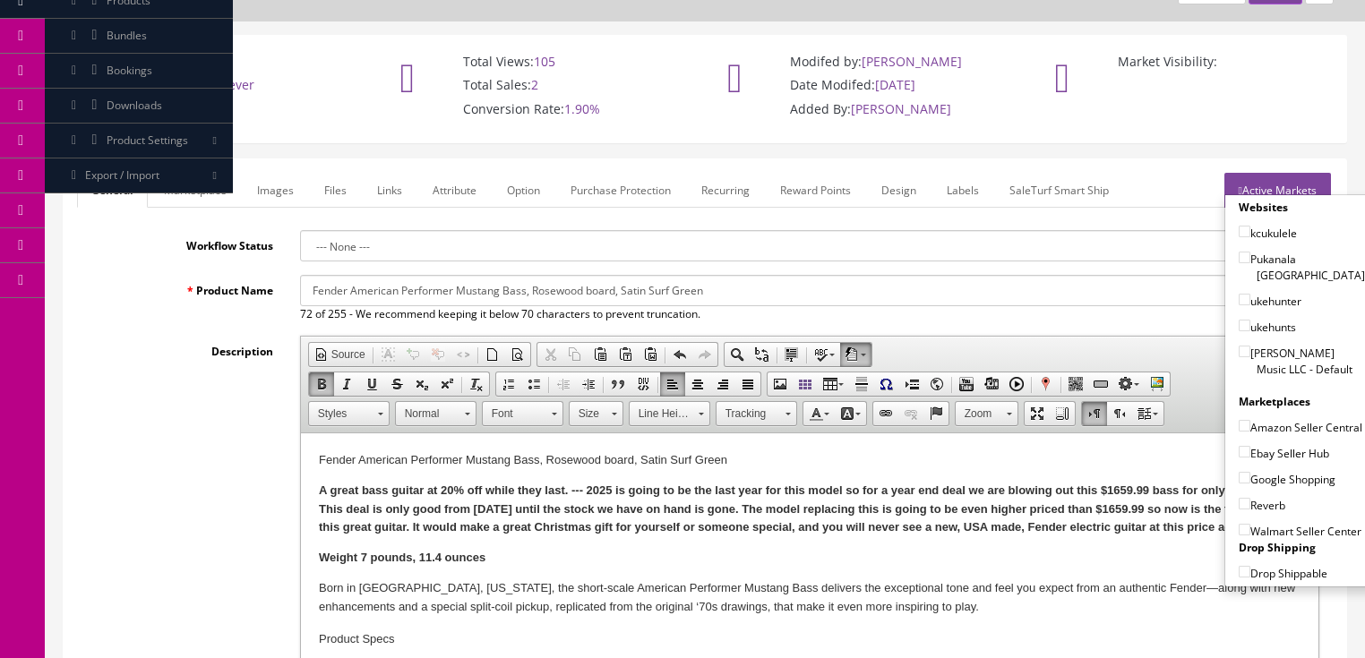
scroll to position [0, 0]
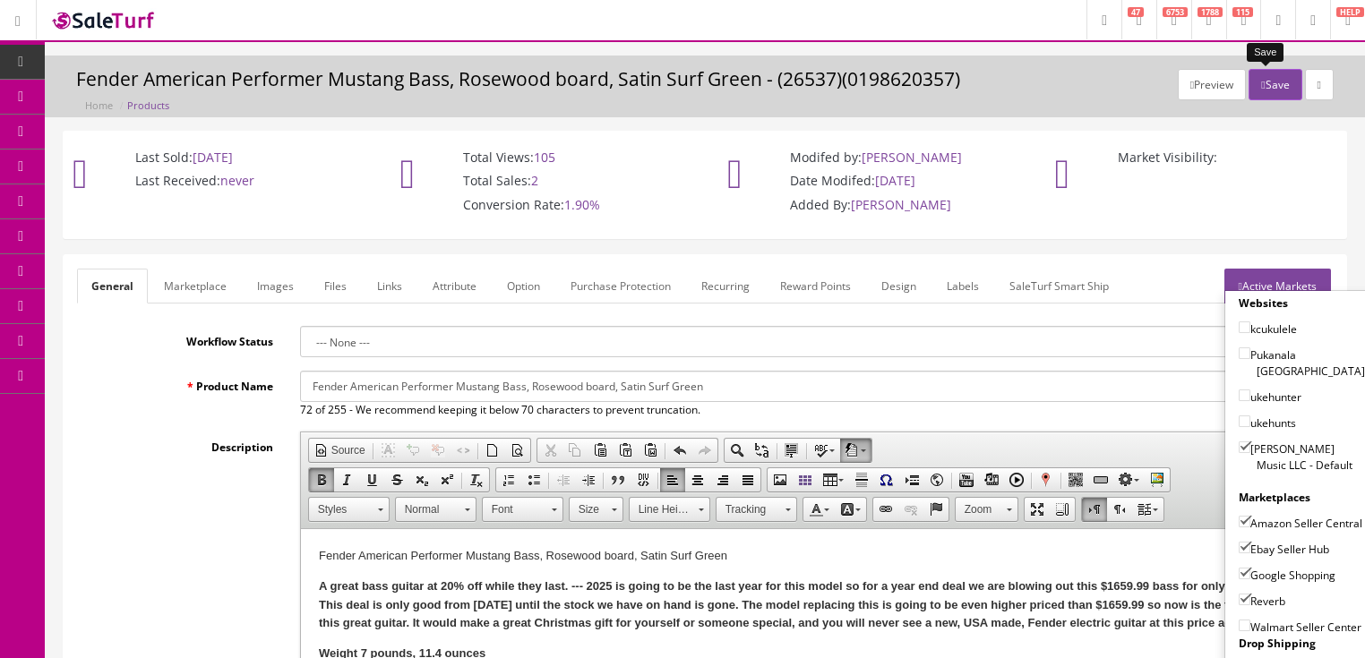
click at [1275, 86] on button "Save" at bounding box center [1274, 84] width 53 height 31
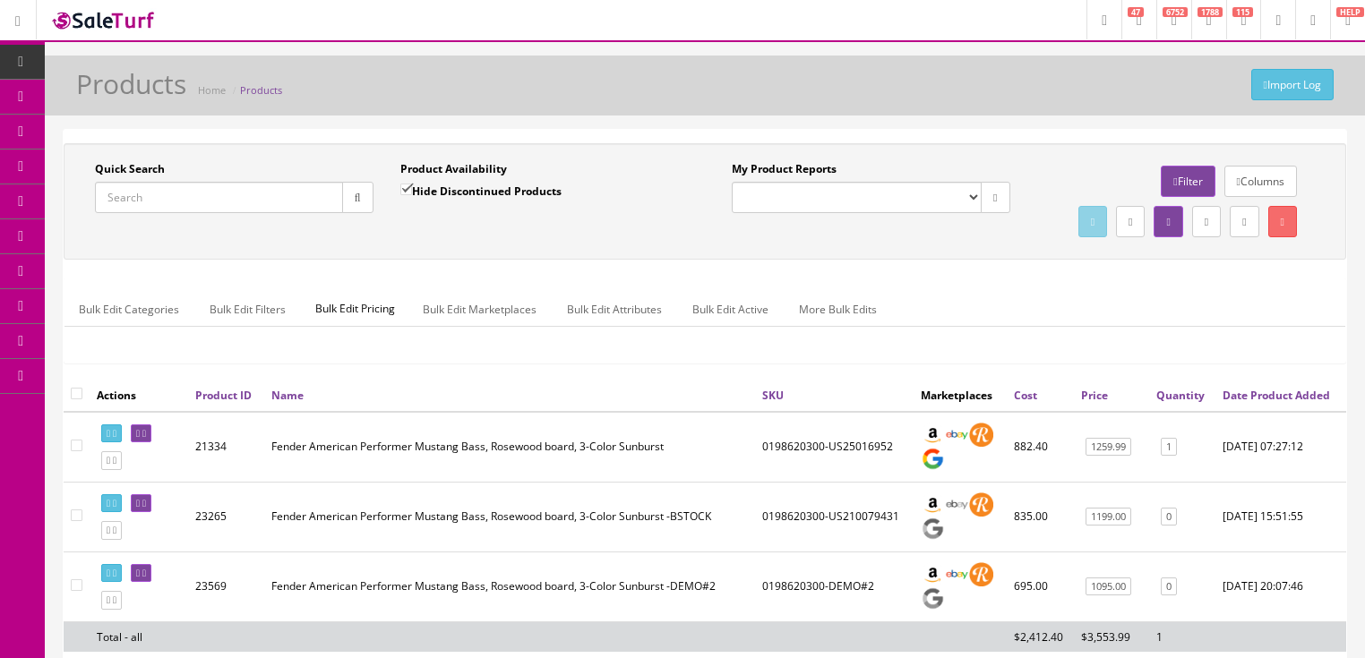
click at [319, 201] on input "Quick Search" at bounding box center [219, 197] width 248 height 31
paste input "0114912302"
type input "0114912302"
click at [400, 191] on input "Hide Discontinued Products" at bounding box center [406, 190] width 12 height 12
checkbox input "false"
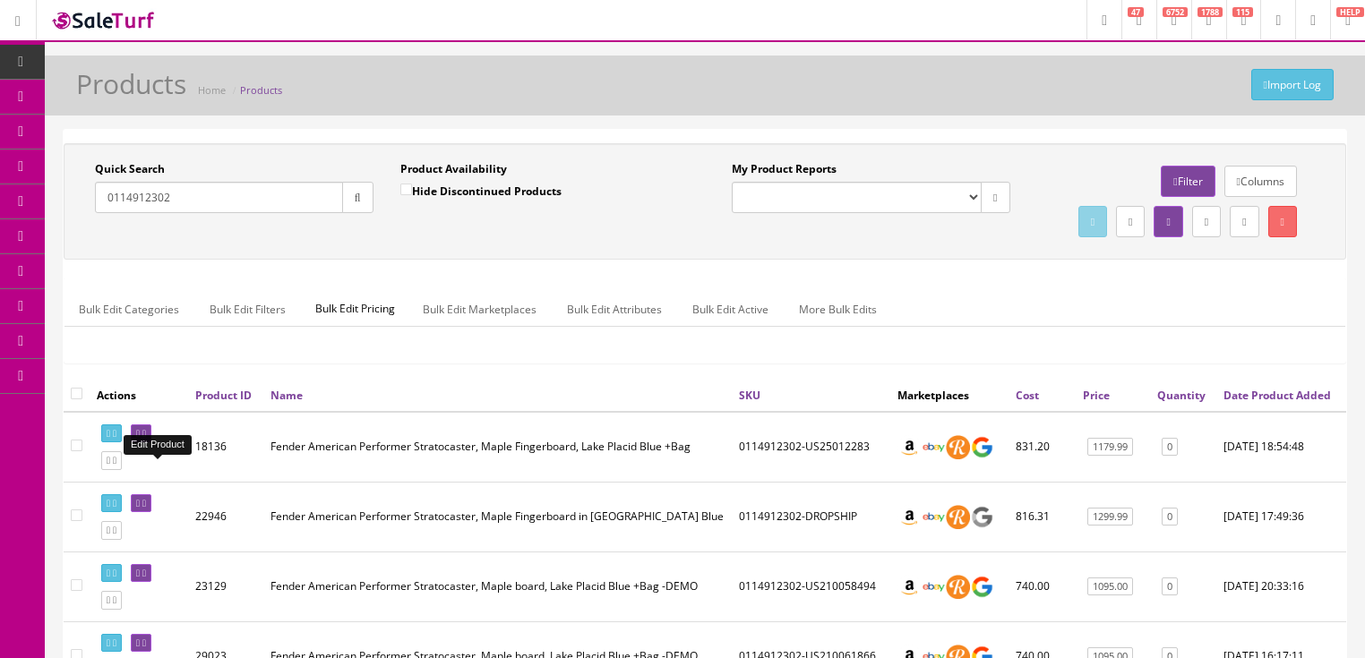
click at [146, 439] on icon at bounding box center [144, 434] width 4 height 10
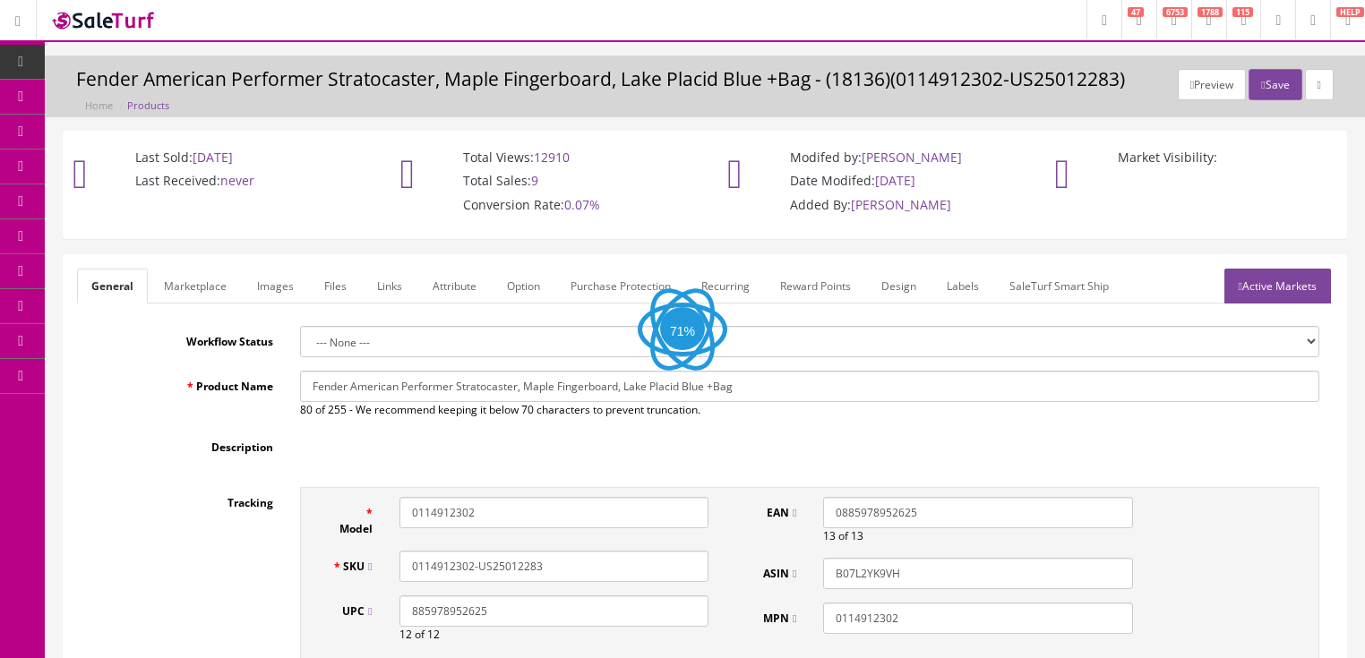
click at [251, 282] on link "Images" at bounding box center [275, 286] width 65 height 35
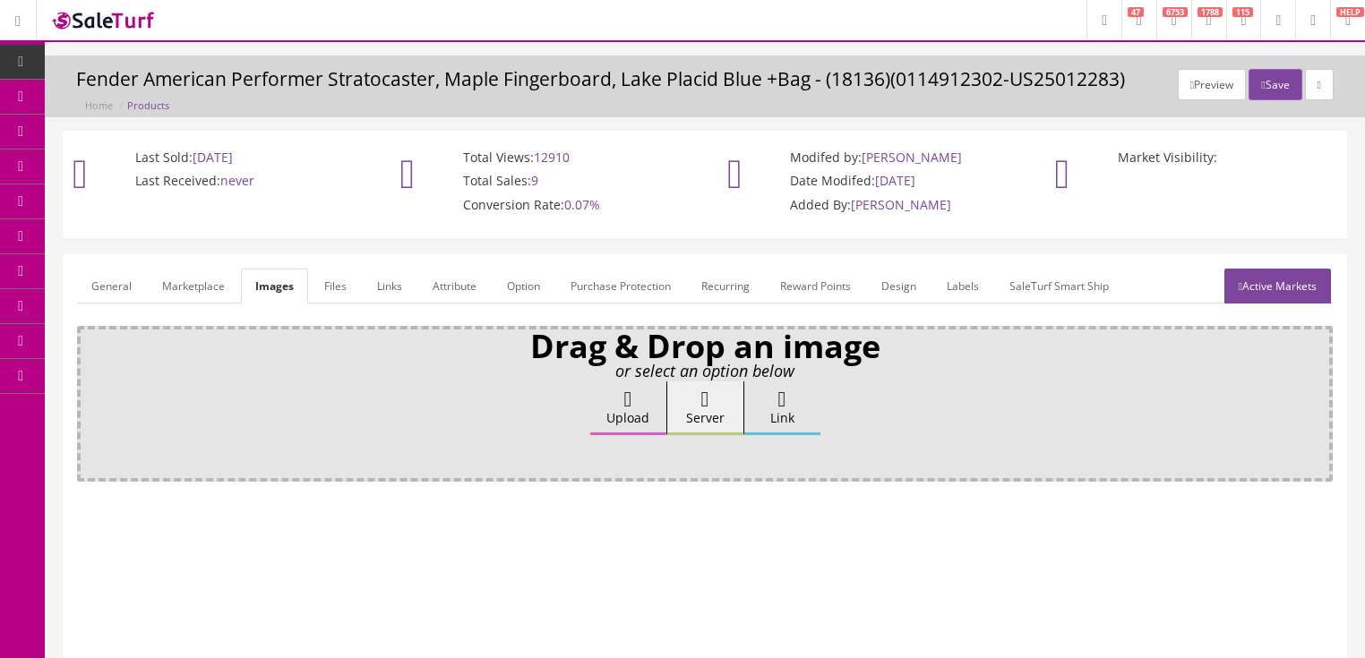
click at [616, 391] on label "Upload" at bounding box center [628, 409] width 76 height 54
click at [90, 391] on input "Upload" at bounding box center [90, 391] width 0 height 18
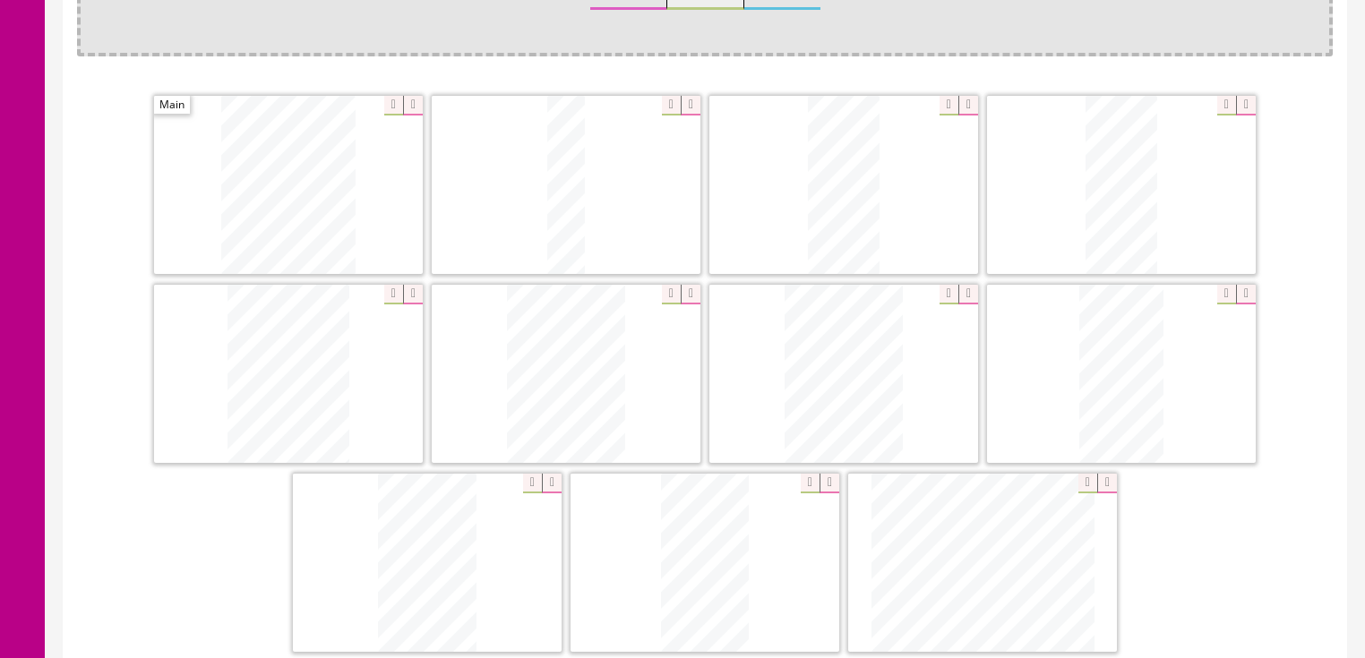
scroll to position [430, 0]
click at [963, 283] on icon at bounding box center [968, 290] width 20 height 20
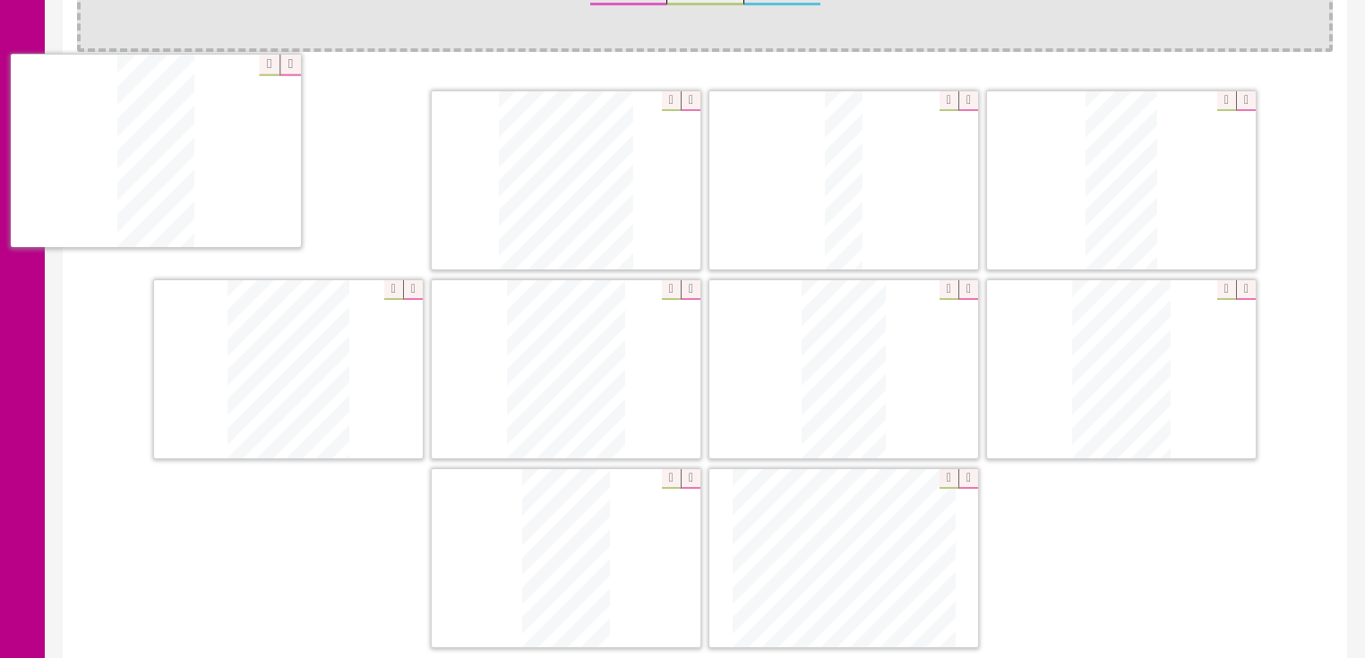
drag, startPoint x: 1135, startPoint y: 211, endPoint x: 316, endPoint y: 219, distance: 818.6
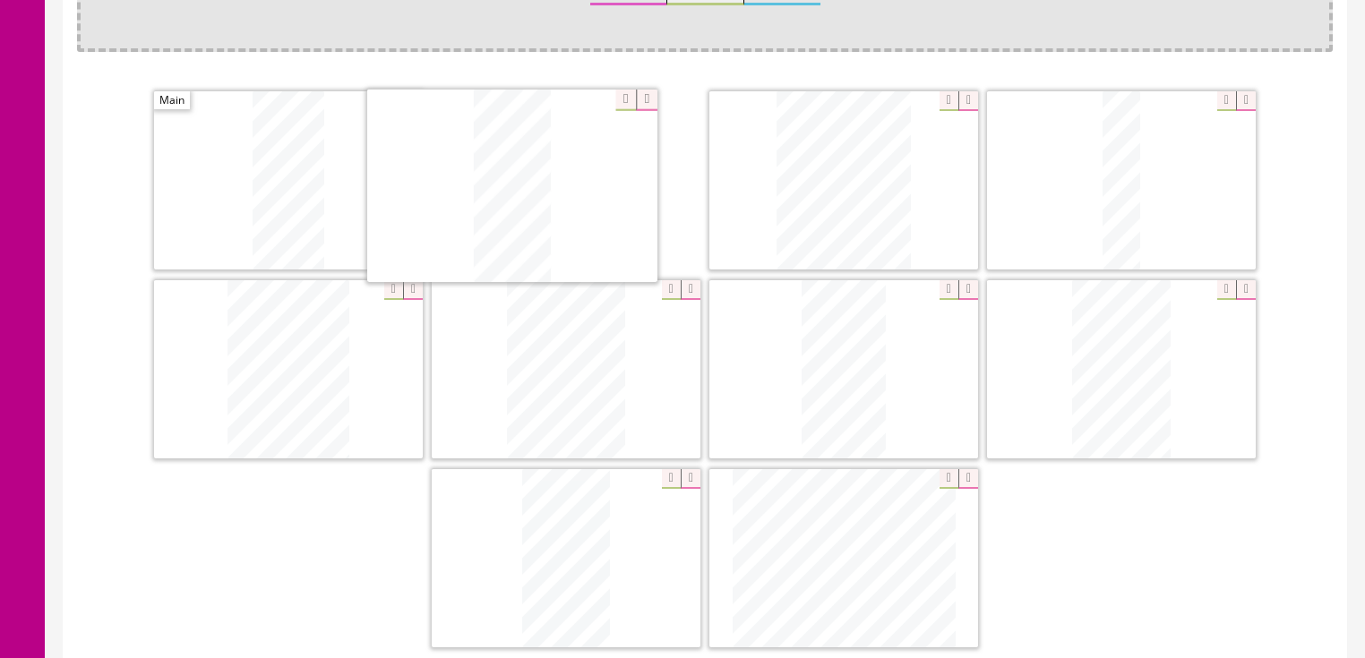
drag, startPoint x: 1121, startPoint y: 179, endPoint x: 512, endPoint y: 186, distance: 609.1
drag, startPoint x: 375, startPoint y: 308, endPoint x: 1258, endPoint y: 111, distance: 904.8
drag, startPoint x: 1128, startPoint y: 328, endPoint x: 514, endPoint y: 333, distance: 613.5
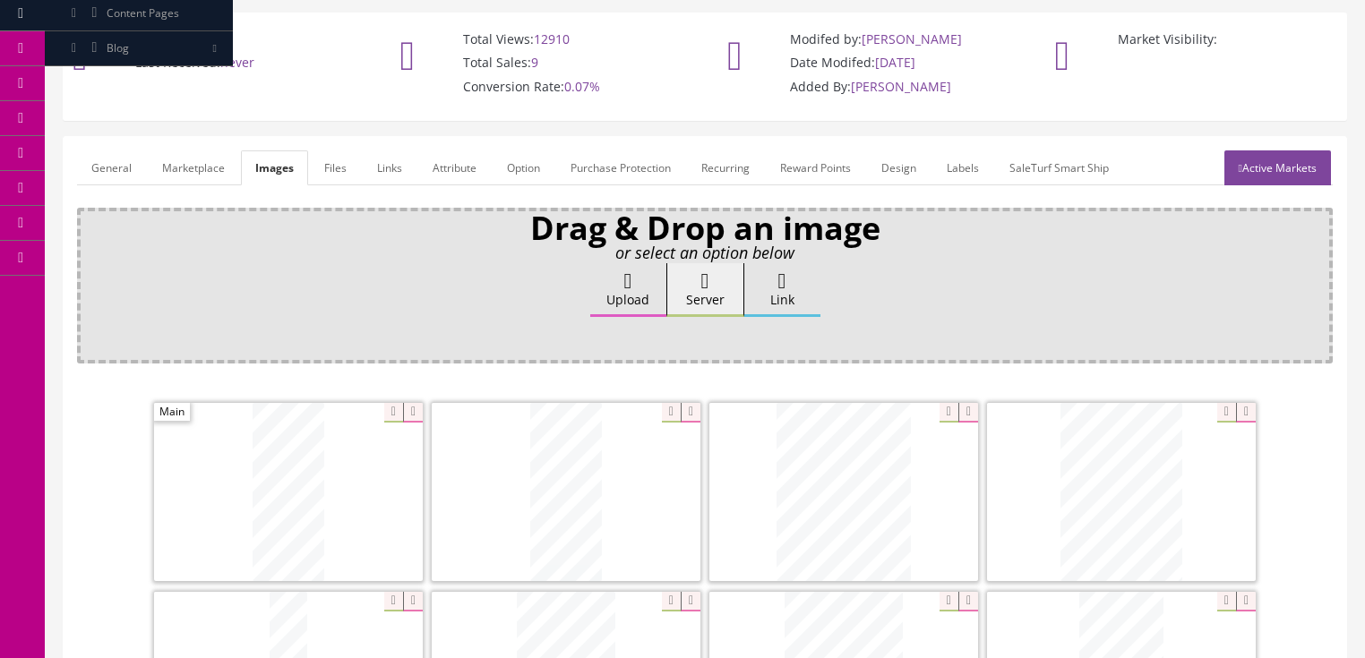
scroll to position [0, 0]
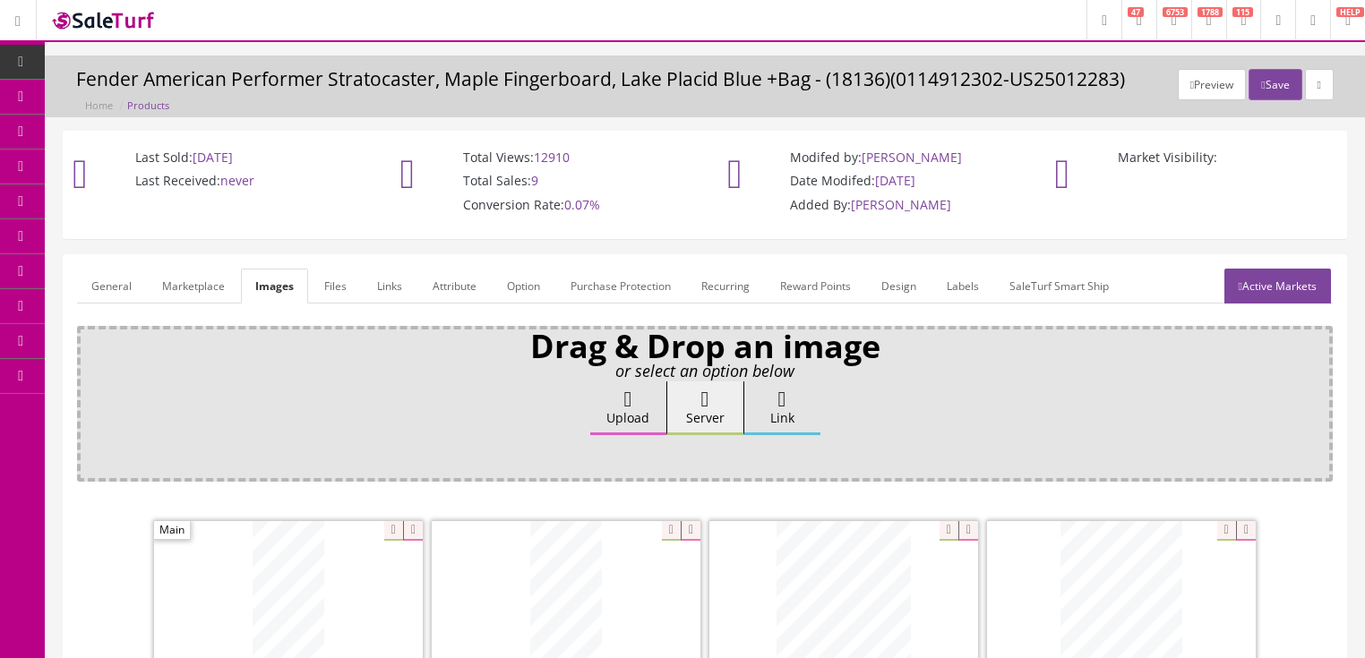
click at [90, 272] on link "General" at bounding box center [111, 286] width 69 height 35
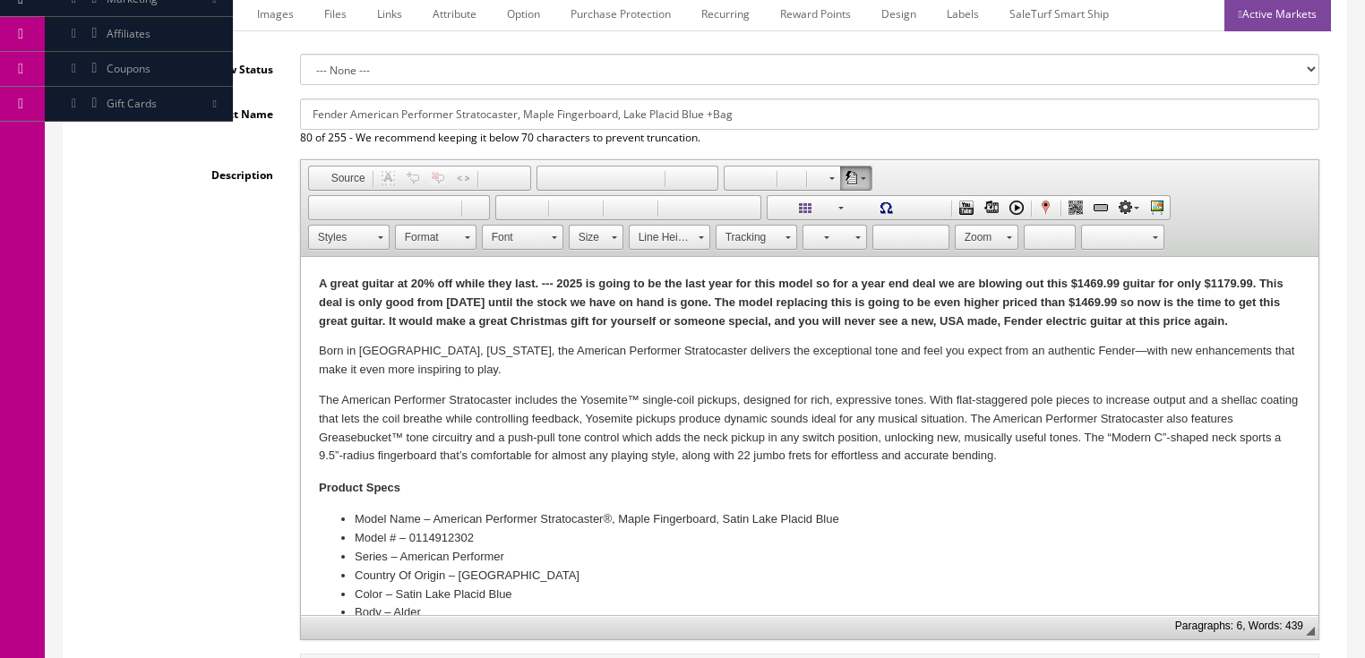
scroll to position [430, 0]
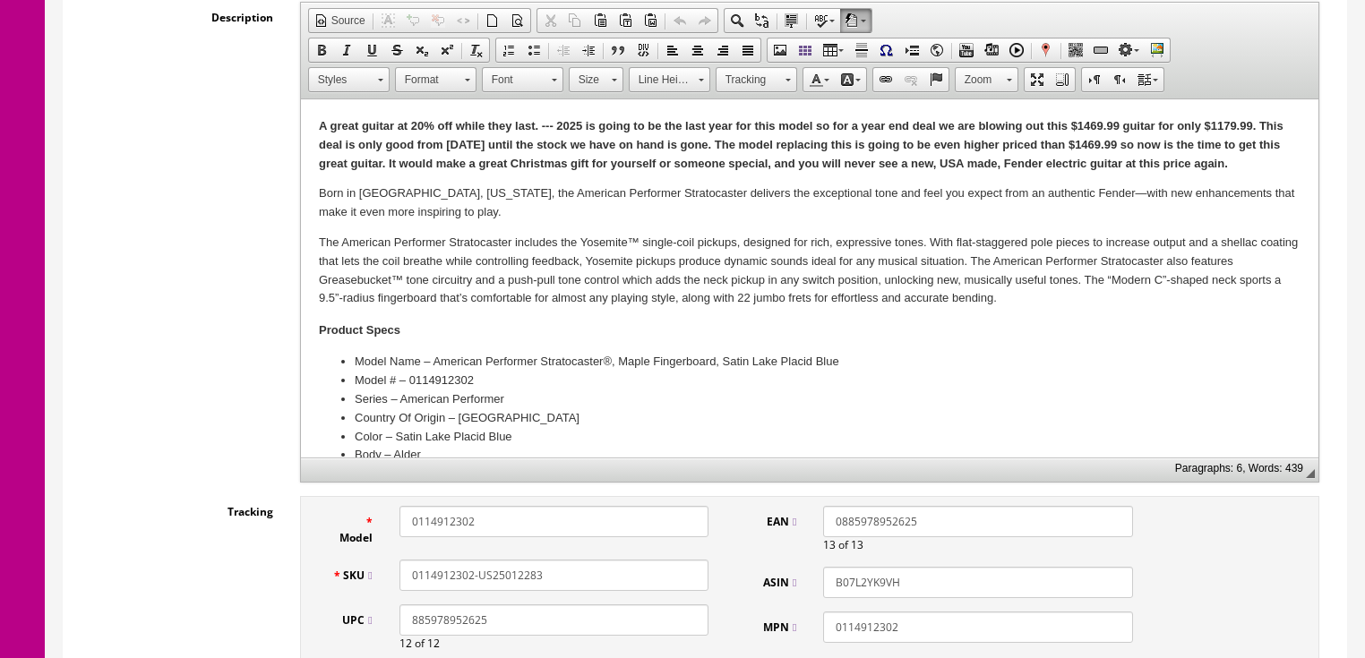
click at [1292, 162] on html "A great guitar at 20% off while they last. --- 2025 is going to be the last yea…" at bounding box center [808, 551] width 1017 height 905
click at [1277, 162] on p "A great guitar at 20% off while they last. --- 2025 is going to be the last yea…" at bounding box center [809, 145] width 982 height 56
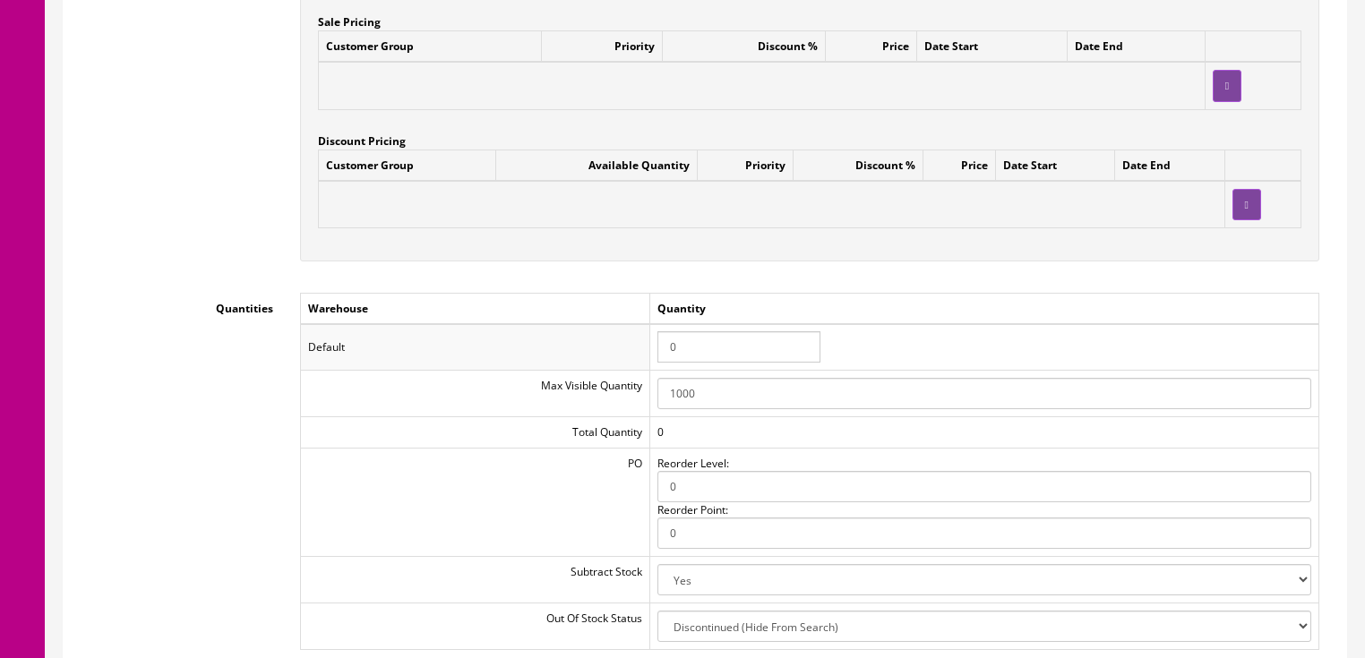
scroll to position [1720, 0]
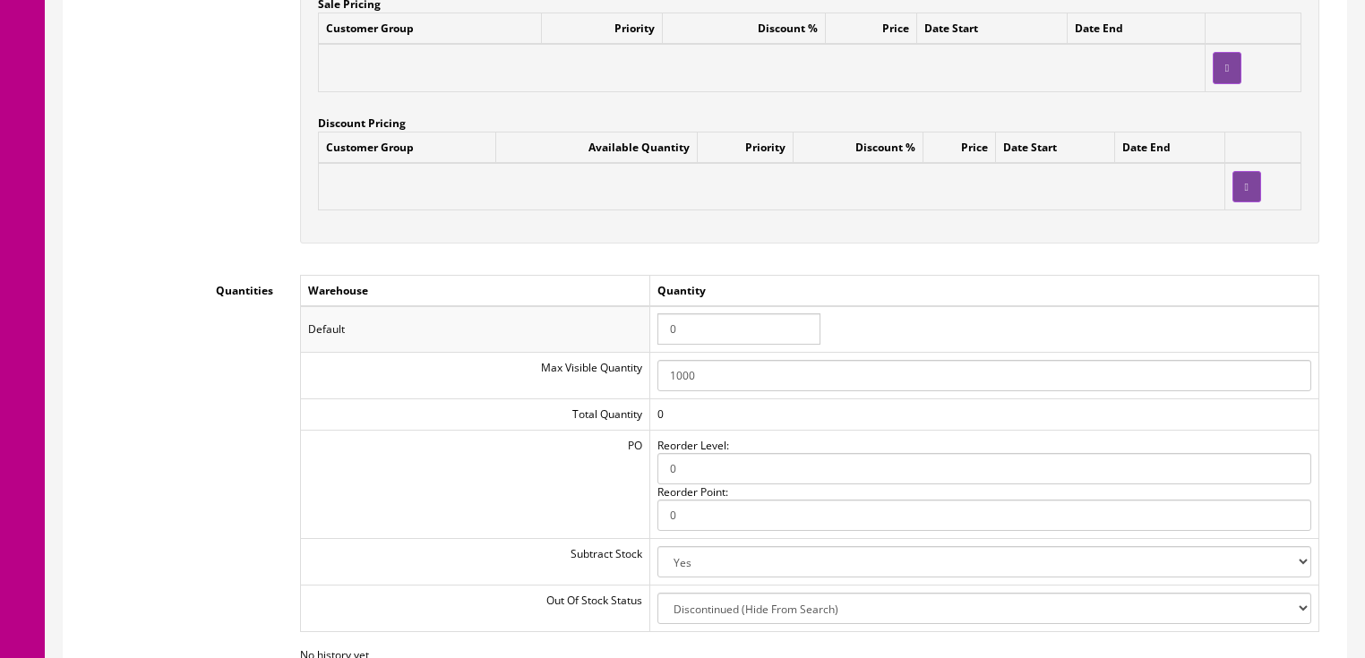
drag, startPoint x: 706, startPoint y: 330, endPoint x: 613, endPoint y: 329, distance: 93.1
click at [613, 329] on tr "Default 0" at bounding box center [809, 329] width 1018 height 47
type input "1"
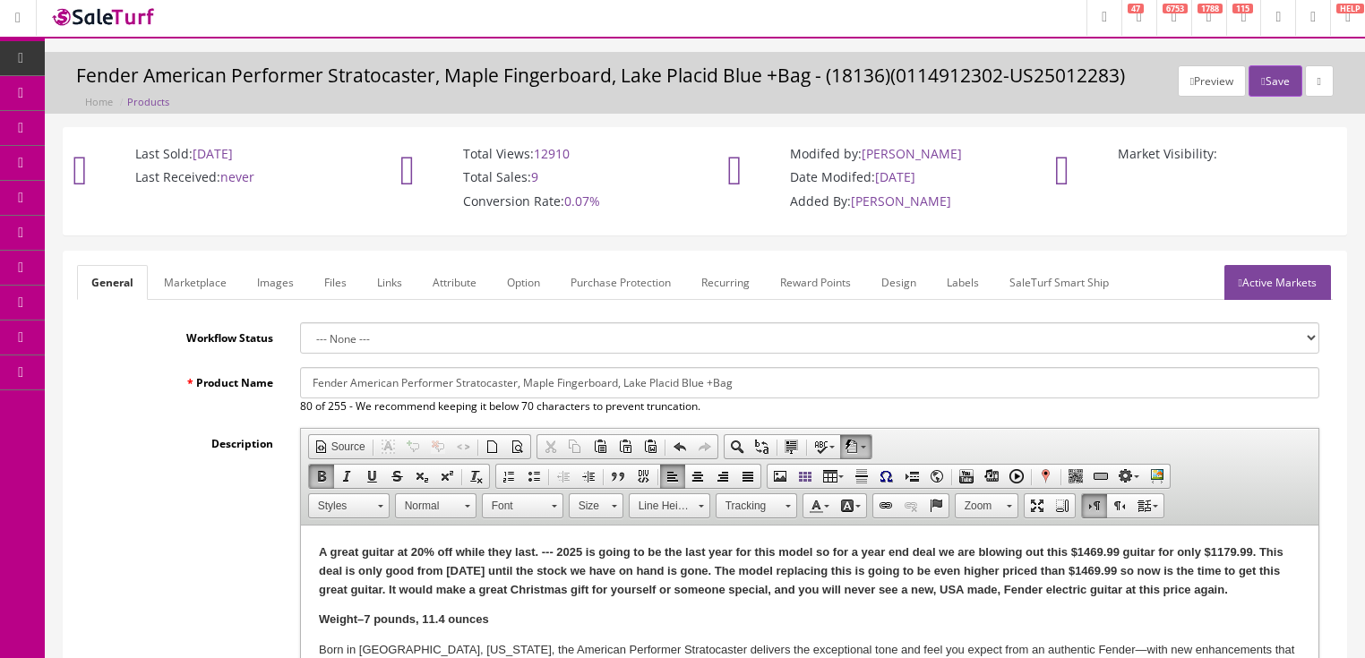
scroll to position [0, 0]
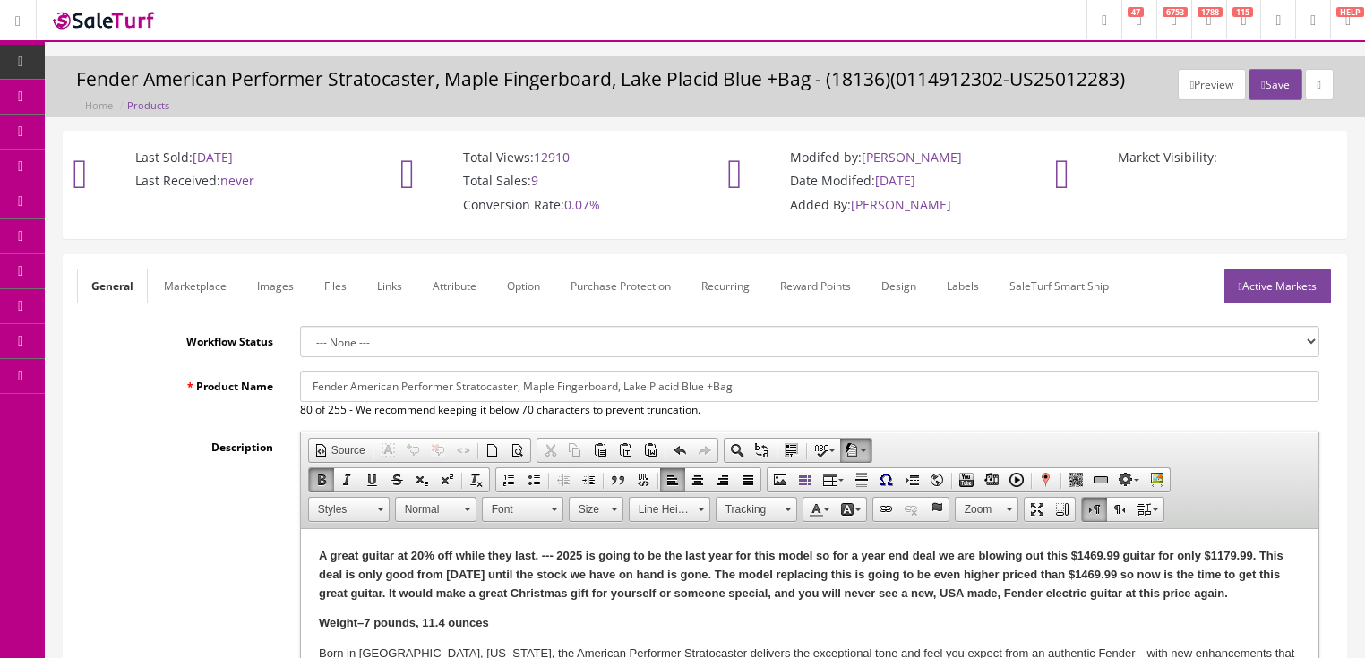
click at [1282, 283] on link "Active Markets" at bounding box center [1277, 286] width 107 height 35
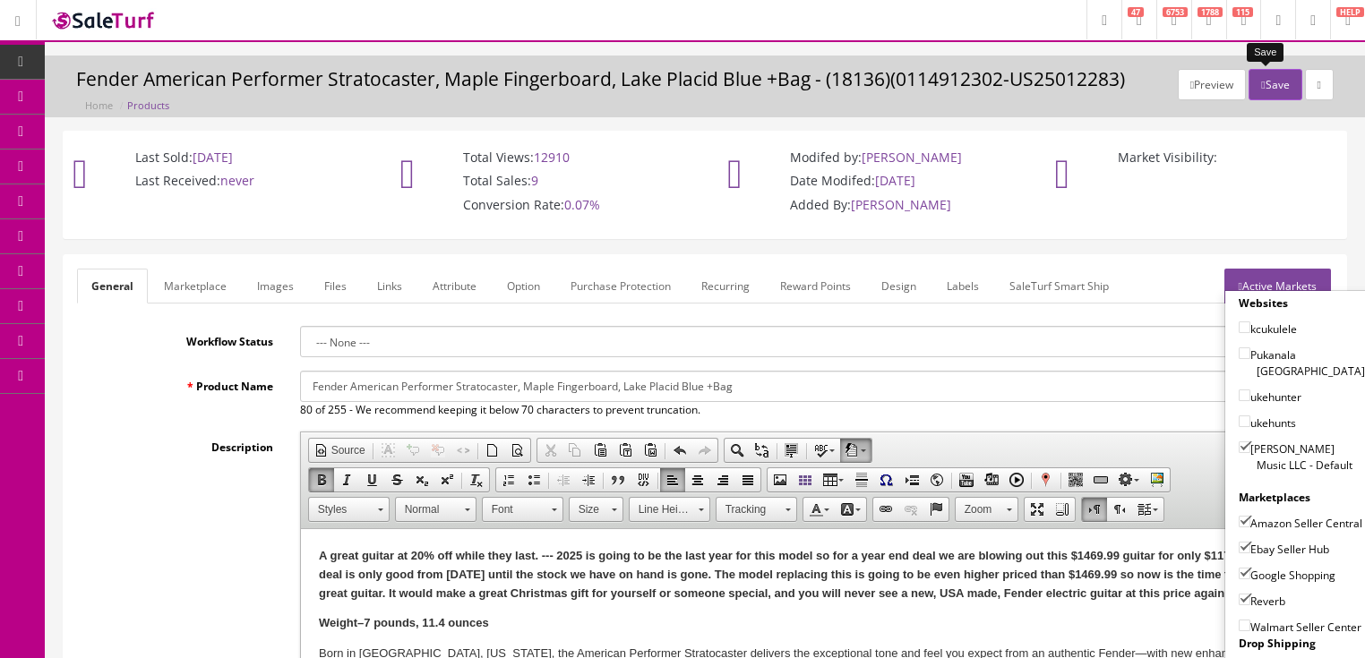
drag, startPoint x: 1269, startPoint y: 78, endPoint x: 1297, endPoint y: 129, distance: 58.1
click at [1283, 106] on div "Preview Save Fender American Performer Stratocaster, Maple Fingerboard, Lake Pl…" at bounding box center [704, 91] width 1293 height 45
click at [1302, 272] on link "Active Markets" at bounding box center [1277, 286] width 107 height 35
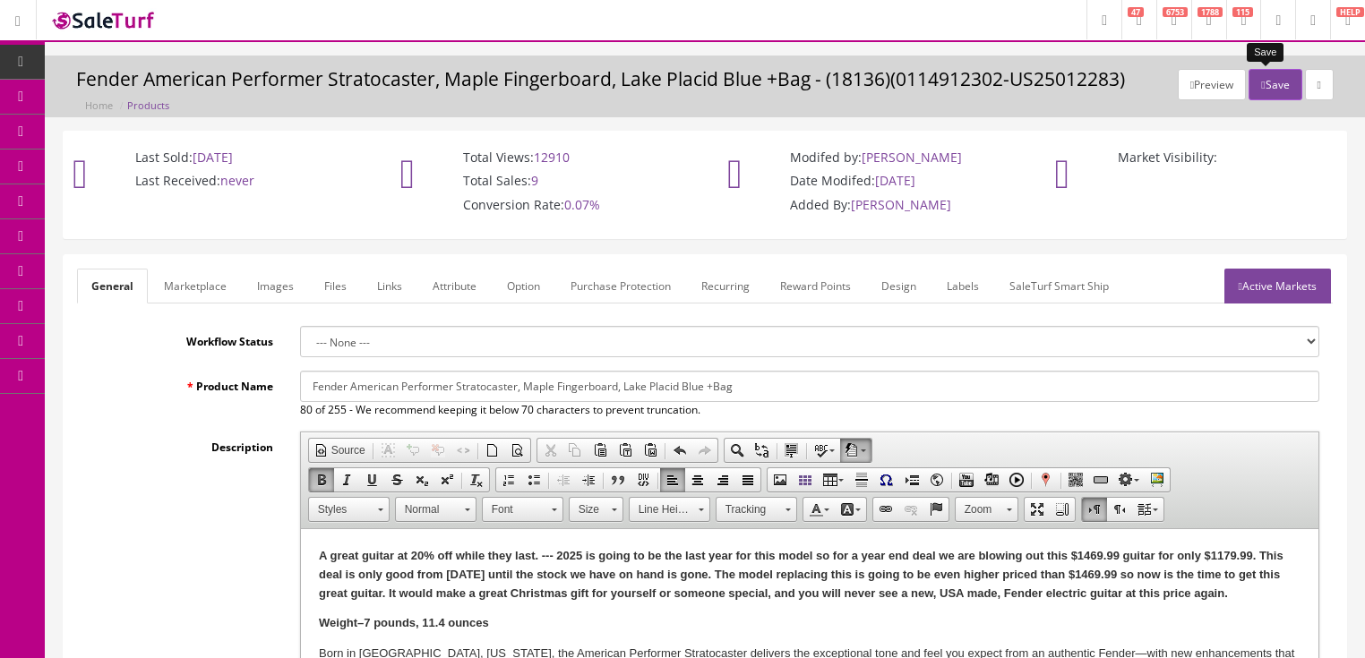
click at [1291, 88] on button "Save" at bounding box center [1274, 84] width 53 height 31
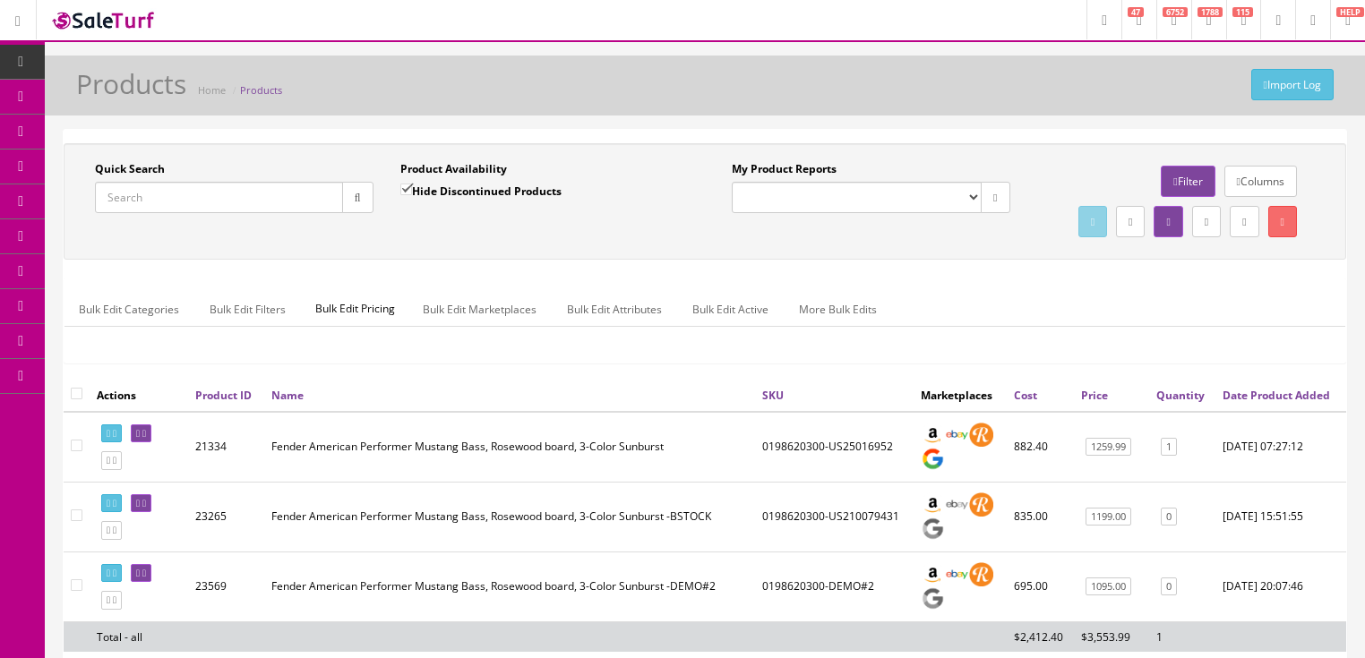
click at [274, 186] on input "Quick Search" at bounding box center [219, 197] width 248 height 31
paste input "291015539"
type input "291015539"
click at [407, 184] on input "Hide Discontinued Products" at bounding box center [406, 190] width 12 height 12
checkbox input "false"
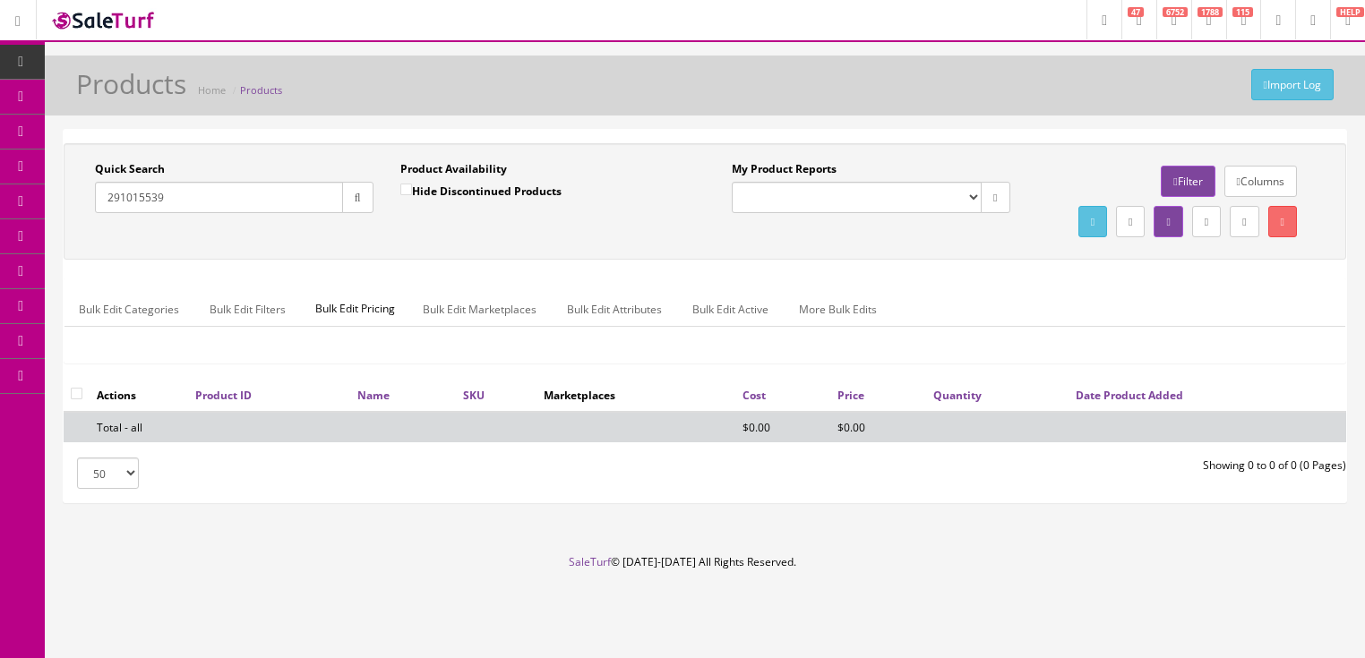
click at [136, 200] on input "291015539" at bounding box center [219, 197] width 248 height 31
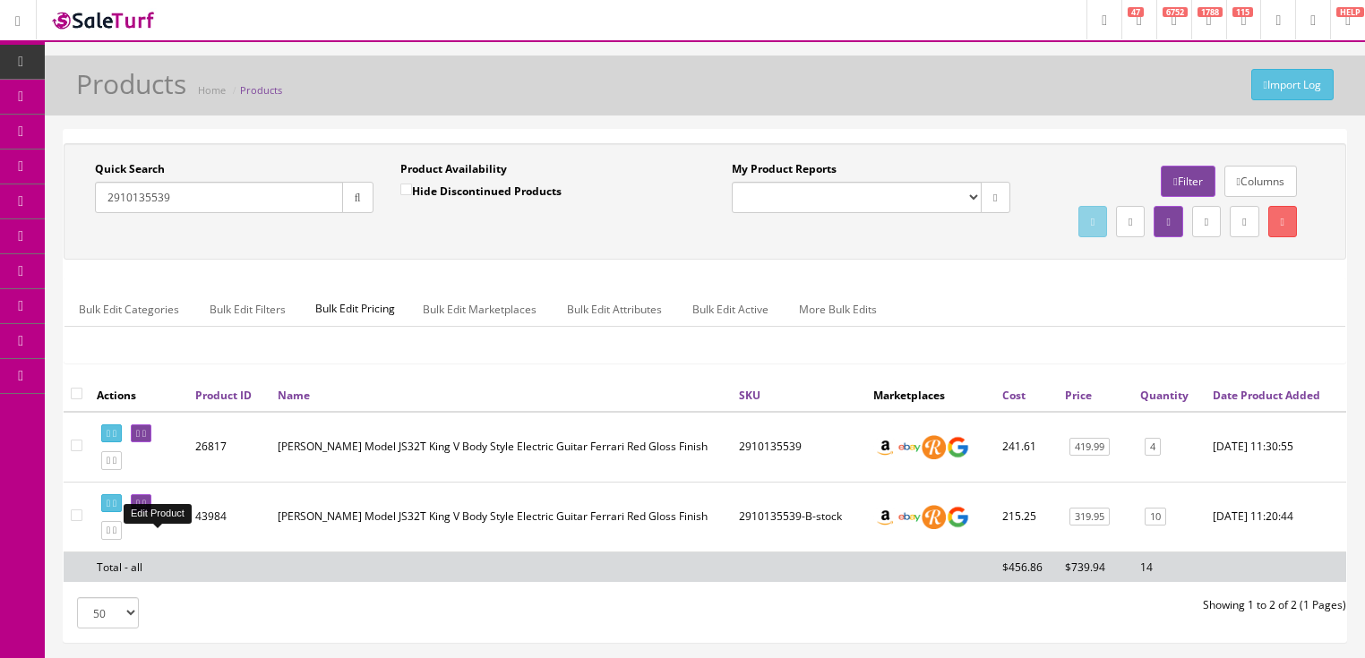
type input "2910135539"
click at [146, 509] on icon at bounding box center [144, 504] width 4 height 10
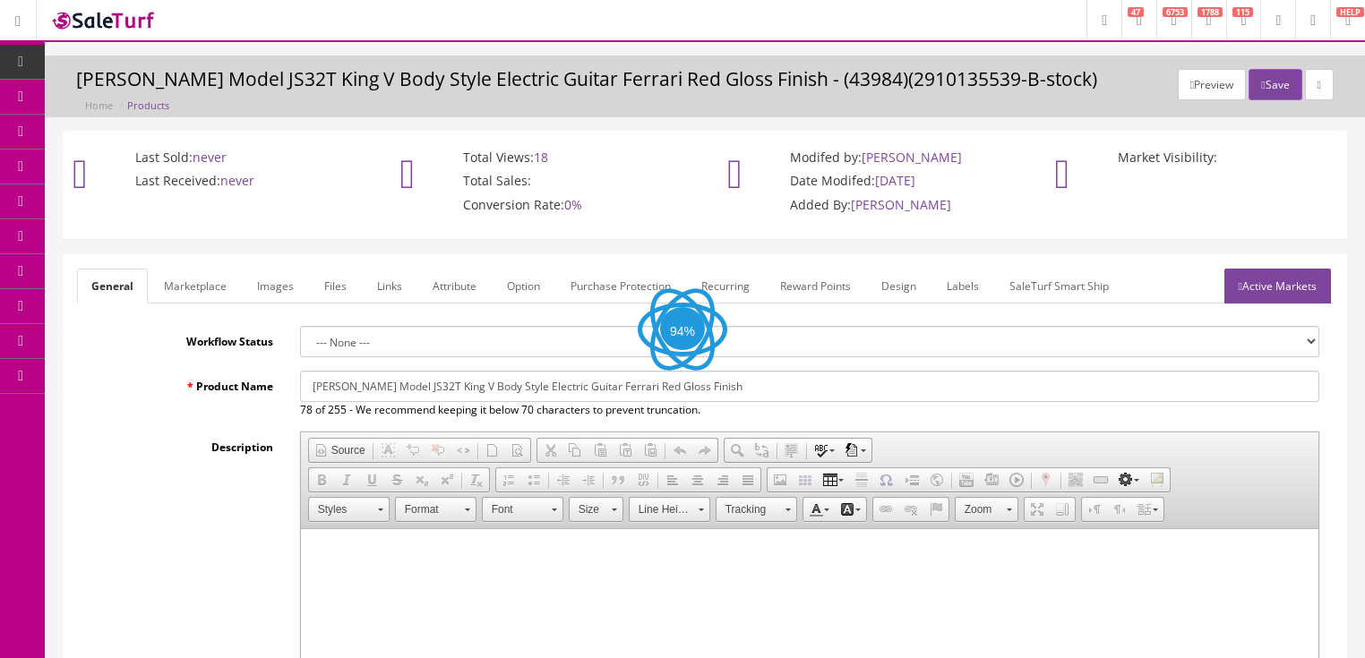
click at [261, 284] on link "Images" at bounding box center [275, 286] width 65 height 35
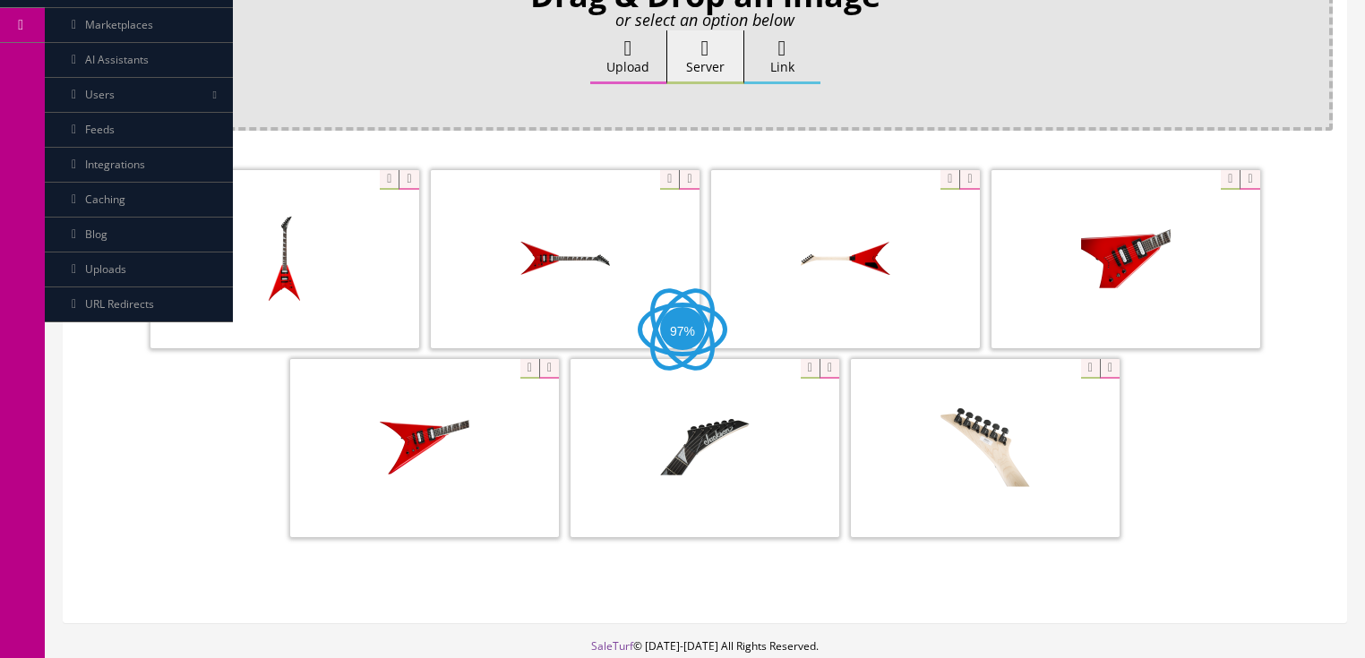
scroll to position [358, 0]
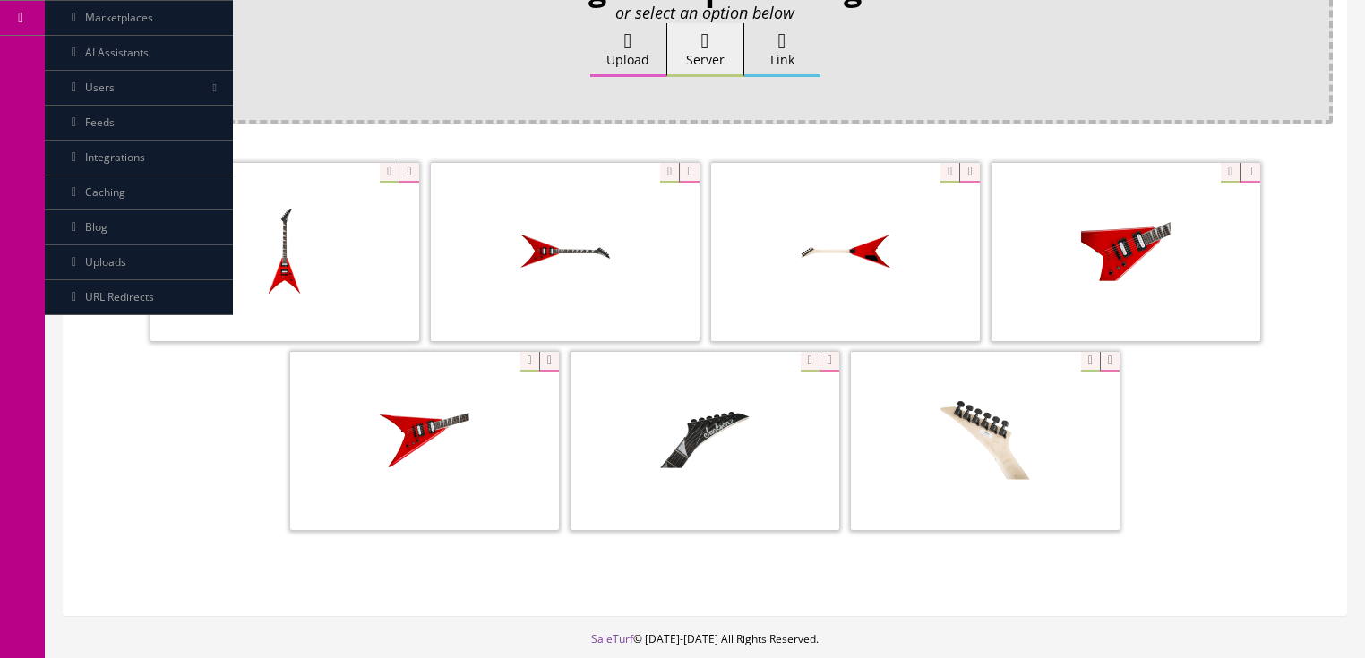
click at [632, 43] on icon at bounding box center [628, 40] width 8 height 21
click at [90, 41] on input "Upload" at bounding box center [90, 32] width 0 height 18
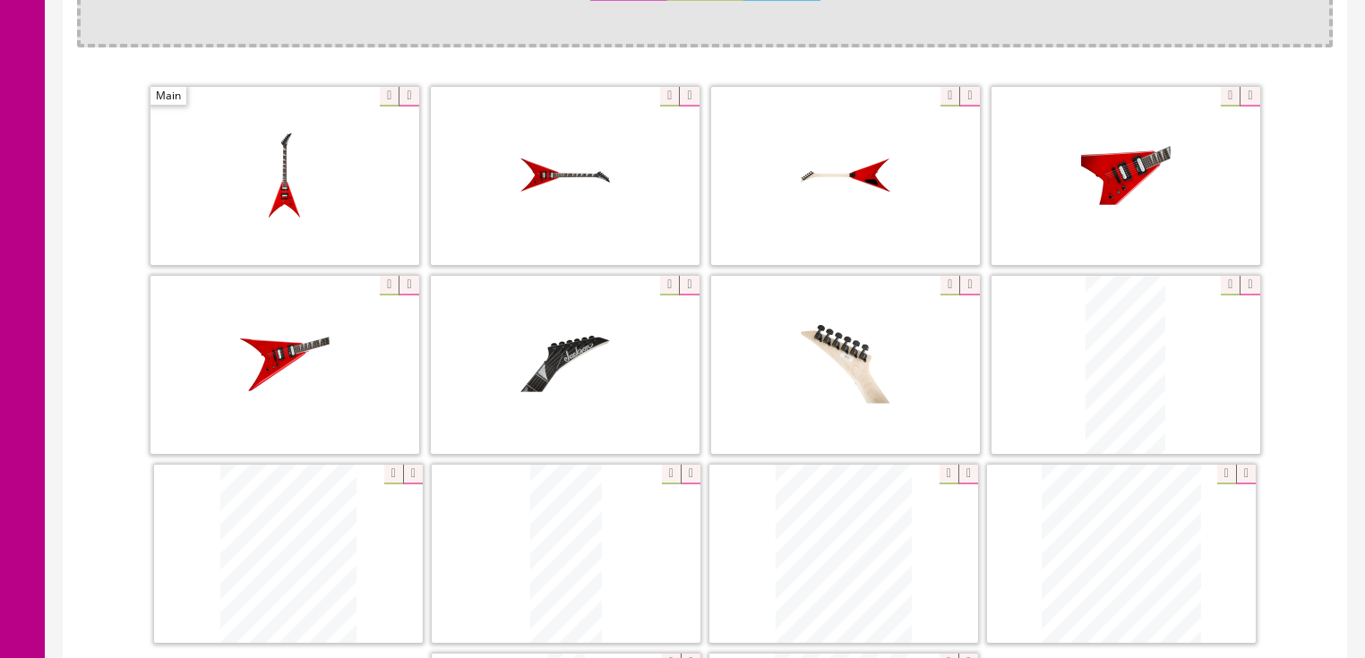
scroll to position [430, 0]
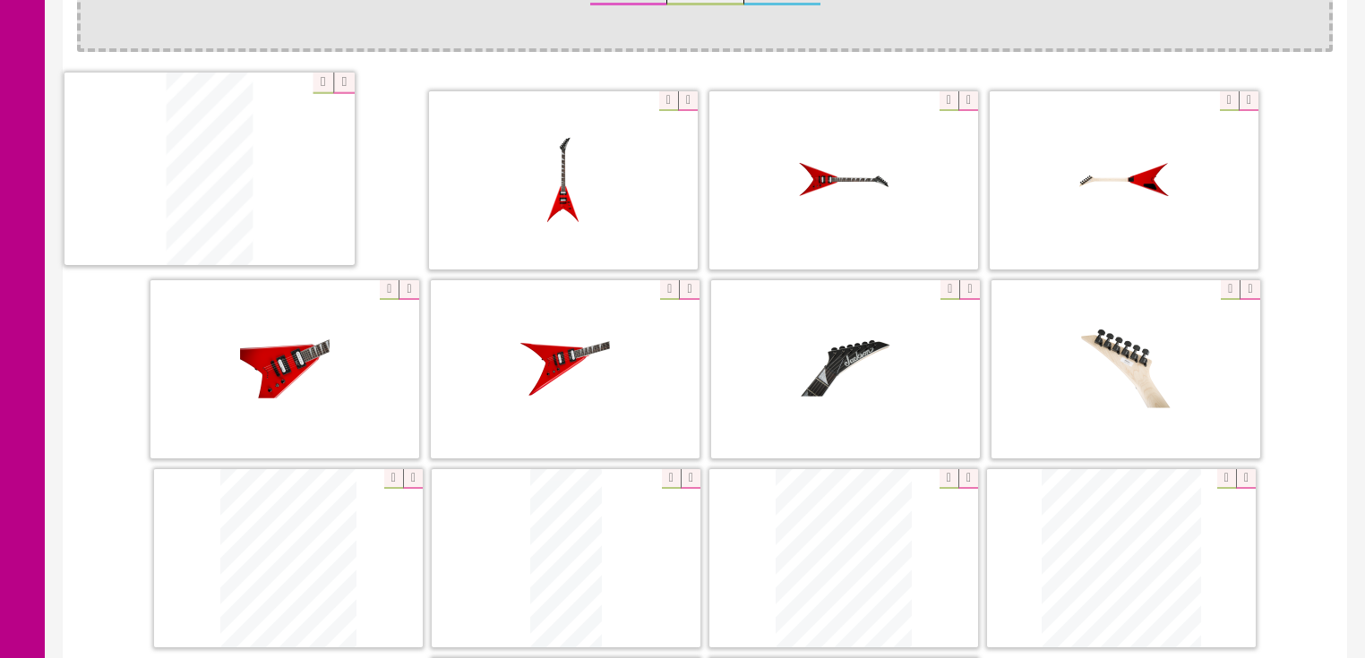
drag, startPoint x: 1078, startPoint y: 406, endPoint x: 167, endPoint y: 208, distance: 932.1
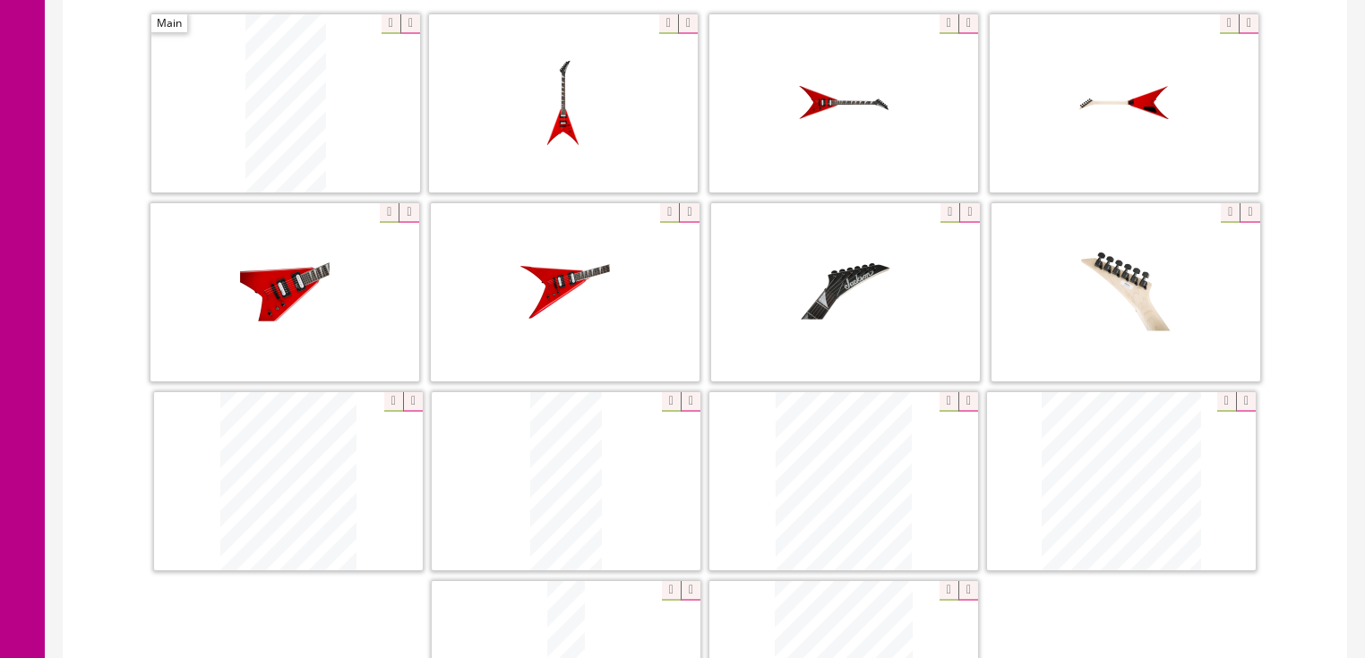
scroll to position [573, 0]
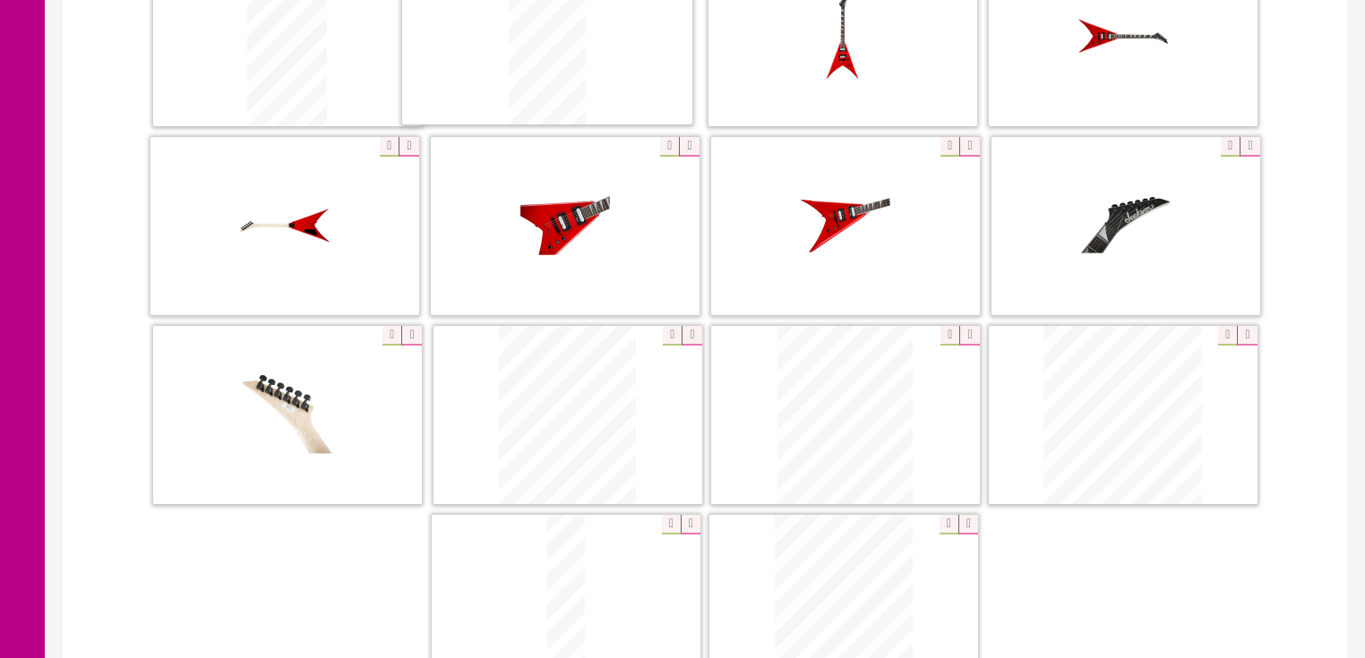
drag, startPoint x: 567, startPoint y: 450, endPoint x: 601, endPoint y: 139, distance: 312.6
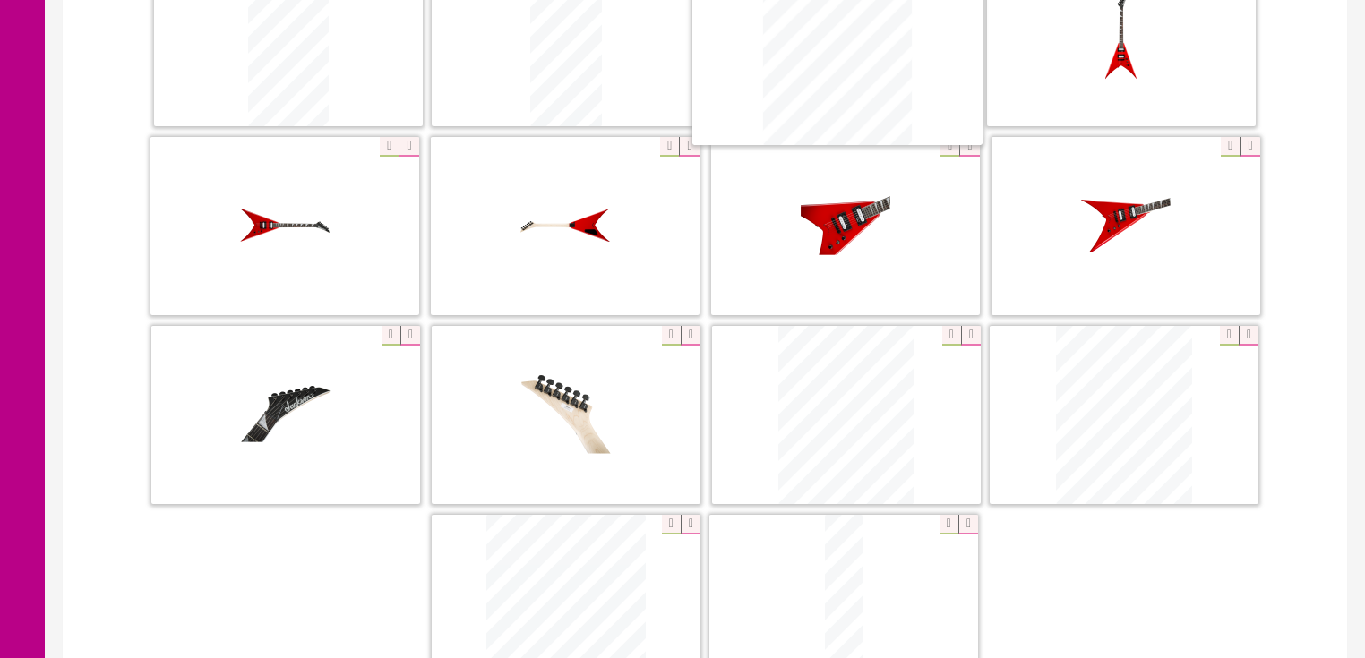
drag, startPoint x: 858, startPoint y: 487, endPoint x: 850, endPoint y: 75, distance: 412.1
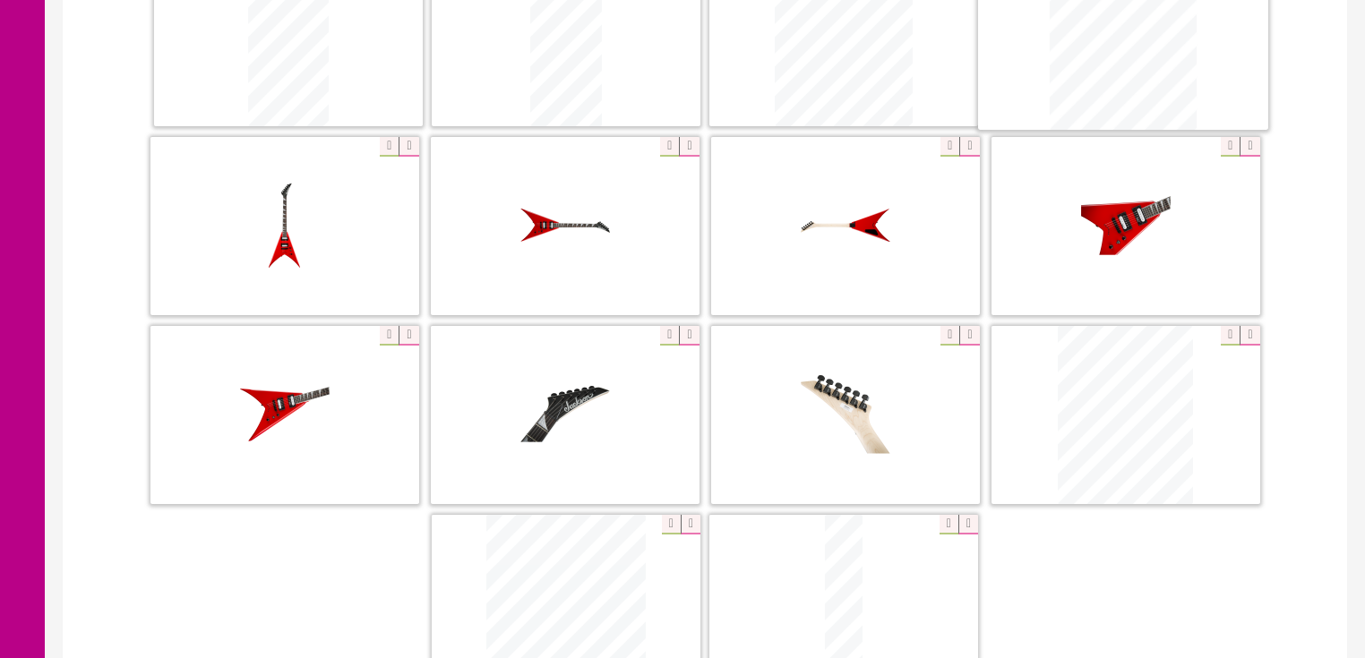
drag, startPoint x: 877, startPoint y: 373, endPoint x: 1182, endPoint y: 99, distance: 410.3
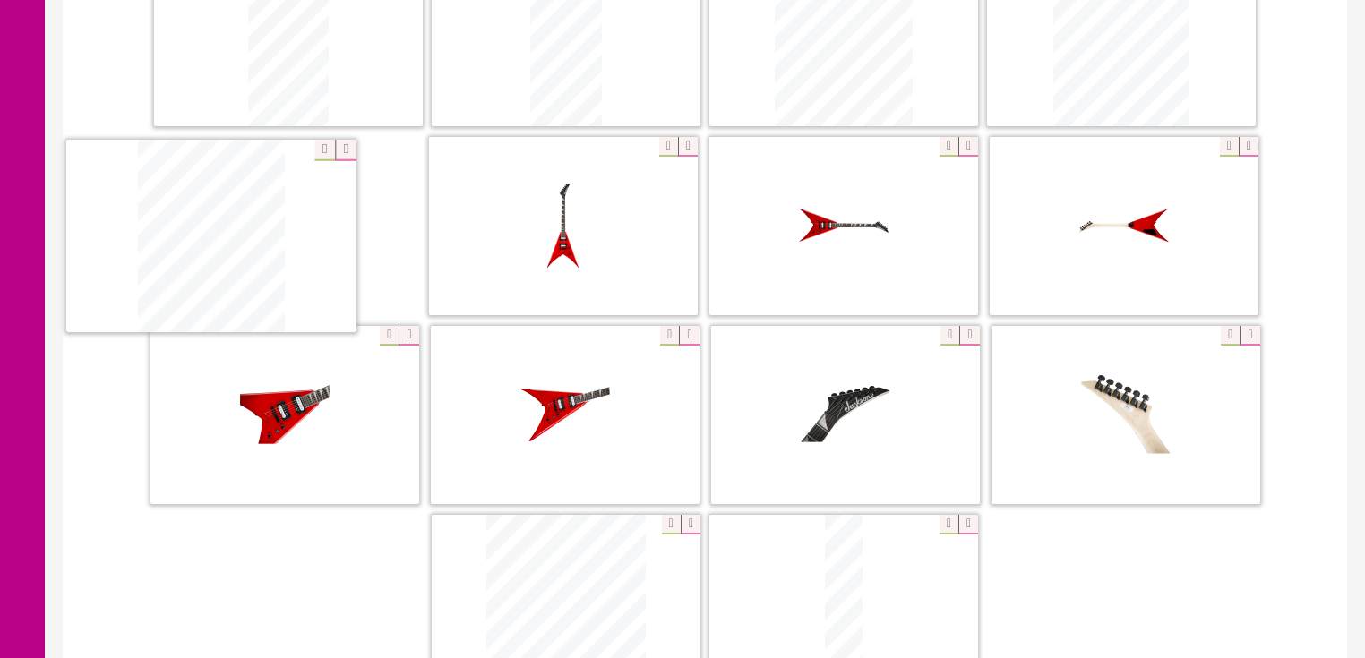
drag, startPoint x: 1121, startPoint y: 384, endPoint x: 219, endPoint y: 214, distance: 917.8
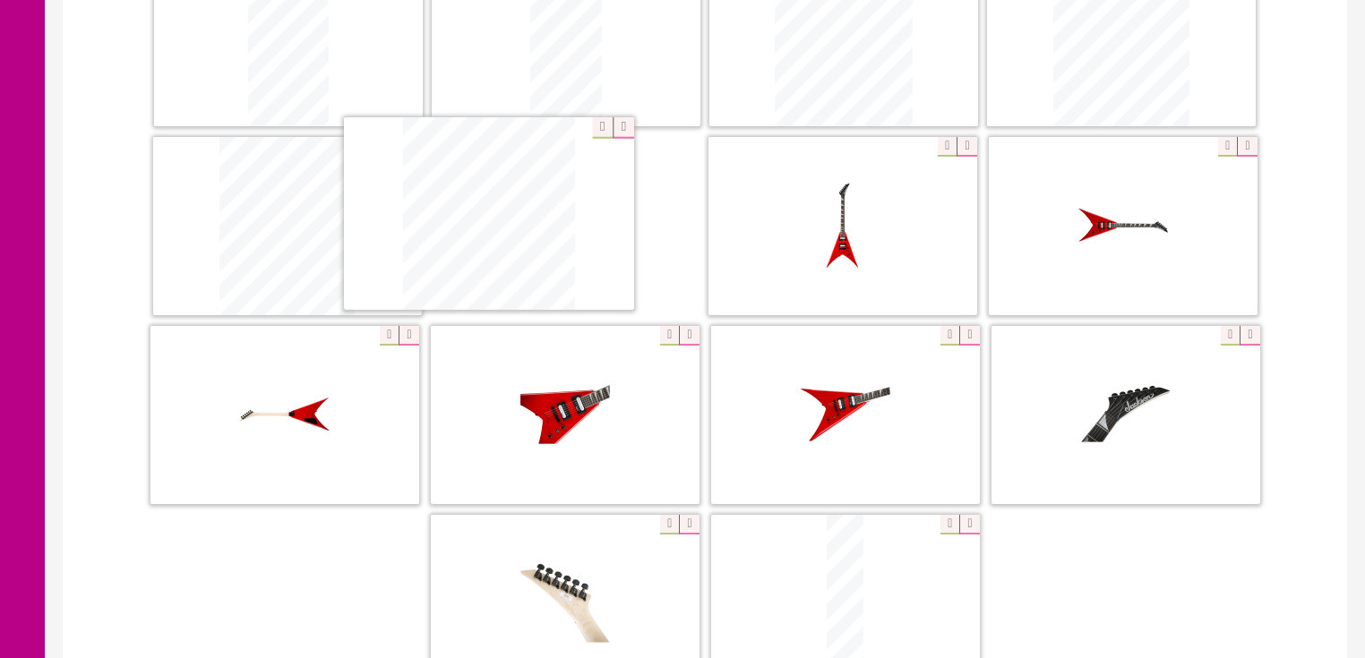
drag, startPoint x: 516, startPoint y: 531, endPoint x: 503, endPoint y: 211, distance: 320.0
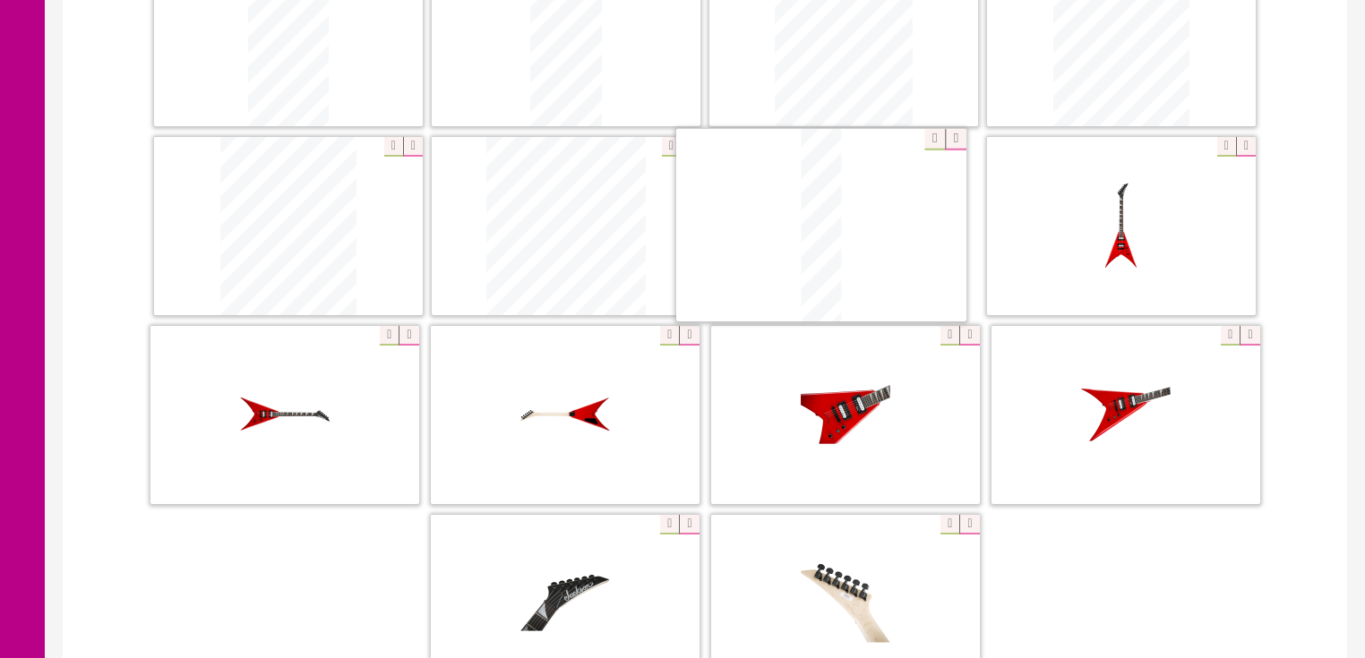
drag, startPoint x: 818, startPoint y: 577, endPoint x: 795, endPoint y: 202, distance: 375.9
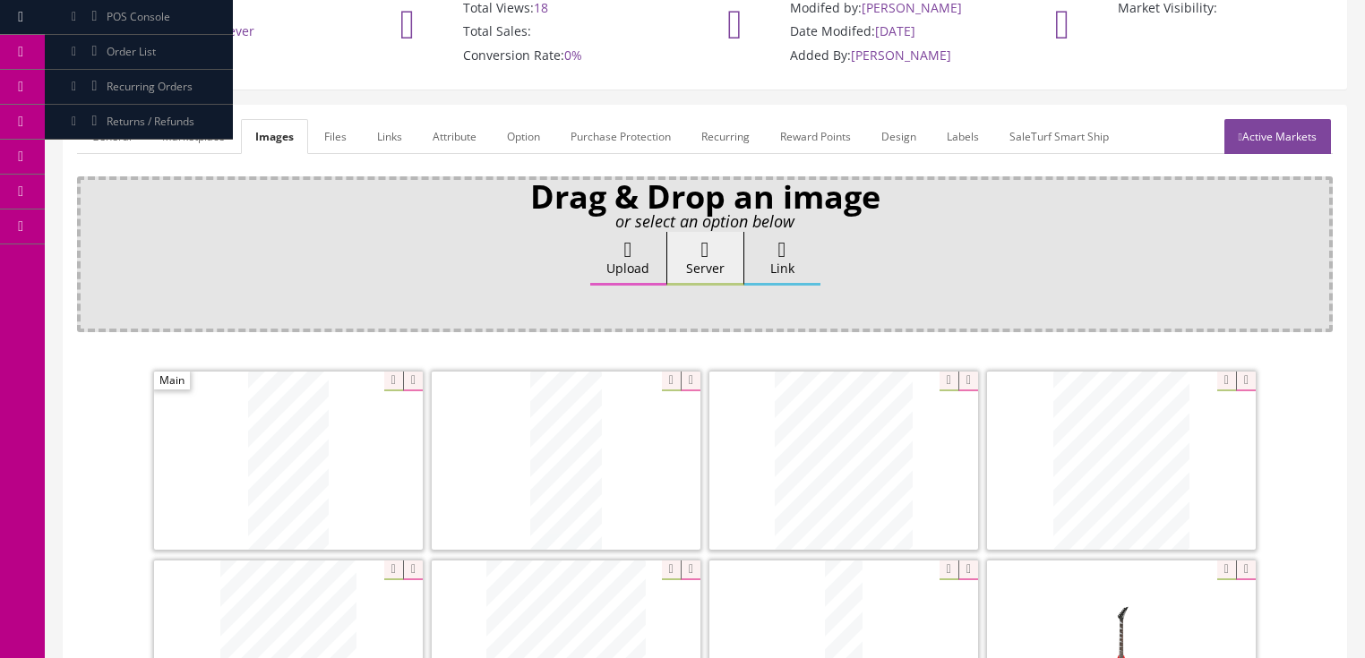
scroll to position [143, 0]
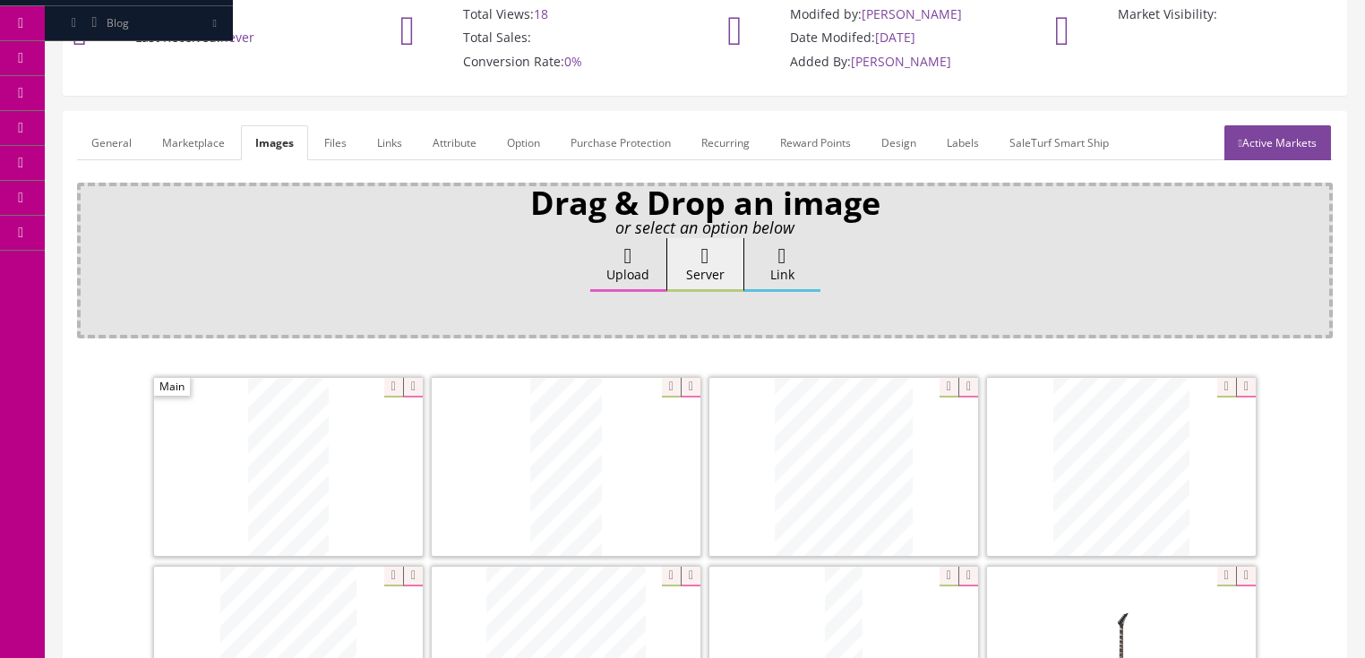
click at [1250, 136] on link "Active Markets" at bounding box center [1277, 142] width 107 height 35
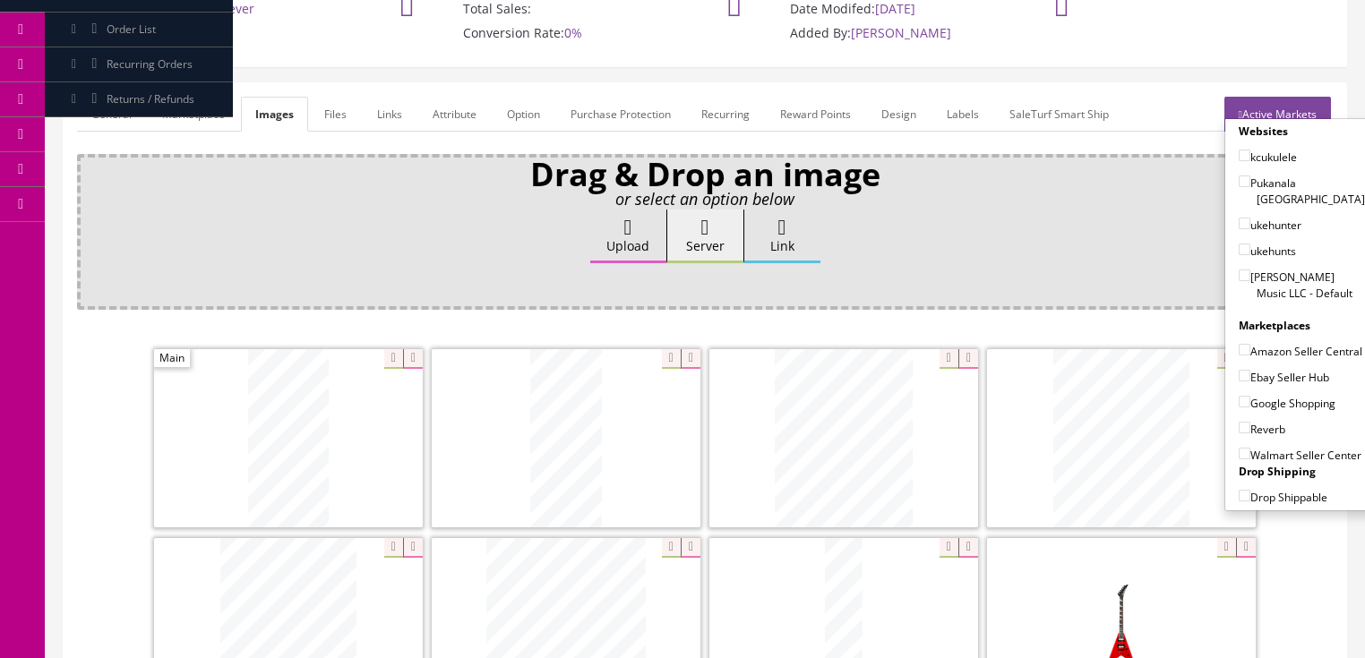
scroll to position [72, 0]
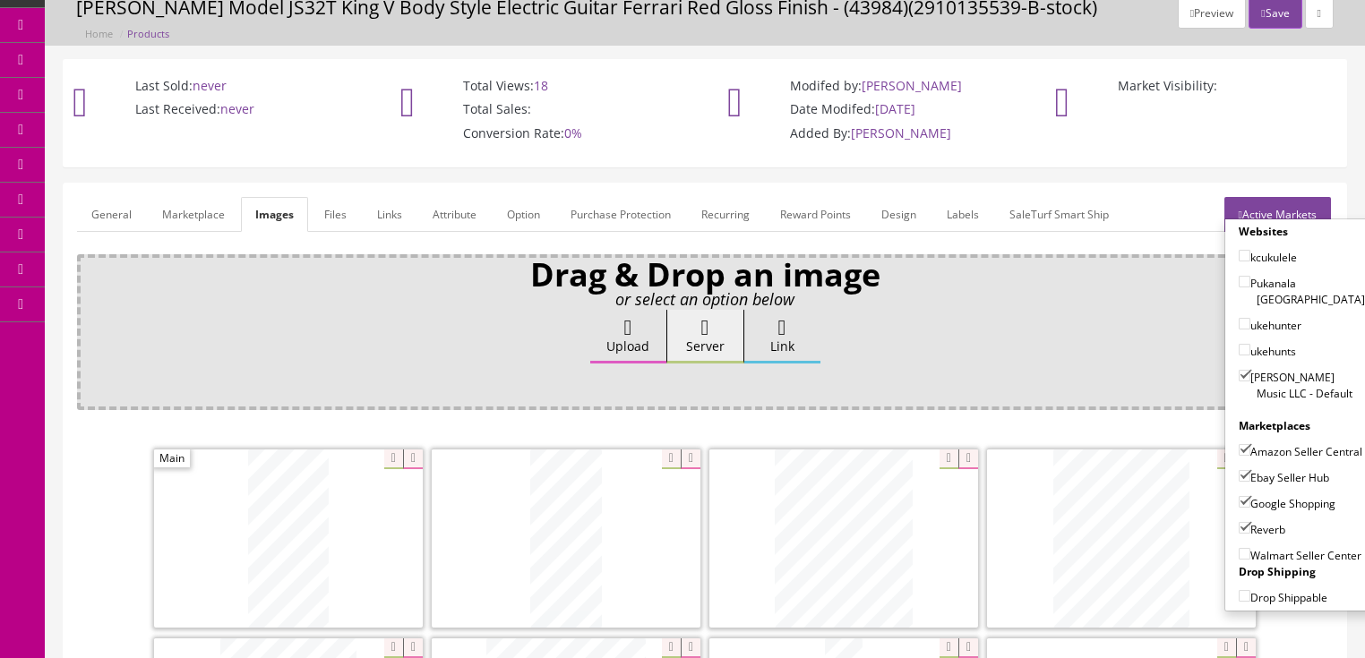
click at [1270, 18] on button "Save" at bounding box center [1274, 12] width 53 height 31
